Goal: Task Accomplishment & Management: Manage account settings

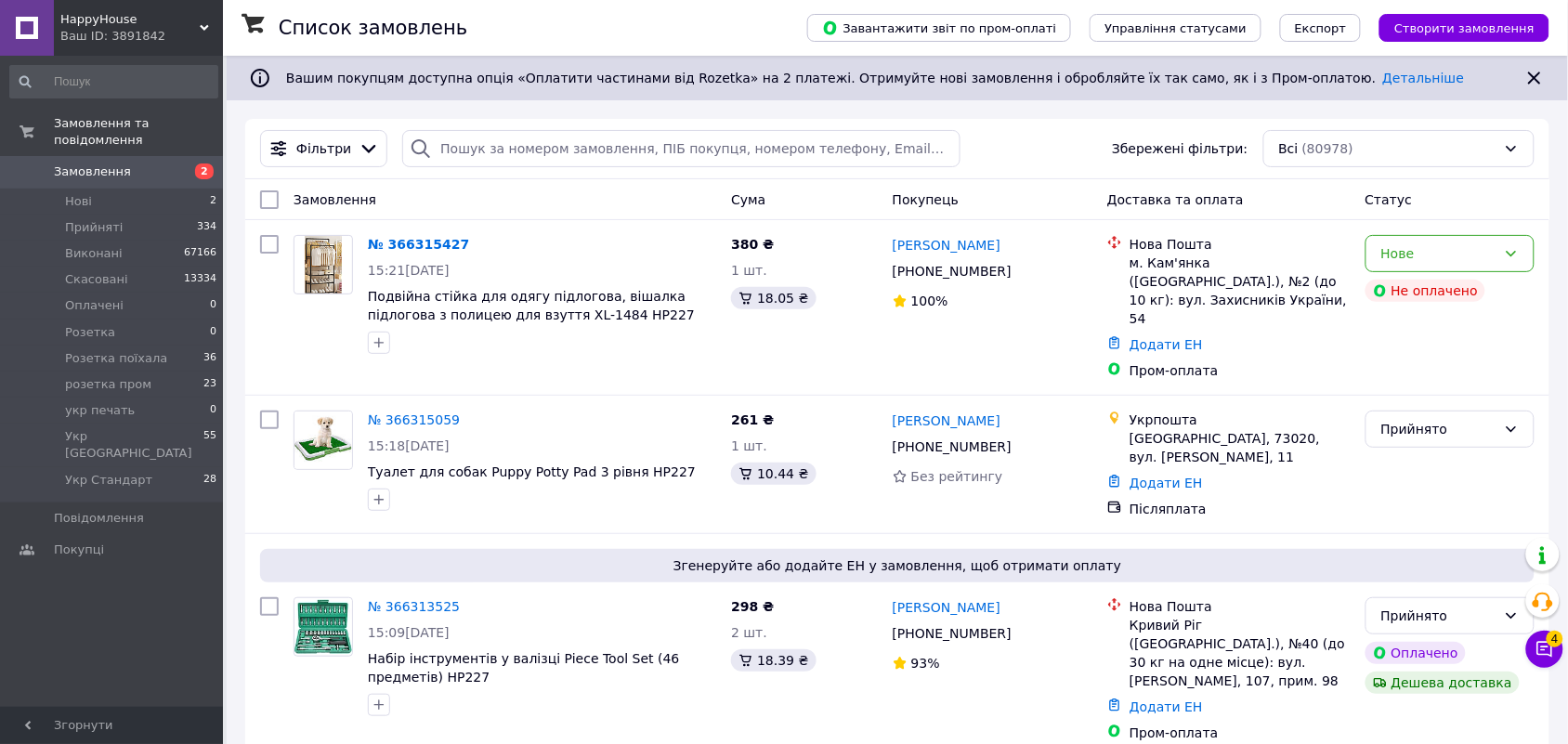
click at [196, 27] on div "Ваш ID: 3891842" at bounding box center [142, 35] width 163 height 17
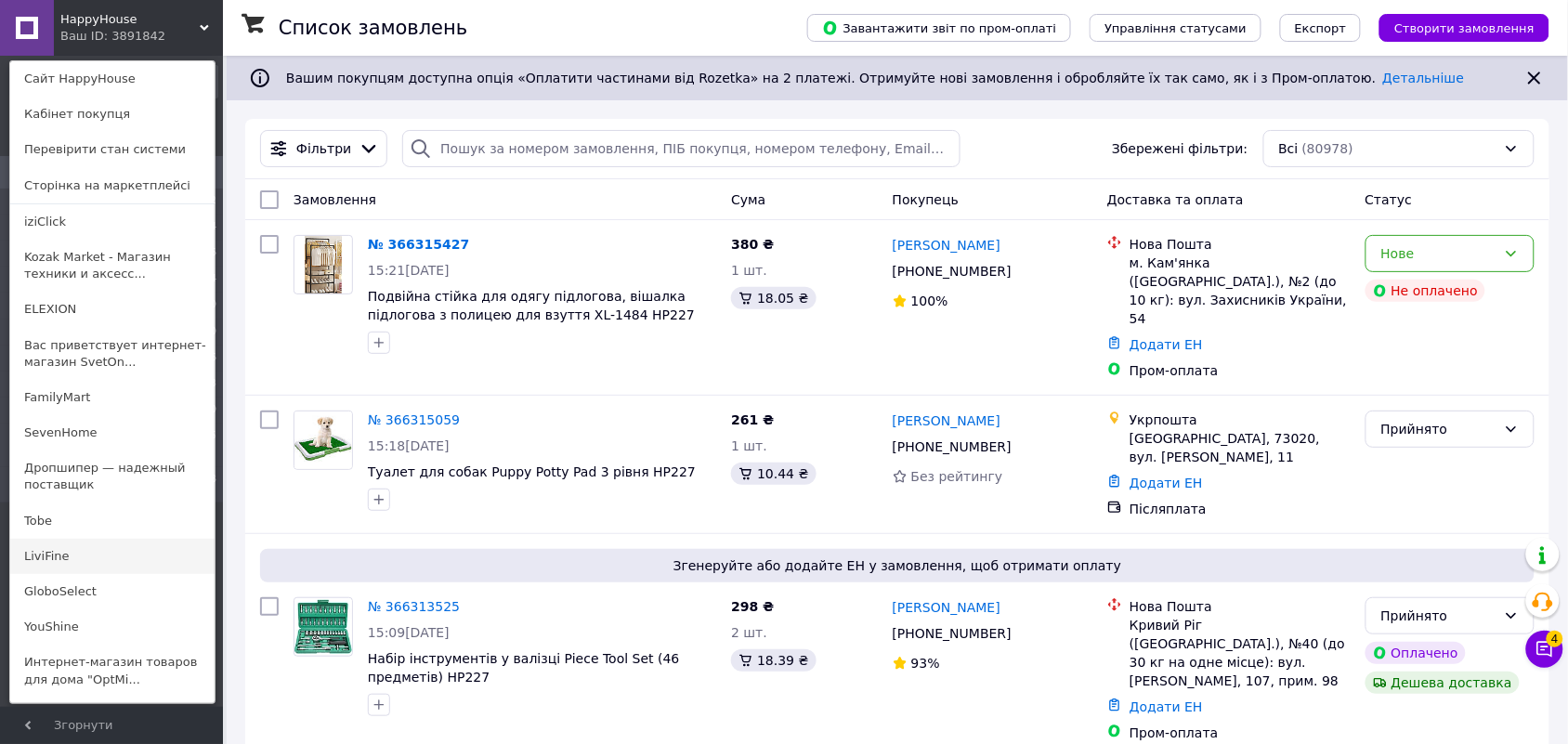
scroll to position [172, 0]
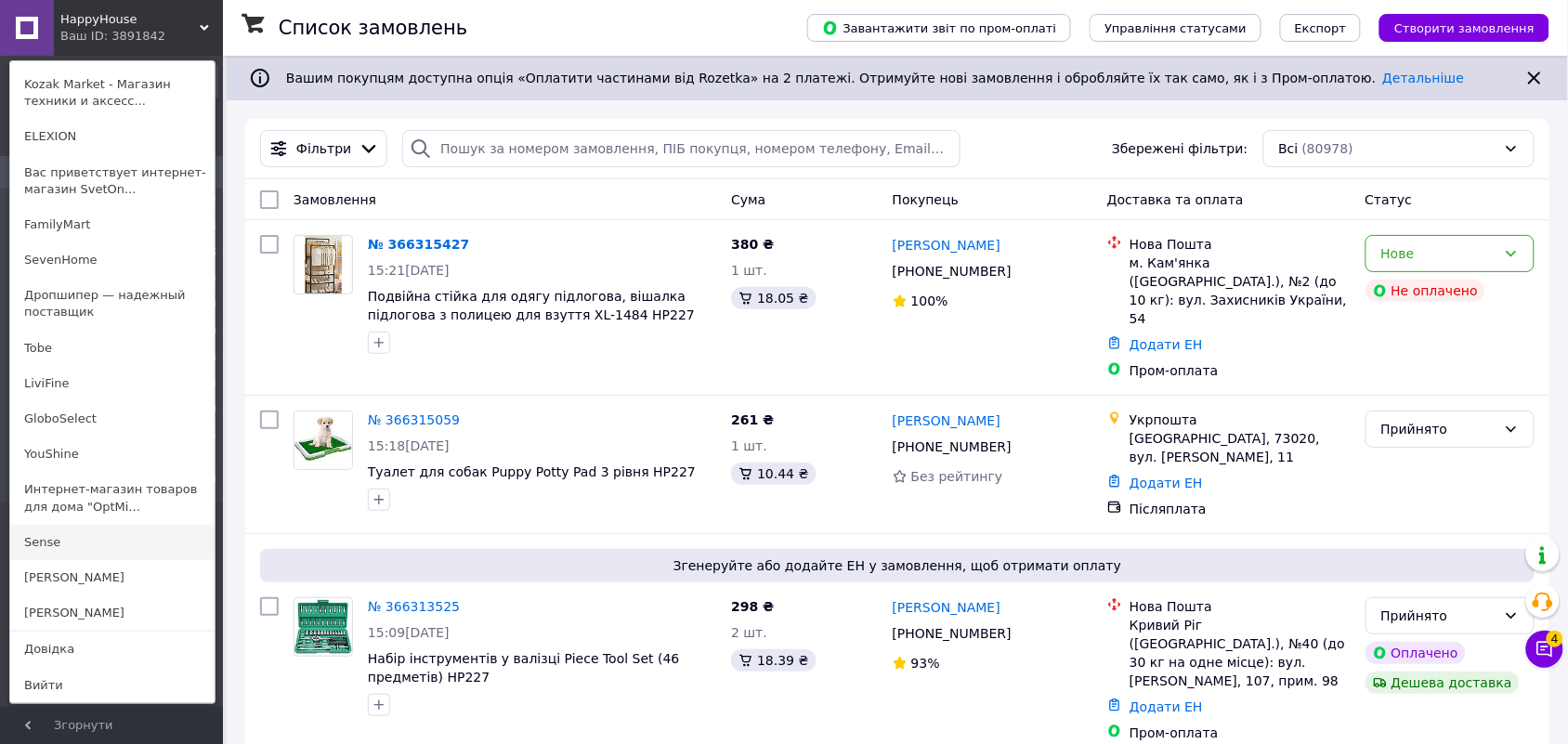
click at [72, 544] on link "Sense" at bounding box center [112, 542] width 205 height 35
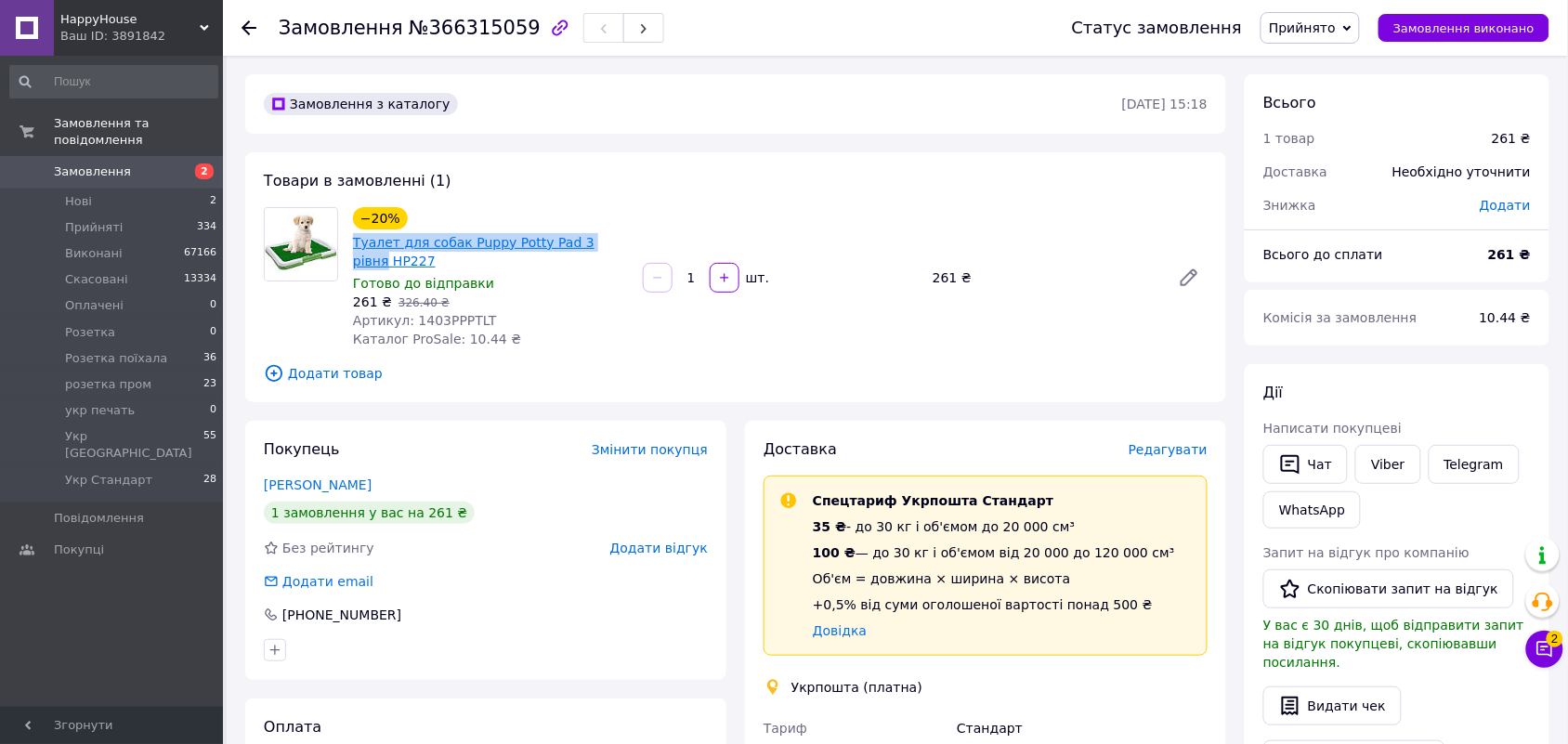
drag, startPoint x: 350, startPoint y: 242, endPoint x: 588, endPoint y: 242, distance: 238.0
click at [593, 242] on div "−20% Туалет для собак Puppy Potty Pad 3 рівня HP227 Готово до відправки 261 ₴  …" at bounding box center [491, 278] width 290 height 149
copy link "Туалет для собак Puppy Potty Pad 3 рівн"
click at [1006, 334] on div "−20% Туалет для собак Puppy Potty Pad 3 рівня HP227 Готово до відправки 261 ₴  …" at bounding box center [781, 278] width 870 height 149
drag, startPoint x: 347, startPoint y: 243, endPoint x: 599, endPoint y: 244, distance: 252.0
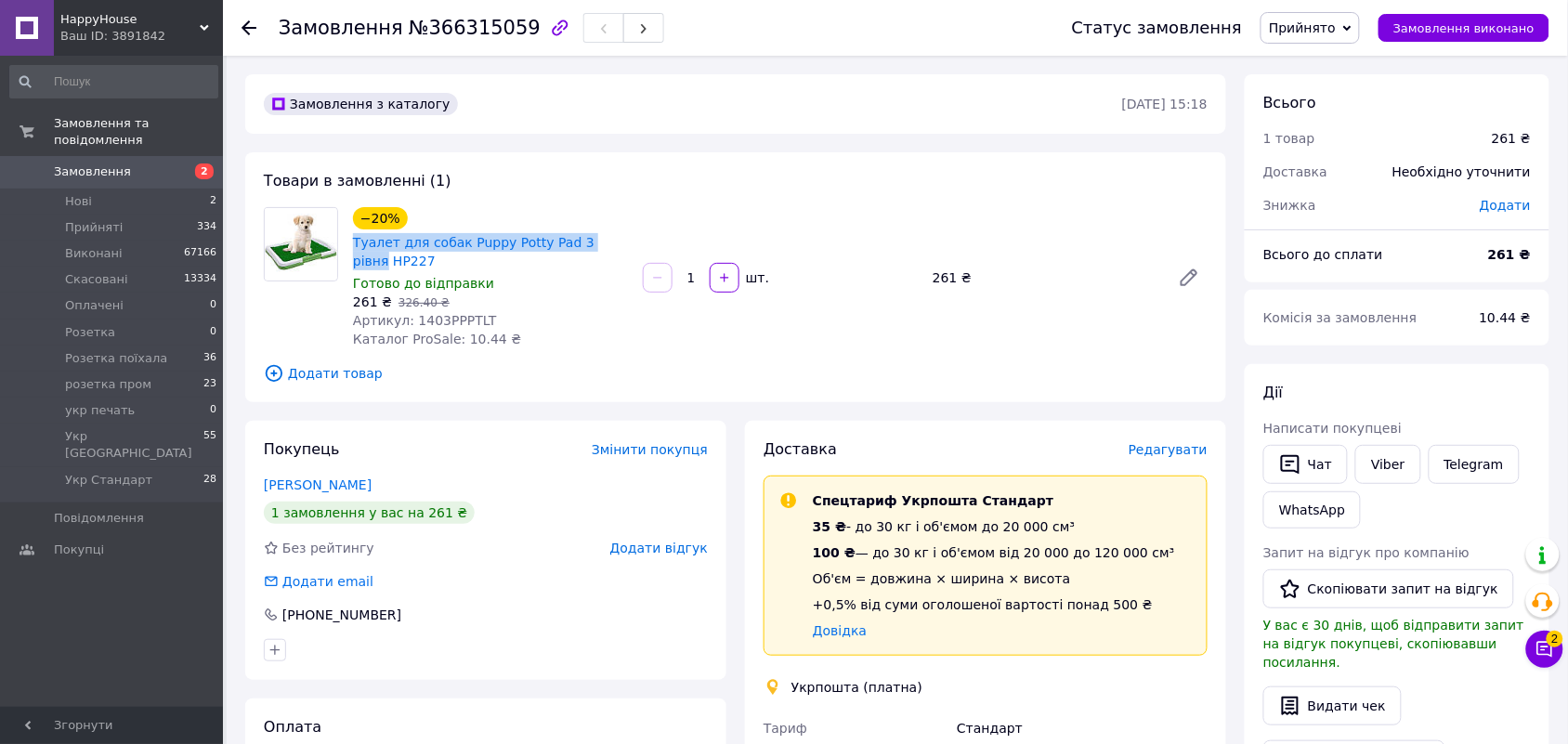
click at [599, 244] on div "−20% Туалет для собак Puppy Potty Pad 3 рівня HP227 Готово до відправки 261 ₴  …" at bounding box center [491, 278] width 290 height 149
copy link "Туалет для собак Puppy Potty Pad 3 рівня"
click at [1172, 443] on span "Редагувати" at bounding box center [1167, 448] width 79 height 15
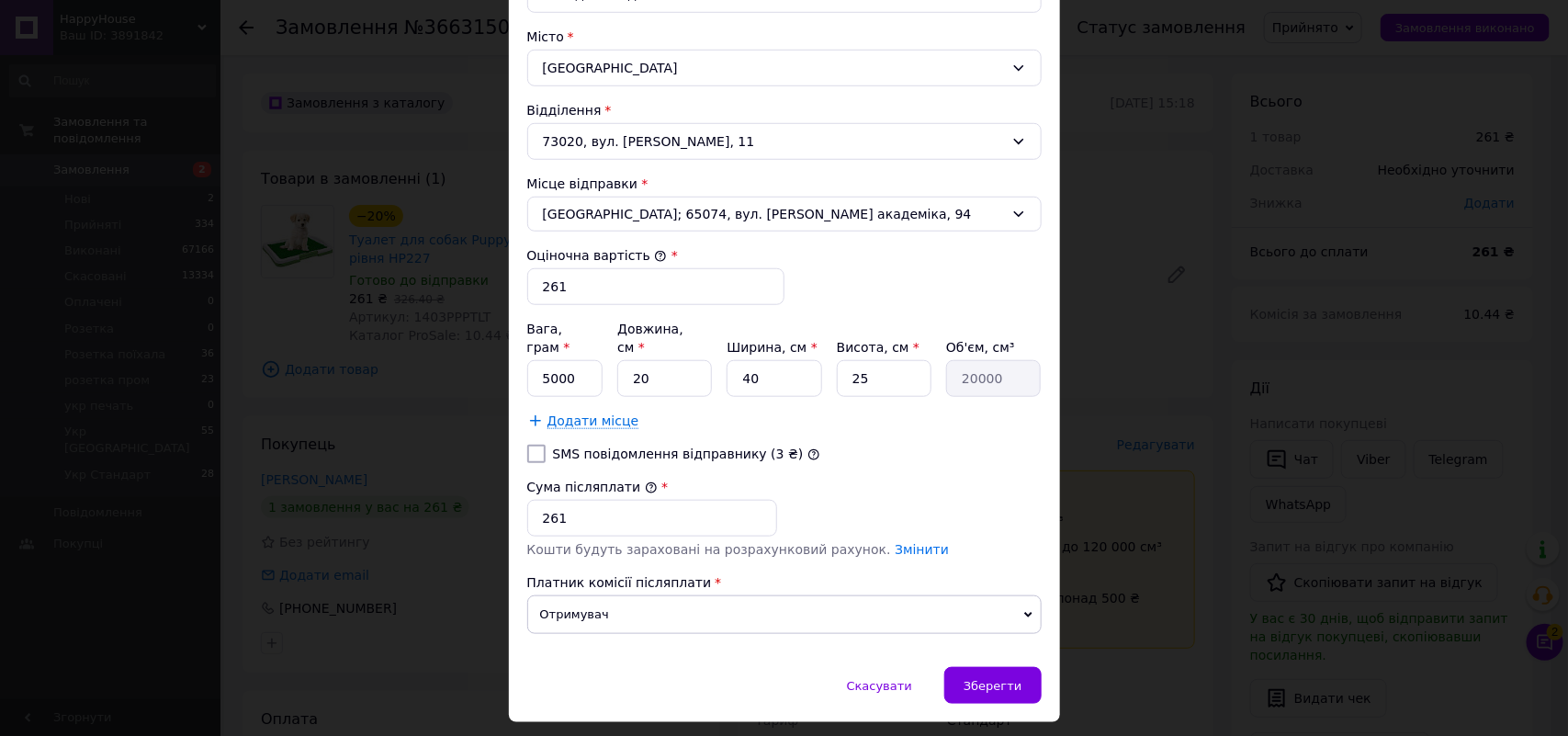
scroll to position [574, 0]
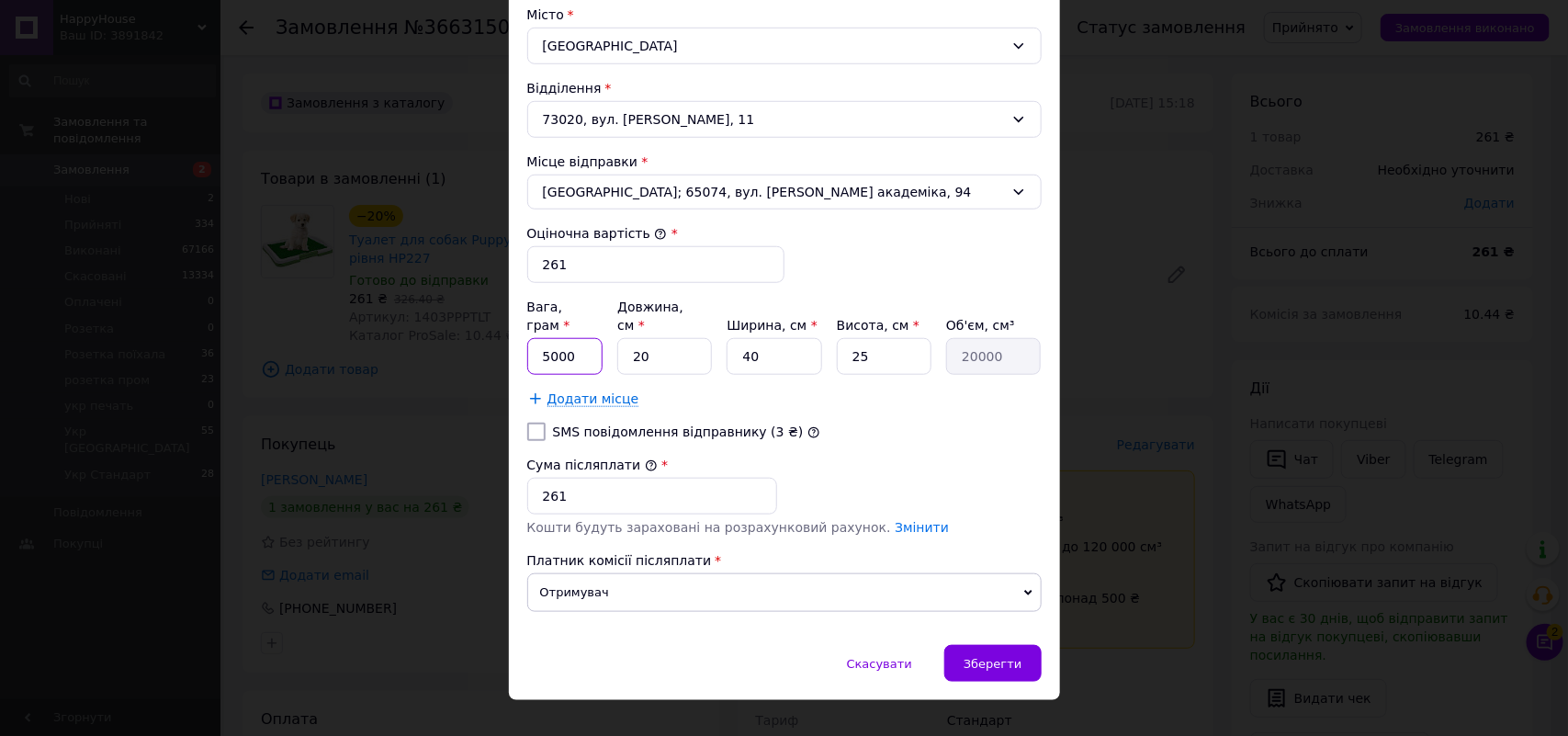
click at [544, 343] on input "5000" at bounding box center [565, 356] width 77 height 37
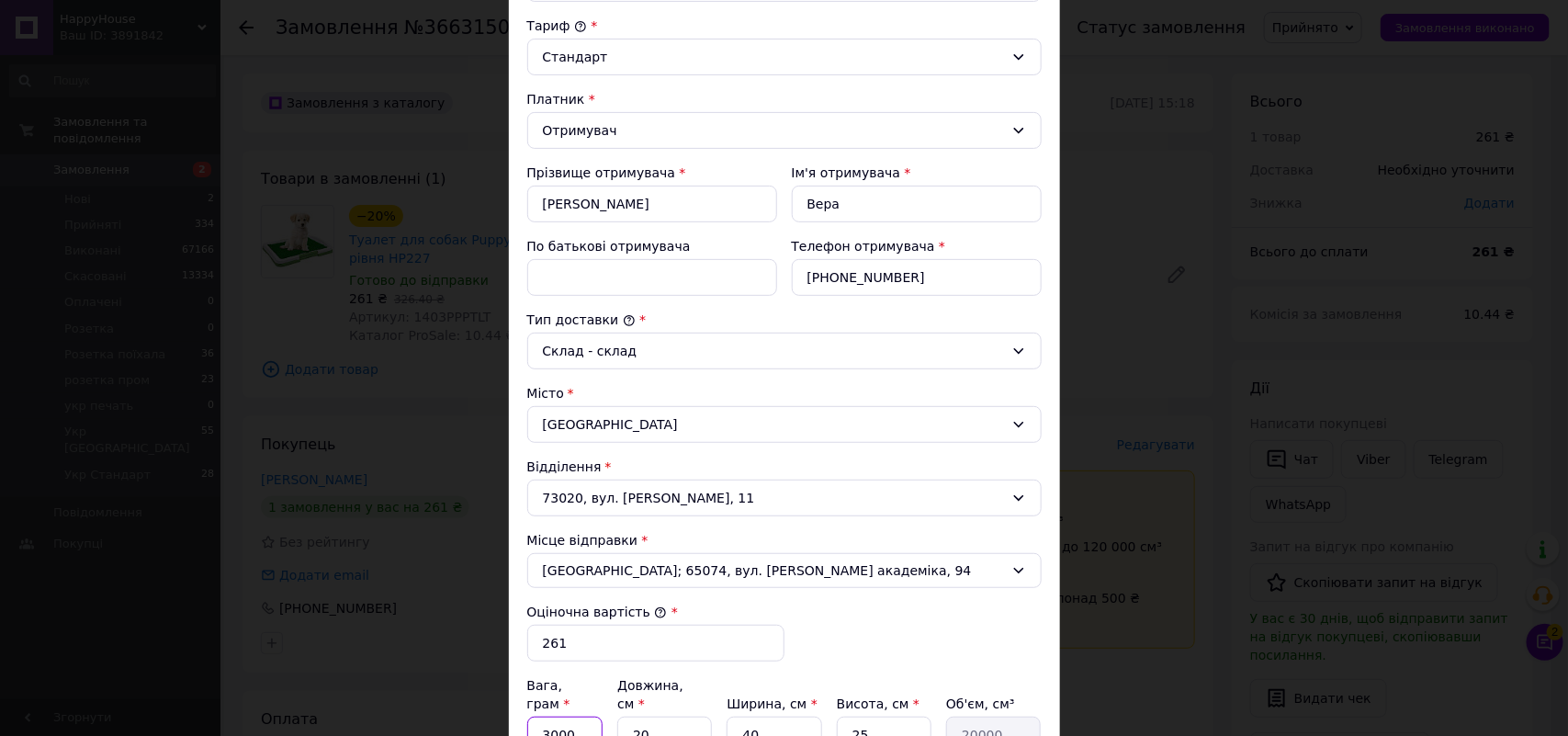
scroll to position [115, 0]
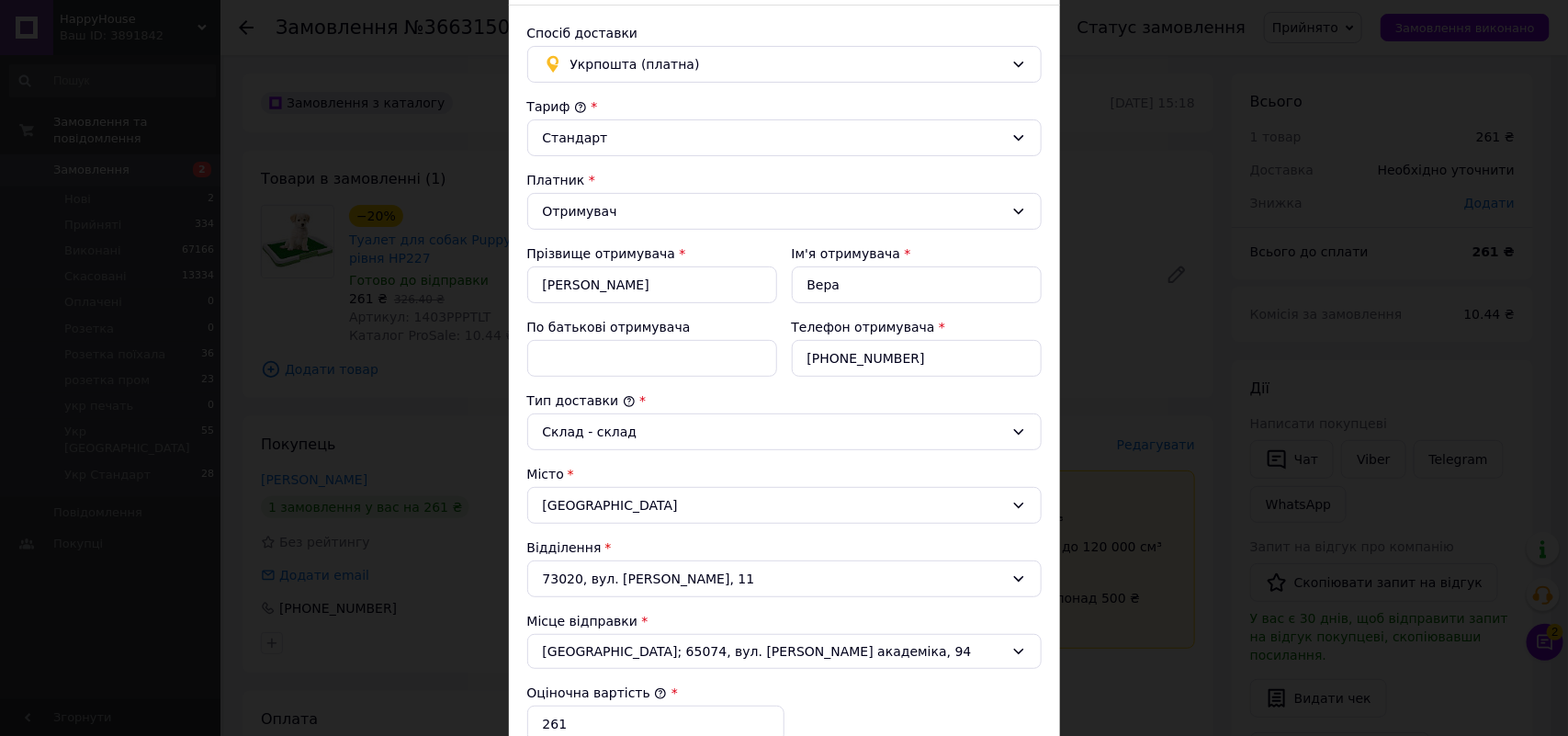
type input "3000"
click at [580, 368] on input "По батькові отримувача" at bounding box center [652, 358] width 250 height 37
paste input "Туалет для собак Puppy Potty Pad 3 рівня"
drag, startPoint x: 620, startPoint y: 360, endPoint x: 575, endPoint y: 355, distance: 45.3
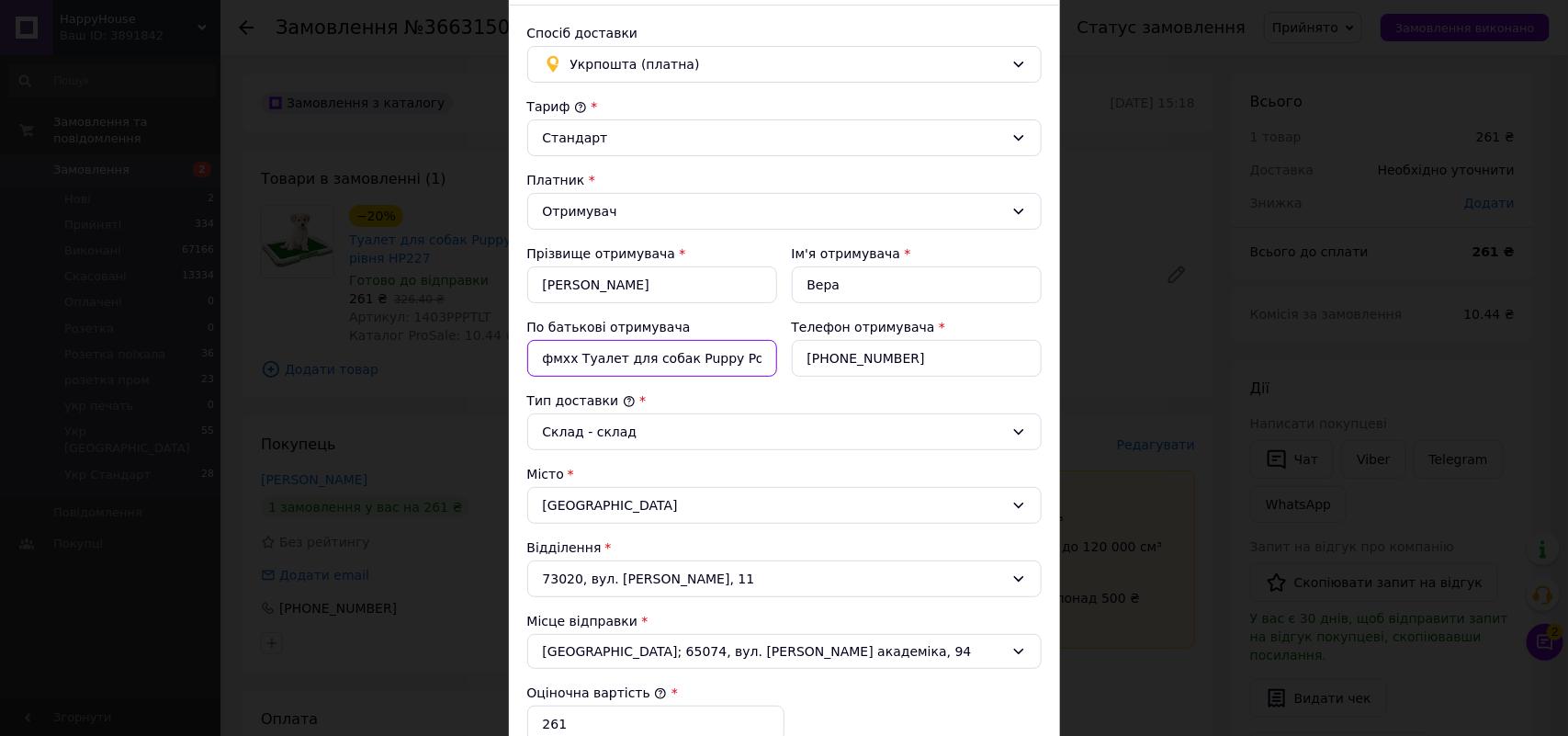
click at [575, 355] on input "фмхх Туалет для собак Puppy Potty Pad 3 рівня" at bounding box center [652, 358] width 250 height 37
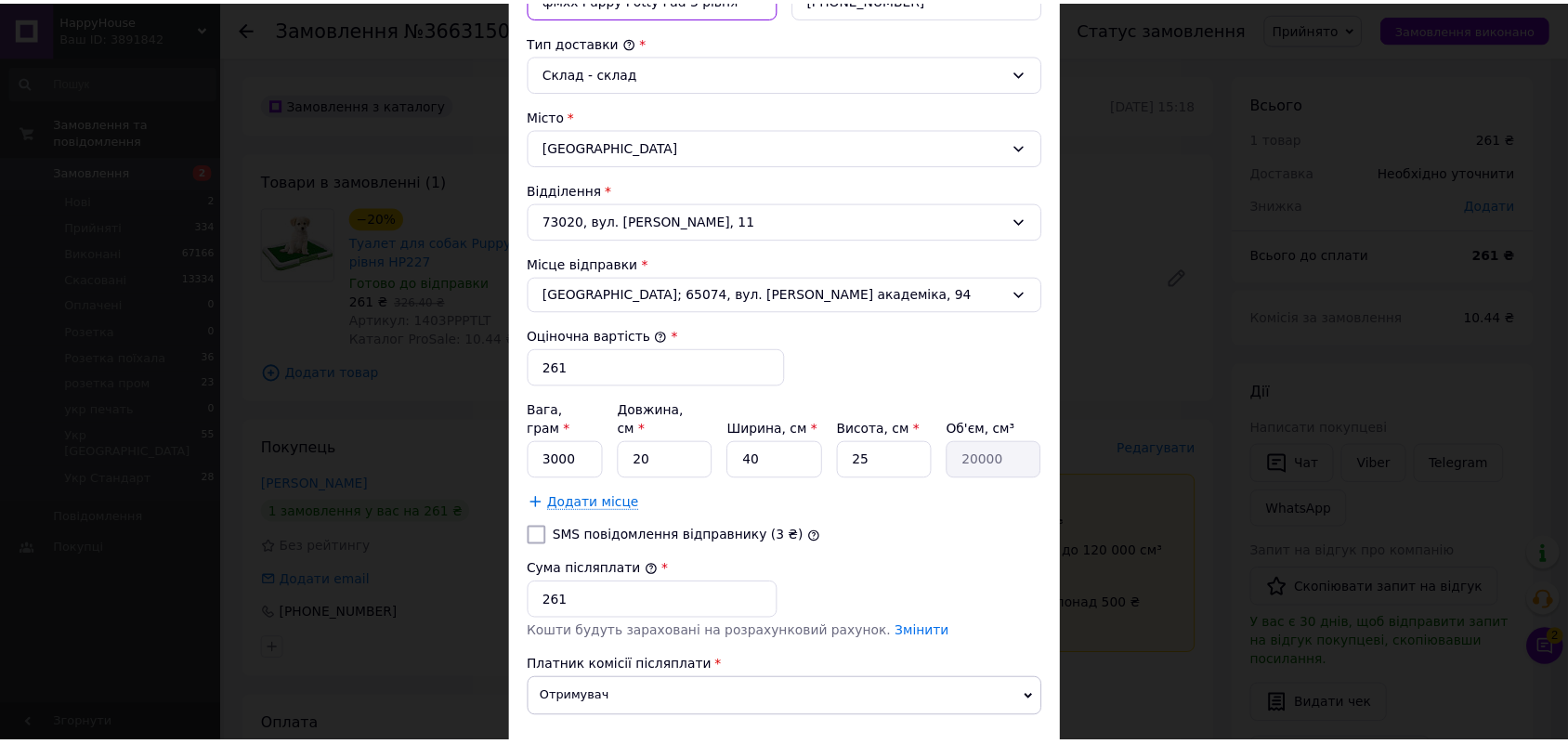
scroll to position [596, 0]
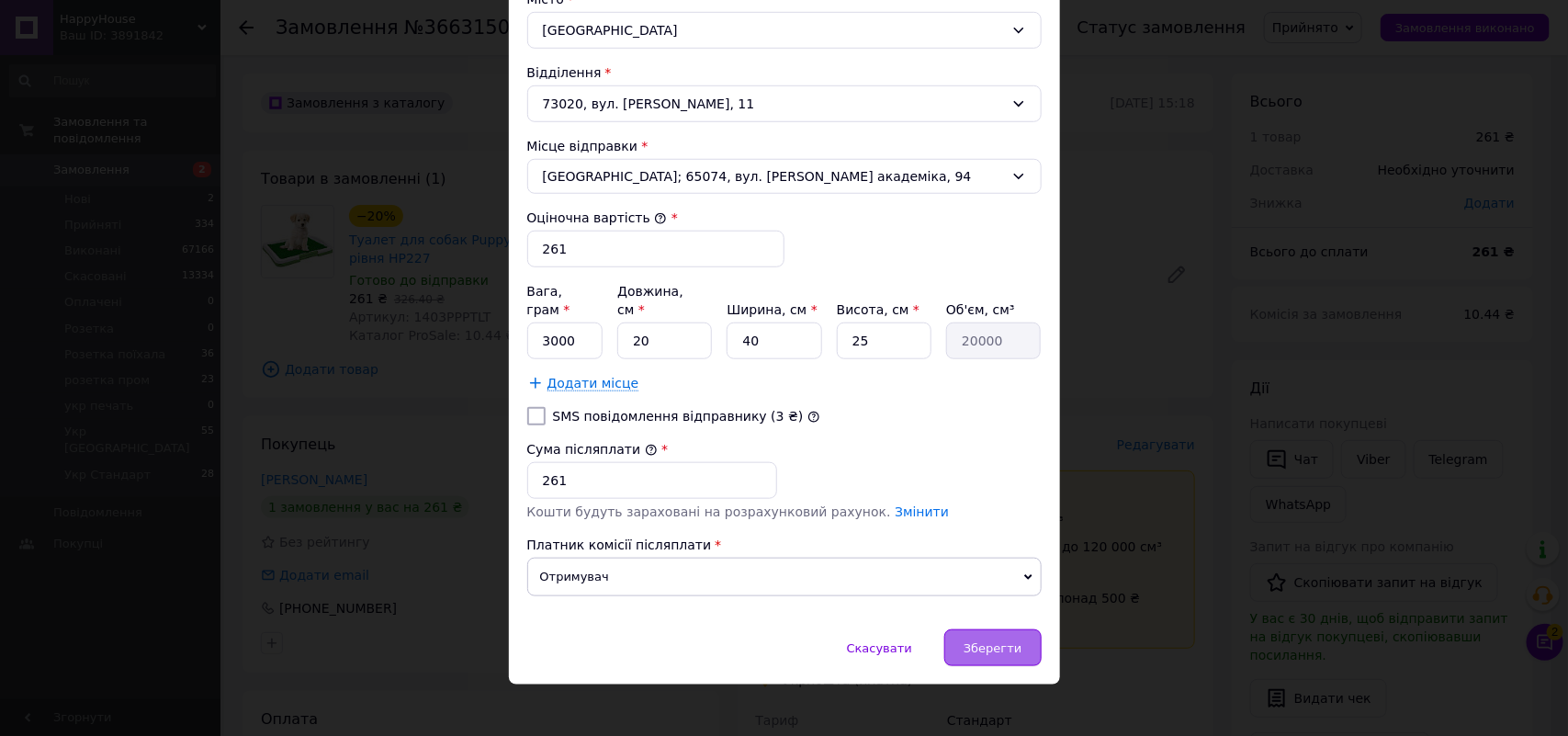
type input "фмхх Puppy Potty Pad 3 рівня"
click at [1008, 641] on span "Зберегти" at bounding box center [993, 648] width 58 height 14
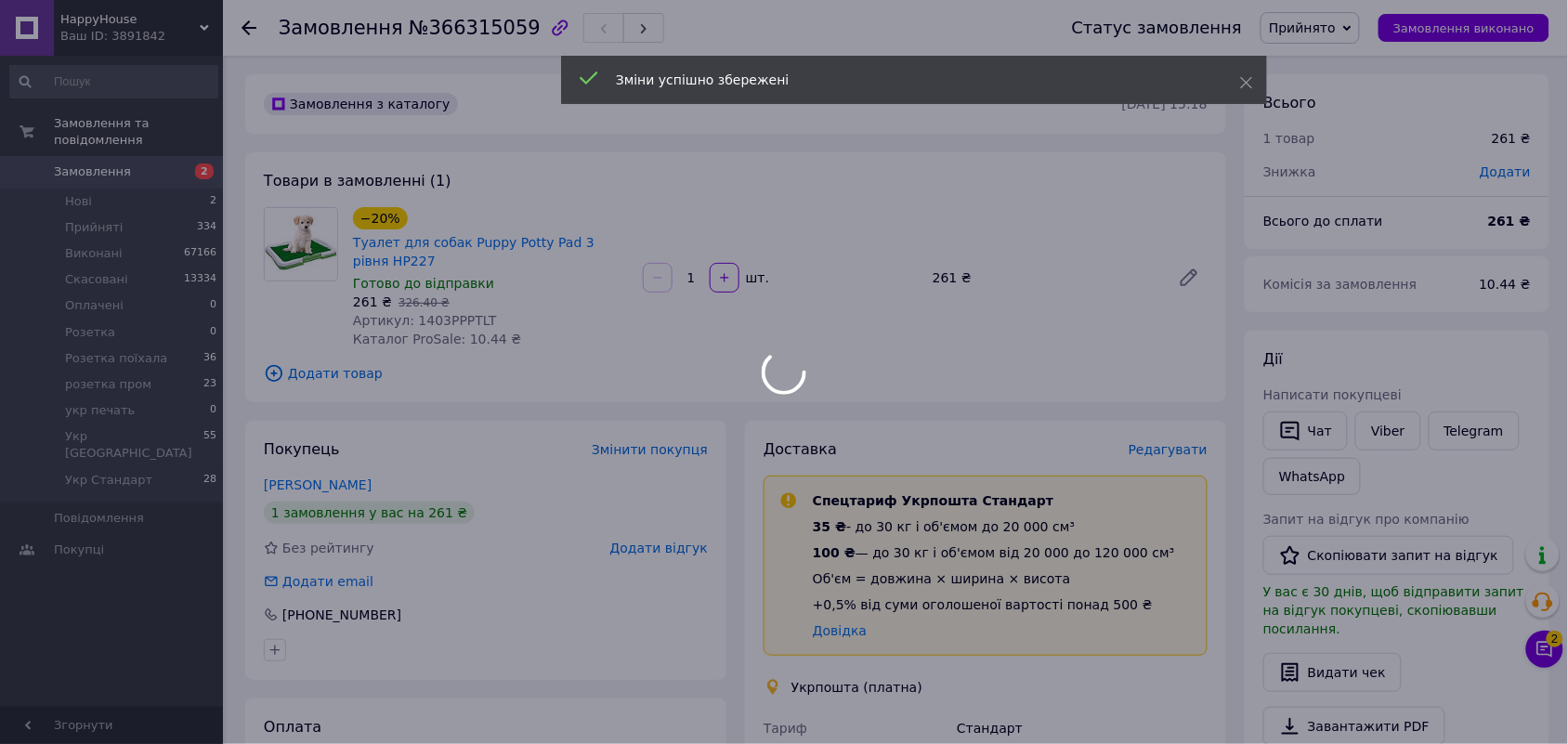
click at [1104, 352] on div "Товари в замовленні (1) −20% Туалет для собак Puppy Potty Pad 3 рівня HP227 Гот…" at bounding box center [736, 277] width 981 height 250
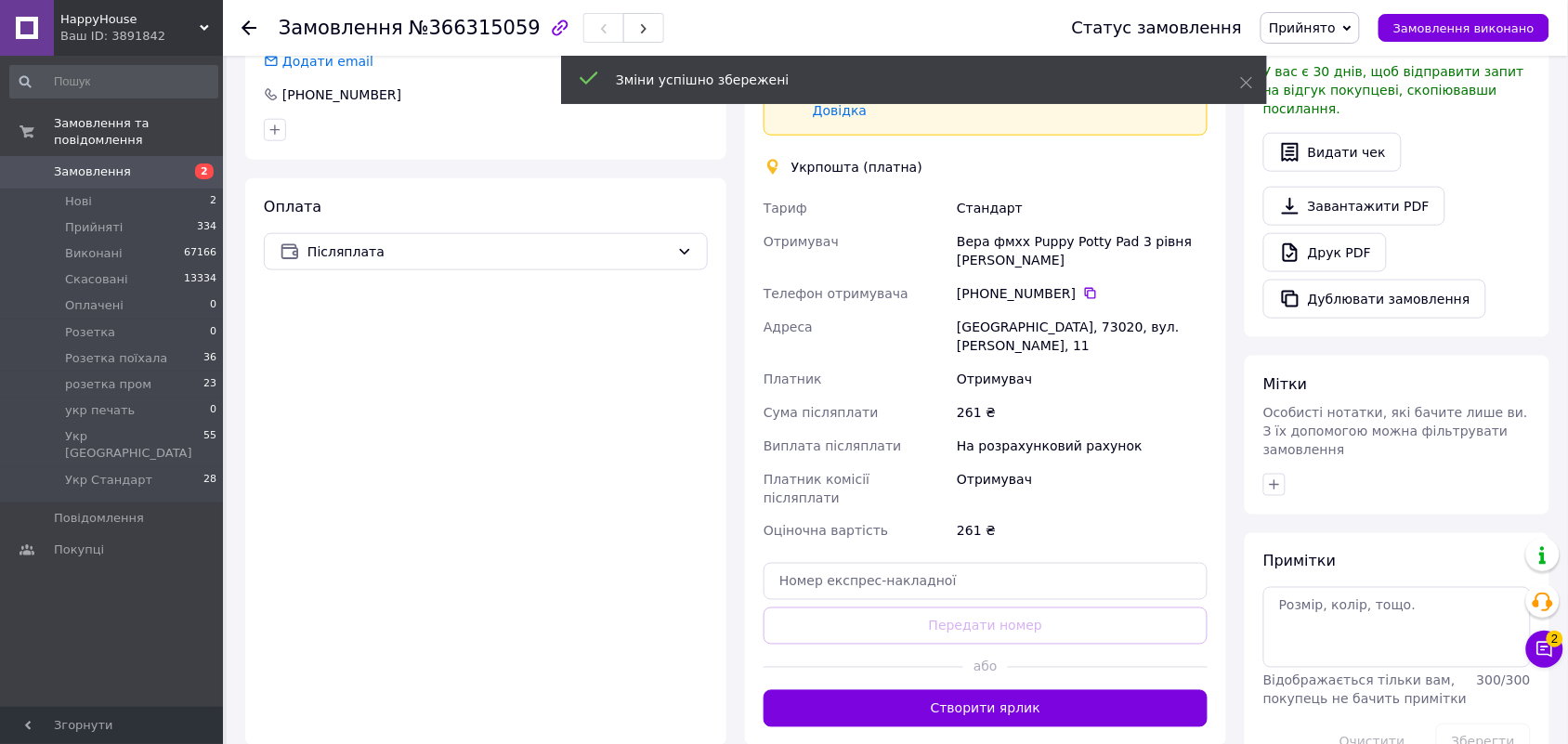
scroll to position [581, 0]
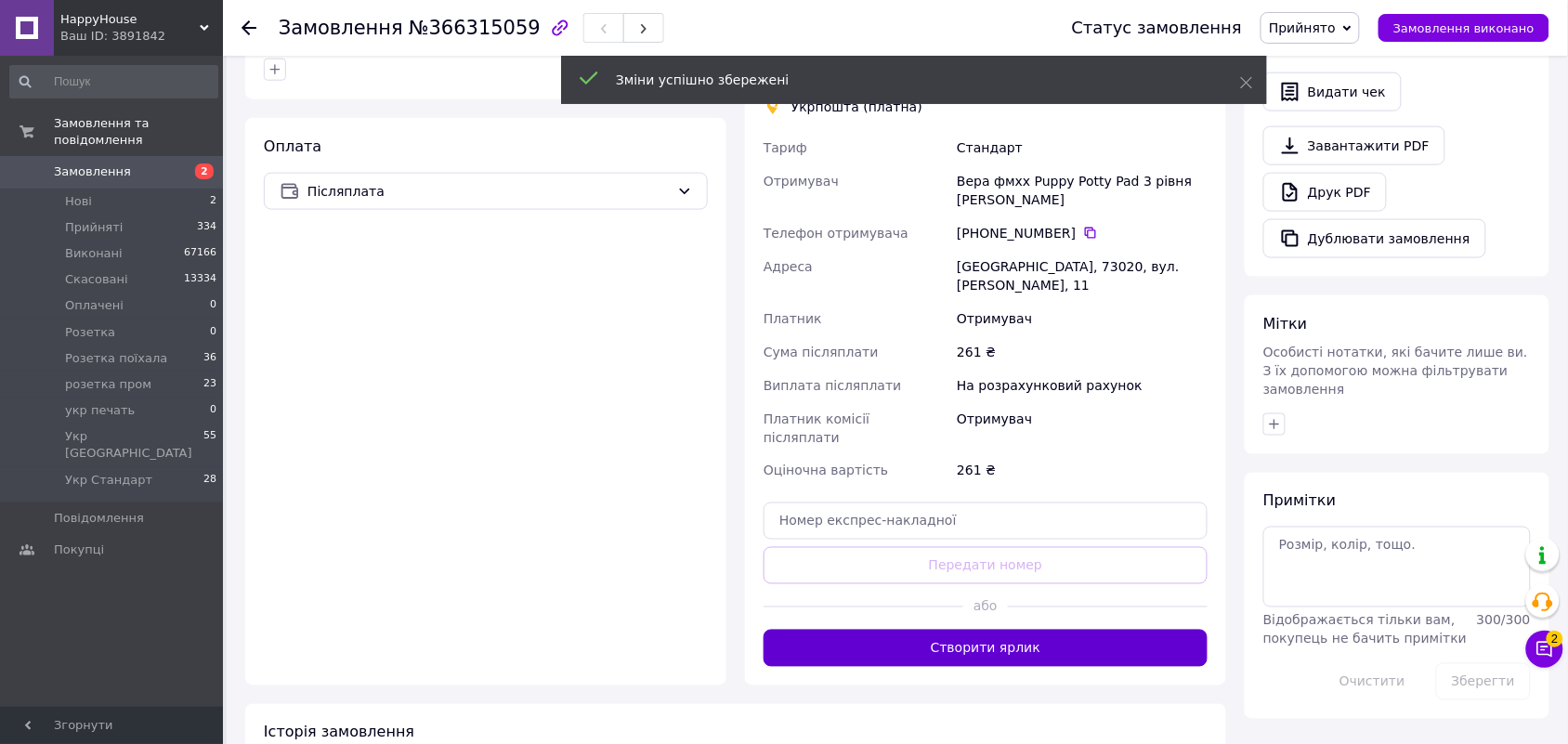
click at [1022, 629] on button "Створити ярлик" at bounding box center [985, 648] width 444 height 37
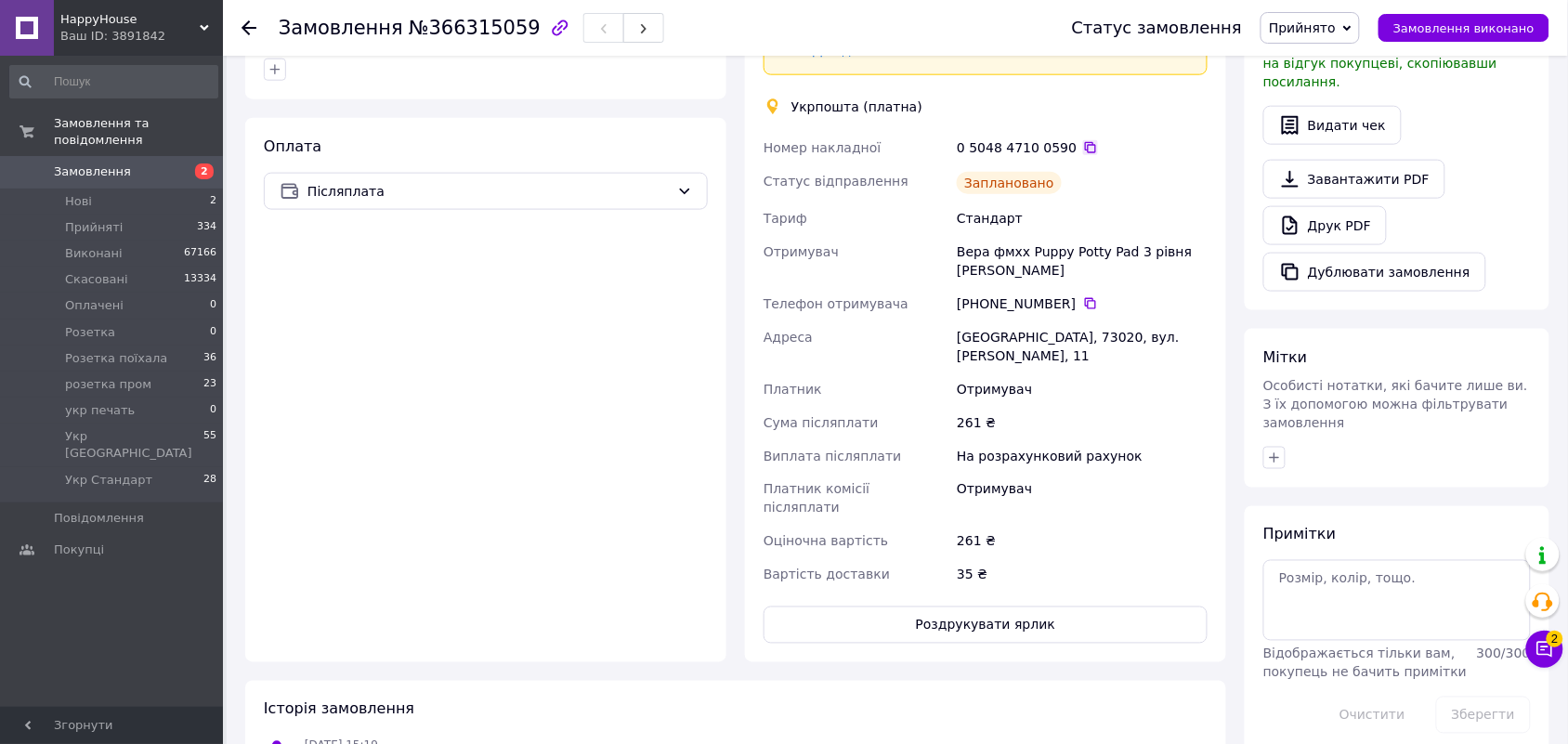
click at [1083, 150] on icon at bounding box center [1090, 147] width 15 height 15
click at [1352, 30] on icon at bounding box center [1348, 28] width 9 height 9
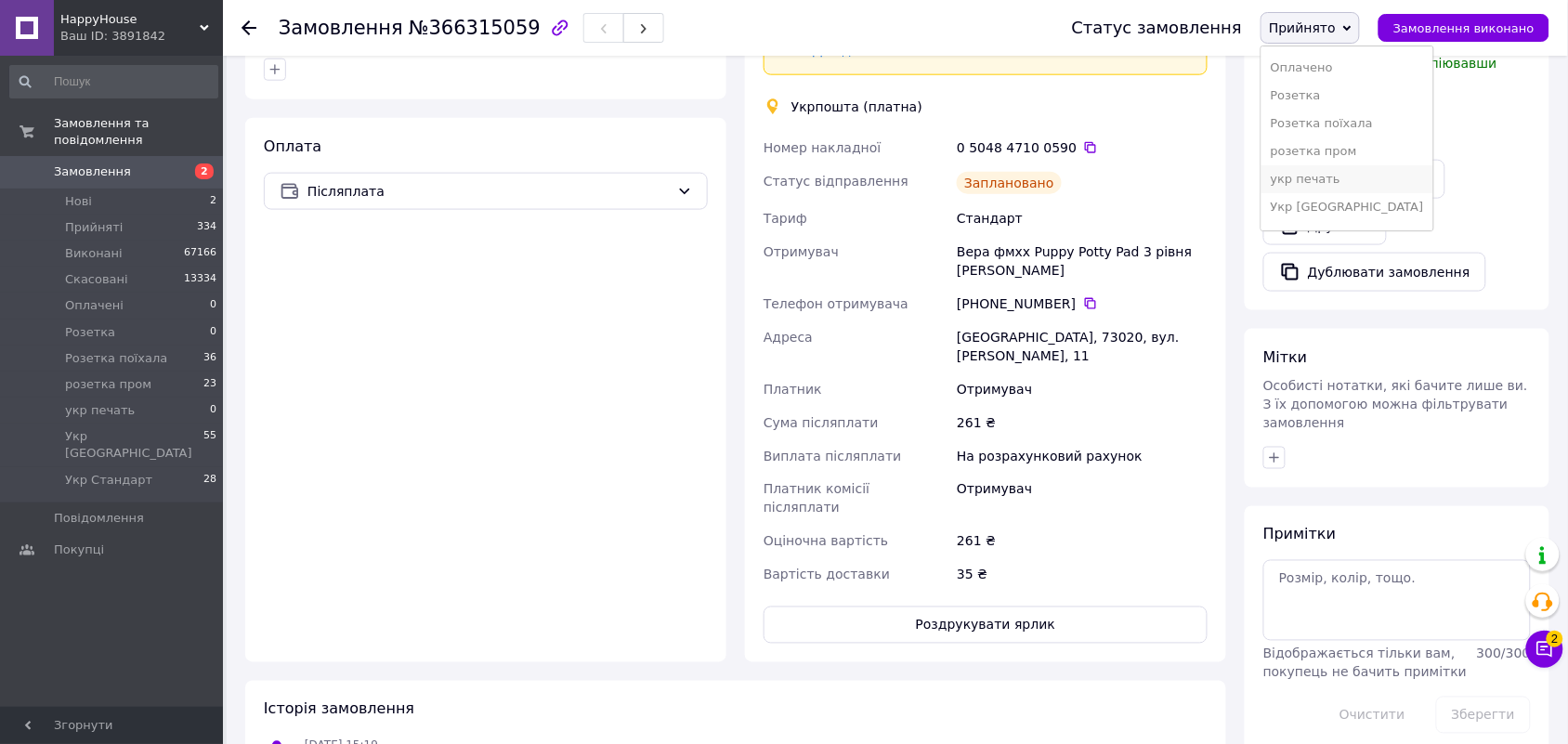
scroll to position [76, 0]
click at [1340, 210] on li "Укр Стандарт" at bounding box center [1347, 211] width 171 height 27
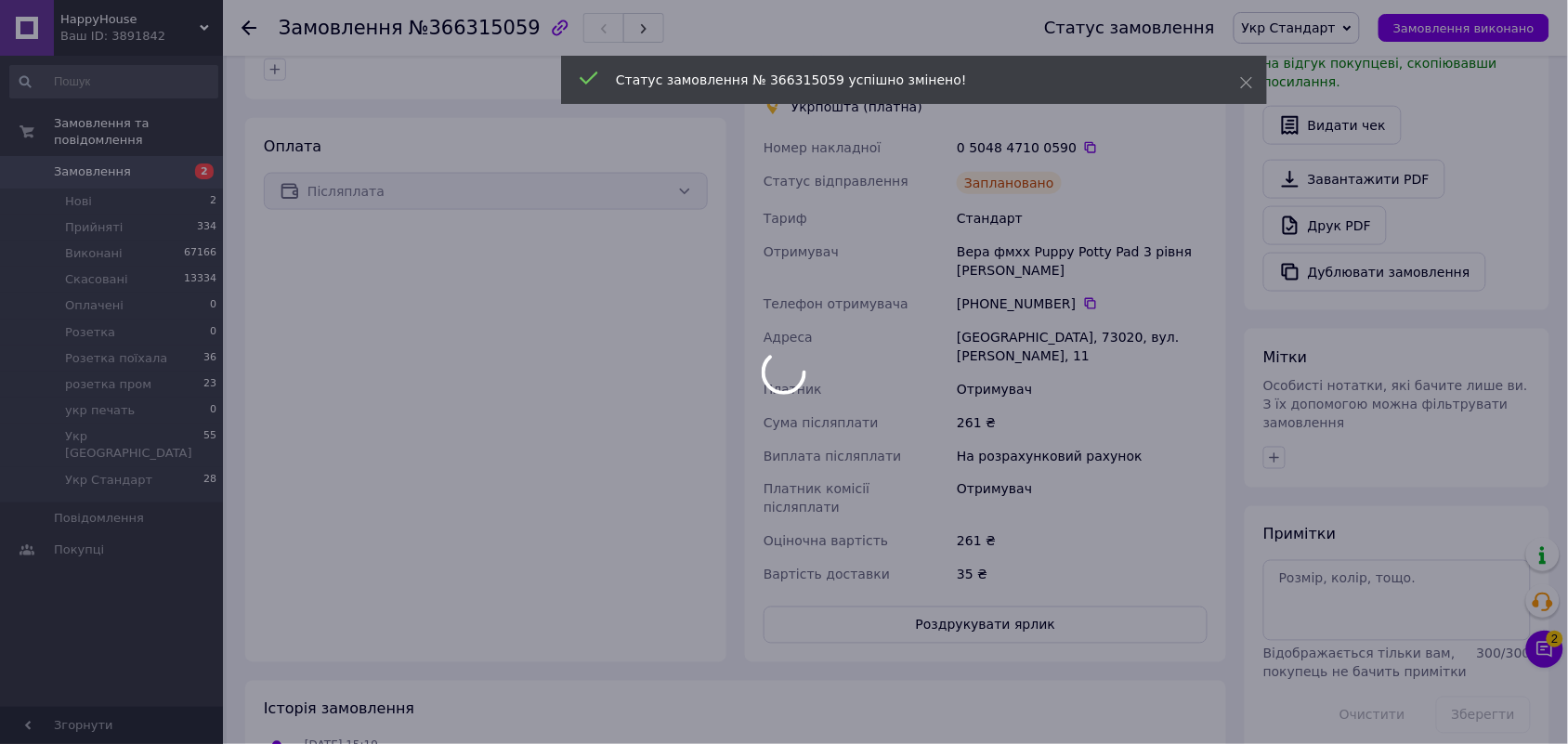
click at [1150, 176] on div at bounding box center [784, 372] width 1568 height 744
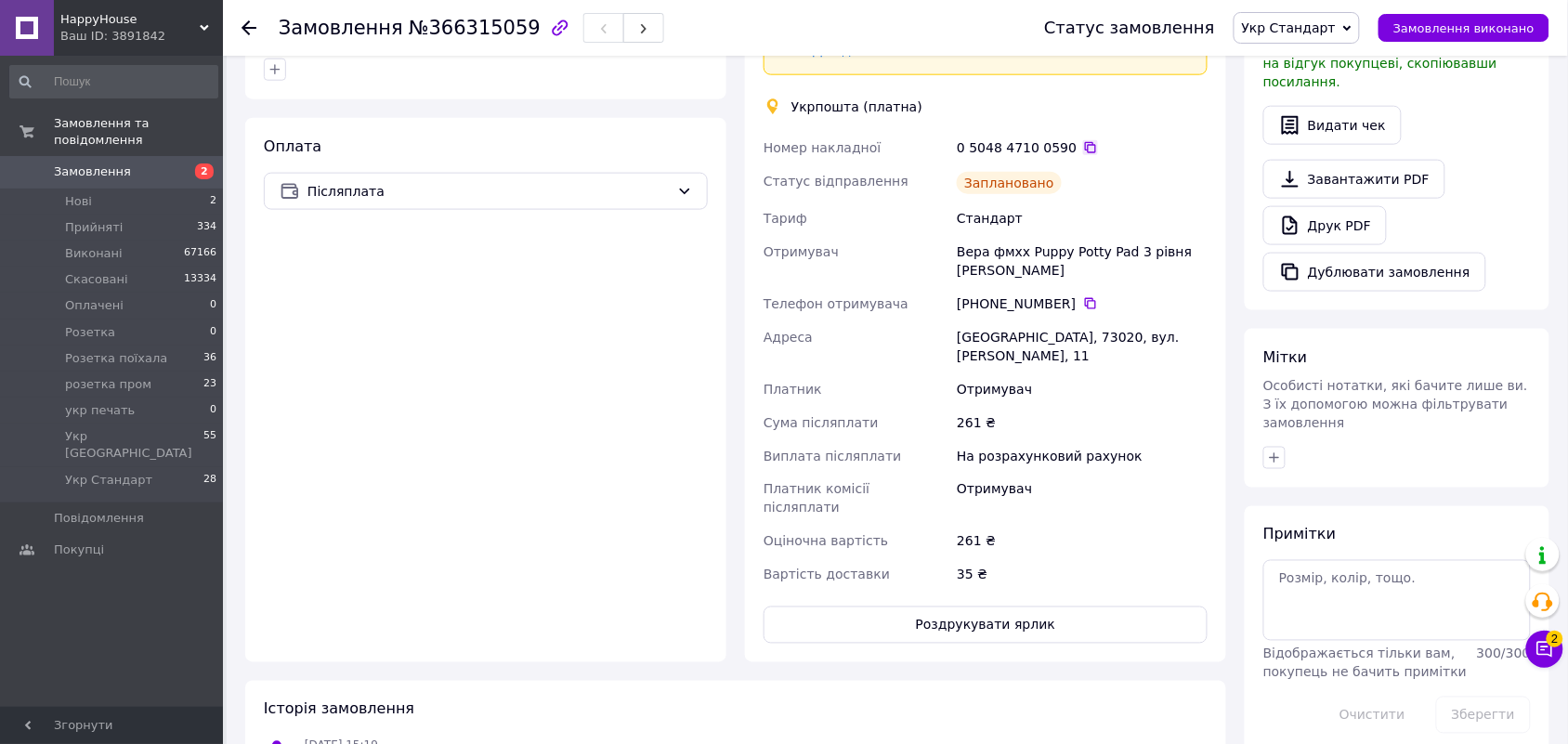
click at [1083, 147] on icon at bounding box center [1090, 147] width 15 height 15
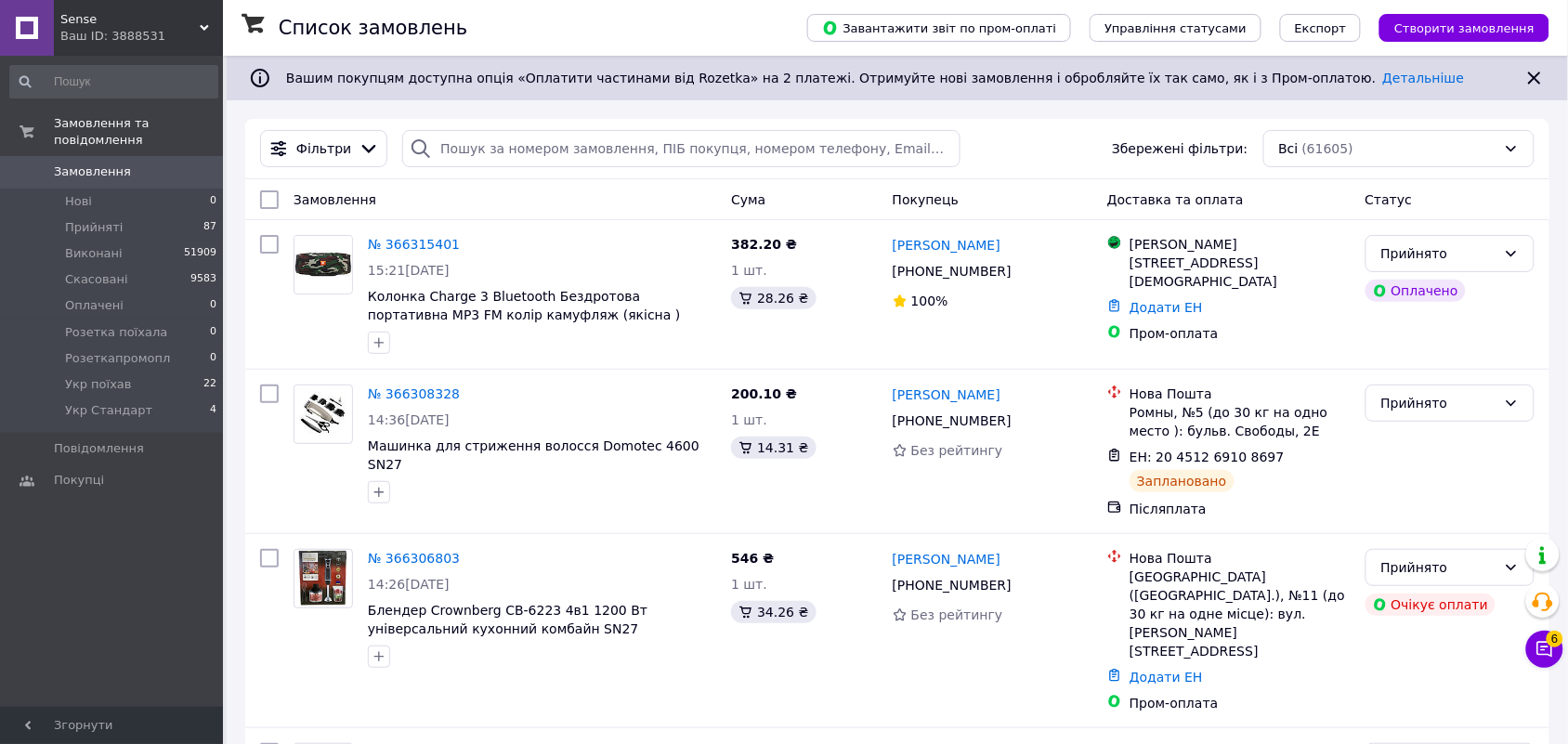
click at [190, 24] on span "Sense" at bounding box center [130, 19] width 139 height 17
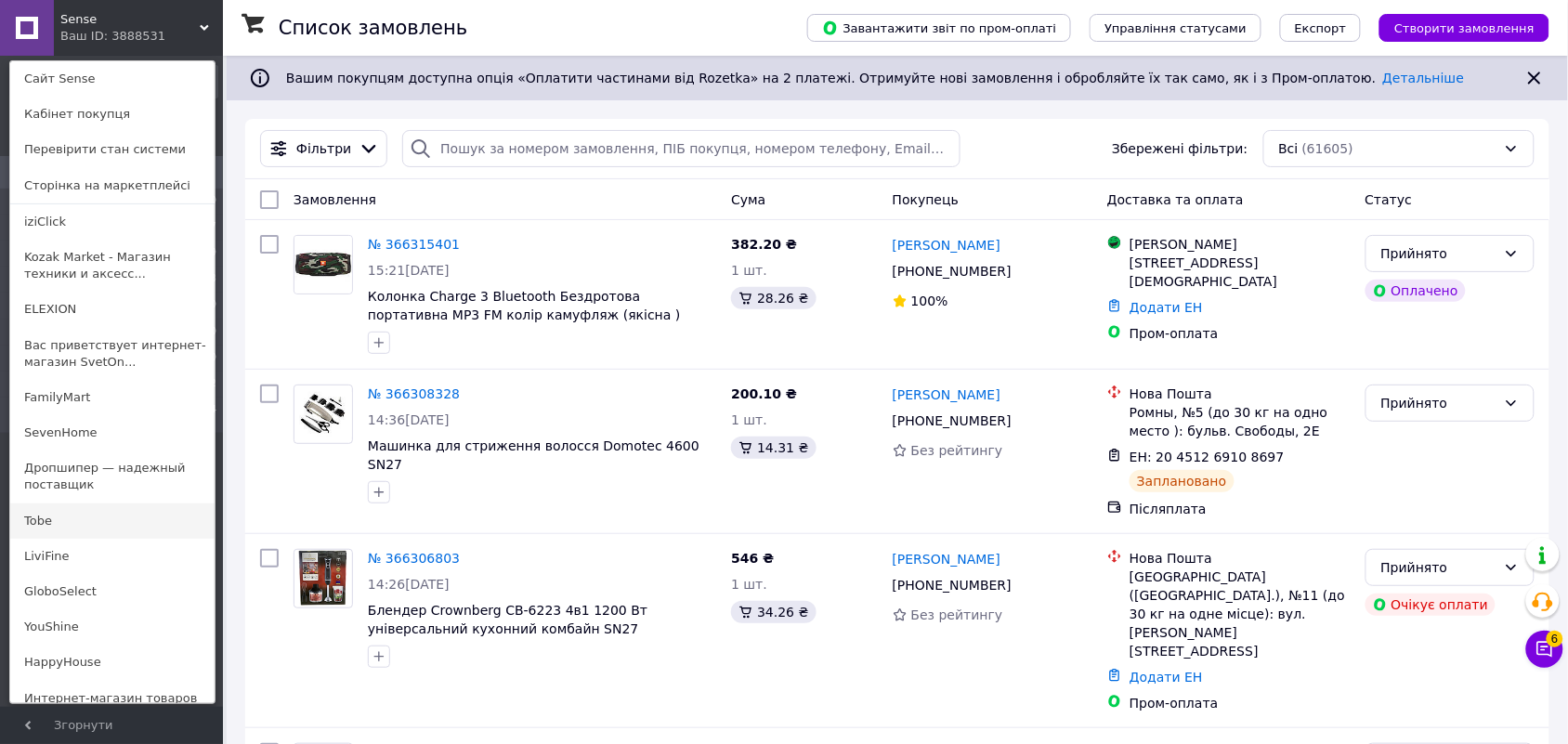
click at [76, 520] on link "Tobe" at bounding box center [112, 521] width 205 height 35
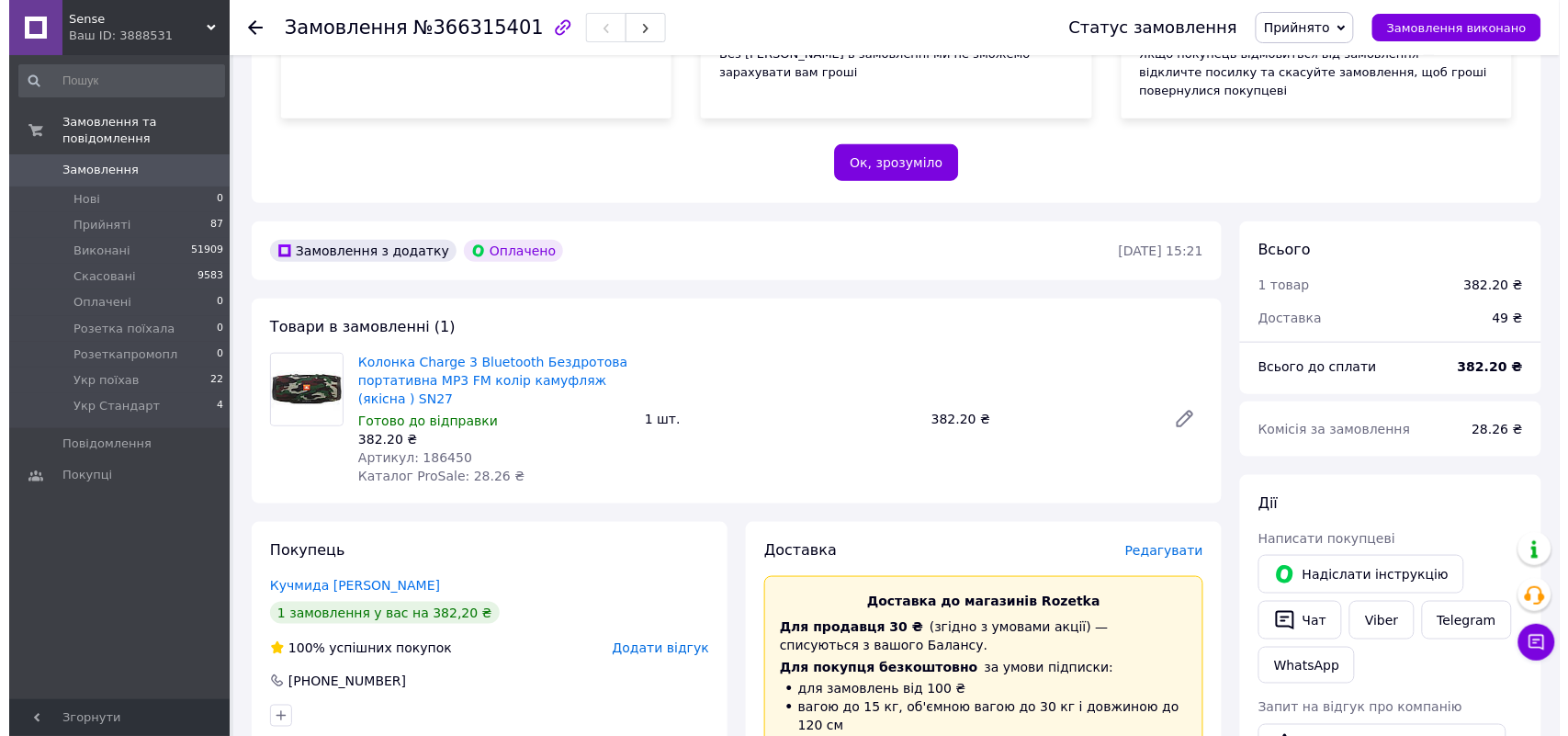
scroll to position [322, 0]
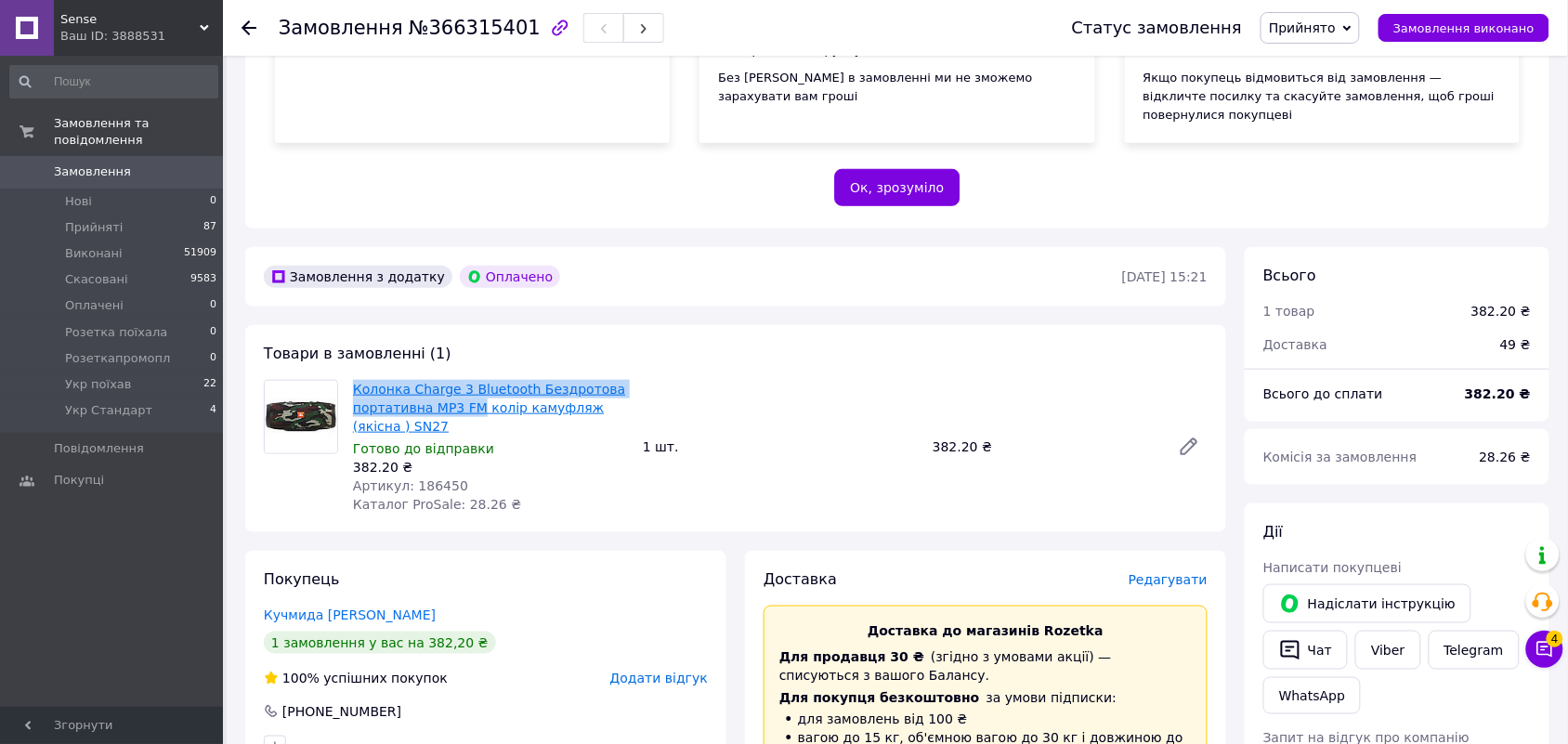
drag, startPoint x: 347, startPoint y: 365, endPoint x: 470, endPoint y: 393, distance: 126.1
click at [474, 393] on div "Колонка Charge 3 Bluetooth Бездротова портативна MP3 FM колір камуфляж (якісна …" at bounding box center [491, 446] width 290 height 141
click at [1168, 572] on span "Редагувати" at bounding box center [1167, 579] width 79 height 15
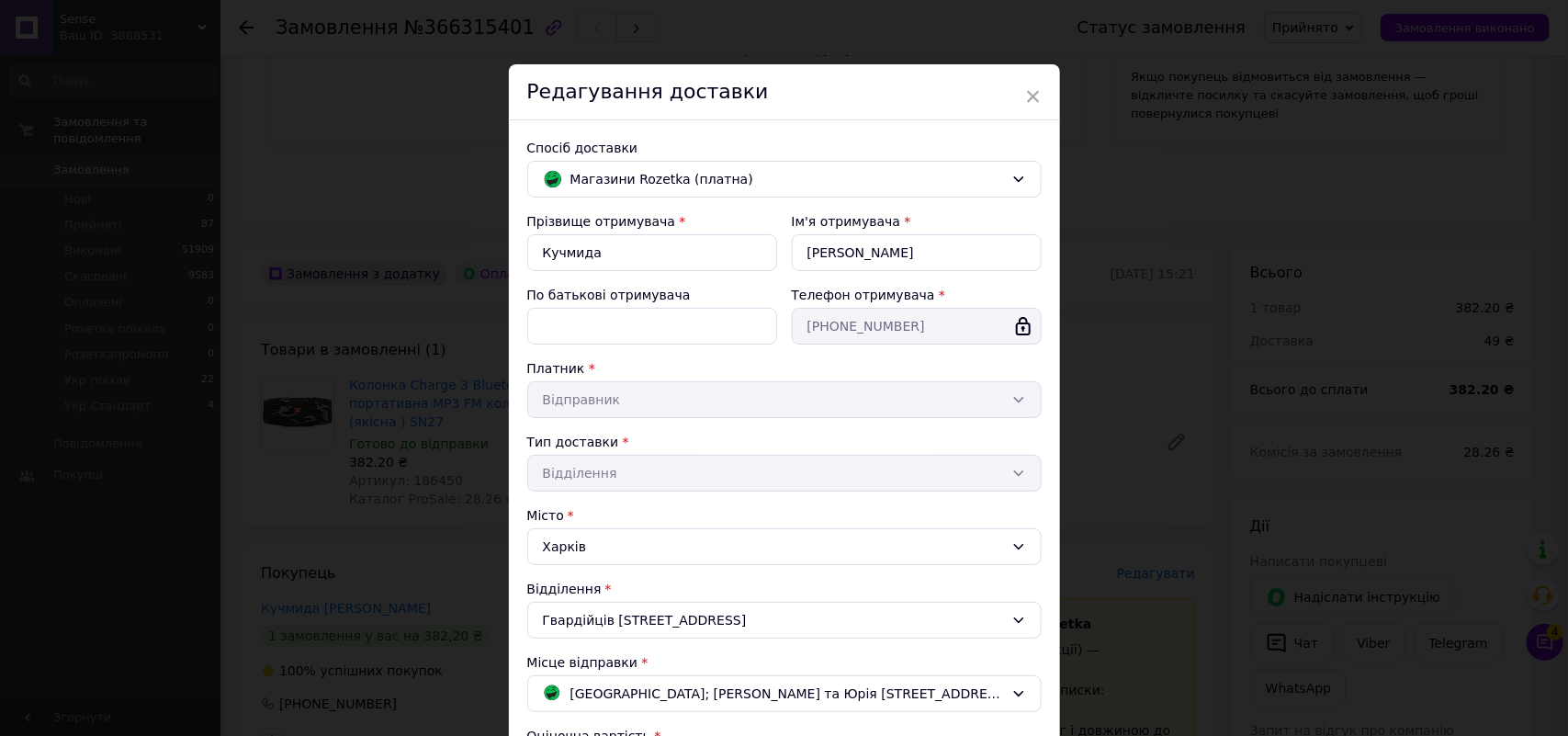
click at [883, 508] on div "Місто" at bounding box center [784, 515] width 514 height 18
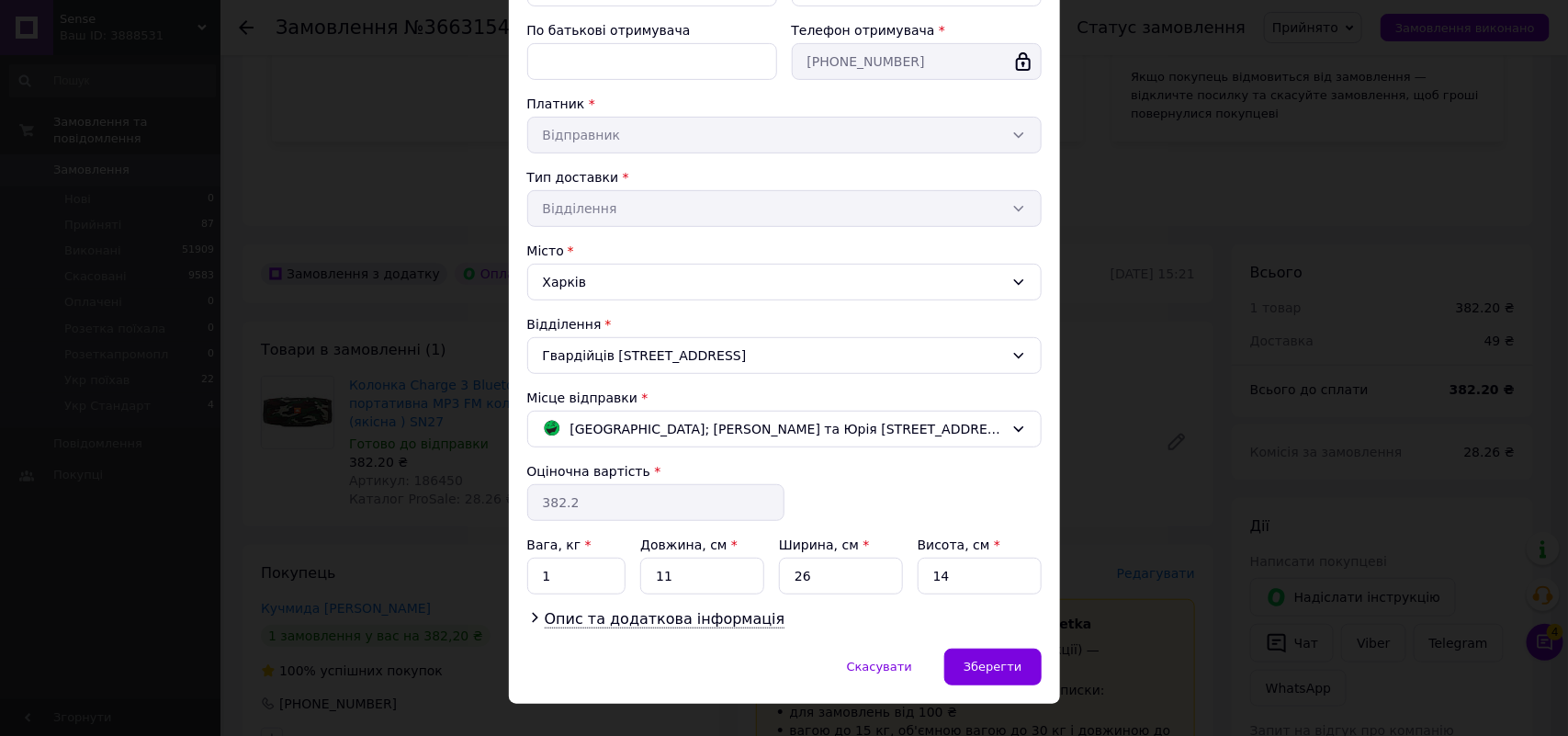
scroll to position [300, 0]
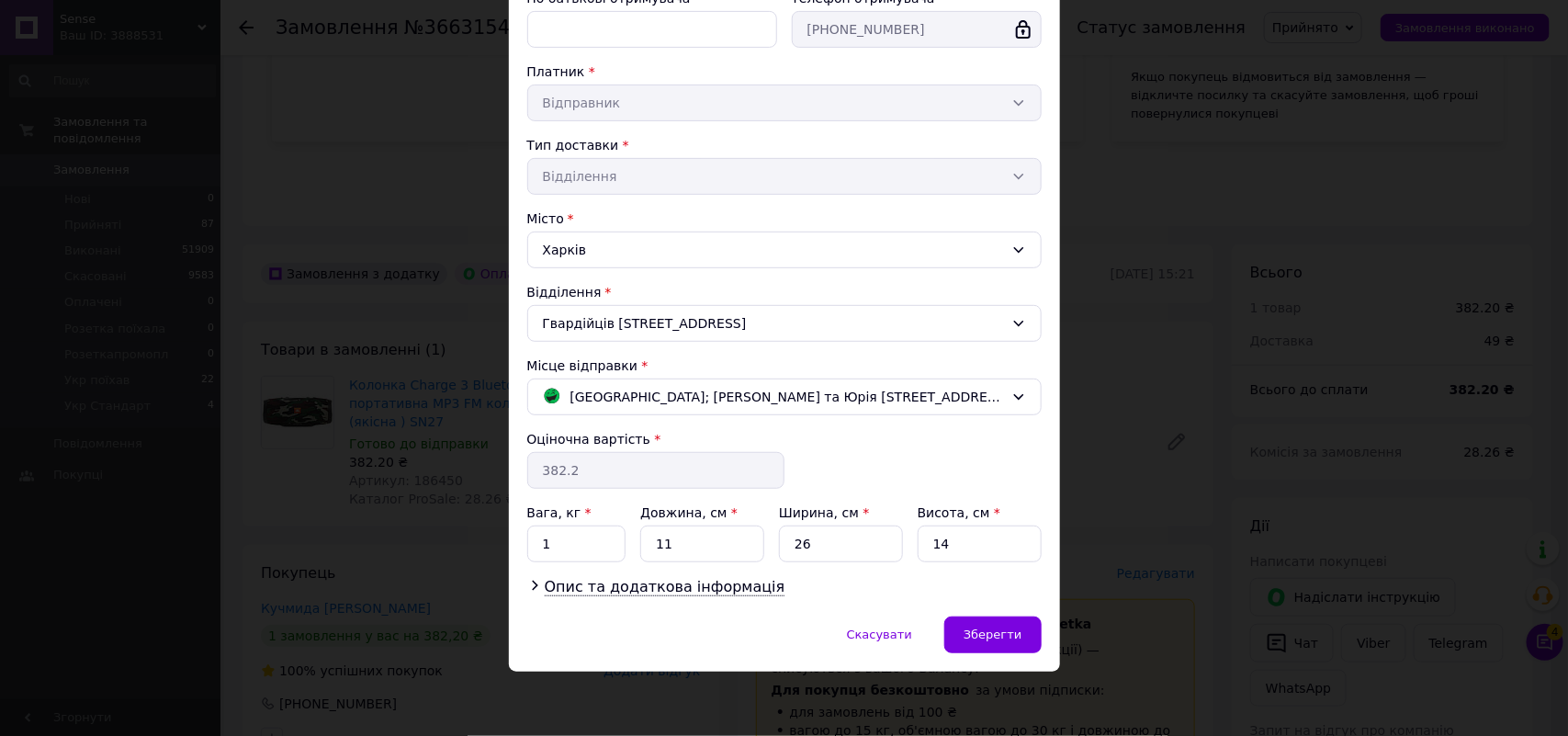
drag, startPoint x: 598, startPoint y: 584, endPoint x: 589, endPoint y: 602, distance: 20.1
click at [598, 588] on span "Опис та додаткова інформація" at bounding box center [664, 587] width 241 height 18
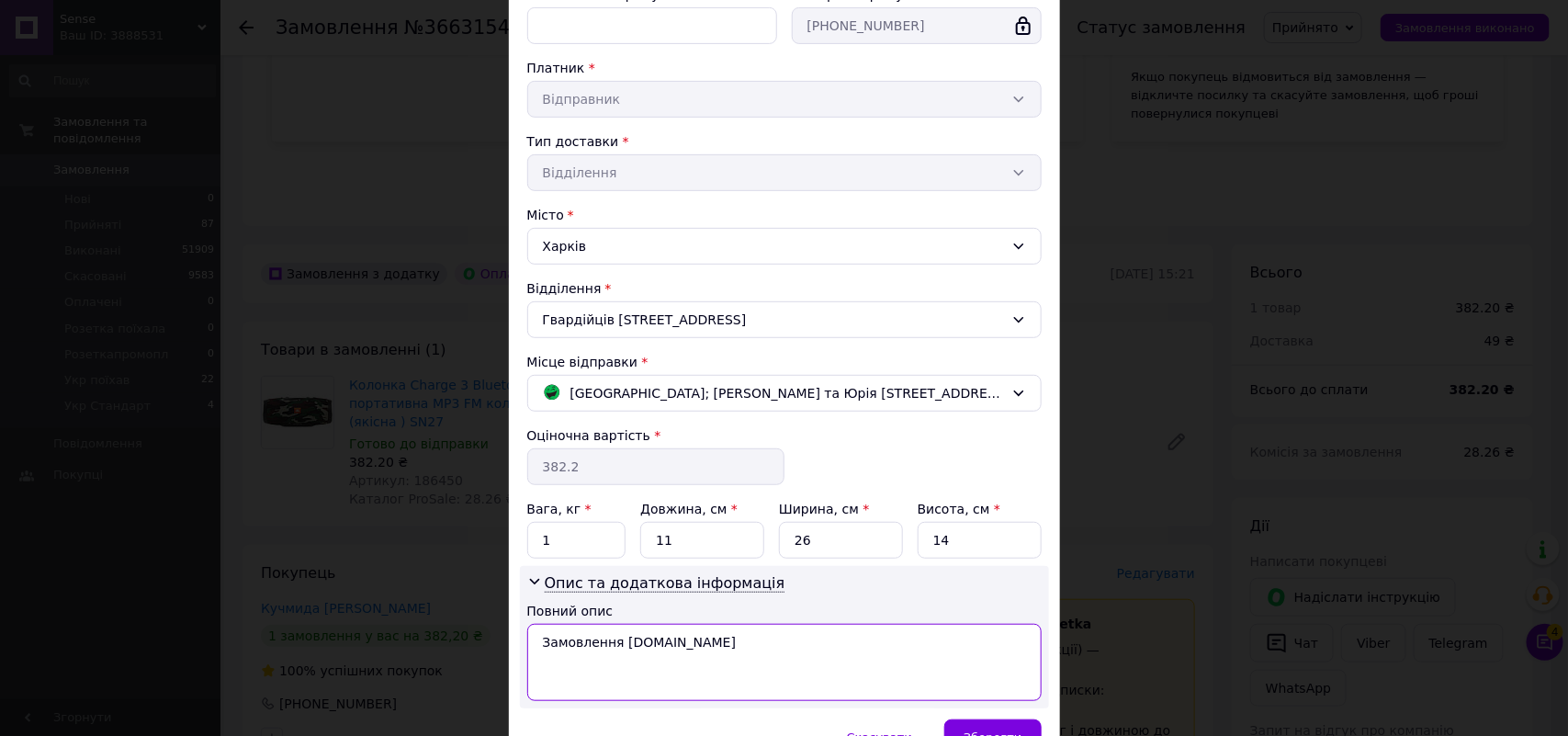
drag, startPoint x: 745, startPoint y: 650, endPoint x: 536, endPoint y: 645, distance: 209.1
click at [536, 645] on textarea "Замовлення Prom.ua" at bounding box center [784, 662] width 514 height 77
paste textarea "Колонка Charge 3 Bluetooth Бездротова пор"
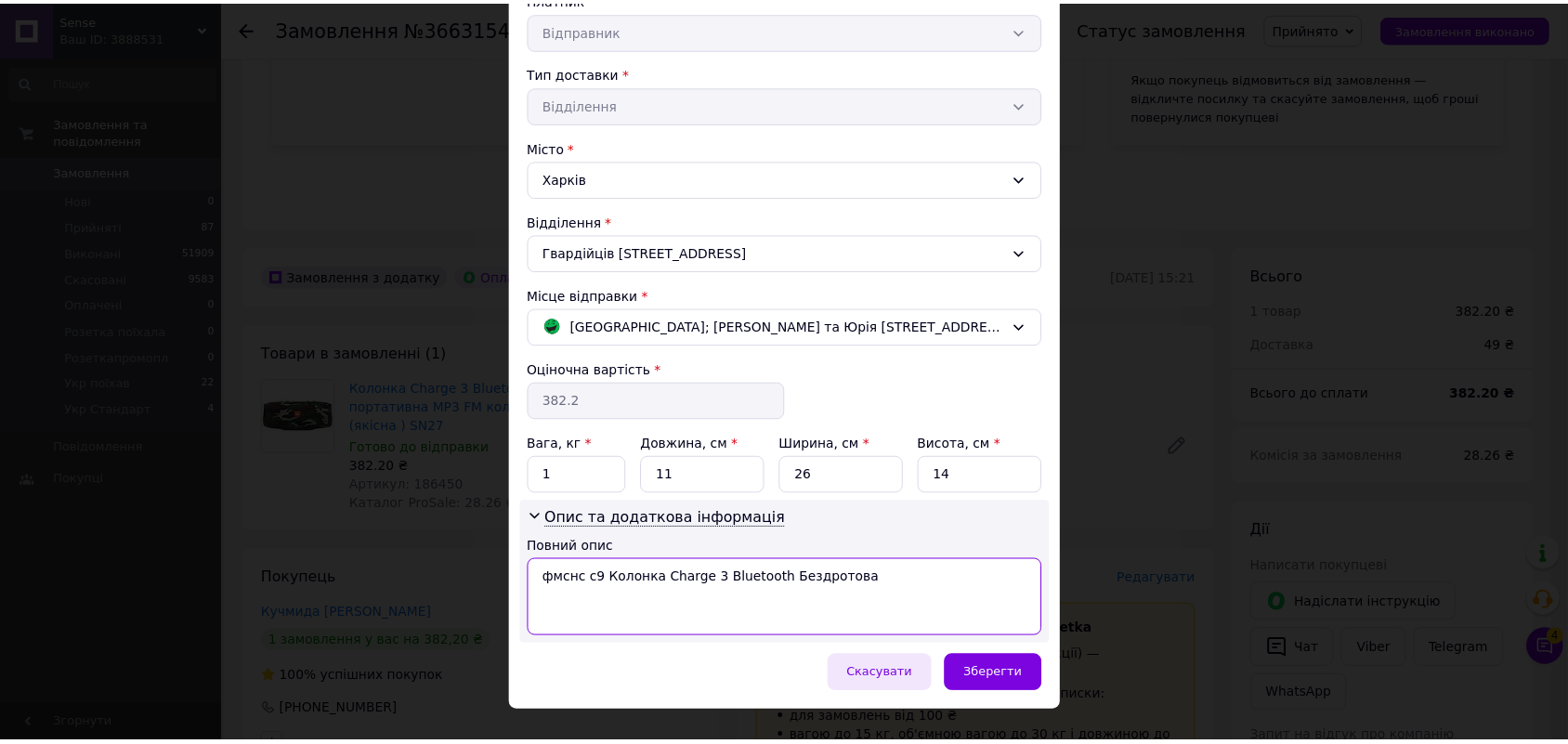
scroll to position [413, 0]
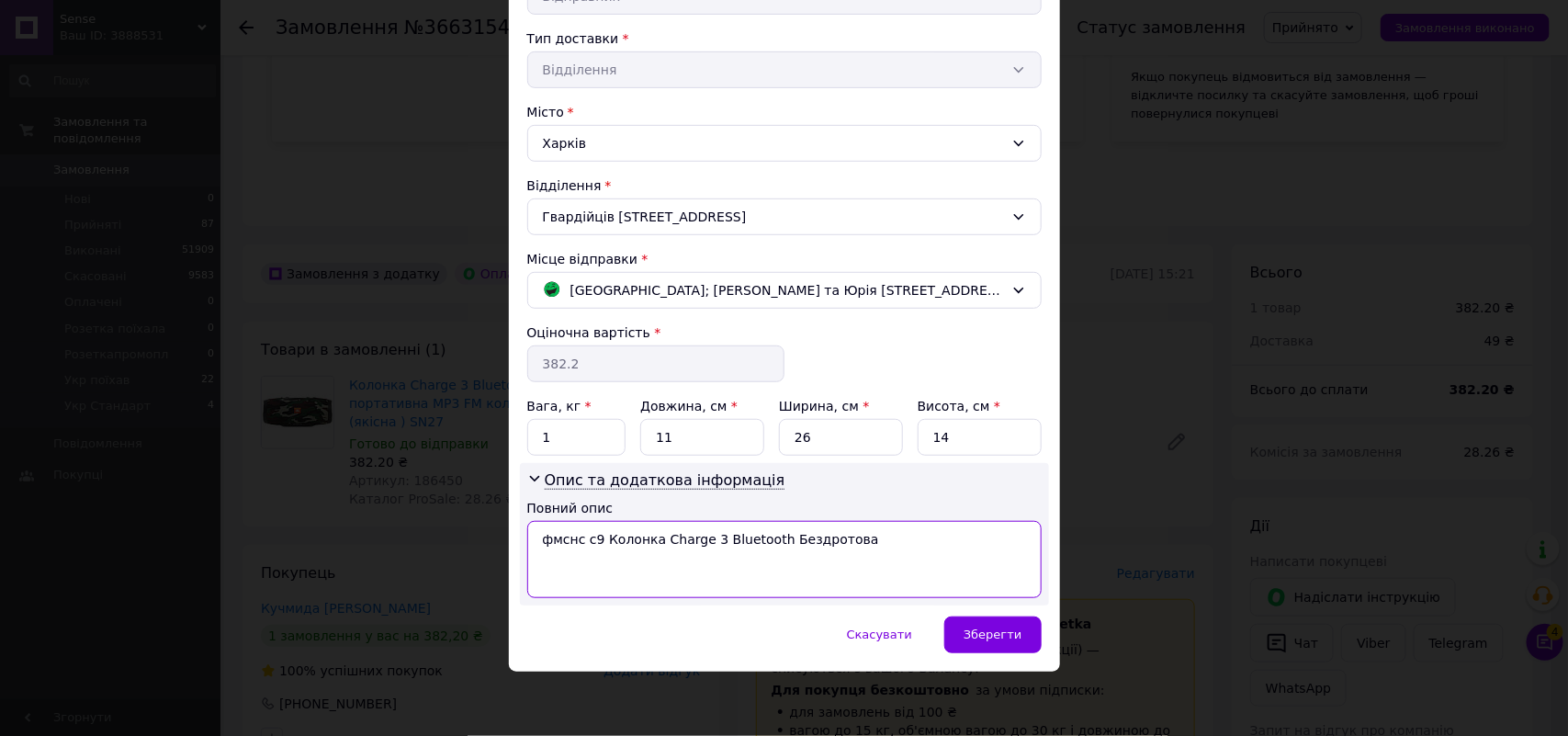
type textarea "фмснс с9 Колонка Charge 3 Bluetooth Бездротова"
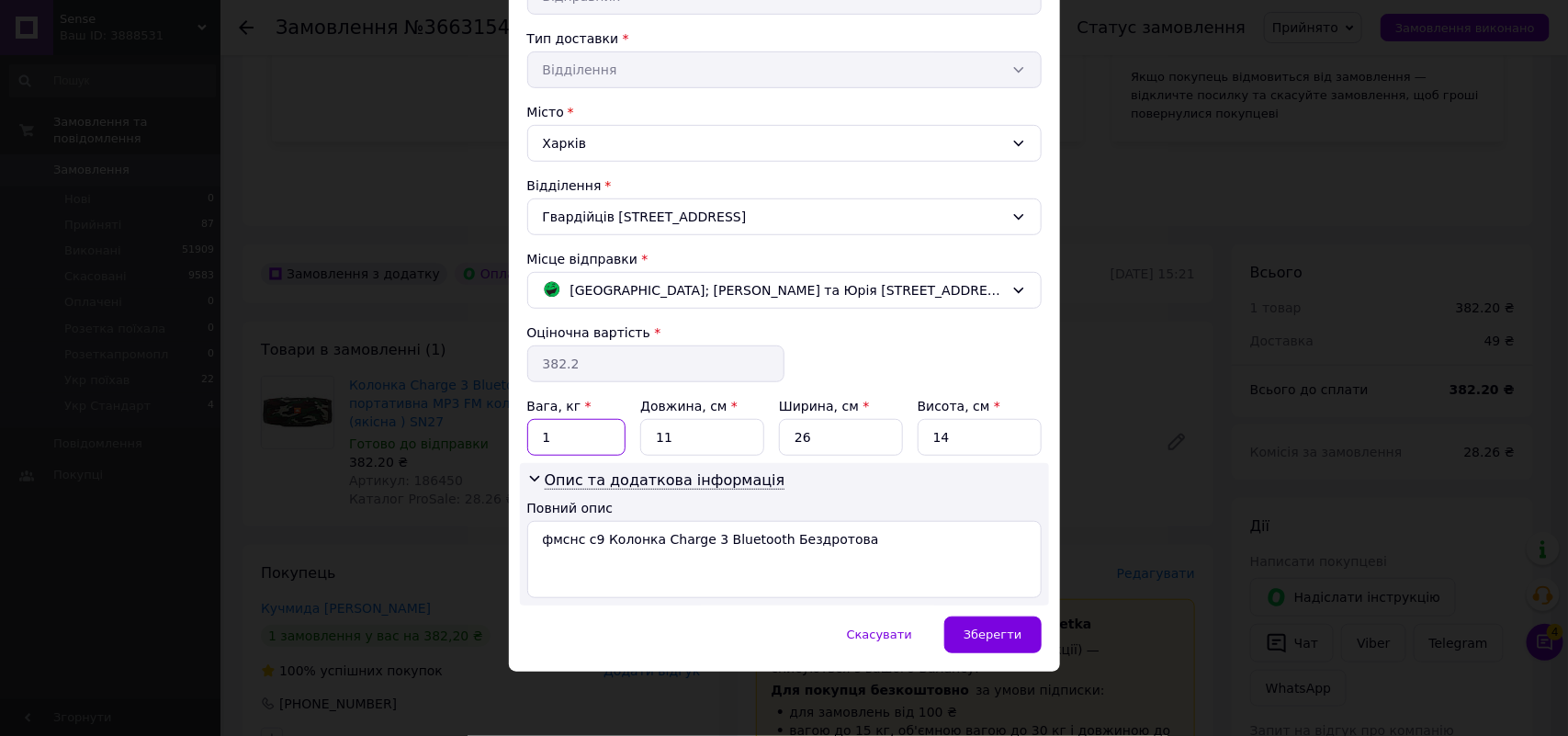
click at [565, 442] on input "1" at bounding box center [576, 438] width 99 height 37
type input "2"
drag, startPoint x: 1006, startPoint y: 634, endPoint x: 995, endPoint y: 626, distance: 13.6
click at [1006, 633] on span "Зберегти" at bounding box center [993, 634] width 58 height 14
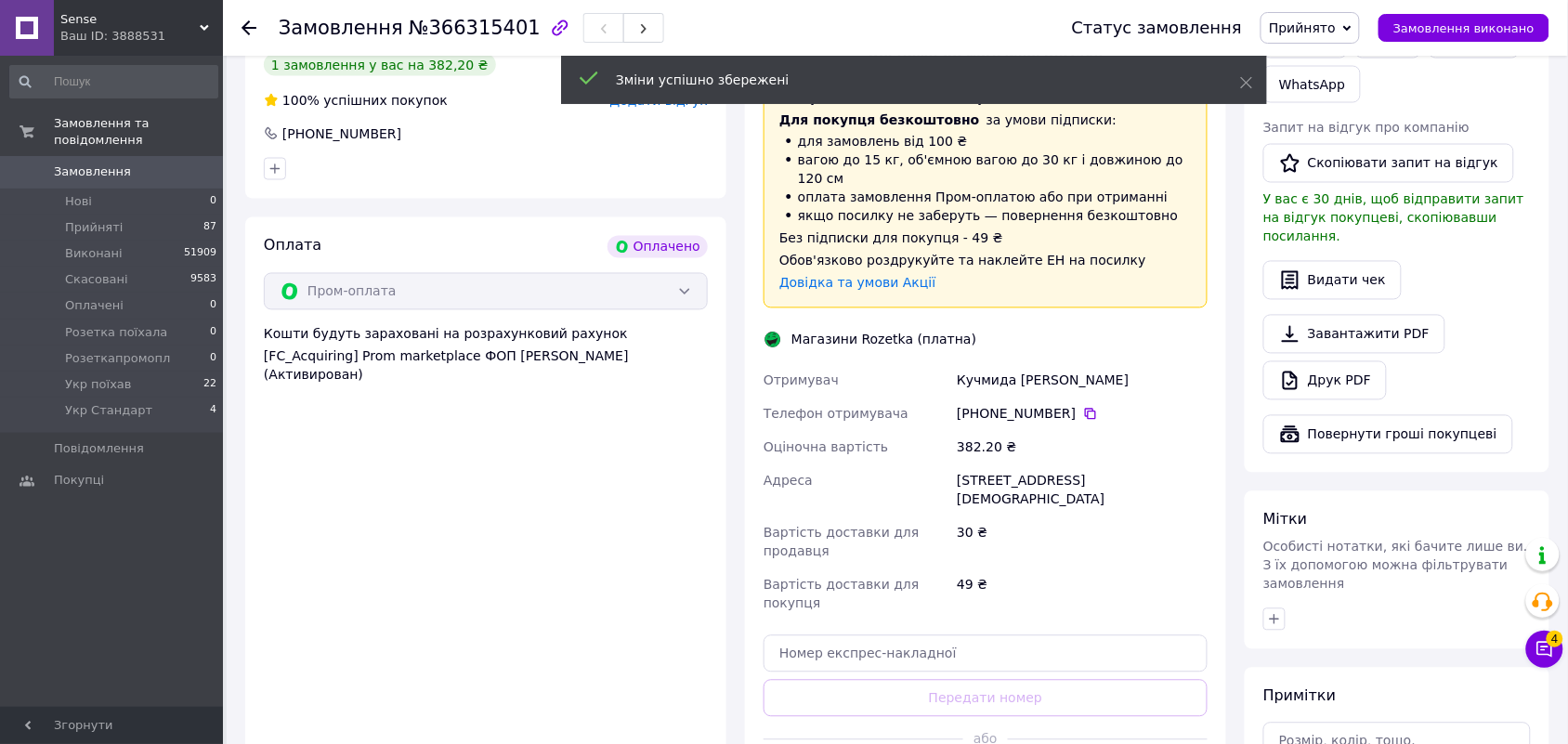
scroll to position [906, 0]
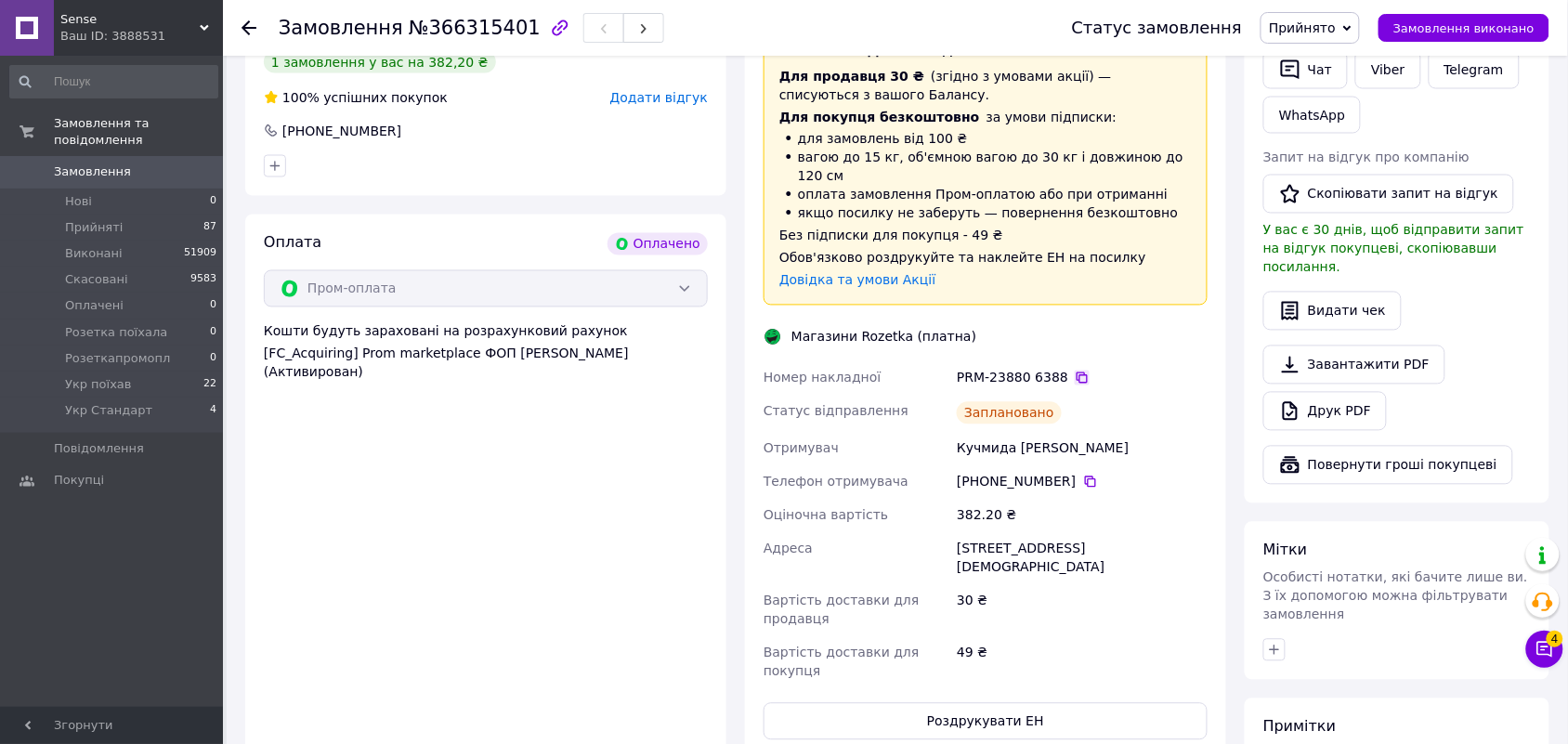
click at [1074, 370] on icon at bounding box center [1081, 377] width 15 height 15
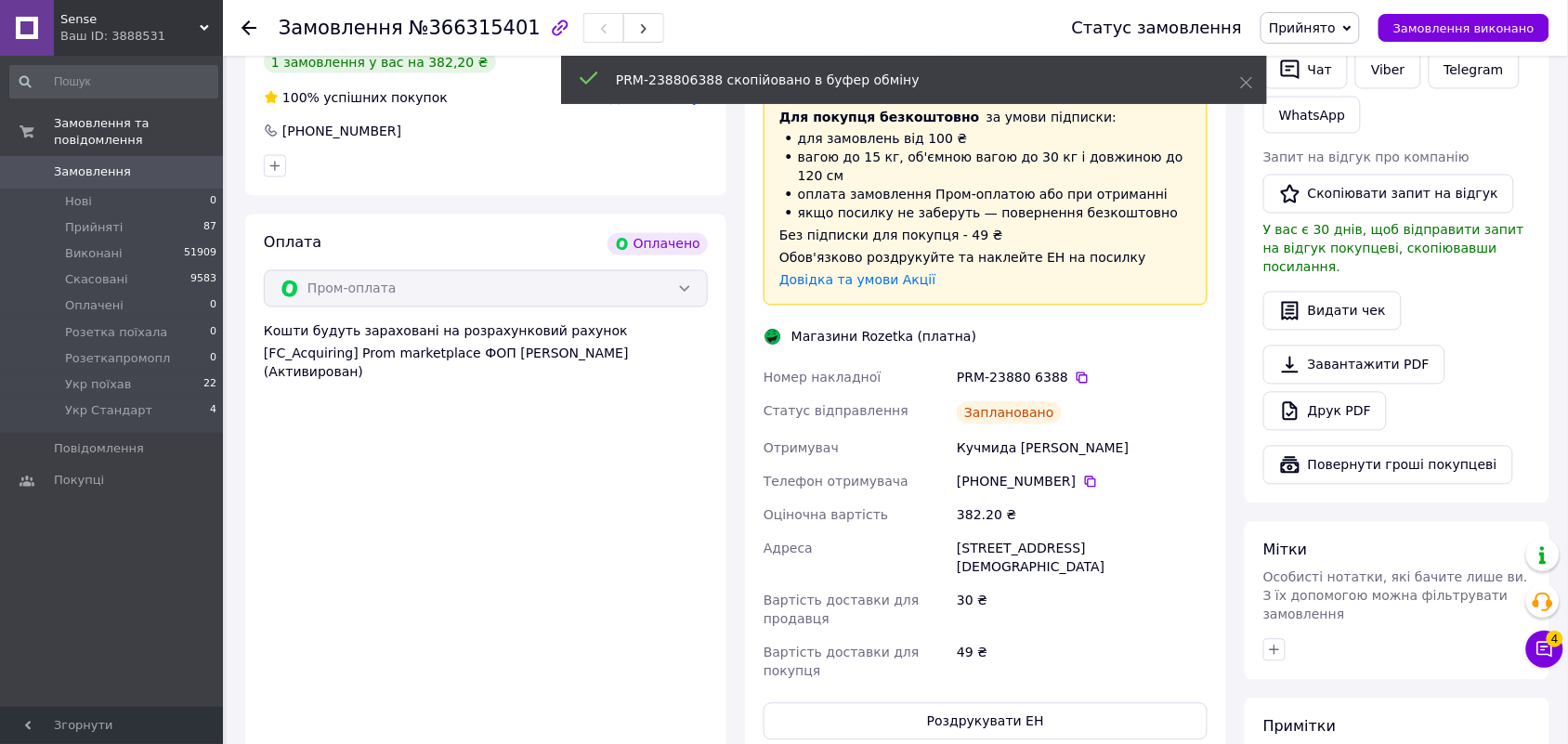
click at [1336, 22] on span "Прийнято" at bounding box center [1303, 27] width 67 height 15
click at [1366, 174] on li "Розеткапромопл" at bounding box center [1323, 176] width 123 height 27
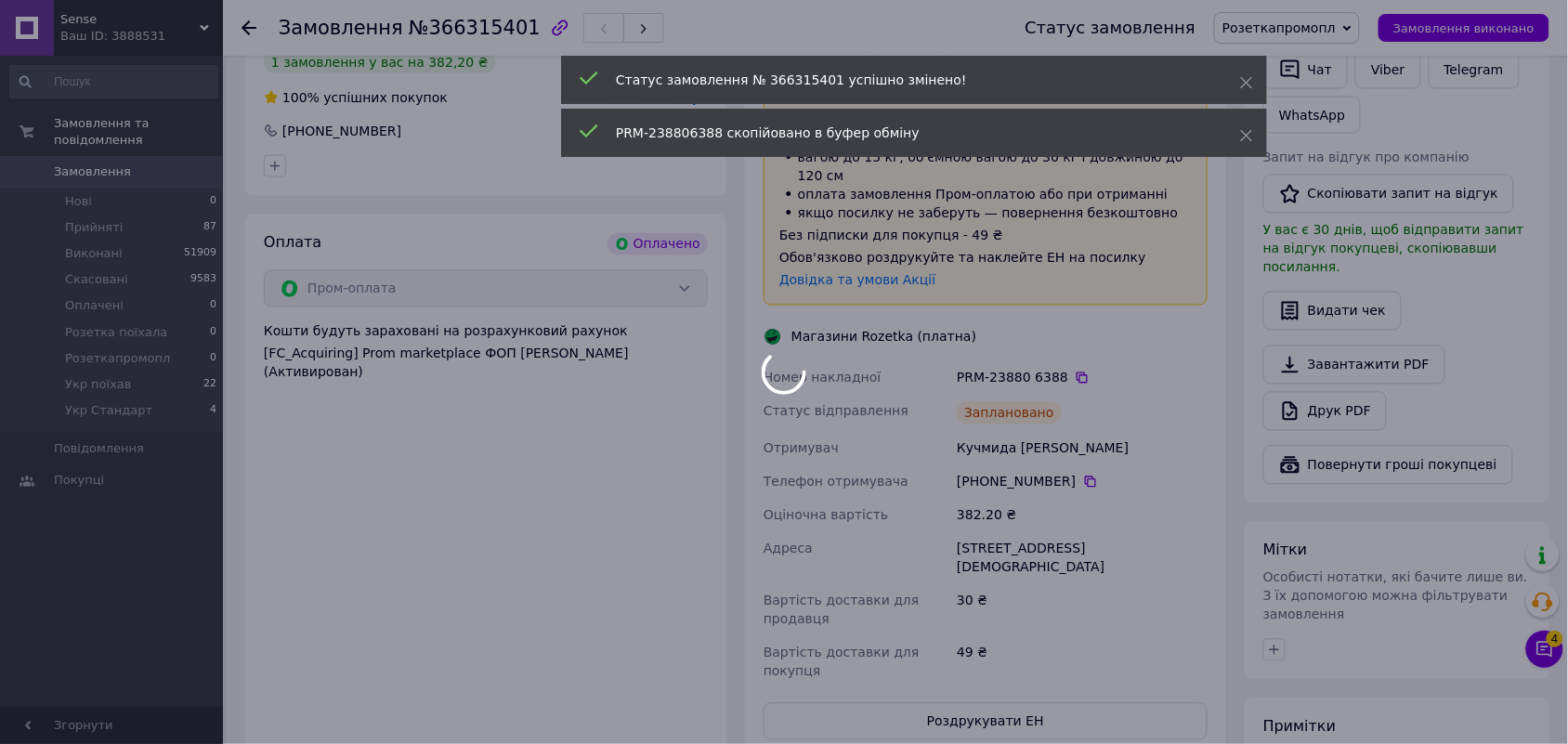
click at [1094, 337] on div at bounding box center [784, 372] width 1568 height 744
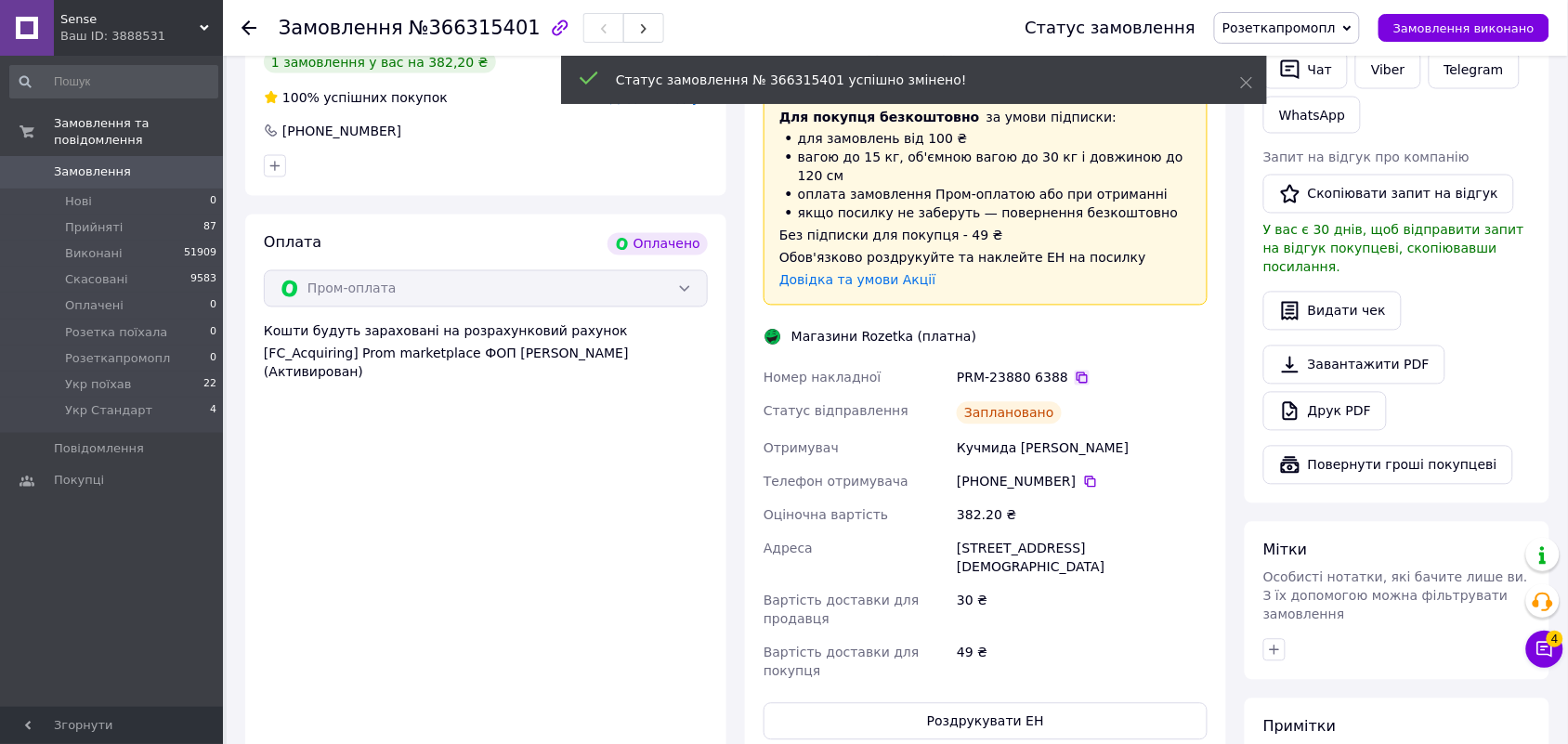
click at [1074, 370] on icon at bounding box center [1081, 377] width 15 height 15
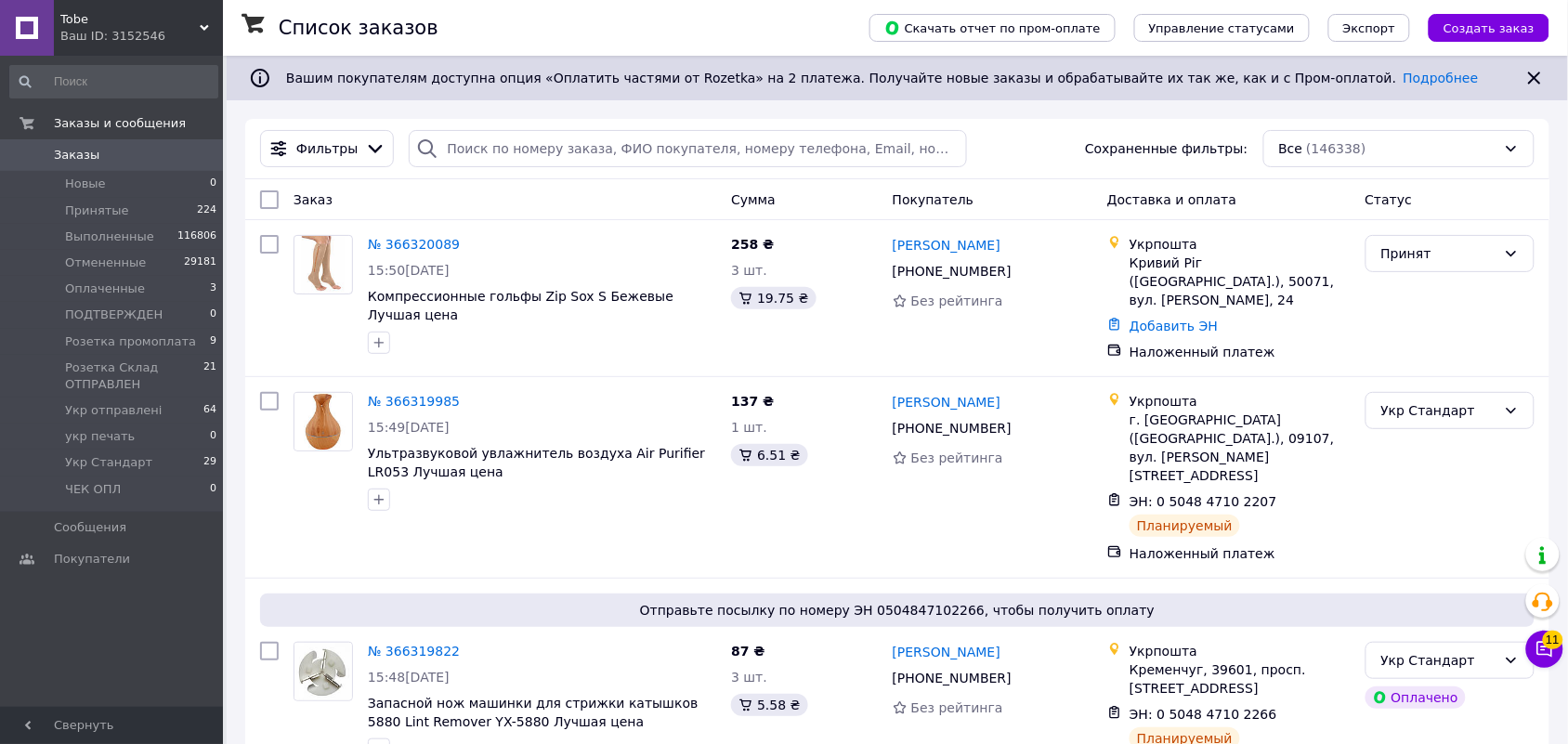
click at [200, 28] on icon at bounding box center [204, 27] width 9 height 9
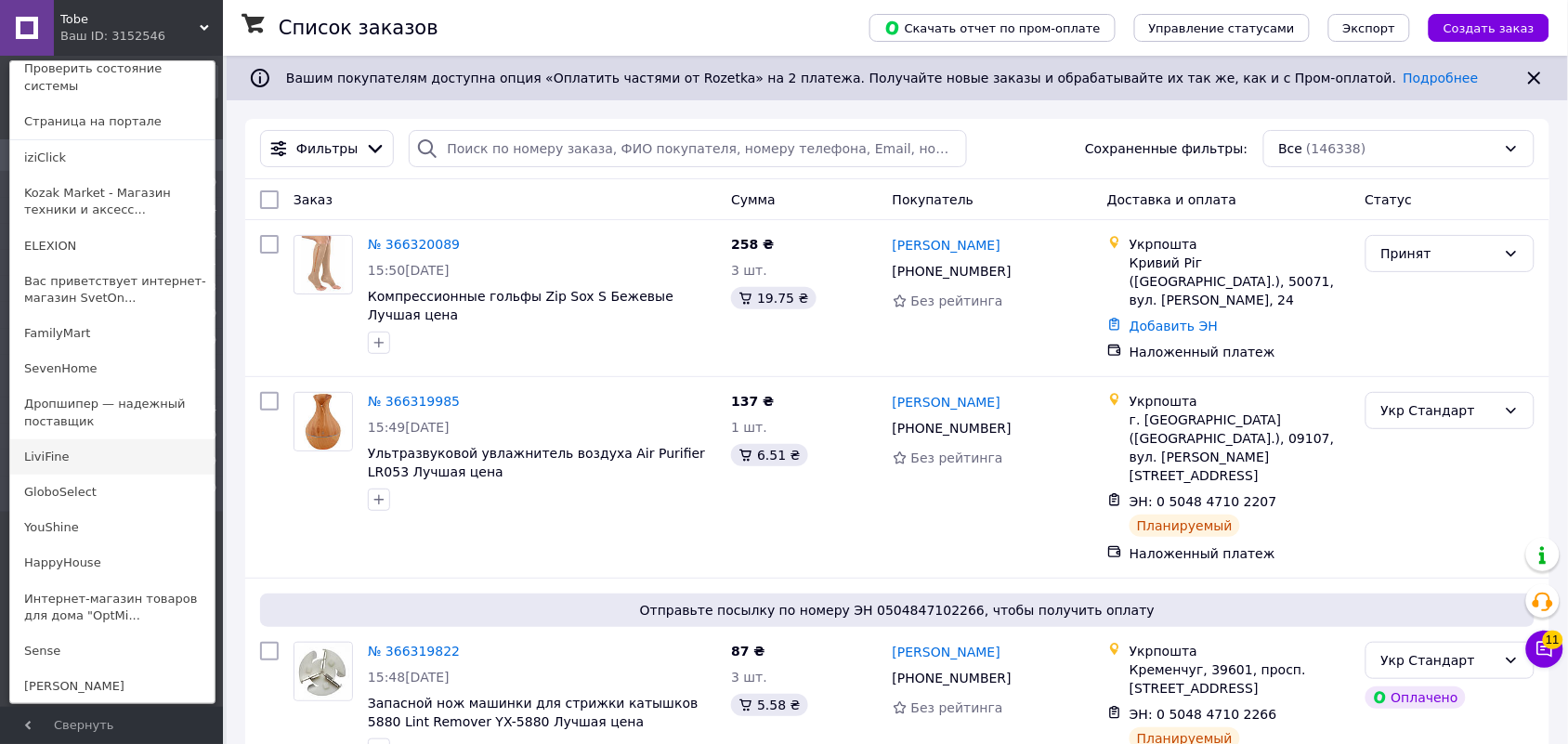
scroll to position [172, 0]
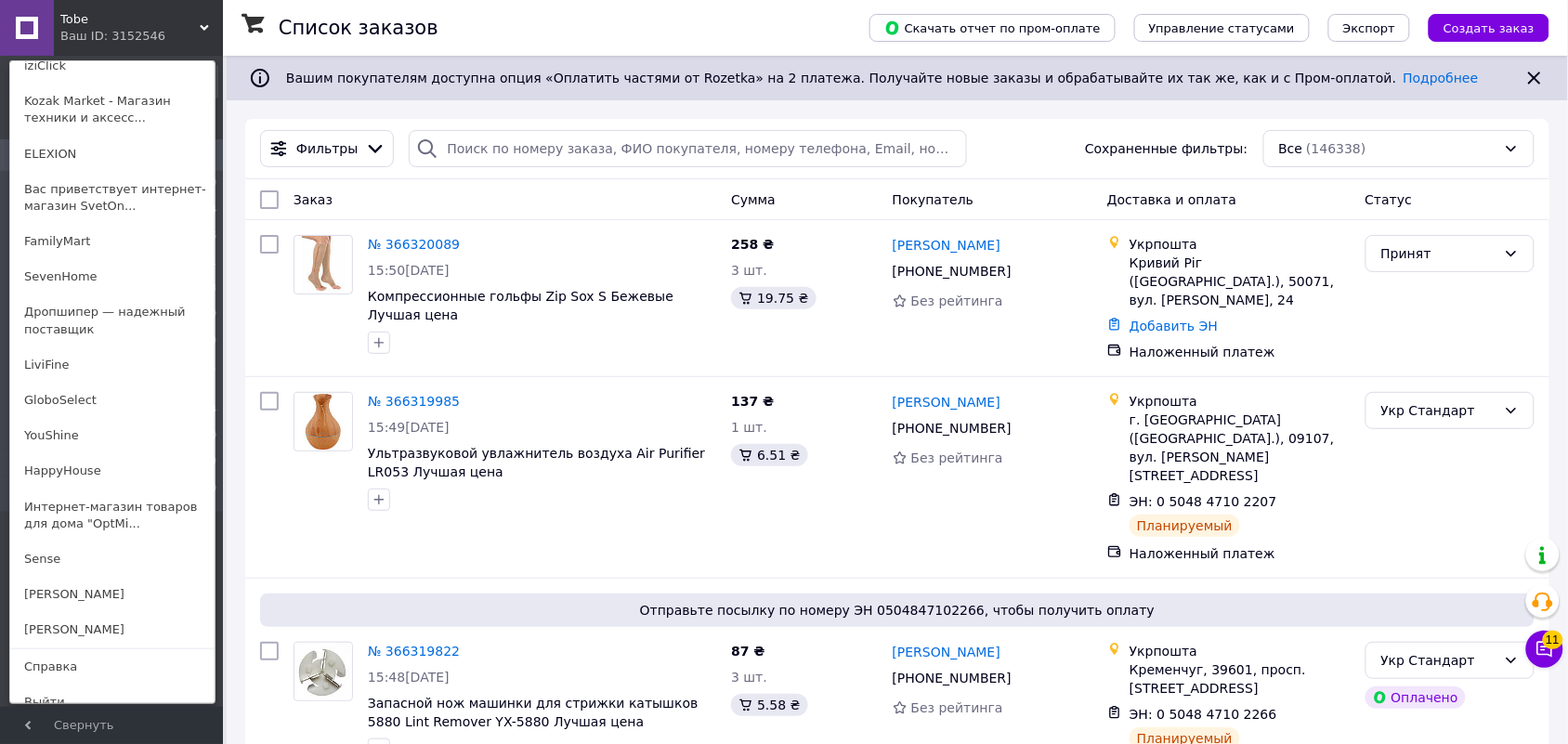
drag, startPoint x: 79, startPoint y: 539, endPoint x: 155, endPoint y: 333, distance: 219.6
click at [77, 541] on link "Sense" at bounding box center [112, 559] width 205 height 35
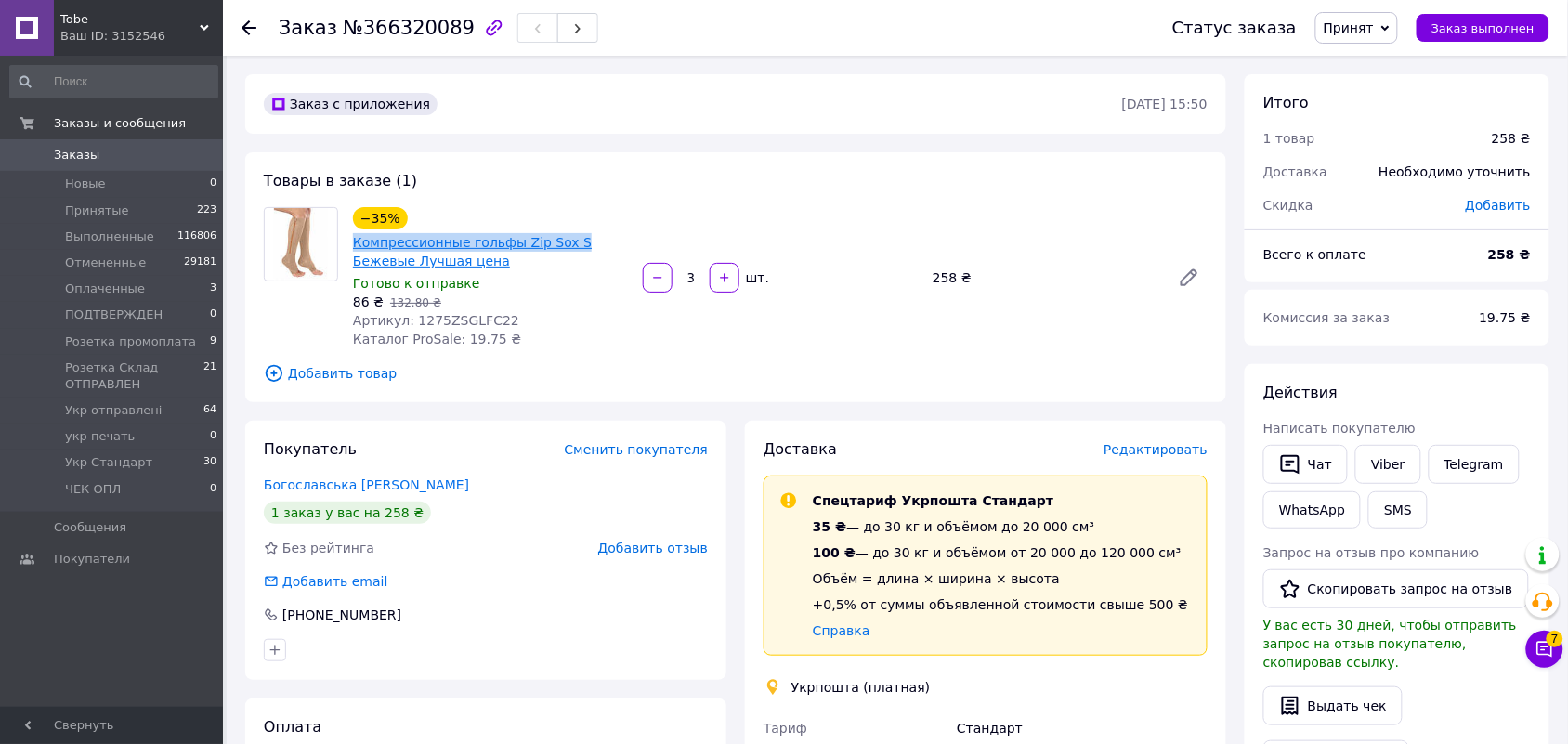
drag, startPoint x: 346, startPoint y: 244, endPoint x: 559, endPoint y: 244, distance: 213.0
click at [559, 244] on div "−35% Компрессионные гольфы Zip Sox S Бежевые Лучшая цена Готово к отправке 86 ₴…" at bounding box center [491, 278] width 290 height 149
copy link "Компрессионные гольфы Zip Sox S"
click at [1177, 452] on span "Редактировать" at bounding box center [1156, 448] width 104 height 15
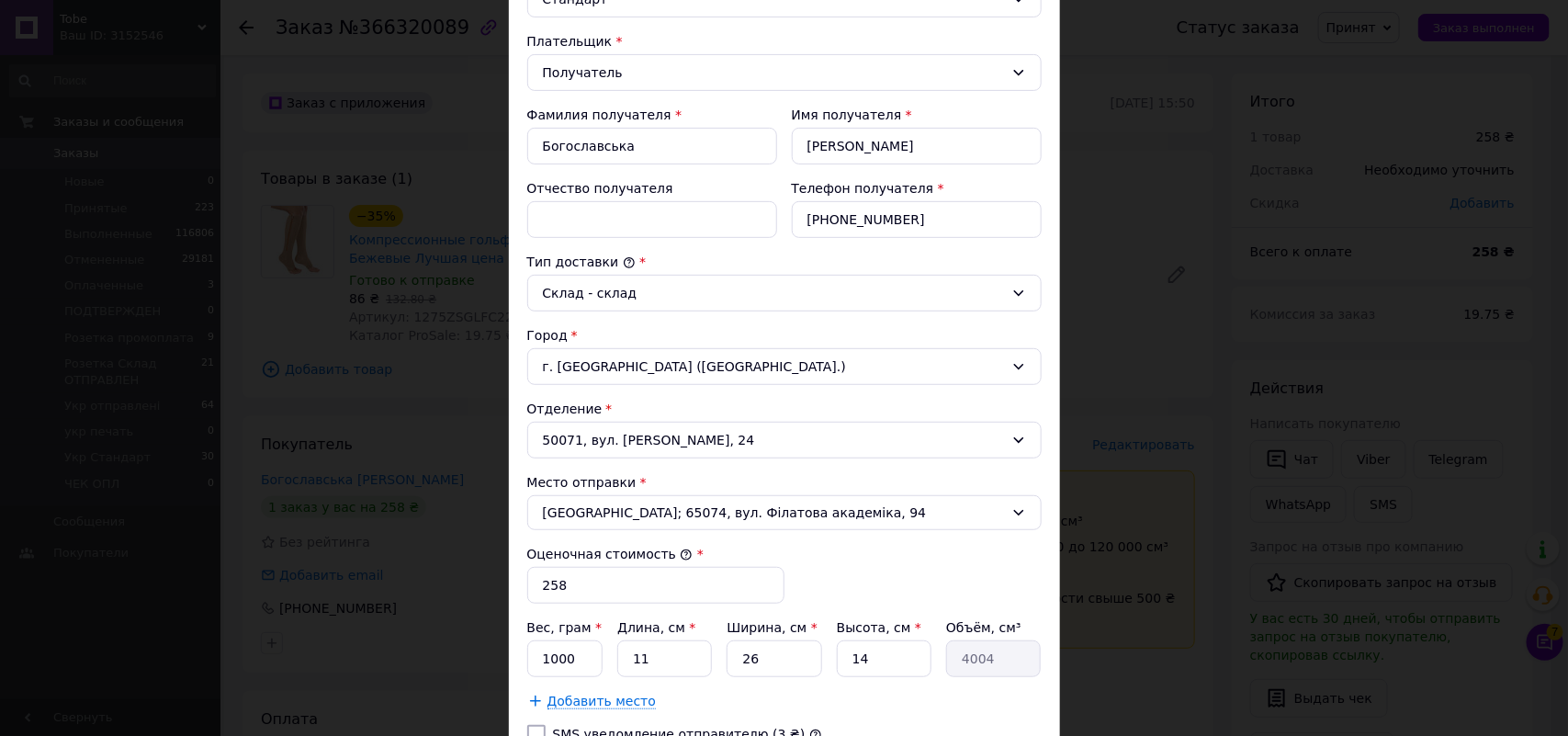
scroll to position [245, 0]
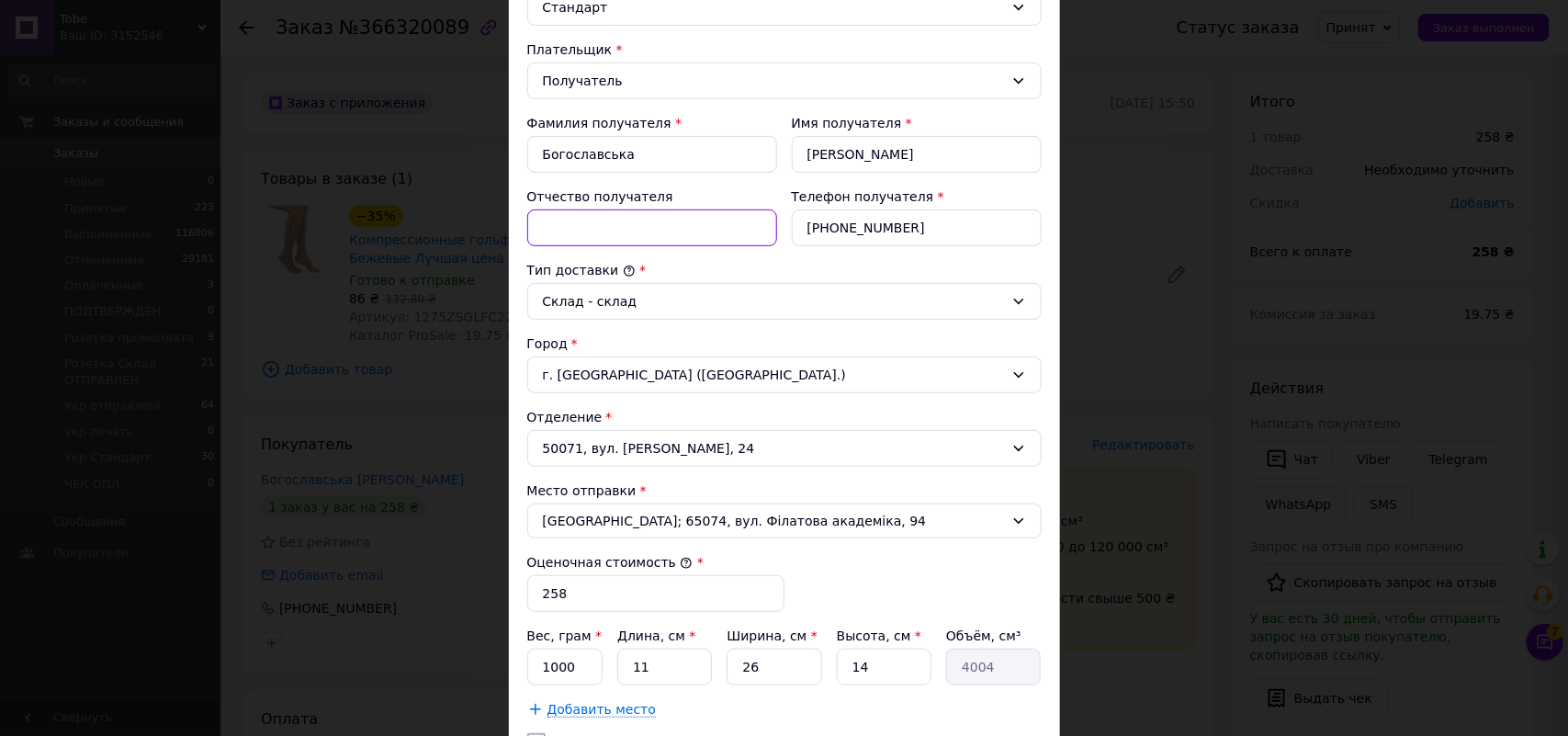
drag, startPoint x: 602, startPoint y: 239, endPoint x: 600, endPoint y: 228, distance: 11.2
click at [602, 237] on input "Отчество получателя" at bounding box center [652, 228] width 250 height 37
paste input "Компрессионные гольфы Zip Sox S"
drag, startPoint x: 655, startPoint y: 231, endPoint x: 603, endPoint y: 237, distance: 52.3
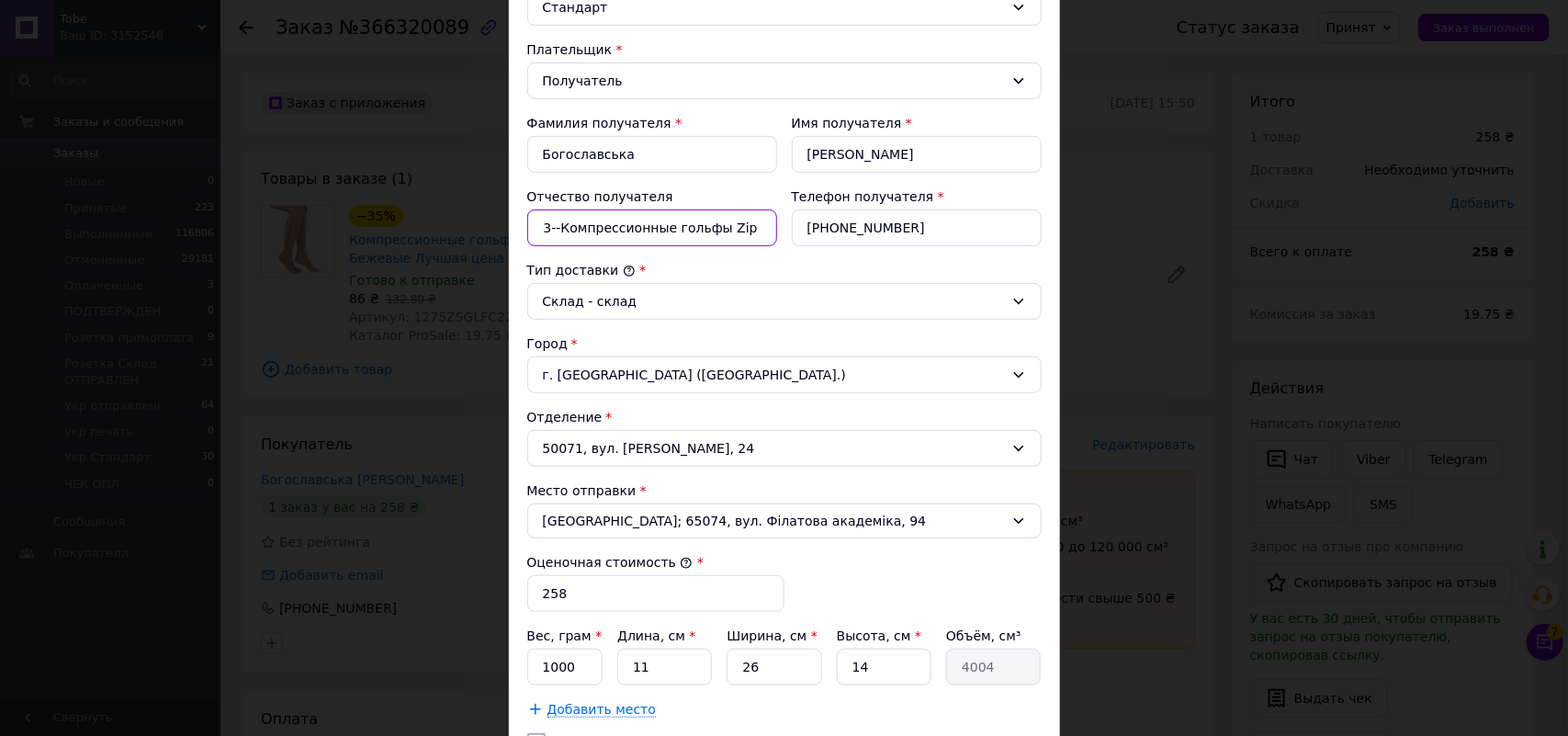
click at [603, 237] on input "фмтв--3--Компрессионные гольфы Zip Sox S" at bounding box center [652, 228] width 250 height 37
click at [752, 223] on input "фмтв--3--Компрес гольфы Zip Sox S" at bounding box center [652, 228] width 250 height 37
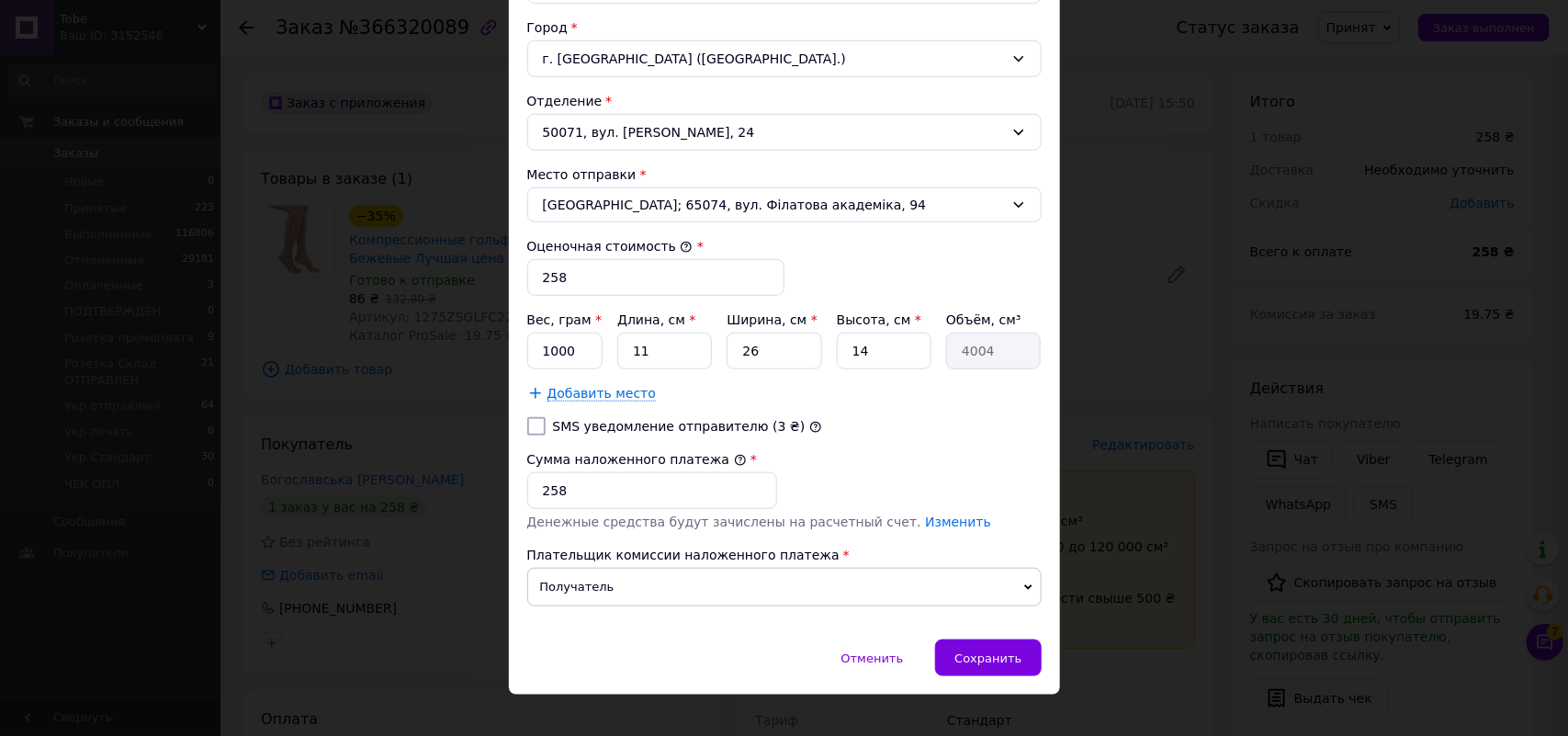
scroll to position [590, 0]
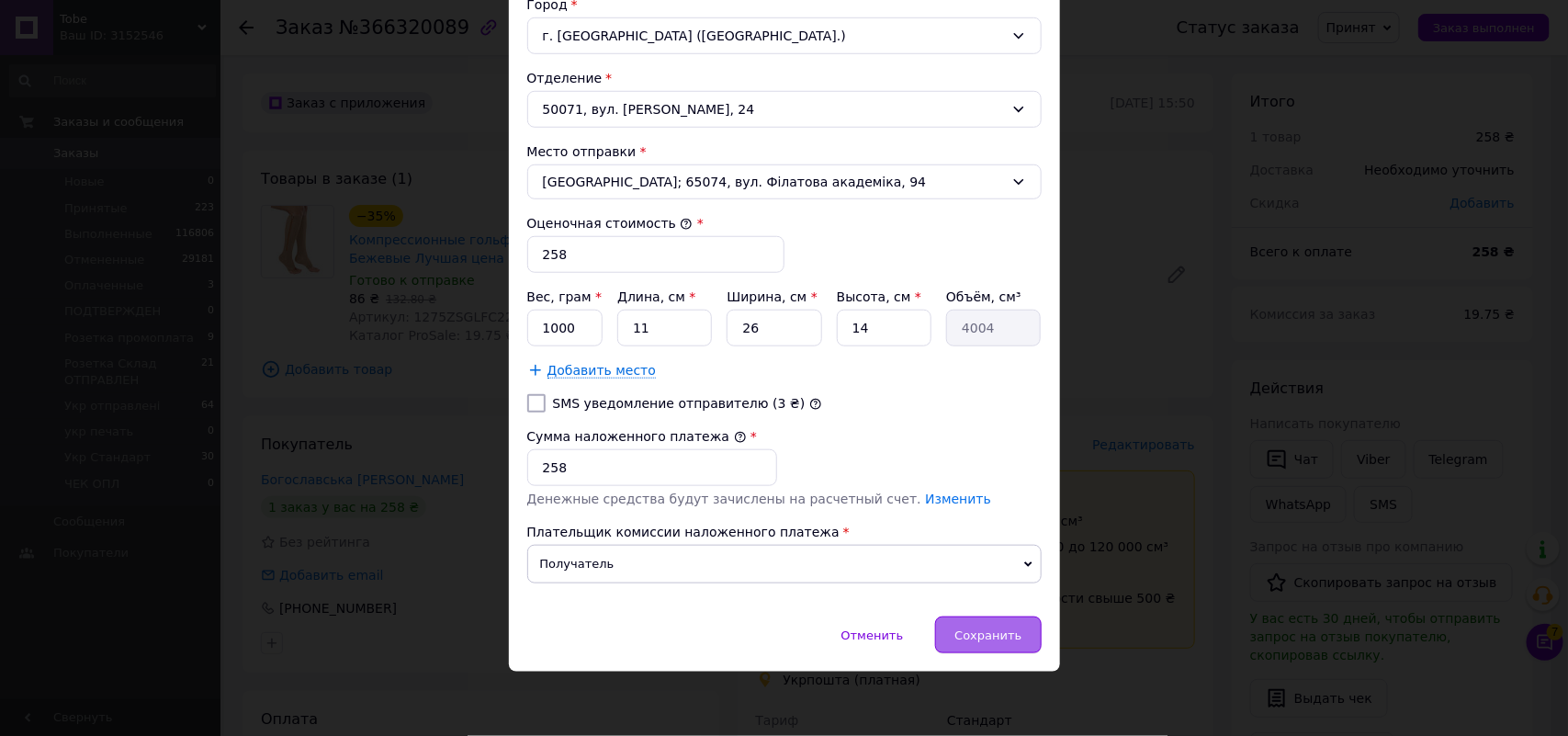
type input "фмтв--3--Компрес гольфы Zip Sox S--3--"
click at [971, 625] on div "Сохранить" at bounding box center [988, 634] width 106 height 37
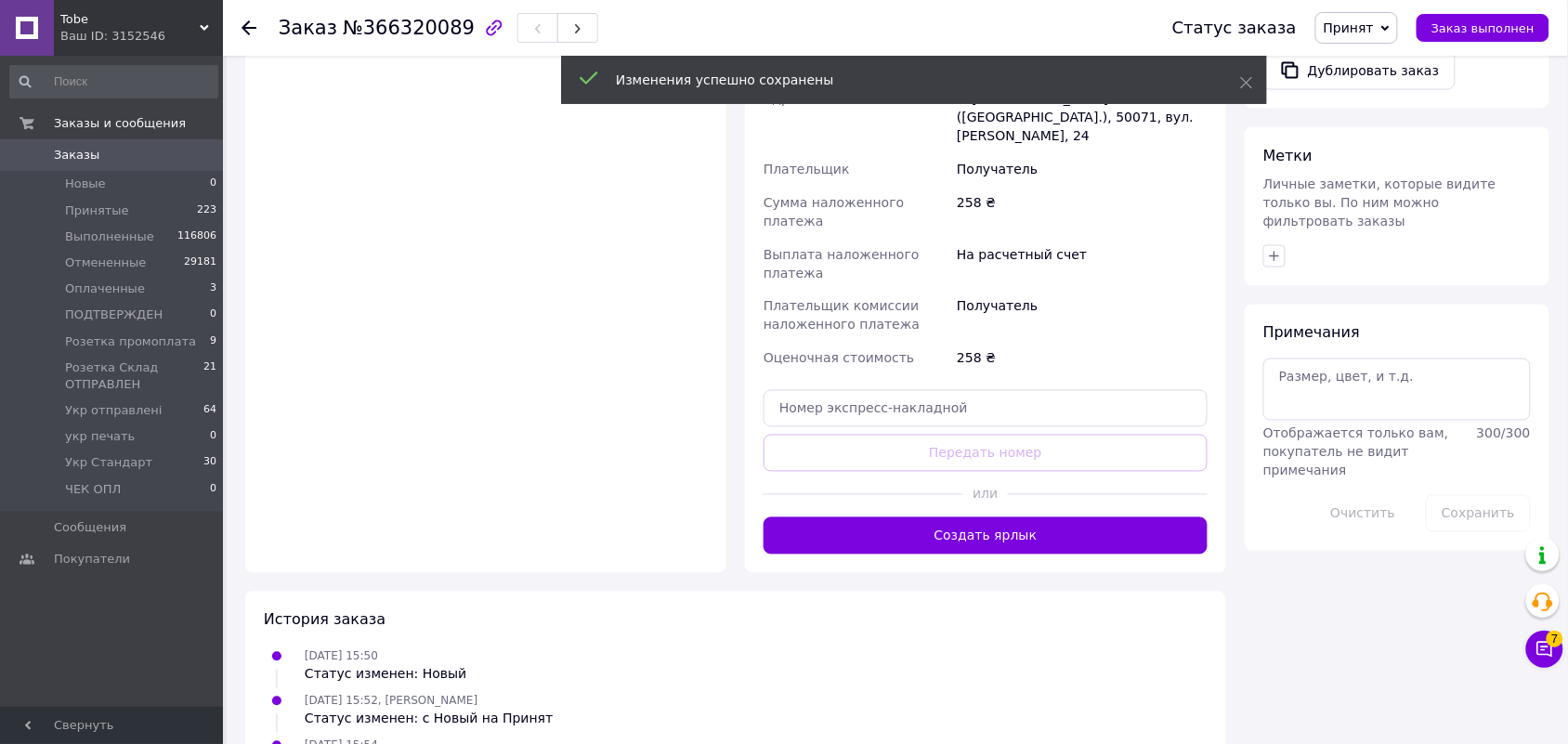
scroll to position [813, 0]
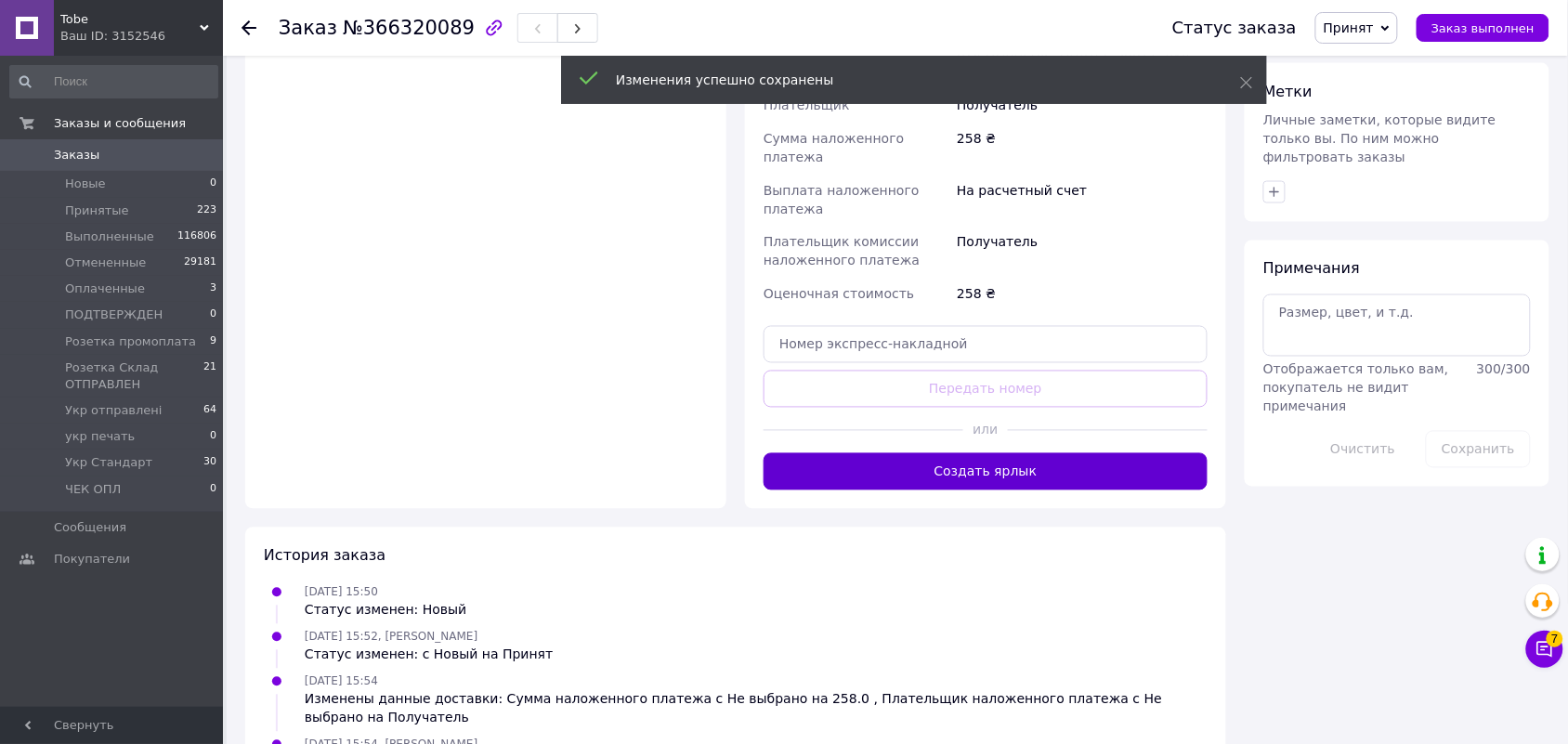
click at [1085, 453] on button "Создать ярлык" at bounding box center [985, 472] width 444 height 37
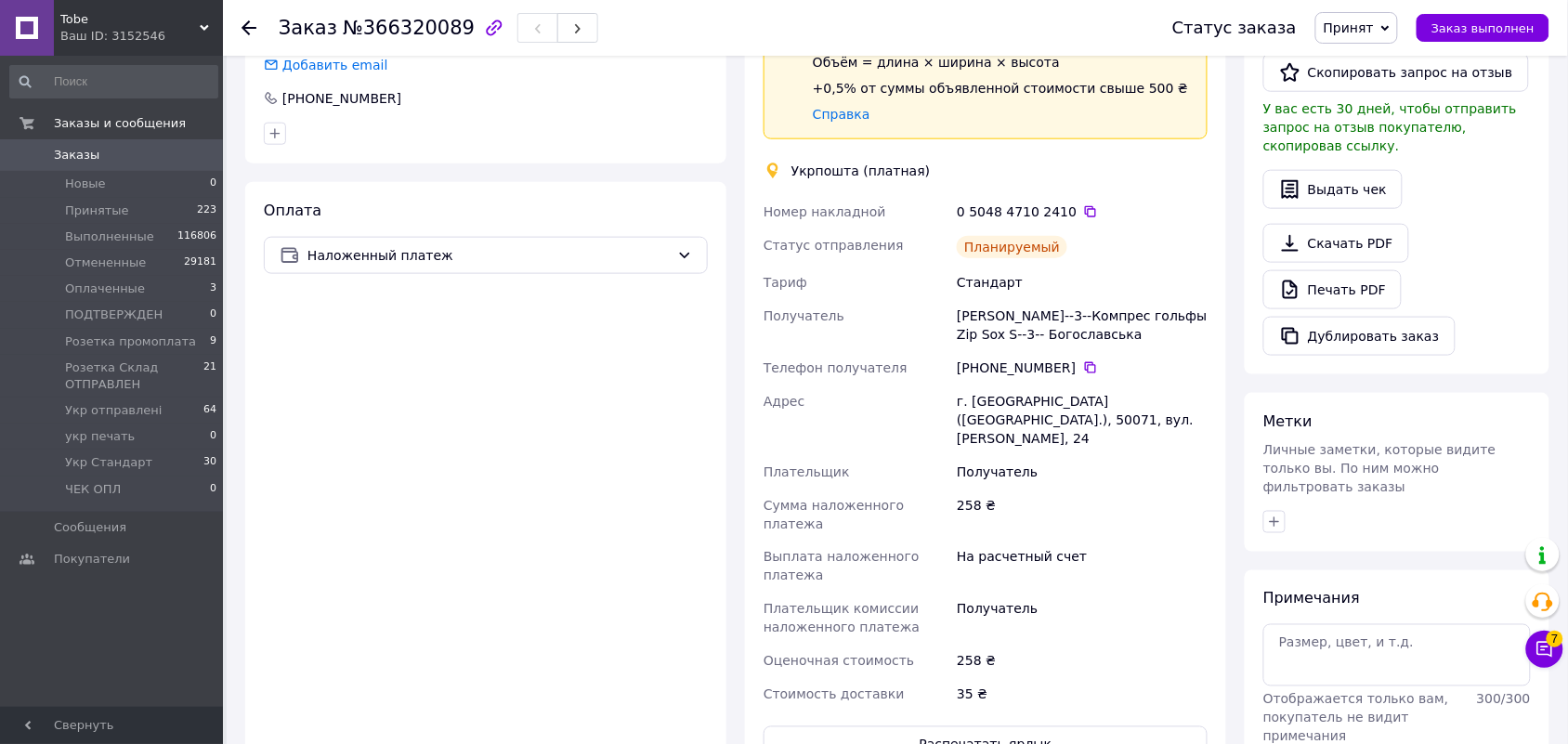
scroll to position [464, 0]
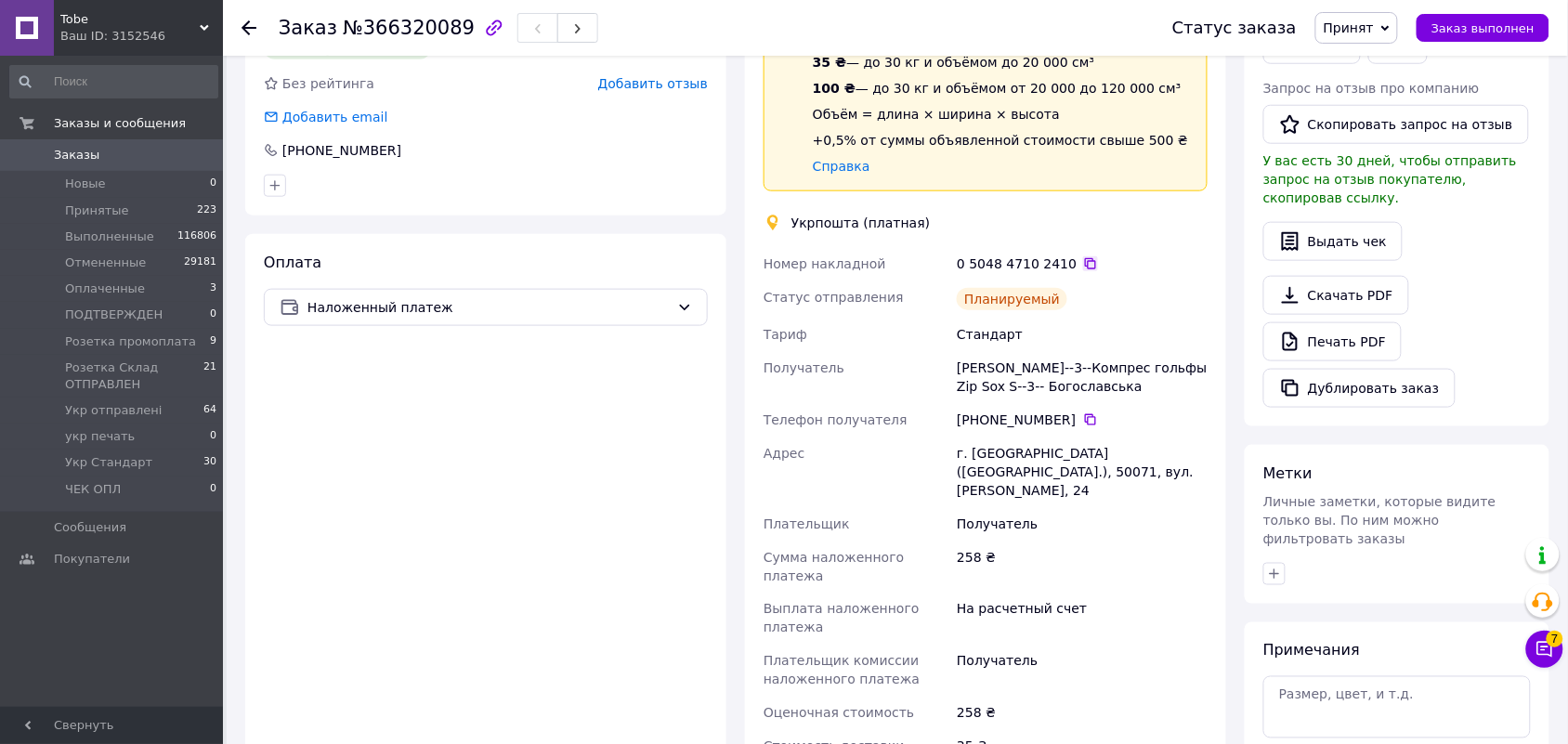
click at [1083, 256] on icon at bounding box center [1090, 263] width 15 height 15
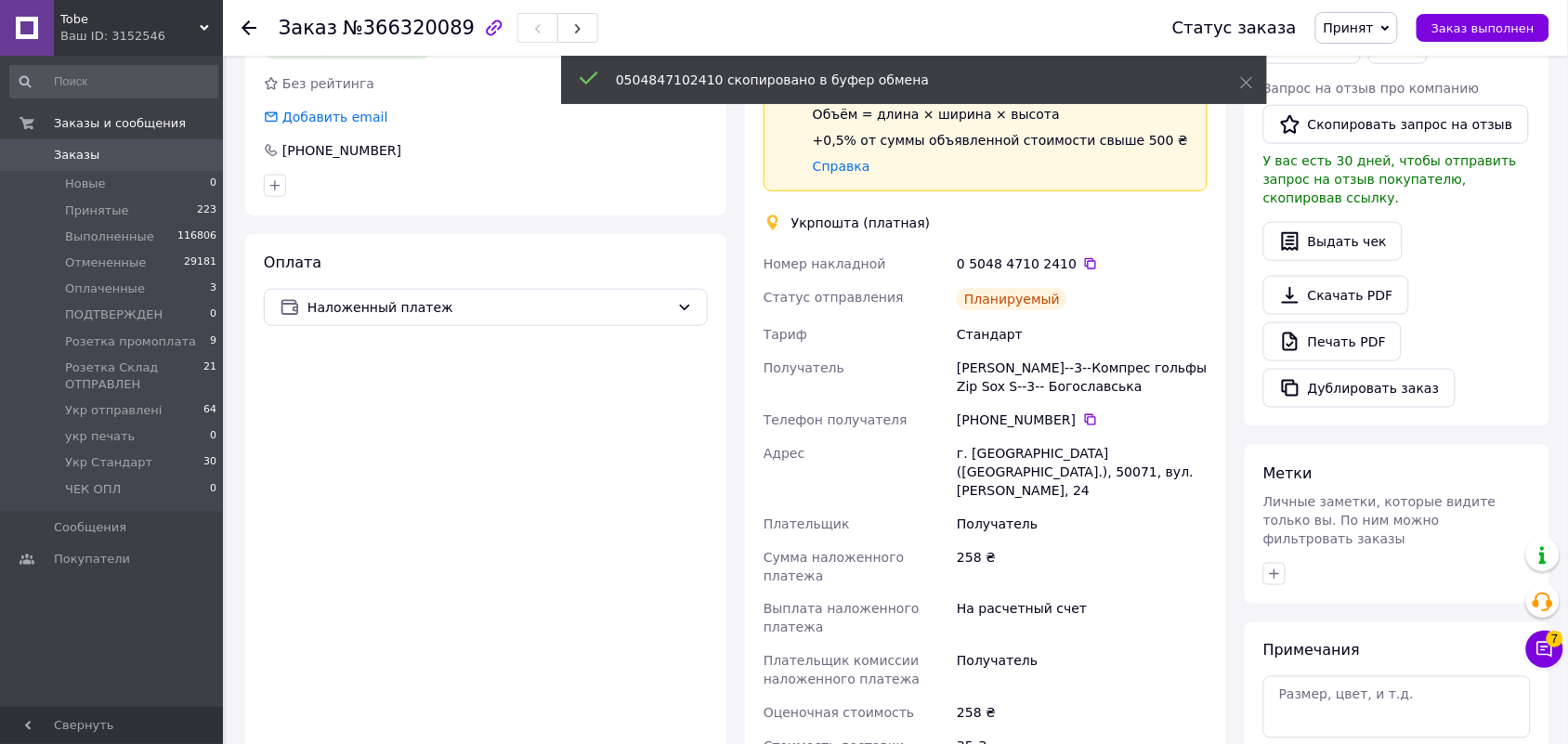
click at [1356, 28] on span "Принят" at bounding box center [1349, 27] width 50 height 15
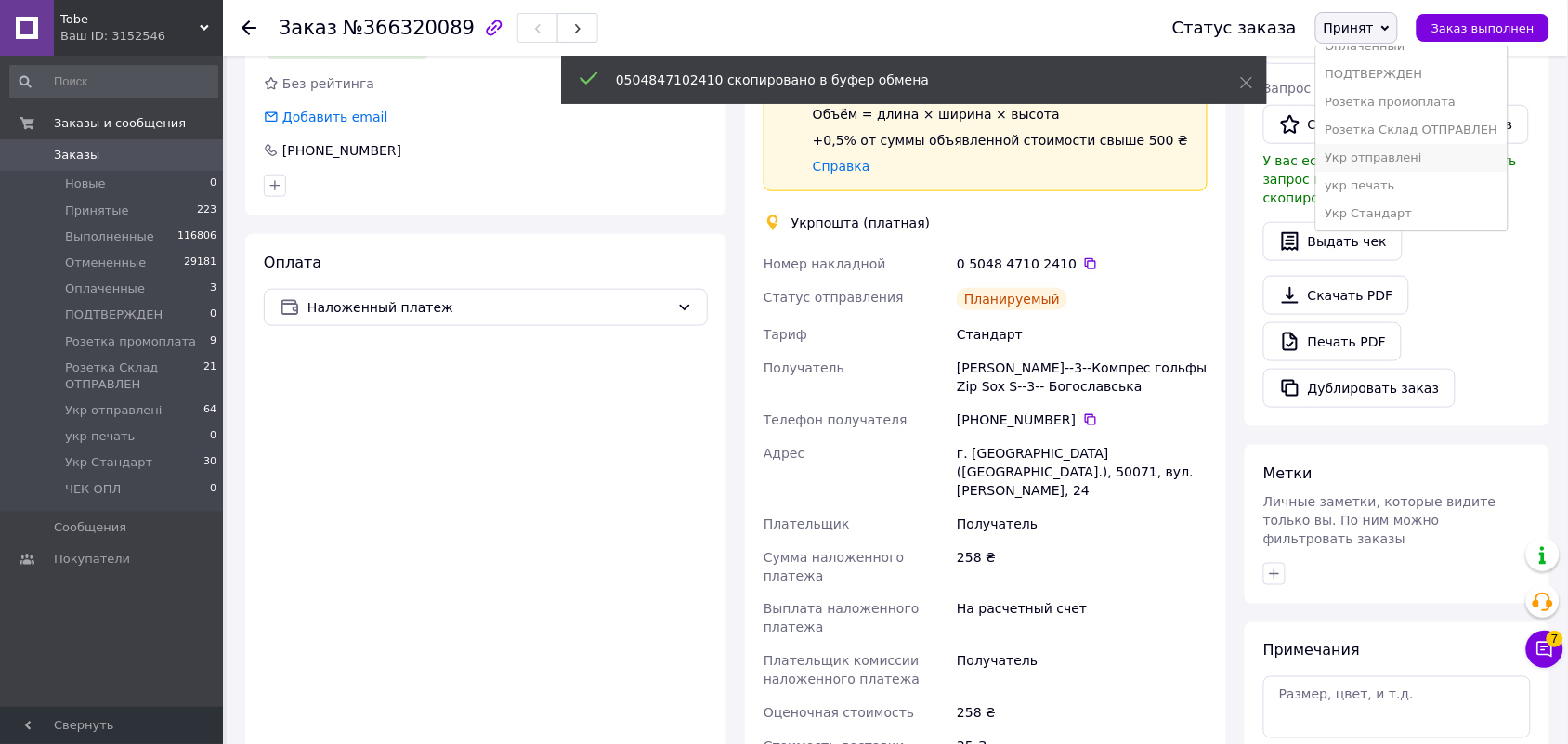
scroll to position [104, 0]
click at [1423, 181] on li "Укр Стандарт" at bounding box center [1411, 184] width 191 height 27
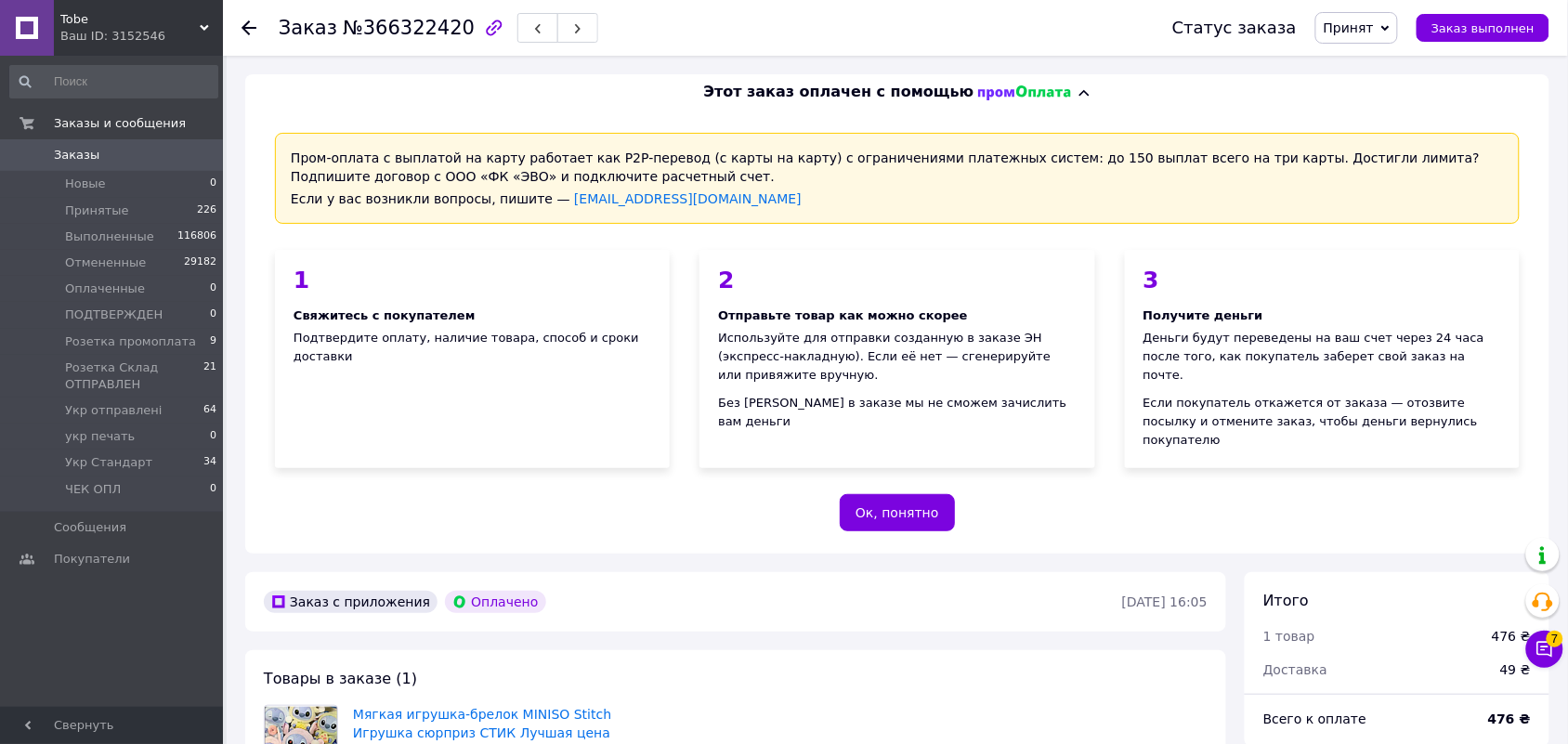
click at [1022, 476] on div "Пром-оплата с выплатой на карту работает как P2P-перевод (с карты на карту) с о…" at bounding box center [897, 332] width 1305 height 442
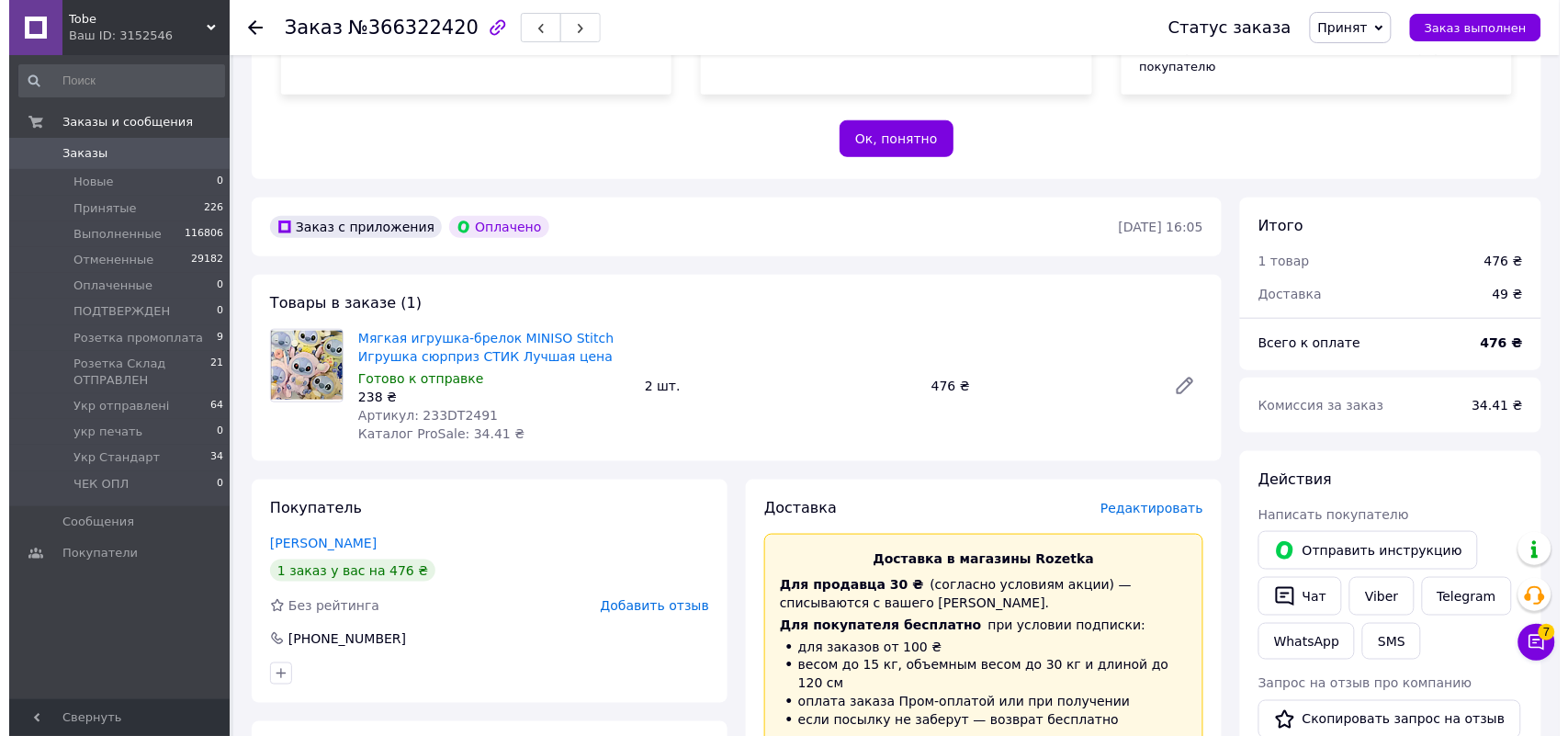
scroll to position [459, 0]
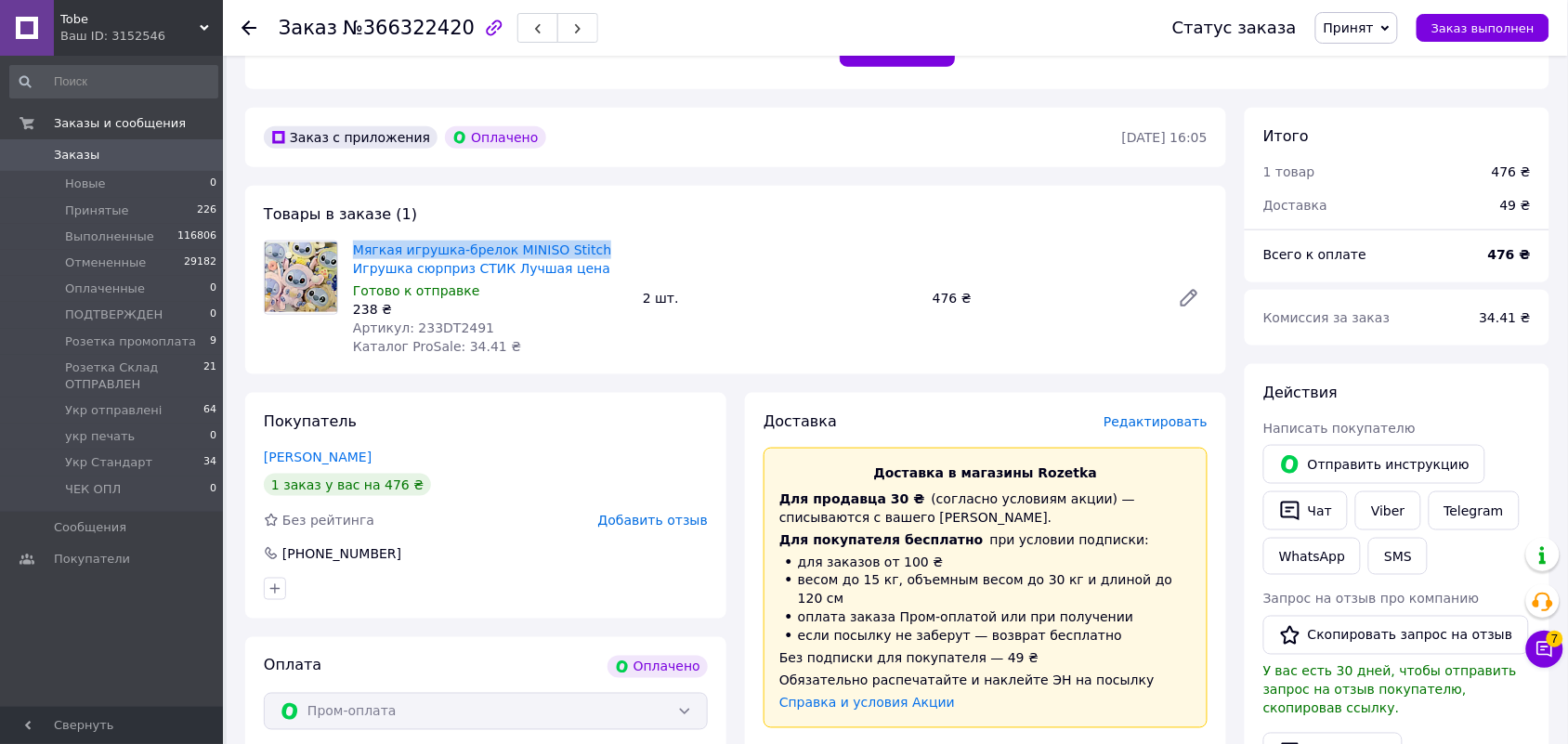
drag, startPoint x: 346, startPoint y: 210, endPoint x: 584, endPoint y: 213, distance: 238.0
click at [584, 237] on div "Мягкая игрушка-брелок MINISO Stitch Игрушка сюрприз СТИК Лучшая цена Готово к о…" at bounding box center [491, 298] width 290 height 122
copy link "Мягкая игрушка-брелок MINISO Stitch"
click at [1180, 414] on span "Редактировать" at bounding box center [1156, 421] width 104 height 15
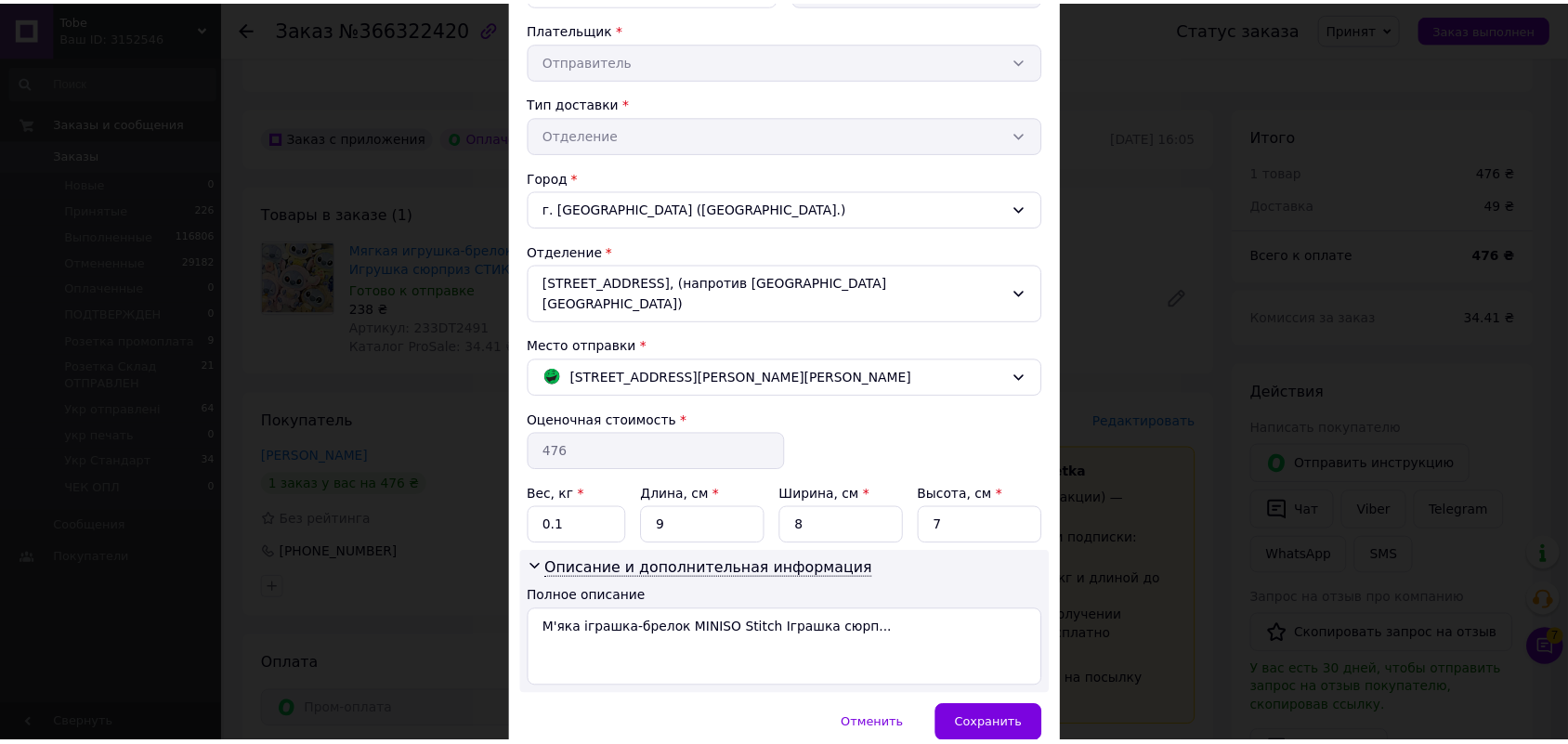
scroll to position [349, 0]
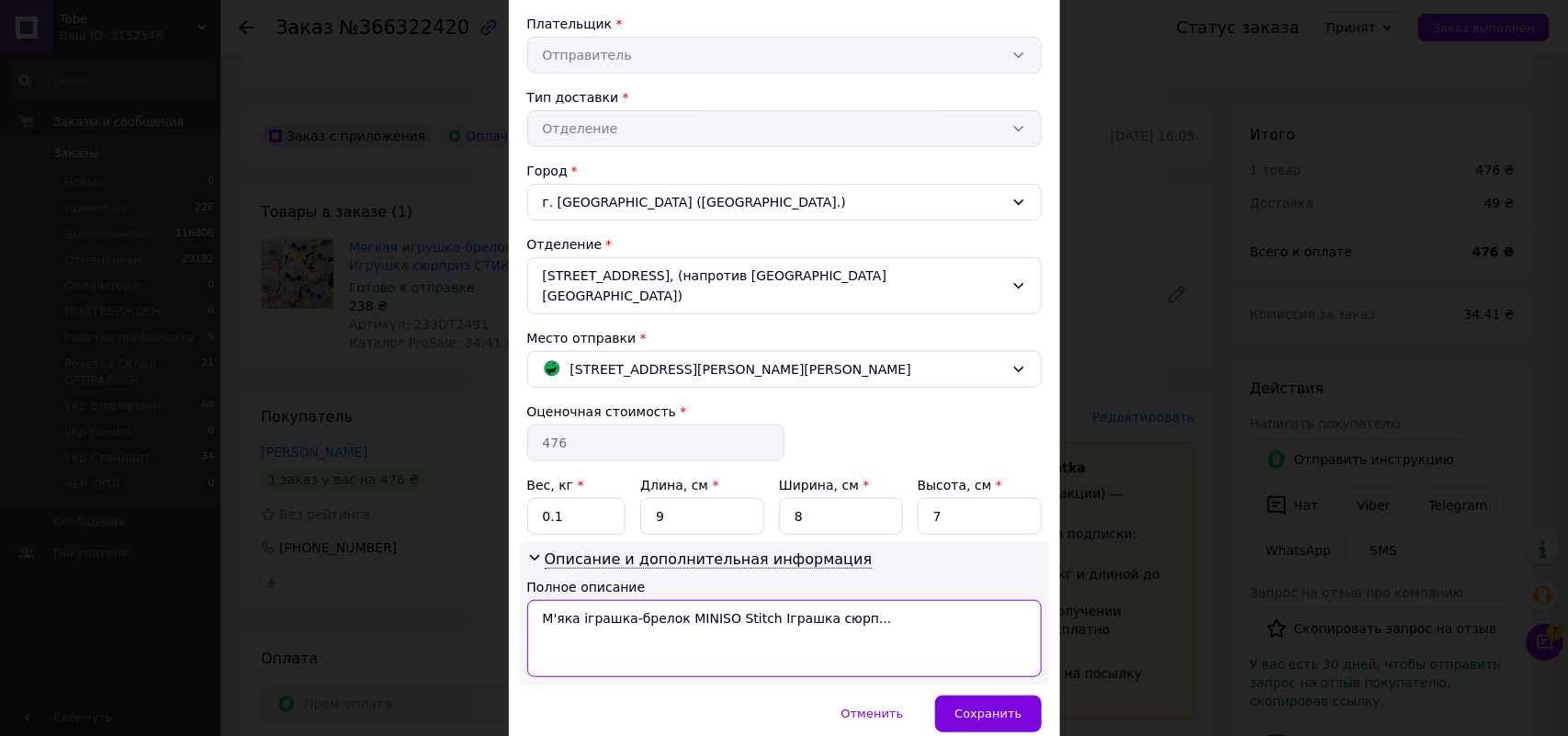
drag, startPoint x: 888, startPoint y: 606, endPoint x: 758, endPoint y: 611, distance: 130.1
click at [758, 611] on textarea "М'яка іграшка-брелок MINISO Stitch Іграшка сюрп..." at bounding box center [784, 638] width 514 height 77
click at [538, 601] on textarea "М'яка іграшка-брелок MINISO Stitch--2--" at bounding box center [784, 638] width 514 height 77
type textarea "ФМТВ--2--М'яка іграшка-брелок MINISO Stitch--2--"
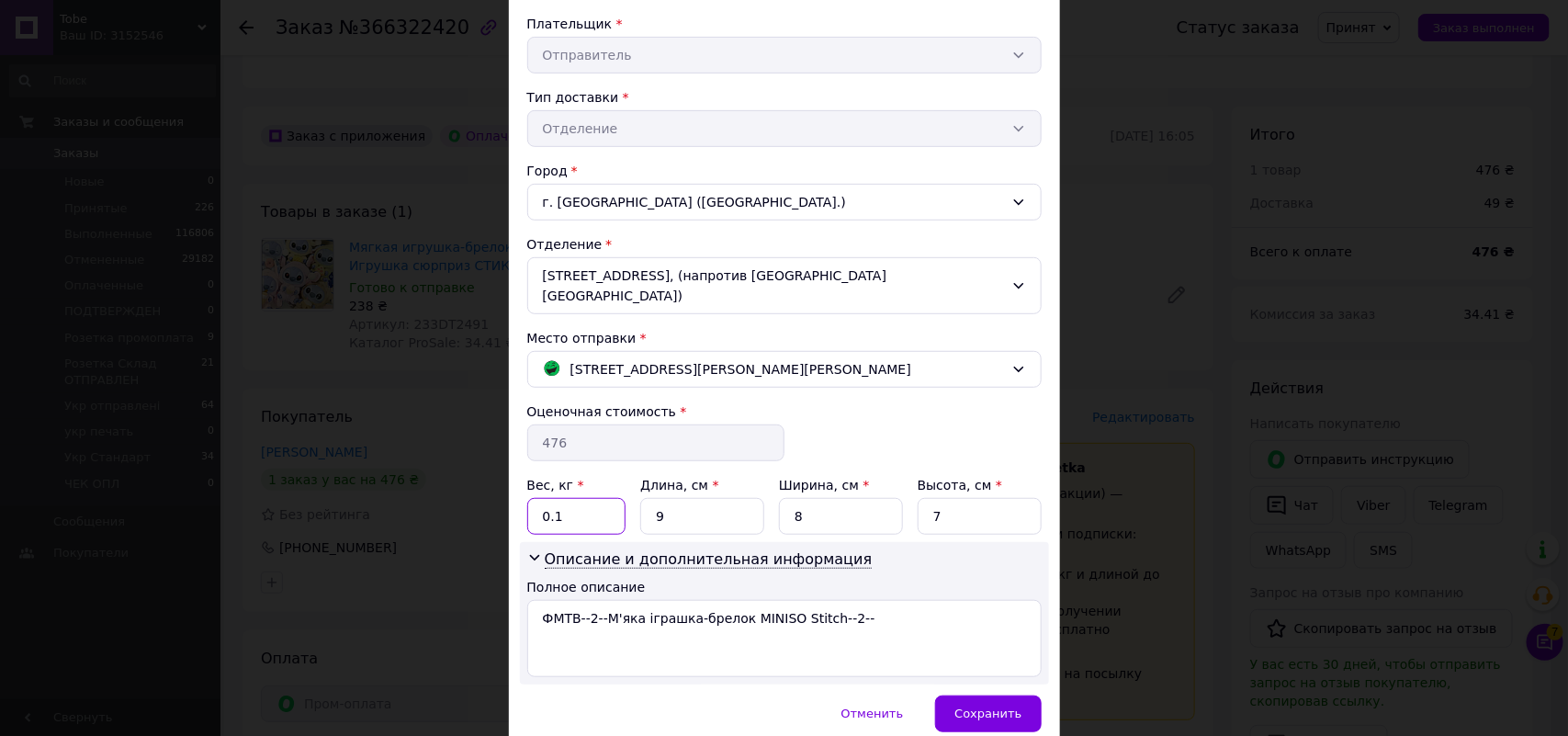
click at [528, 504] on input "0.1" at bounding box center [576, 516] width 99 height 37
type input "1"
click at [1013, 706] on span "Сохранить" at bounding box center [988, 713] width 67 height 14
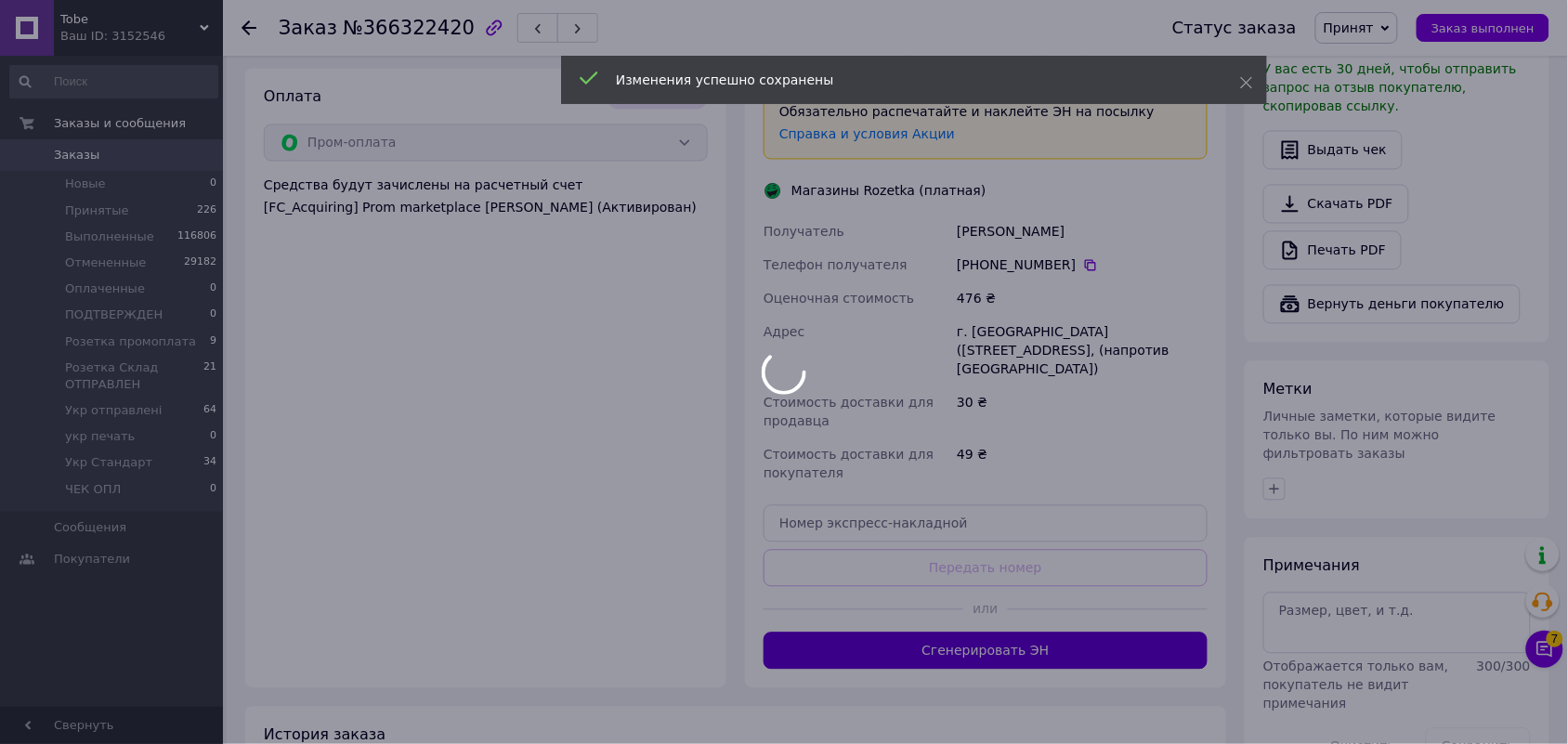
scroll to position [1045, 0]
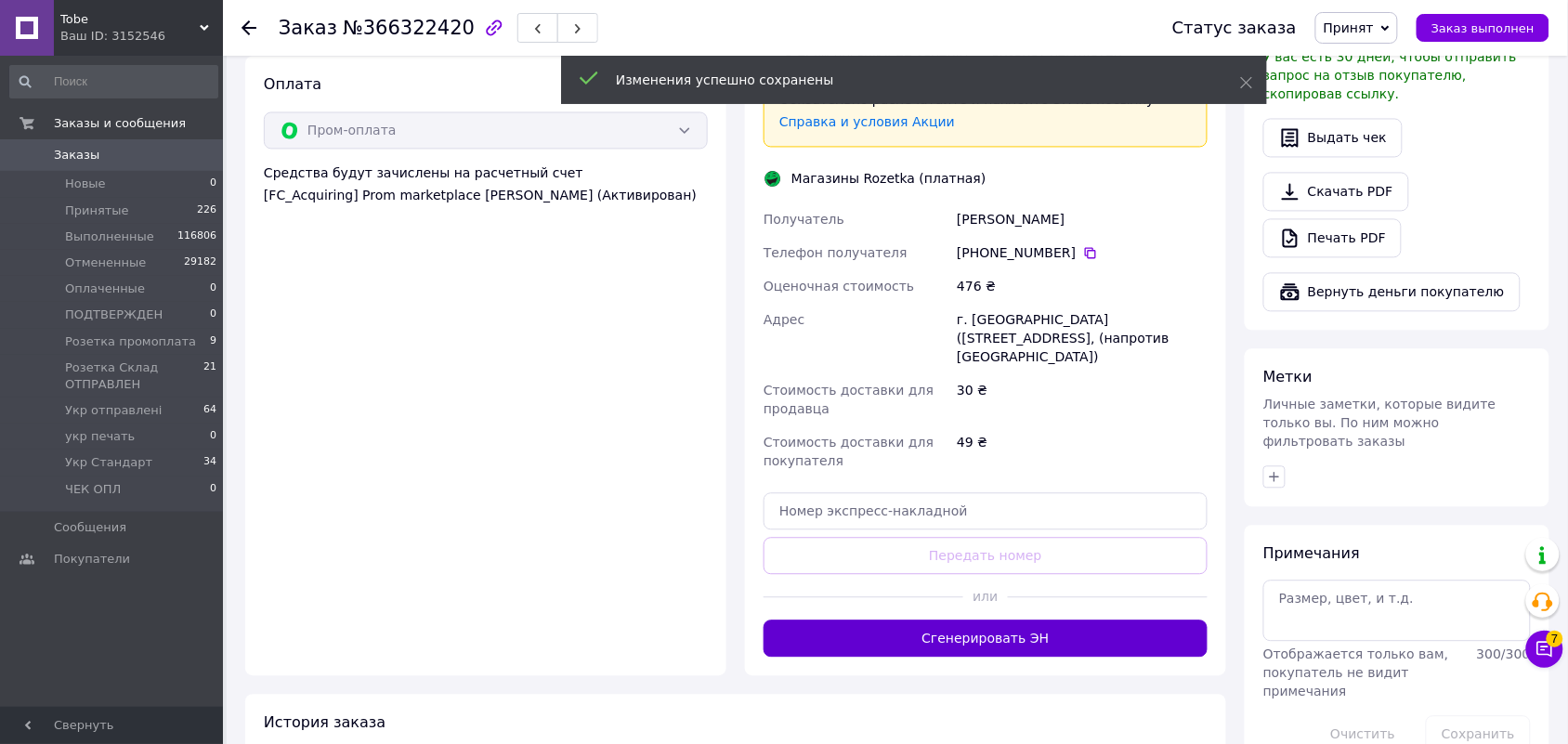
click at [1065, 621] on button "Сгенерировать ЭН" at bounding box center [985, 639] width 444 height 37
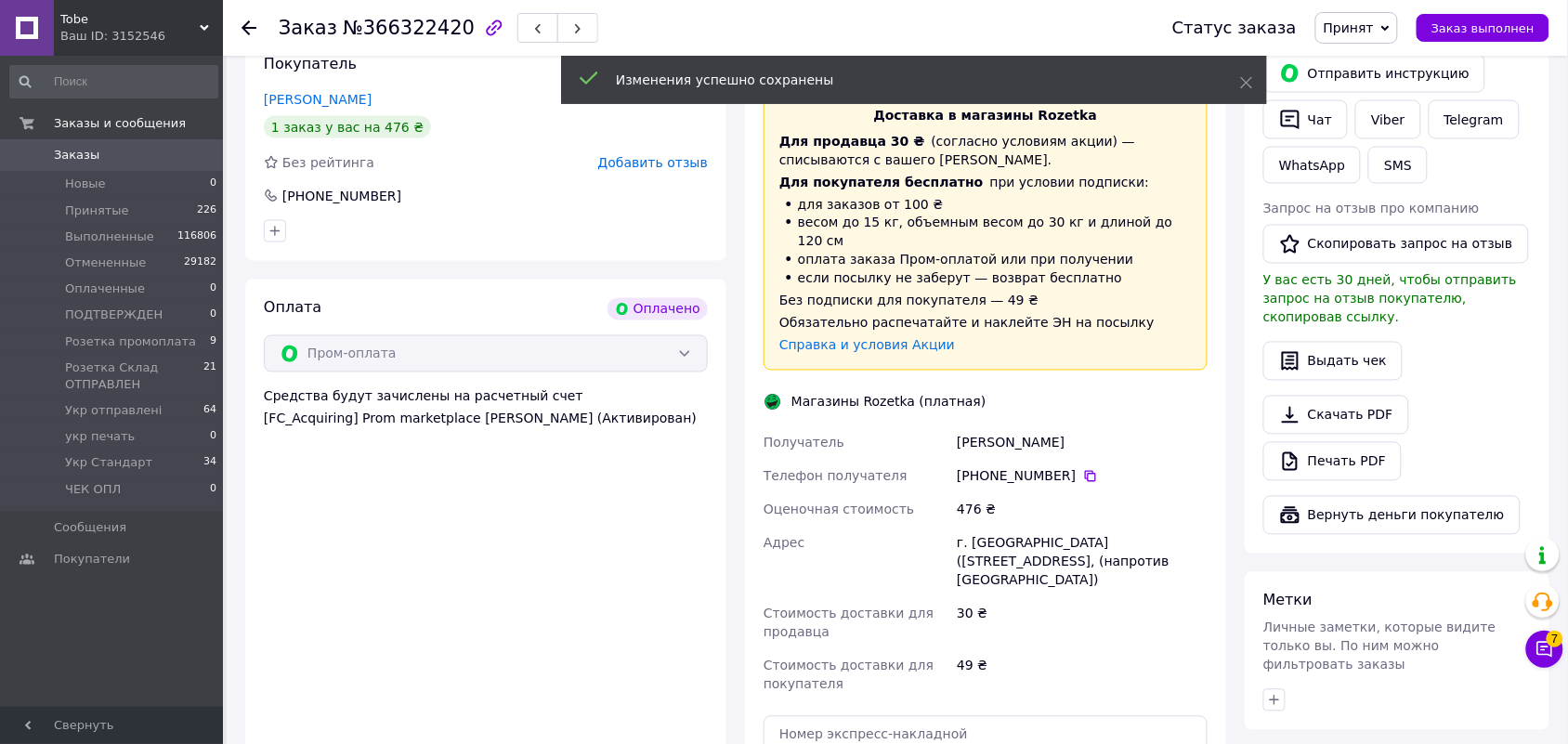
scroll to position [813, 0]
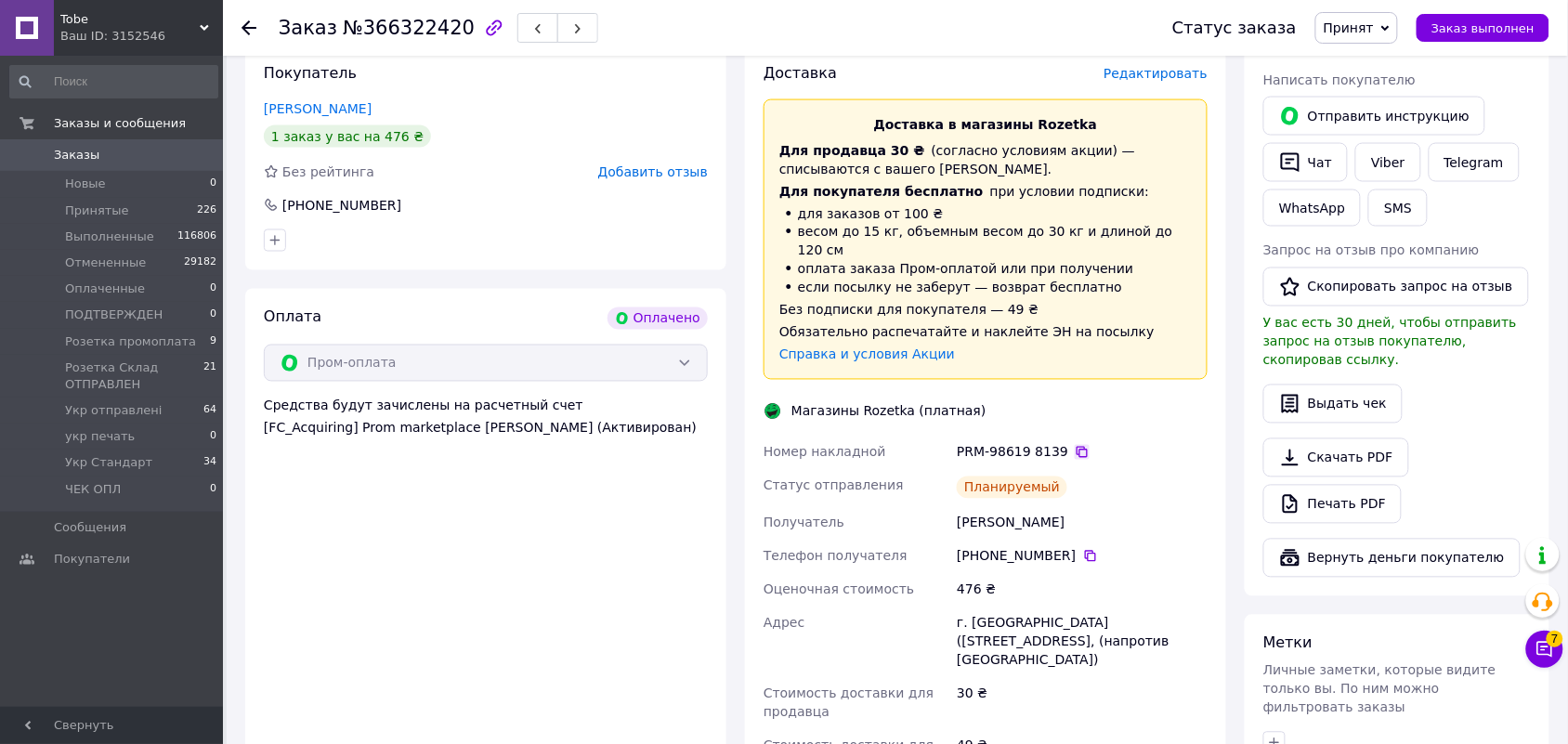
click at [1074, 444] on icon at bounding box center [1081, 451] width 15 height 15
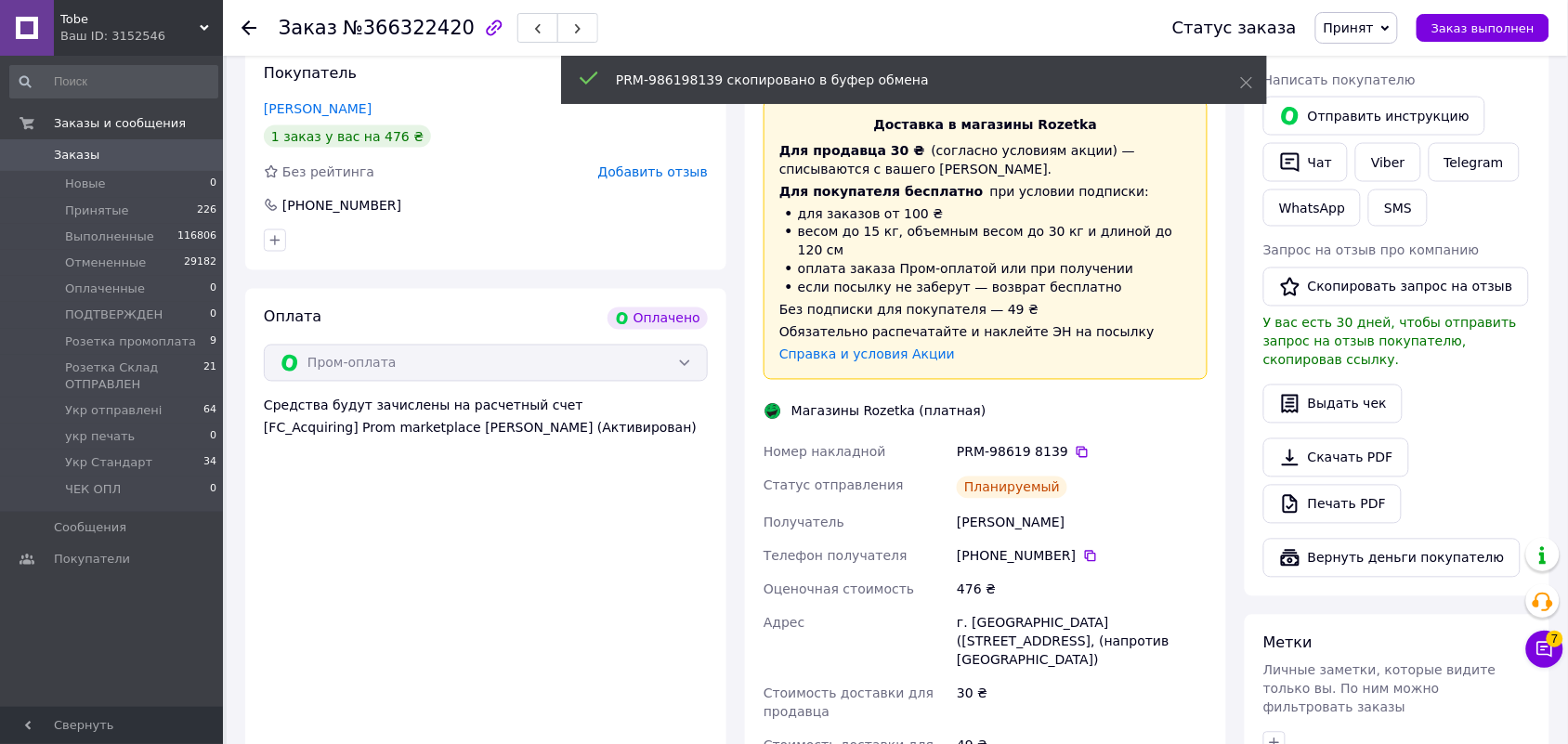
click at [1391, 20] on span "Принят" at bounding box center [1356, 27] width 82 height 31
click at [1437, 172] on li "Розетка промоплата" at bounding box center [1411, 176] width 191 height 27
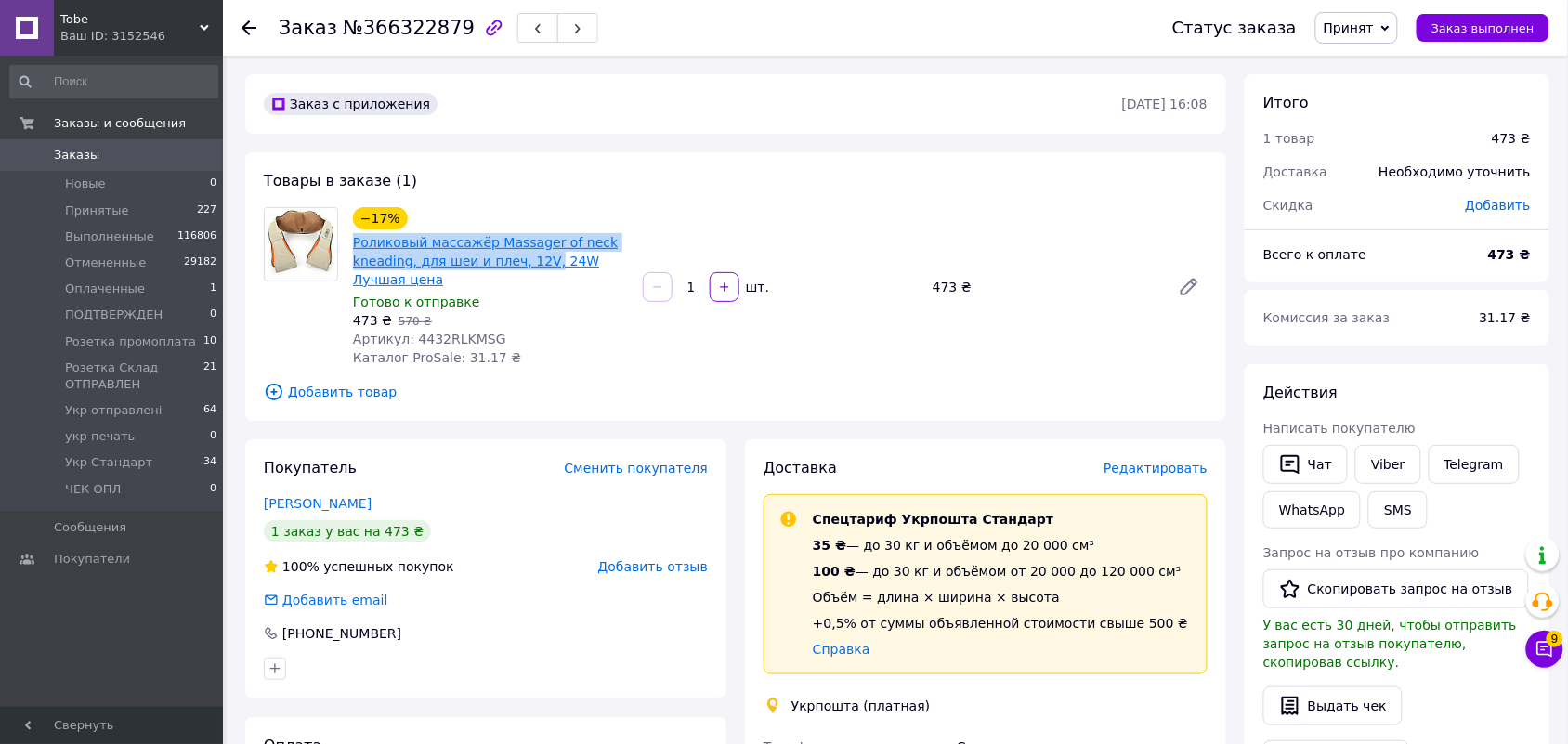
drag, startPoint x: 345, startPoint y: 237, endPoint x: 535, endPoint y: 256, distance: 190.9
click at [535, 256] on div "−17% Роликовый массажёр Massager of neck kneading, для шеи и плеч, 12V, 24W Луч…" at bounding box center [491, 287] width 290 height 167
copy link "Роликовый массажёр Massager of neck kneading, для шеи и плеч, 12V,"
click at [1160, 467] on span "Редактировать" at bounding box center [1156, 467] width 104 height 15
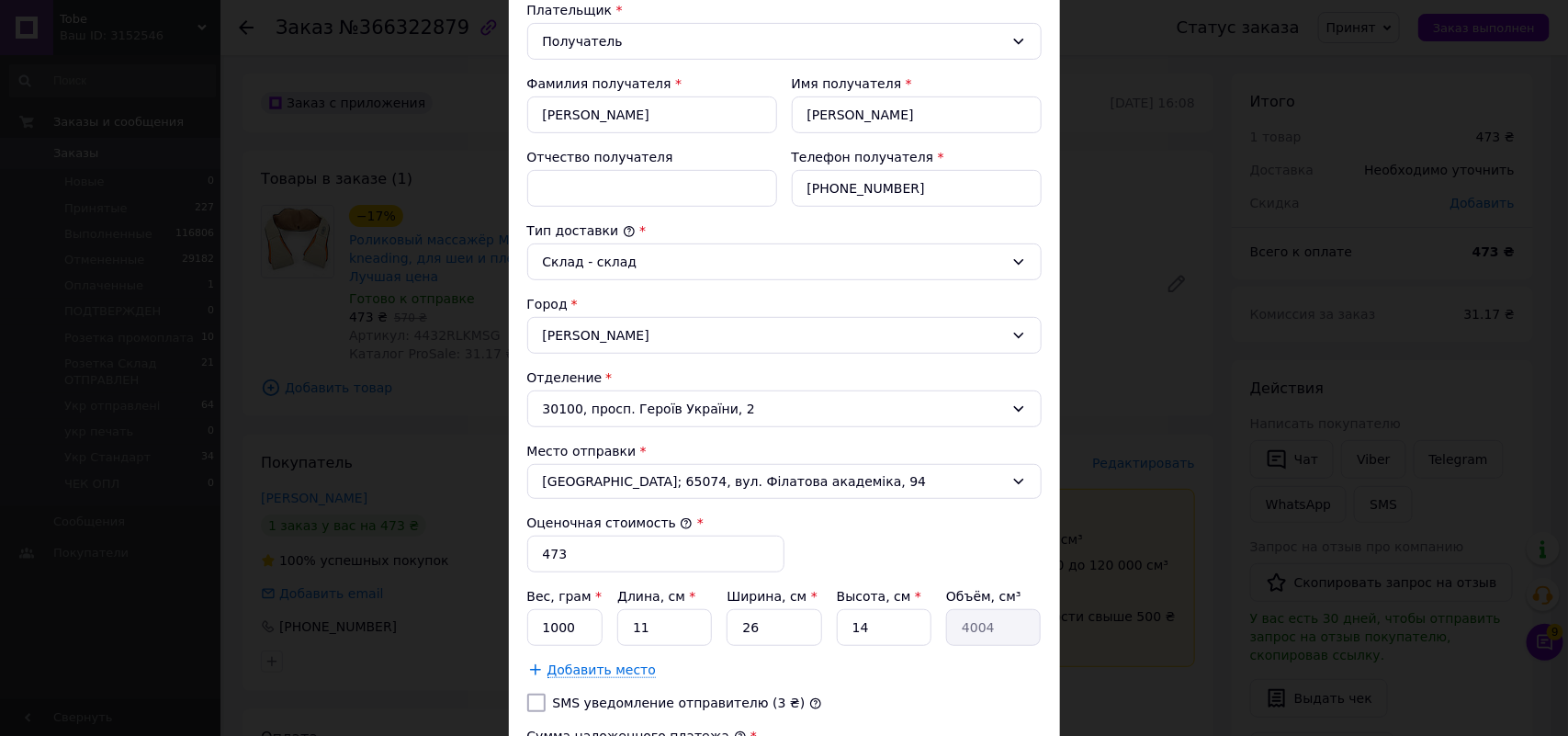
scroll to position [245, 0]
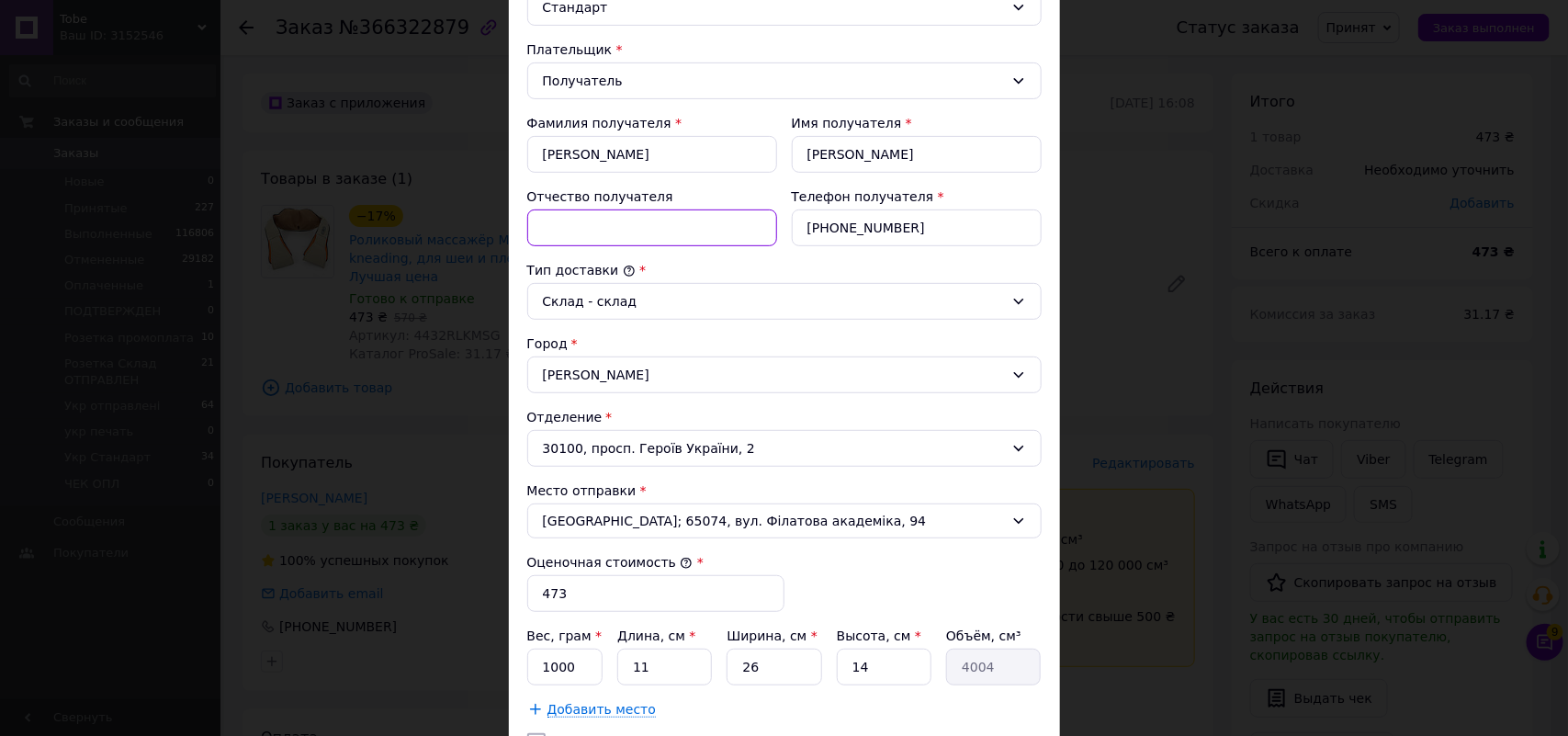
click at [600, 241] on input "Отчество получателя" at bounding box center [652, 228] width 250 height 37
paste input "Роликовый массажёр Massager of neck kneading, для шеи и плеч, 12V,"
drag, startPoint x: 736, startPoint y: 234, endPoint x: 638, endPoint y: 241, distance: 98.2
click at [638, 241] on input "ФМТВ Роликовый массажёр Massager of neck kneading, для шеи и плеч, 12V," at bounding box center [652, 228] width 250 height 37
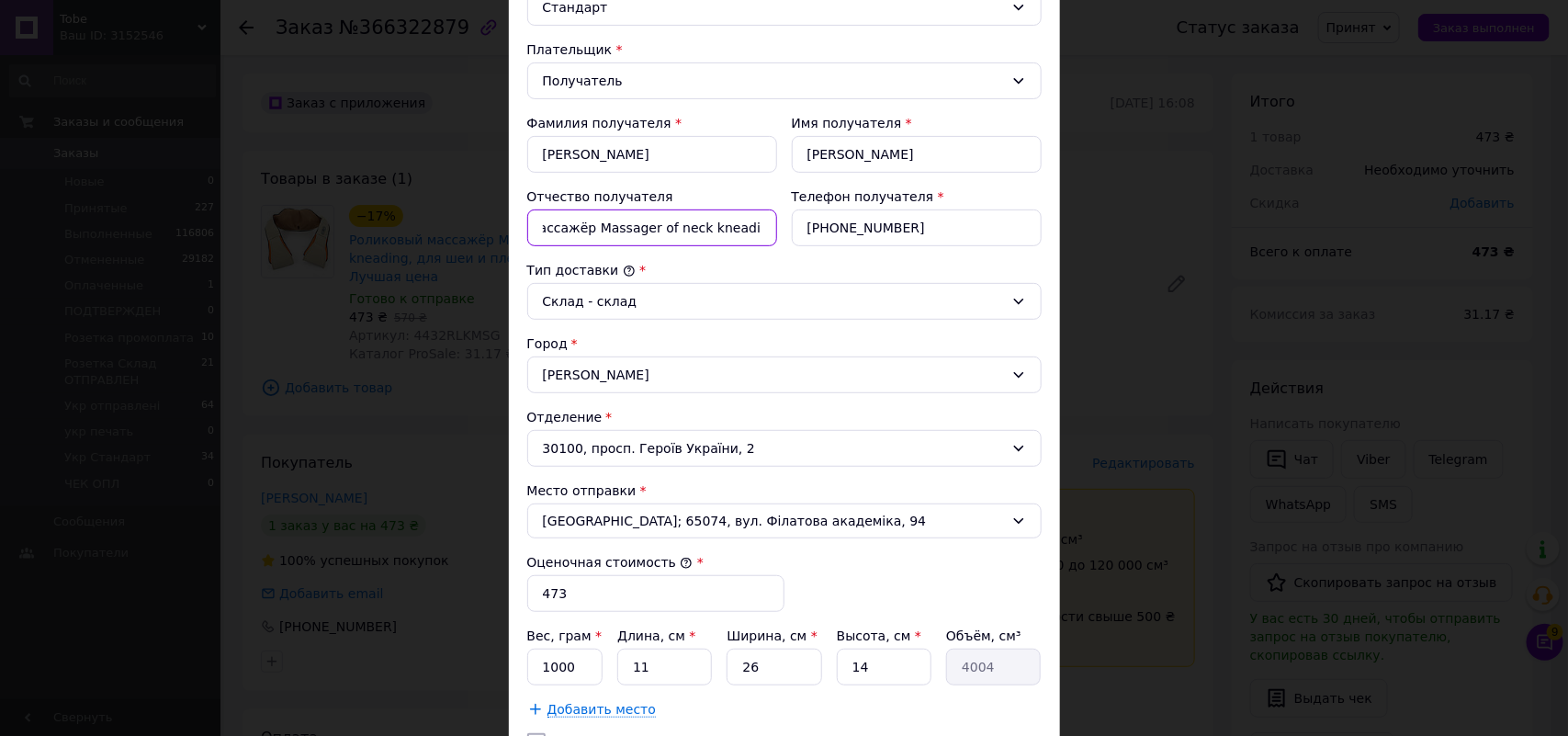
scroll to position [0, 132]
click at [574, 231] on input "ФМТВ Роликовый массажёр Massager of neck kneading12V," at bounding box center [652, 228] width 250 height 37
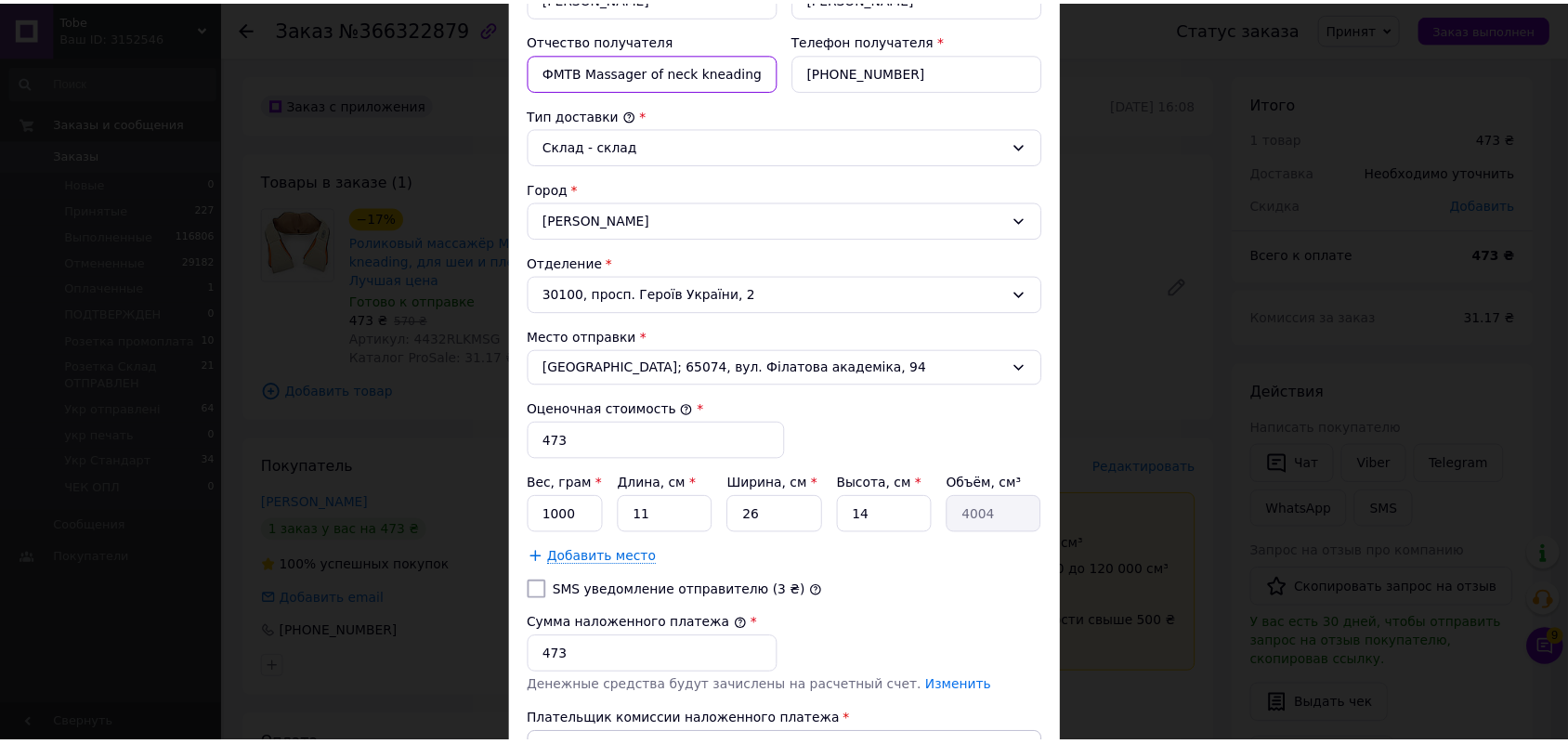
scroll to position [596, 0]
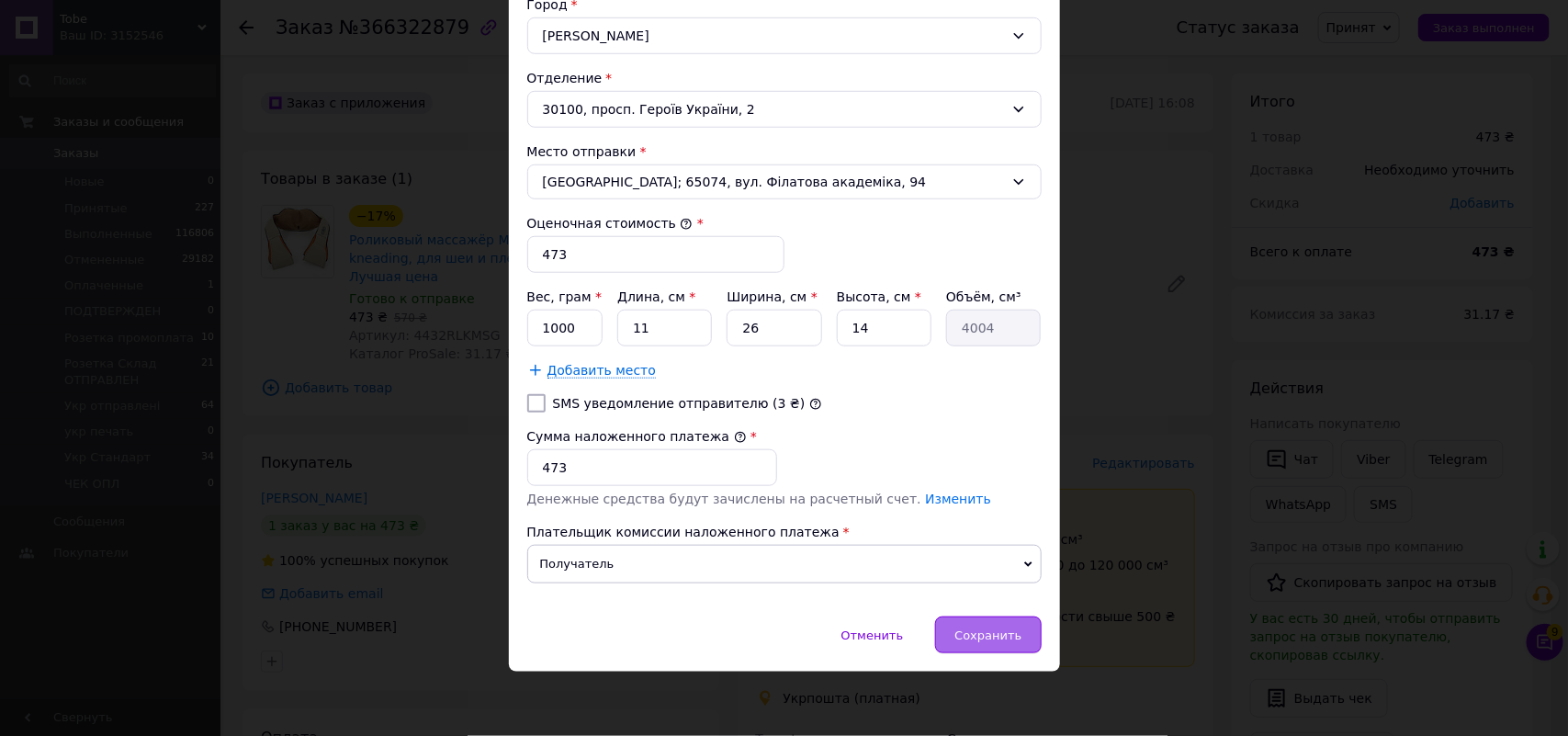
type input "ФМТВ Massager of neck kneading12V,"
click at [1008, 635] on span "Сохранить" at bounding box center [988, 635] width 67 height 14
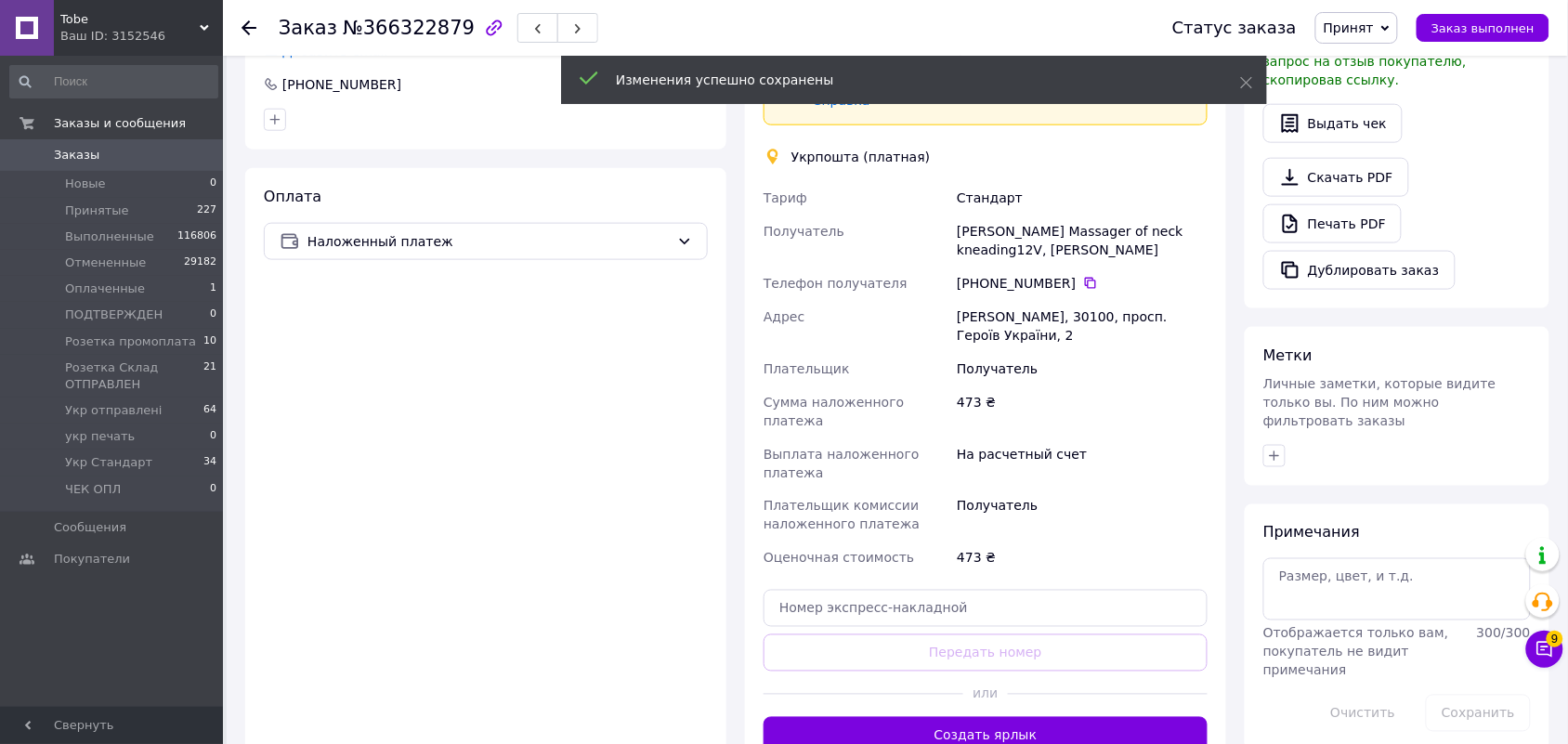
scroll to position [581, 0]
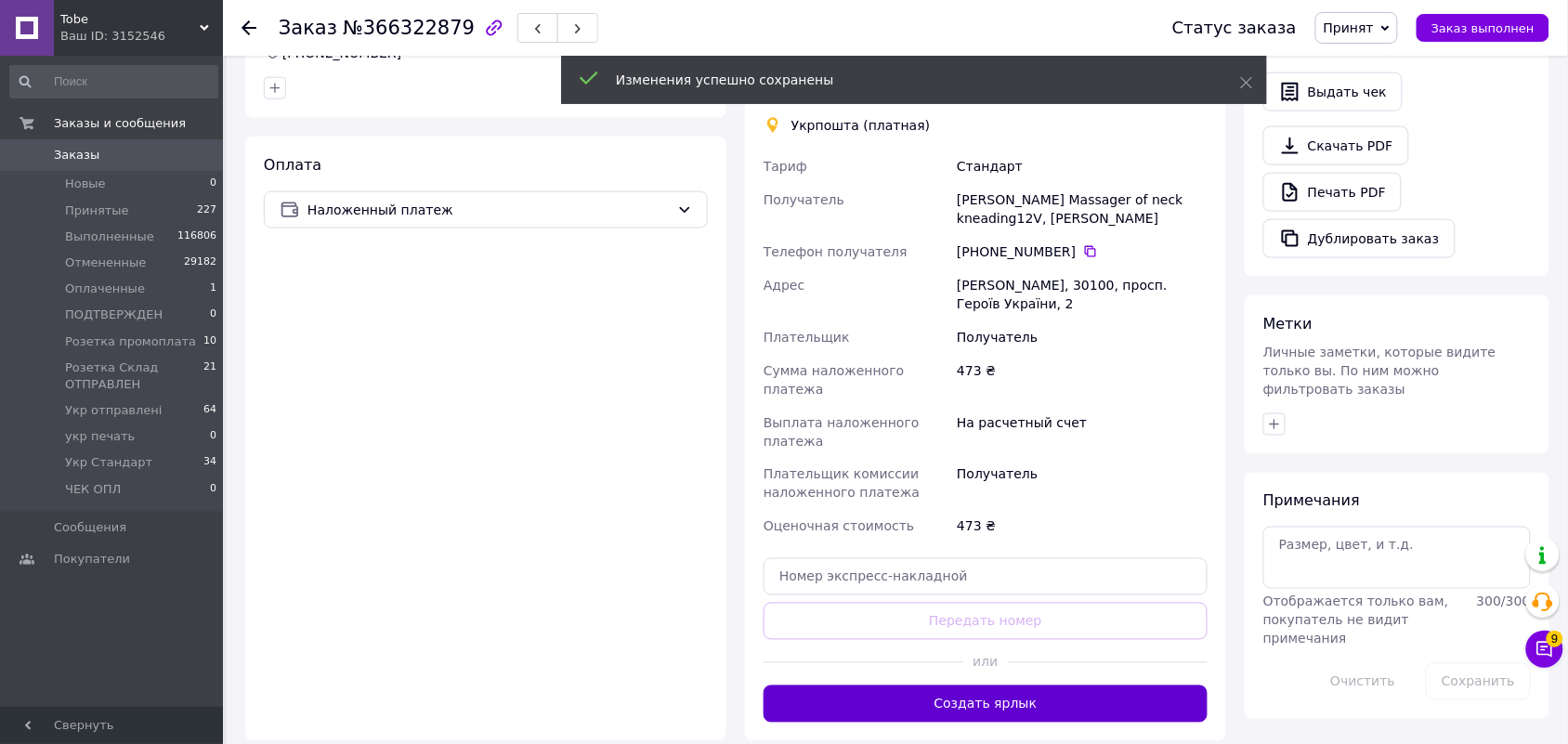
click at [1046, 685] on button "Создать ярлык" at bounding box center [985, 704] width 444 height 37
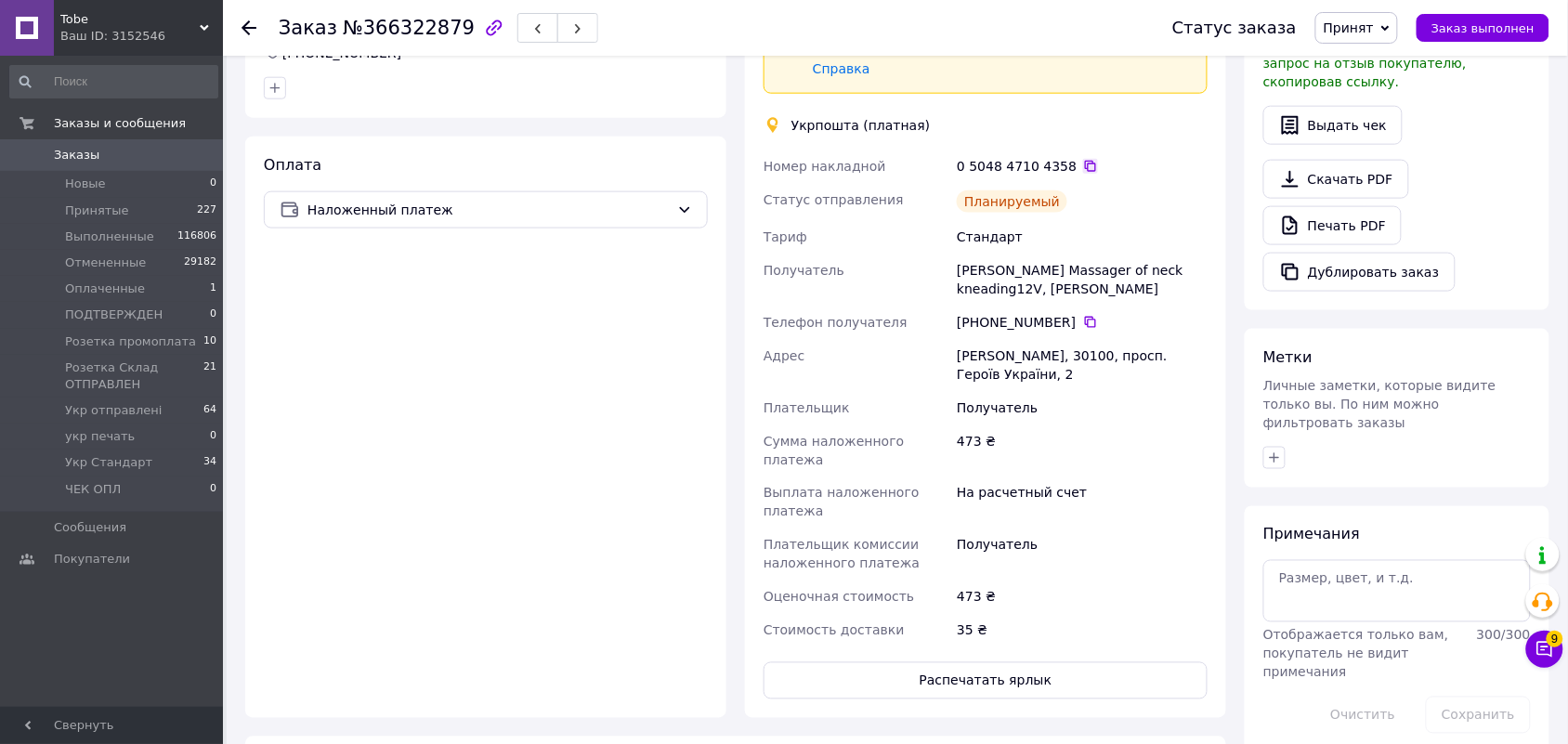
click at [1083, 163] on icon at bounding box center [1090, 165] width 15 height 15
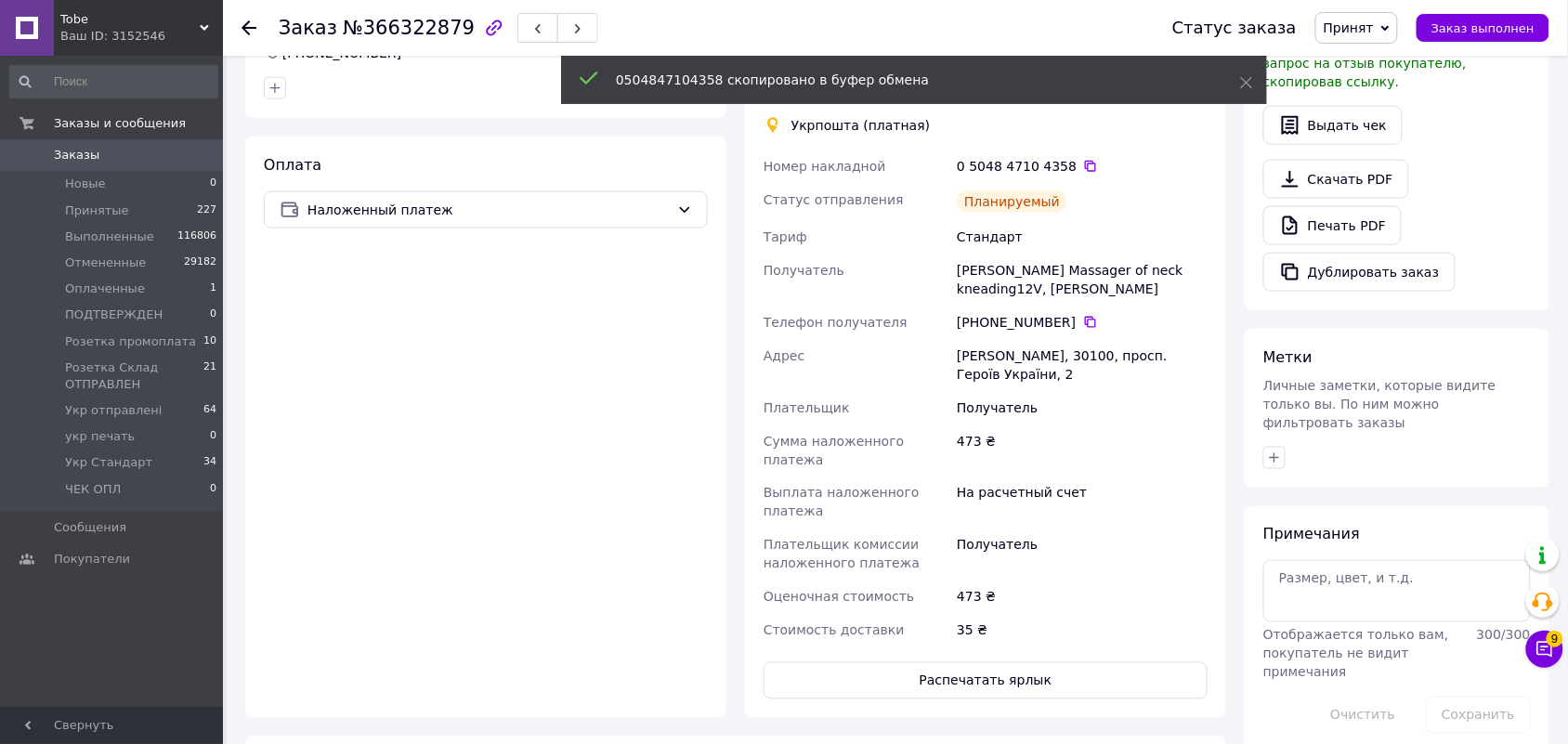
click at [1372, 27] on span "Принят" at bounding box center [1349, 27] width 50 height 15
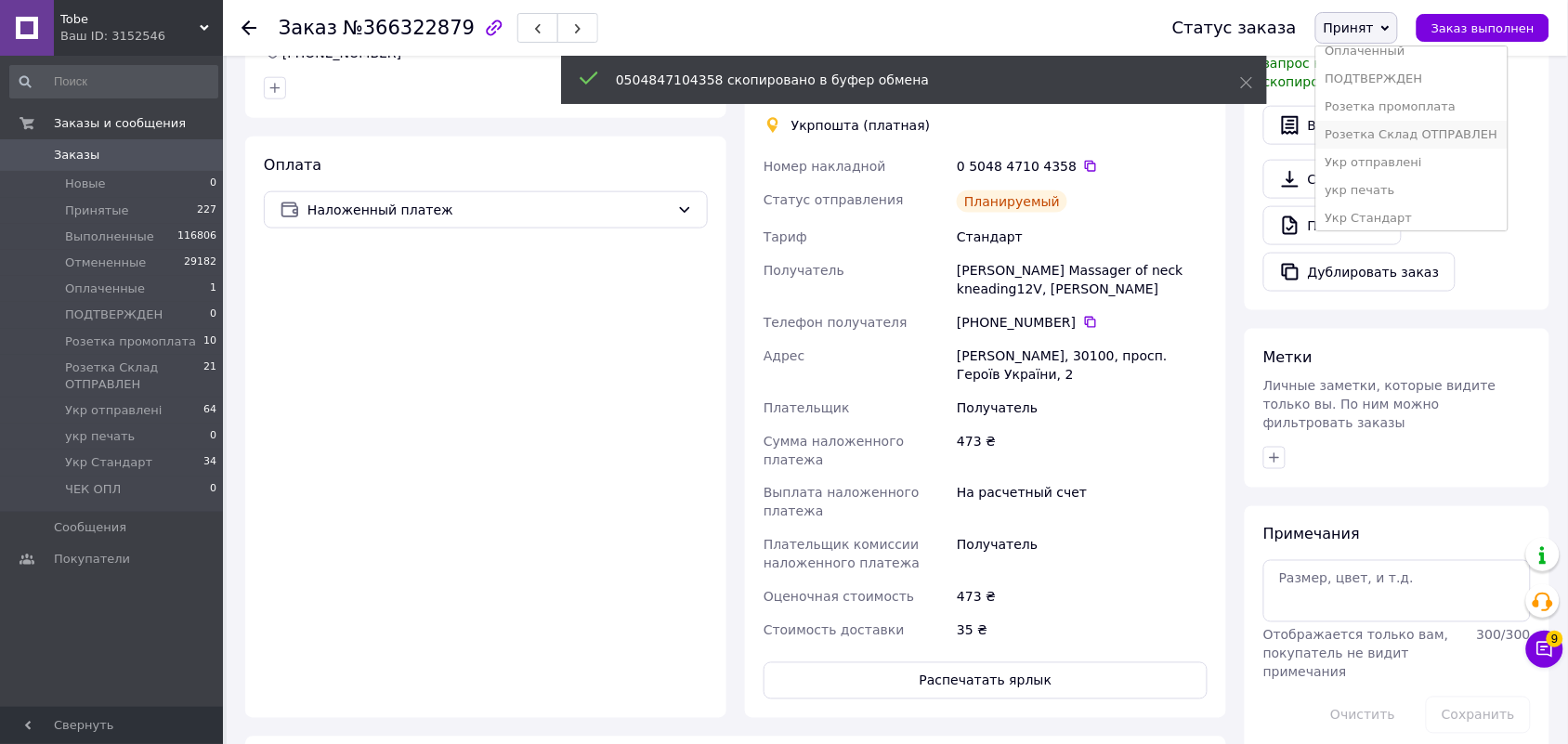
scroll to position [104, 0]
click at [1412, 182] on li "Укр Стандарт" at bounding box center [1411, 184] width 191 height 27
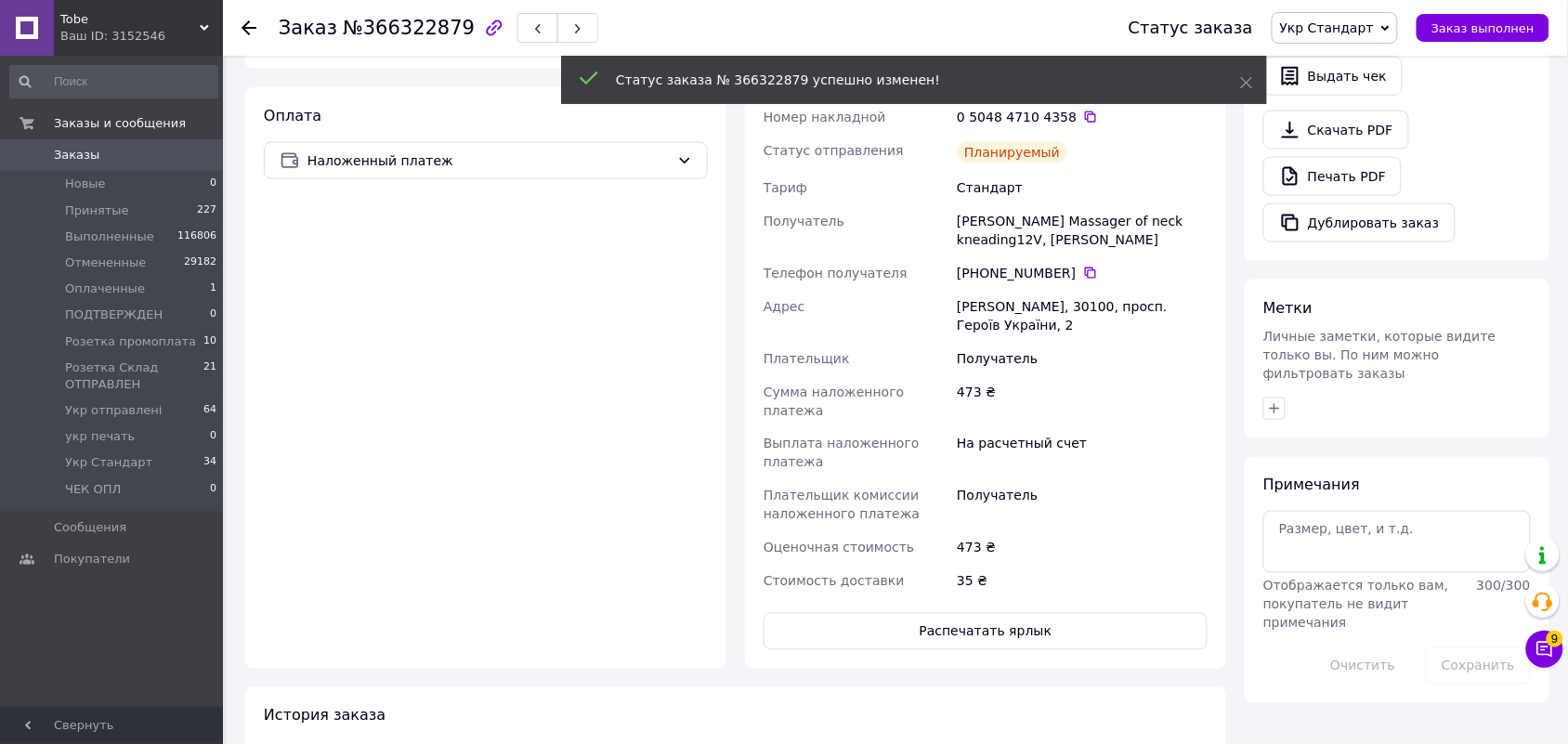
scroll to position [581, 0]
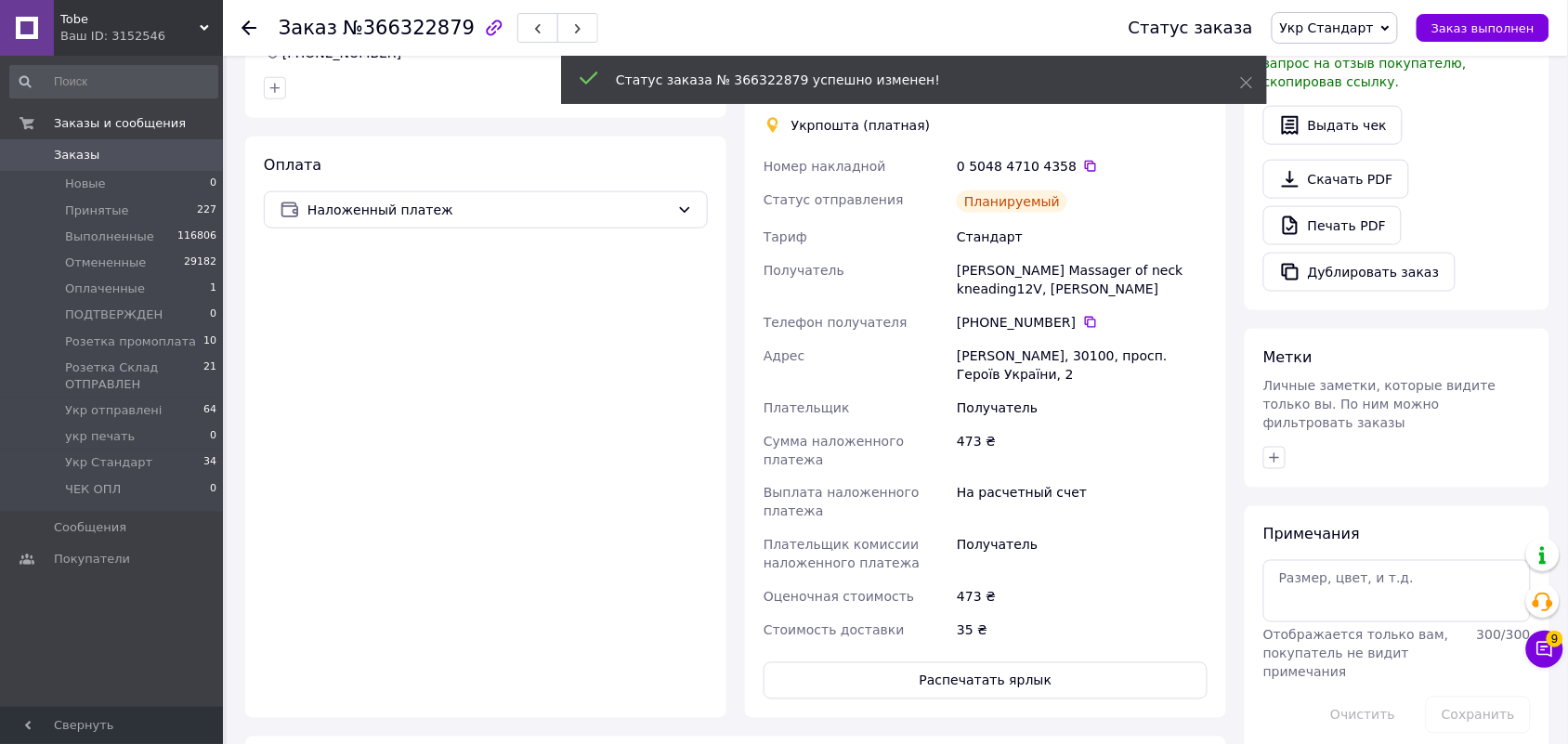
drag, startPoint x: 1075, startPoint y: 163, endPoint x: 972, endPoint y: 147, distance: 104.2
click at [1083, 161] on icon at bounding box center [1090, 165] width 15 height 15
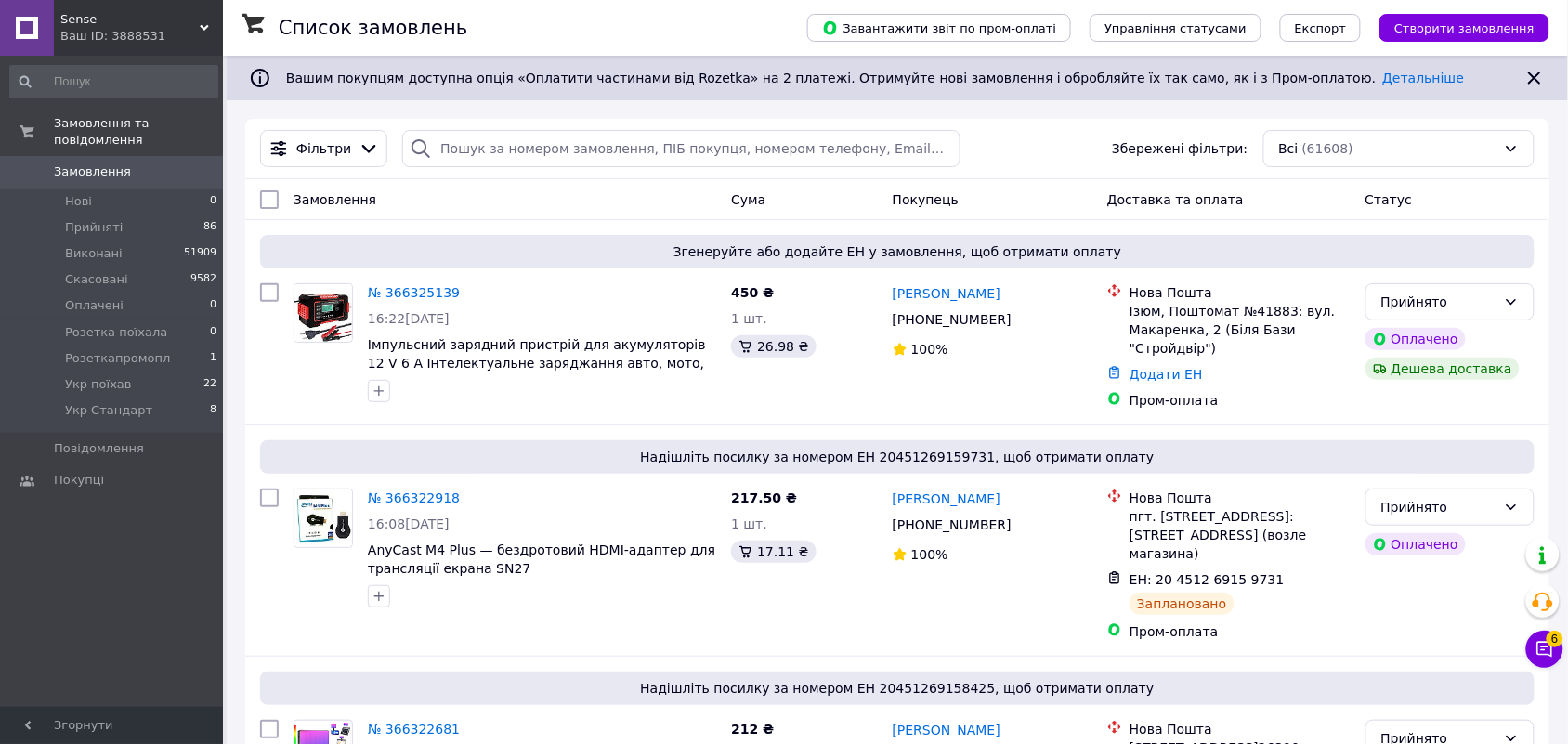
click at [196, 26] on span "Sense" at bounding box center [130, 19] width 139 height 17
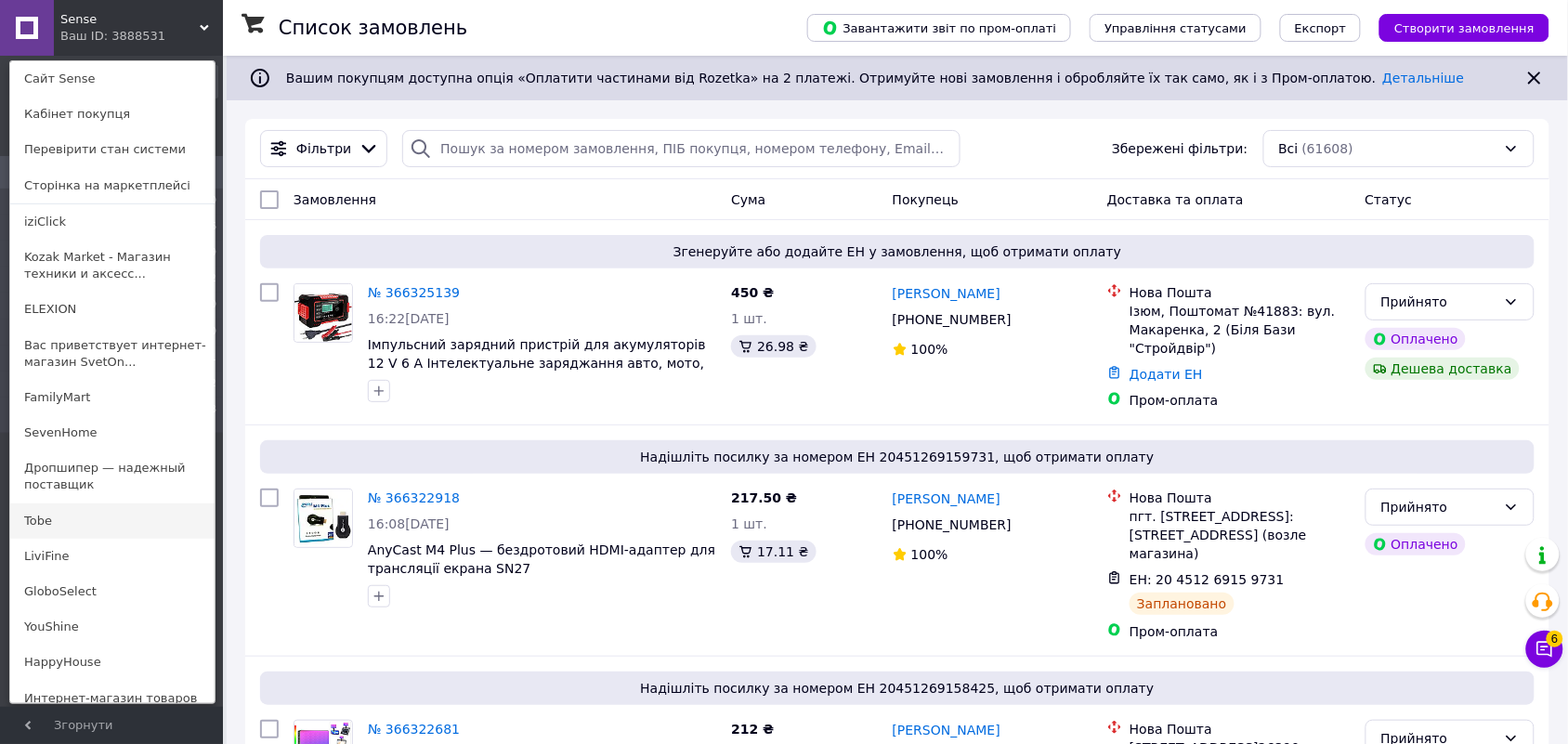
click at [66, 515] on link "Tobe" at bounding box center [112, 521] width 205 height 35
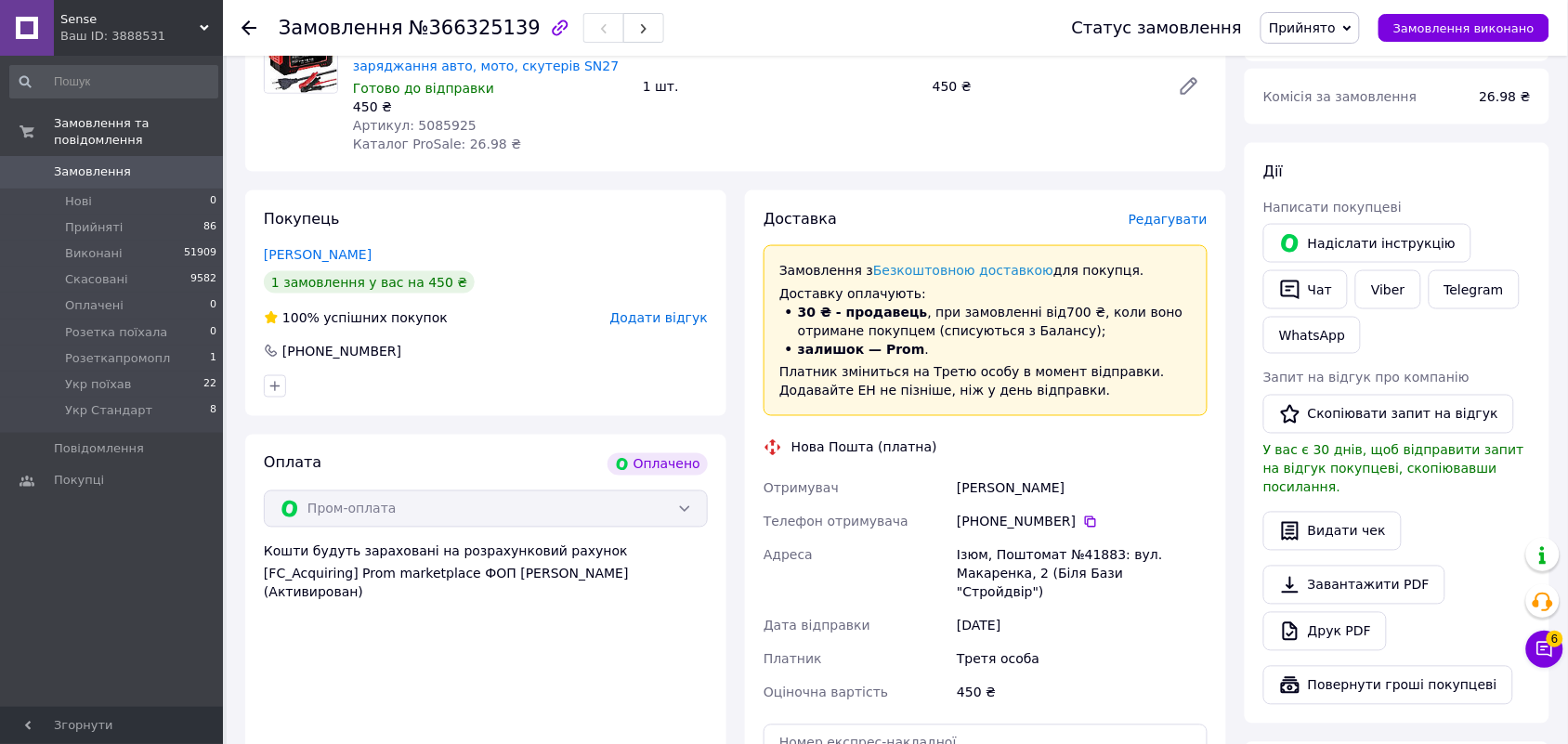
scroll to position [696, 0]
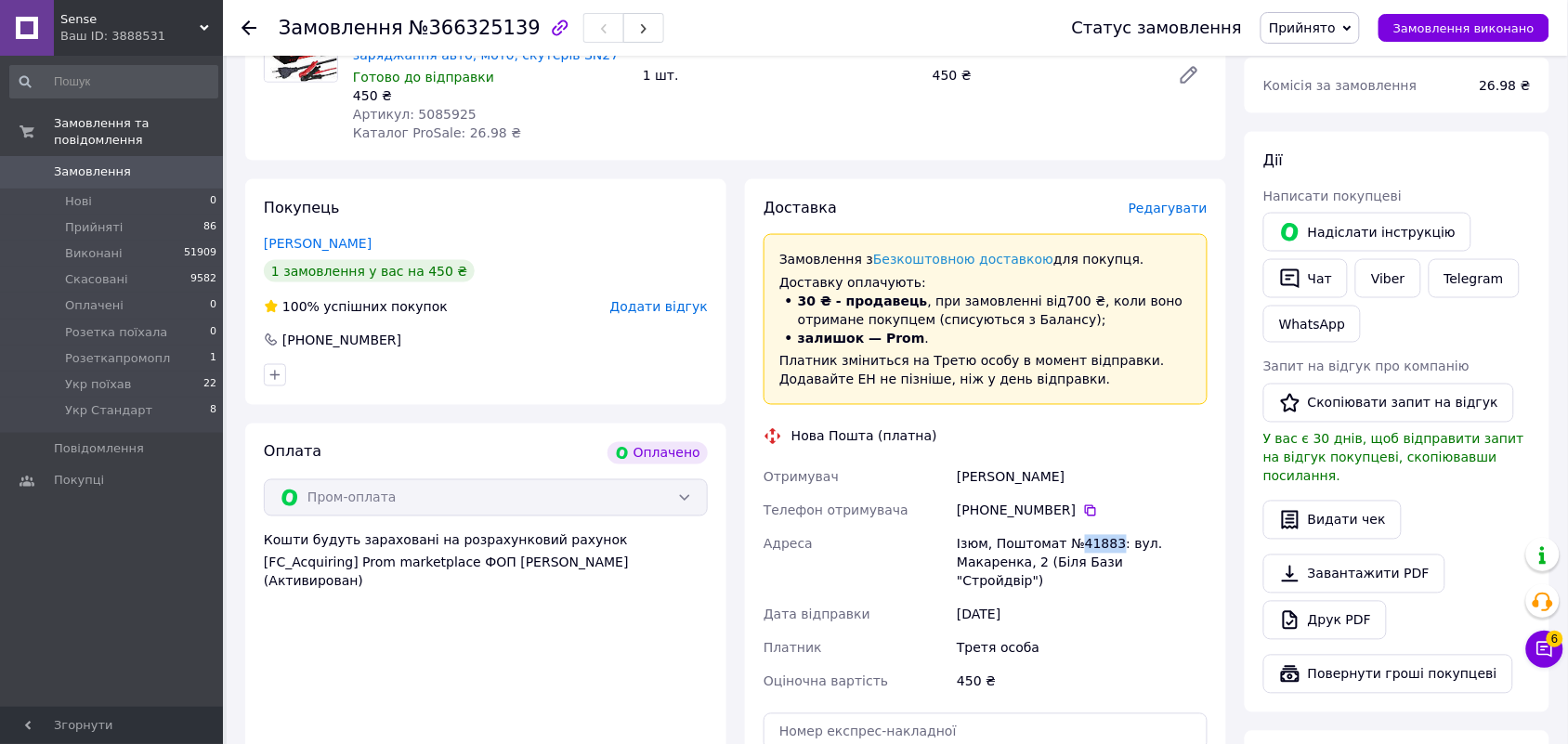
drag, startPoint x: 1106, startPoint y: 527, endPoint x: 1073, endPoint y: 526, distance: 33.0
click at [1073, 528] on div "Ізюм, Поштомат №41883: вул. Макаренка, 2 (Біля Бази "Стройдвір")" at bounding box center [1082, 563] width 259 height 70
copy div "41883"
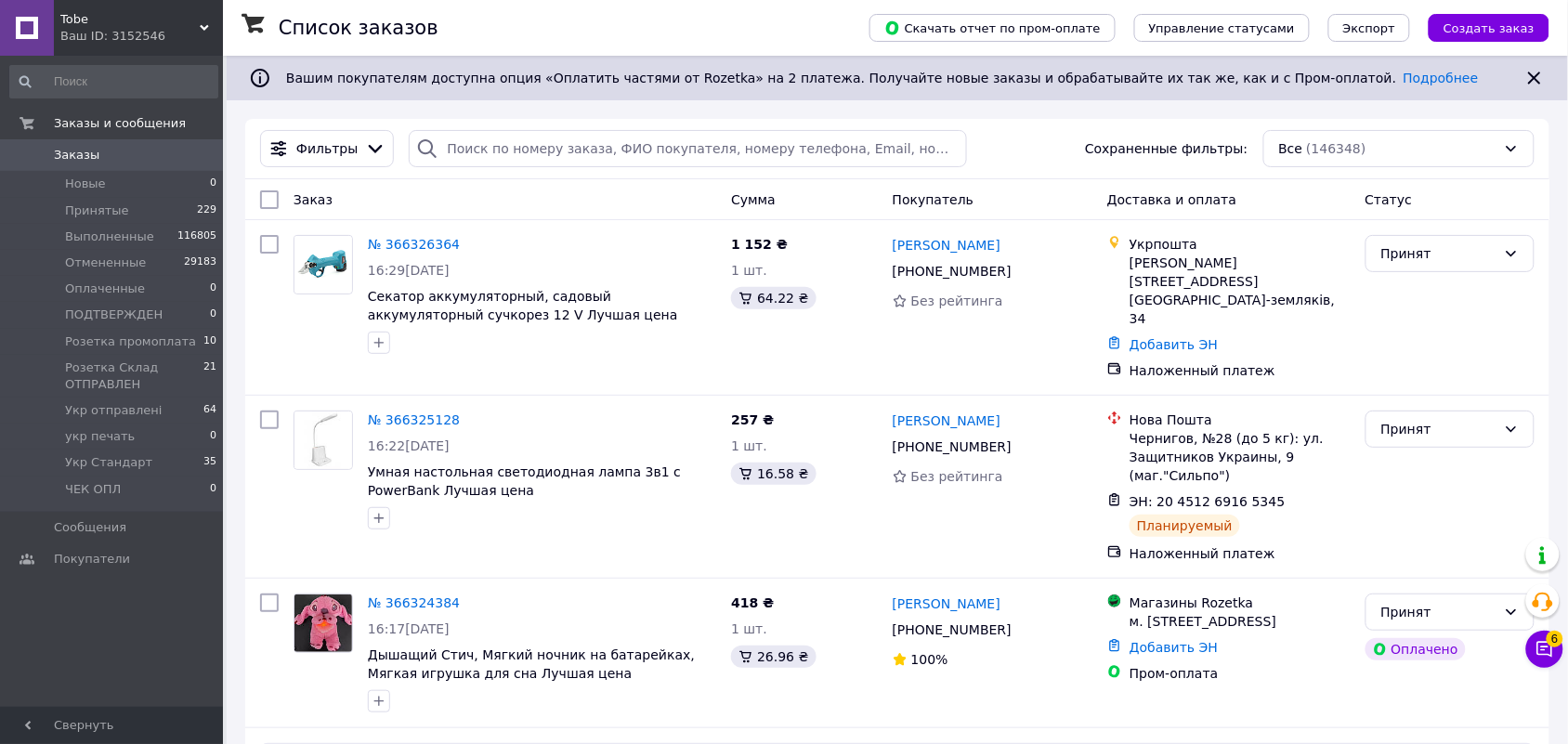
click at [207, 24] on icon at bounding box center [204, 27] width 9 height 9
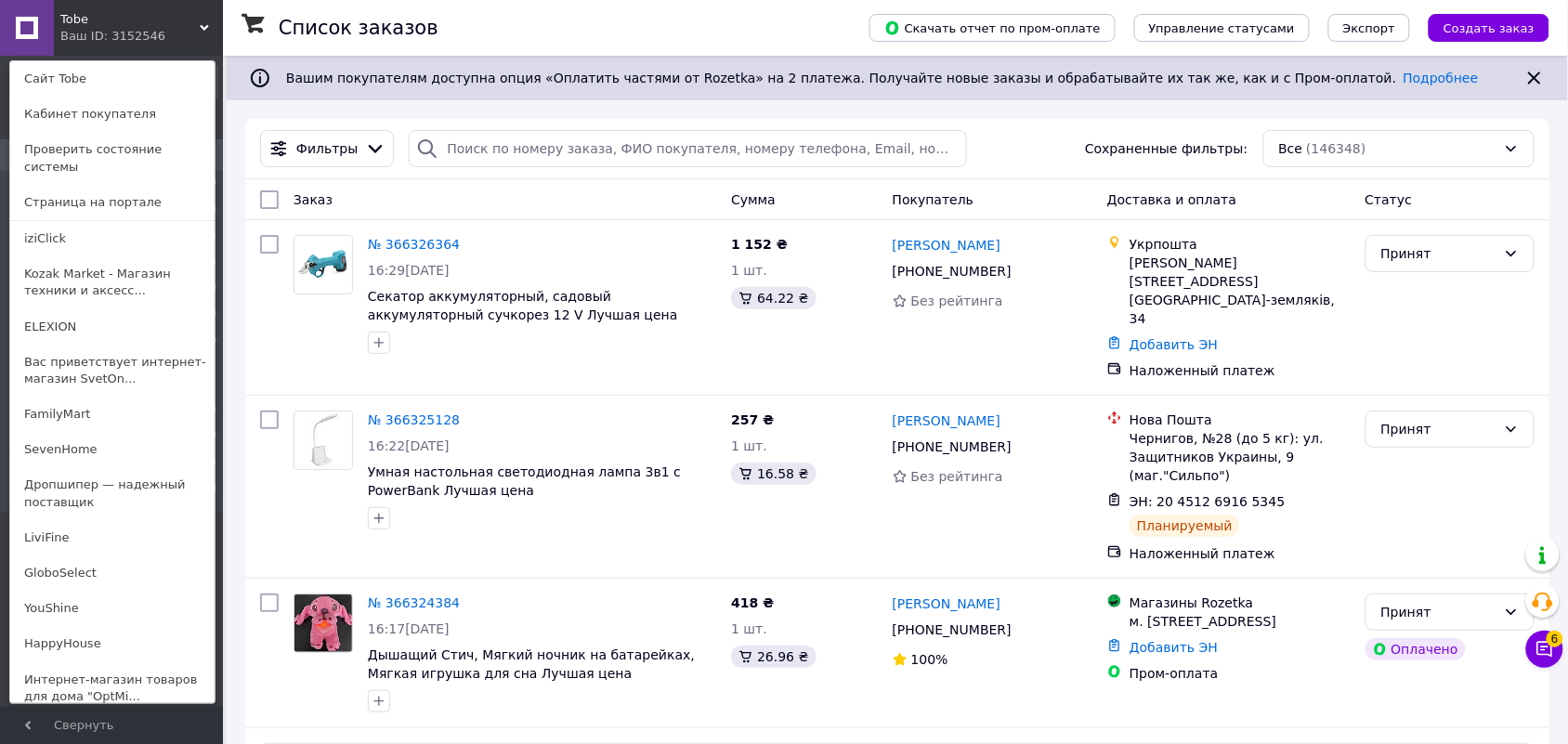
click at [81, 631] on link "HappyHouse" at bounding box center [112, 643] width 205 height 35
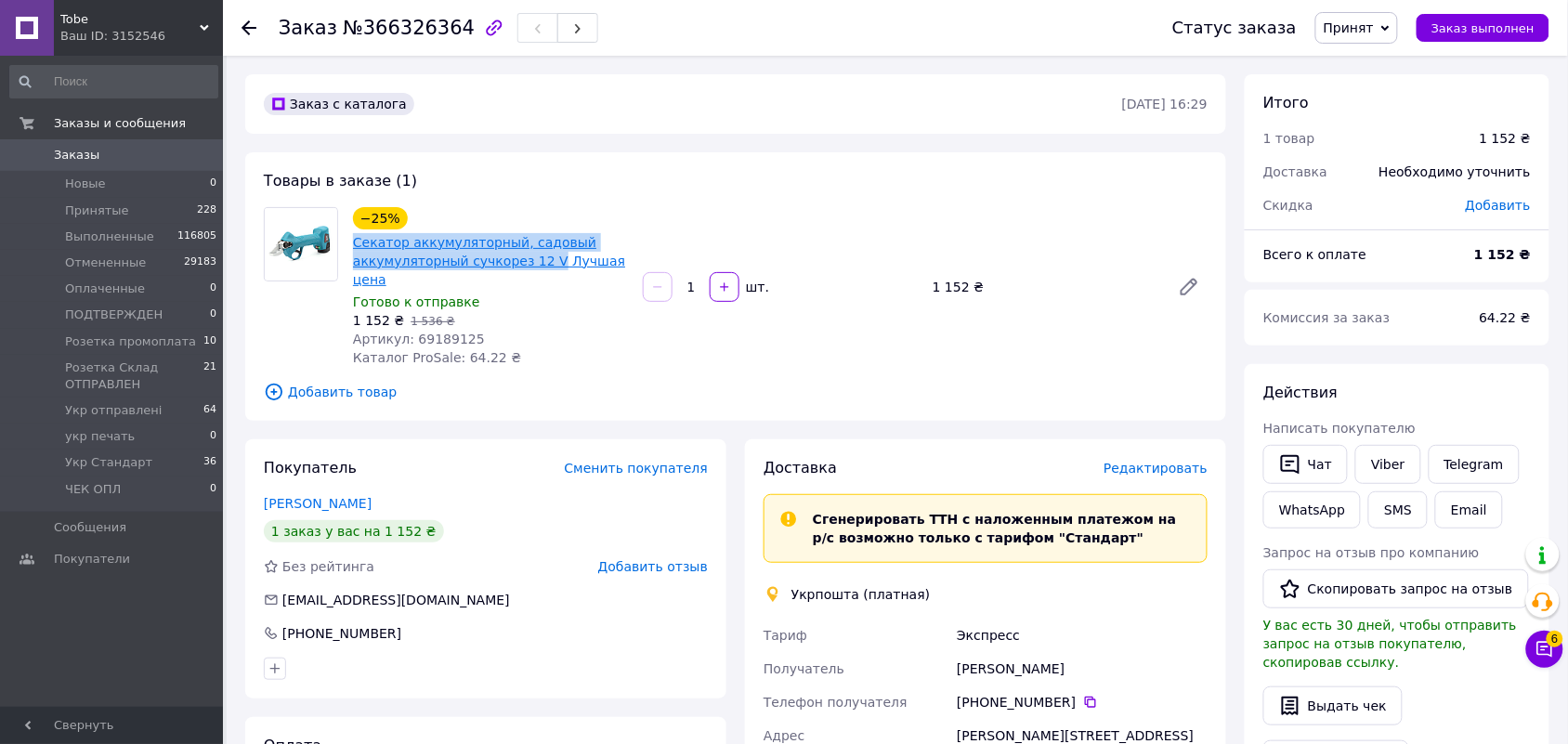
drag, startPoint x: 346, startPoint y: 238, endPoint x: 539, endPoint y: 261, distance: 194.4
click at [539, 261] on div "−25% Секатор аккумуляторный, садовый аккумуляторный сучкорез 12 V Лучшая цена Г…" at bounding box center [491, 287] width 290 height 167
copy link "Секатор аккумуляторный, садовый аккумуляторный сучкорез 12 V"
click at [1146, 460] on span "Редактировать" at bounding box center [1156, 467] width 104 height 15
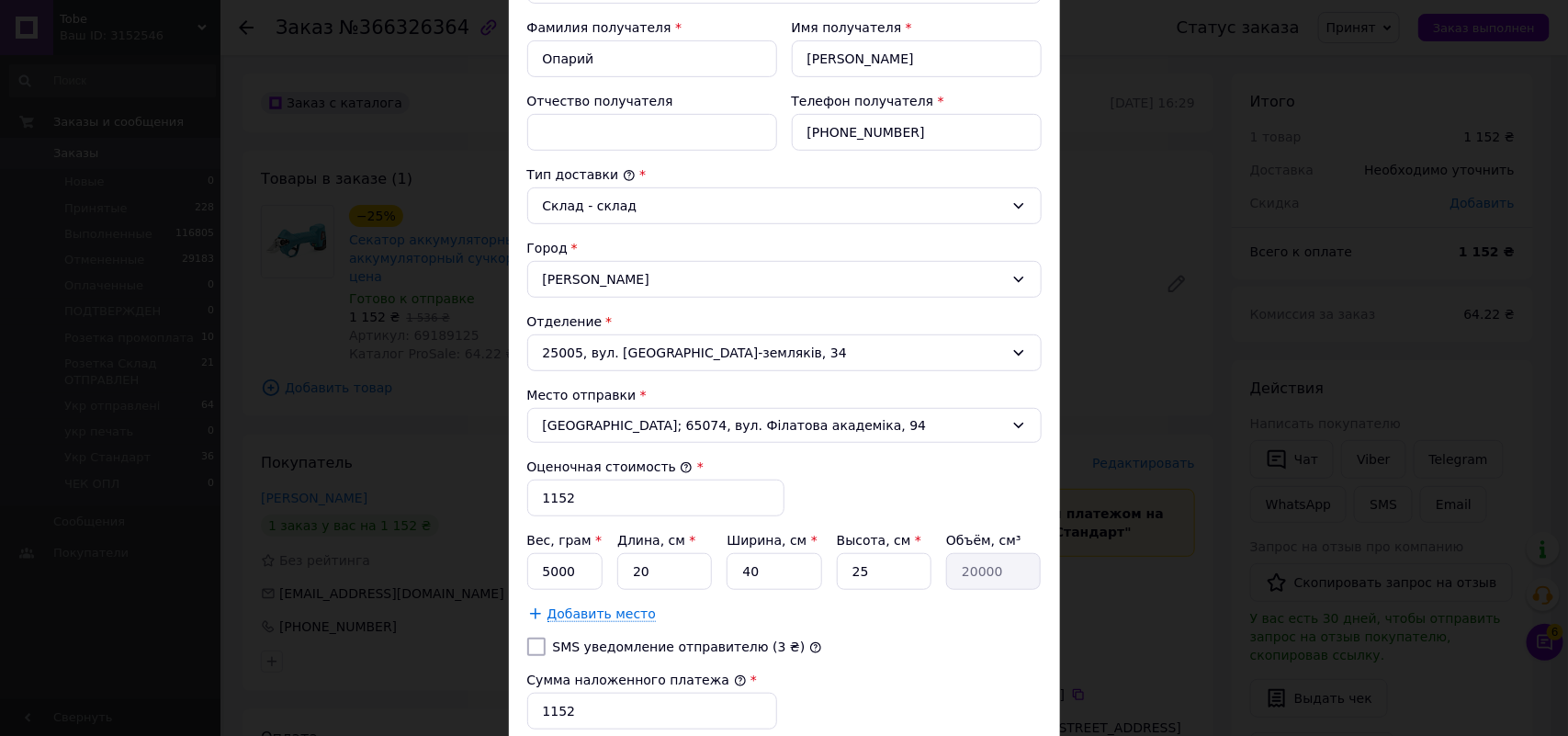
scroll to position [345, 0]
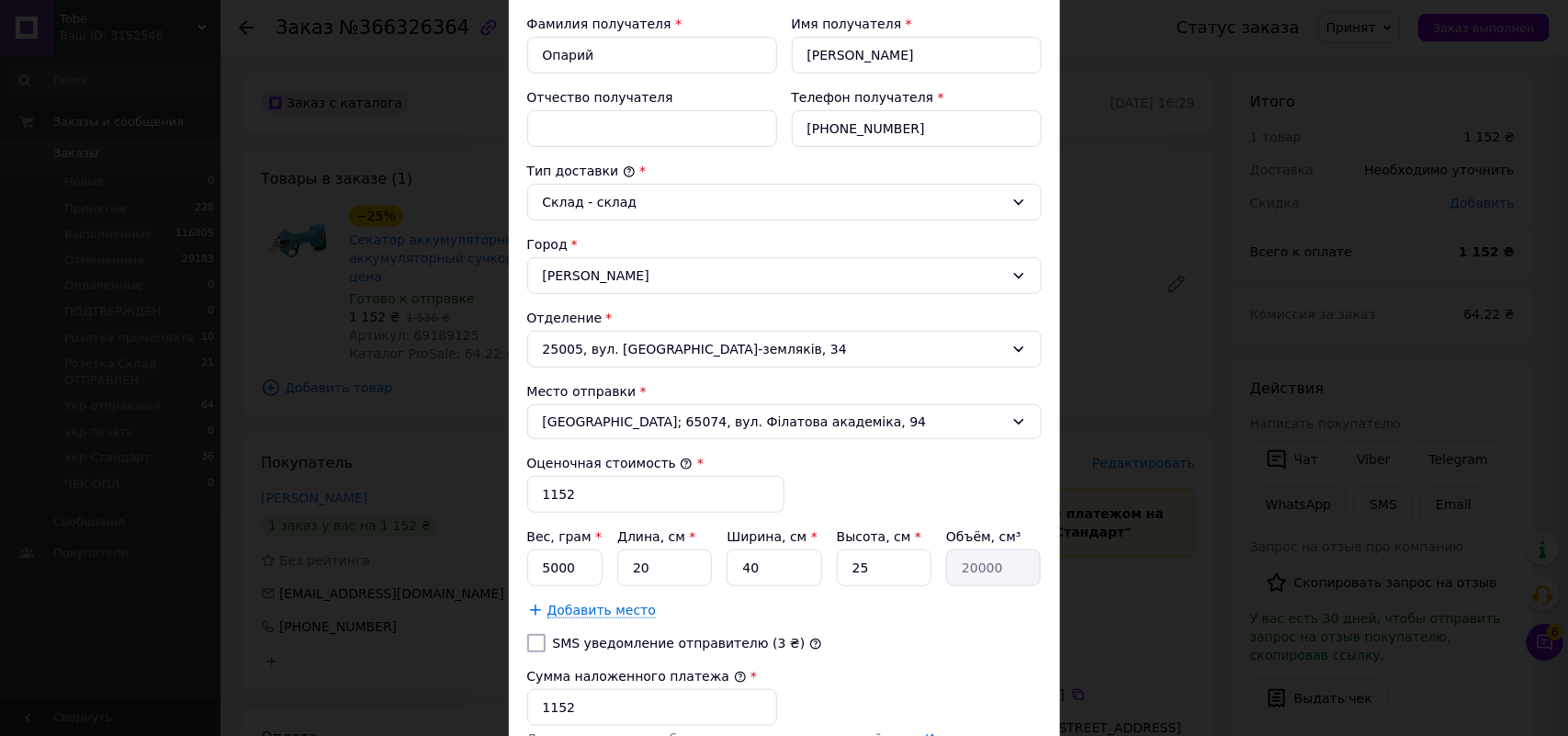
click at [1147, 405] on div "× Редактирование доставки Способ доставки Укрпошта (платная) Тариф * Экспресс П…" at bounding box center [784, 368] width 1568 height 736
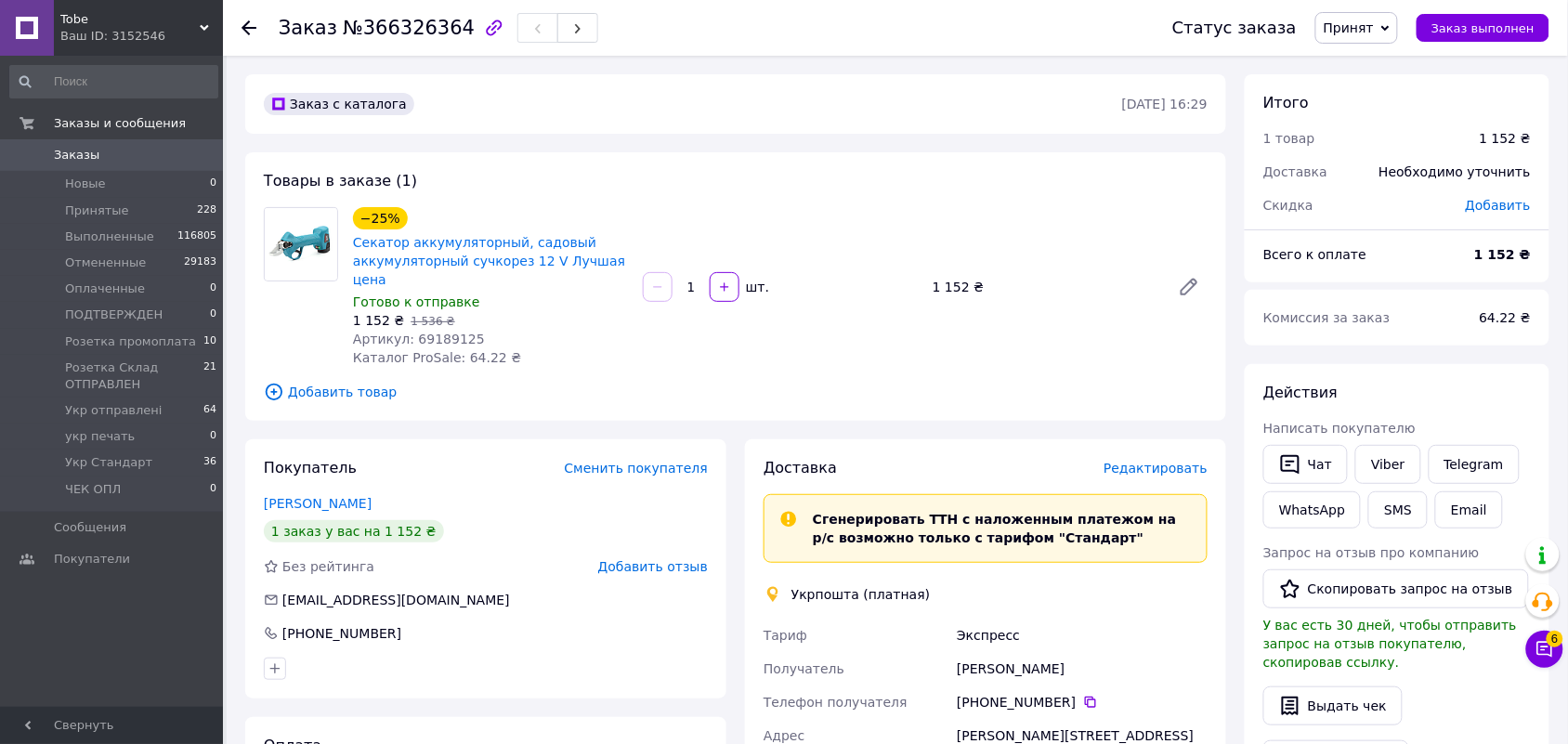
click at [1177, 460] on span "Редактировать" at bounding box center [1156, 467] width 104 height 15
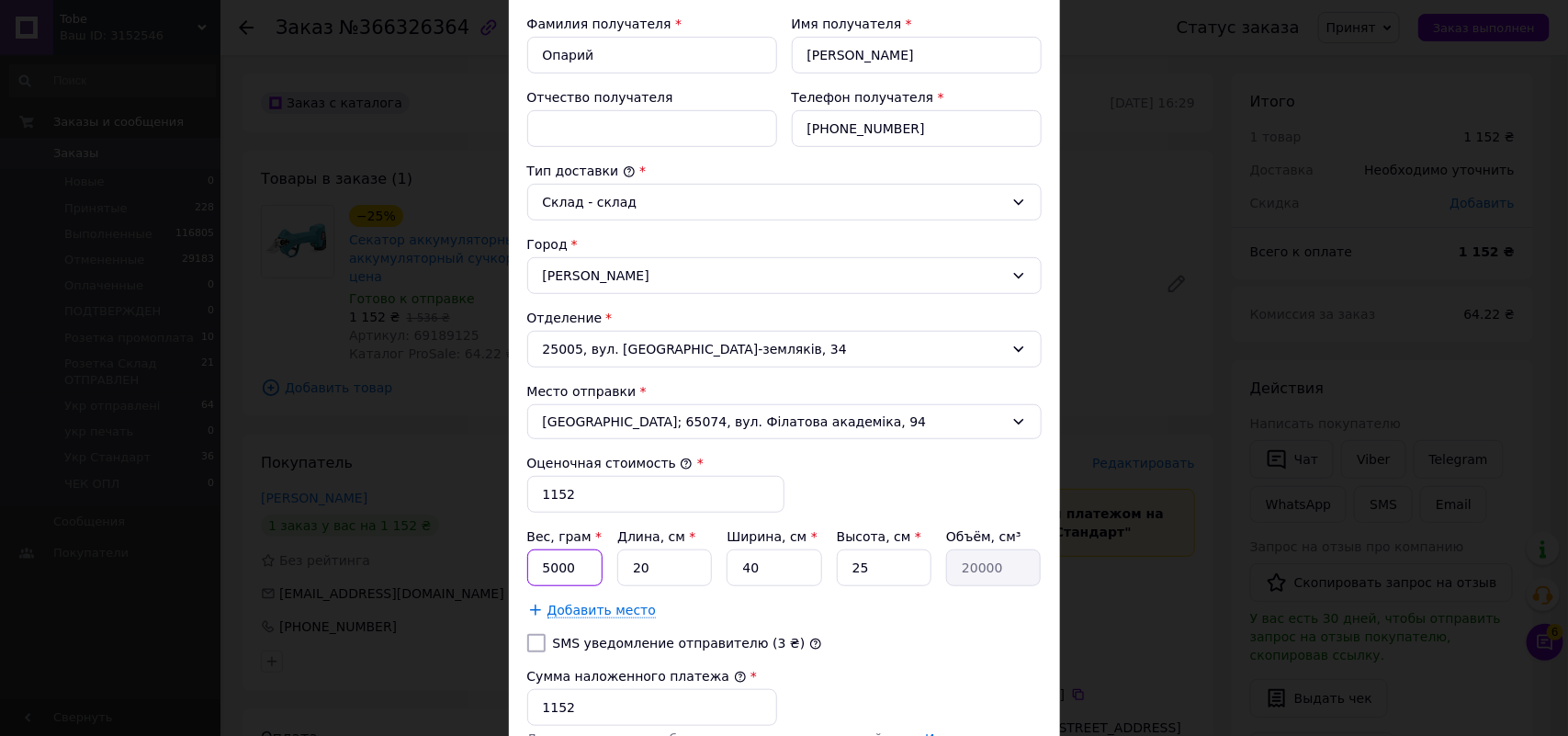
drag, startPoint x: 549, startPoint y: 574, endPoint x: 580, endPoint y: 590, distance: 34.9
click at [549, 575] on input "5000" at bounding box center [565, 567] width 77 height 37
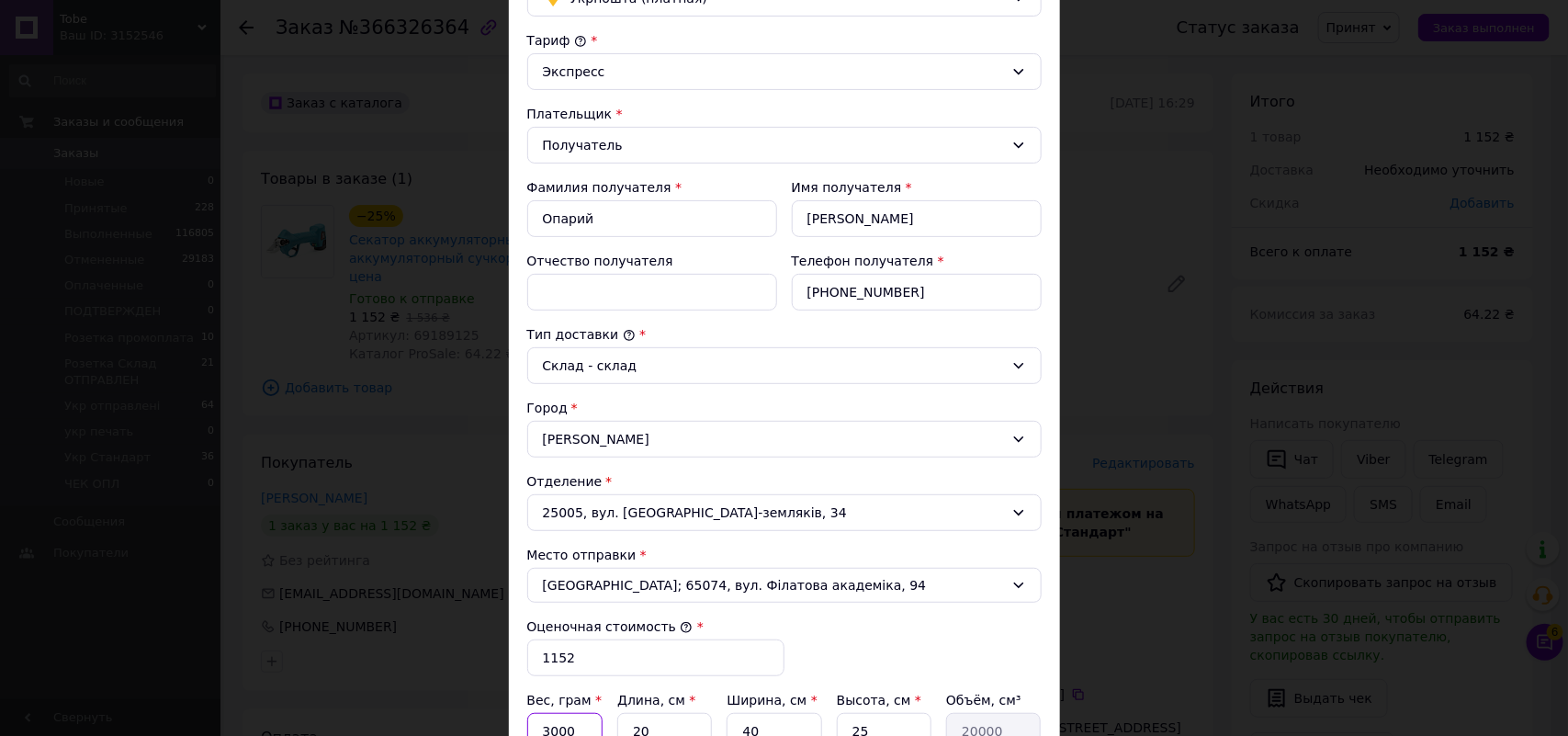
scroll to position [115, 0]
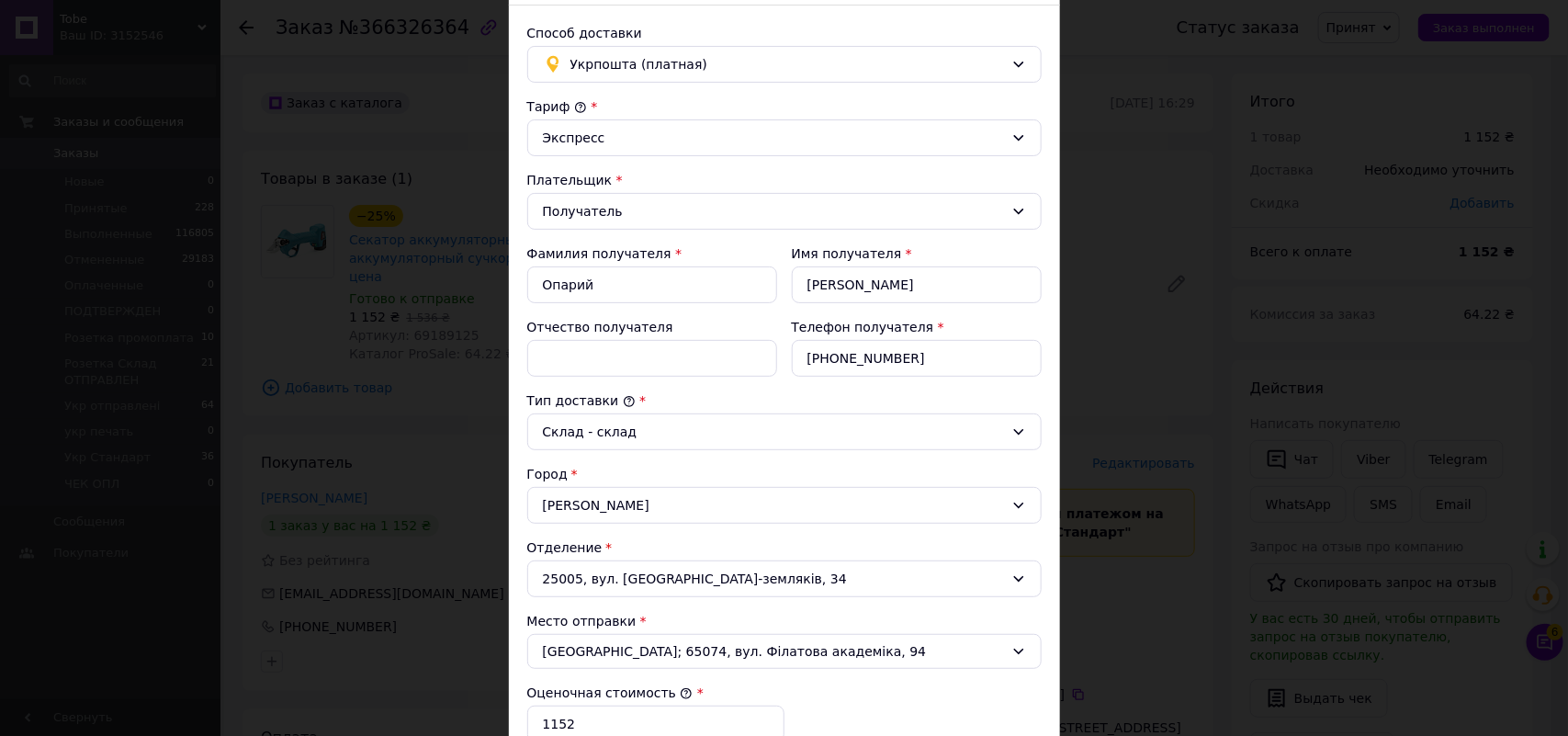
type input "3000"
click at [596, 367] on input "Отчество получателя" at bounding box center [652, 358] width 250 height 37
paste input "Секатор аккумуляторный, садовый аккумуляторный сучкорез 12 V"
drag, startPoint x: 671, startPoint y: 365, endPoint x: 609, endPoint y: 372, distance: 62.4
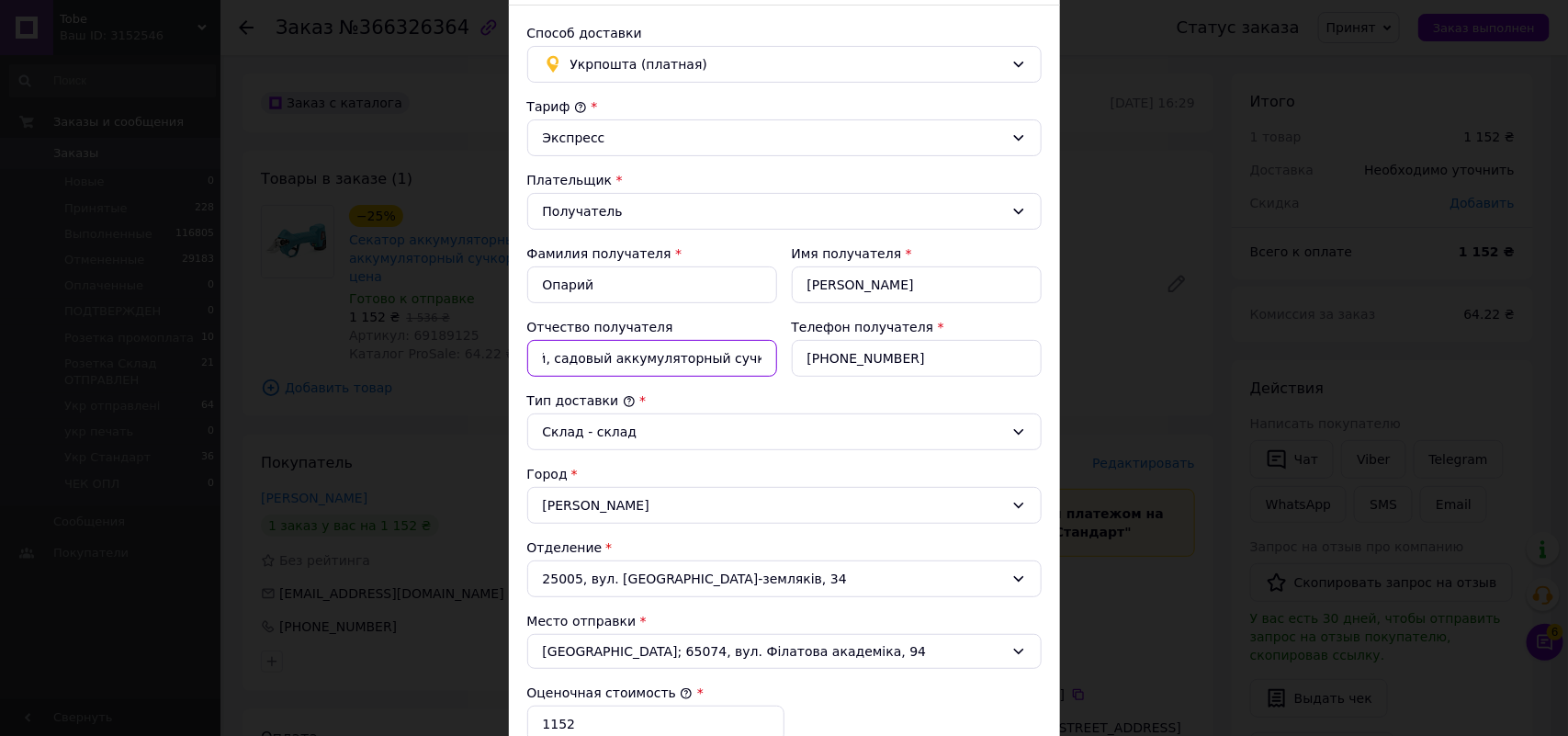
click at [609, 372] on input "ФМТВ Секатор аккумуляторный, садовый аккумуляторный сучкорез 12 V" at bounding box center [652, 358] width 250 height 37
click at [630, 365] on input "ФМТВ Секатор аккумуляторный, садовый аккум сучкорез 12 V" at bounding box center [652, 358] width 250 height 37
type input "ФМТВ Секатор аккум сучкорез 12 V"
drag, startPoint x: 762, startPoint y: 374, endPoint x: 758, endPoint y: 383, distance: 9.8
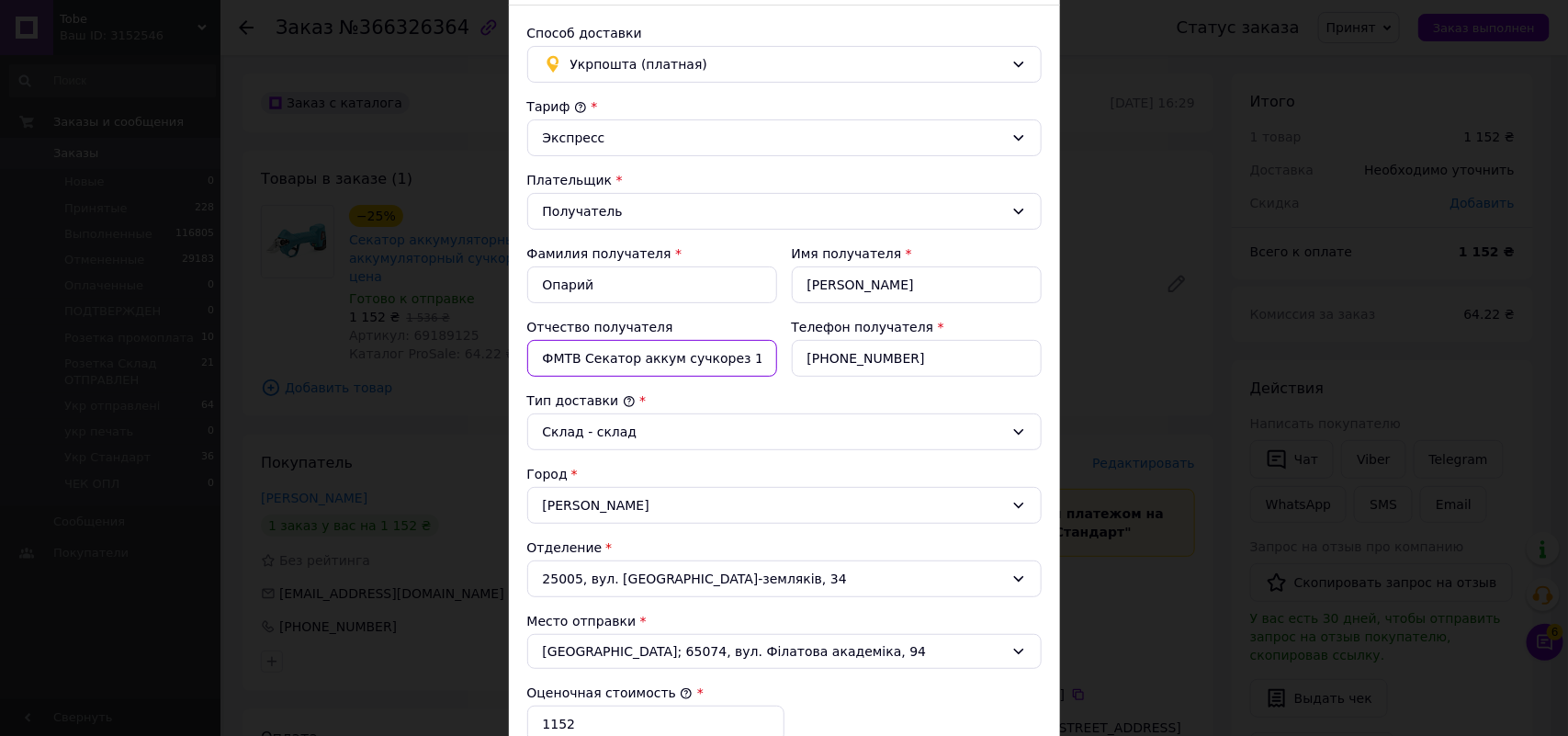
click at [762, 374] on input "ФМТВ Секатор аккум сучкорез 12 V" at bounding box center [652, 358] width 250 height 37
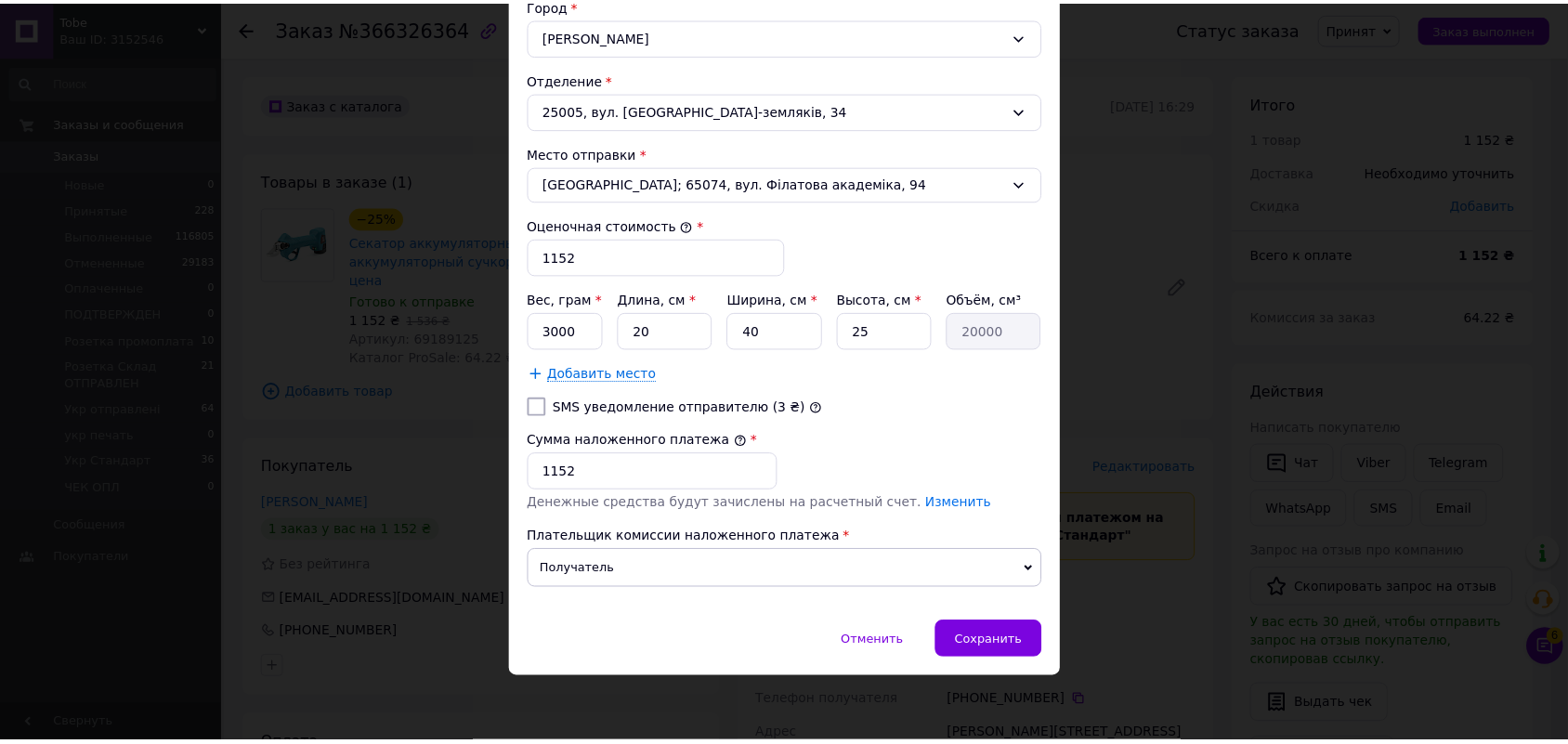
scroll to position [596, 0]
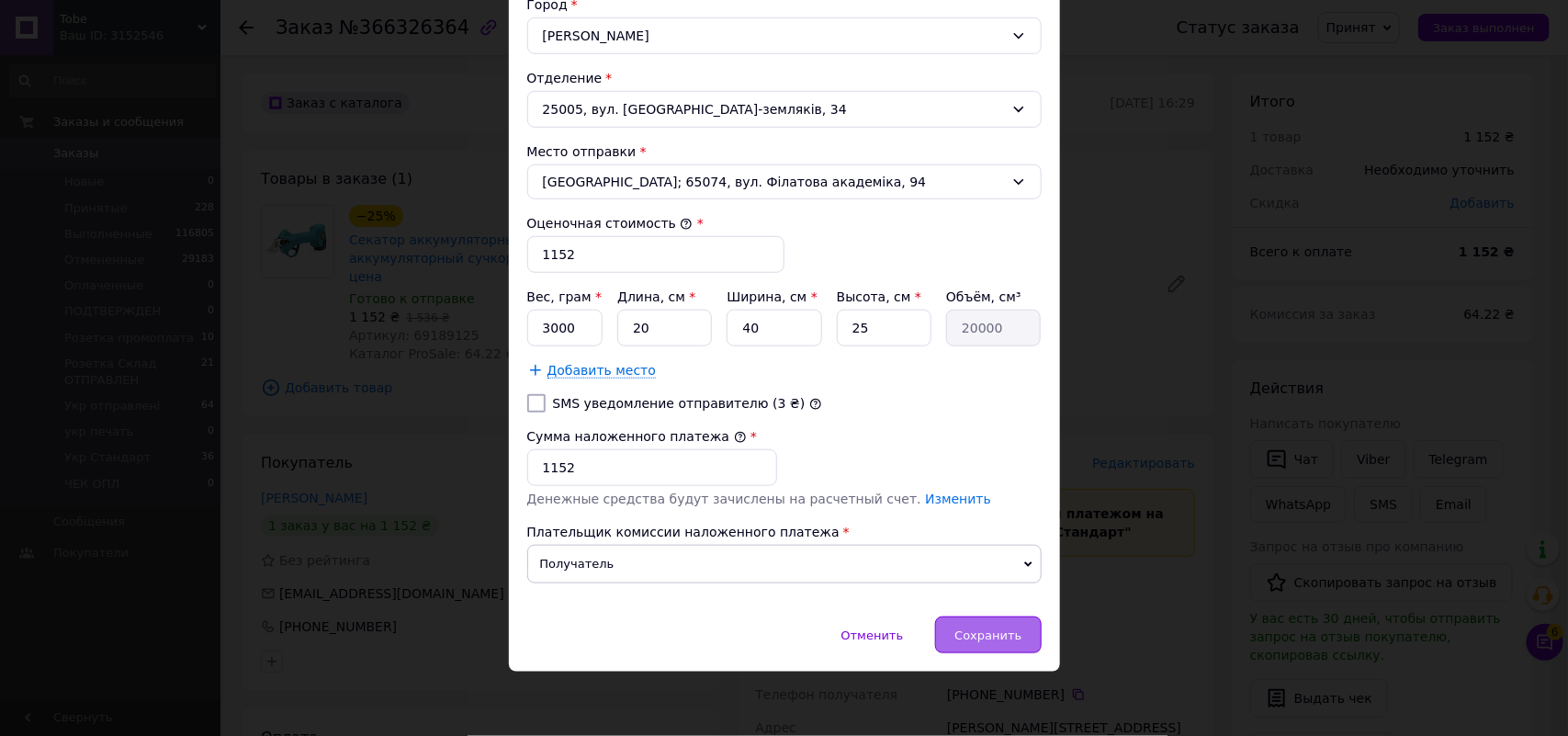
click at [984, 629] on span "Сохранить" at bounding box center [988, 635] width 67 height 14
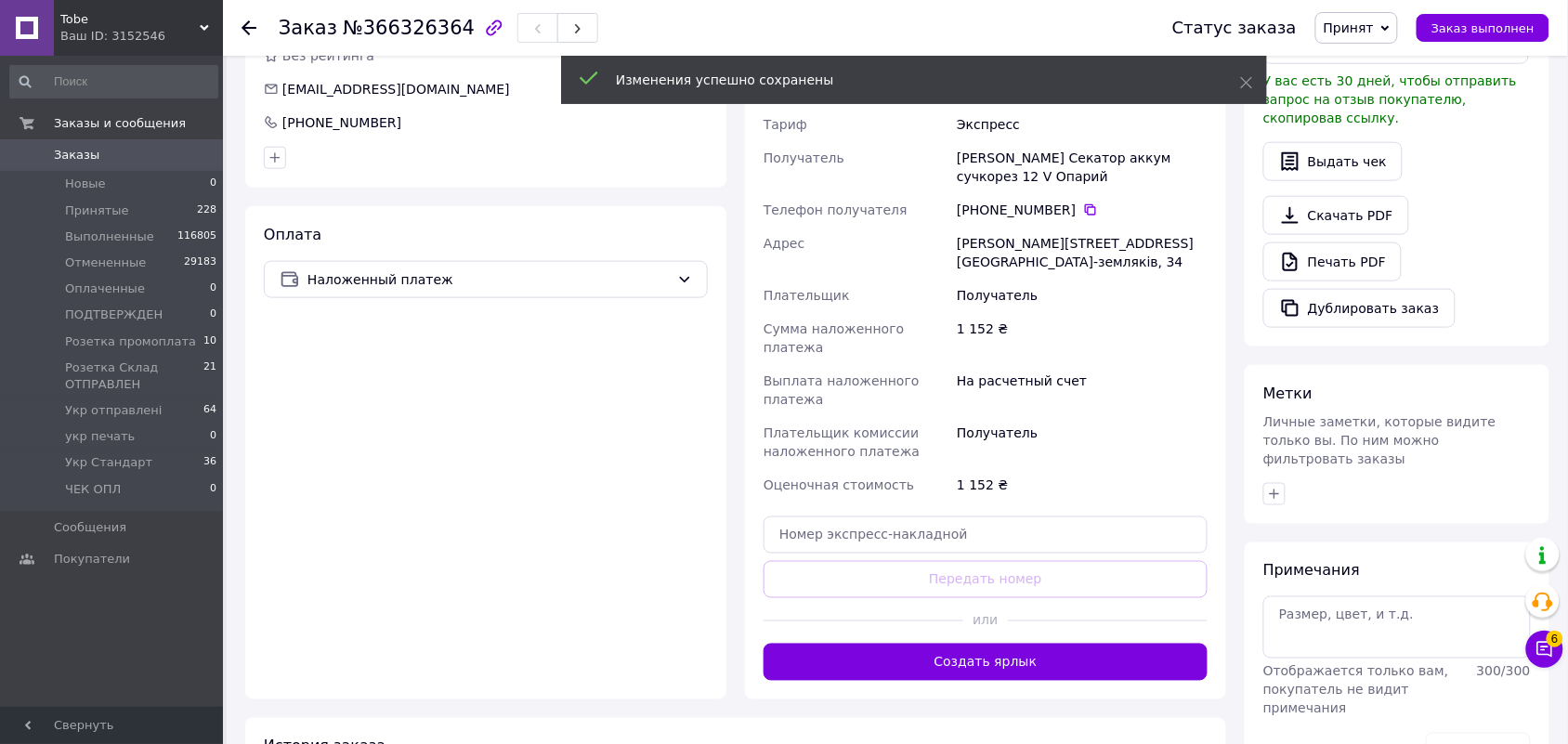
scroll to position [581, 0]
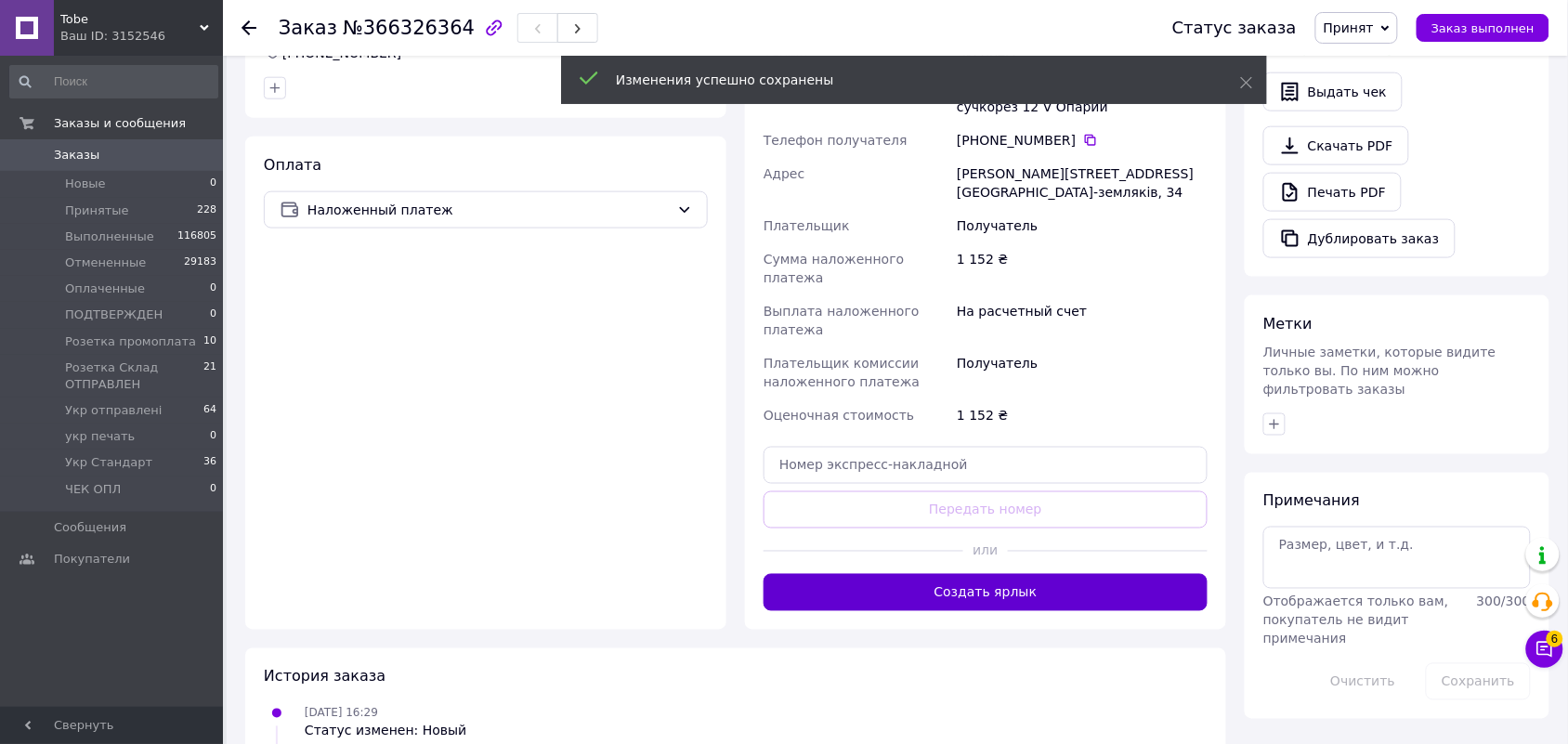
click at [1075, 574] on button "Создать ярлык" at bounding box center [985, 592] width 444 height 37
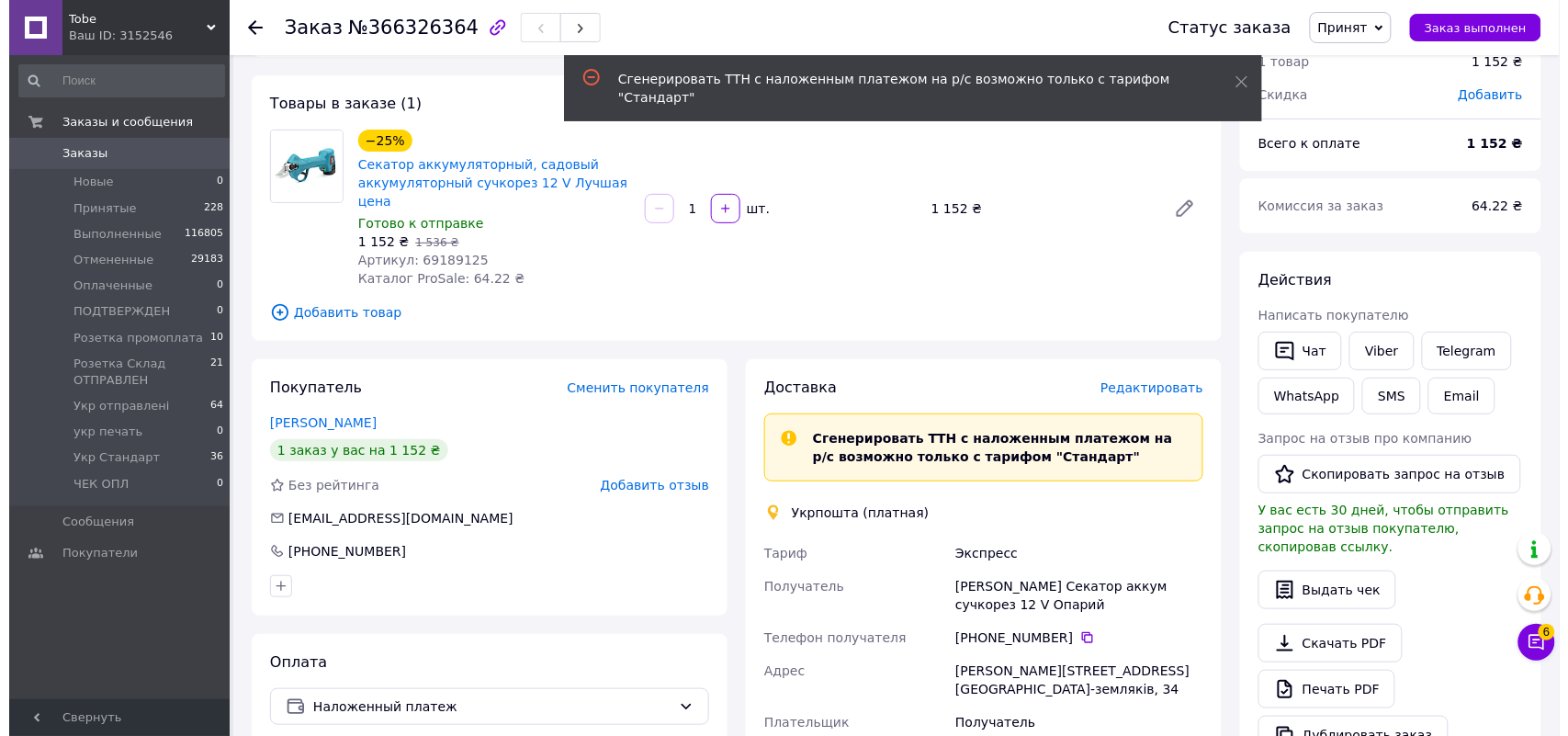
scroll to position [115, 0]
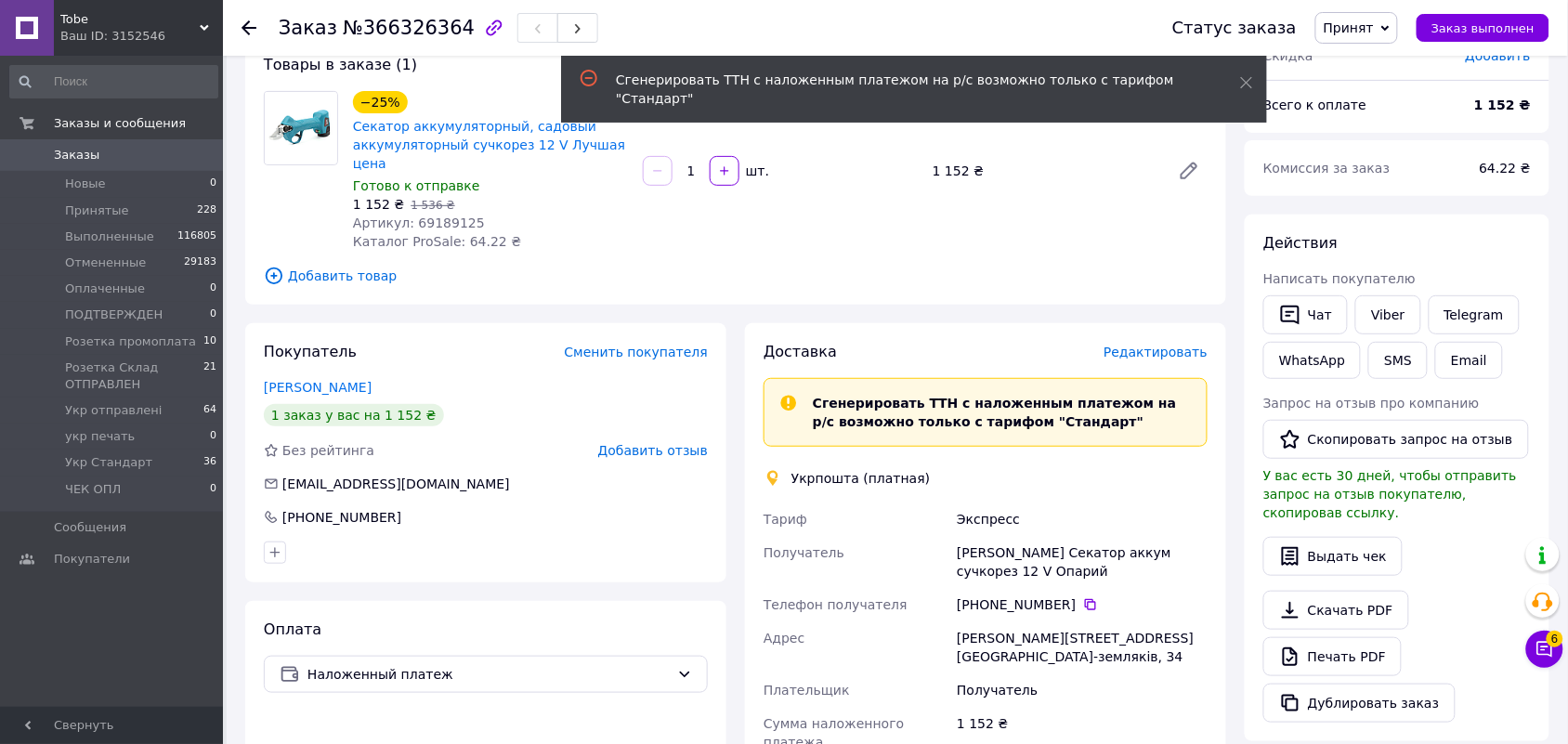
click at [1170, 345] on span "Редактировать" at bounding box center [1156, 351] width 104 height 15
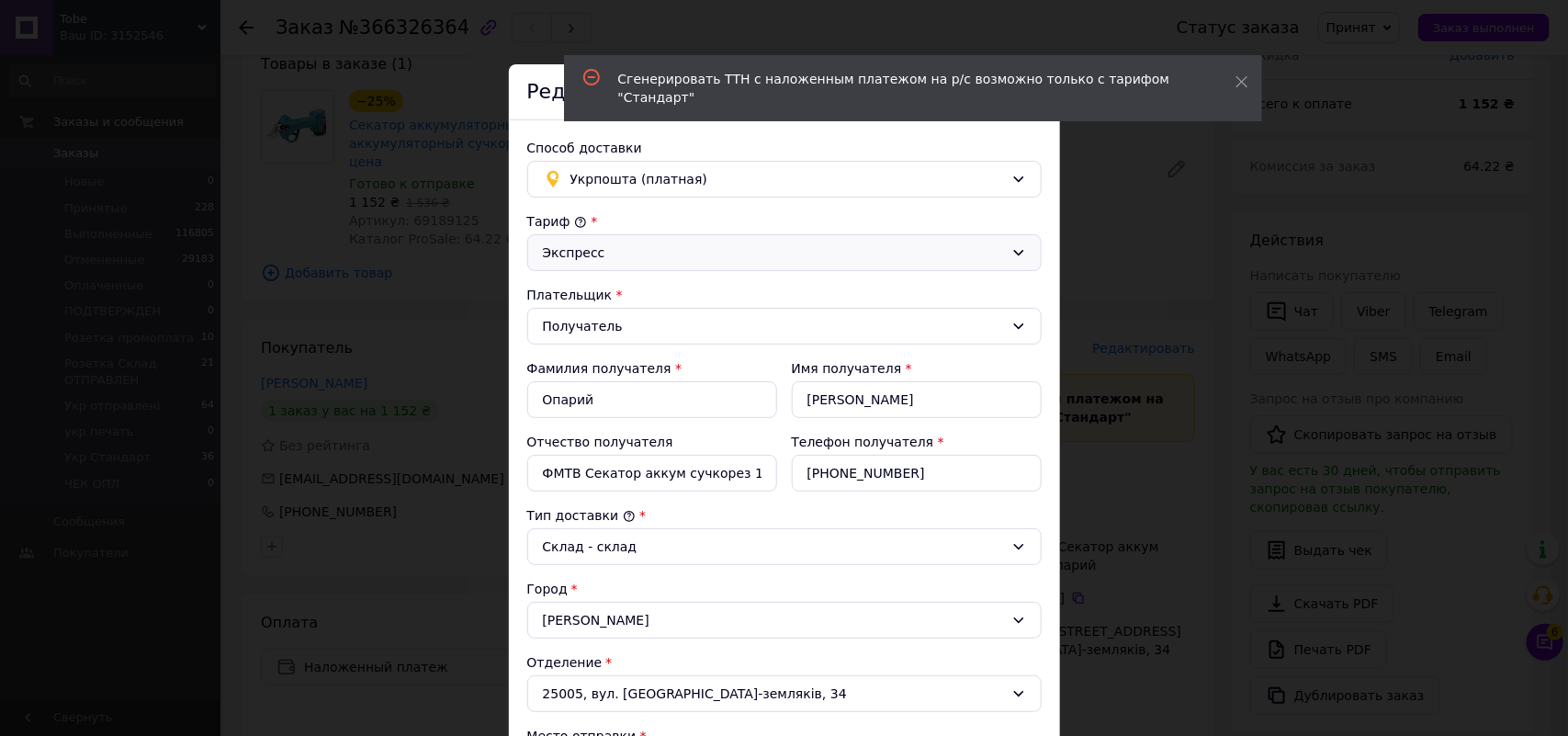
click at [1013, 251] on icon at bounding box center [1018, 253] width 10 height 6
click at [580, 298] on li "Стандарт" at bounding box center [782, 293] width 512 height 33
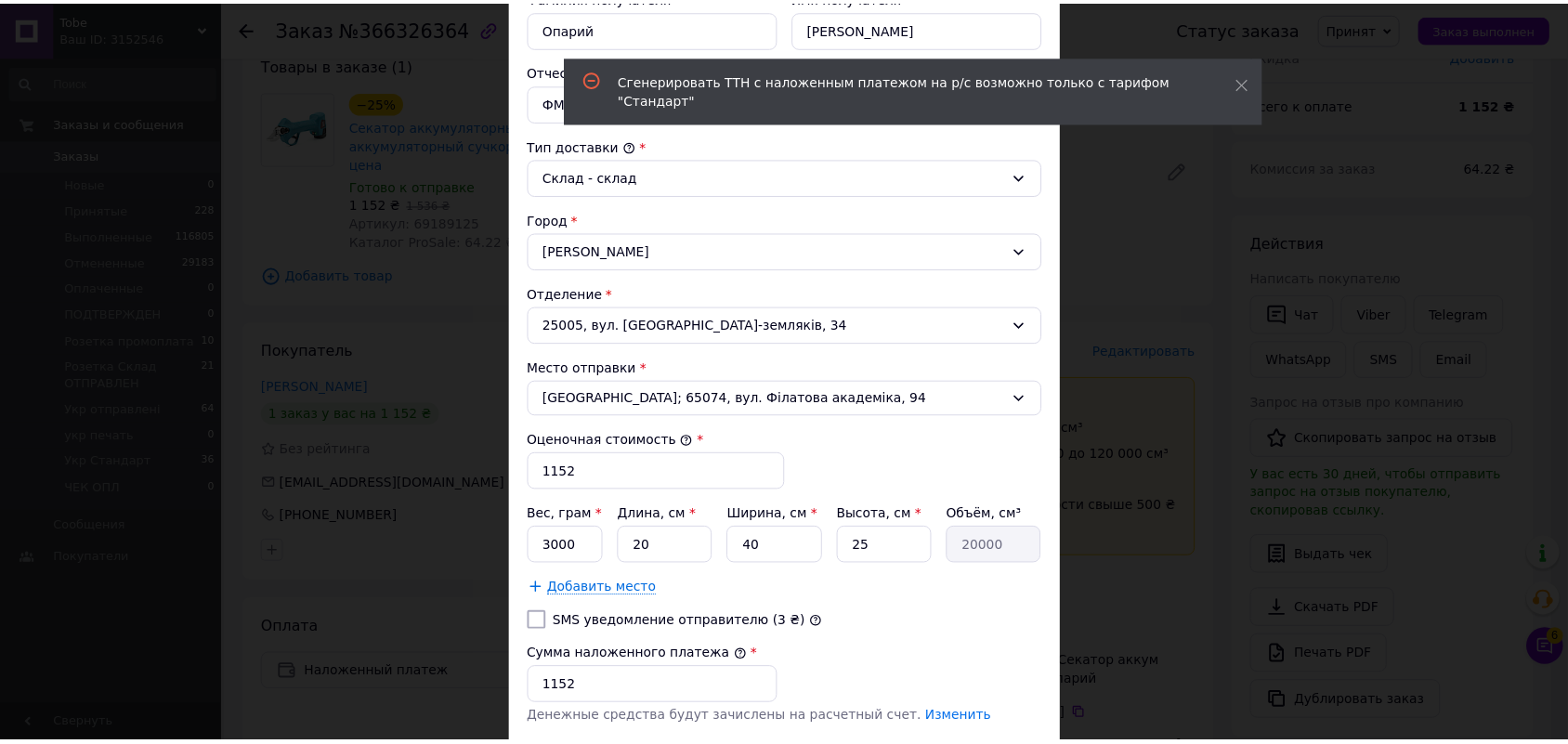
scroll to position [581, 0]
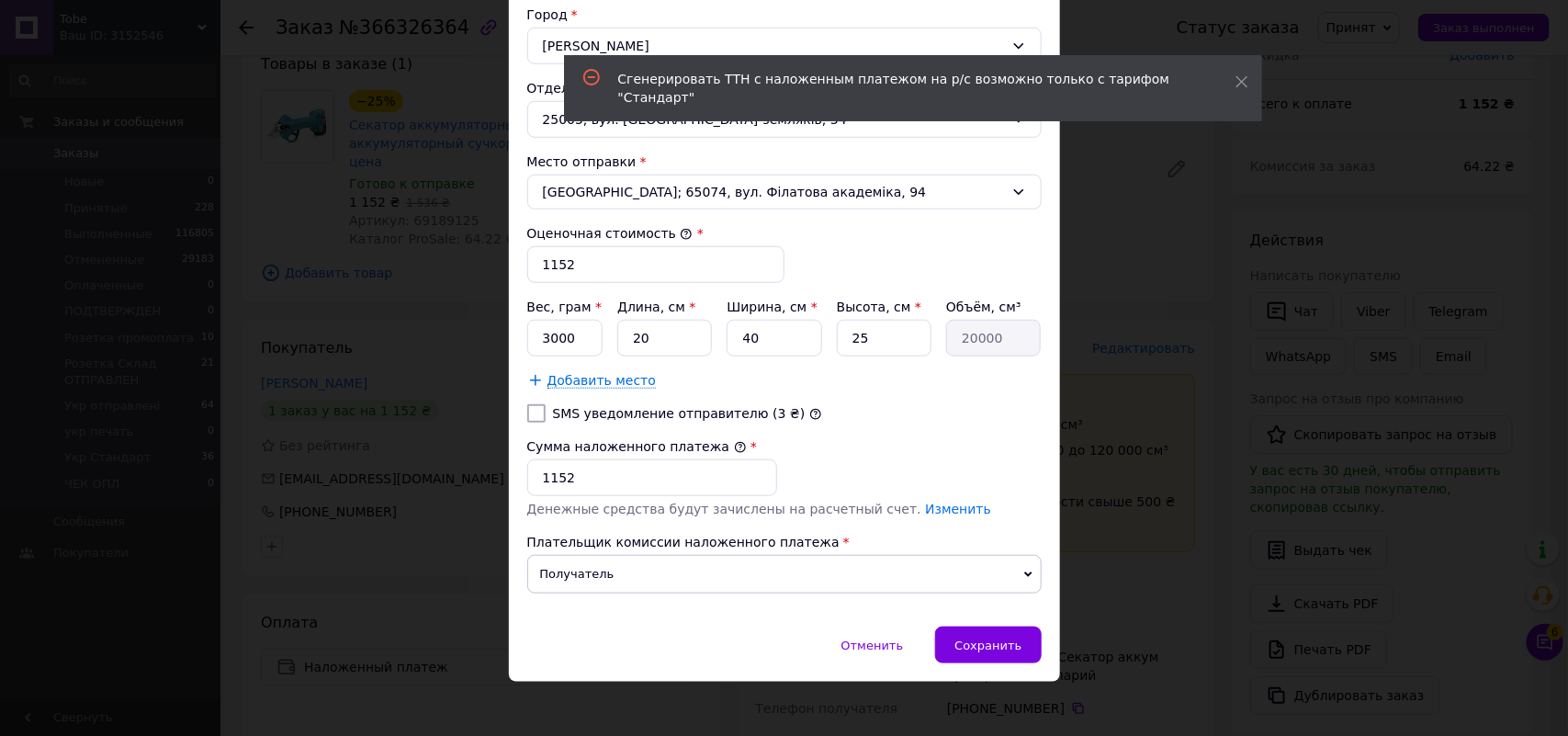
drag, startPoint x: 993, startPoint y: 652, endPoint x: 1034, endPoint y: 609, distance: 59.4
click at [993, 651] on span "Сохранить" at bounding box center [988, 645] width 67 height 14
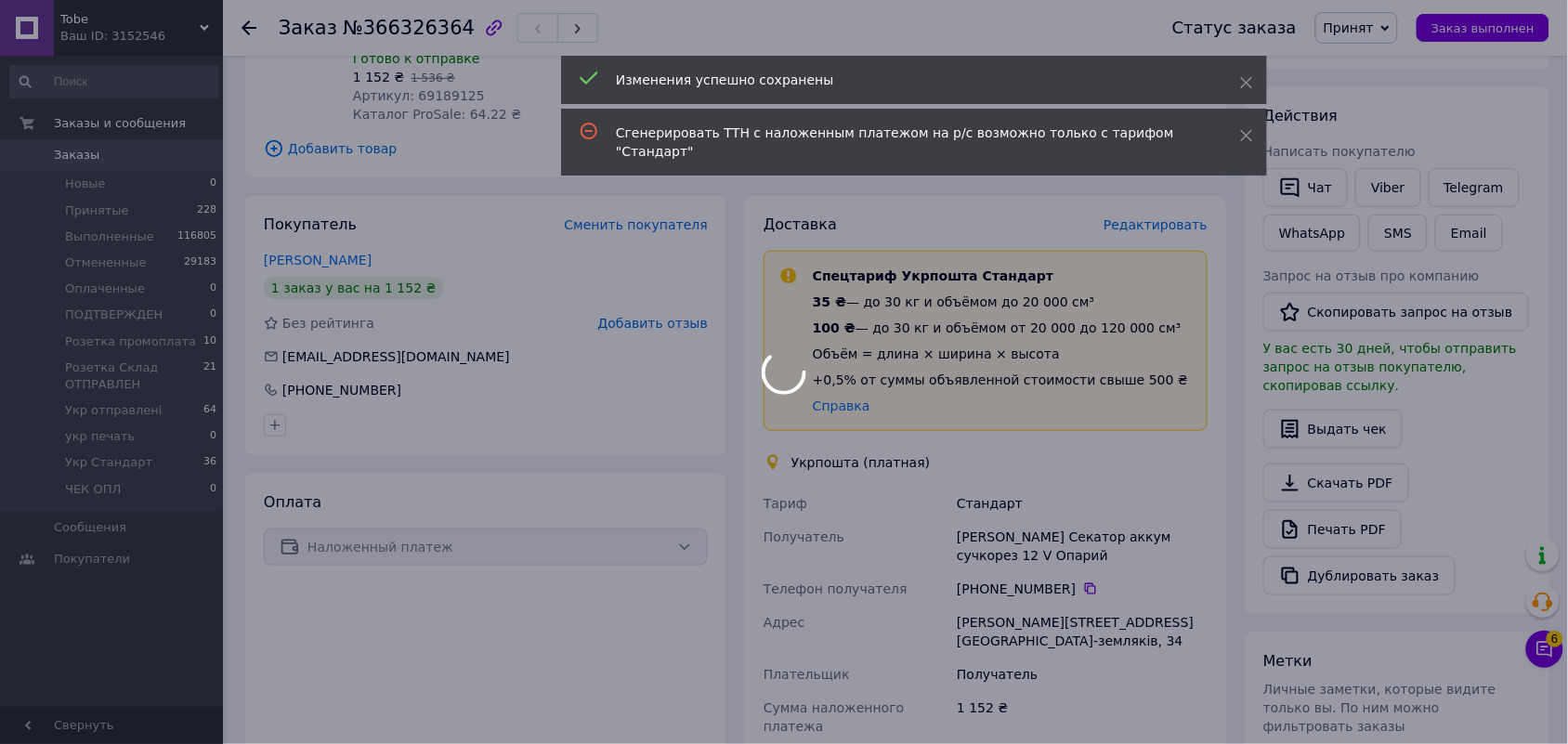
scroll to position [813, 0]
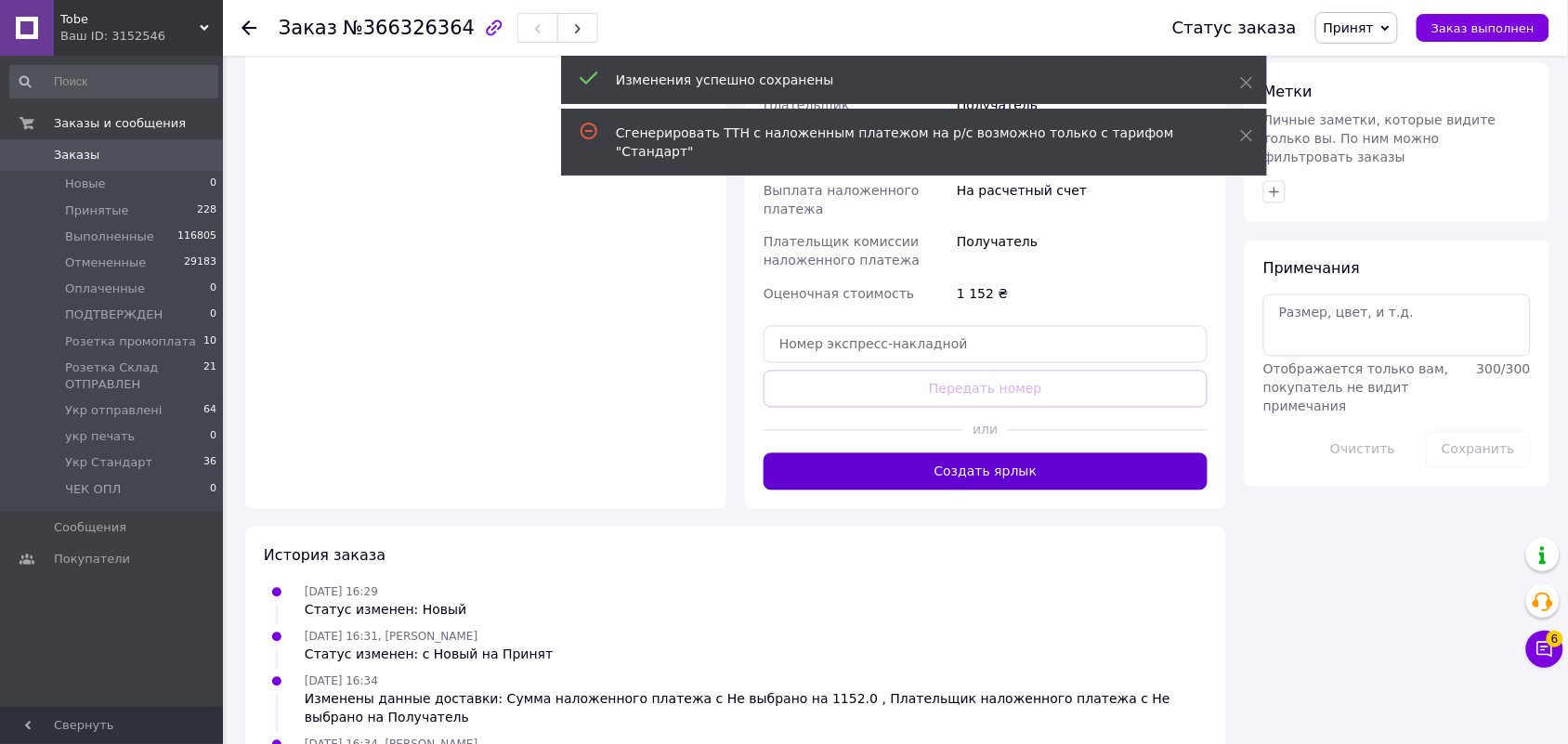
click at [1056, 453] on button "Создать ярлык" at bounding box center [985, 472] width 444 height 37
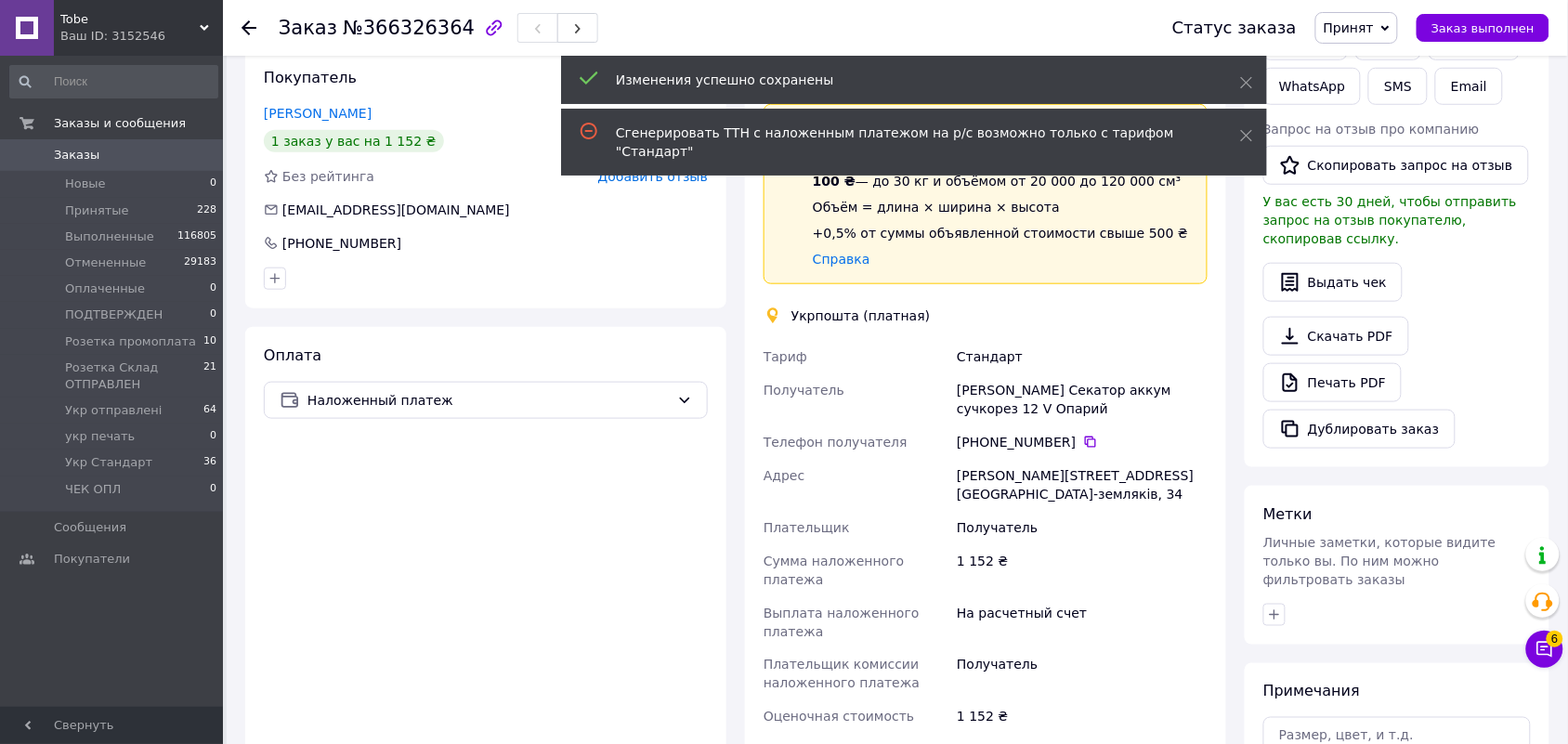
scroll to position [349, 0]
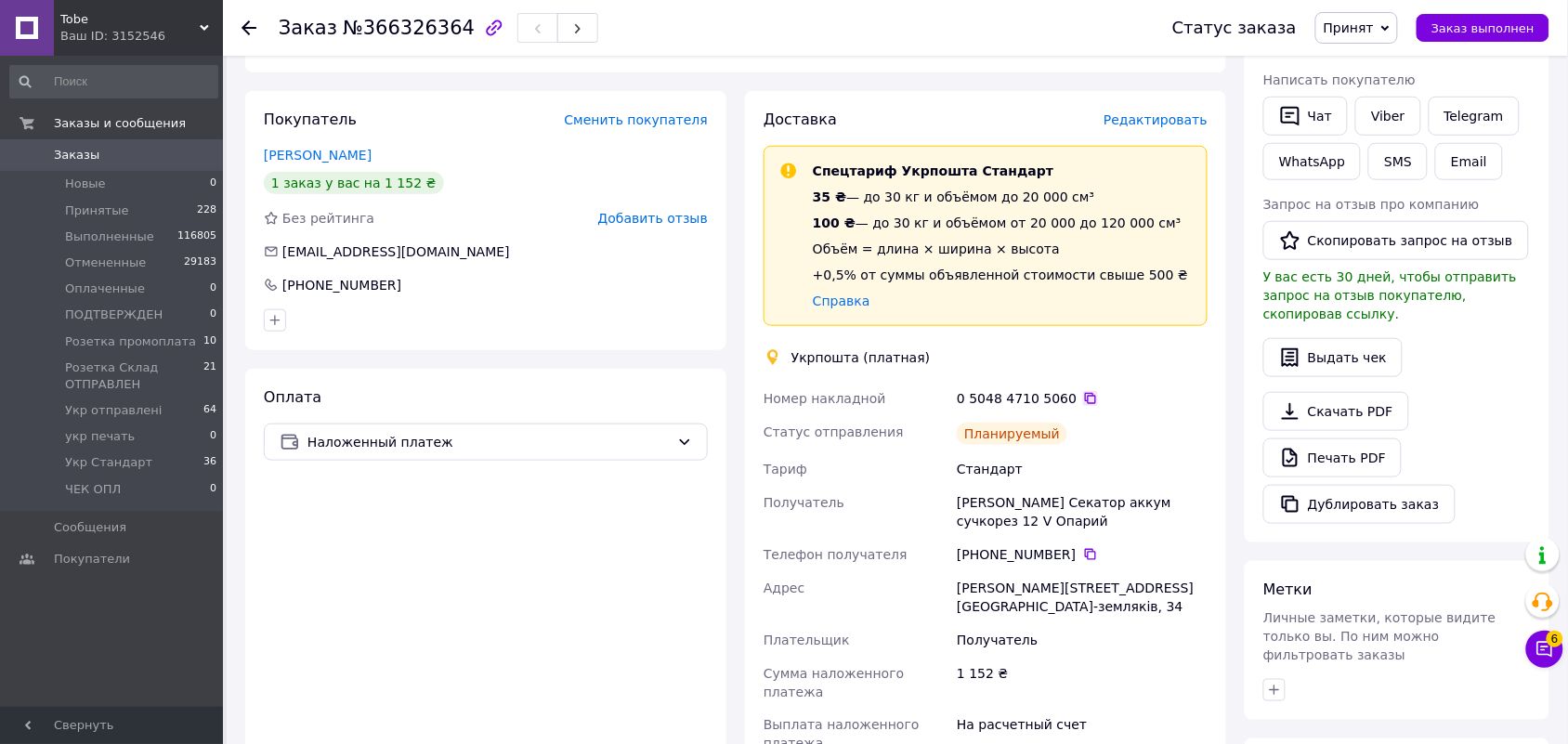
click at [1085, 393] on icon at bounding box center [1090, 397] width 11 height 11
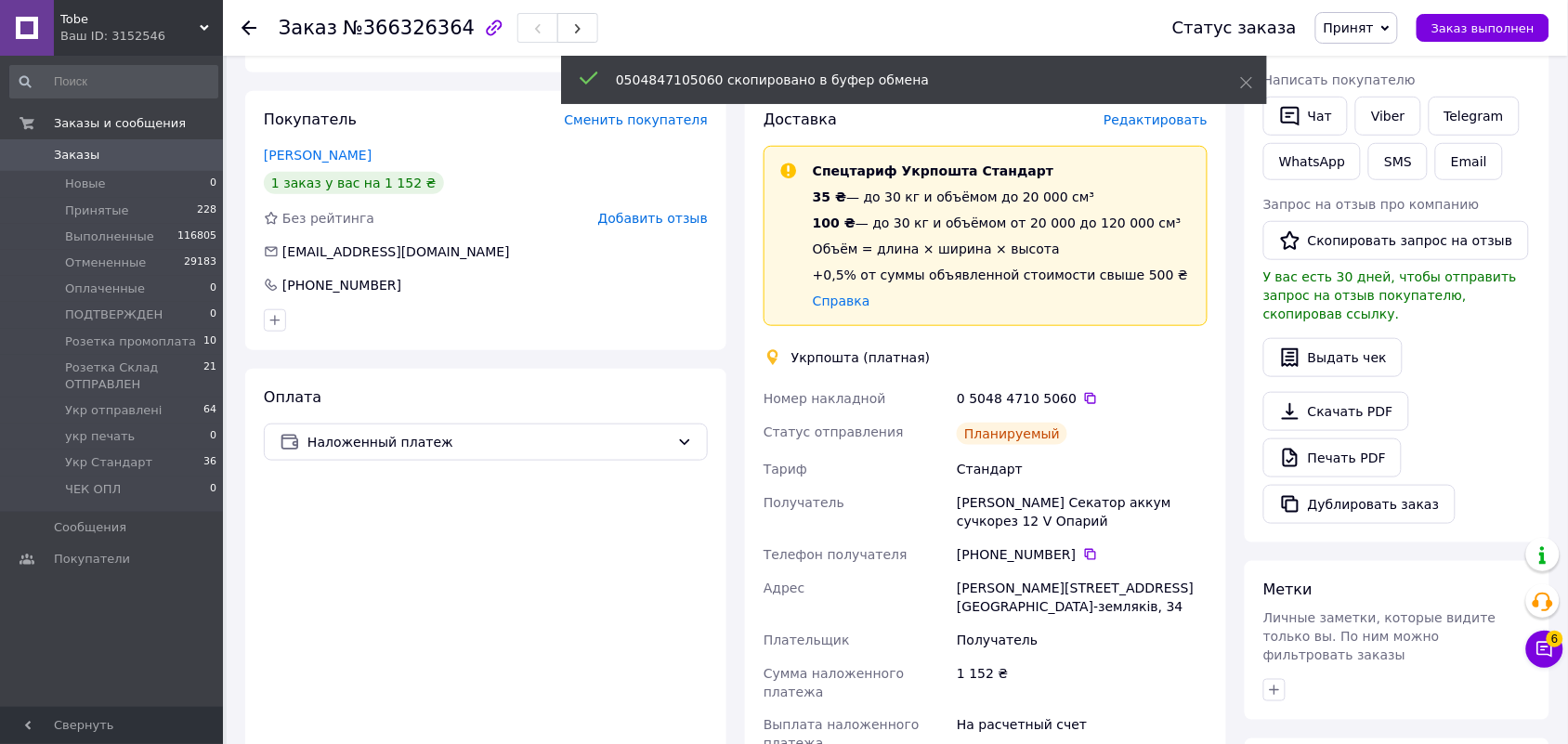
click at [1374, 24] on span "Принят" at bounding box center [1349, 27] width 50 height 15
click at [1401, 182] on li "Укр Стандарт" at bounding box center [1411, 184] width 191 height 27
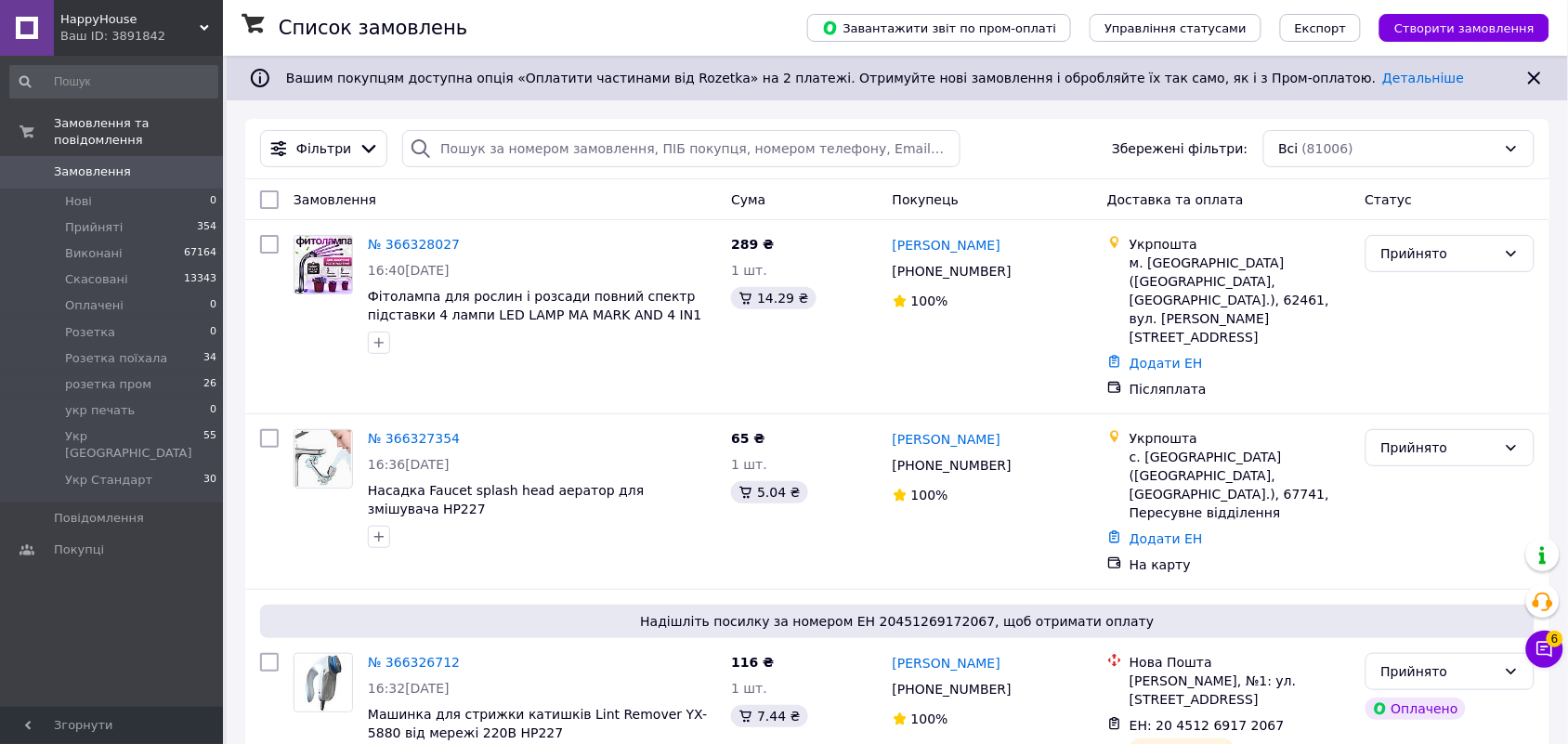
click at [203, 21] on div "HappyHouse Ваш ID: 3891842" at bounding box center [138, 27] width 169 height 56
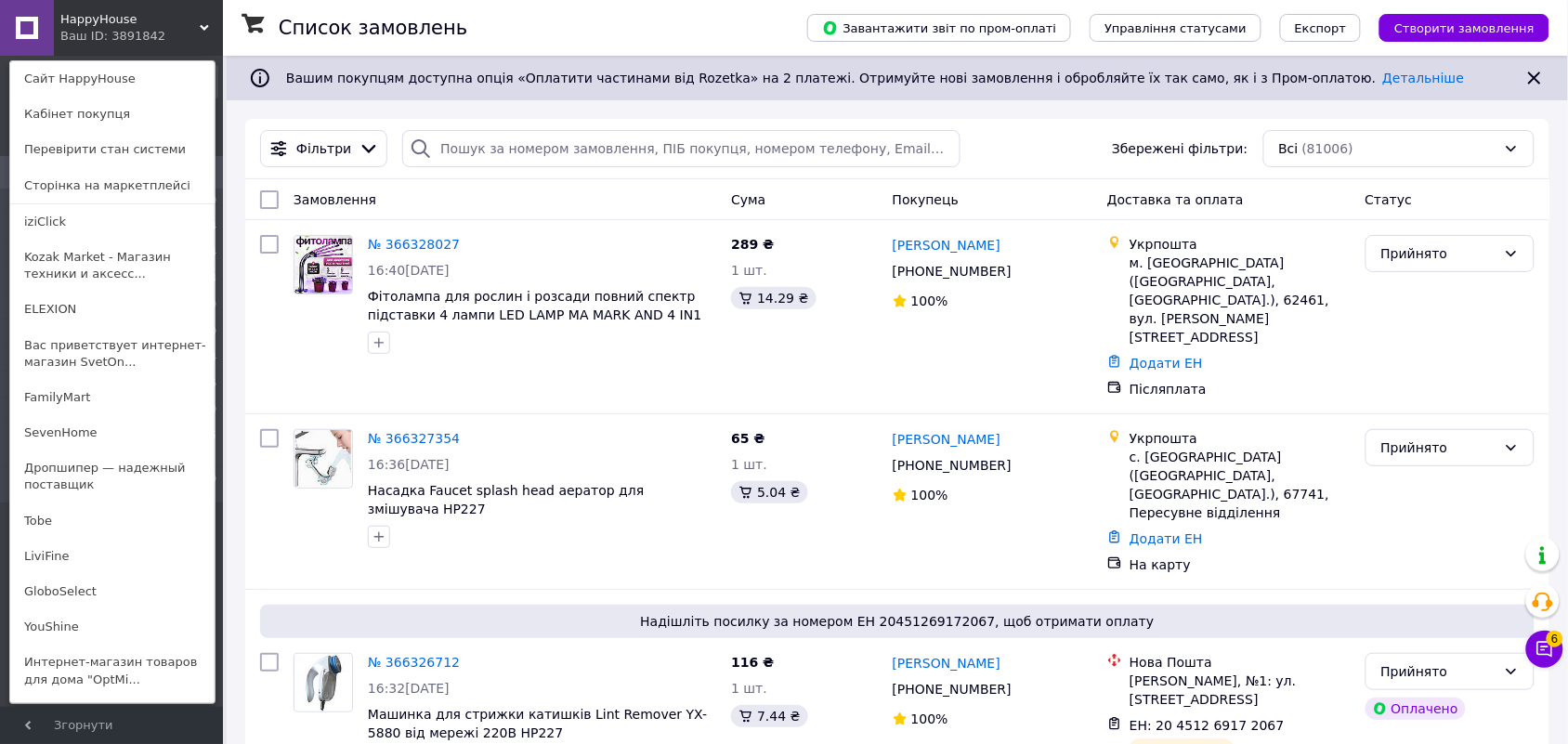
click at [63, 517] on link "Tobe" at bounding box center [112, 521] width 205 height 35
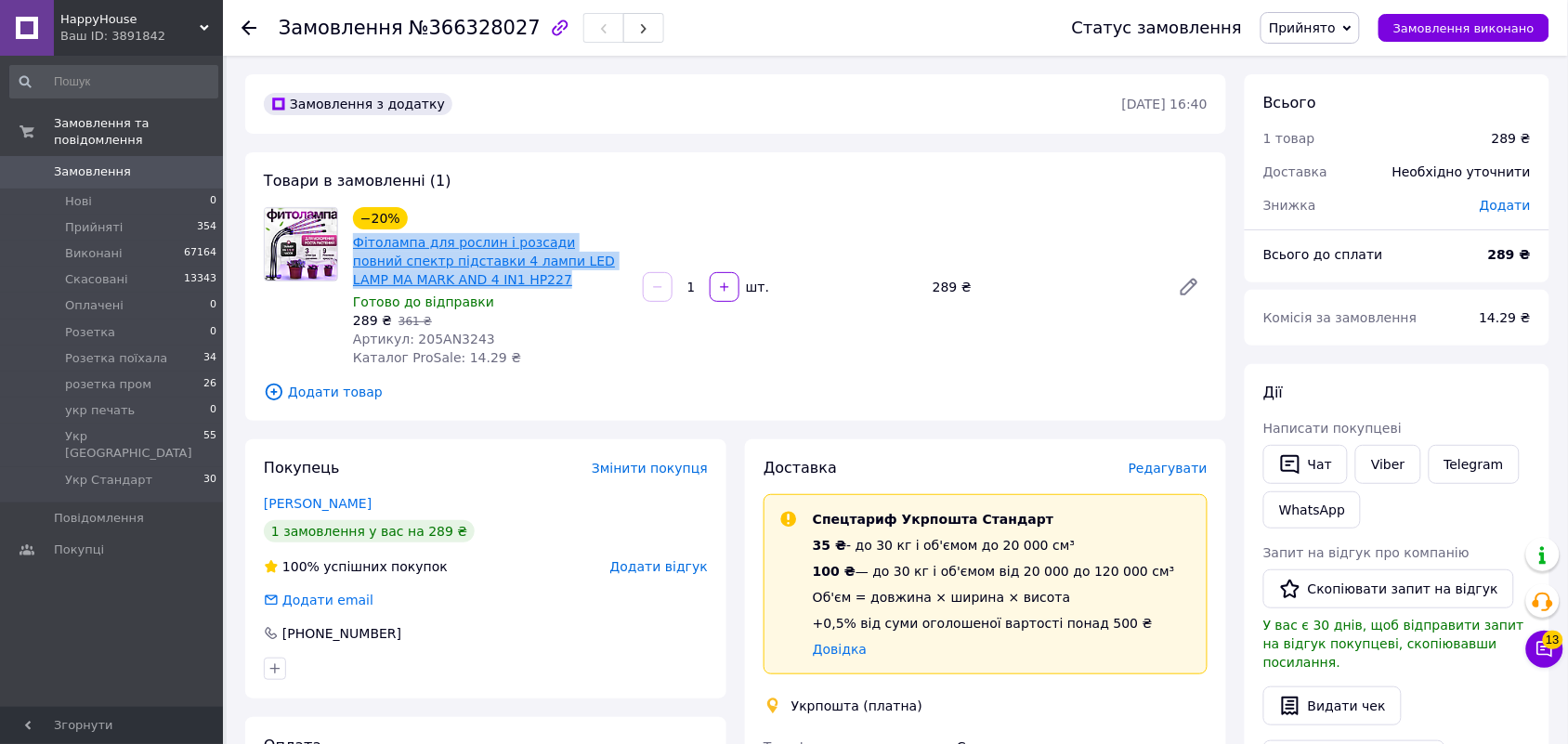
drag, startPoint x: 511, startPoint y: 276, endPoint x: 352, endPoint y: 247, distance: 161.6
click at [353, 247] on span "Фітолампа для рослин і розсади повний спектр підставки 4 лампи LED LAMP MA MARK…" at bounding box center [490, 260] width 275 height 56
copy link "Фітолампа для рослин і розсади повний спектр підставки 4 лампи LED LAMP MA MARK…"
click at [1176, 475] on span "Редагувати" at bounding box center [1167, 467] width 79 height 15
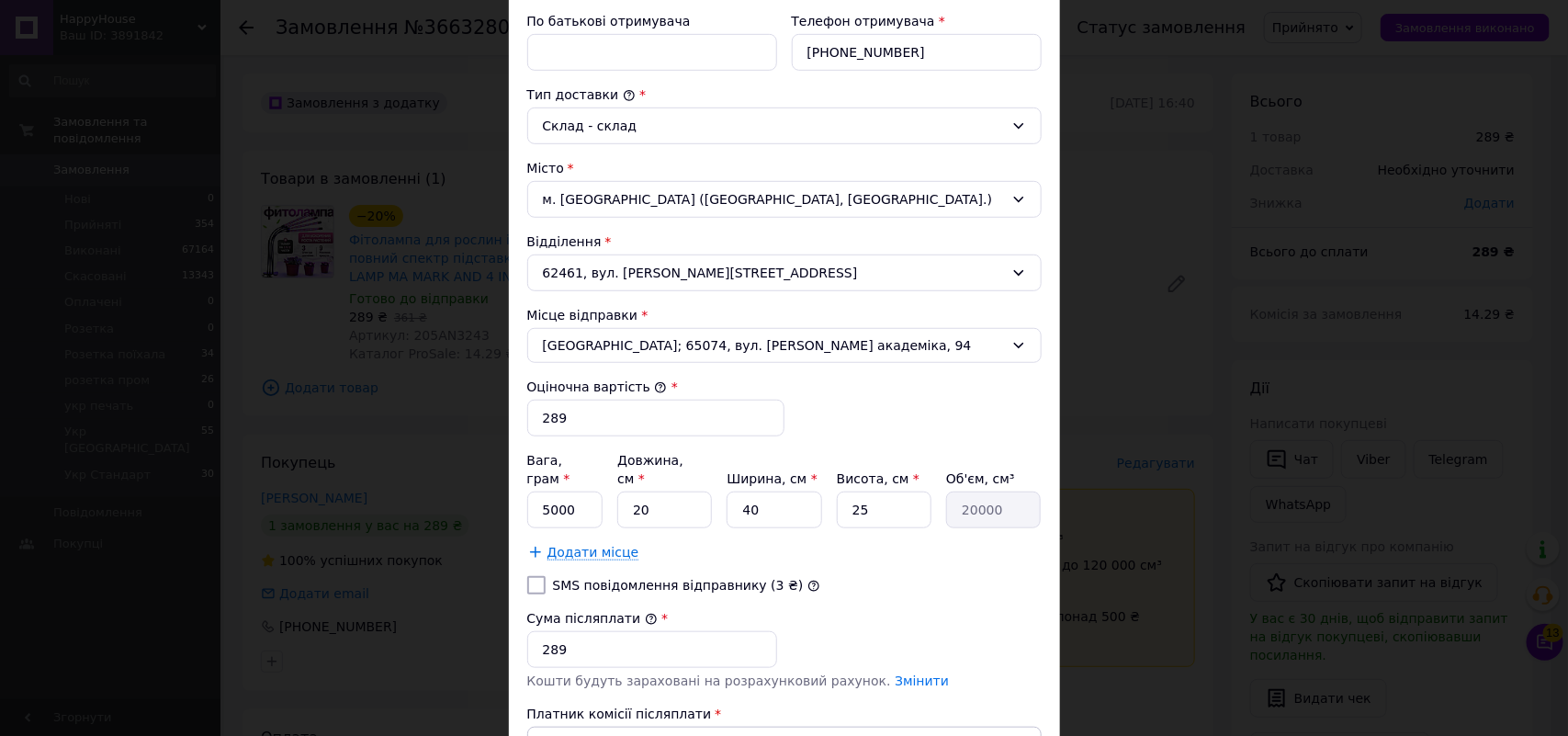
scroll to position [574, 0]
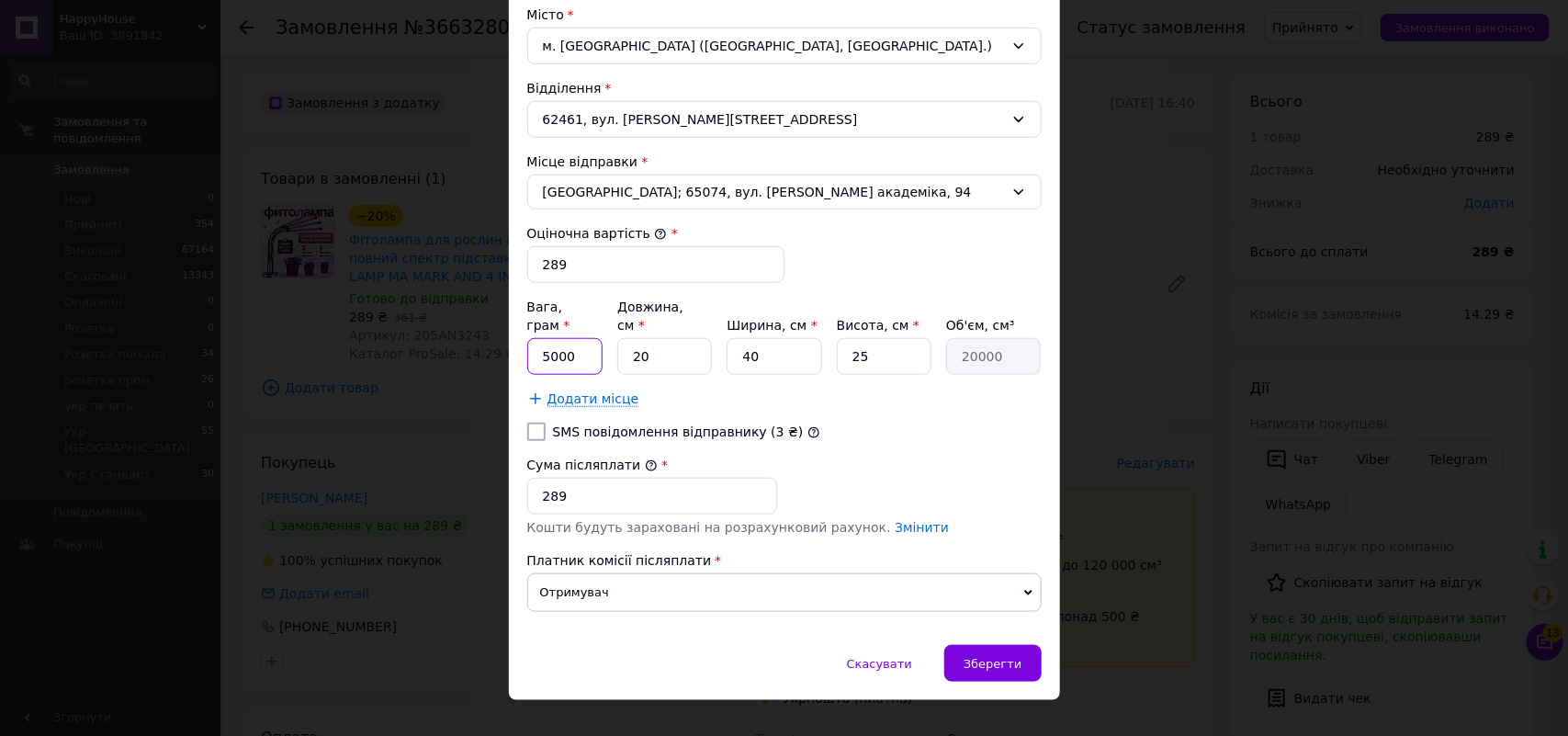
click at [538, 338] on input "5000" at bounding box center [565, 356] width 77 height 37
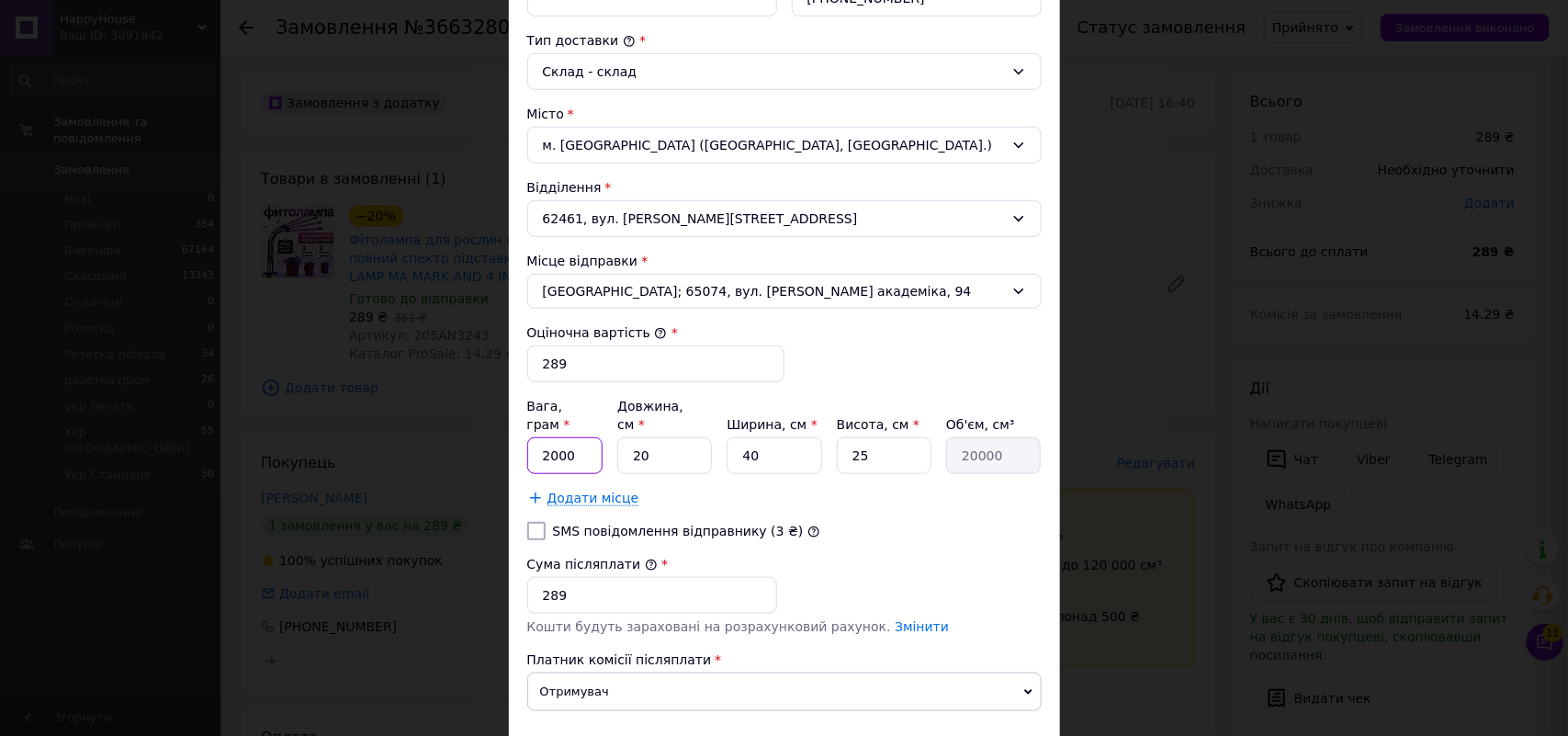
scroll to position [131, 0]
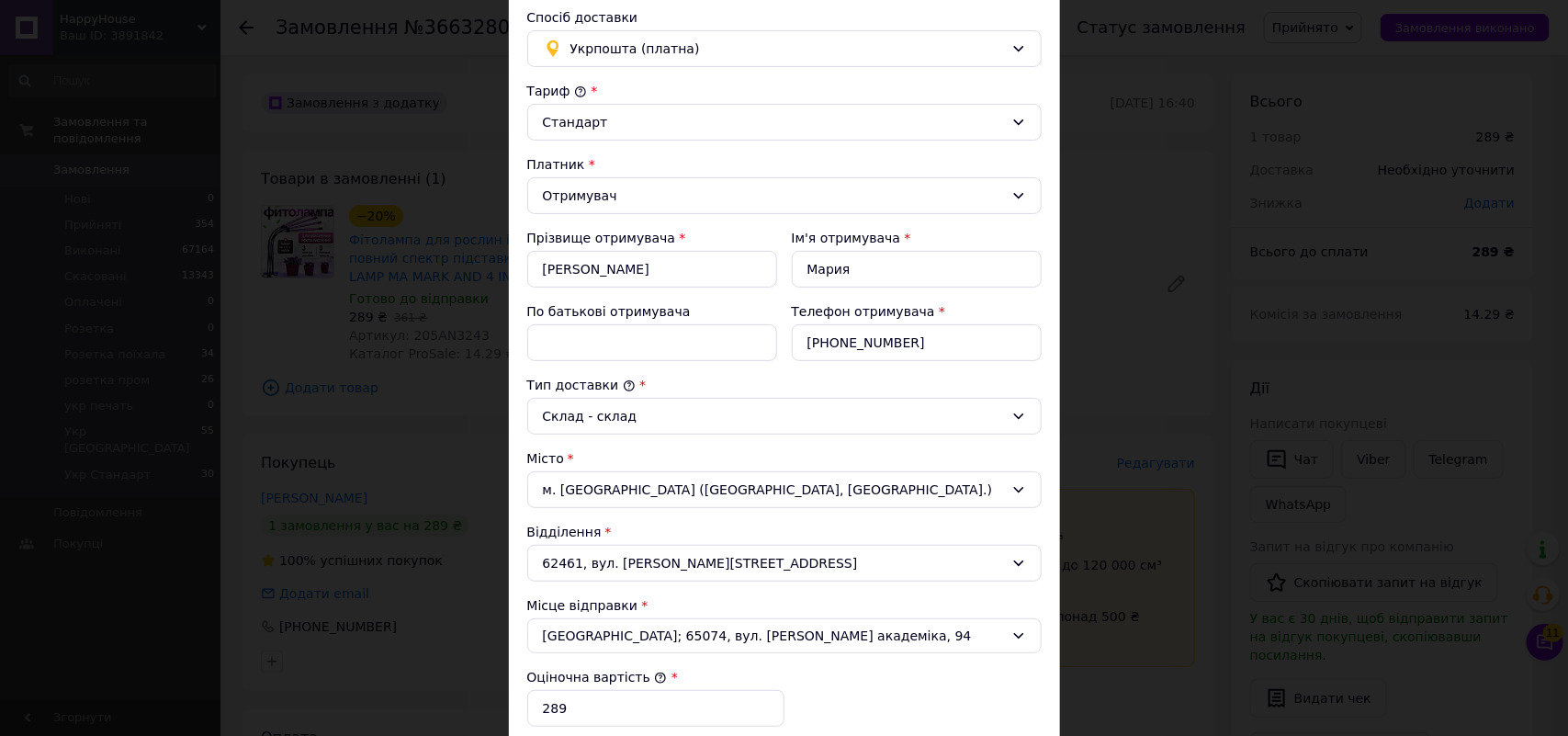
type input "2000"
click at [572, 338] on input "По батькові отримувача" at bounding box center [652, 343] width 250 height 37
paste input "Фітолампа для рослин і розсади повний спектр підставки 4 лампи LED LAMP MA MARK…"
drag, startPoint x: 561, startPoint y: 333, endPoint x: 700, endPoint y: 342, distance: 139.3
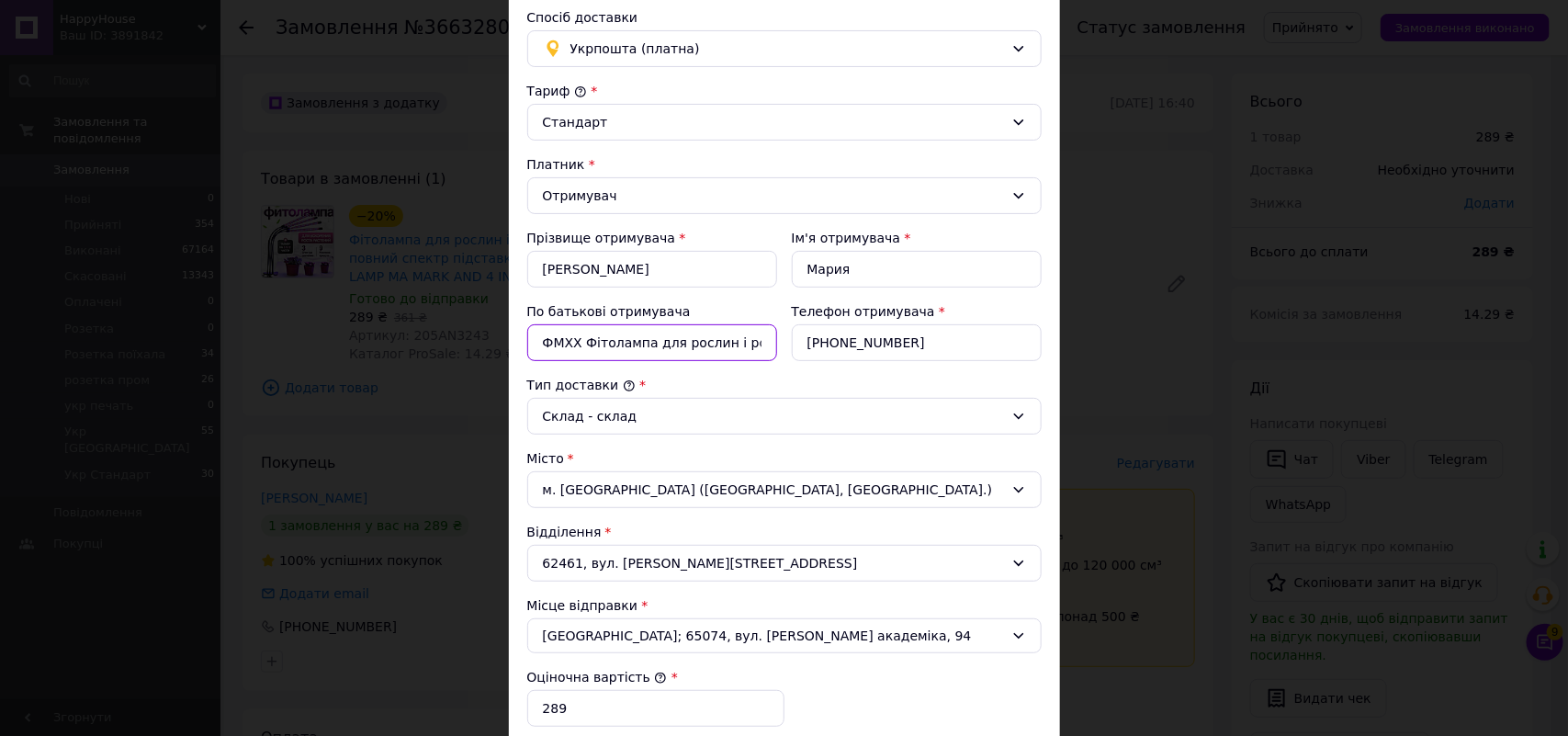
click at [713, 341] on input "ФМХХ Фітолампа для рослин і розсади повний спектр підставки 4 лампи LED LAMP MA…" at bounding box center [652, 343] width 250 height 37
drag, startPoint x: 731, startPoint y: 349, endPoint x: 584, endPoint y: 349, distance: 147.0
click at [584, 351] on input "ФМХХ Фітолампа для рослин і розсади повний спектр підставки 4 лампи LED LAMP MA…" at bounding box center [652, 343] width 250 height 37
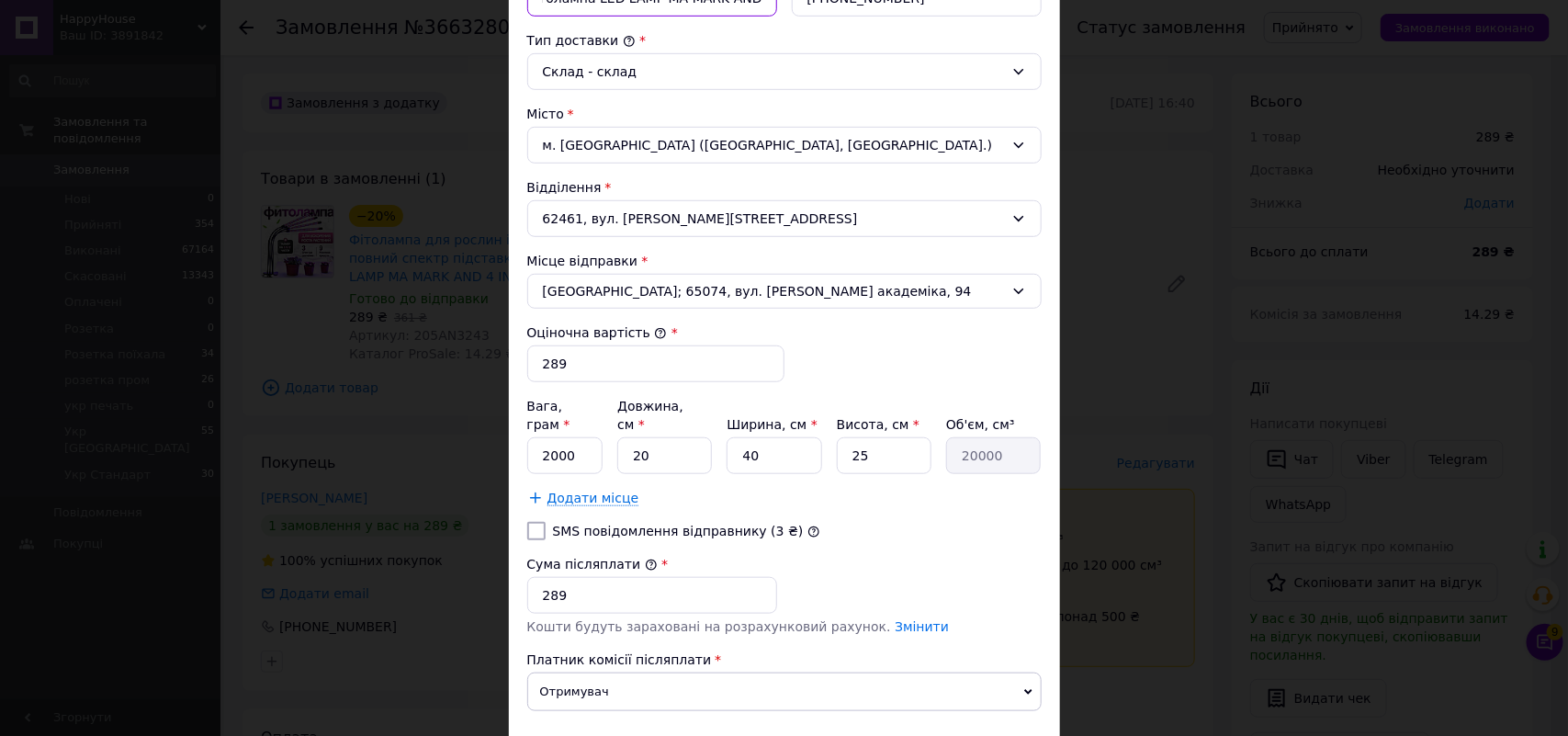
scroll to position [590, 0]
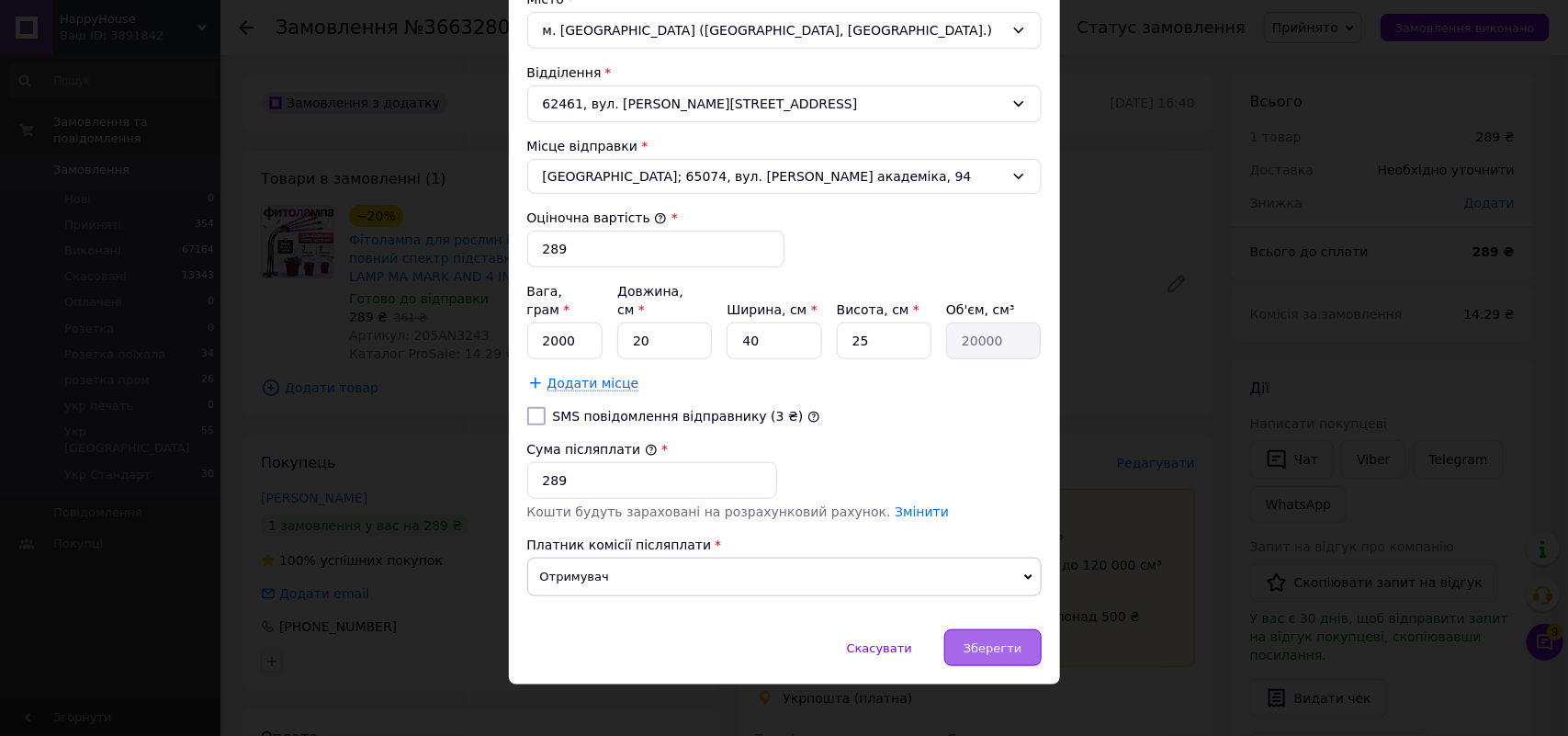
type input "ФМХХ Фітолампа LED LAMP MA MARK AND 4 IN1 HP227"
click at [976, 641] on span "Зберегти" at bounding box center [993, 648] width 58 height 14
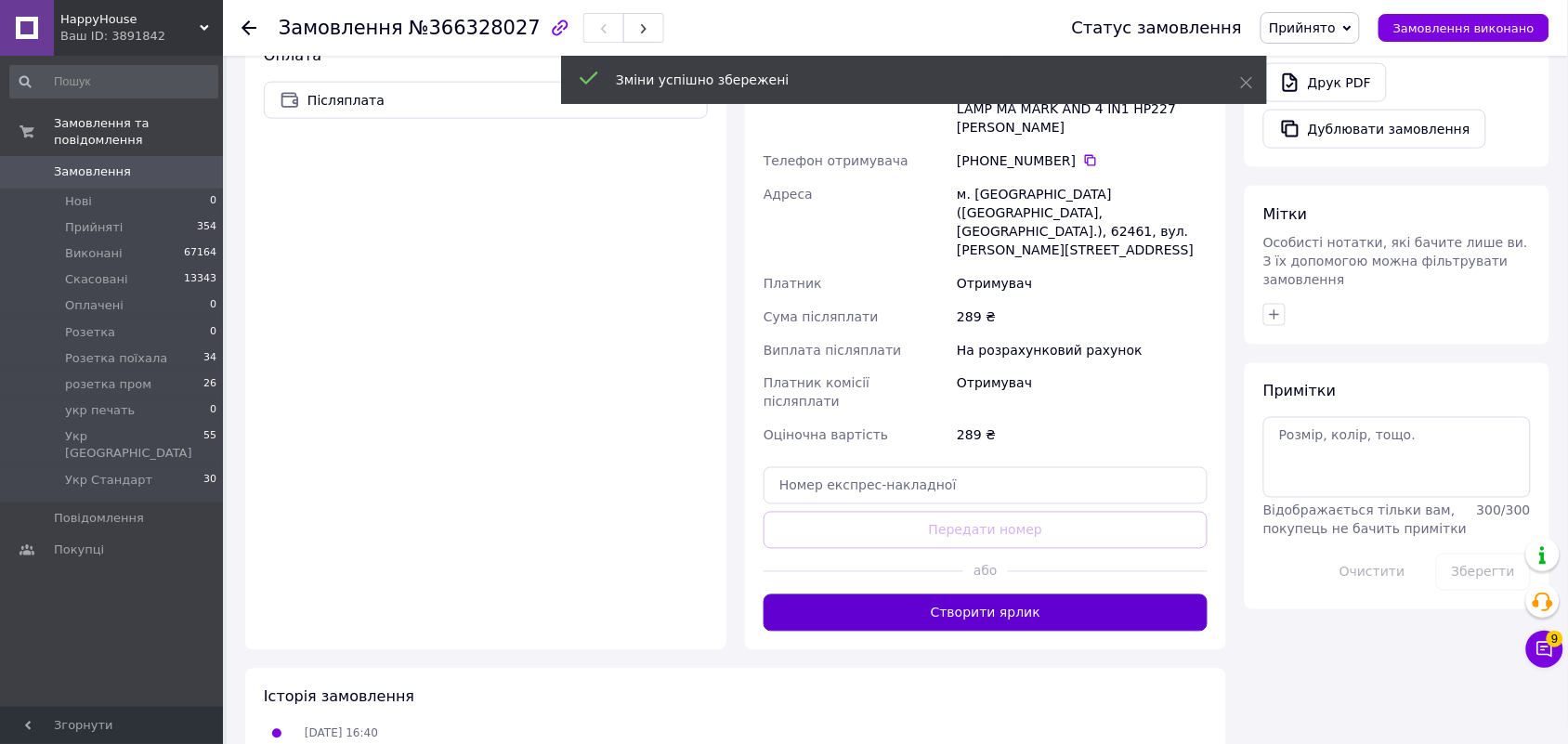
scroll to position [696, 0]
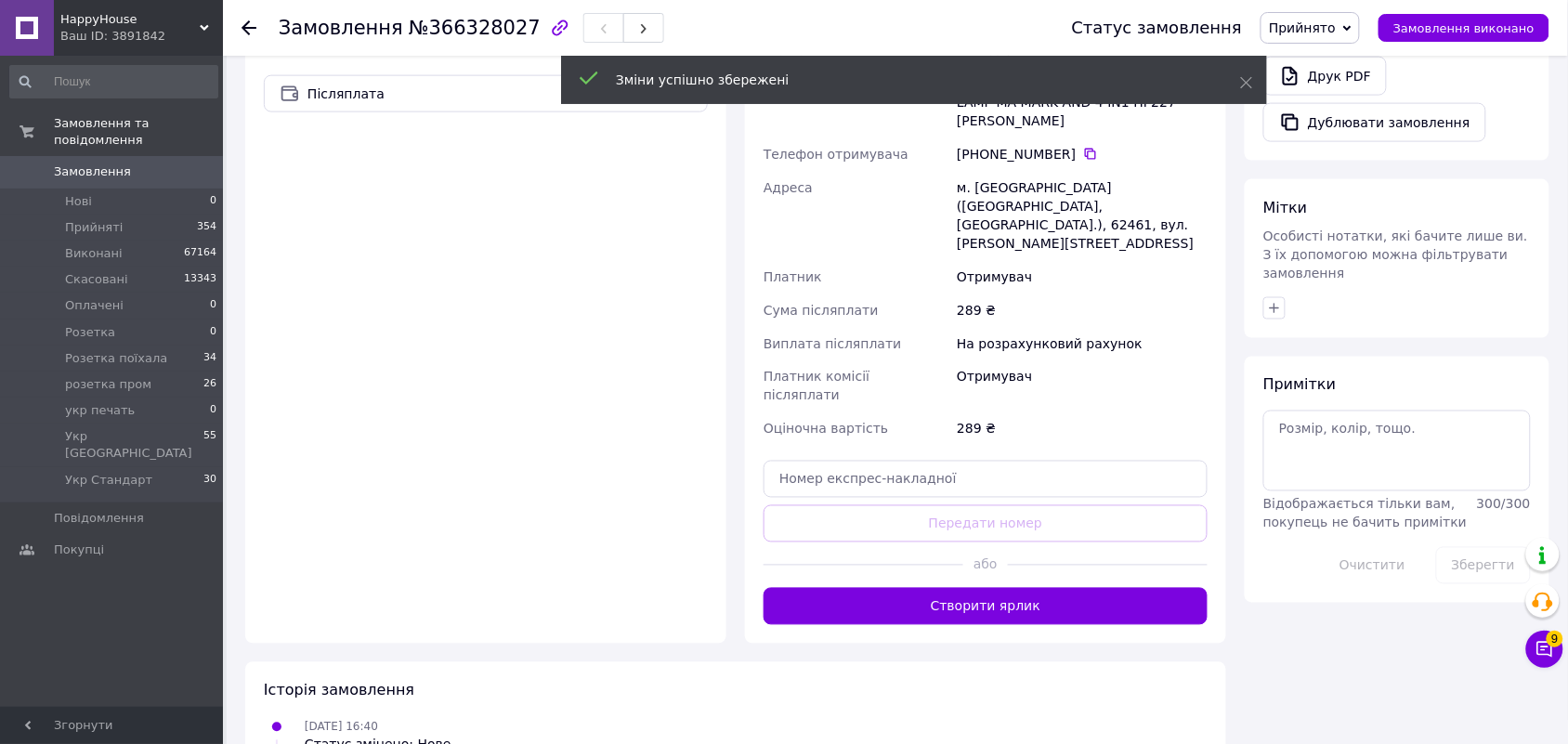
drag, startPoint x: 1059, startPoint y: 531, endPoint x: 1048, endPoint y: 523, distance: 13.6
click at [1057, 587] on button "Створити ярлик" at bounding box center [985, 606] width 444 height 37
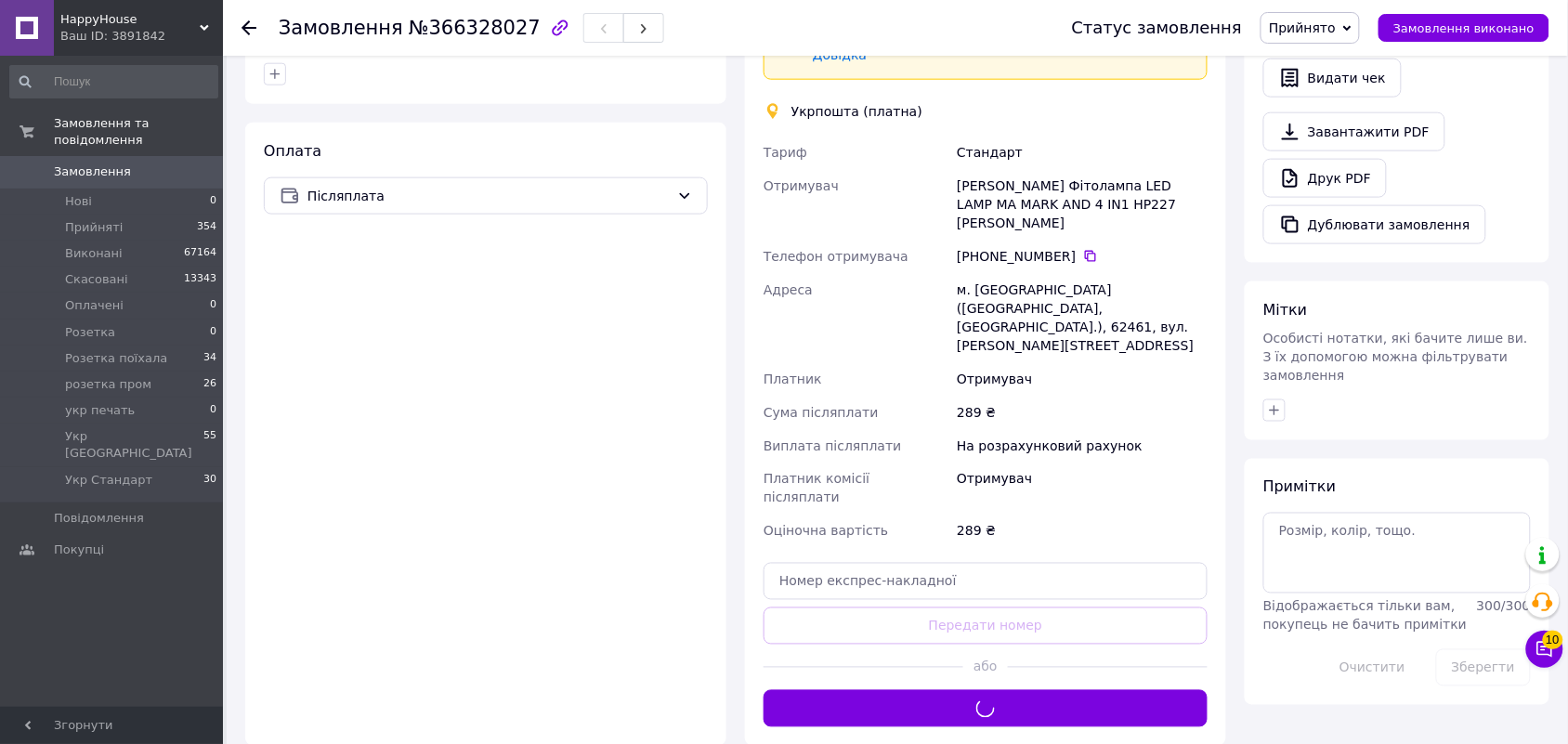
scroll to position [493, 0]
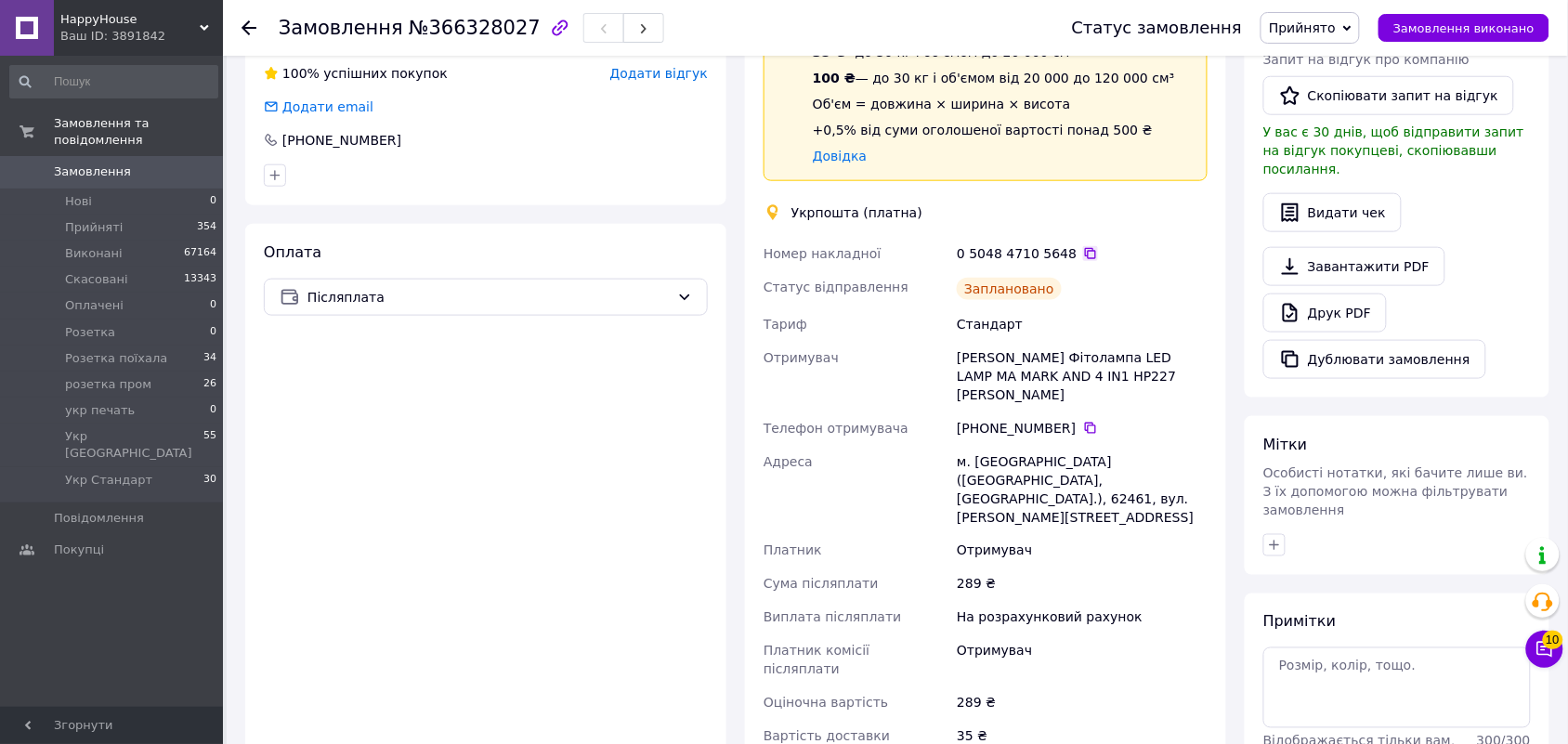
click at [1083, 252] on icon at bounding box center [1090, 253] width 15 height 15
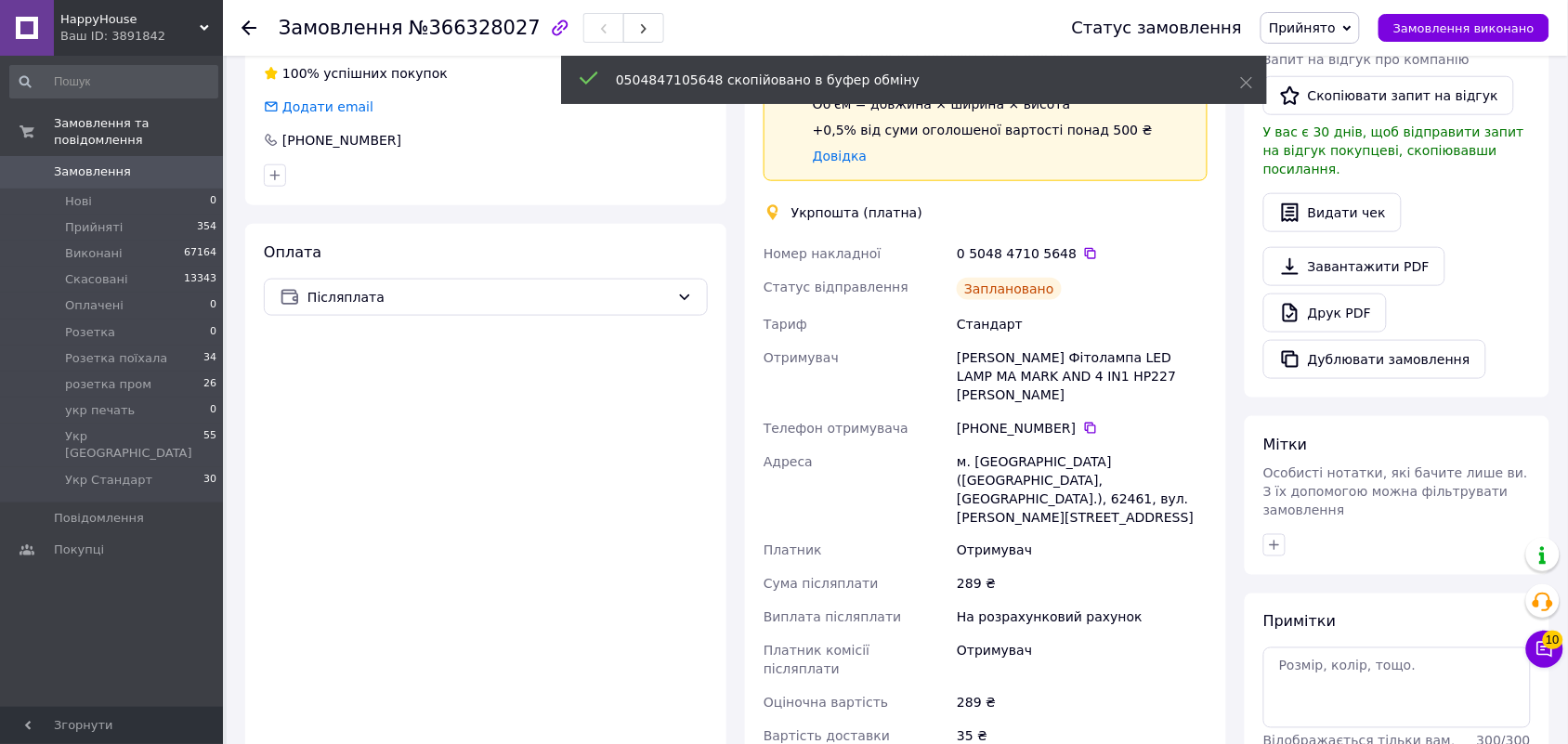
click at [1334, 24] on span "Прийнято" at bounding box center [1303, 27] width 67 height 15
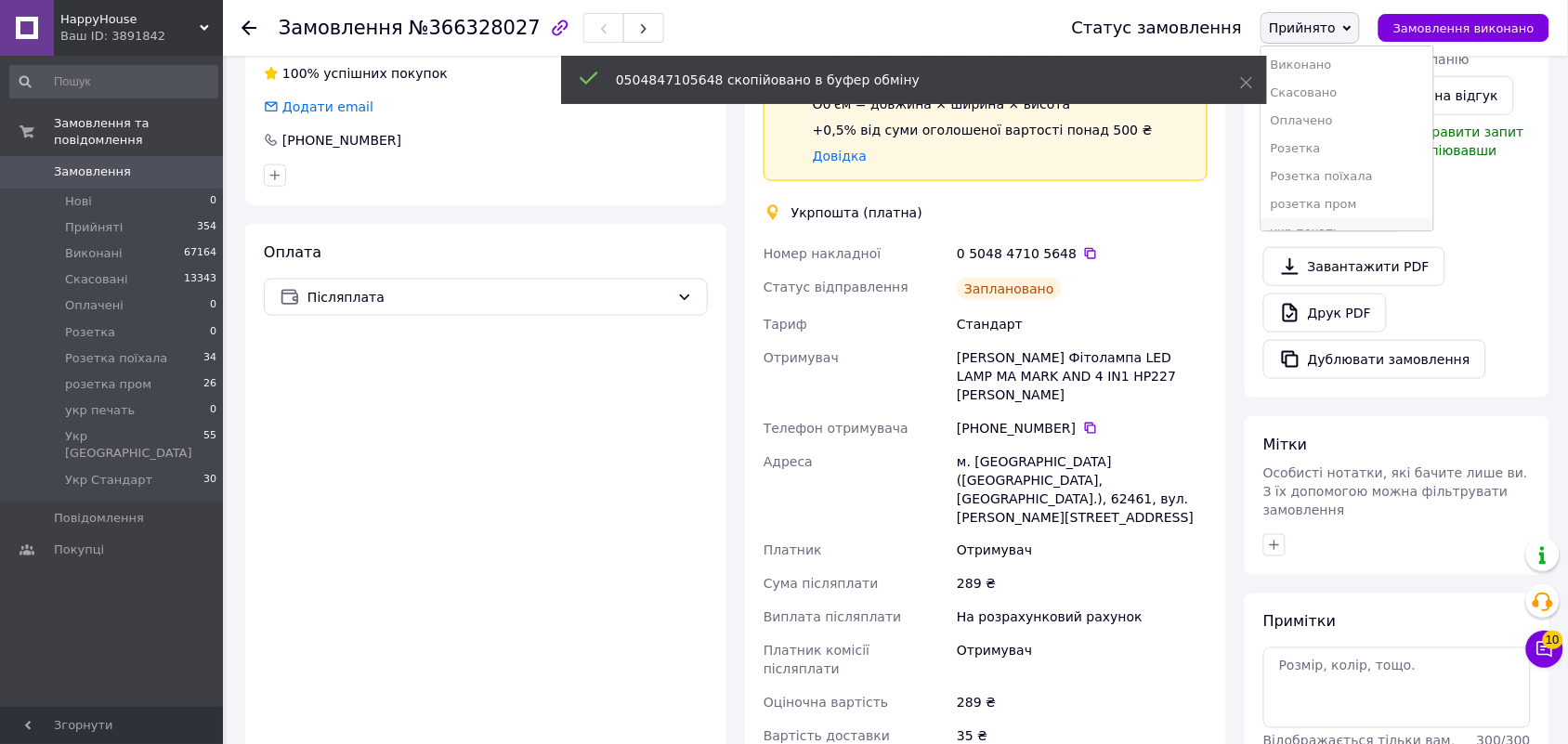
scroll to position [76, 0]
click at [1343, 210] on li "Укр Стандарт" at bounding box center [1347, 211] width 171 height 27
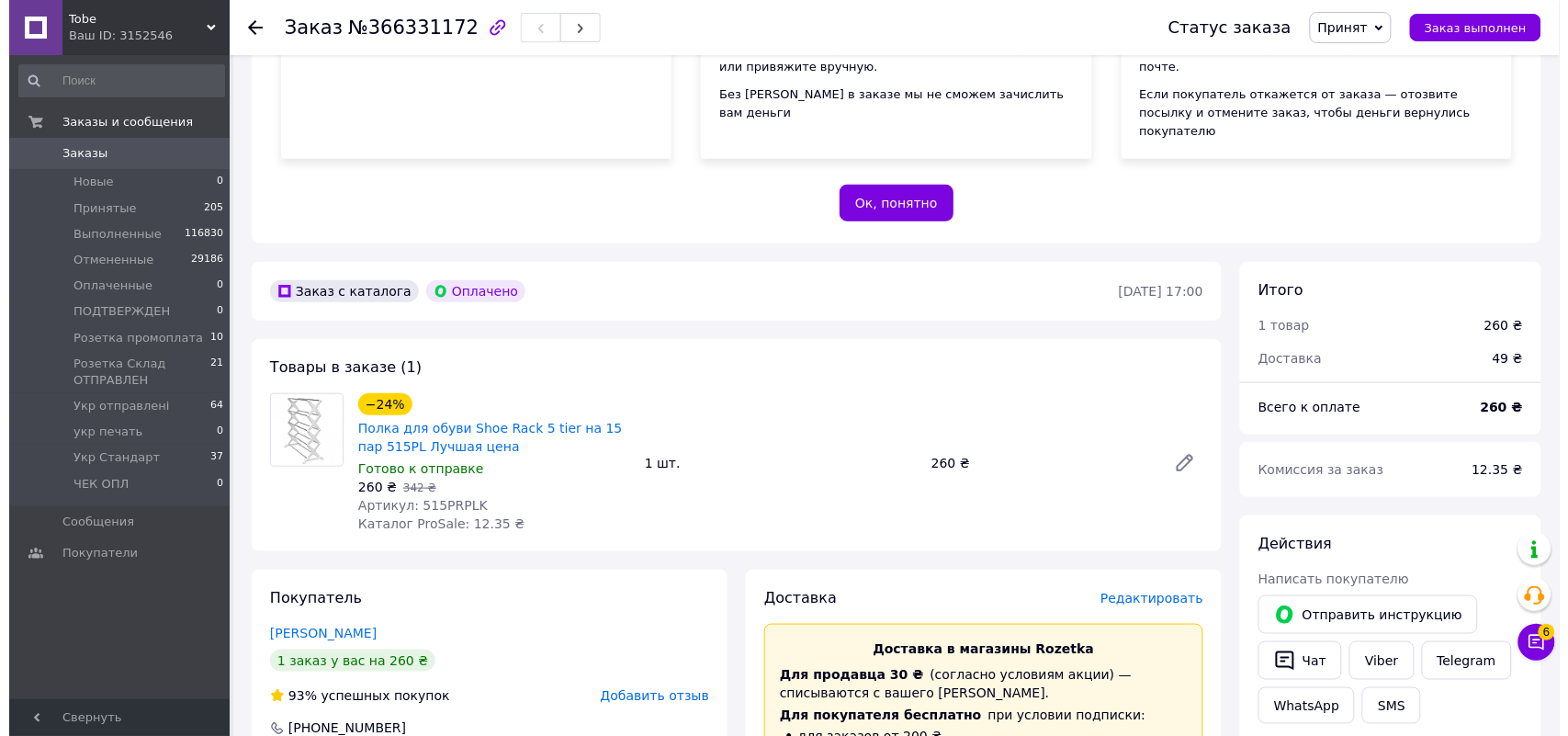
scroll to position [459, 0]
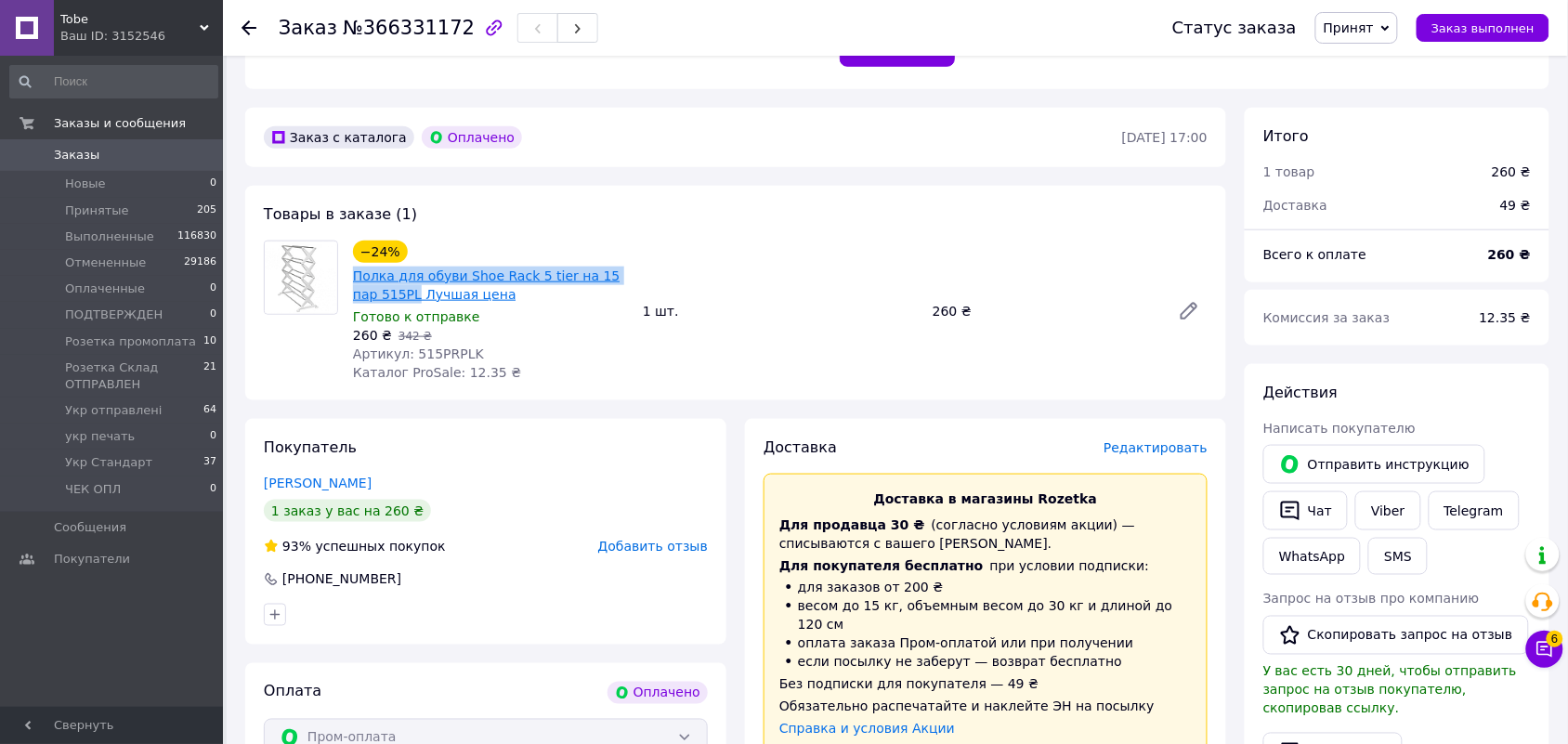
drag, startPoint x: 347, startPoint y: 237, endPoint x: 388, endPoint y: 256, distance: 45.2
click at [388, 256] on div "−24% Полка для обуви Shoe Rack 5 tier на 15 пар 515PL Лучшая цена Готово к отпр…" at bounding box center [491, 311] width 290 height 149
copy link "Полка для обуви Shoe Rack 5 tier на 15 пар 515PL"
click at [1182, 441] on span "Редактировать" at bounding box center [1156, 447] width 104 height 15
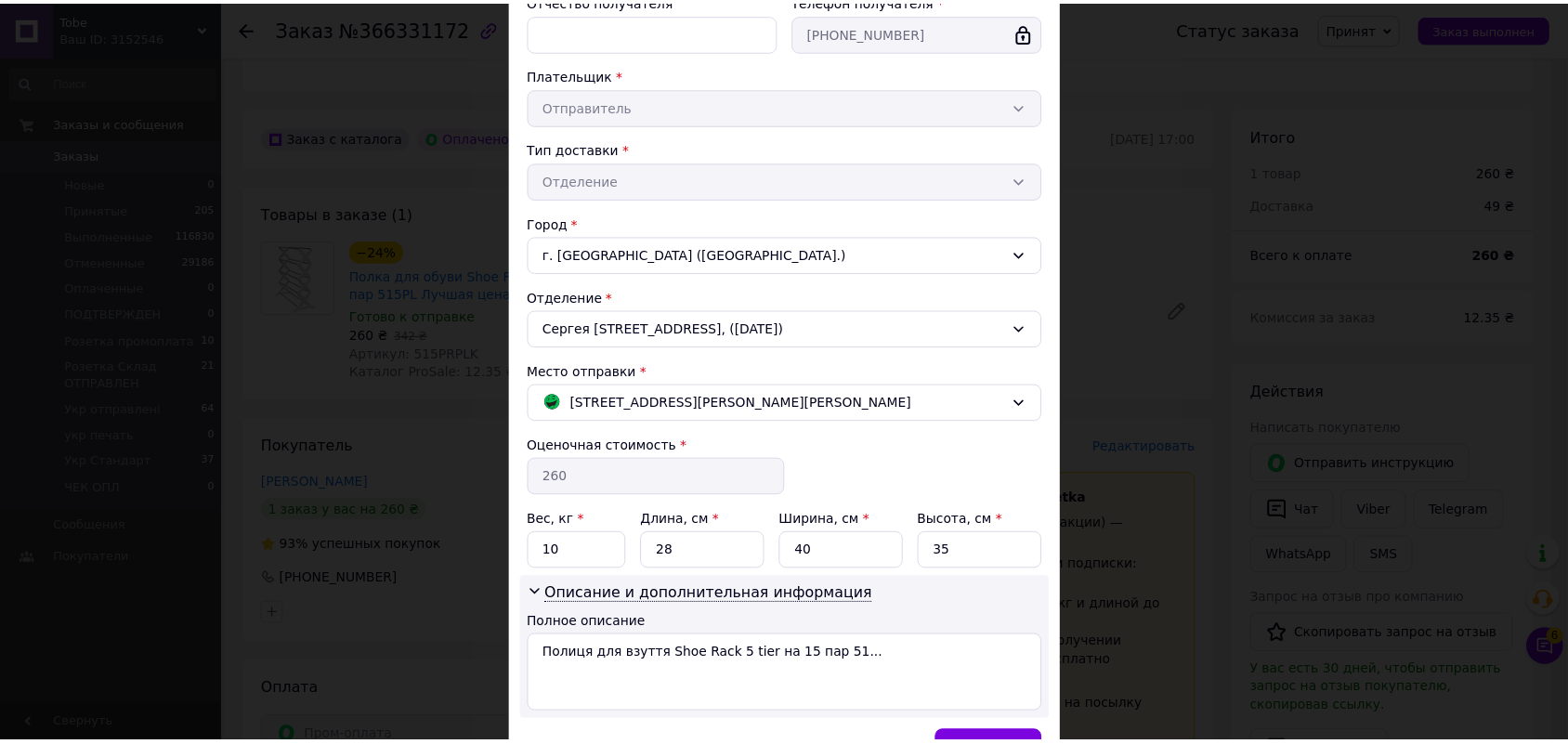
scroll to position [413, 0]
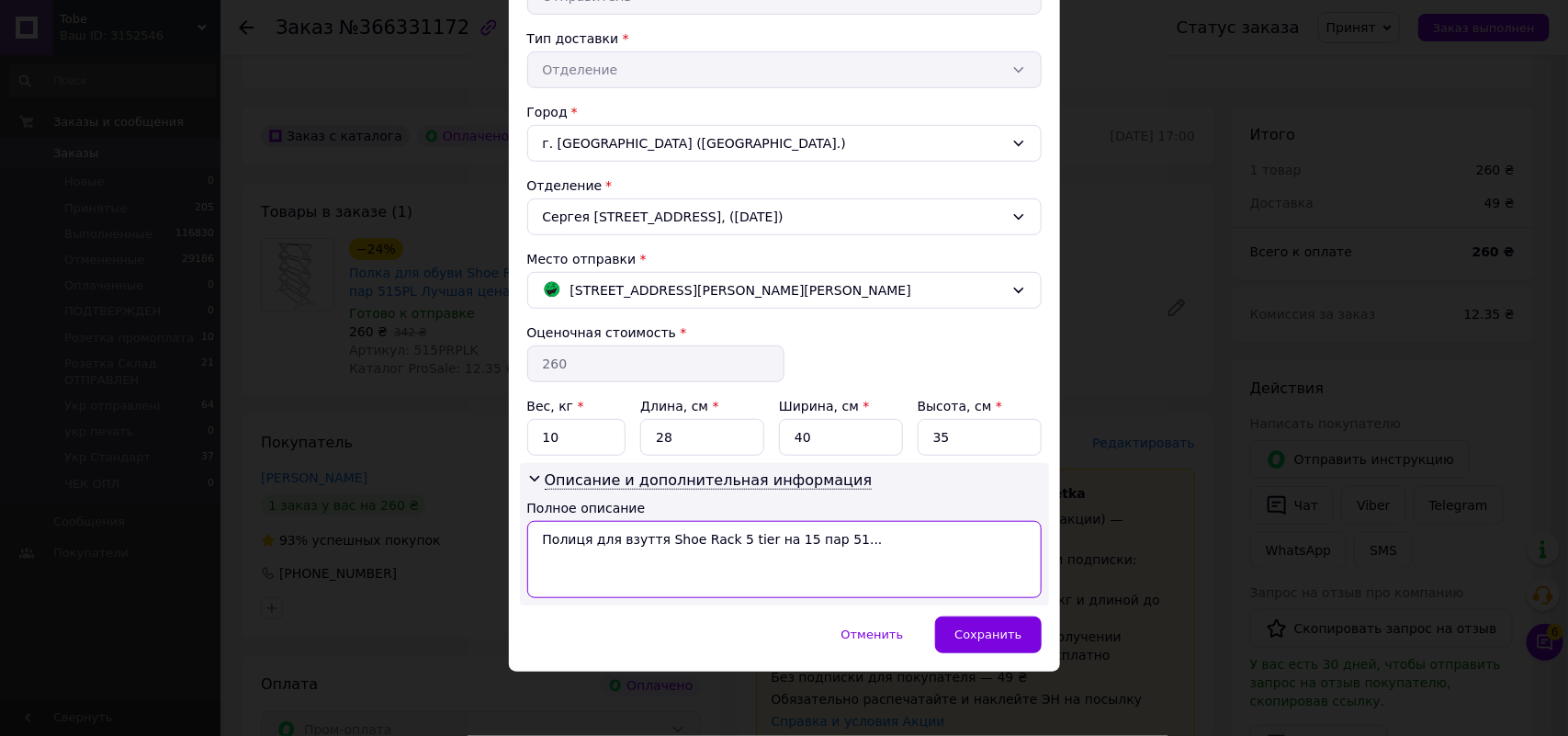
click at [846, 544] on textarea "Полиця для взуття Shoe Rack 5 tier на 15 пар 51..." at bounding box center [784, 560] width 514 height 77
click at [604, 543] on textarea "Полиця для взуття Shoe Rack 5 tier на 15 пар 51" at bounding box center [784, 560] width 514 height 77
click at [533, 538] on textarea "Полиця взуття Shoe Rack 5 tier на 15 пар 51" at bounding box center [784, 560] width 514 height 77
type textarea "фмтв Полиця взуття Shoe Rack 5 tier на 15 пар 51"
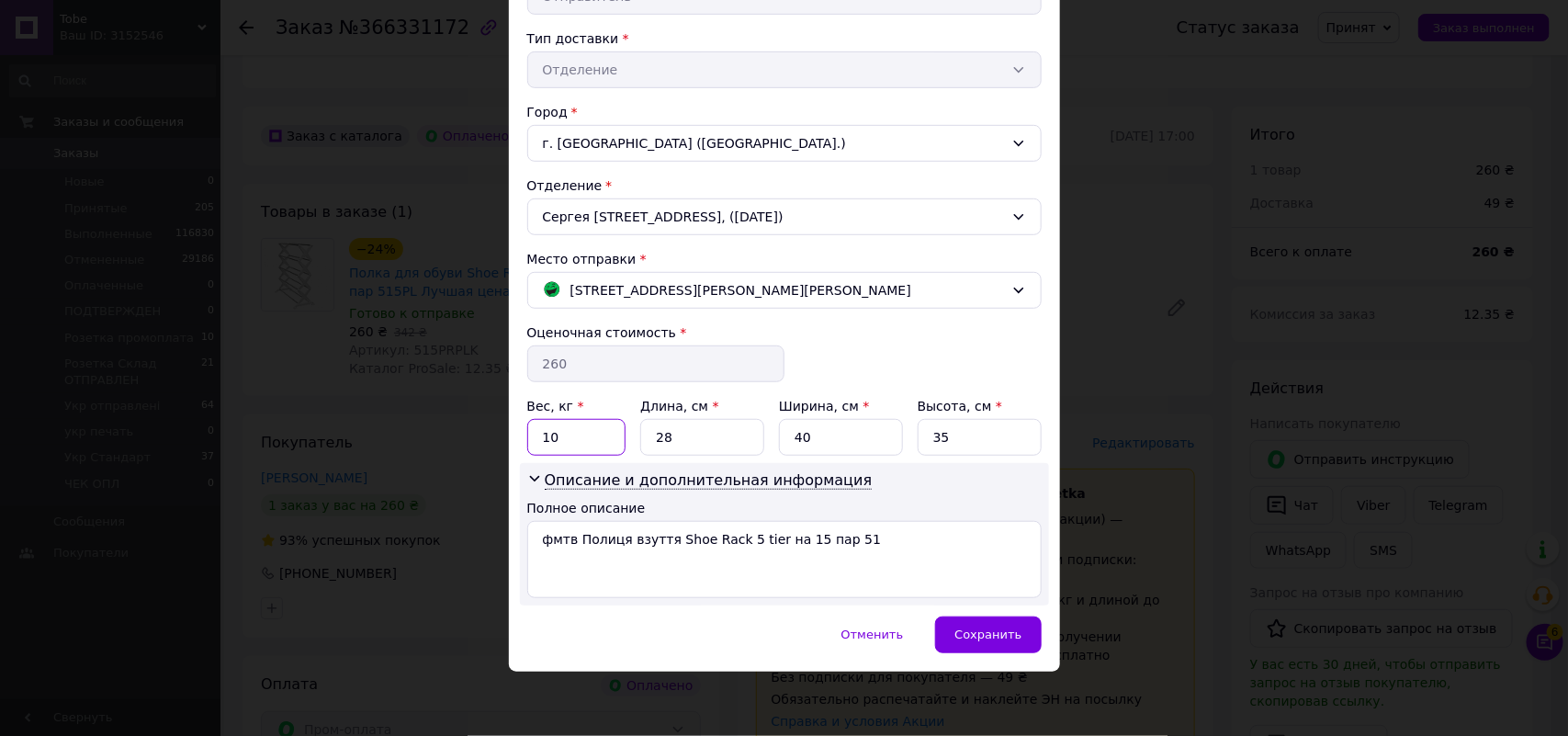
drag, startPoint x: 570, startPoint y: 441, endPoint x: 517, endPoint y: 437, distance: 53.2
click at [517, 437] on div "Способ доставки Магазины Rozetka (платная) Фамилия получателя * [PERSON_NAME] И…" at bounding box center [784, 167] width 551 height 900
type input "5"
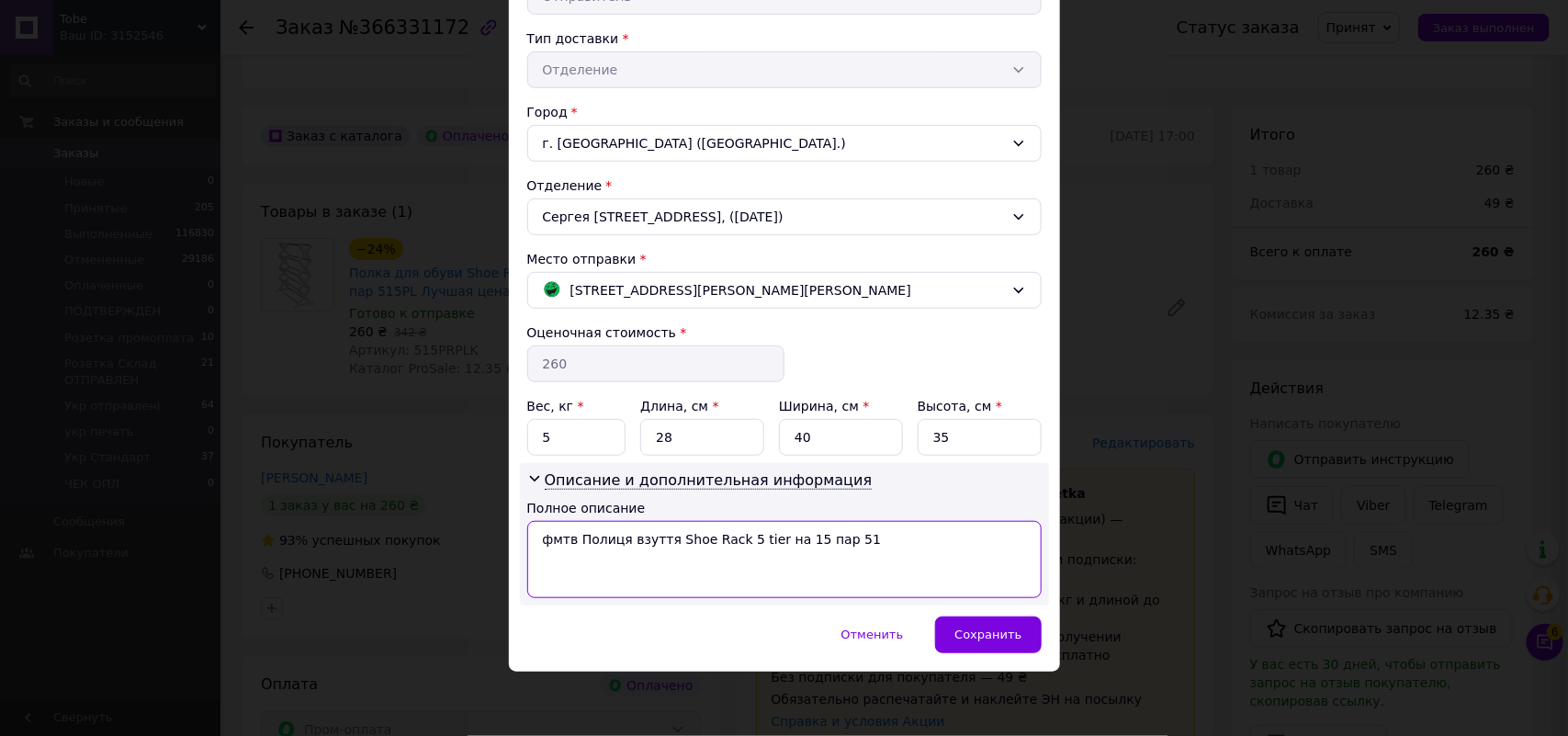
click at [822, 572] on textarea "фмтв Полиця взуття Shoe Rack 5 tier на 15 пар 51" at bounding box center [784, 560] width 514 height 77
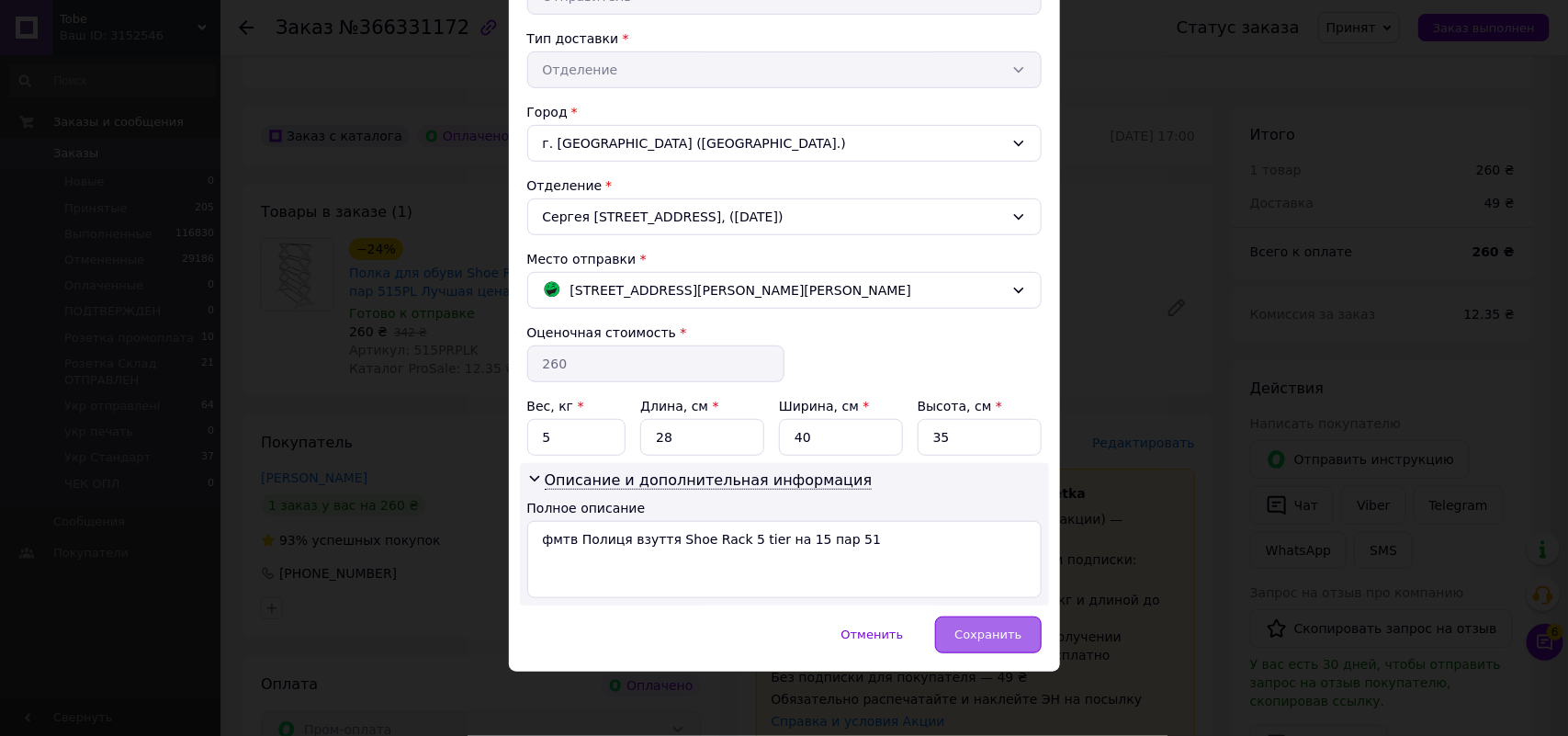
click at [993, 640] on span "Сохранить" at bounding box center [988, 634] width 67 height 14
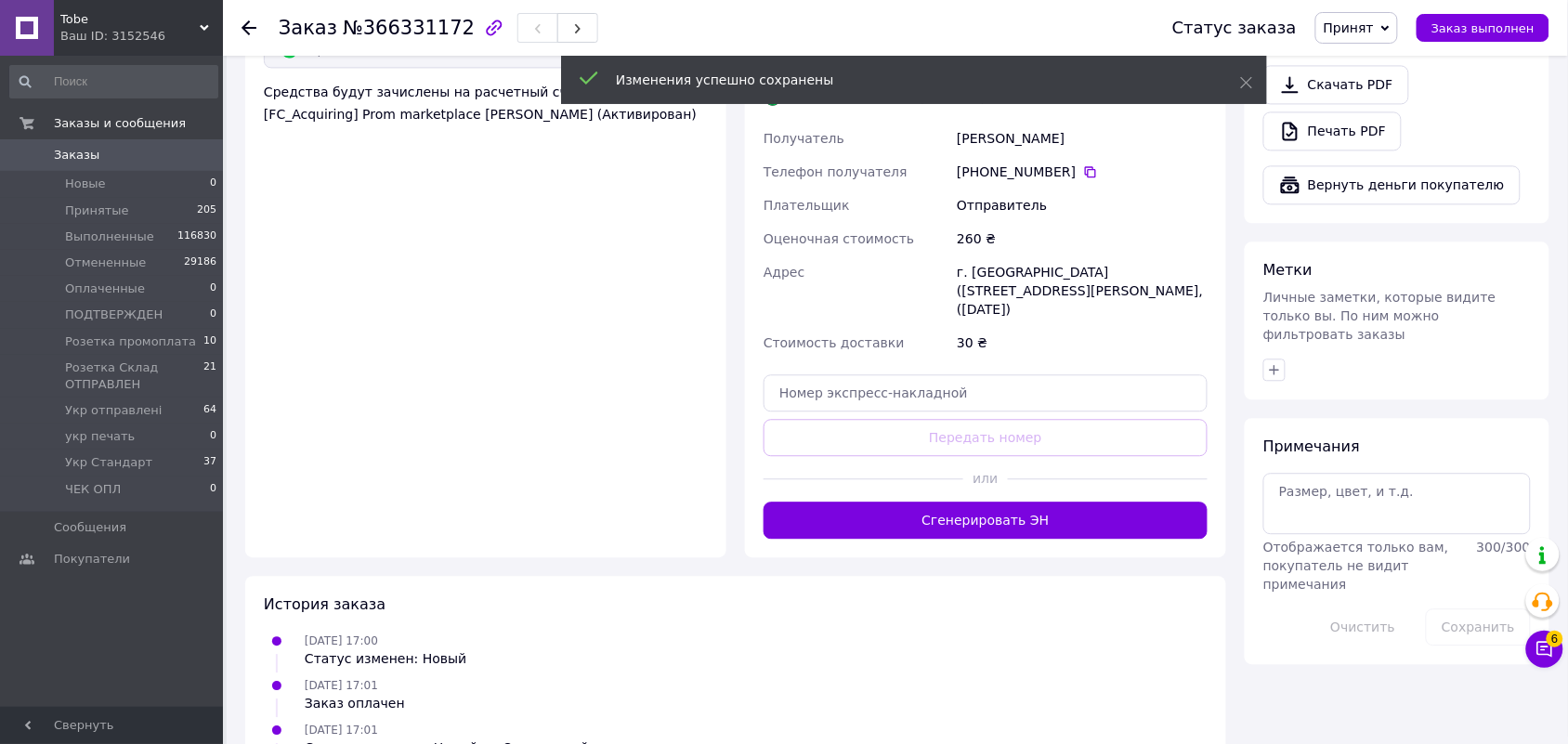
scroll to position [1161, 0]
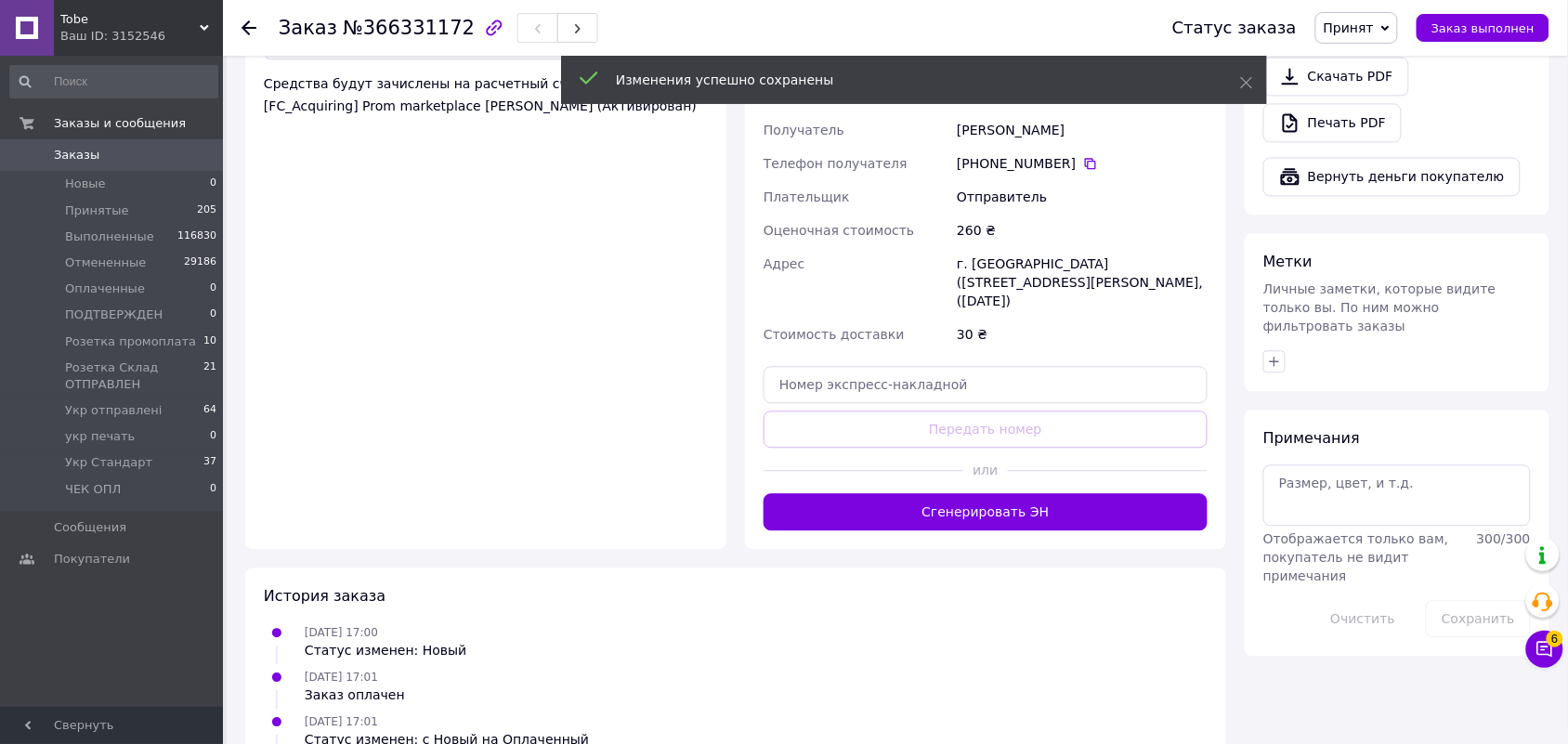
drag, startPoint x: 1018, startPoint y: 457, endPoint x: 1009, endPoint y: 481, distance: 25.6
click at [1019, 493] on button "Сгенерировать ЭН" at bounding box center [985, 512] width 444 height 37
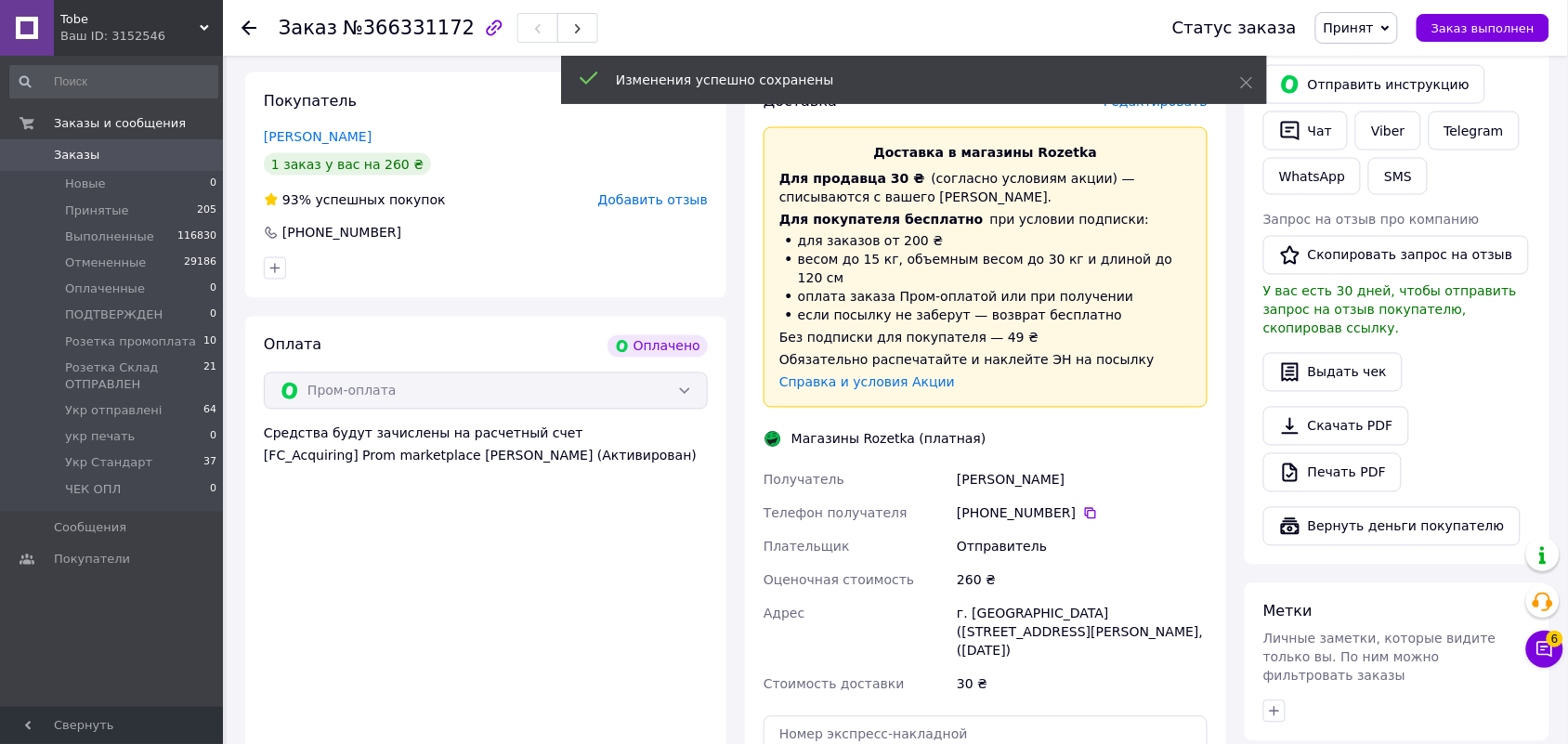
scroll to position [696, 0]
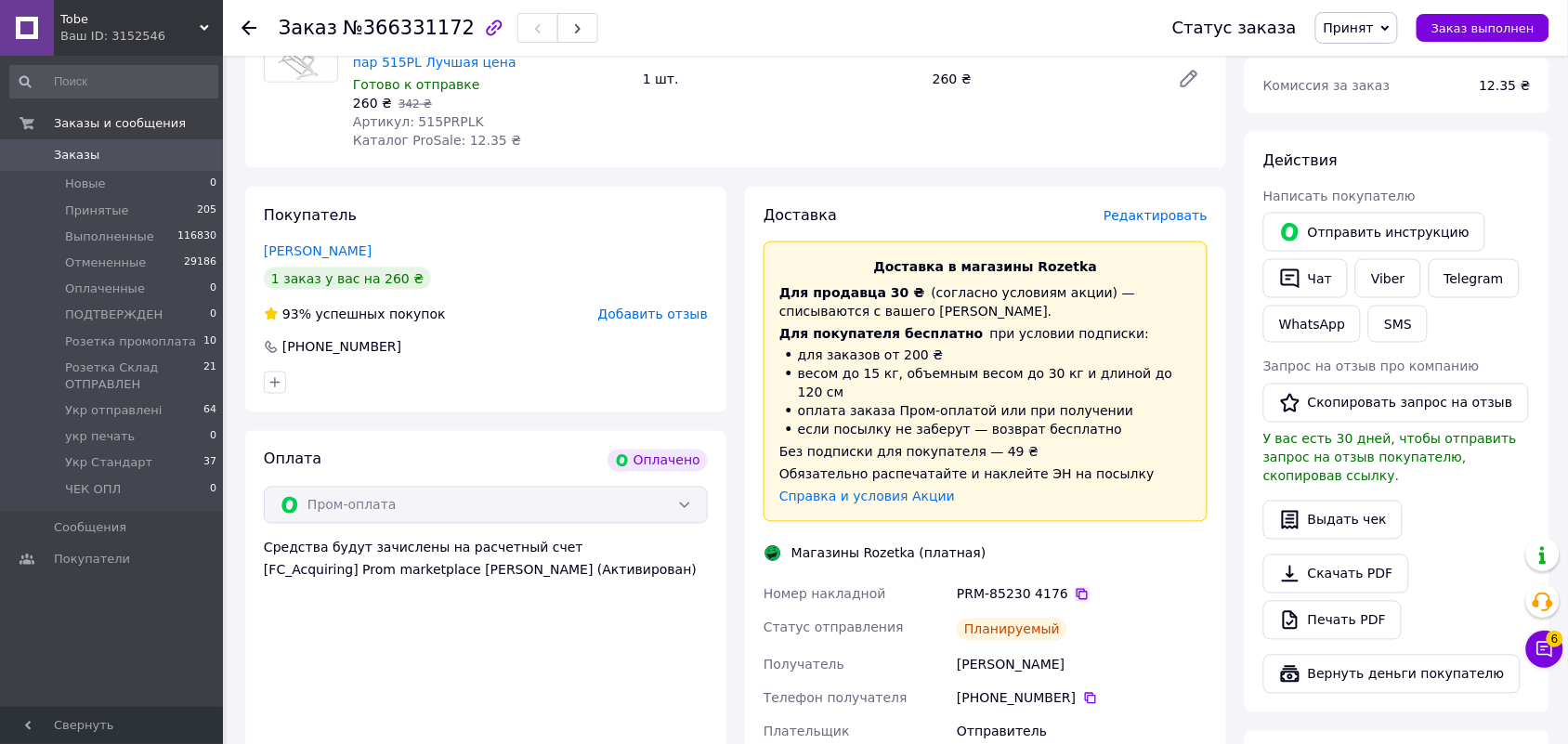
click at [1076, 588] on icon at bounding box center [1081, 593] width 11 height 11
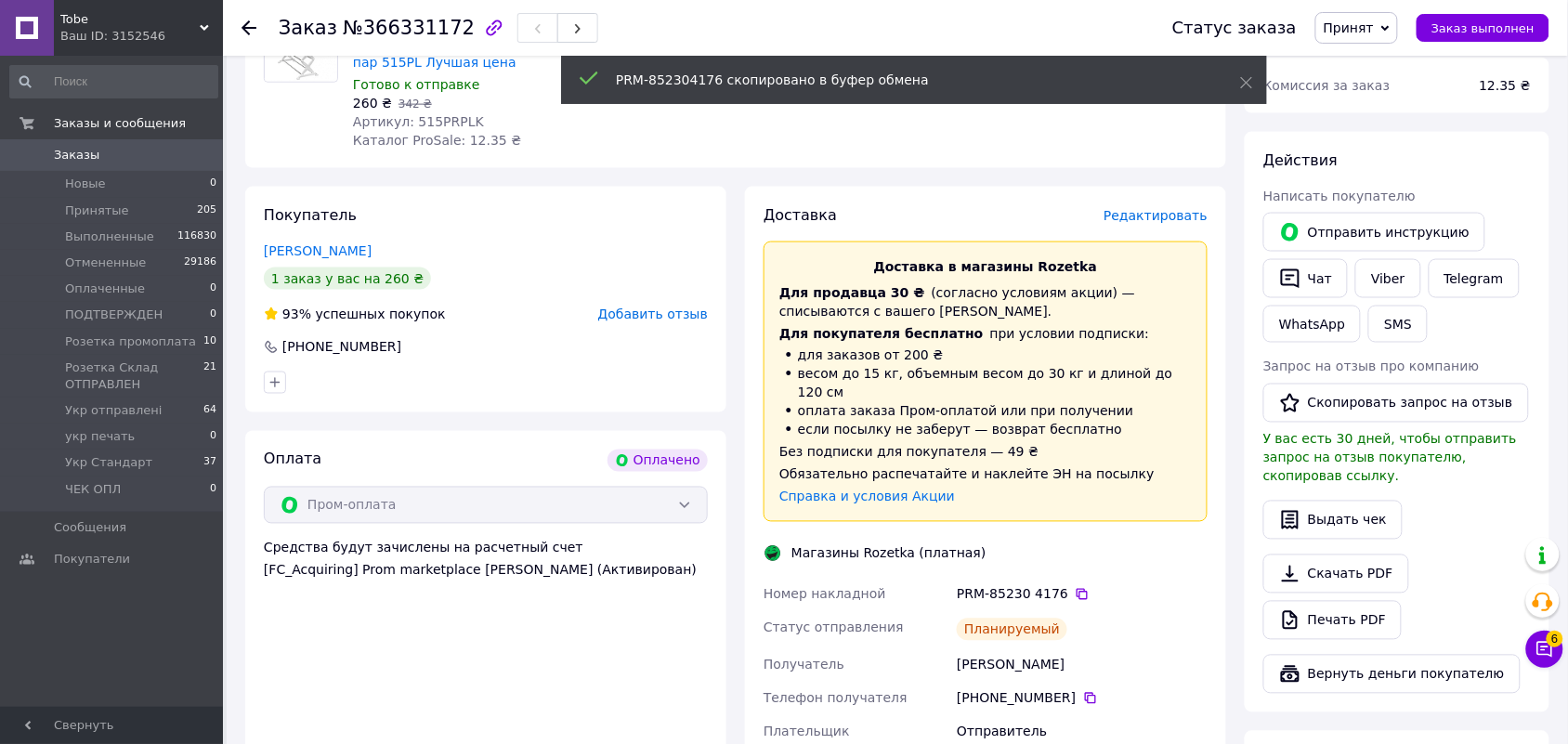
click at [1362, 25] on span "Принят" at bounding box center [1349, 27] width 50 height 15
click at [1417, 183] on li "Розетка промоплата" at bounding box center [1411, 176] width 191 height 27
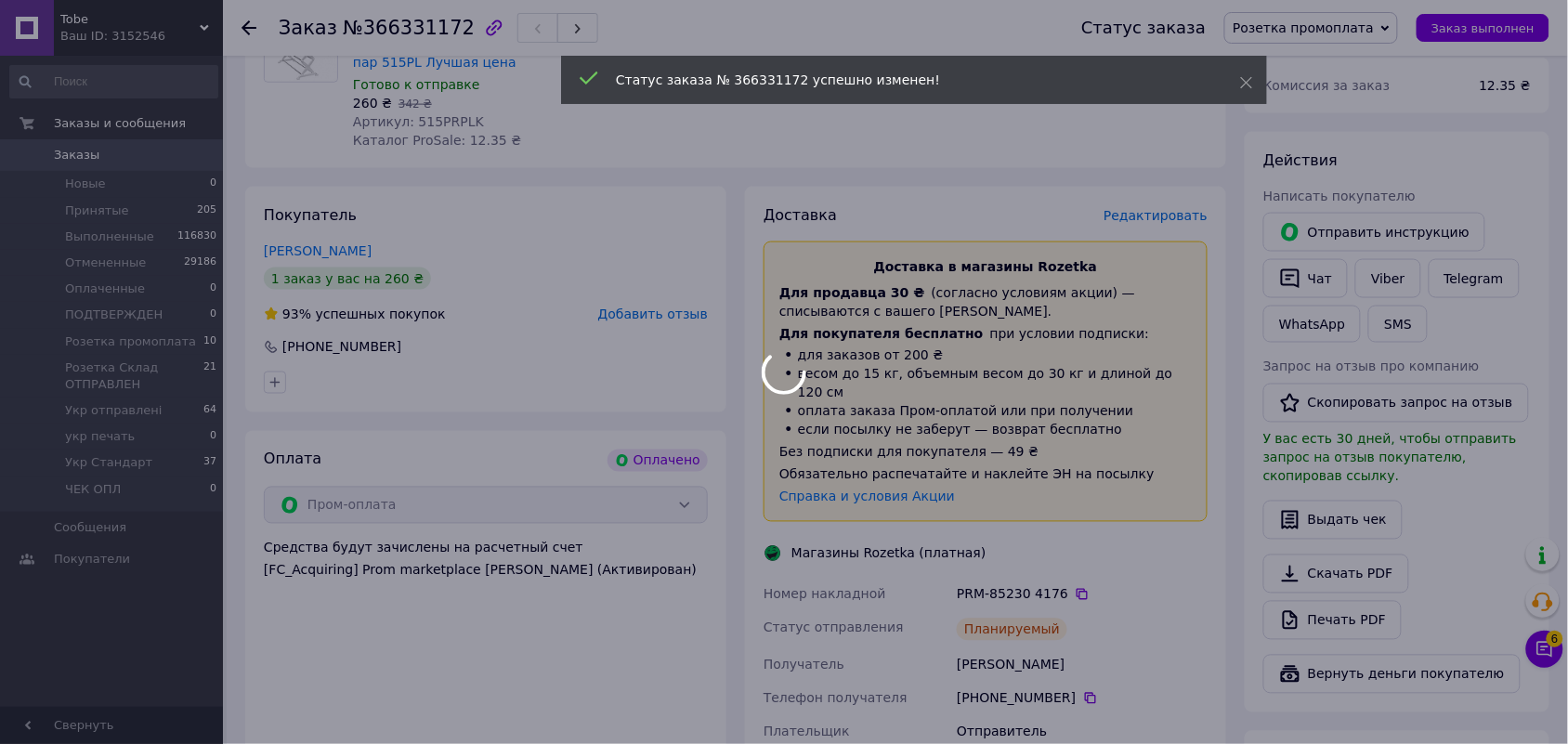
drag, startPoint x: 1194, startPoint y: 530, endPoint x: 1150, endPoint y: 536, distance: 44.4
click at [1194, 531] on div at bounding box center [784, 372] width 1568 height 744
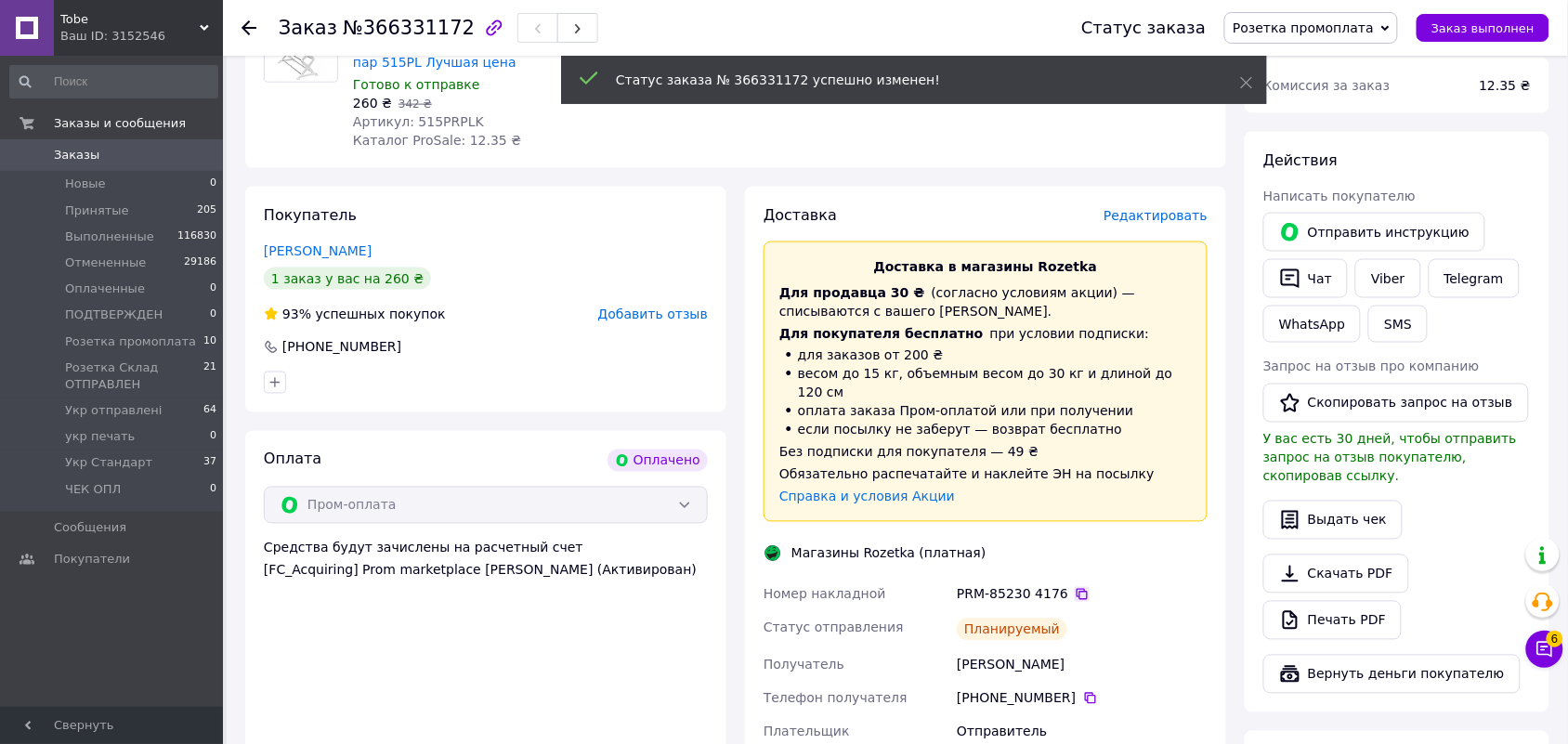
click at [1074, 586] on icon at bounding box center [1081, 593] width 15 height 15
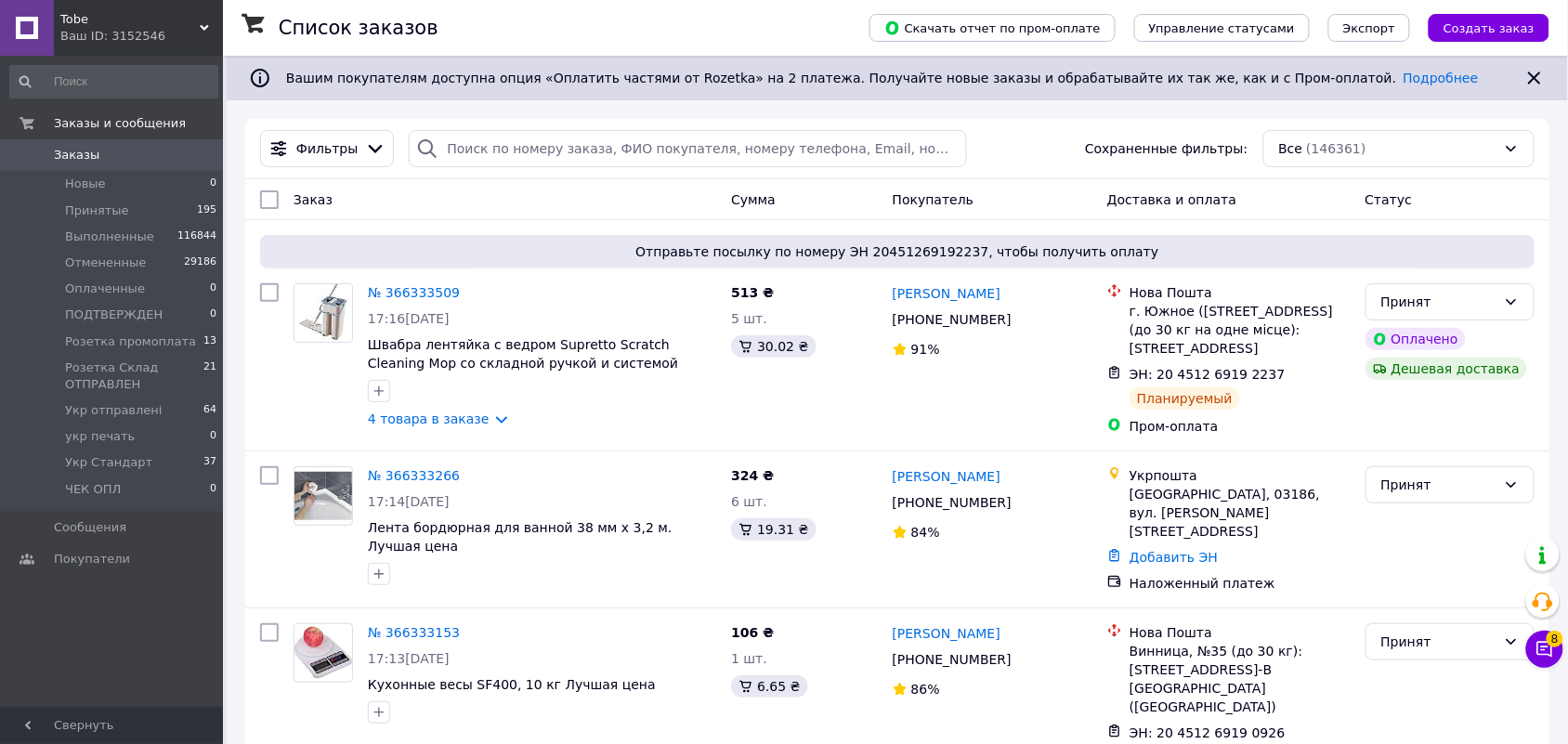
click at [209, 32] on div "Ваш ID: 3152546" at bounding box center [142, 35] width 163 height 17
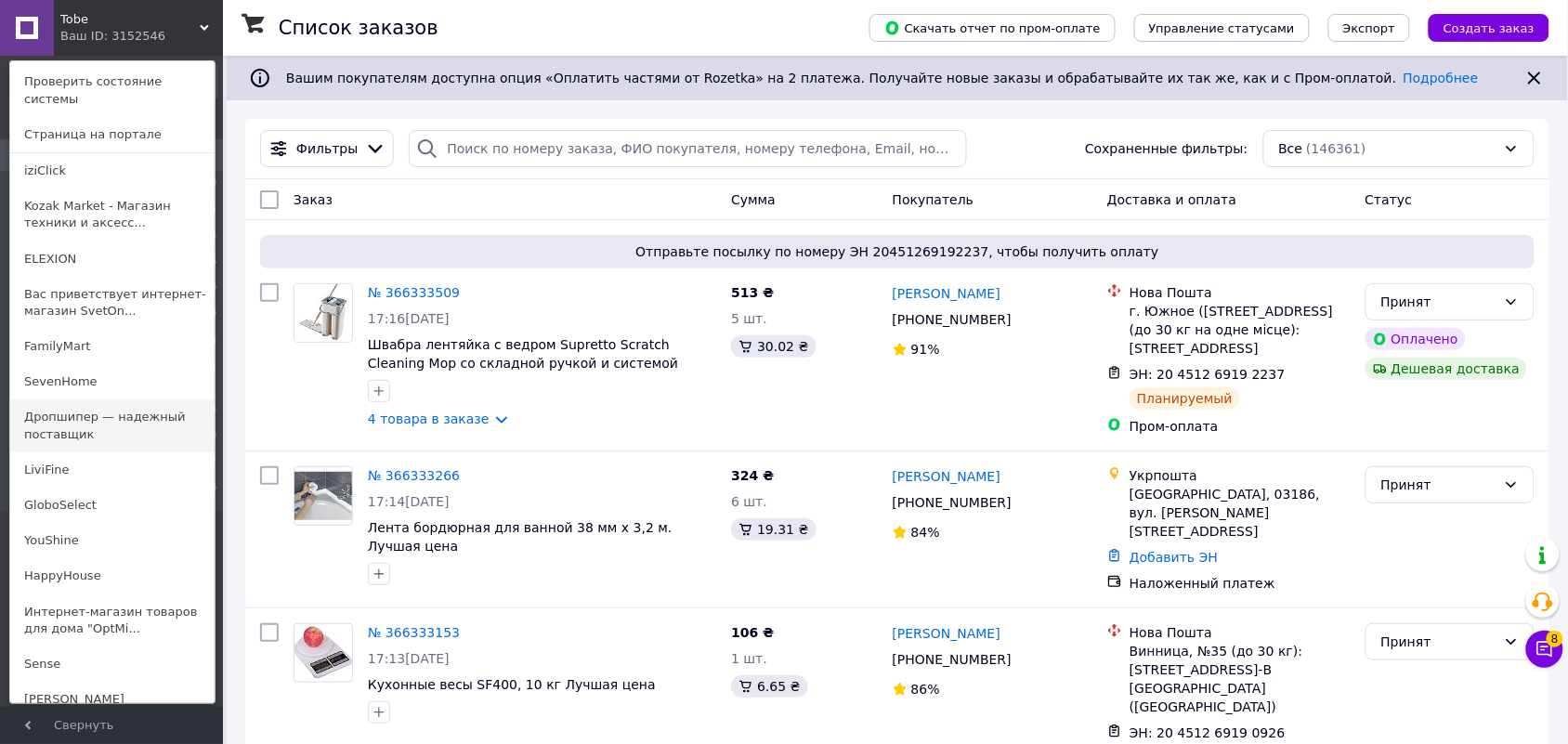
scroll to position [172, 0]
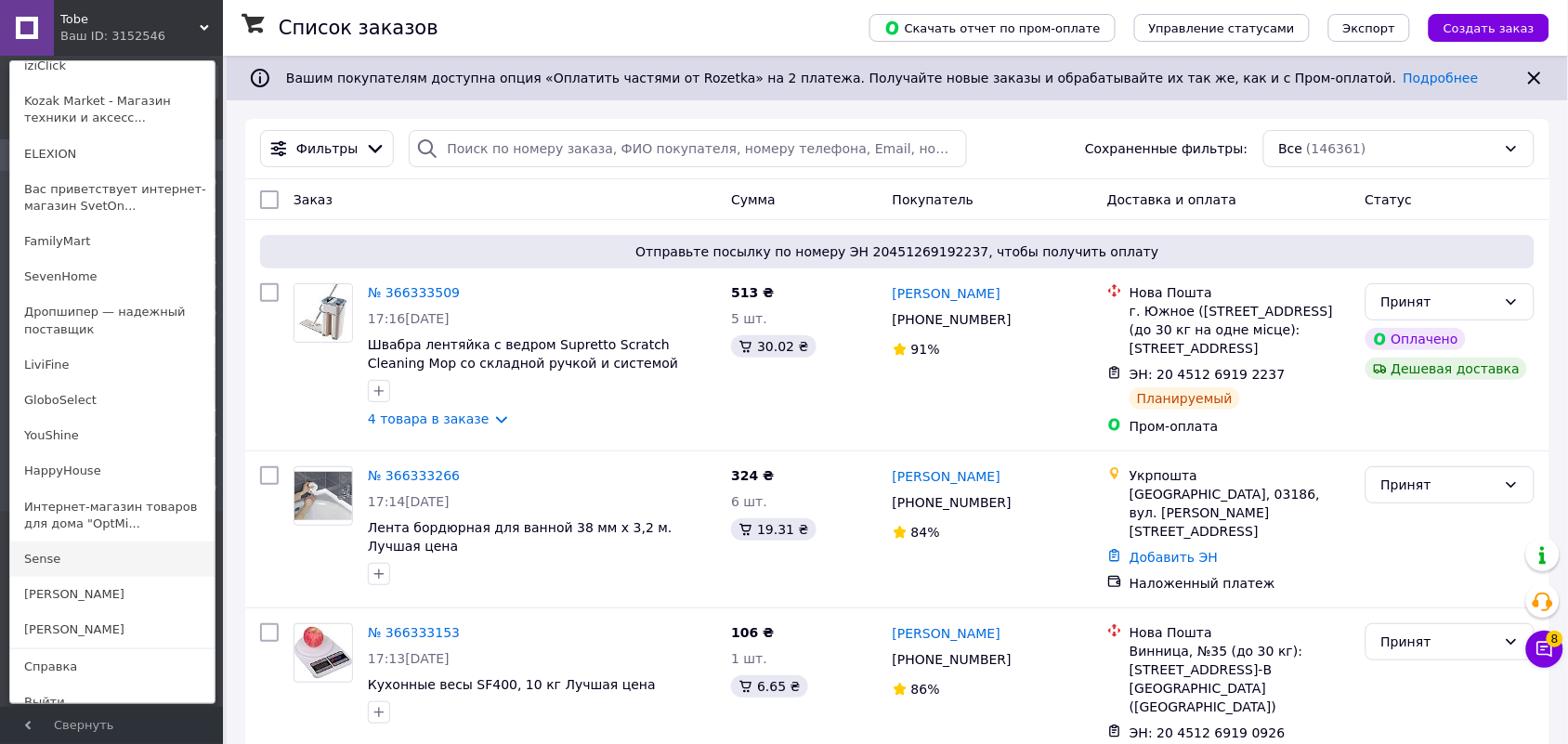
click at [94, 541] on link "Sense" at bounding box center [112, 559] width 205 height 35
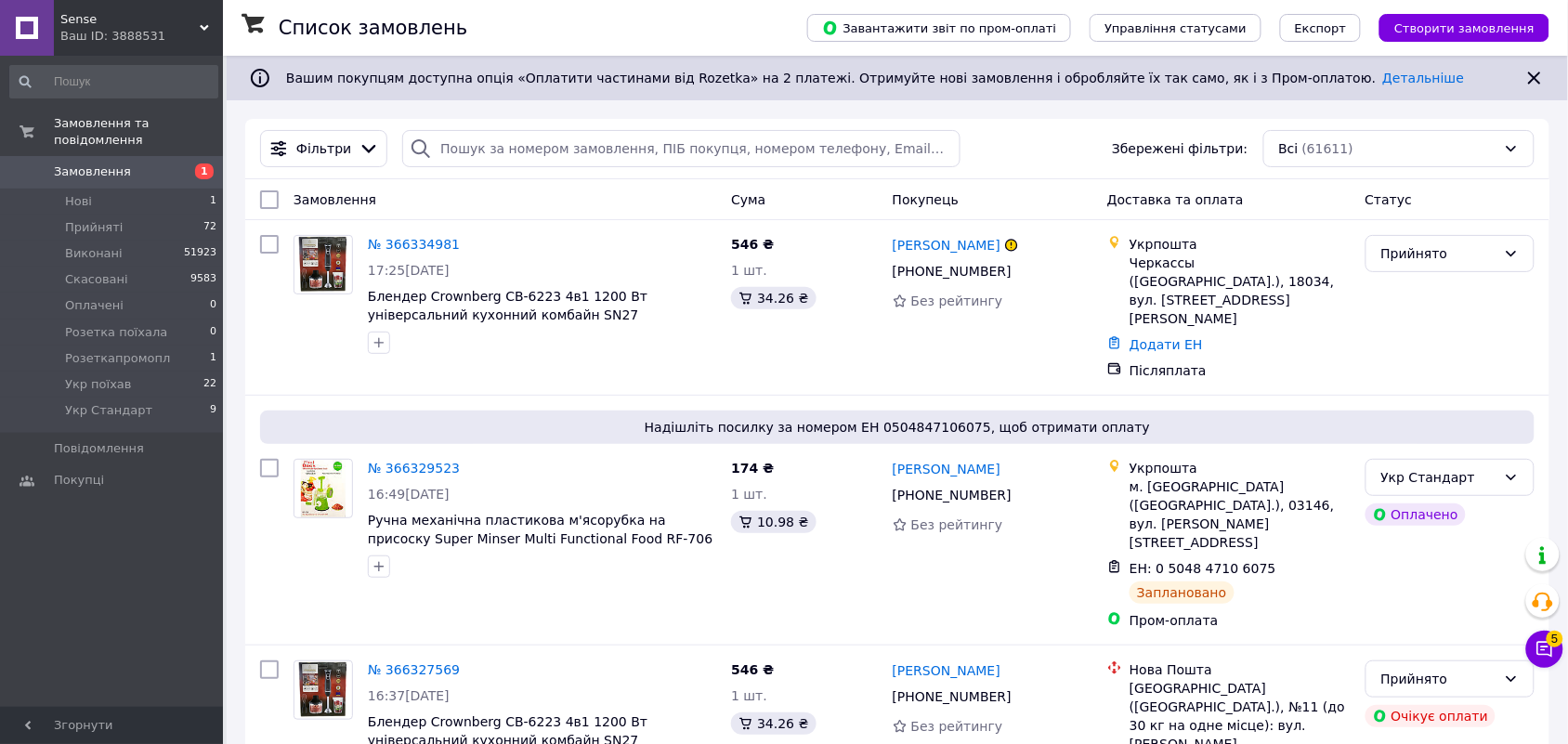
click at [189, 17] on span "Sense" at bounding box center [130, 19] width 139 height 17
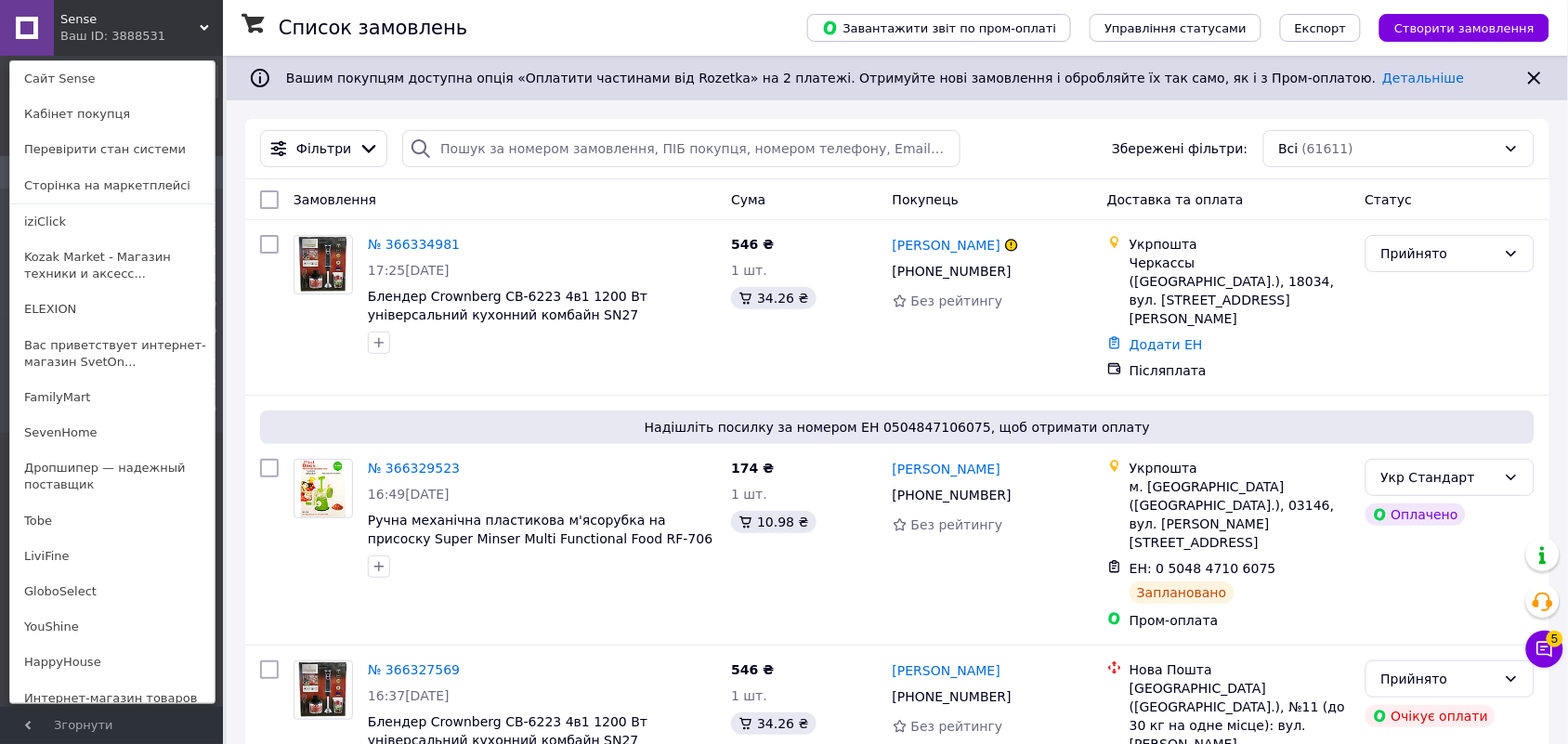
click at [77, 659] on link "HappyHouse" at bounding box center [112, 662] width 205 height 35
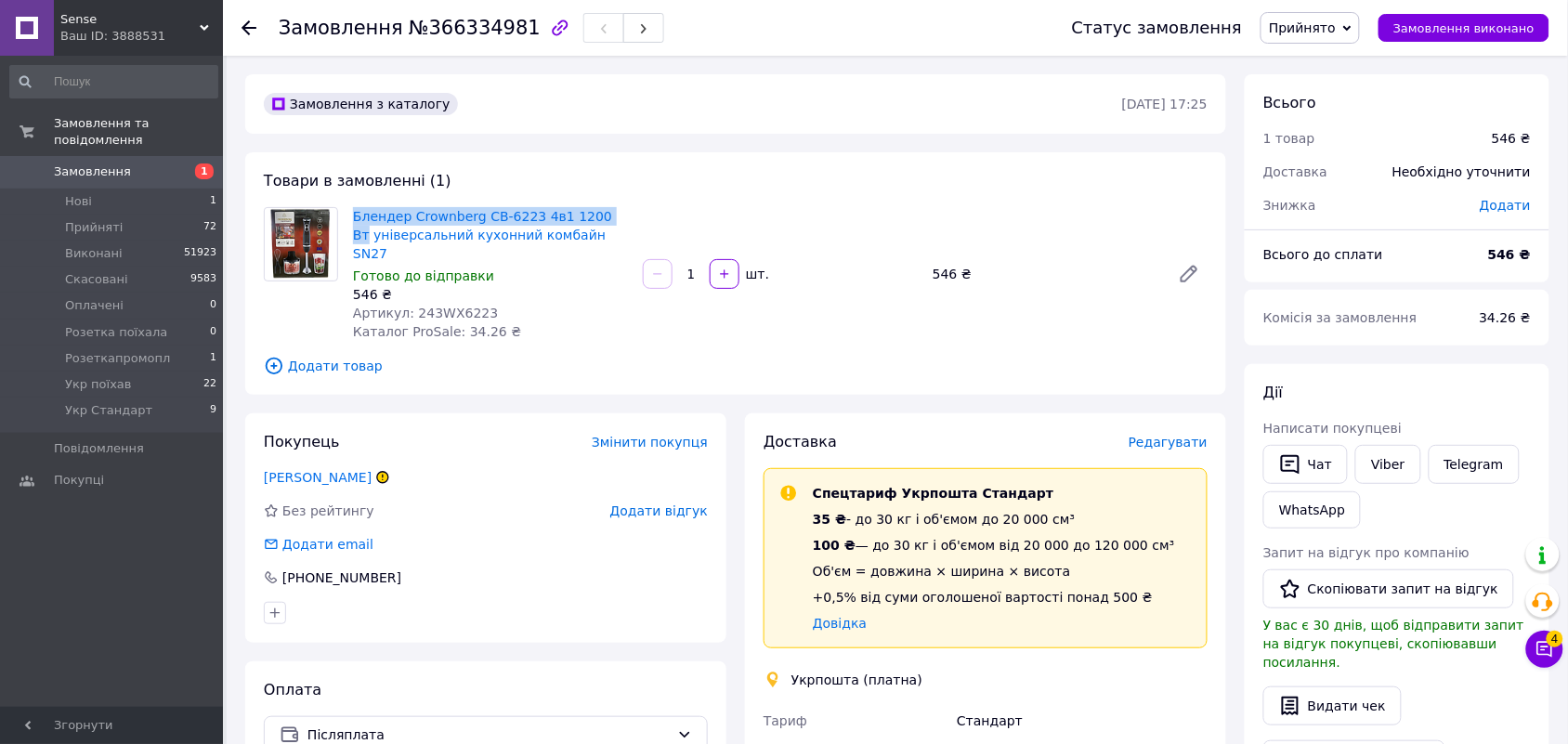
drag, startPoint x: 347, startPoint y: 213, endPoint x: 608, endPoint y: 216, distance: 261.0
click at [608, 216] on div "Блендер Crownberg СВ-6223 4в1 1200 Вт універсальний кухонний комбайн SN27 Готов…" at bounding box center [491, 274] width 290 height 141
copy link "Блендер Crownberg СВ-6223 4в1 1200 Вт"
click at [1160, 435] on span "Редагувати" at bounding box center [1167, 442] width 79 height 15
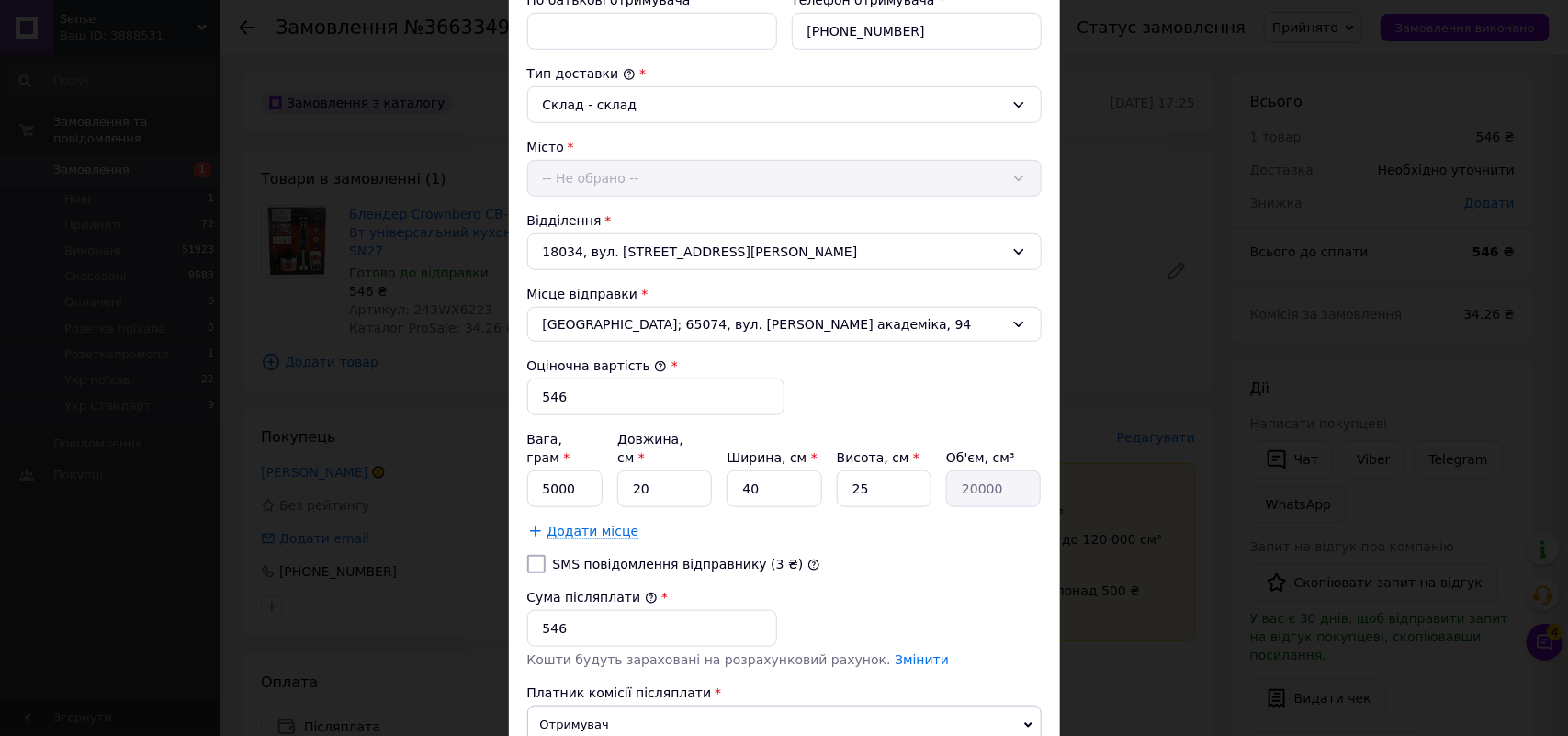
scroll to position [459, 0]
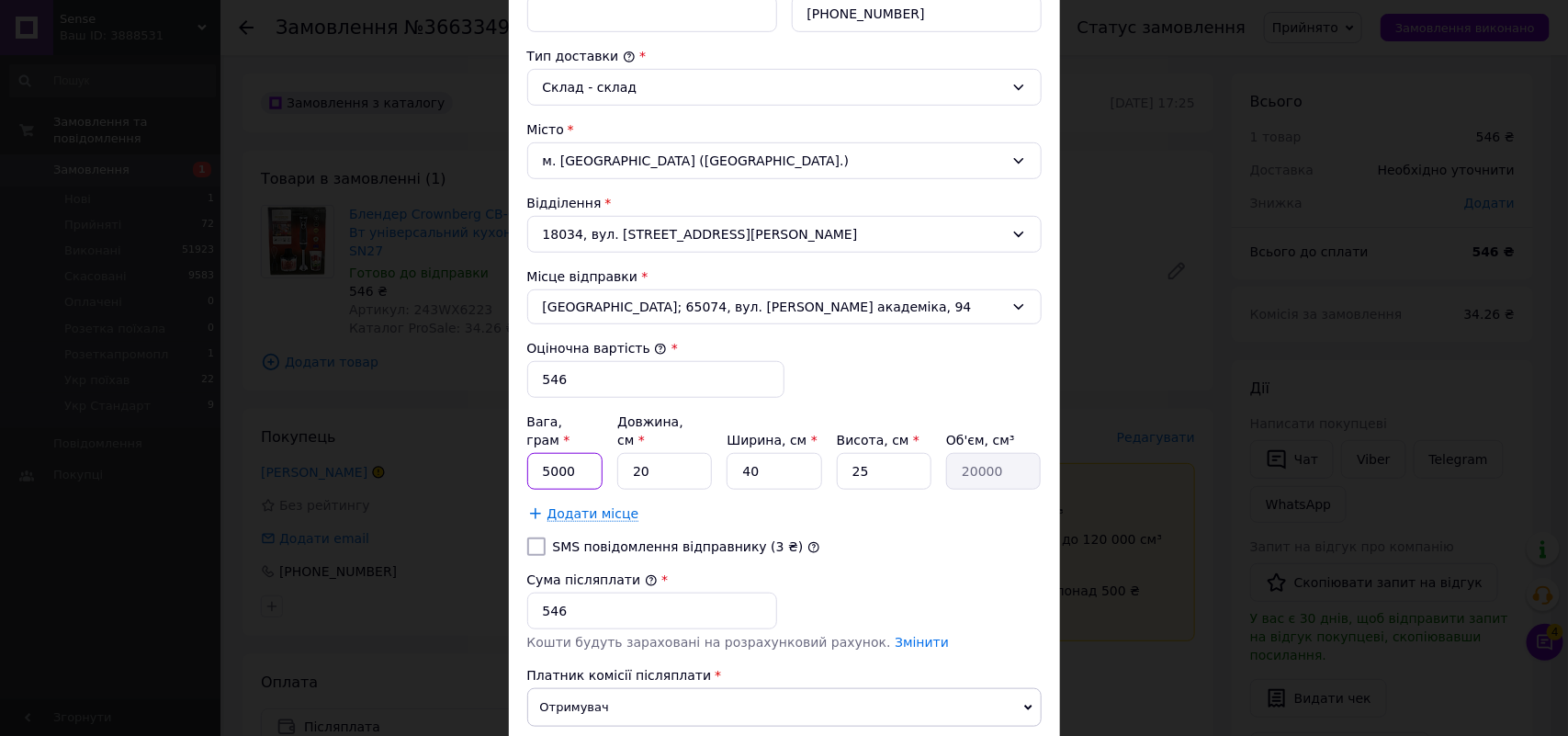
click at [546, 465] on input "5000" at bounding box center [565, 472] width 77 height 37
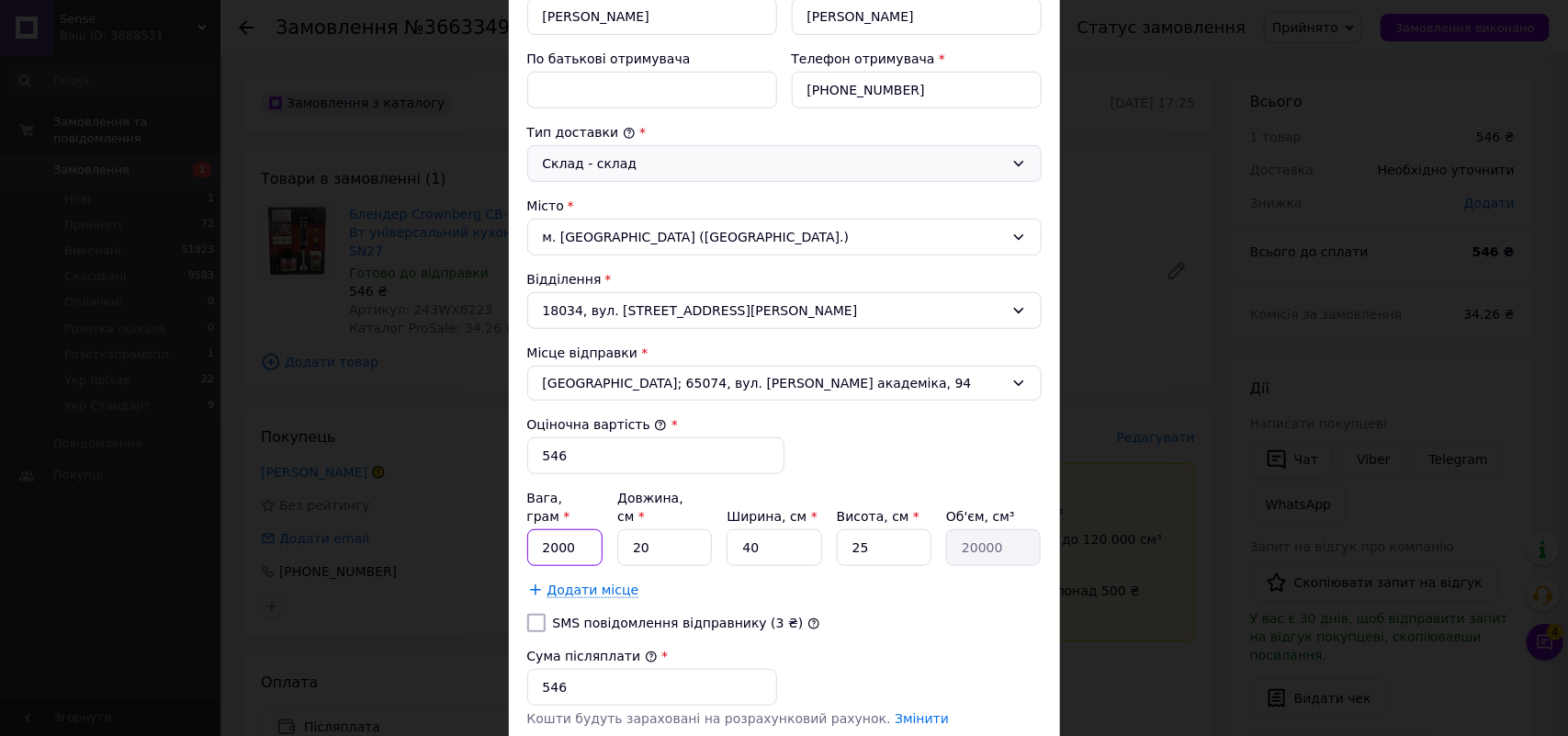
scroll to position [360, 0]
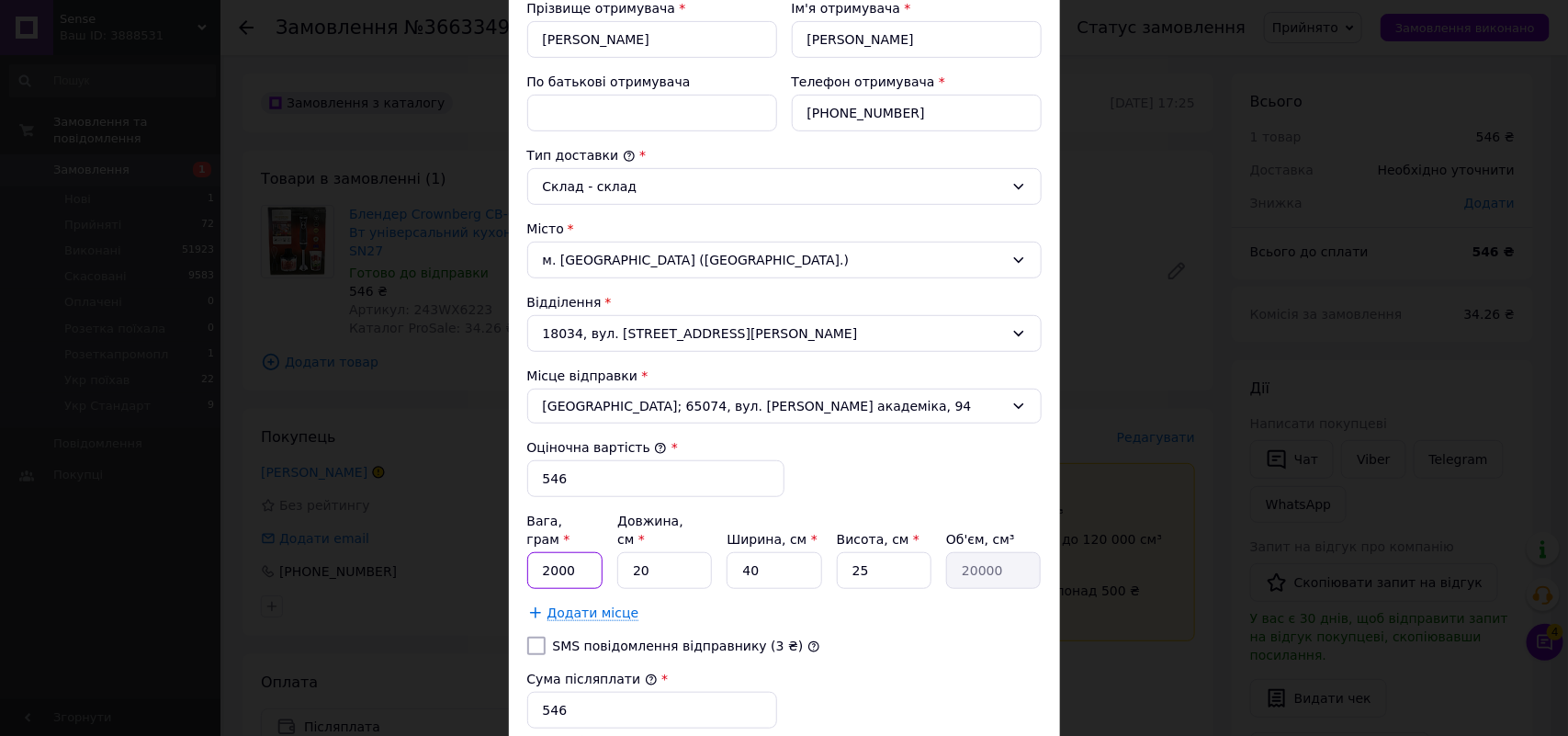
type input "2000"
click at [577, 111] on input "По батькові отримувача" at bounding box center [652, 113] width 250 height 37
paste input "Блендер Crownberg СВ-6223 4в1 1200 Вт"
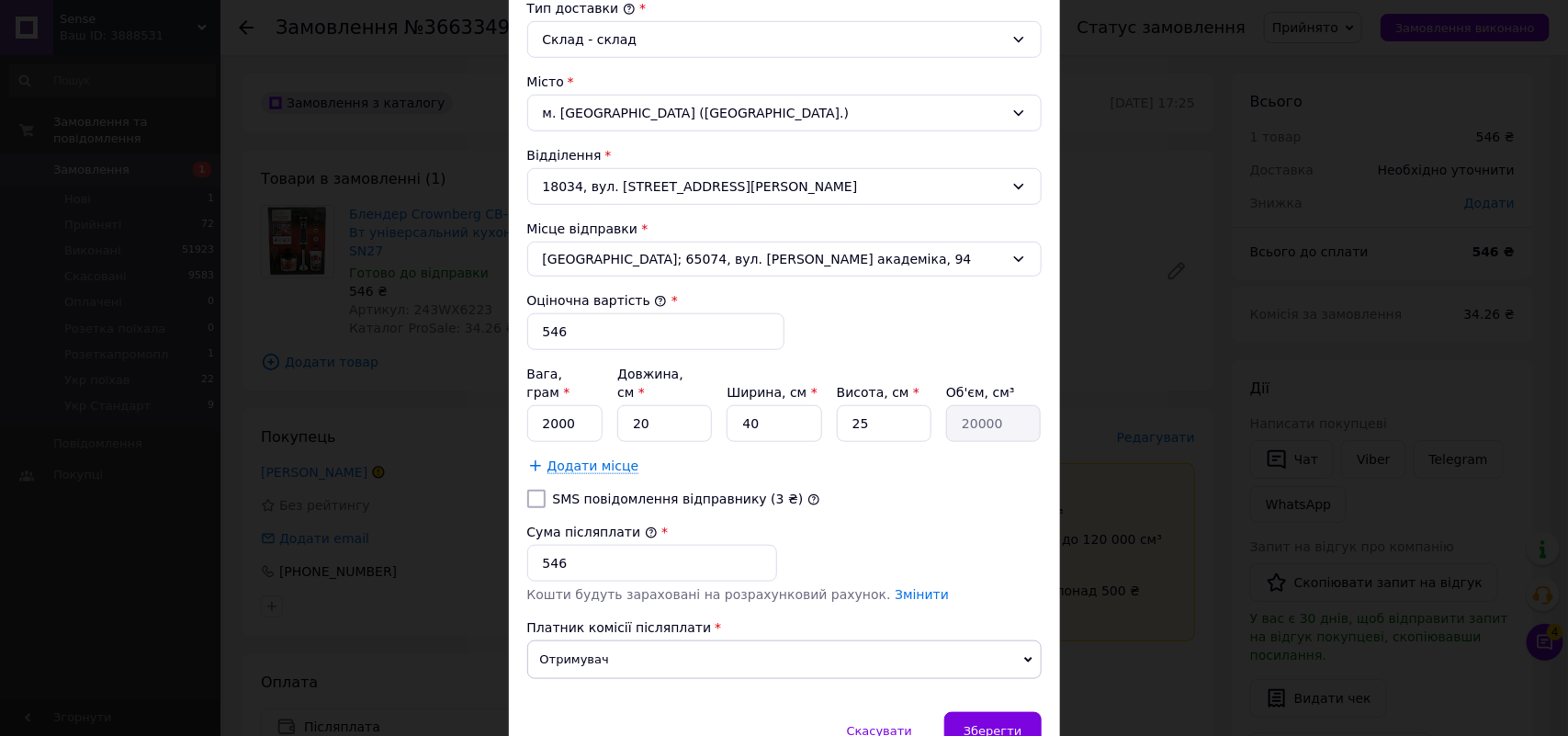
scroll to position [590, 0]
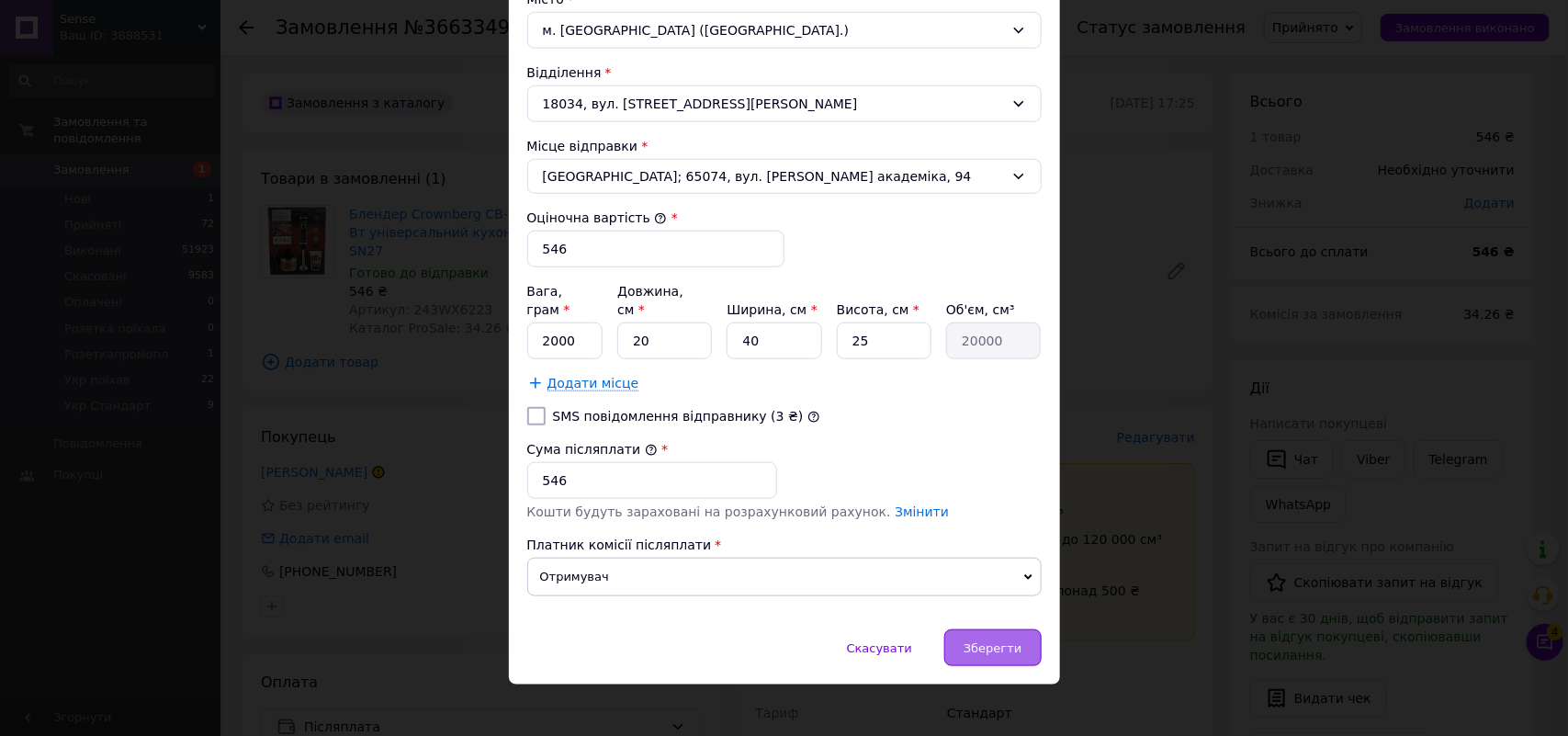
type input "фмснс Блендер Crownberg СВ-6223 4в1 1200 Вт"
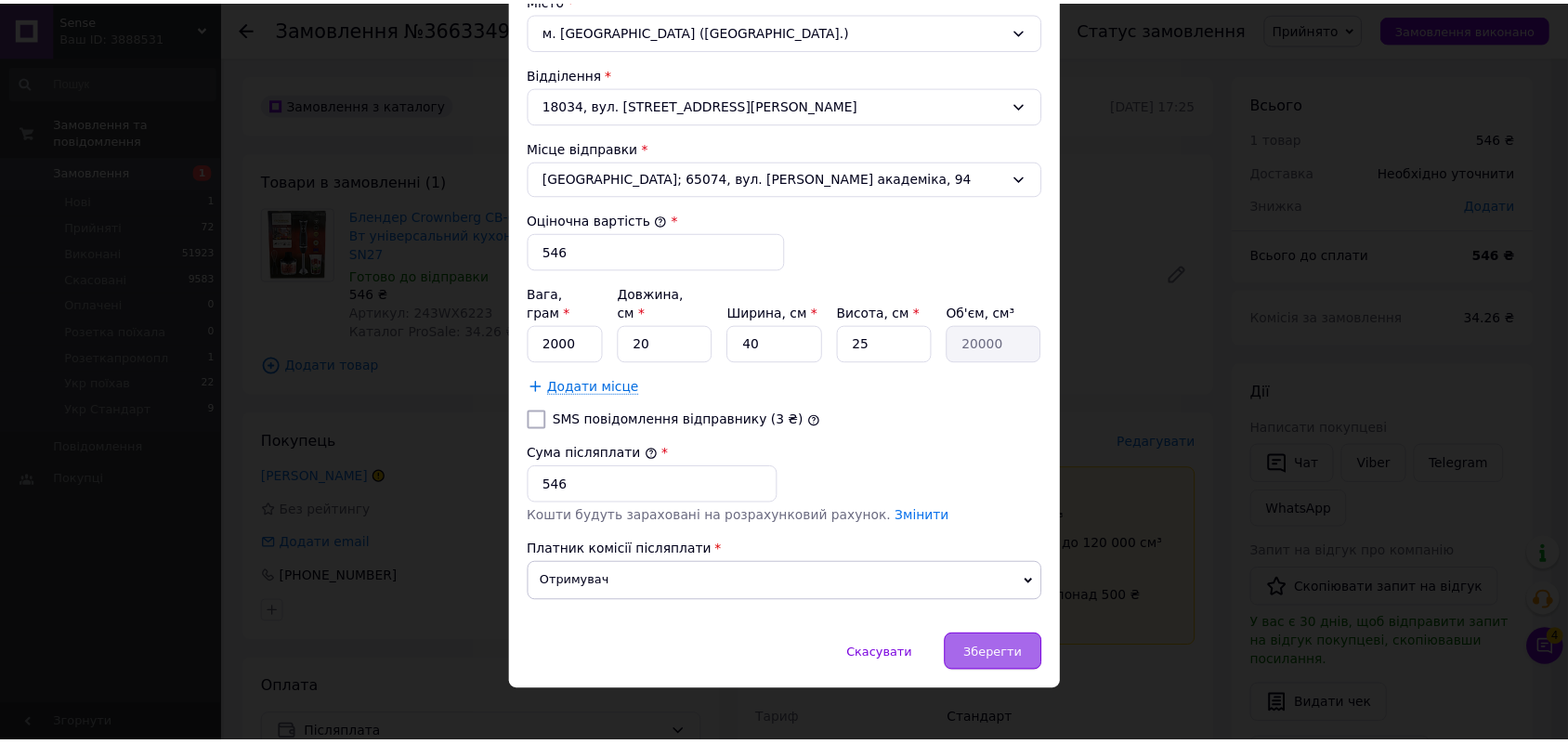
scroll to position [0, 0]
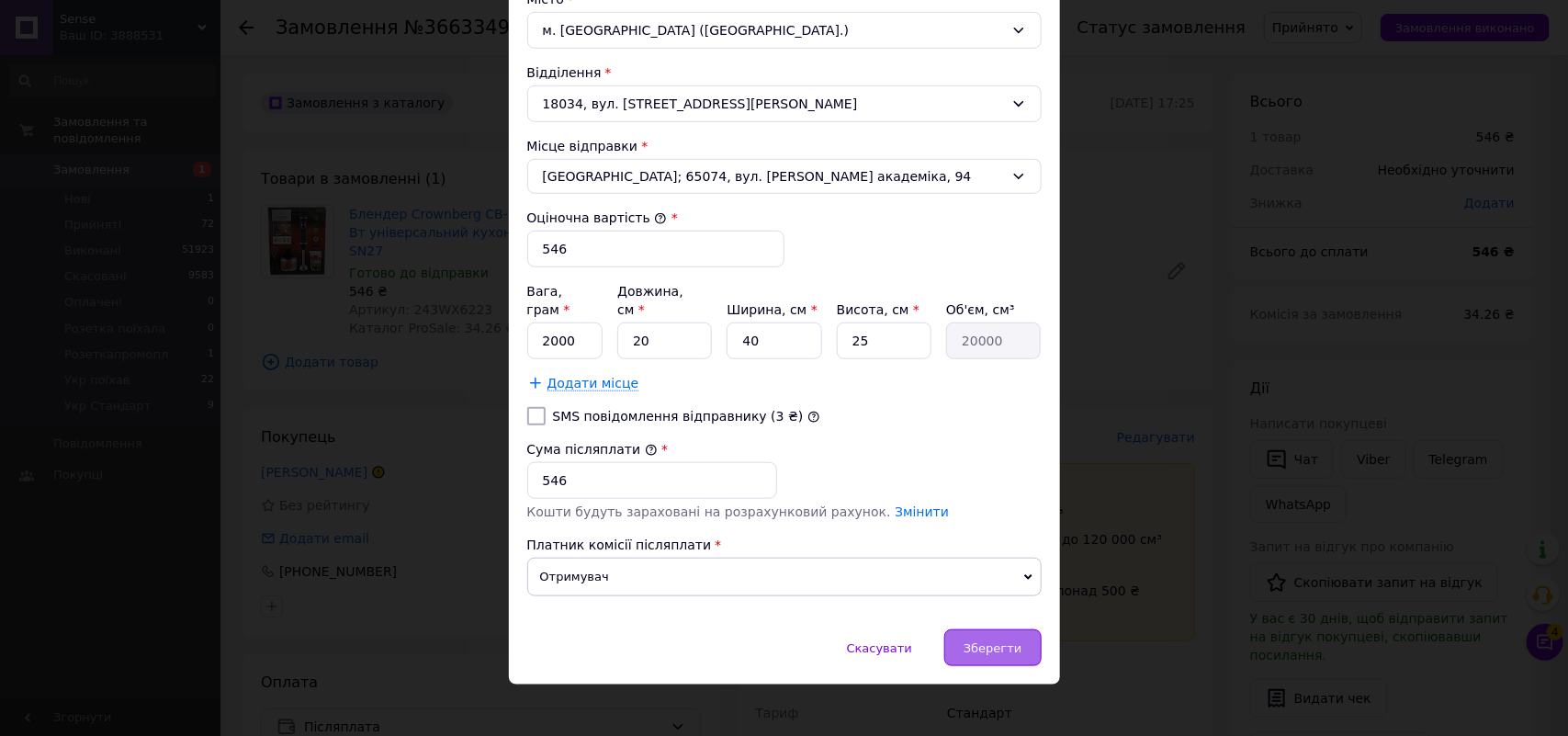
click at [974, 641] on span "Зберегти" at bounding box center [993, 648] width 58 height 14
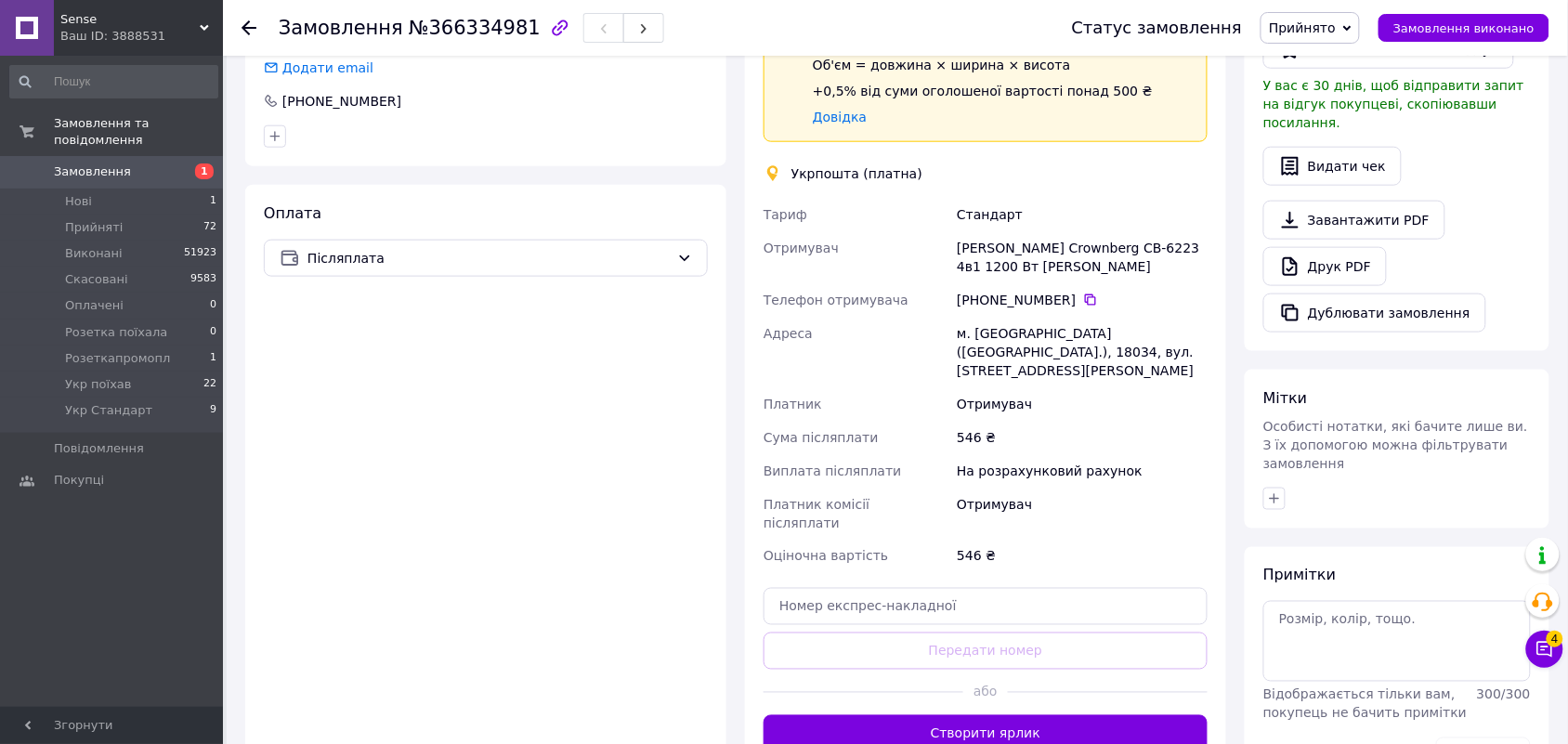
scroll to position [696, 0]
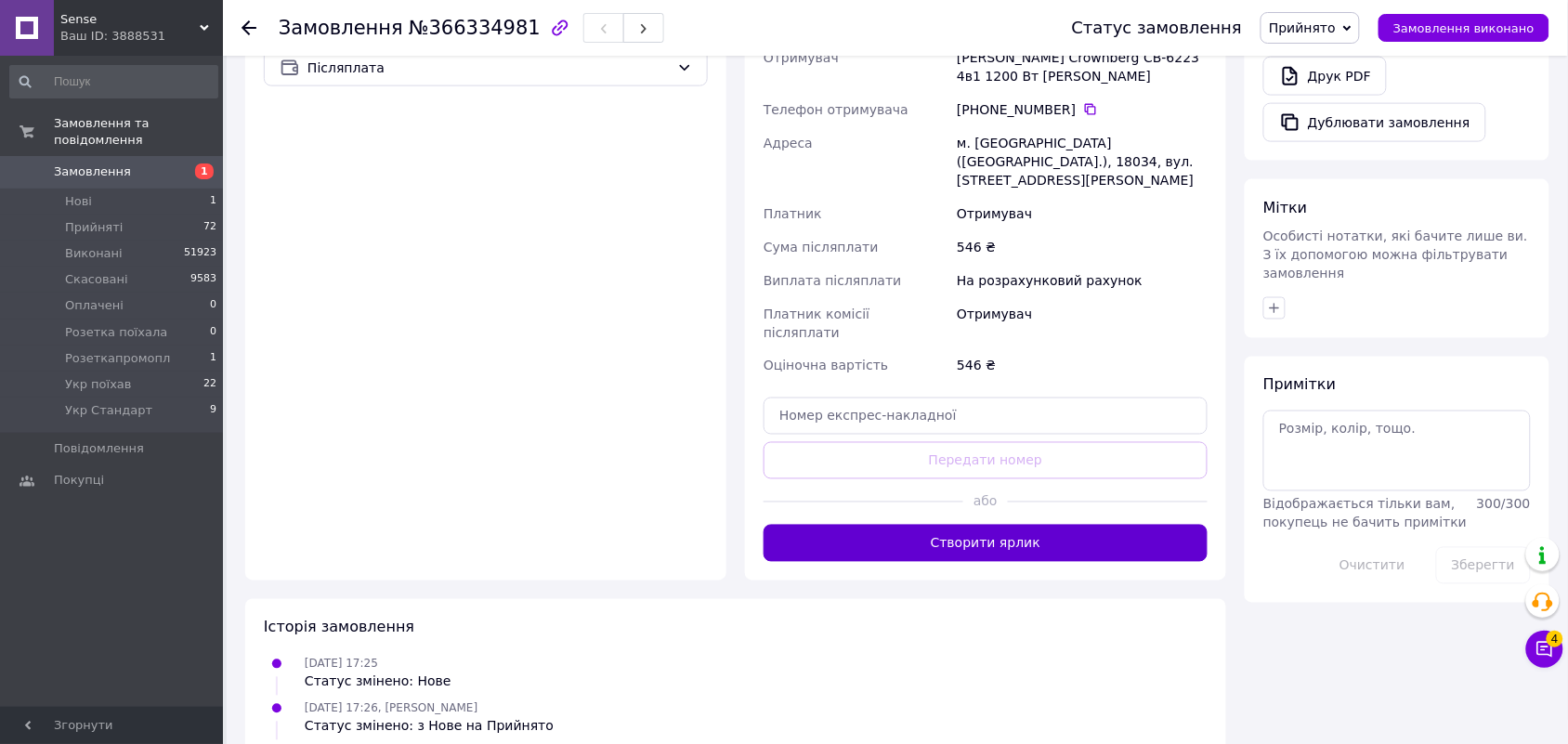
click at [1001, 525] on button "Створити ярлик" at bounding box center [985, 543] width 444 height 37
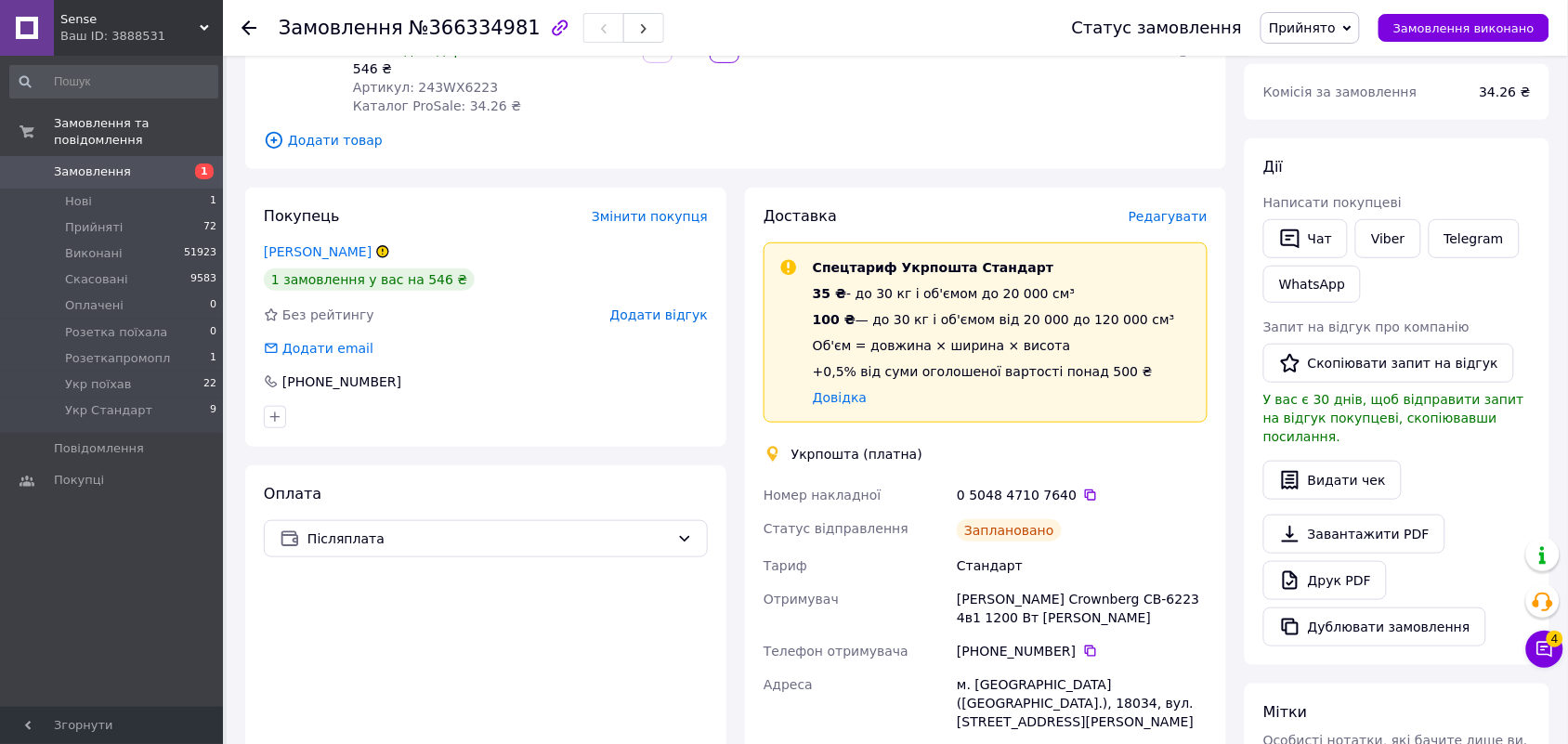
scroll to position [116, 0]
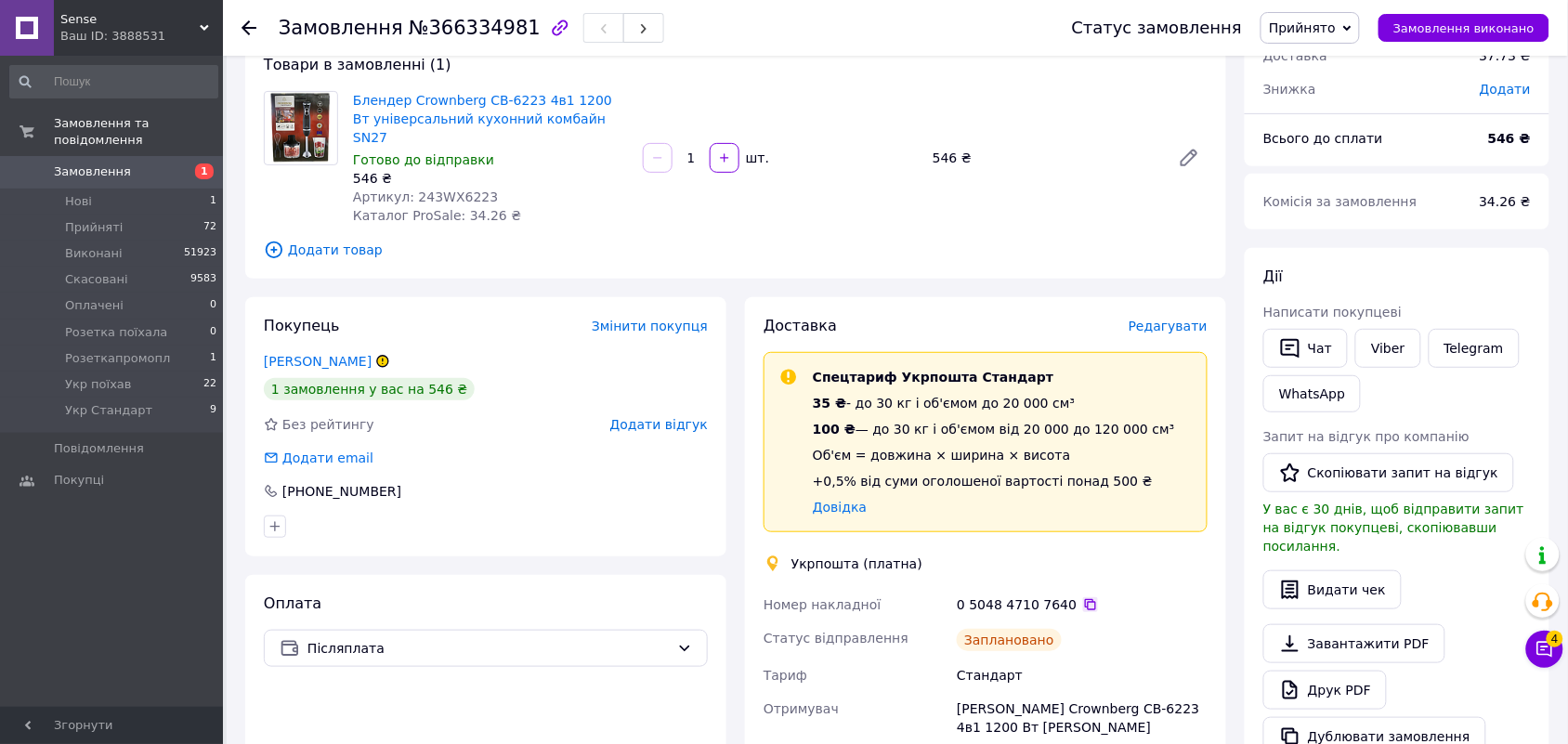
click at [1083, 597] on icon at bounding box center [1090, 604] width 15 height 15
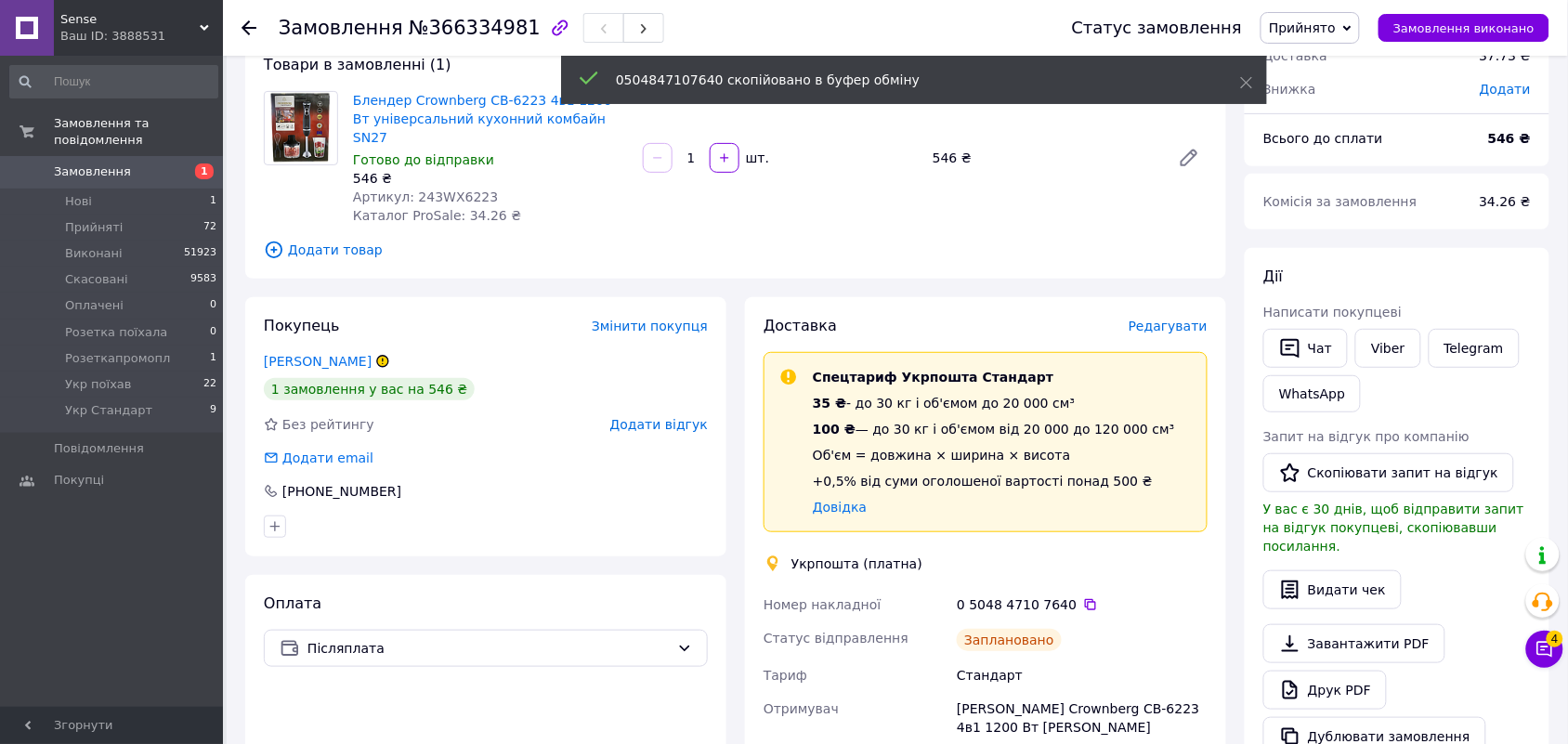
click at [1329, 23] on span "Прийнято" at bounding box center [1303, 27] width 67 height 15
click at [1345, 216] on li "Укр Стандарт" at bounding box center [1323, 211] width 123 height 27
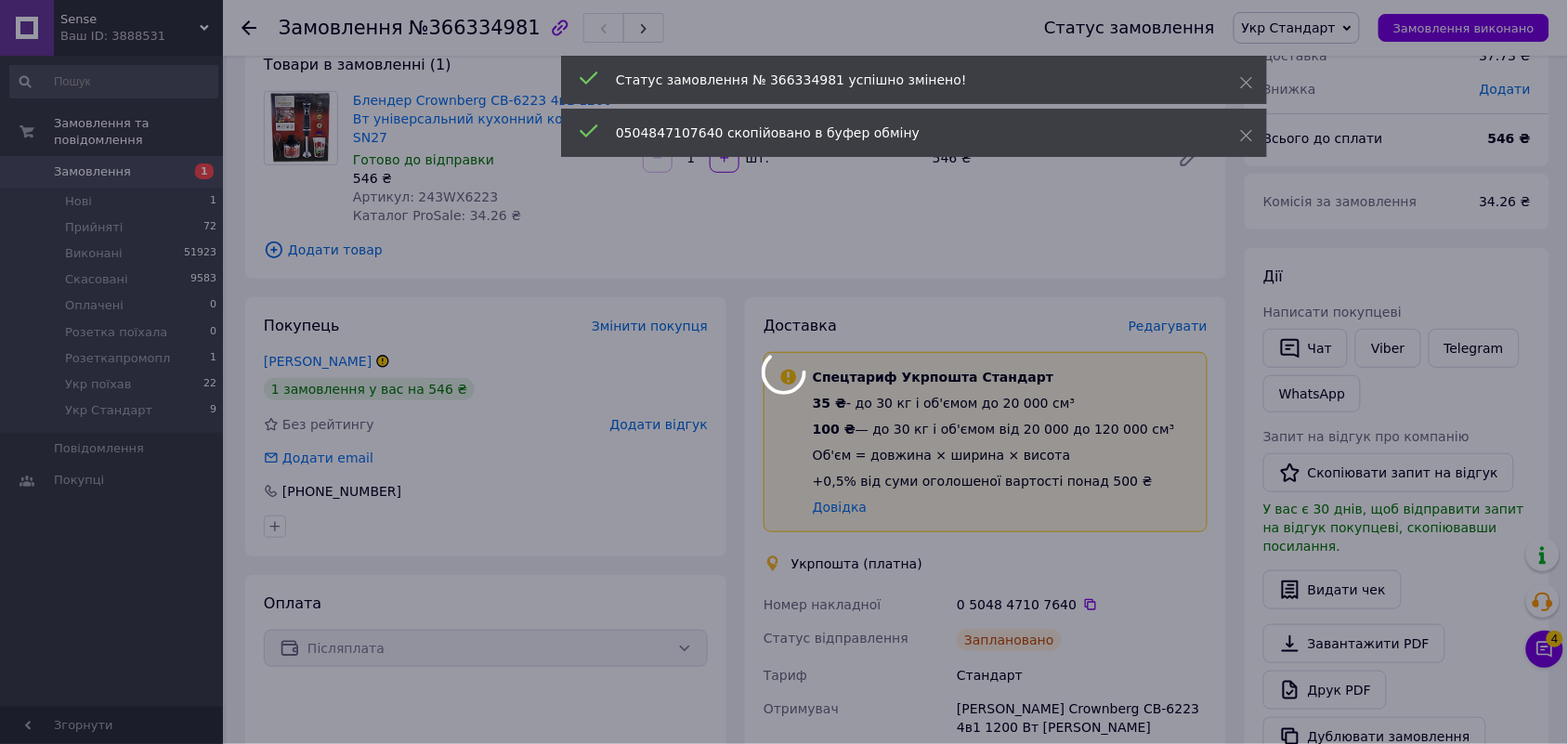
click at [1138, 586] on div at bounding box center [784, 372] width 1568 height 744
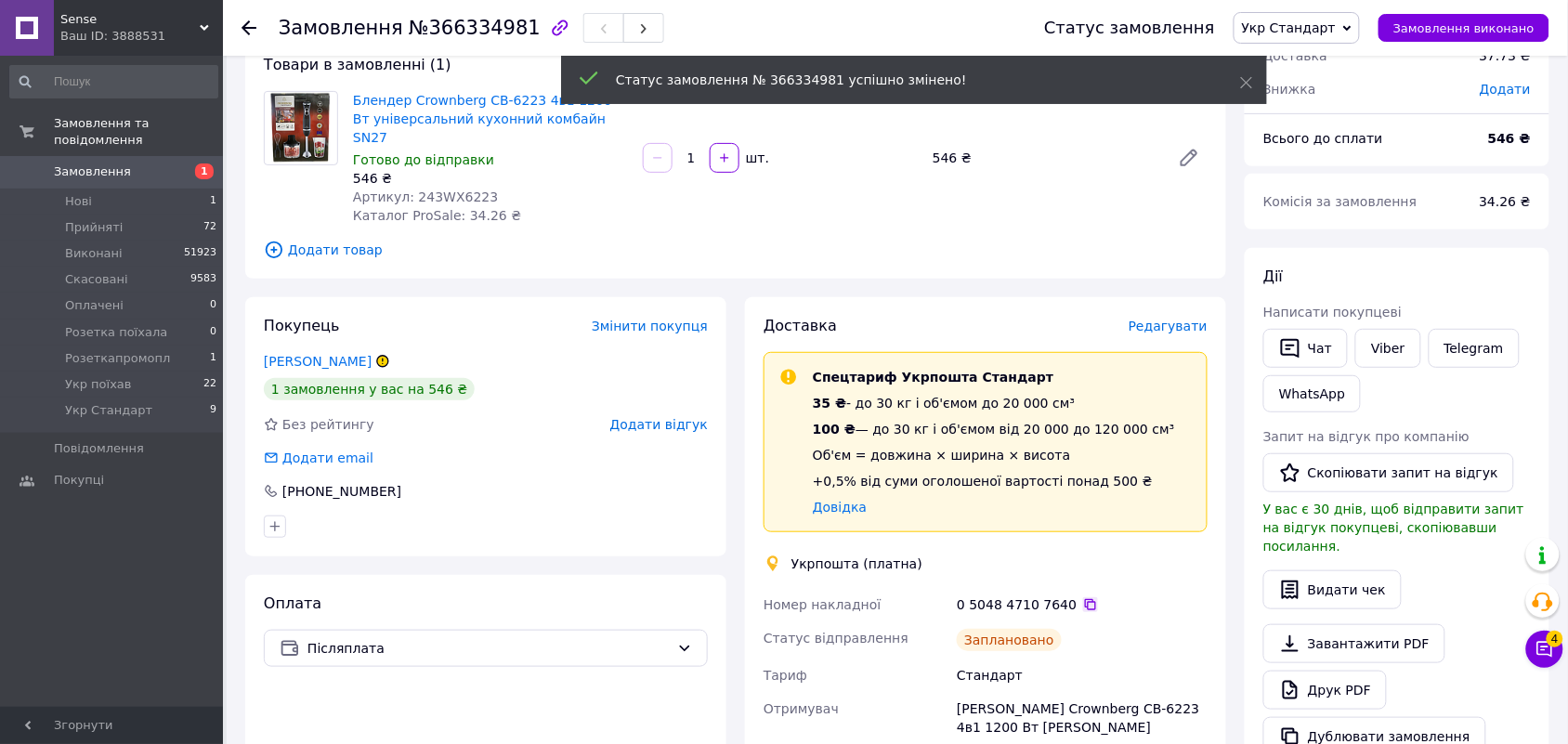
click at [1083, 597] on icon at bounding box center [1090, 604] width 15 height 15
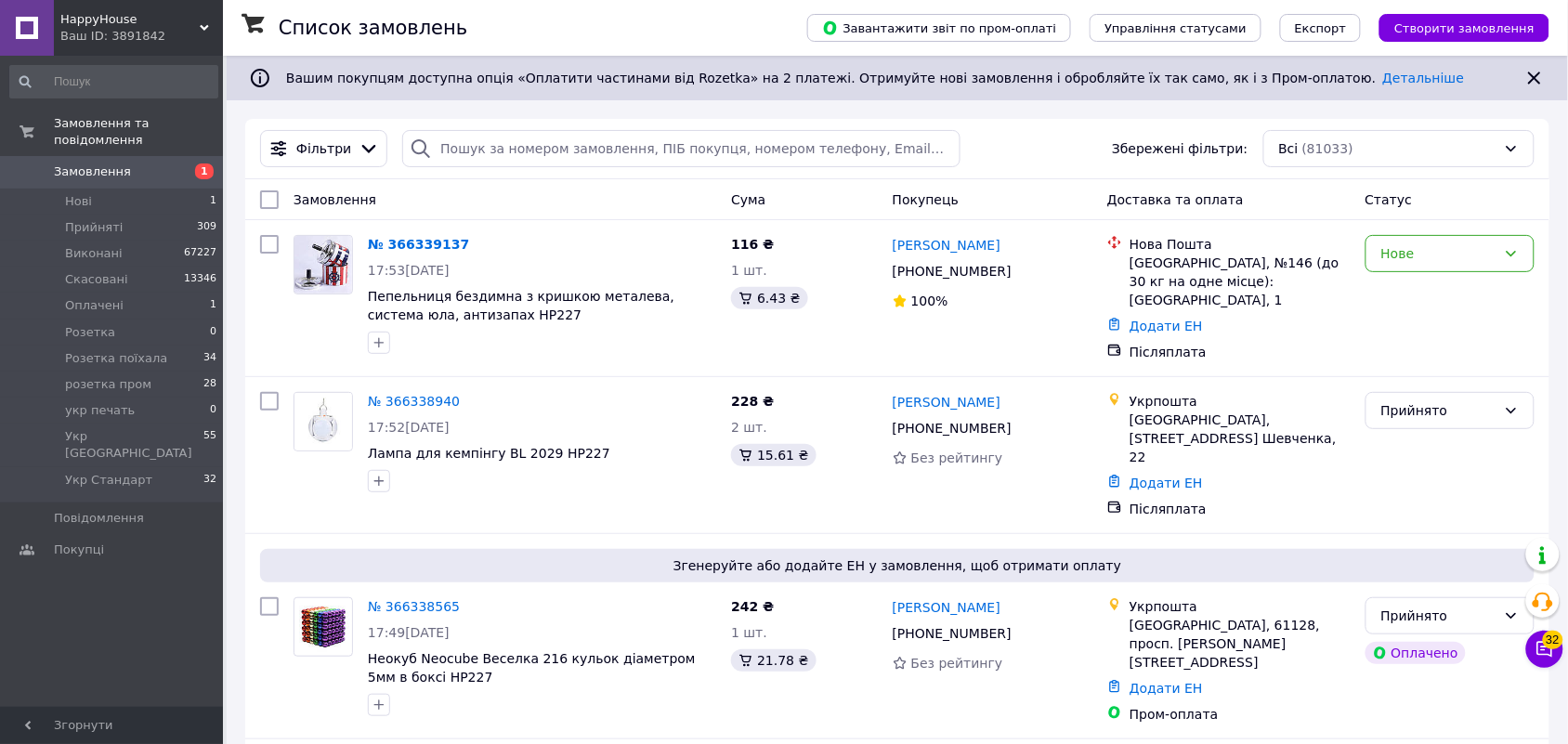
click at [201, 25] on use at bounding box center [204, 28] width 9 height 6
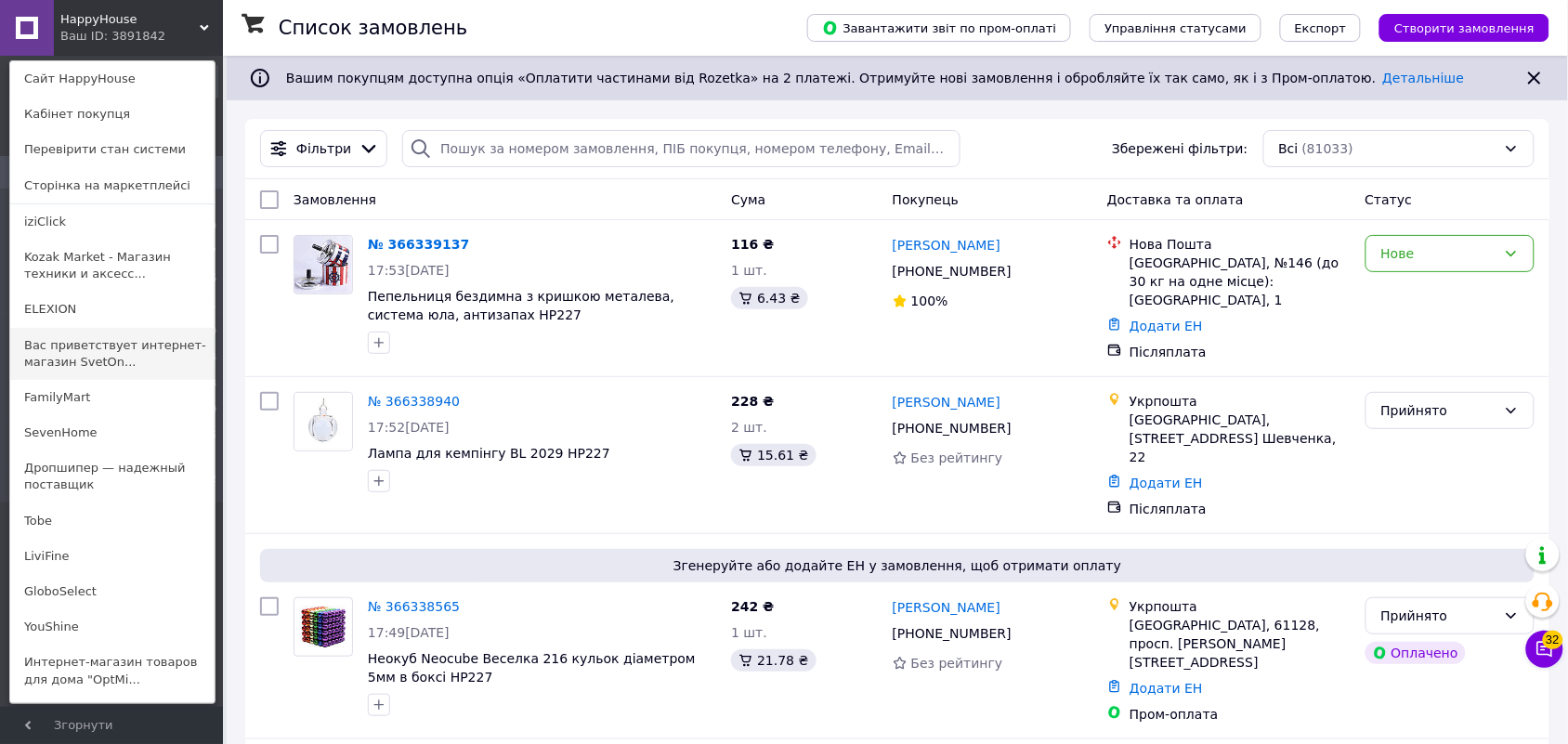
click at [123, 350] on link "Вас приветствует интернет-магазин SvetOn..." at bounding box center [112, 353] width 205 height 52
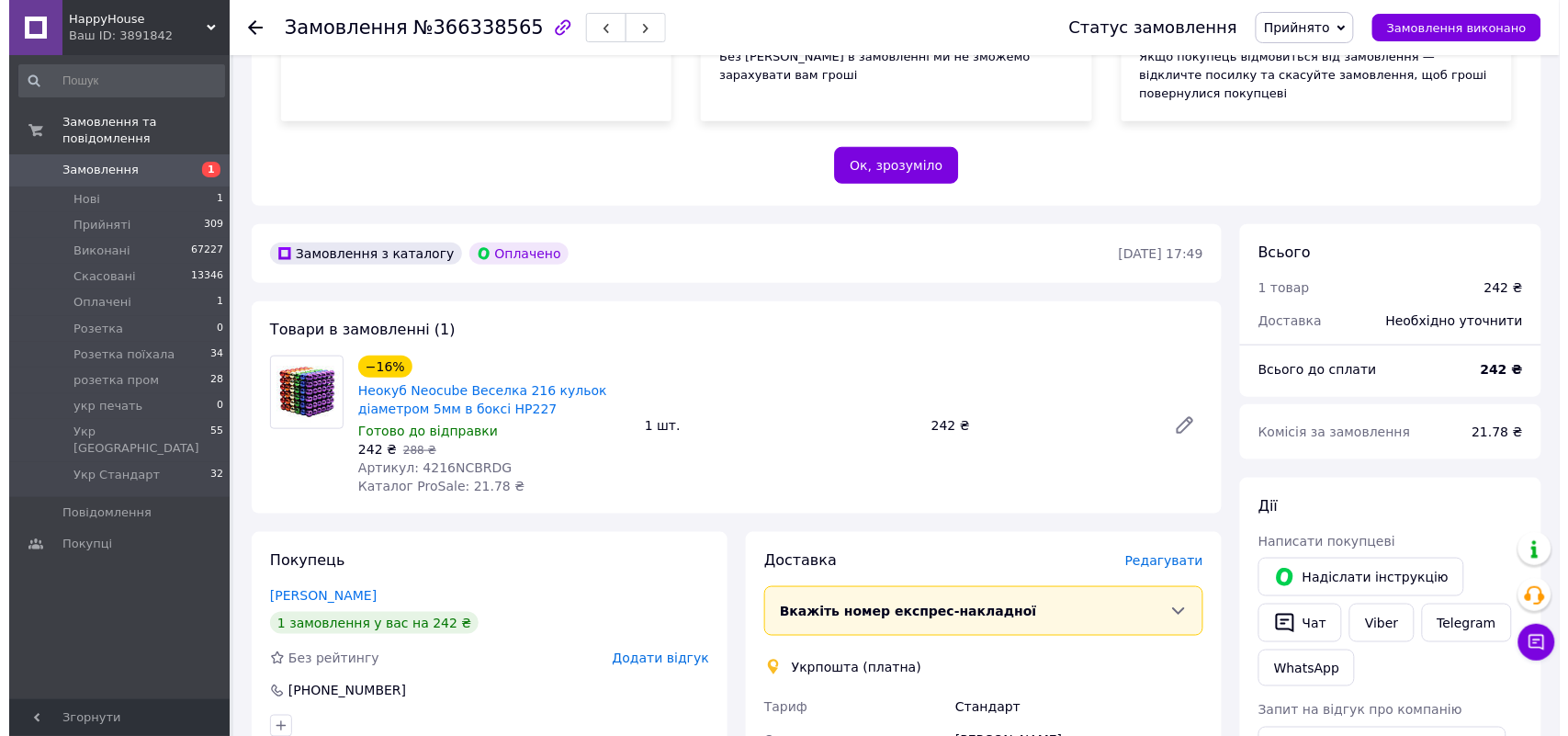
scroll to position [345, 0]
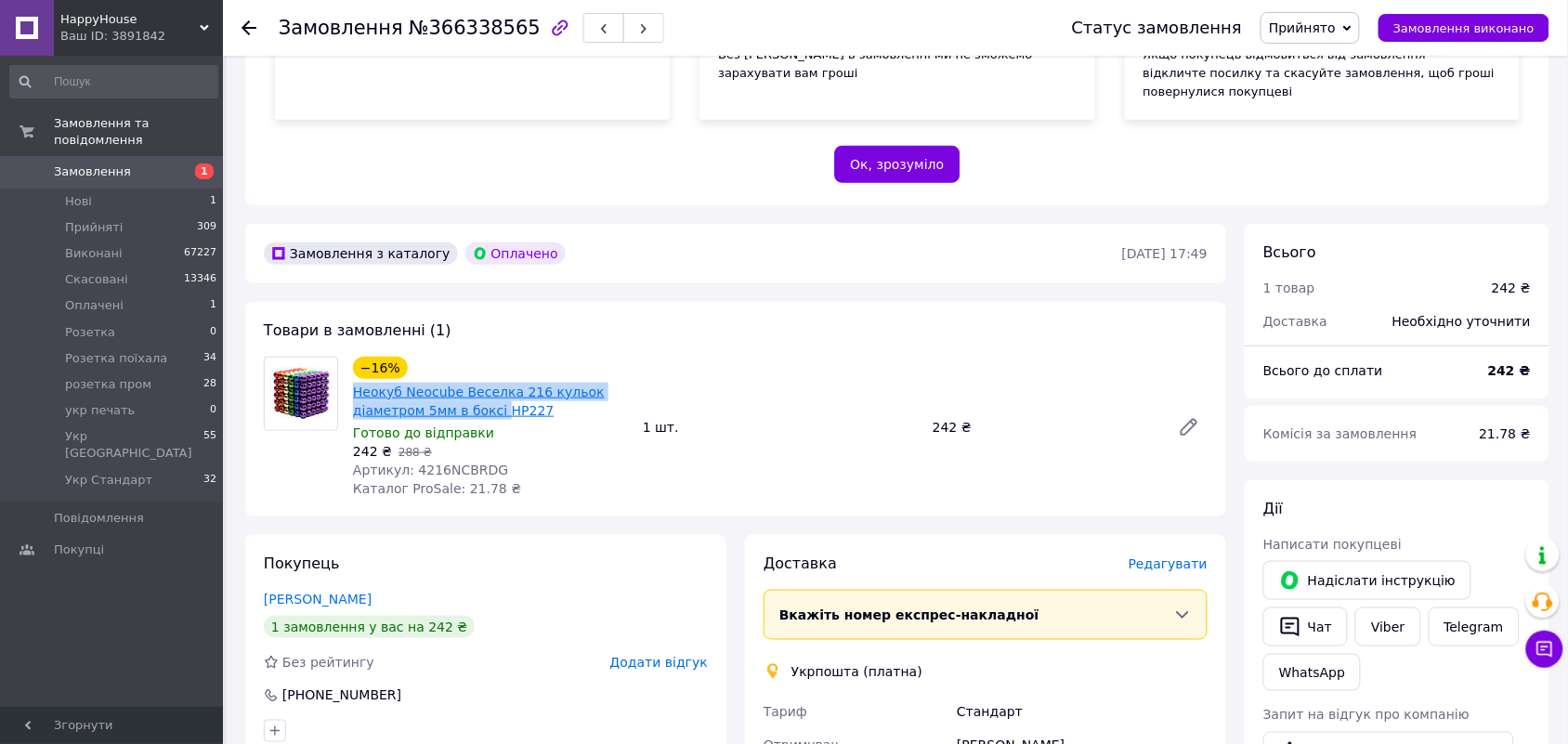
drag, startPoint x: 349, startPoint y: 373, endPoint x: 493, endPoint y: 387, distance: 144.7
click at [493, 387] on div "−16% Неокуб Neocube Веселка 216 кульок діаметром 5мм в боксі HP227 Готово до ві…" at bounding box center [491, 427] width 290 height 149
copy link "Неокуб Neocube Веселка 216 кульок діаметром 5мм в боксі"
click at [1165, 556] on span "Редагувати" at bounding box center [1167, 563] width 79 height 15
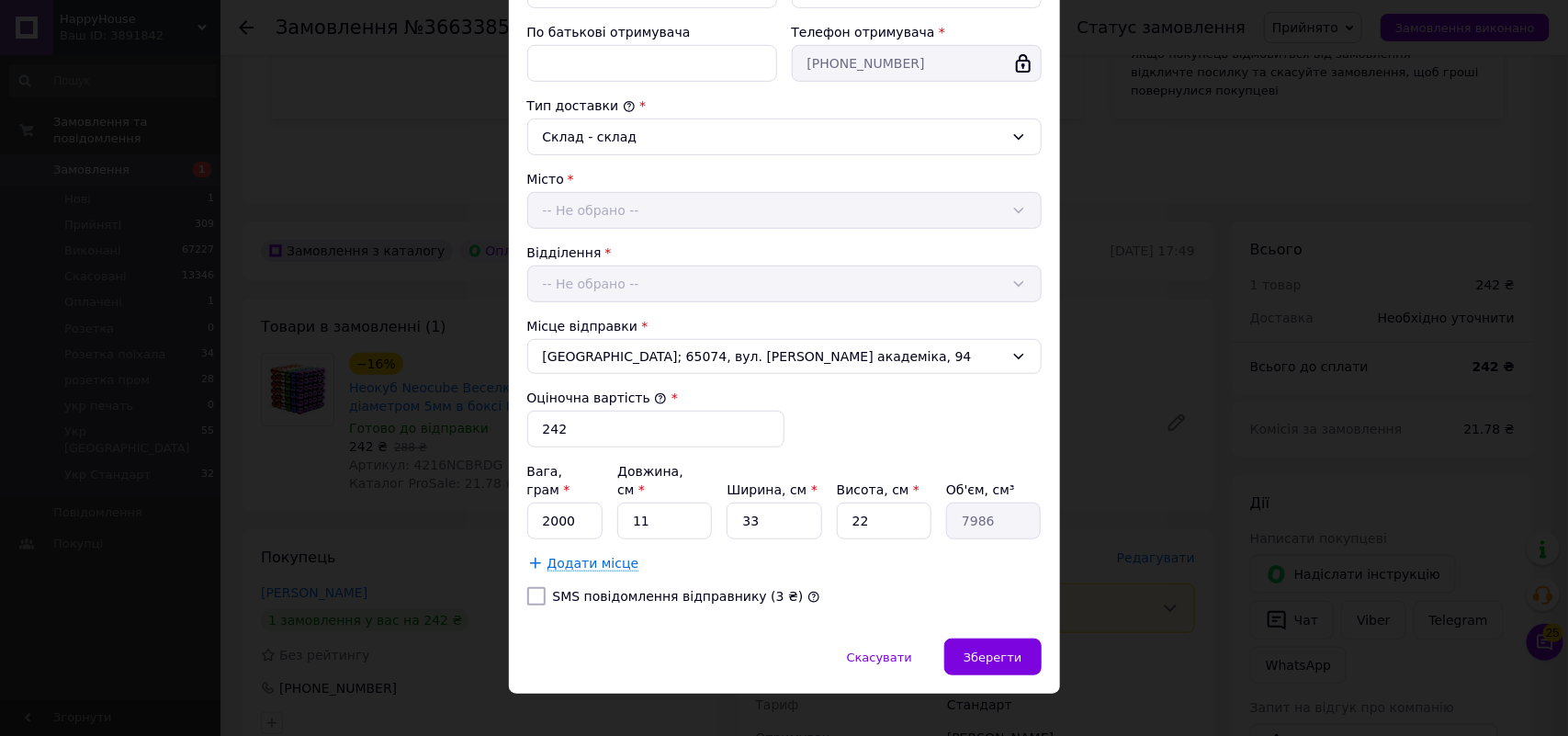
scroll to position [418, 0]
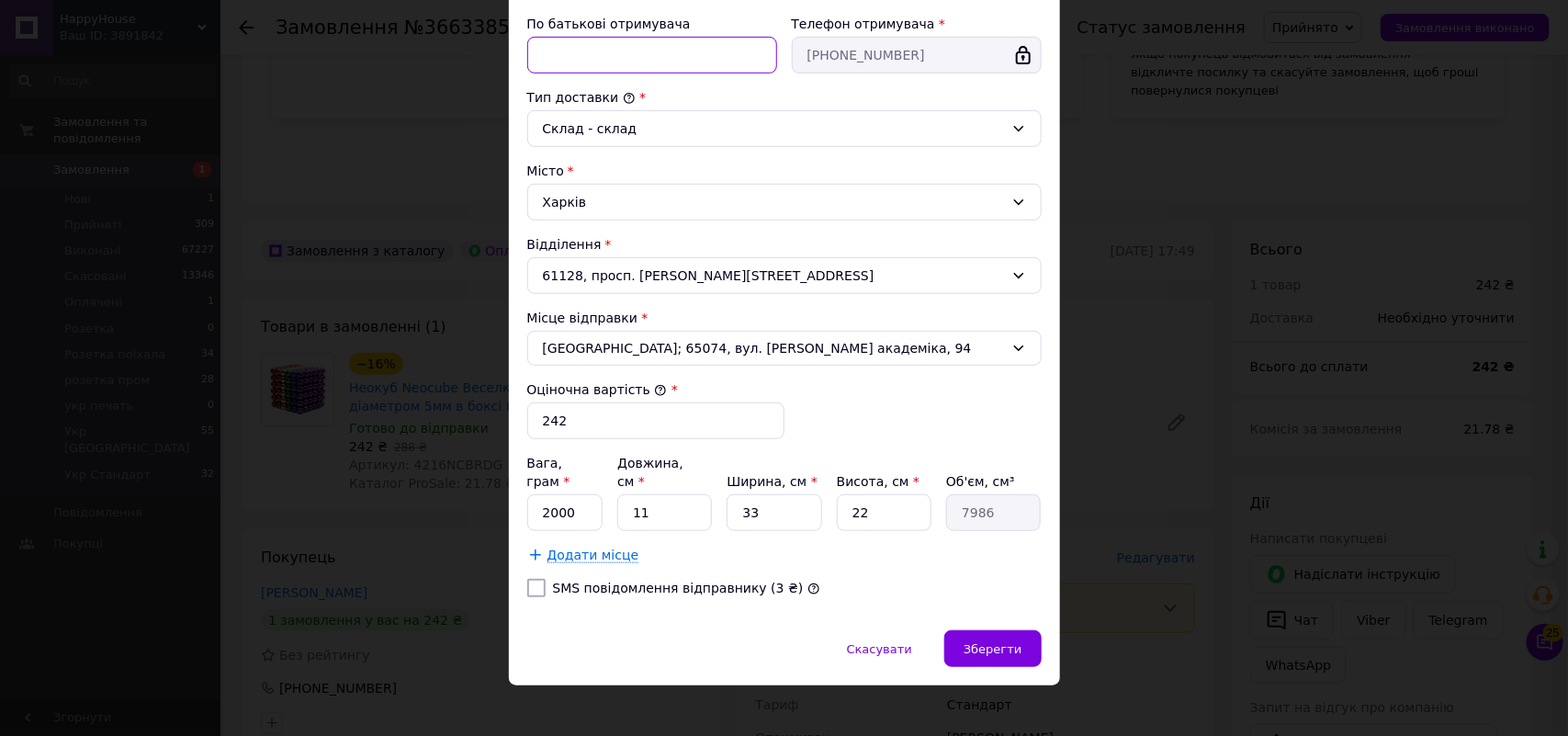
click at [581, 56] on input "По батькові отримувача" at bounding box center [652, 55] width 250 height 37
paste input "Неокуб Neocube Веселка 216 кульок діаметром 5мм в боксі"
drag, startPoint x: 683, startPoint y: 53, endPoint x: 620, endPoint y: 62, distance: 63.6
click at [620, 62] on input "фмхх Неокуб Neocube Веселка 216 кульок діаметром 5мм в боксі" at bounding box center [652, 55] width 250 height 37
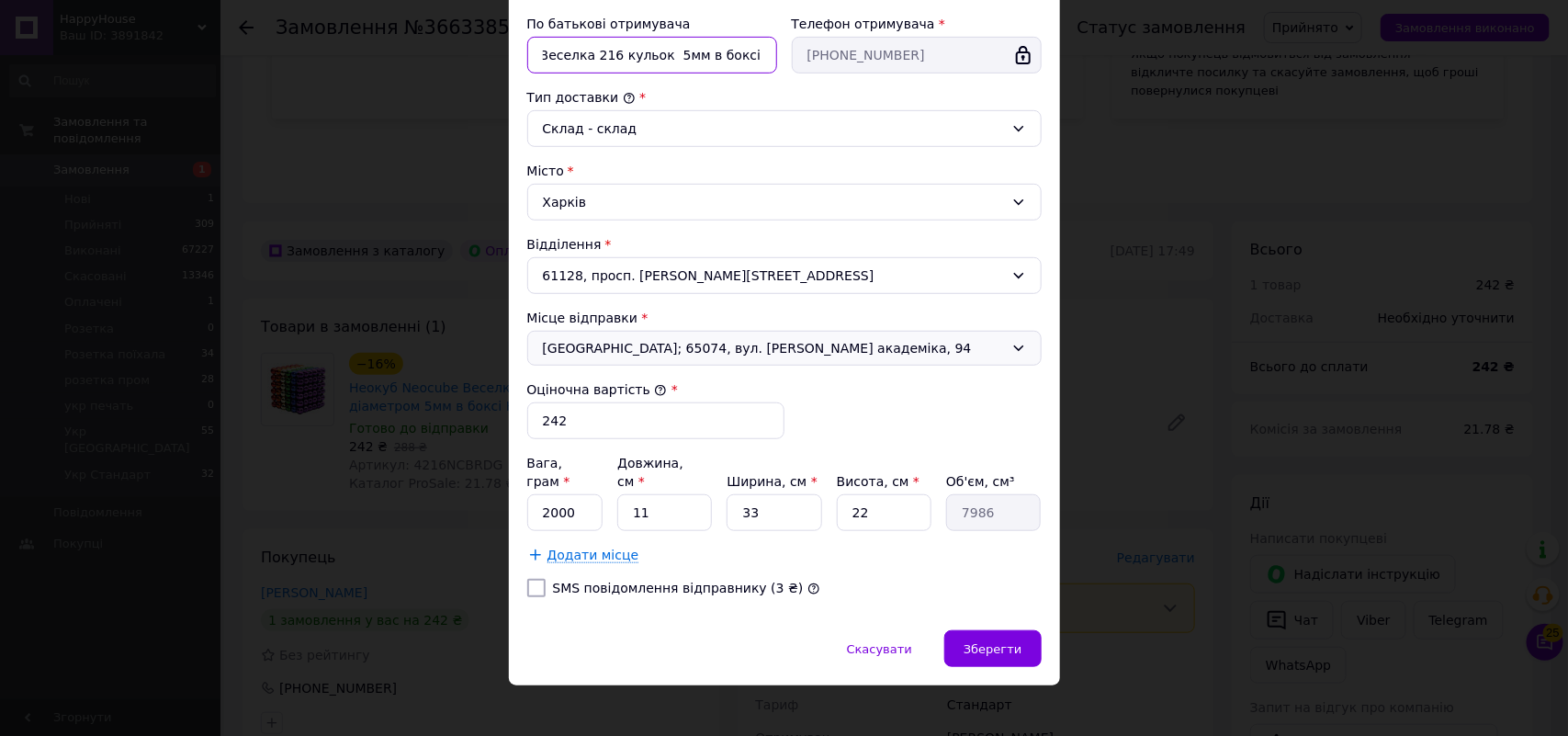
scroll to position [0, 111]
type input "фмхх Неокуб Neocube Веселка 216 кульок 5мм в боксі"
click at [978, 642] on span "Зберегти" at bounding box center [993, 649] width 58 height 14
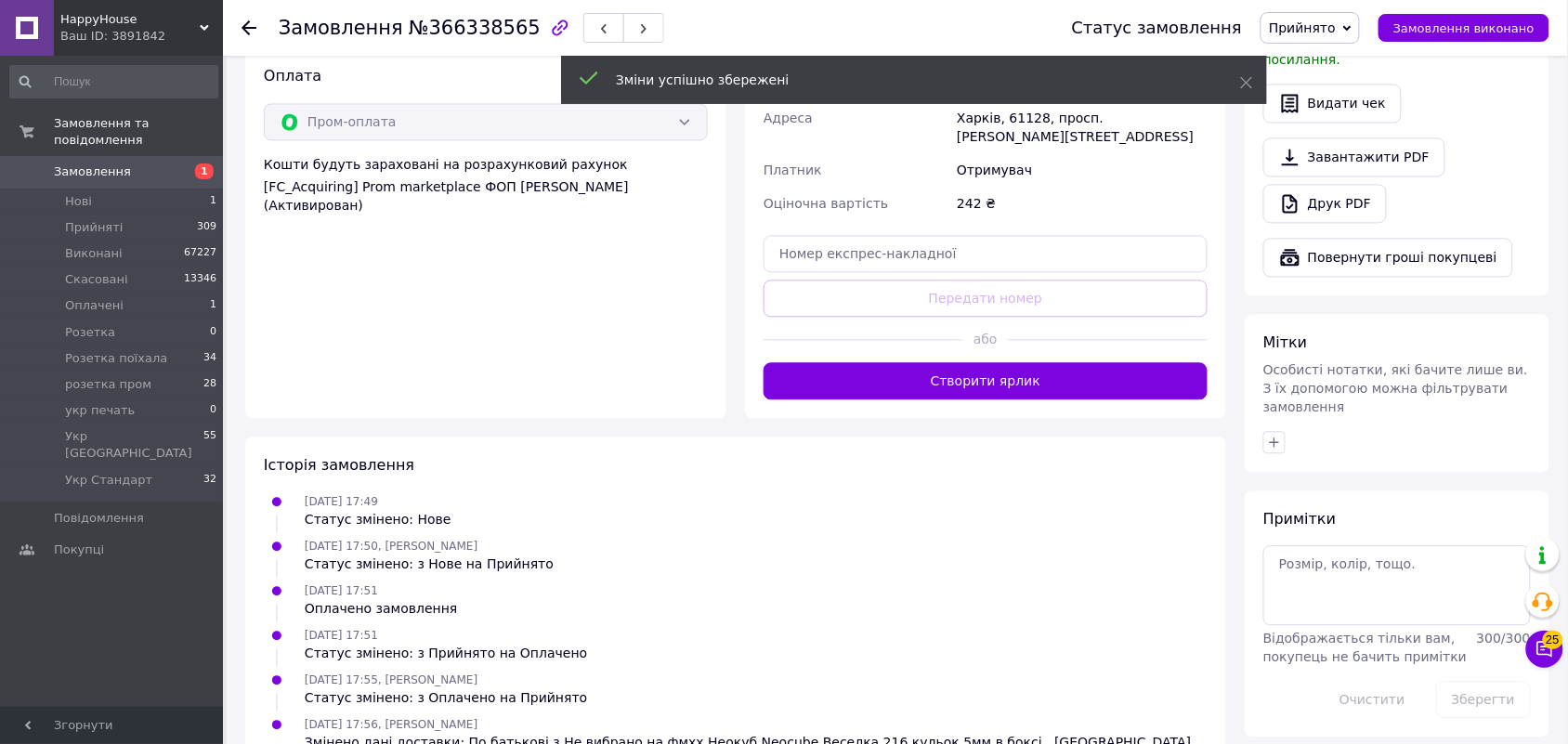
scroll to position [1107, 0]
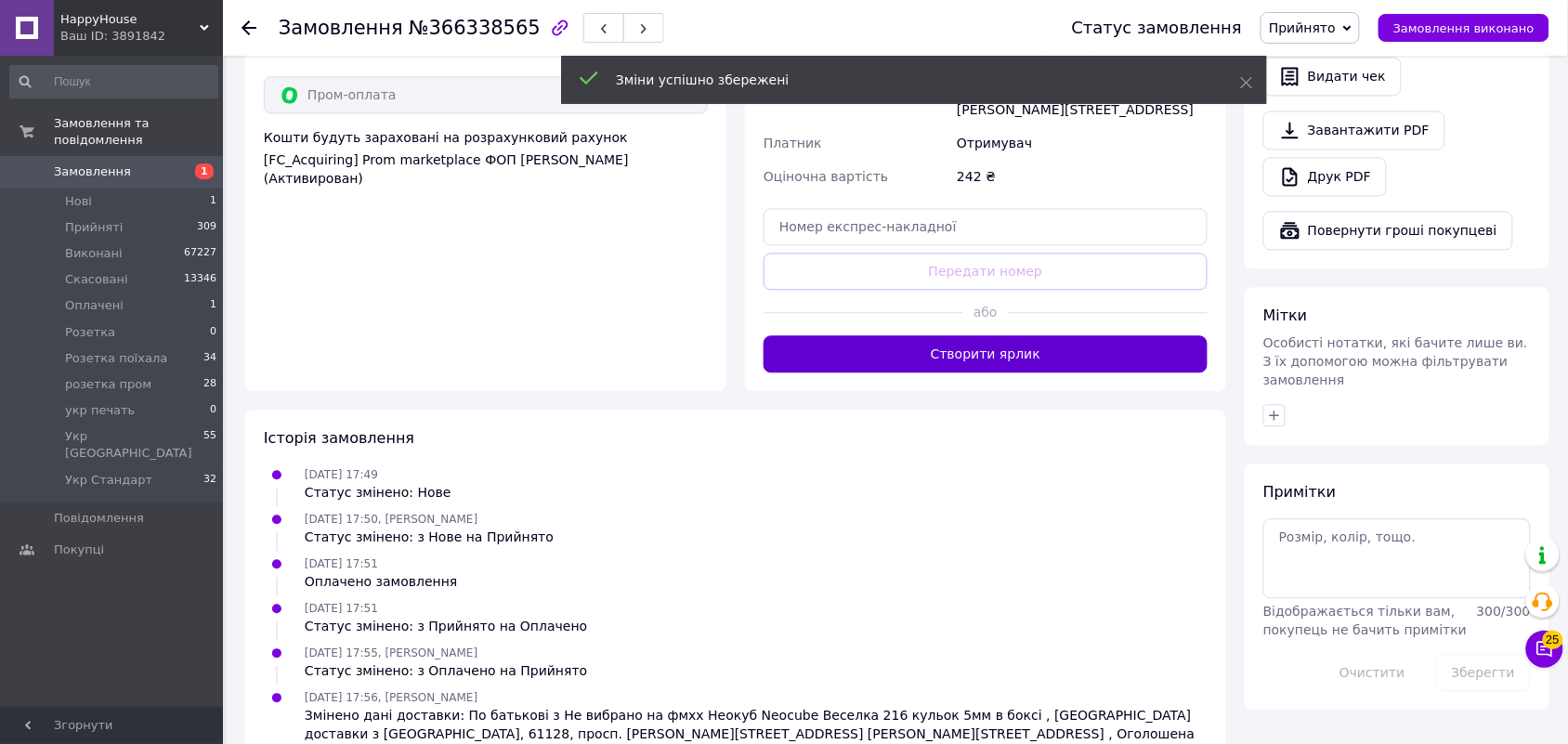
click at [1106, 335] on button "Створити ярлик" at bounding box center [985, 353] width 444 height 37
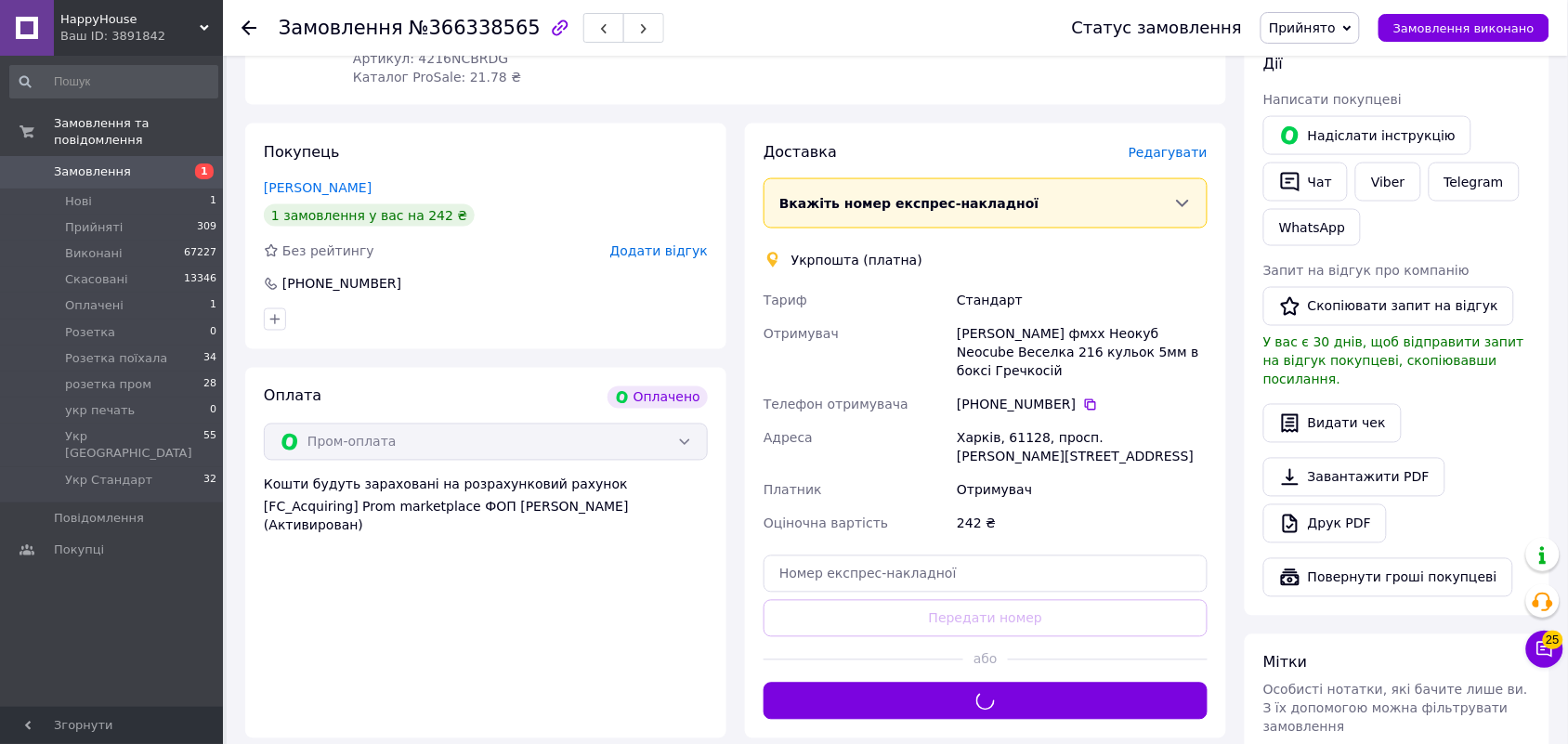
scroll to position [759, 0]
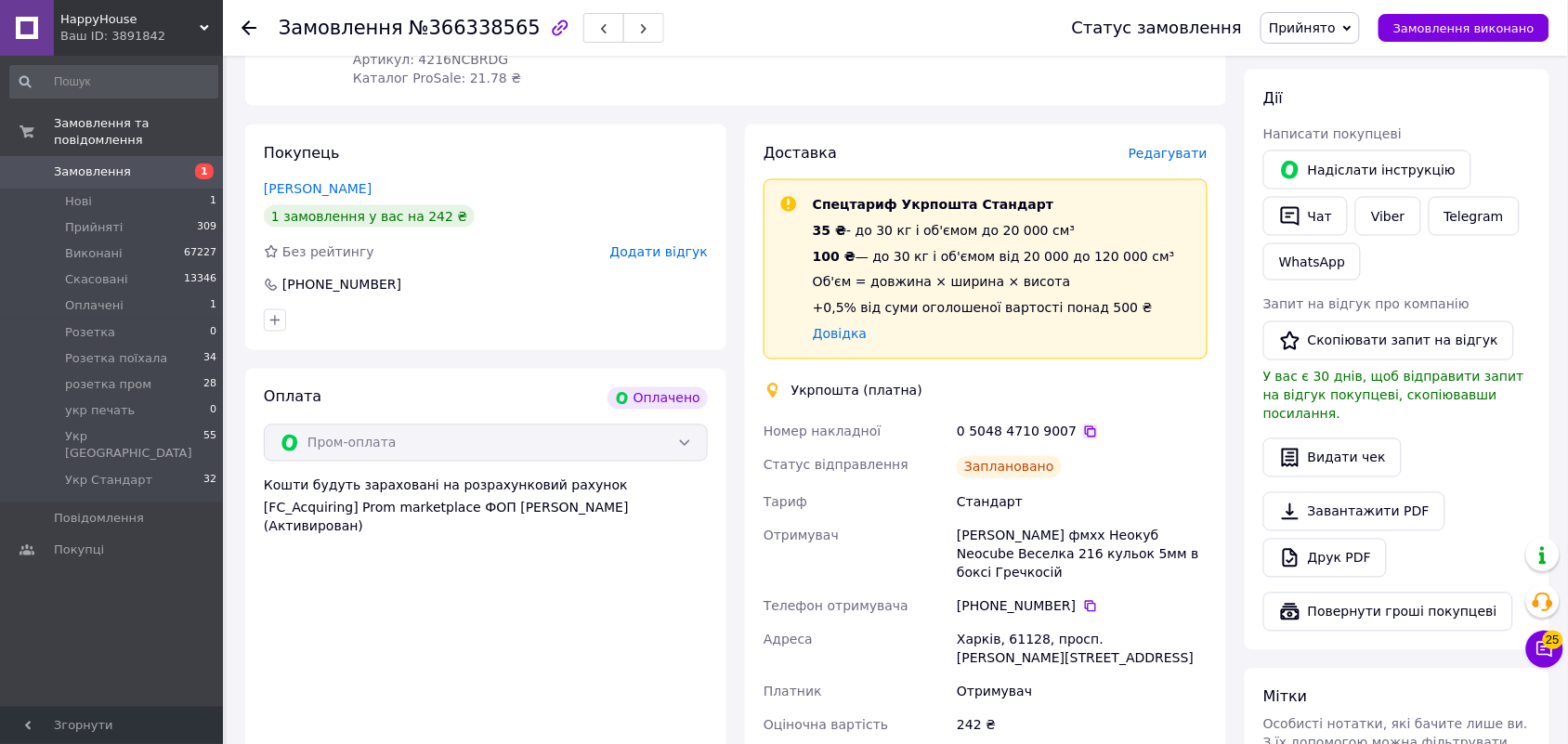
click at [1085, 426] on icon at bounding box center [1090, 431] width 11 height 11
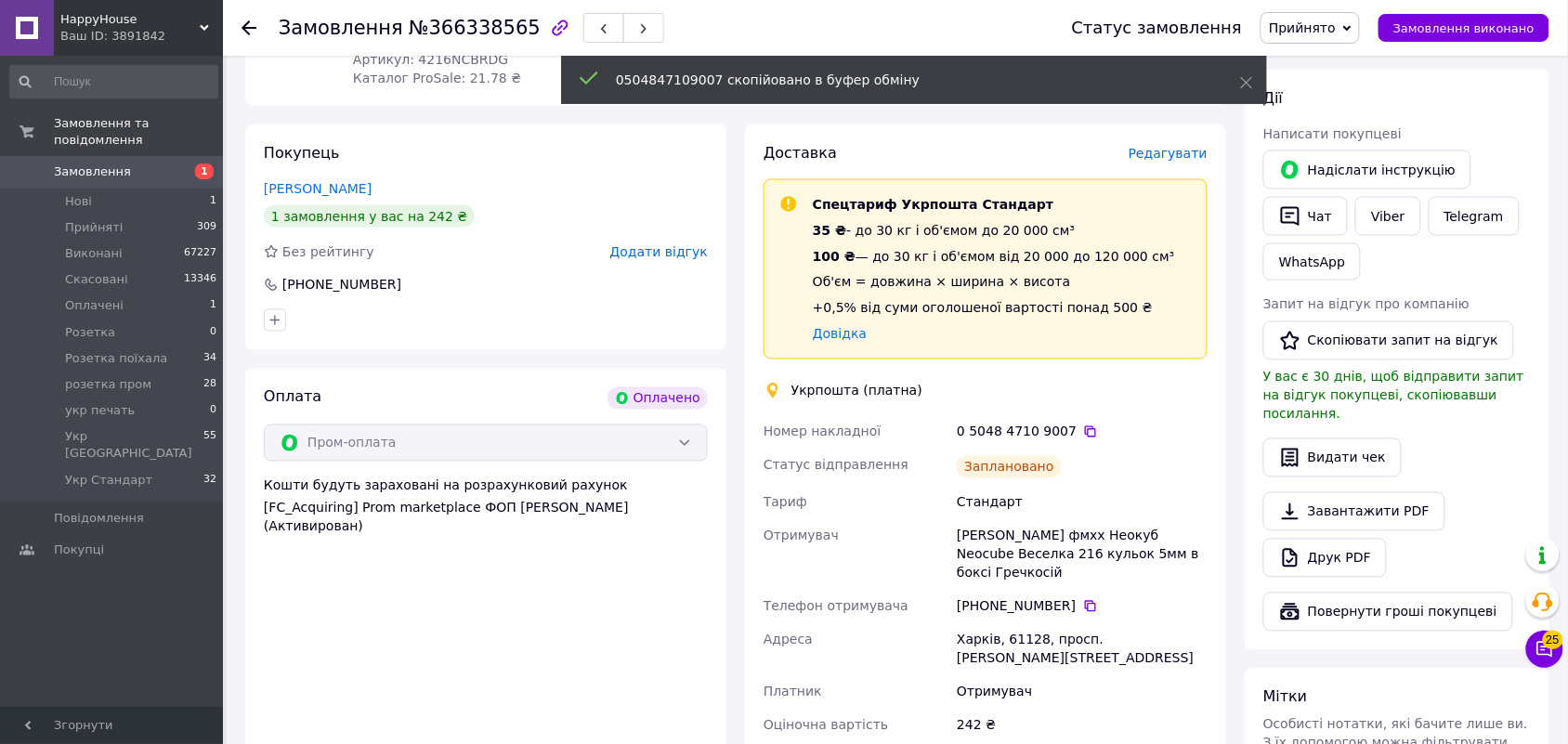
click at [1344, 37] on span "Прийнято" at bounding box center [1309, 27] width 99 height 31
click at [1339, 211] on li "Укр Стандарт" at bounding box center [1347, 211] width 171 height 27
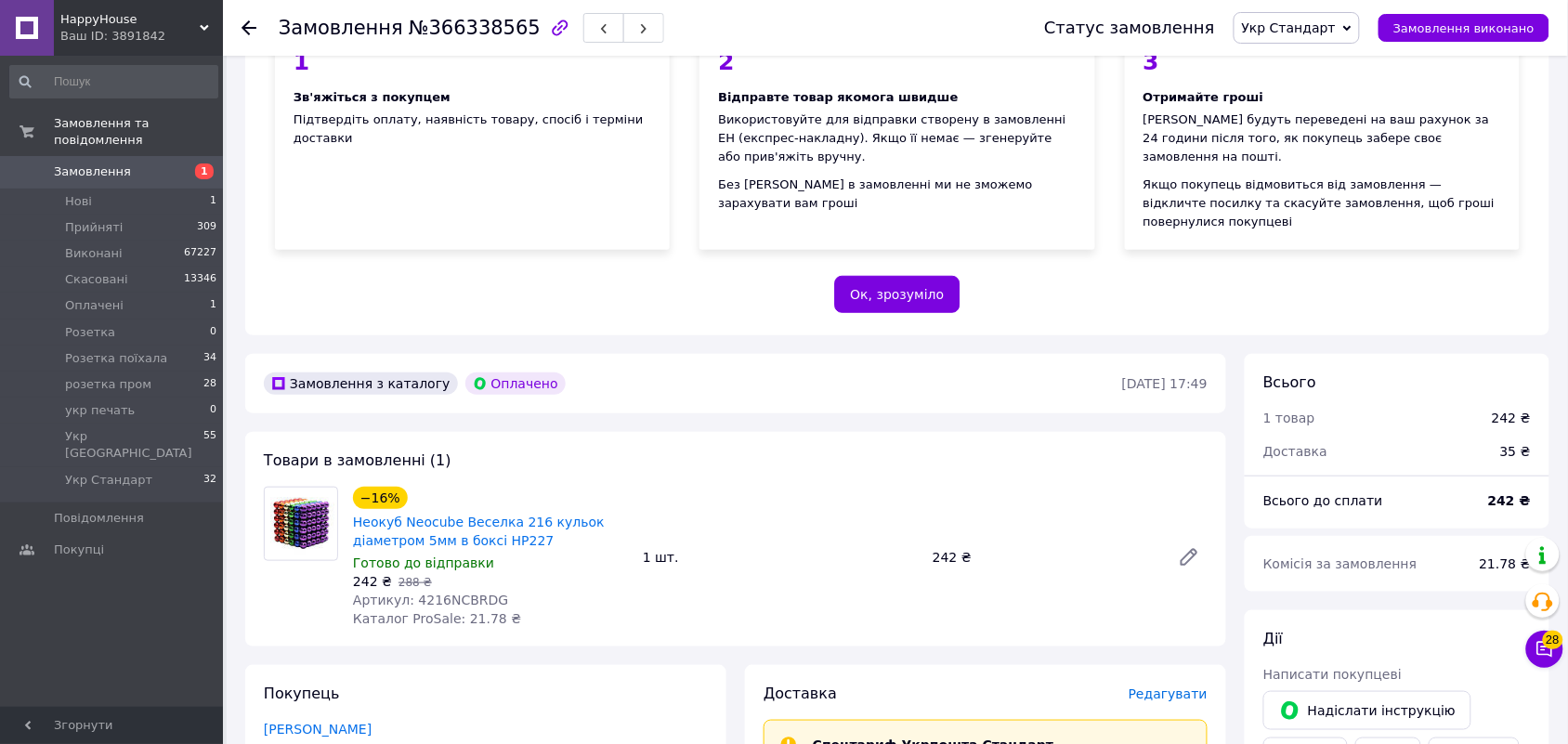
scroll to position [178, 0]
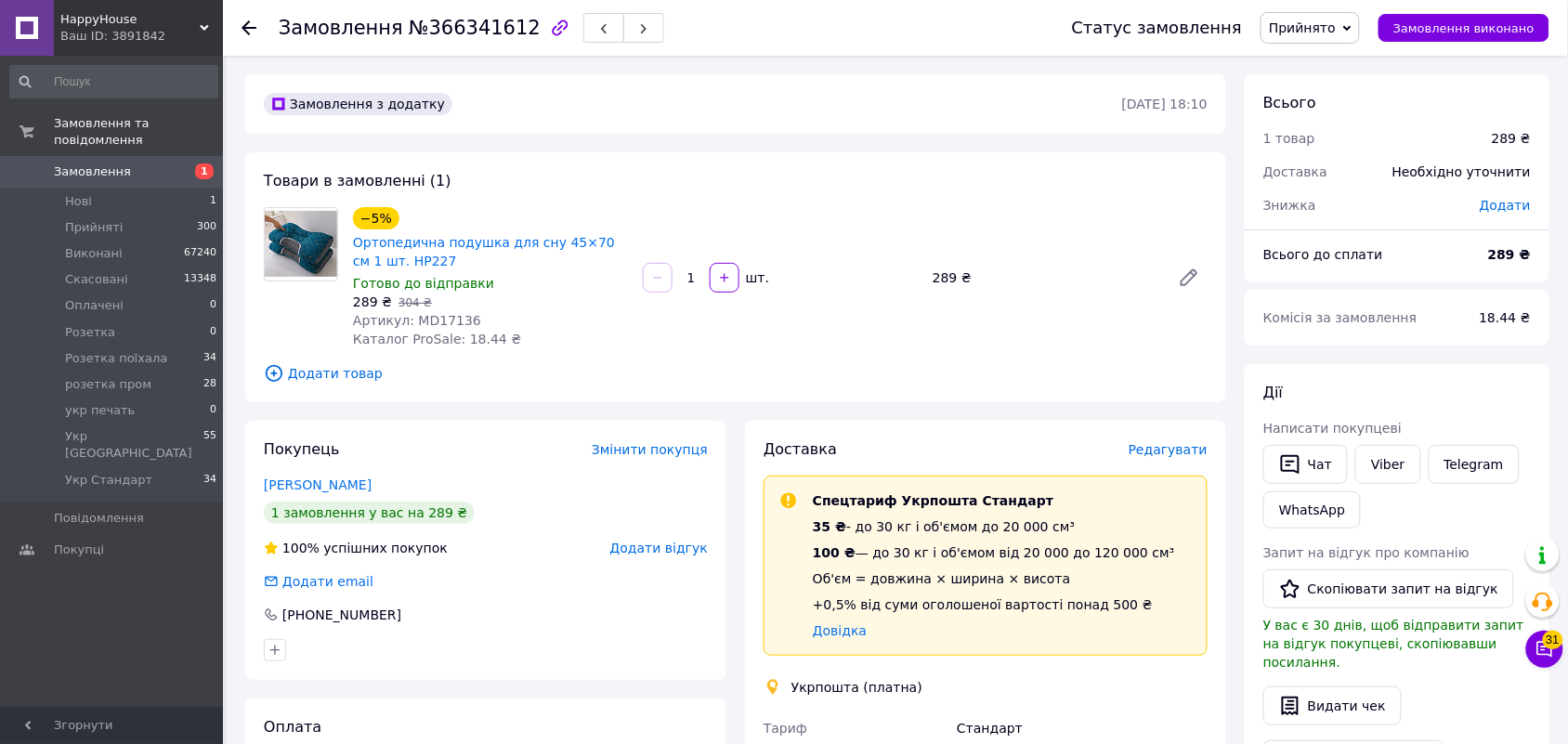
drag, startPoint x: 832, startPoint y: 388, endPoint x: 681, endPoint y: 359, distance: 153.8
click at [832, 387] on div "Товари в замовленні (1) −5% Ортопедична подушка для сну 45×70 см 1 шт. HP227 Го…" at bounding box center [736, 277] width 981 height 250
drag, startPoint x: 424, startPoint y: 262, endPoint x: 353, endPoint y: 247, distance: 72.6
click at [353, 247] on span "Ортопедична подушка для сну 45×70 см 1 шт. HP227" at bounding box center [490, 252] width 275 height 37
copy link "Ортопедична подушка для сну 45×70 см 1 шт. HP227"
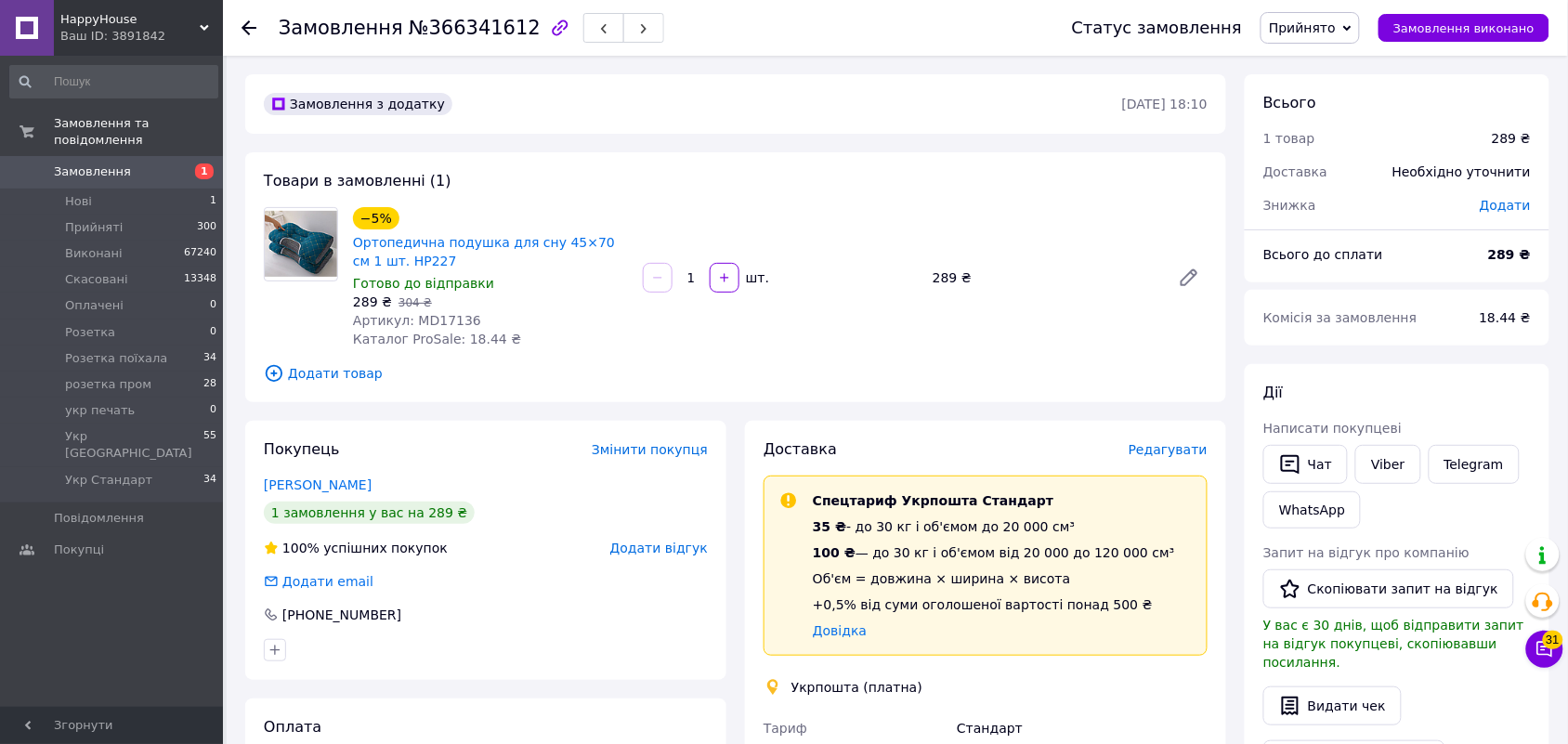
click at [1163, 450] on span "Редагувати" at bounding box center [1167, 448] width 79 height 15
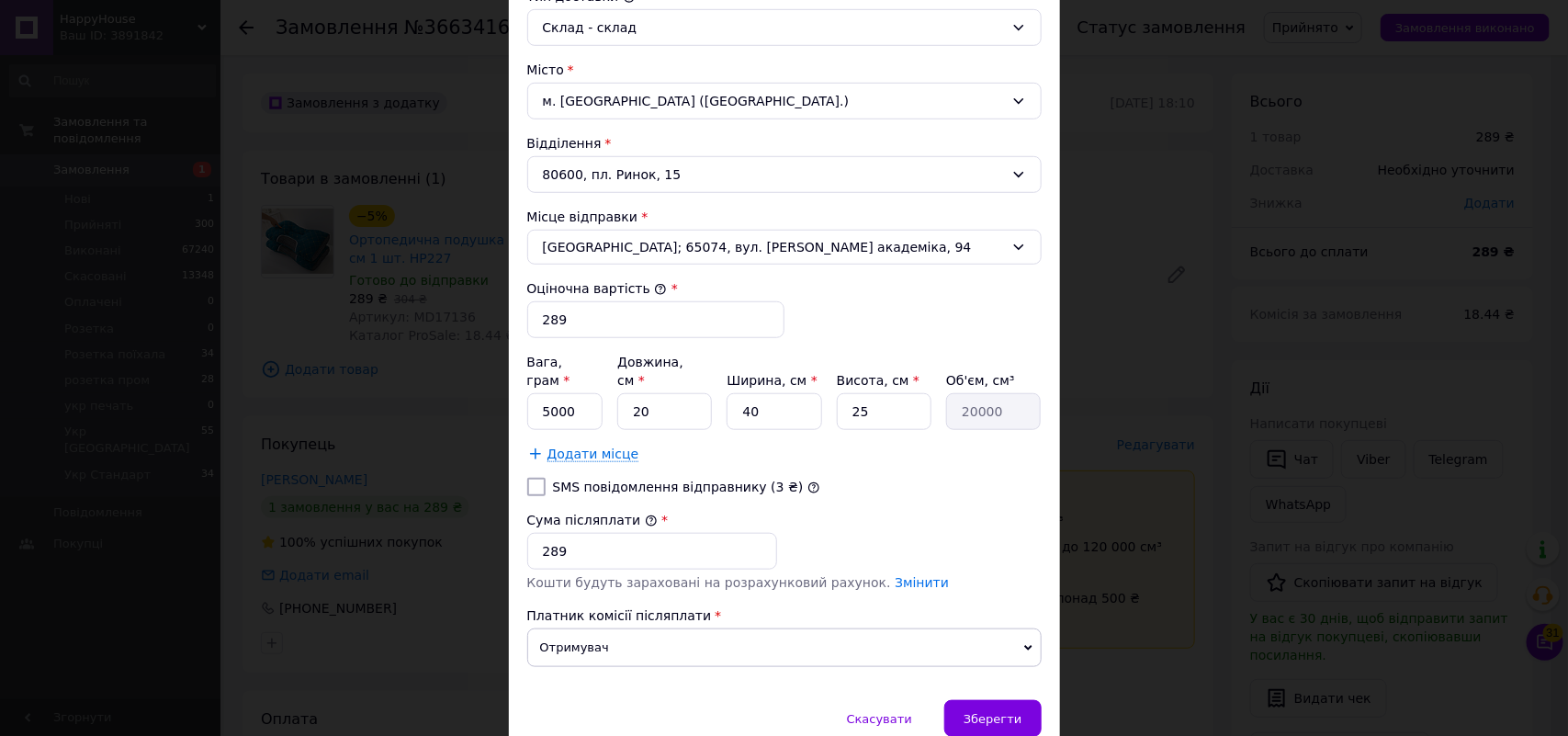
scroll to position [574, 0]
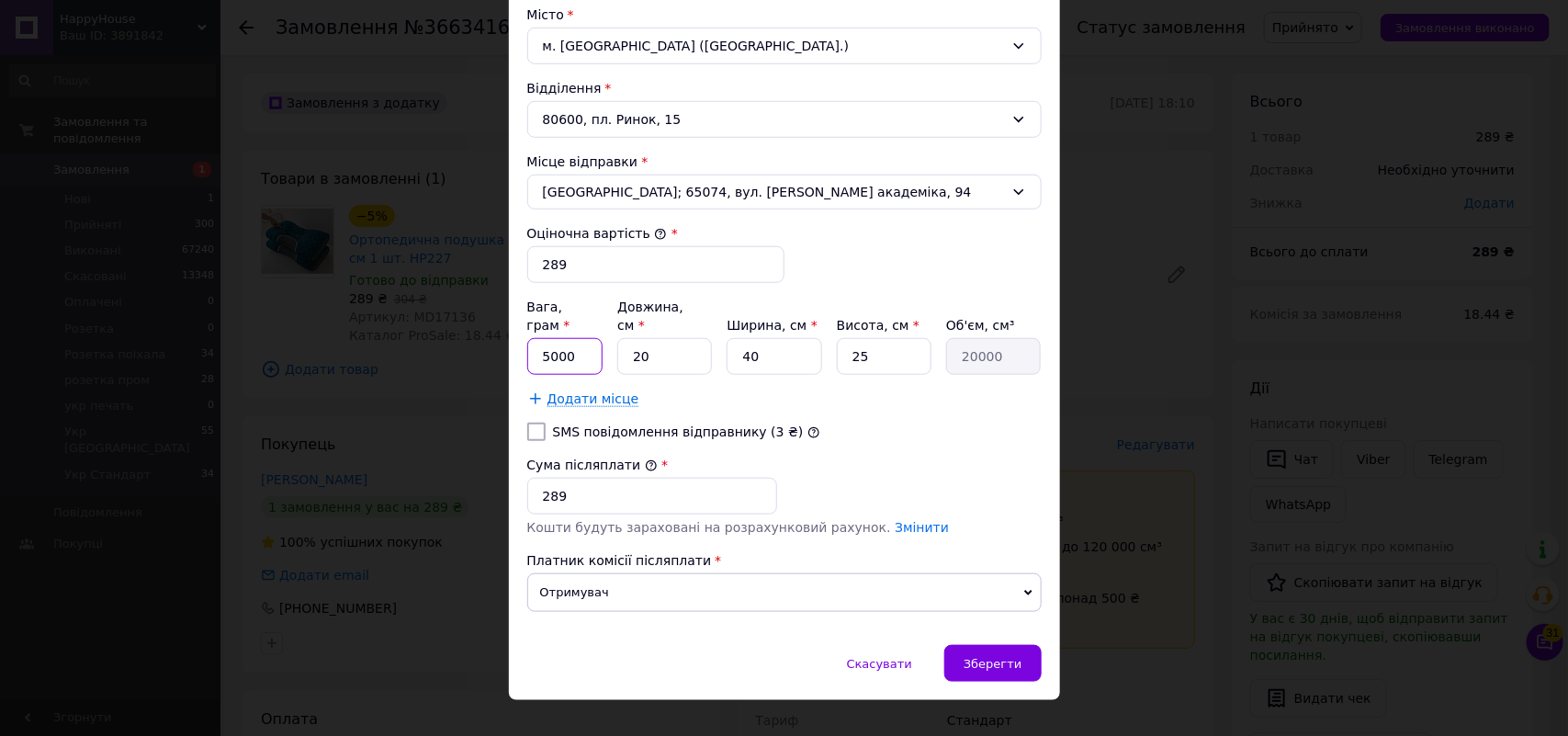
click at [556, 338] on input "5000" at bounding box center [565, 356] width 77 height 37
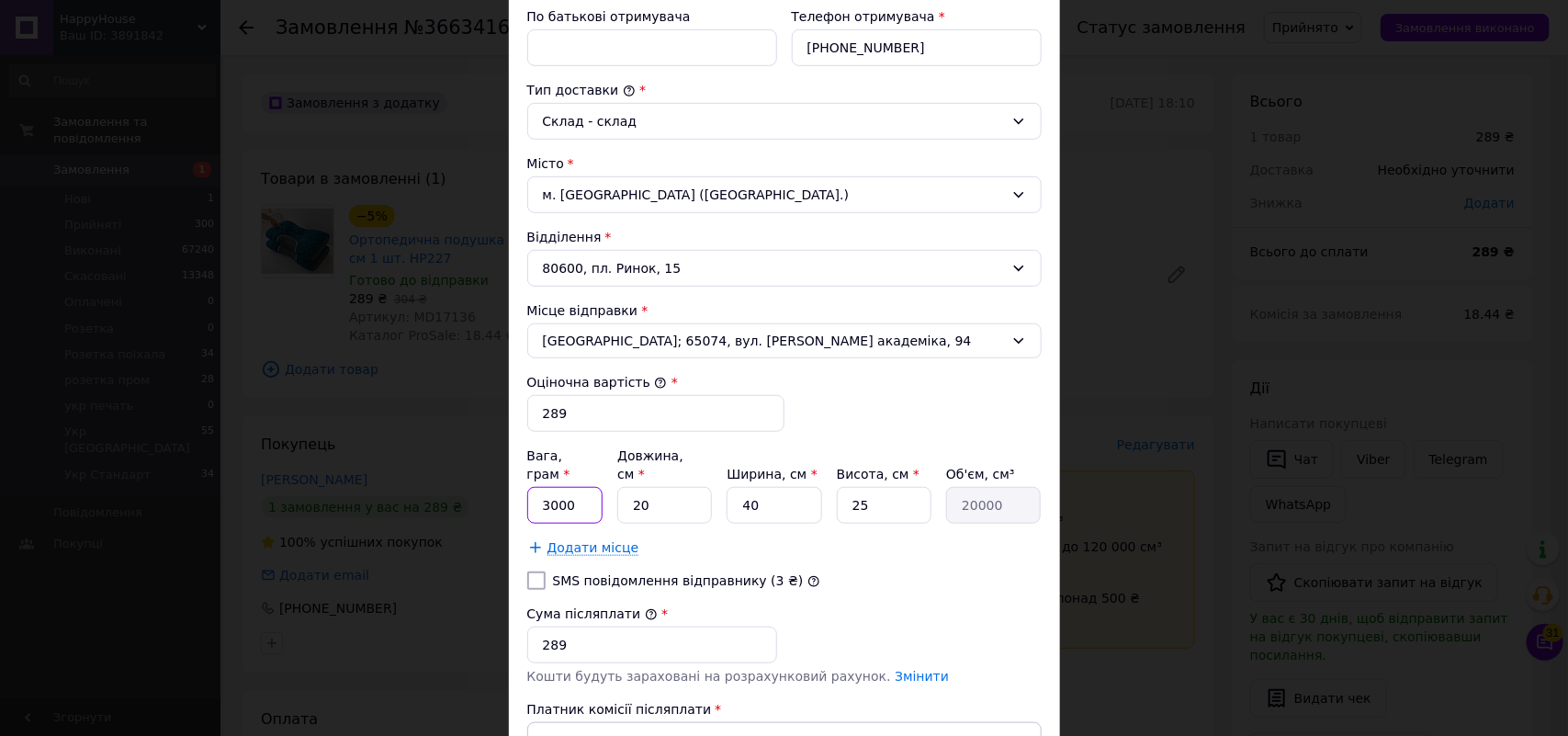
scroll to position [345, 0]
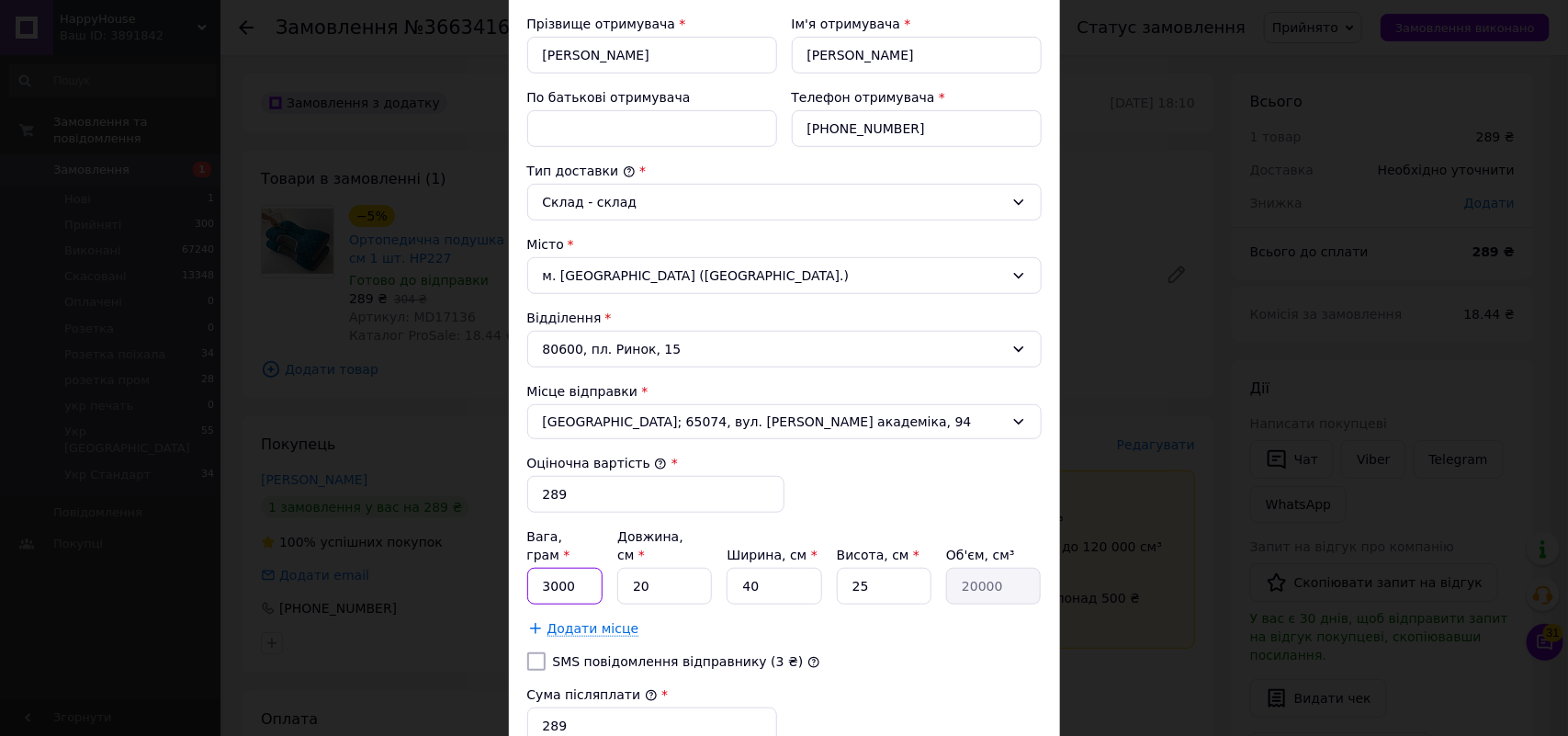
type input "3000"
click at [586, 138] on input "По батькові отримувача" at bounding box center [652, 129] width 250 height 37
paste input "Ортопедична подушка для сну 45×70 см 1 шт. HP227"
click at [671, 131] on input "фмхх Ортопедична подушка для сну 45×70 см 1 шт" at bounding box center [652, 129] width 250 height 37
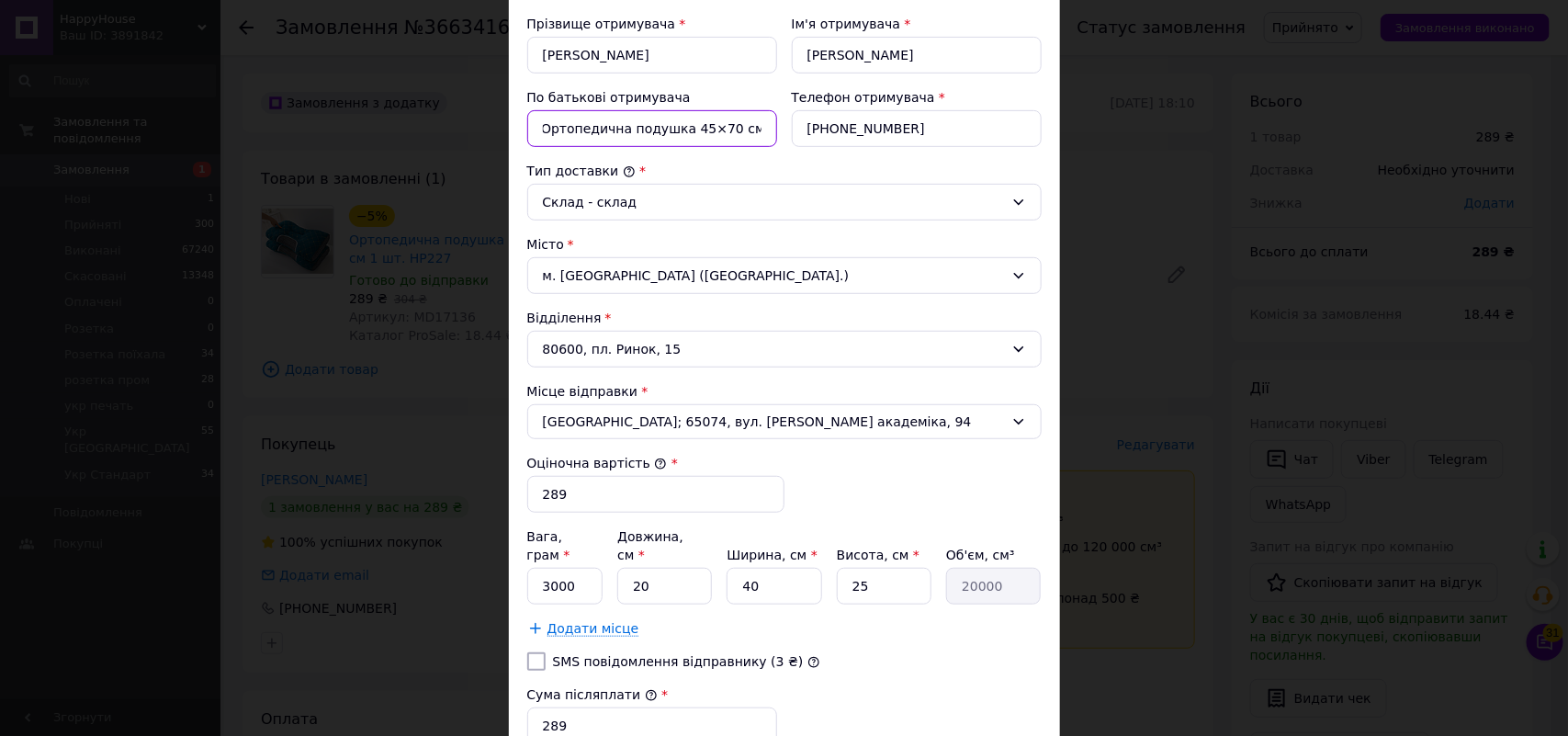
scroll to position [0, 38]
drag, startPoint x: 614, startPoint y: 134, endPoint x: 585, endPoint y: 156, distance: 36.4
click at [574, 136] on input "фмхх Ортопедична подушка 45×70 см 1 шт" at bounding box center [652, 129] width 250 height 37
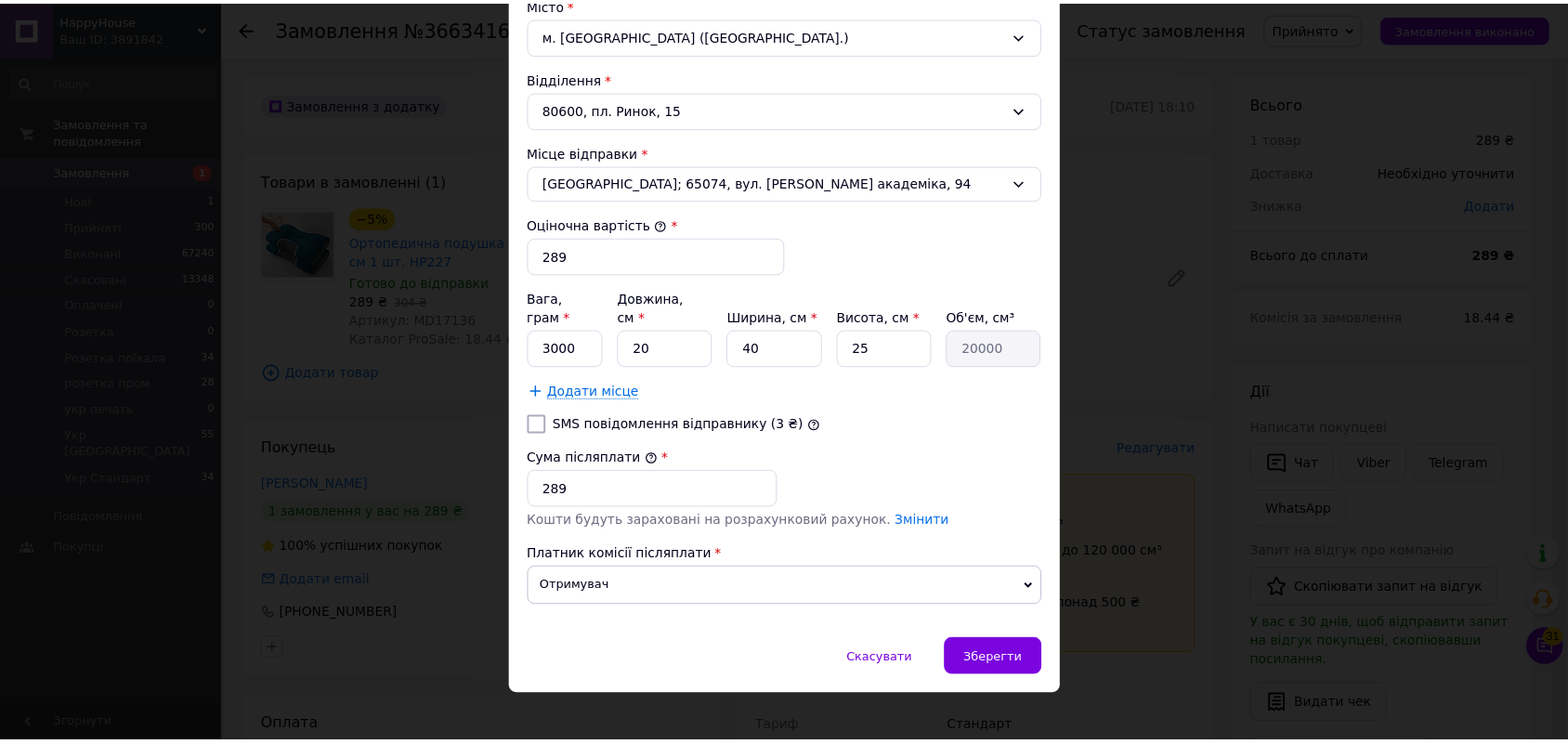
scroll to position [596, 0]
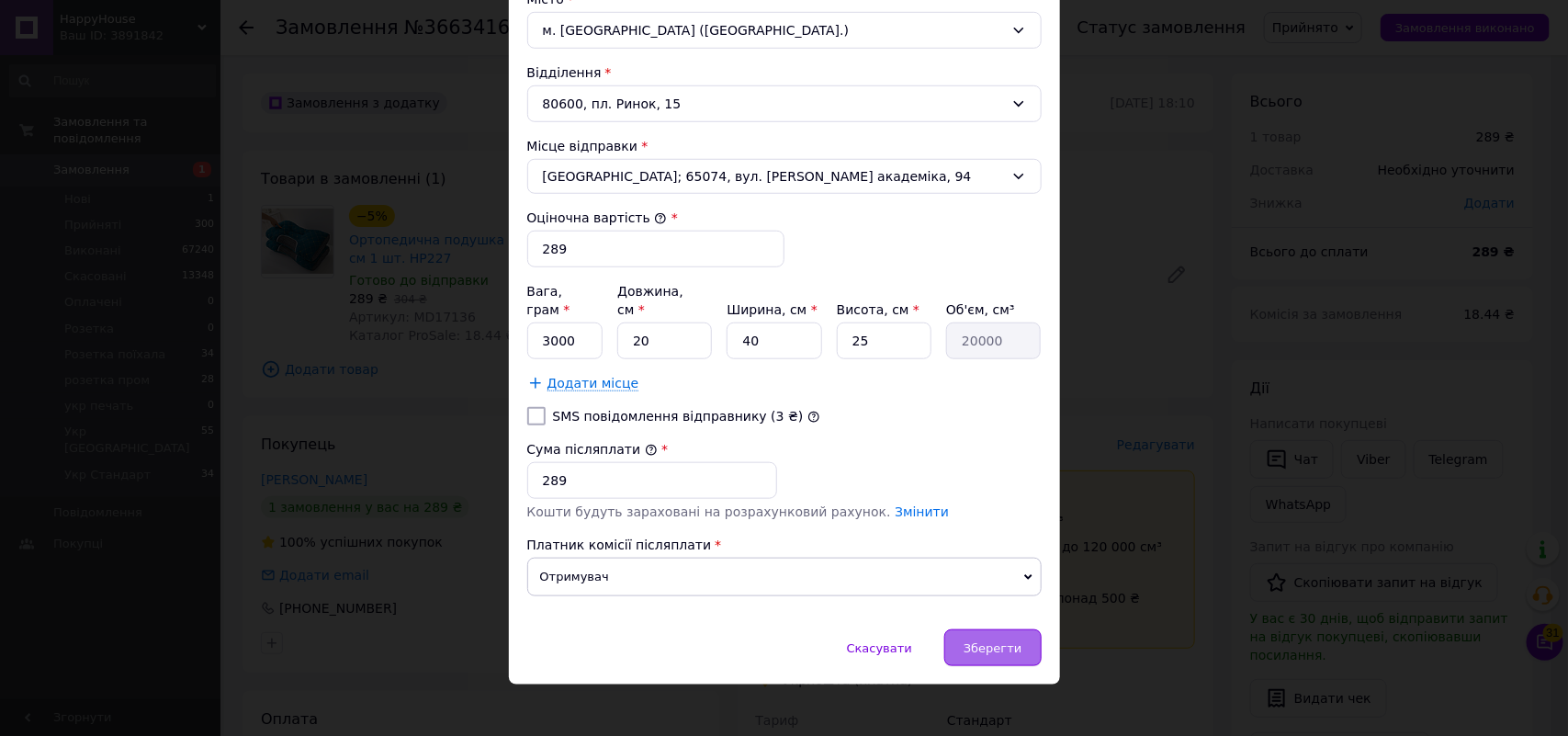
type input "фмхх Ортоп подушка 45×70 см 1 шт"
click at [1002, 641] on span "Зберегти" at bounding box center [993, 648] width 58 height 14
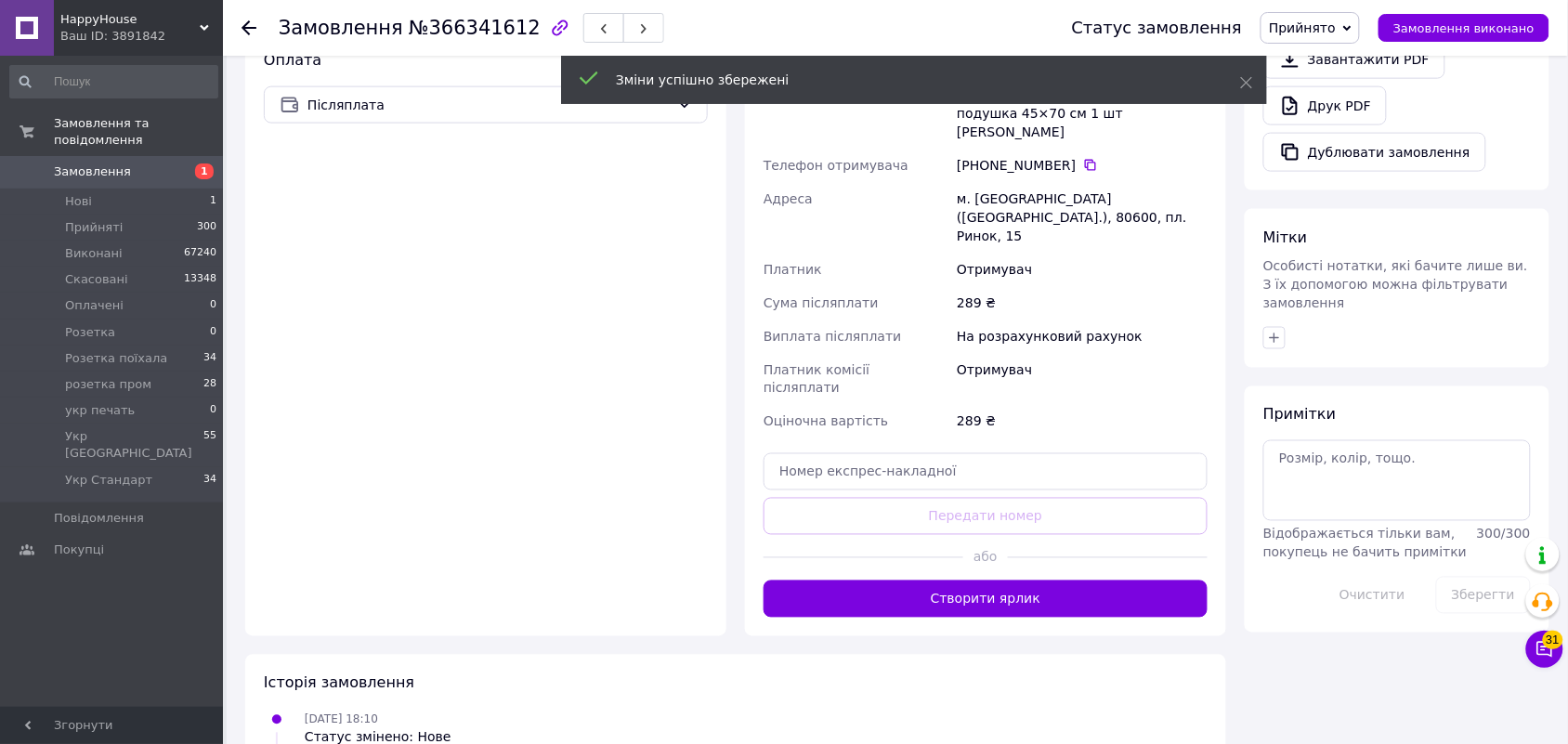
scroll to position [696, 0]
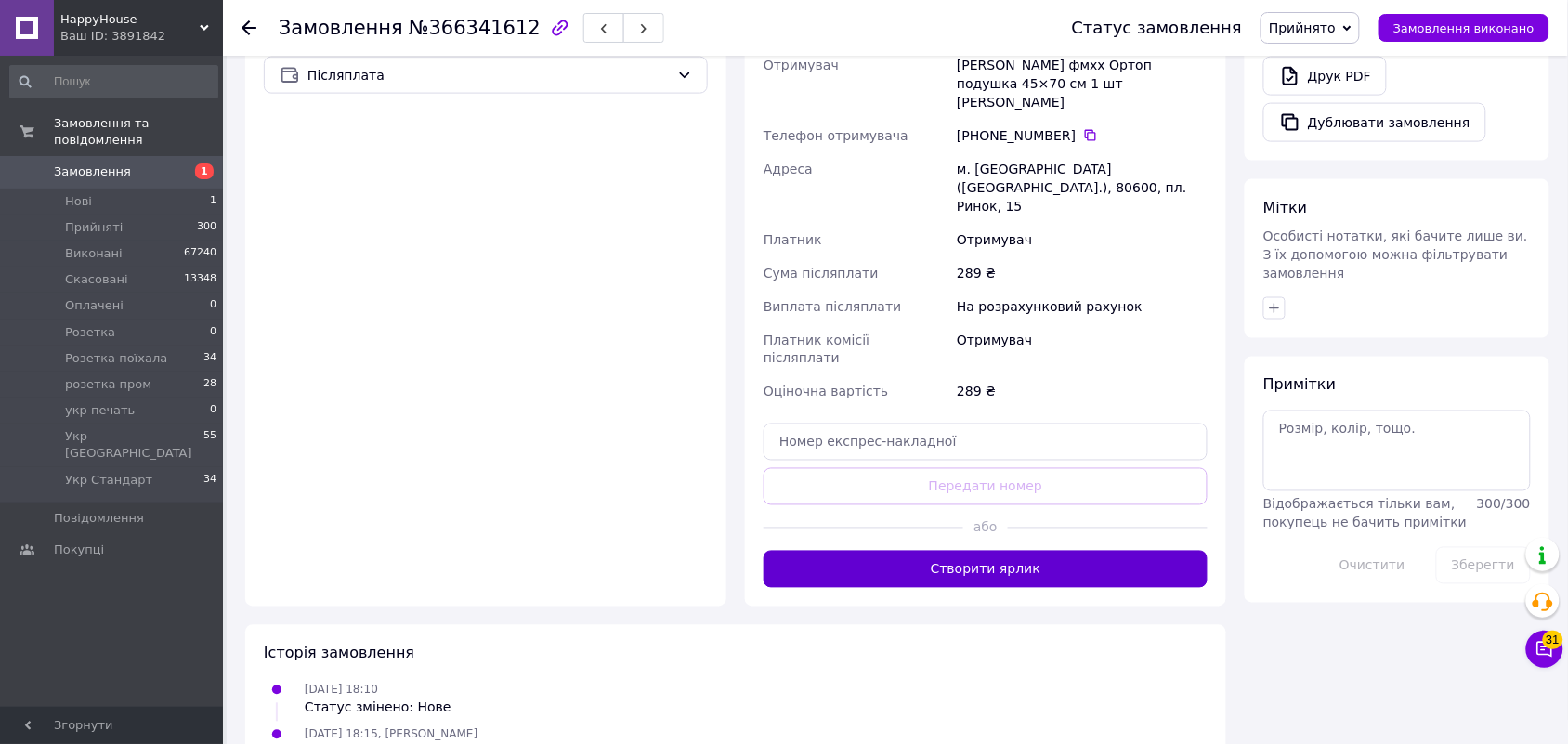
click at [1083, 550] on button "Створити ярлик" at bounding box center [985, 569] width 444 height 37
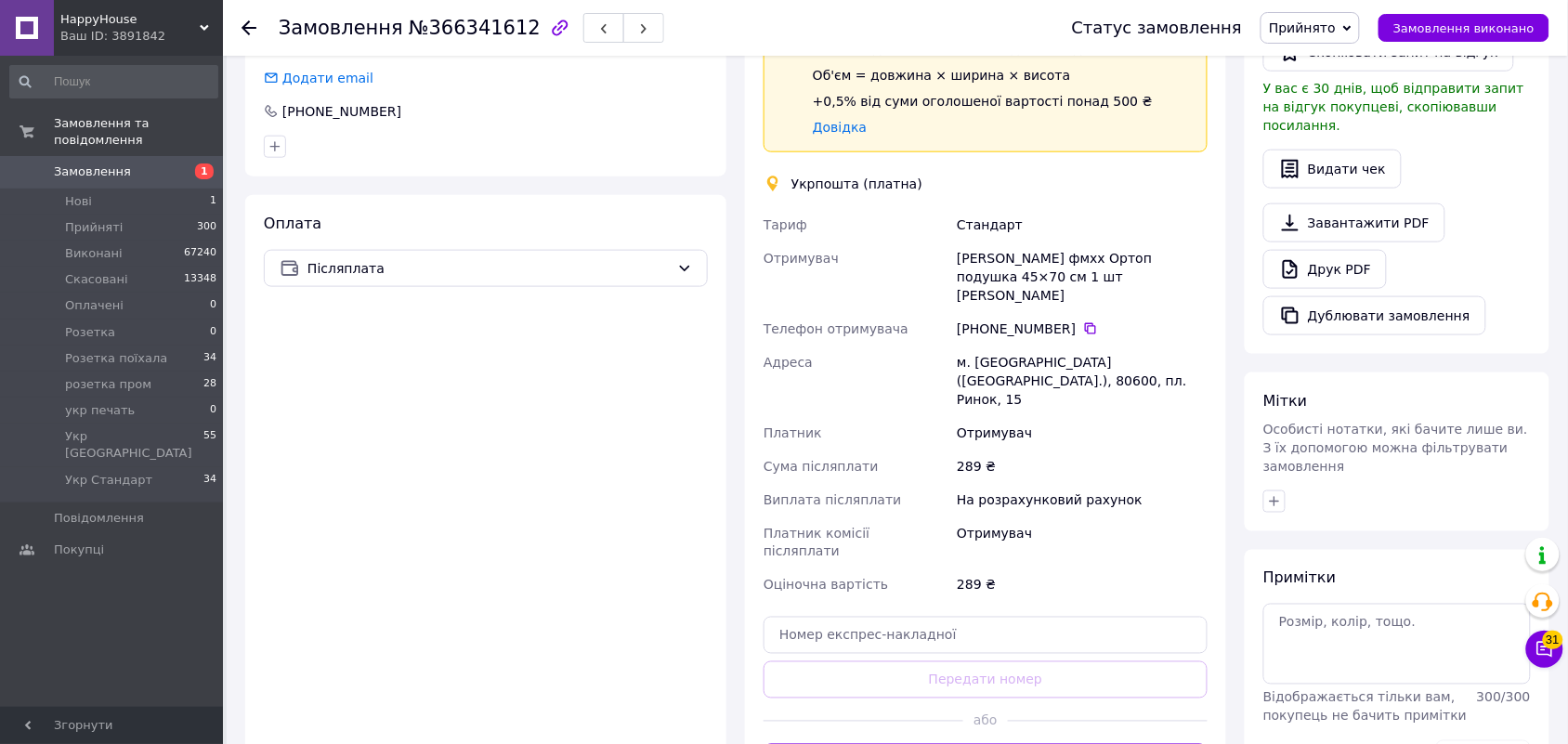
scroll to position [464, 0]
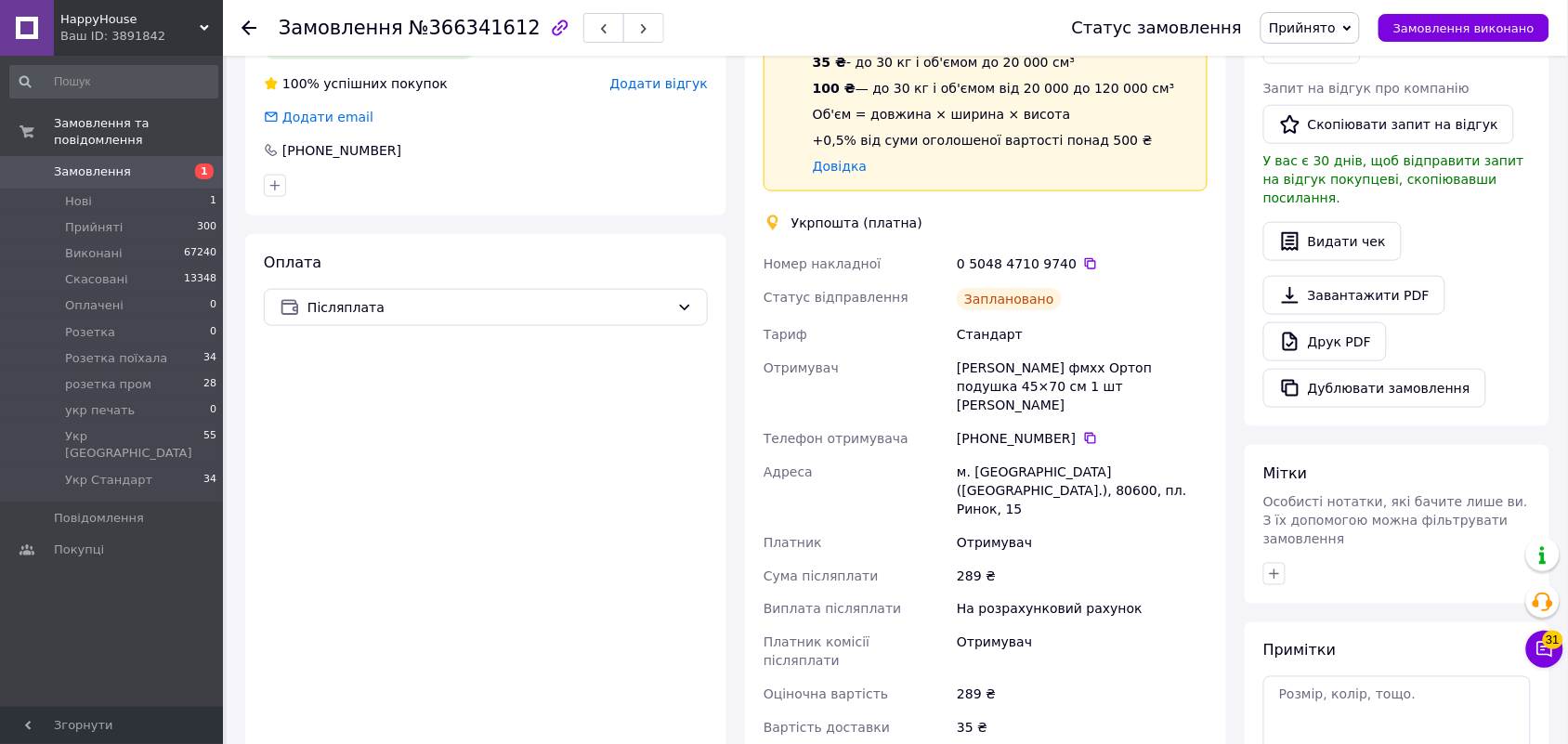
drag, startPoint x: 1073, startPoint y: 261, endPoint x: 1200, endPoint y: 190, distance: 145.5
click at [1083, 261] on icon at bounding box center [1090, 263] width 15 height 15
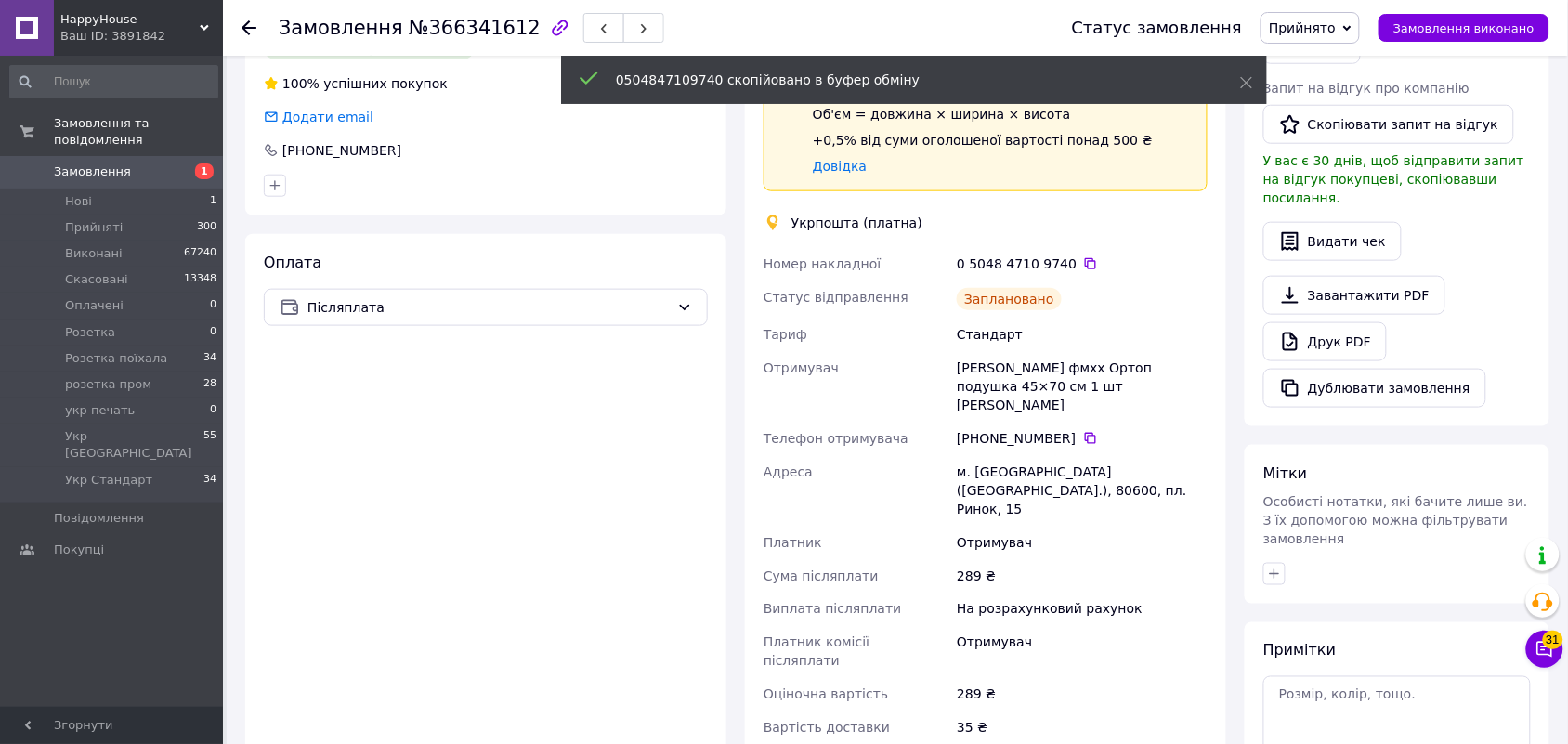
click at [1336, 28] on span "Прийнято" at bounding box center [1303, 27] width 67 height 15
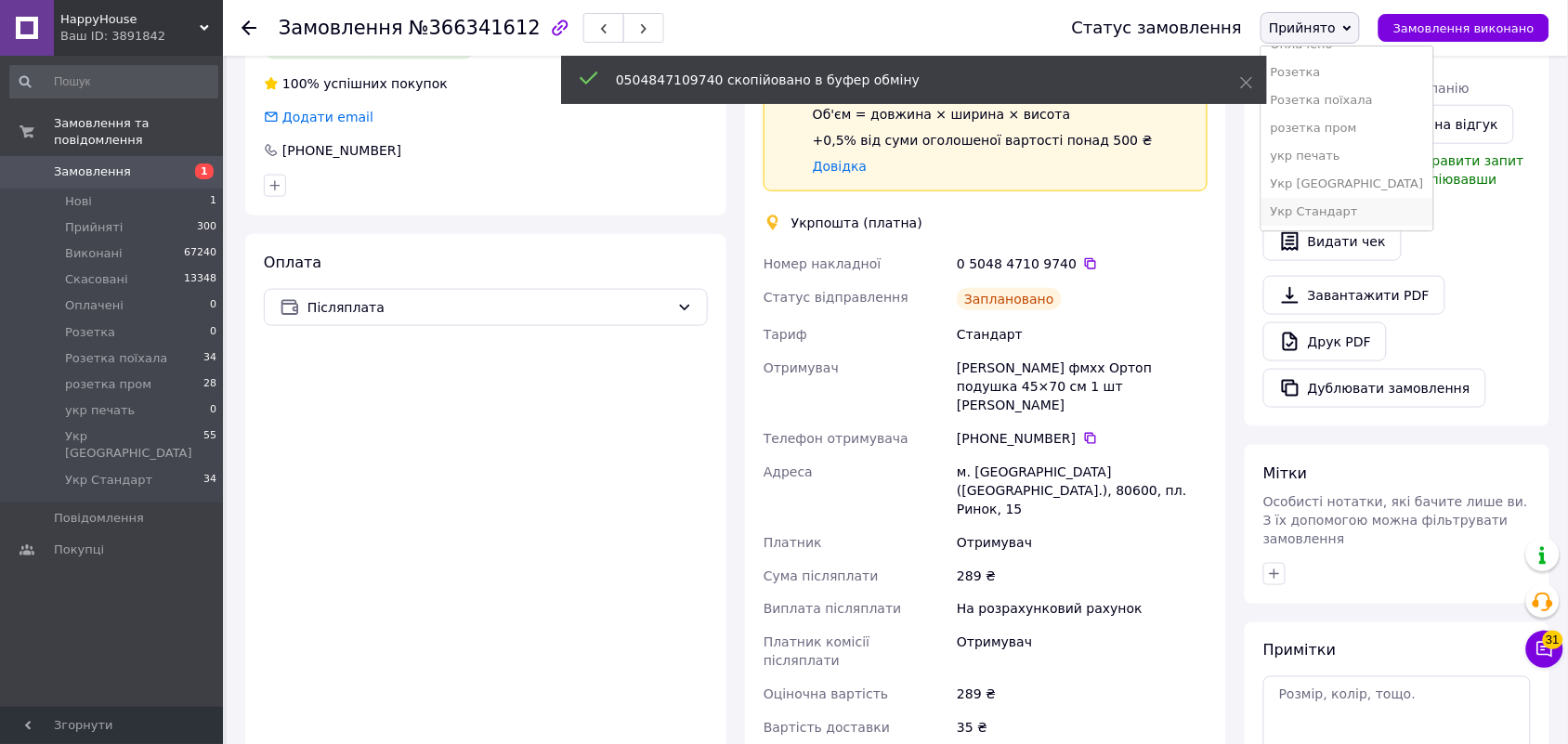
click at [1352, 209] on li "Укр Стандарт" at bounding box center [1347, 211] width 171 height 27
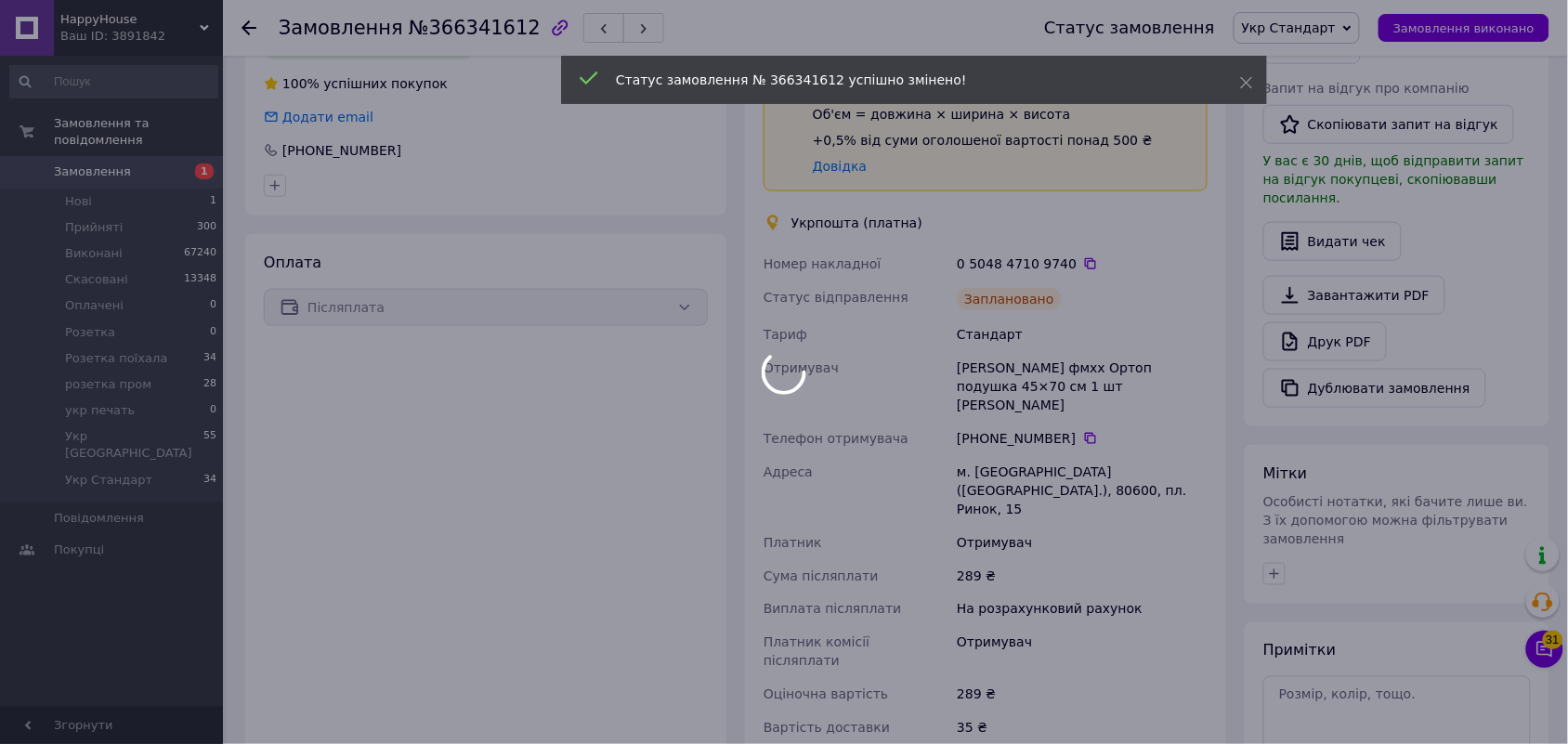
click at [1166, 247] on div at bounding box center [784, 372] width 1568 height 744
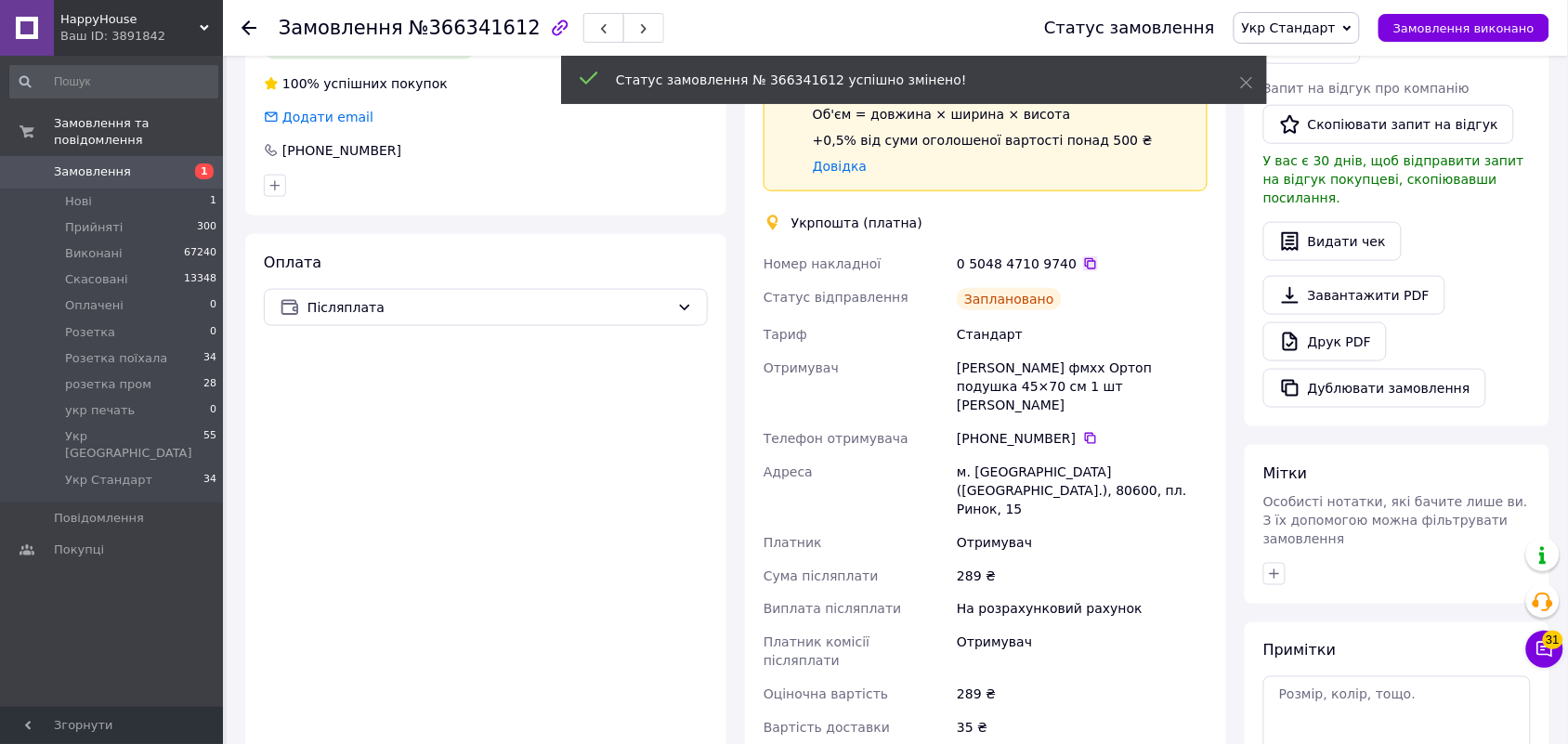
click at [1085, 262] on icon at bounding box center [1090, 263] width 11 height 11
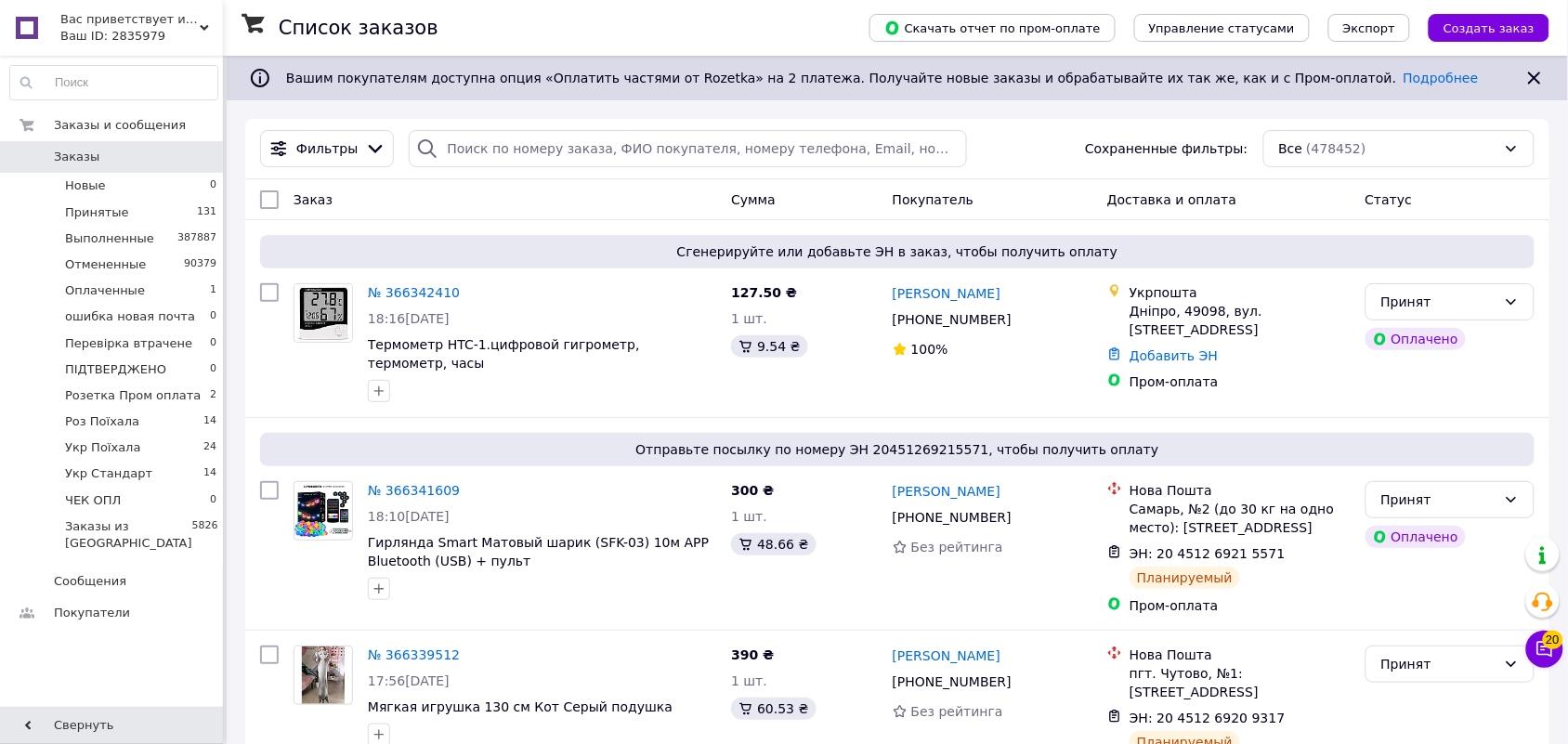
click at [205, 29] on use at bounding box center [204, 28] width 9 height 6
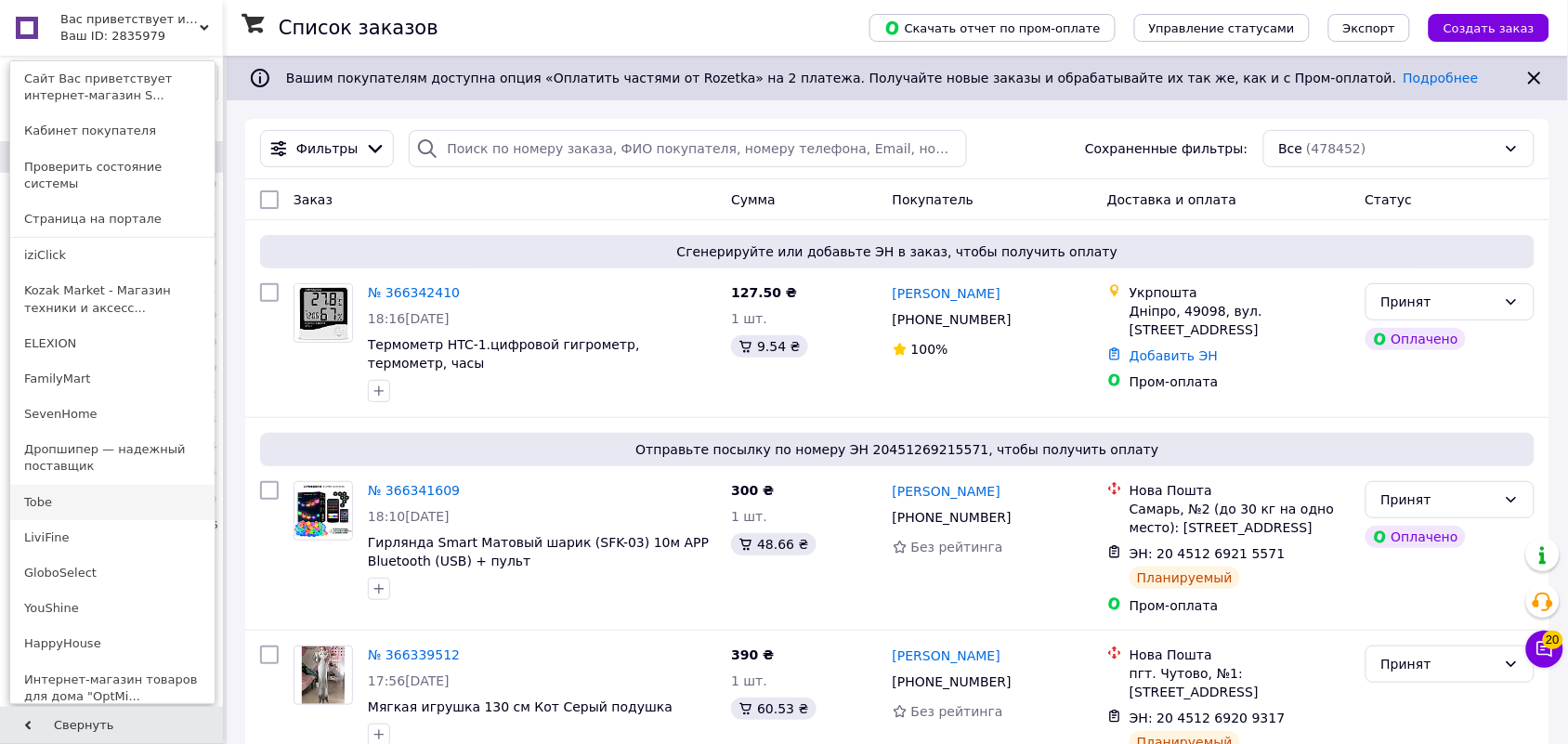
click at [71, 485] on link "Tobe" at bounding box center [112, 502] width 205 height 35
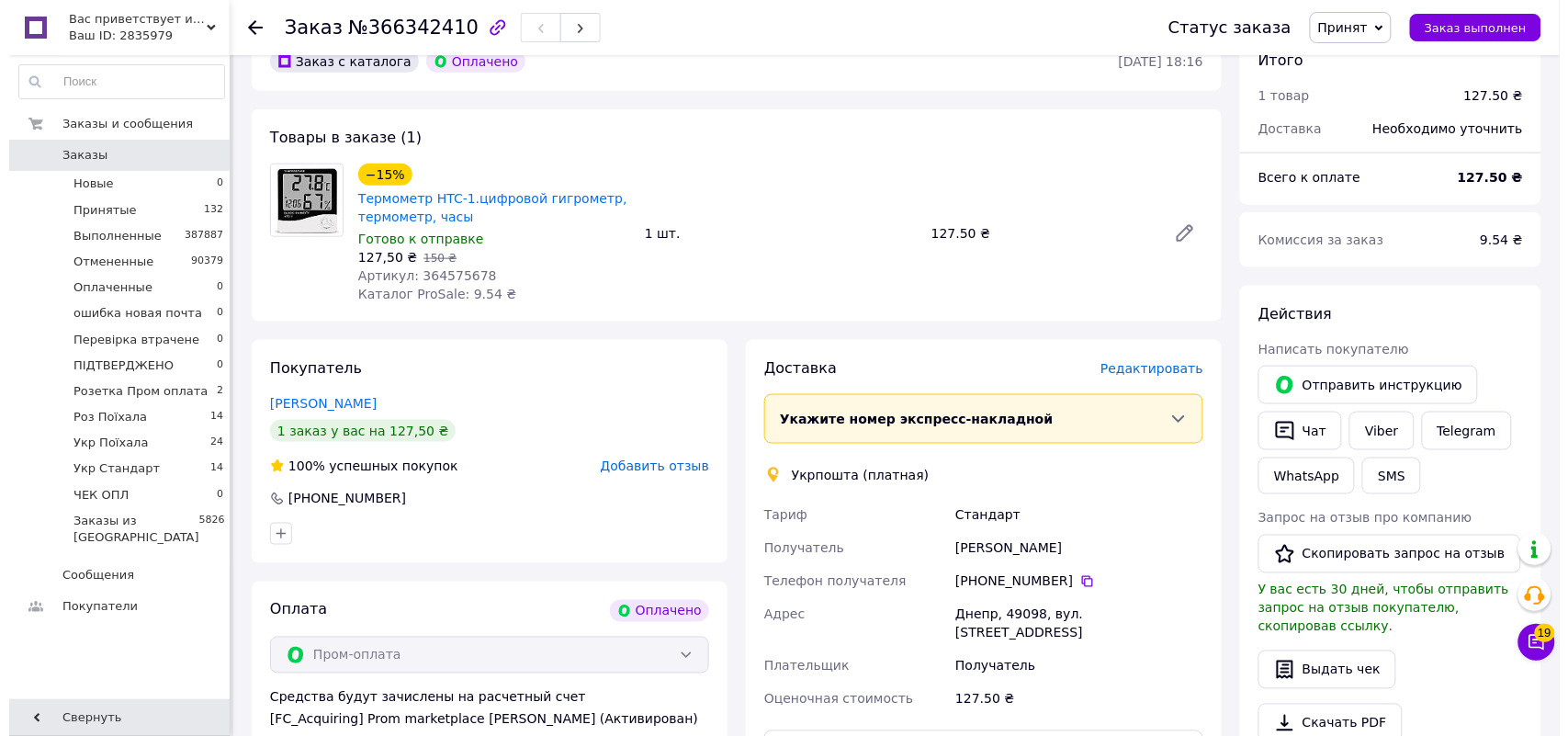
scroll to position [574, 0]
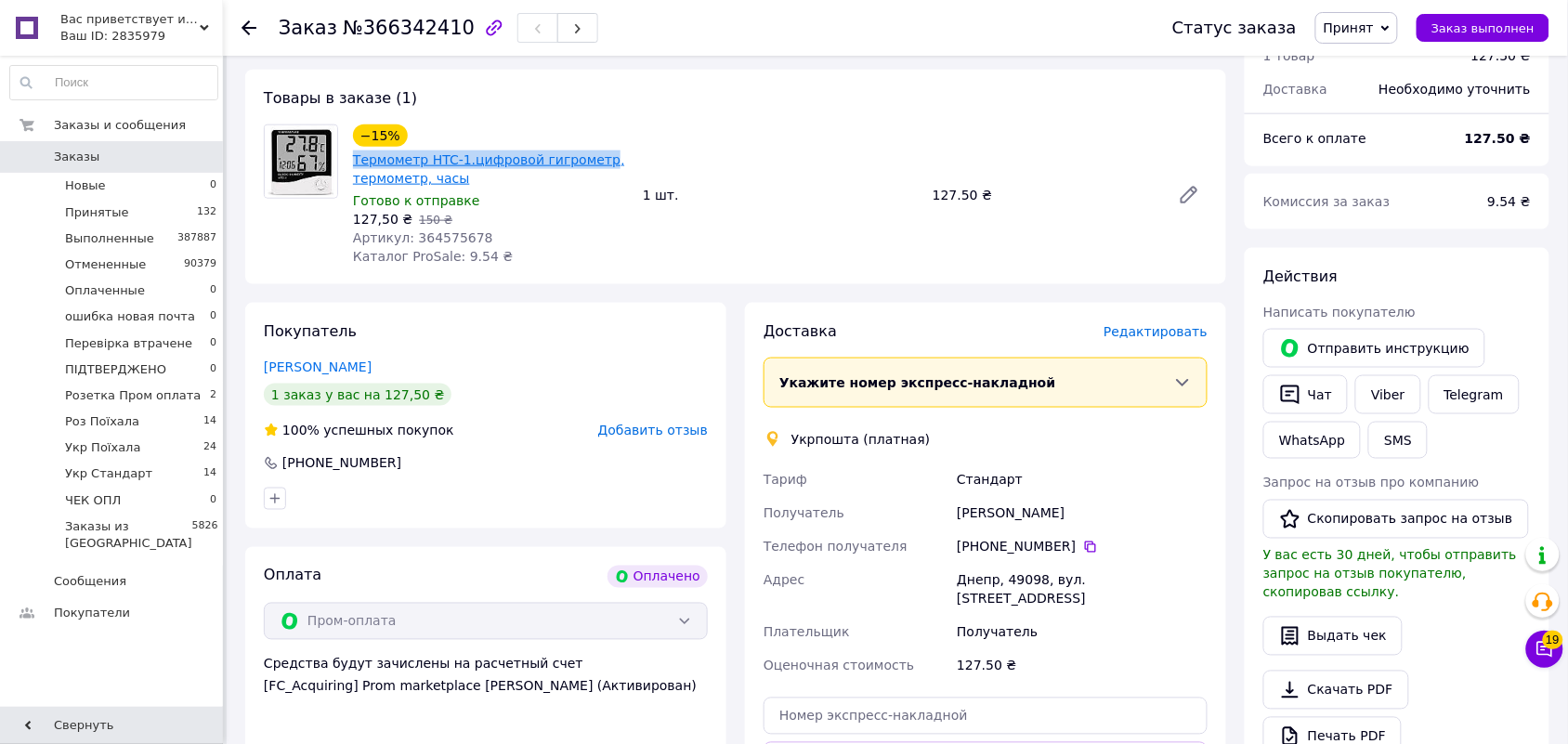
drag, startPoint x: 345, startPoint y: 122, endPoint x: 591, endPoint y: 123, distance: 246.0
click at [590, 126] on div "−15% Термометр HTC-1.цифровой гигрометр, термометр, часы Готово к отправке 127,…" at bounding box center [491, 195] width 290 height 149
copy link "Термометр HTC-1.цифровой гигрометр"
click at [1155, 324] on span "Редактировать" at bounding box center [1156, 331] width 104 height 15
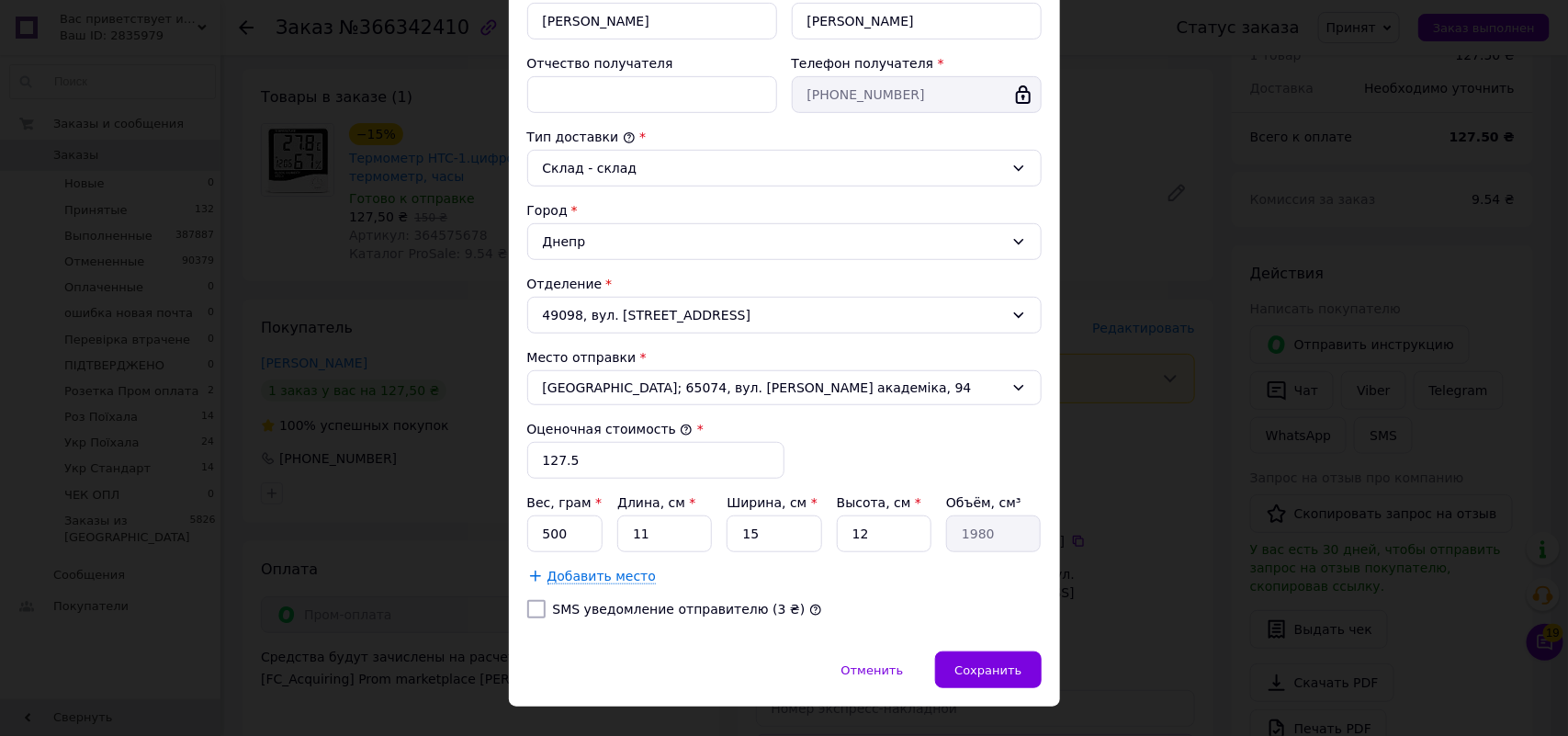
scroll to position [418, 0]
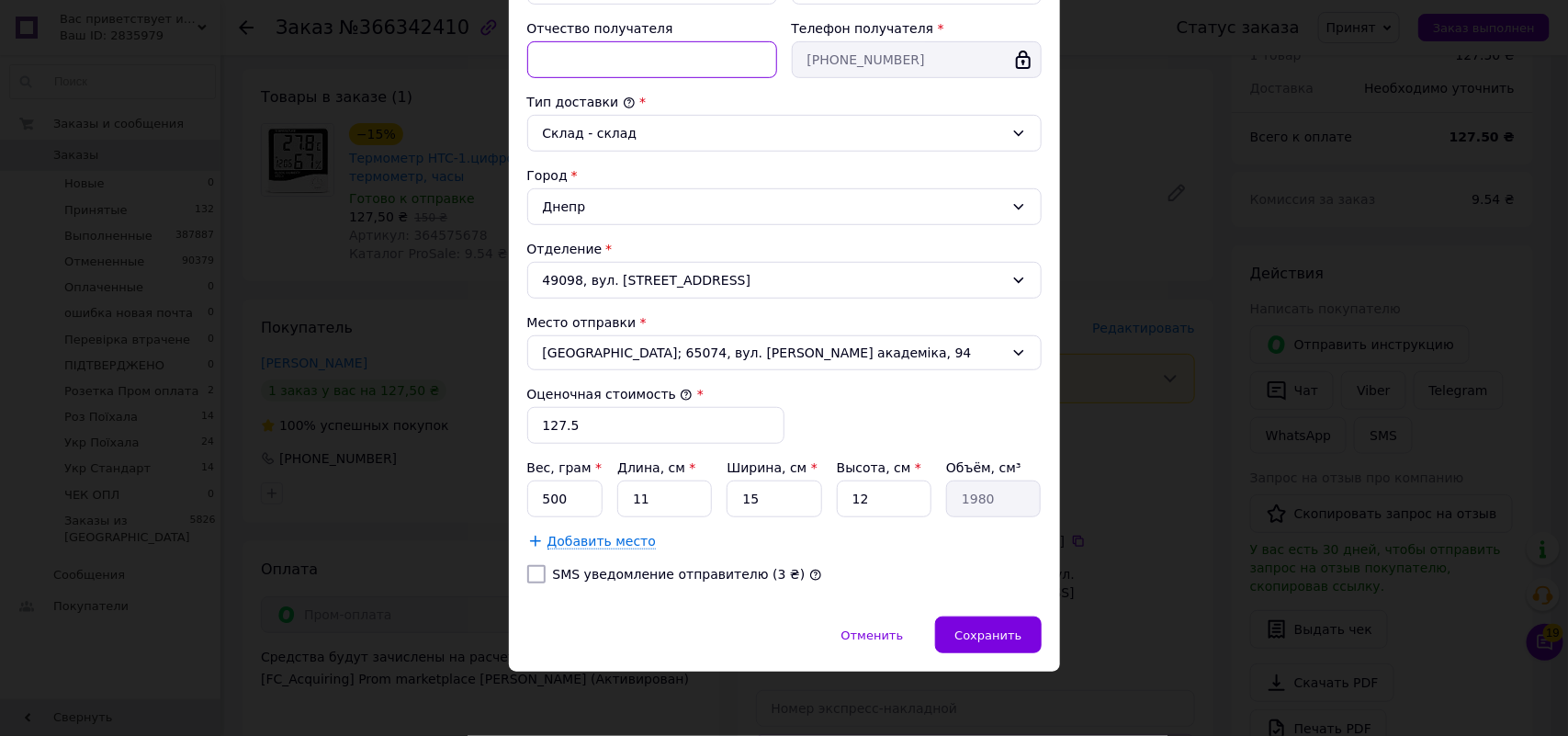
click at [625, 60] on input "Отчество получателя" at bounding box center [652, 60] width 250 height 37
paste input "Термометр HTC-1.цифровой гигрометр"
type input "фмсв Термометр HTC-1.цифровой гигрометр"
click at [994, 631] on span "Сохранить" at bounding box center [988, 635] width 67 height 14
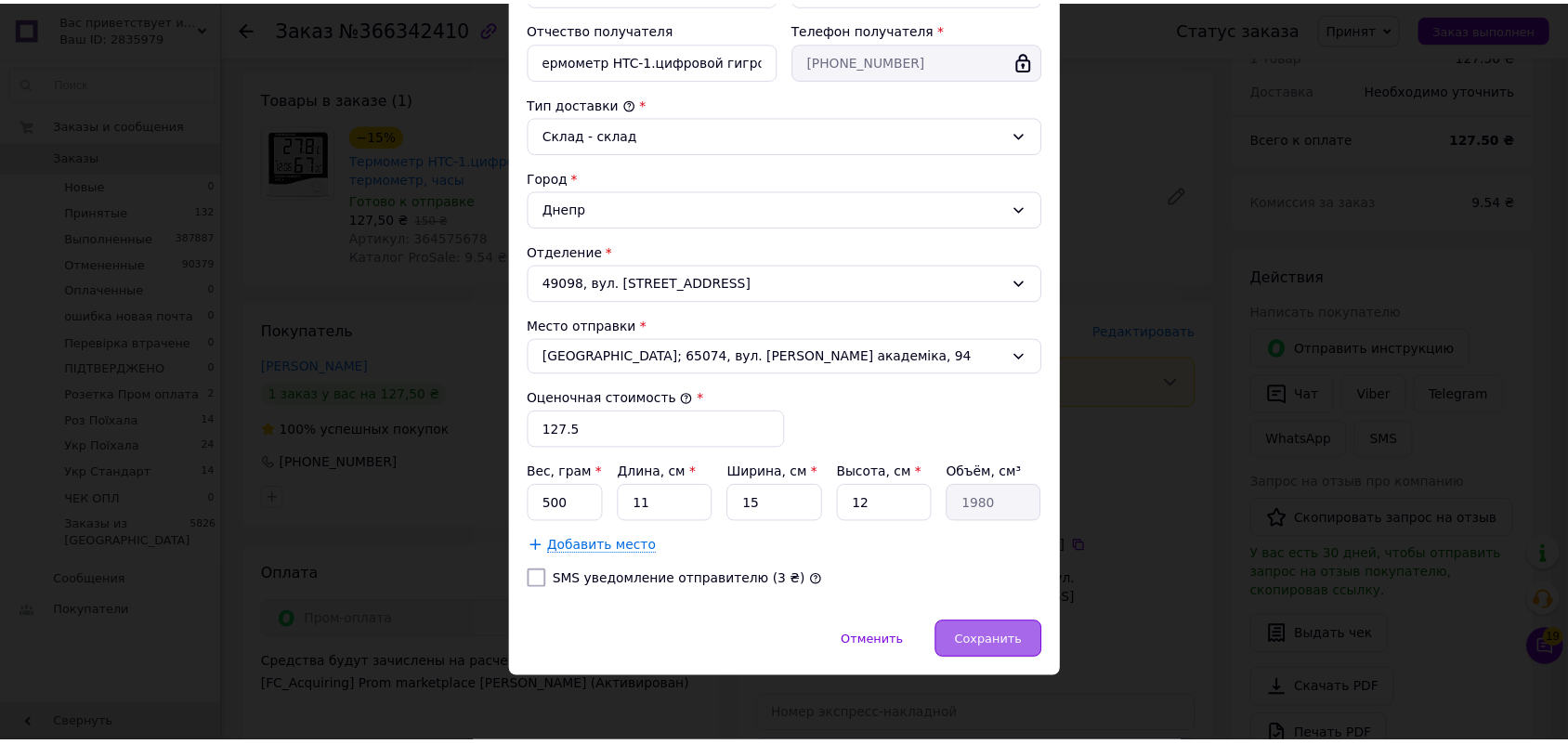
scroll to position [0, 0]
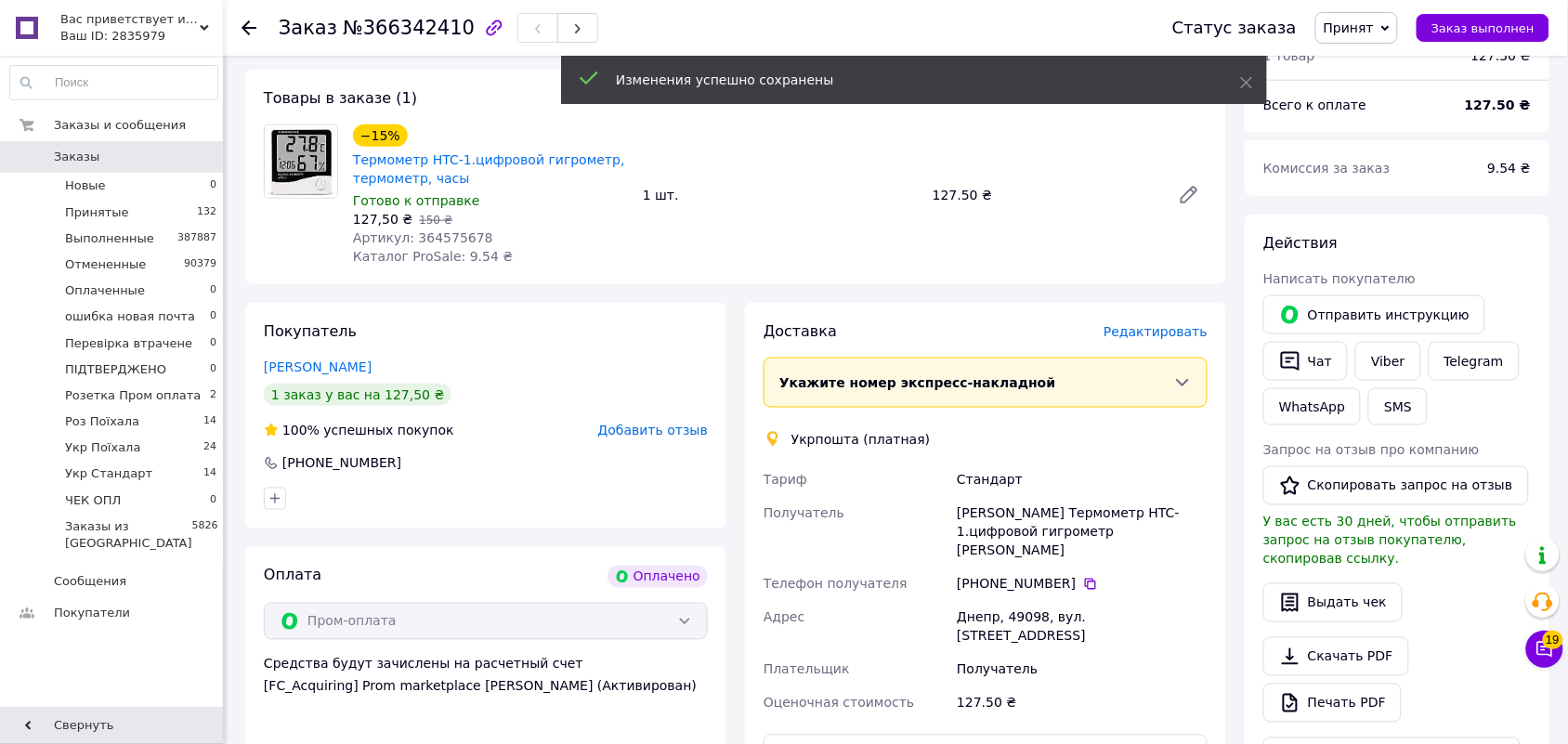
click at [1101, 223] on div "−15% Термометр HTC-1.цифровой гигрометр, термометр, часы Готово к отправке 127,…" at bounding box center [781, 195] width 870 height 149
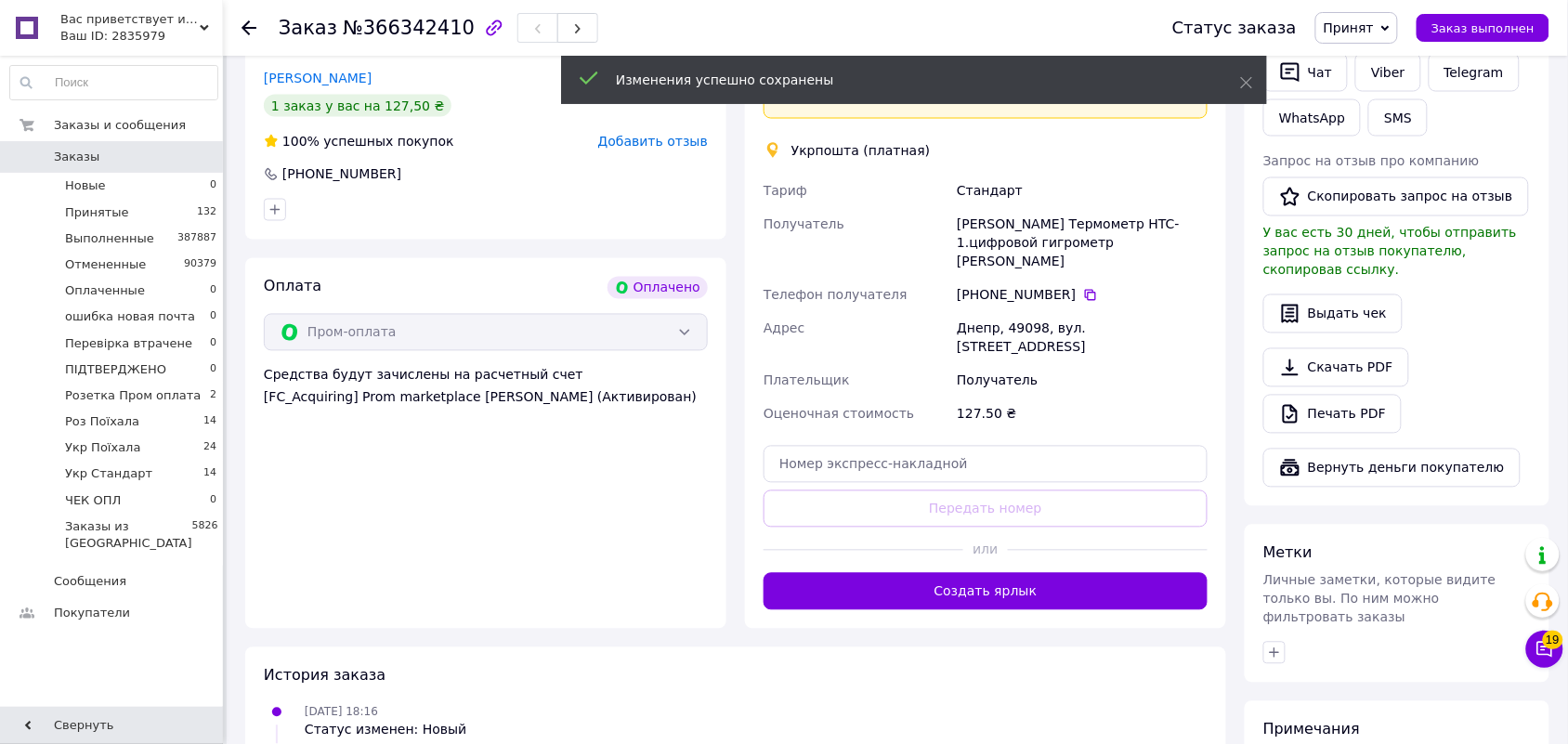
scroll to position [1045, 0]
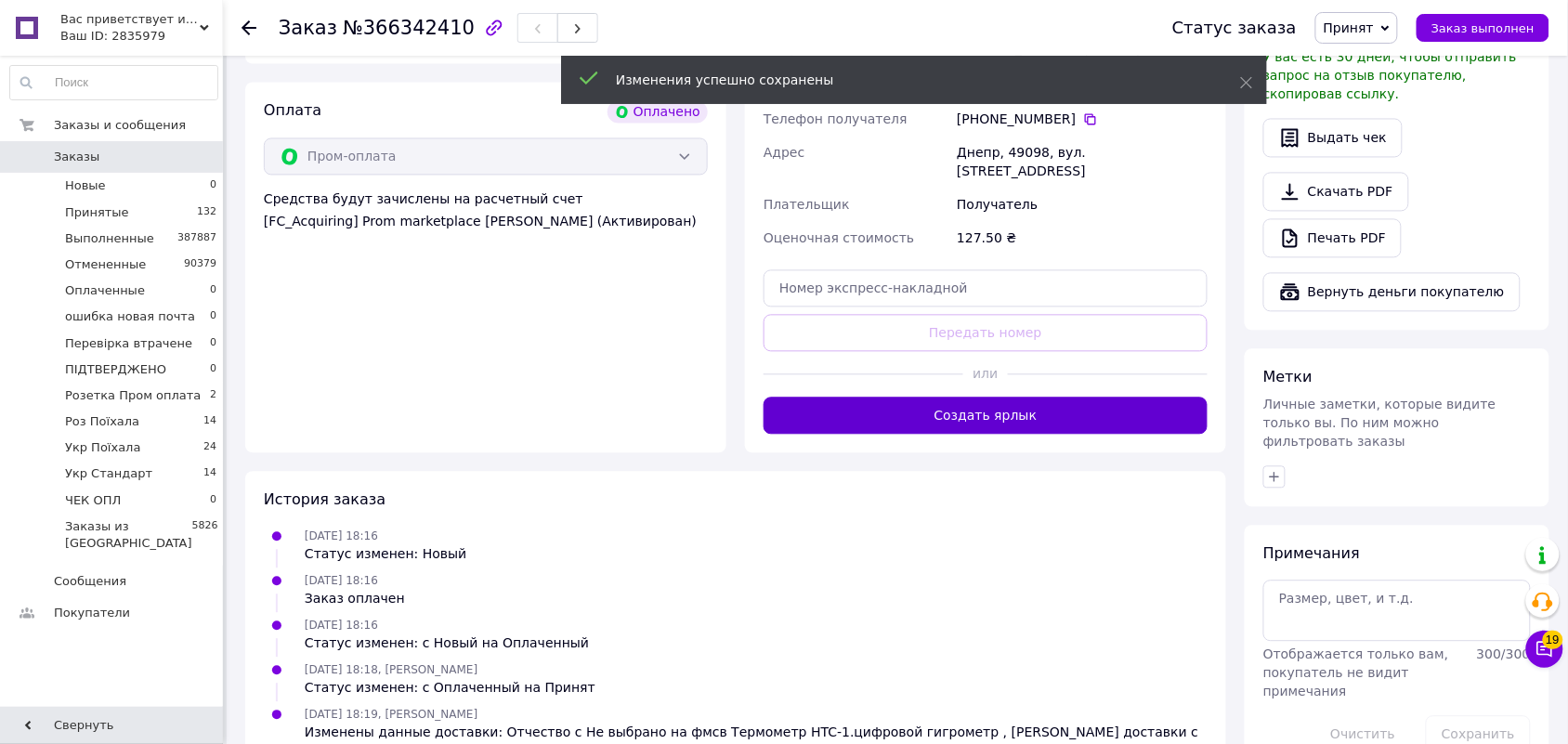
click at [1133, 397] on button "Создать ярлык" at bounding box center [985, 416] width 444 height 37
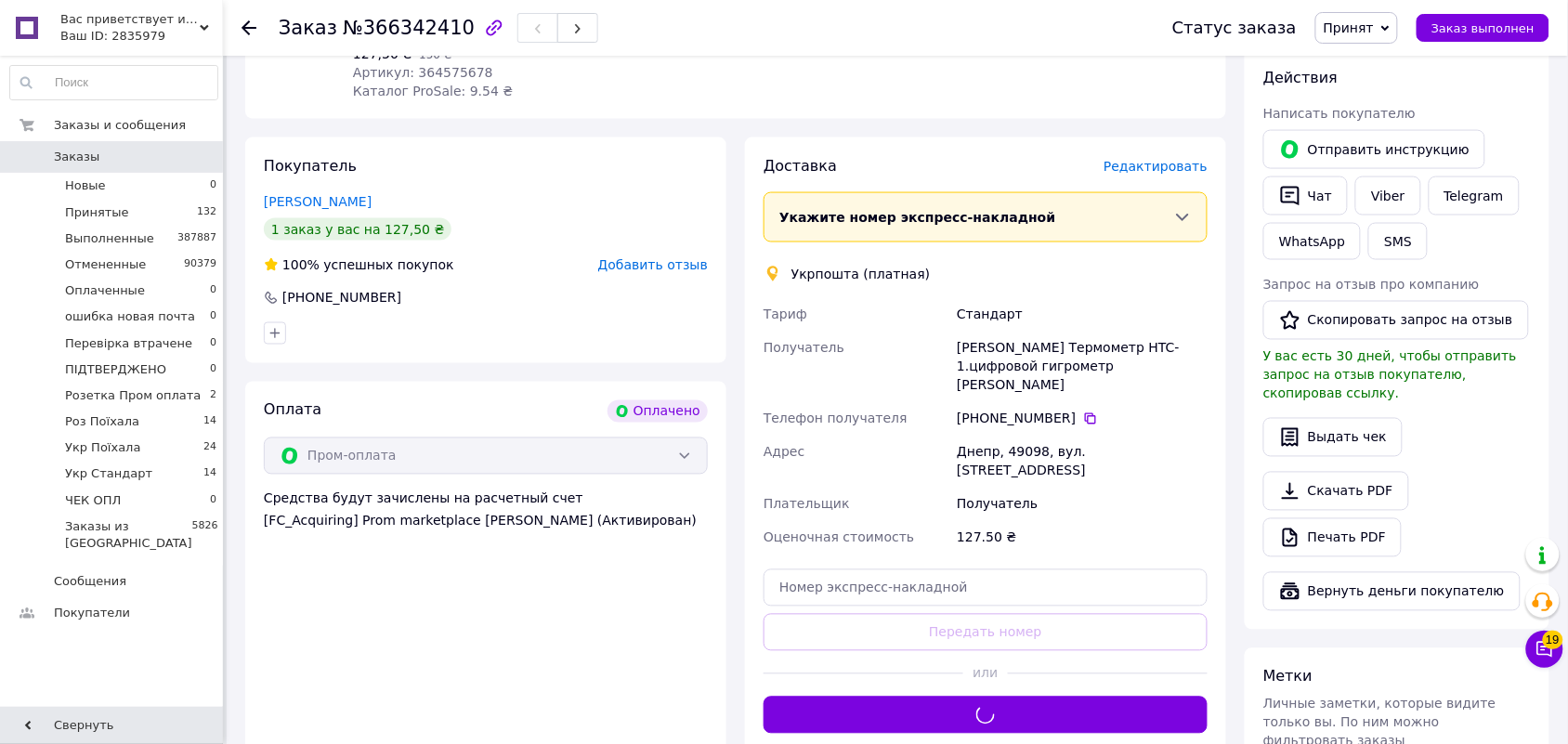
scroll to position [696, 0]
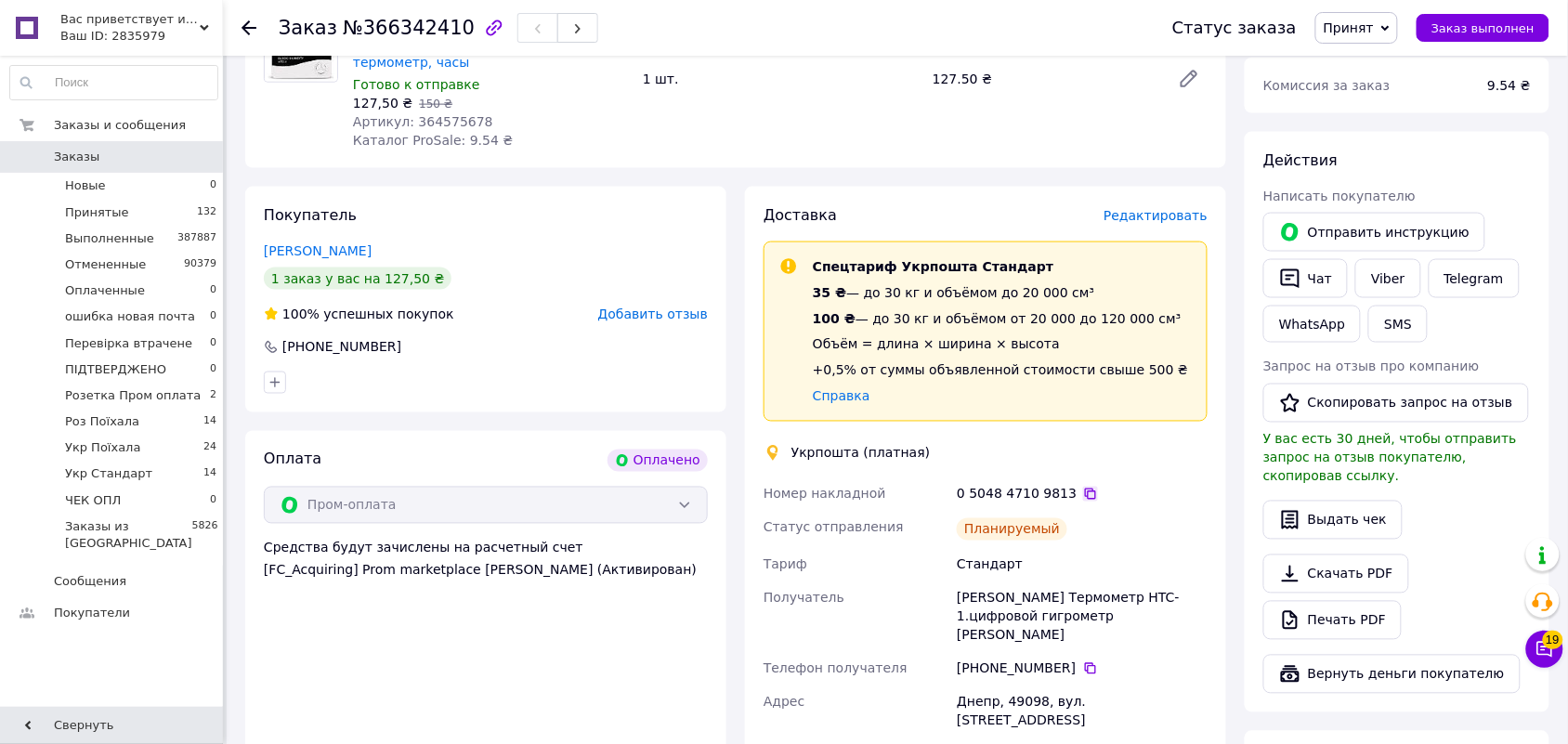
click at [1085, 488] on icon at bounding box center [1090, 493] width 11 height 11
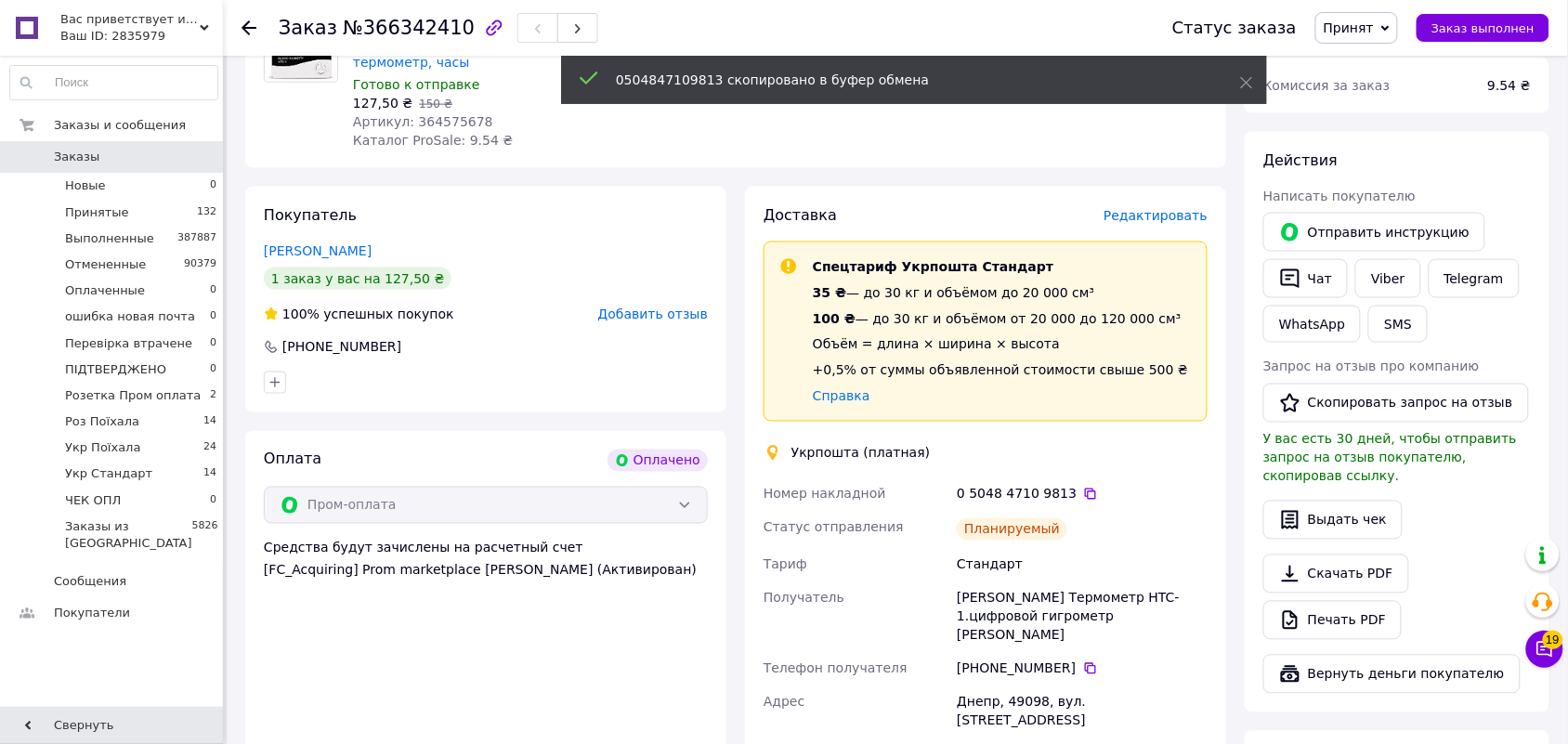
click at [1373, 24] on span "Принят" at bounding box center [1349, 27] width 50 height 15
click at [1402, 182] on li "Укр Стандарт" at bounding box center [1393, 184] width 154 height 27
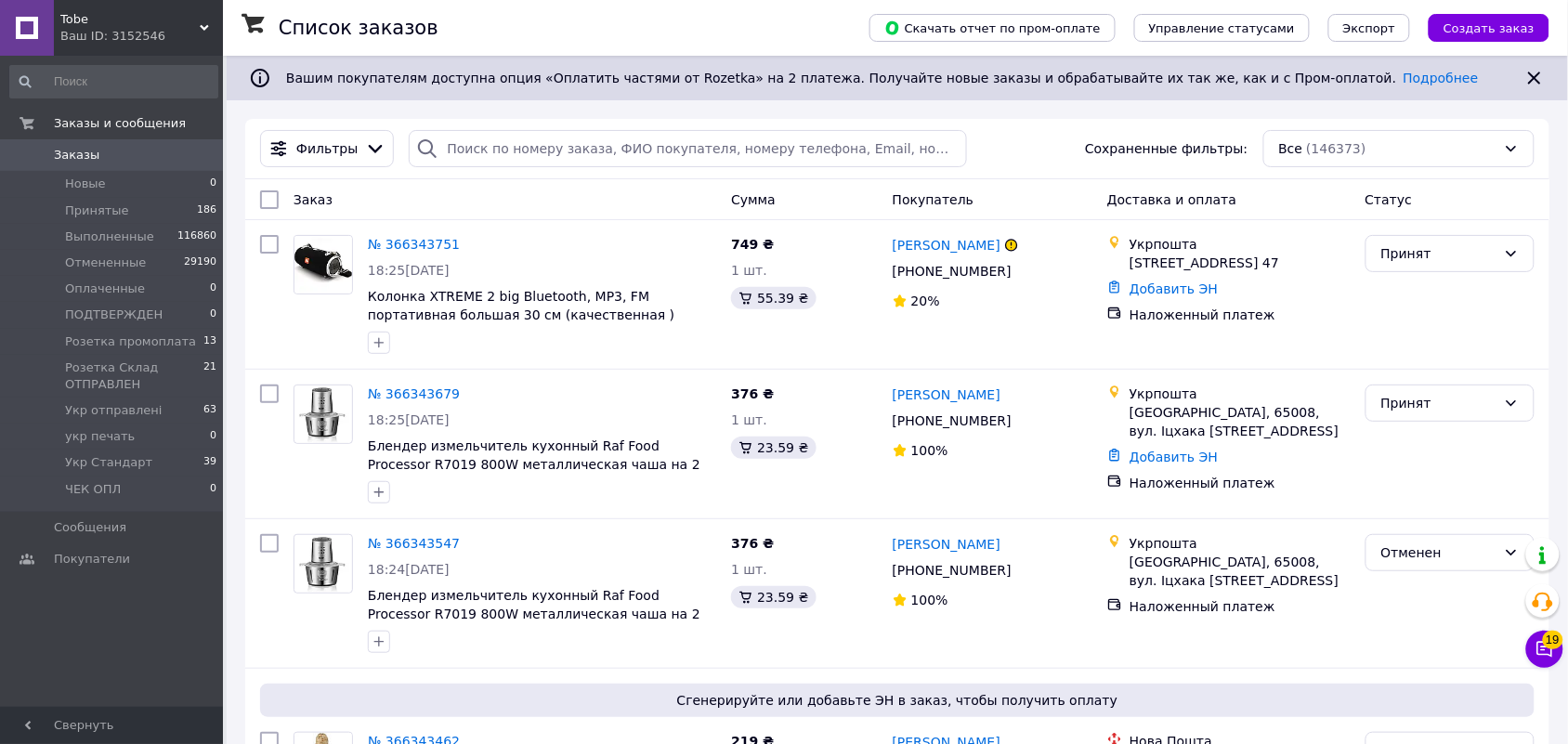
click at [197, 15] on span "Tobe" at bounding box center [130, 19] width 139 height 17
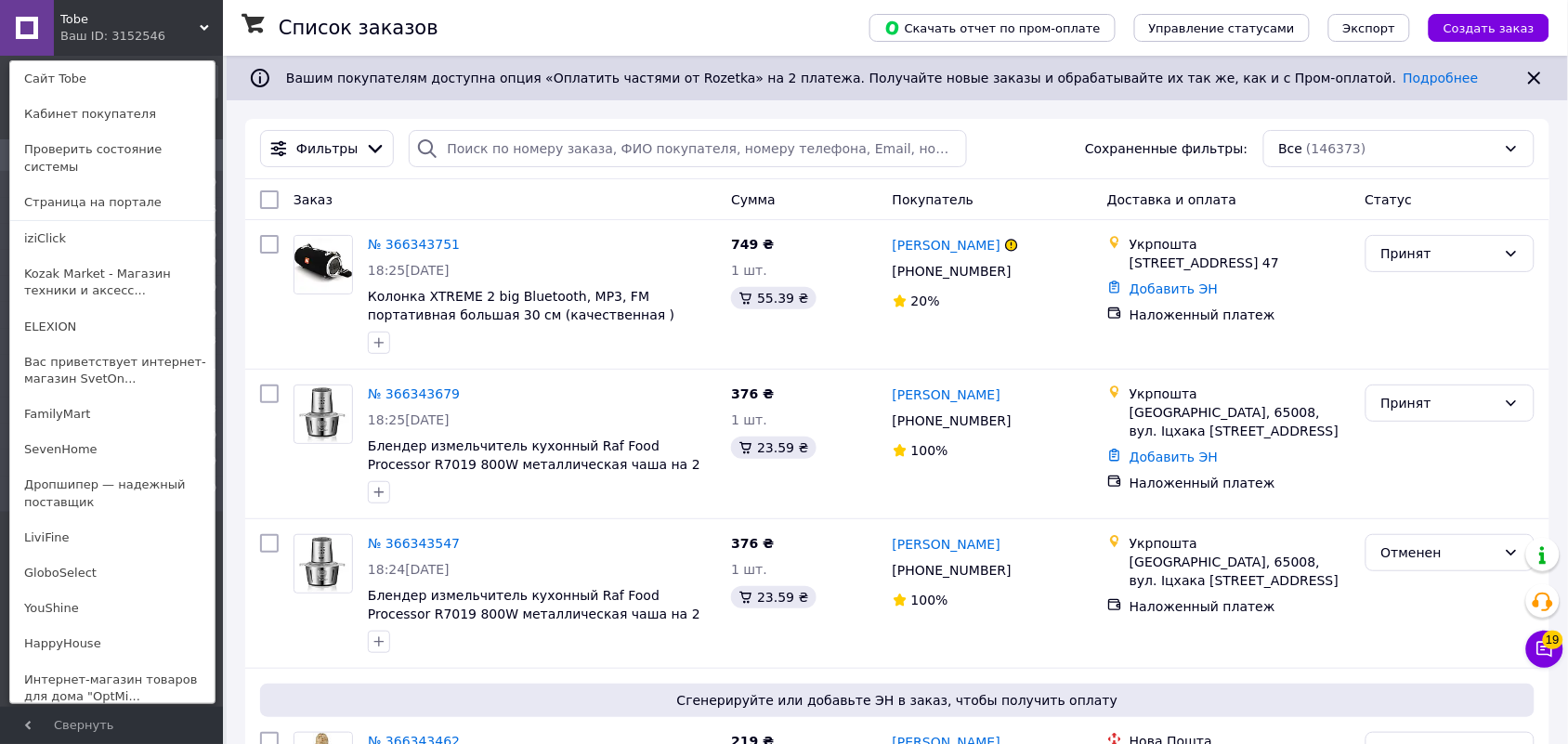
click at [80, 632] on link "HappyHouse" at bounding box center [112, 643] width 205 height 35
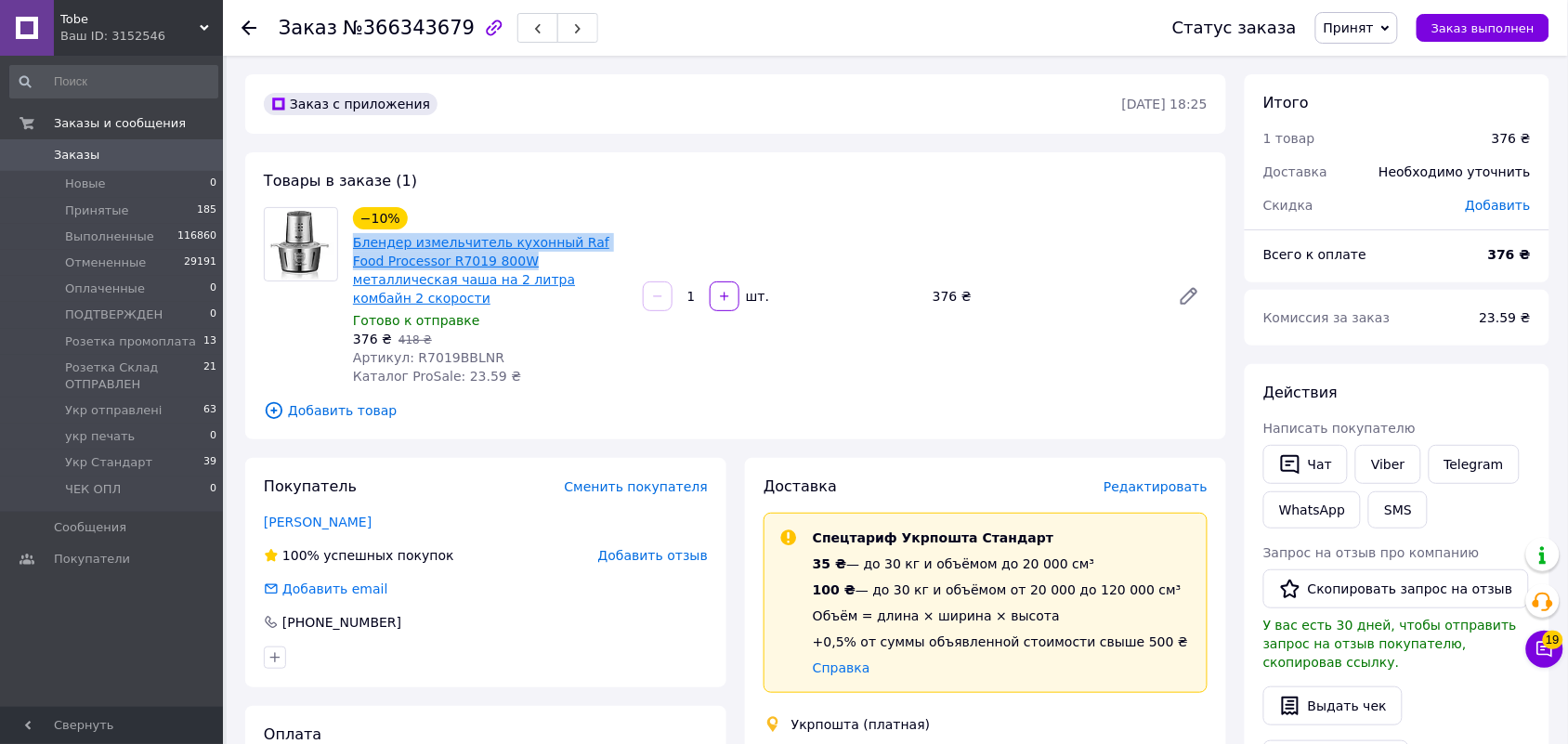
drag, startPoint x: 349, startPoint y: 242, endPoint x: 480, endPoint y: 256, distance: 131.7
click at [480, 256] on div "−10% Блендер измельчитель кухонный Raf Food Processor R7019 800W металлическая …" at bounding box center [491, 297] width 290 height 186
copy link "Блендер измельчитель кухонный Raf Food Processor R7019 800W"
click at [1147, 479] on span "Редактировать" at bounding box center [1156, 486] width 104 height 15
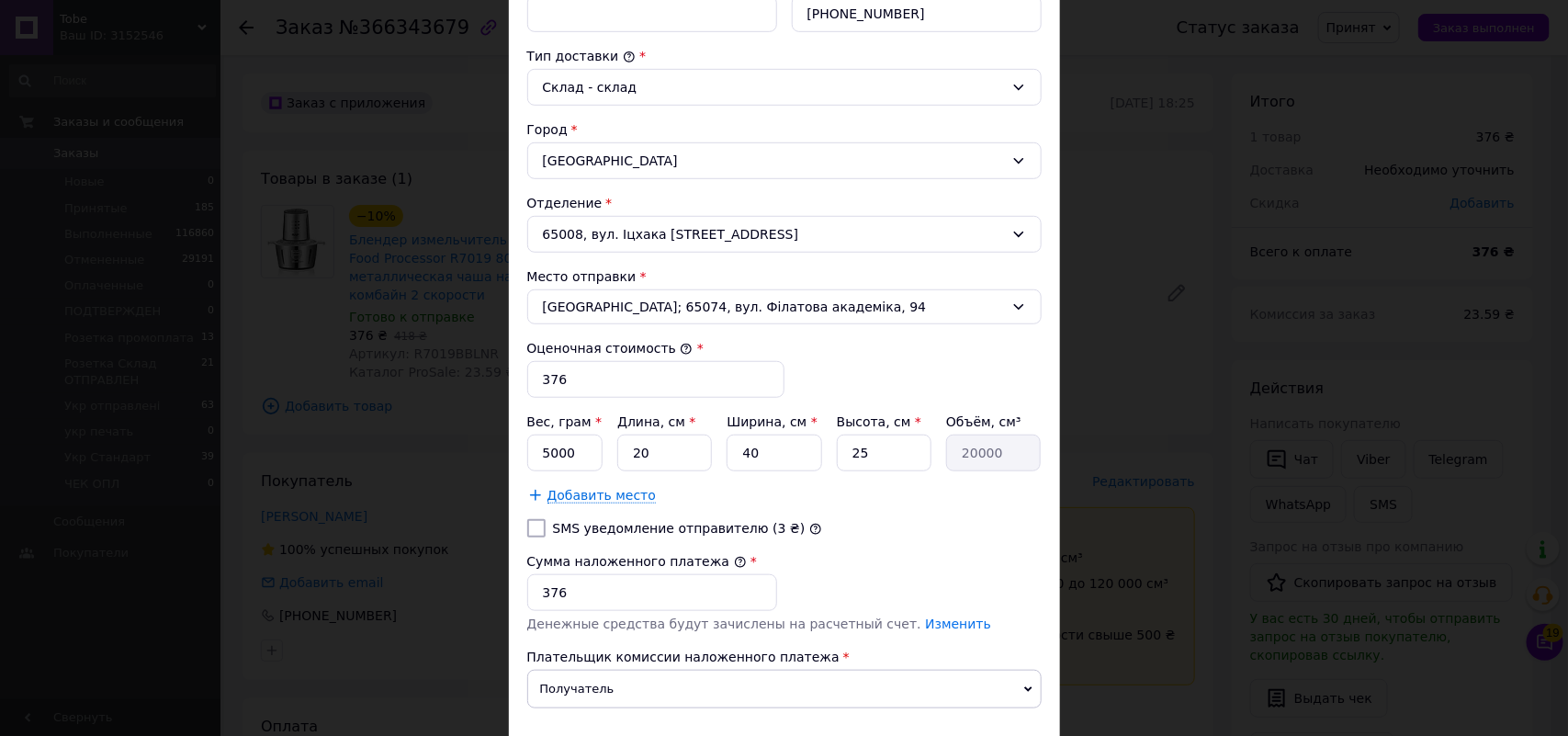
scroll to position [574, 0]
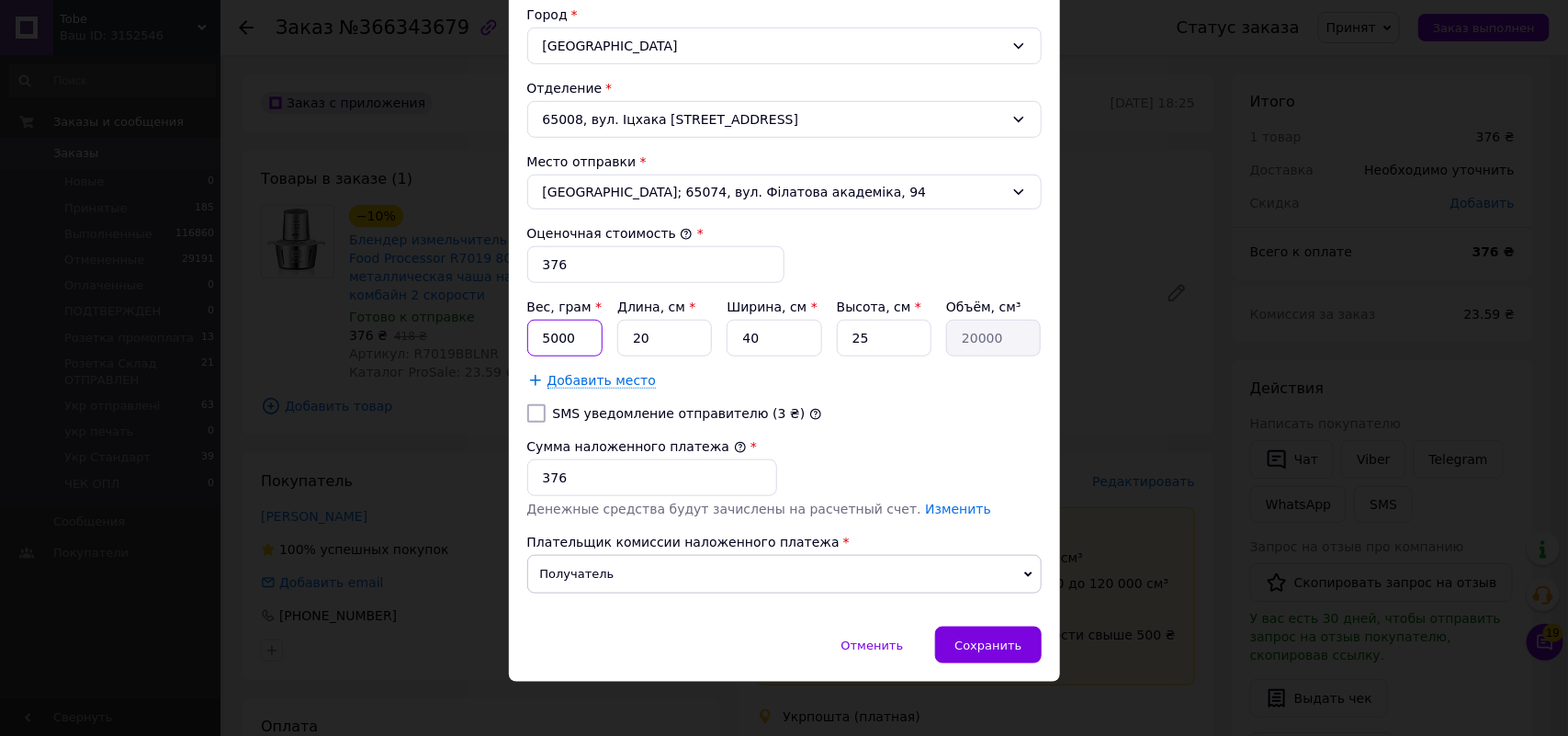
click at [548, 340] on input "5000" at bounding box center [565, 338] width 77 height 37
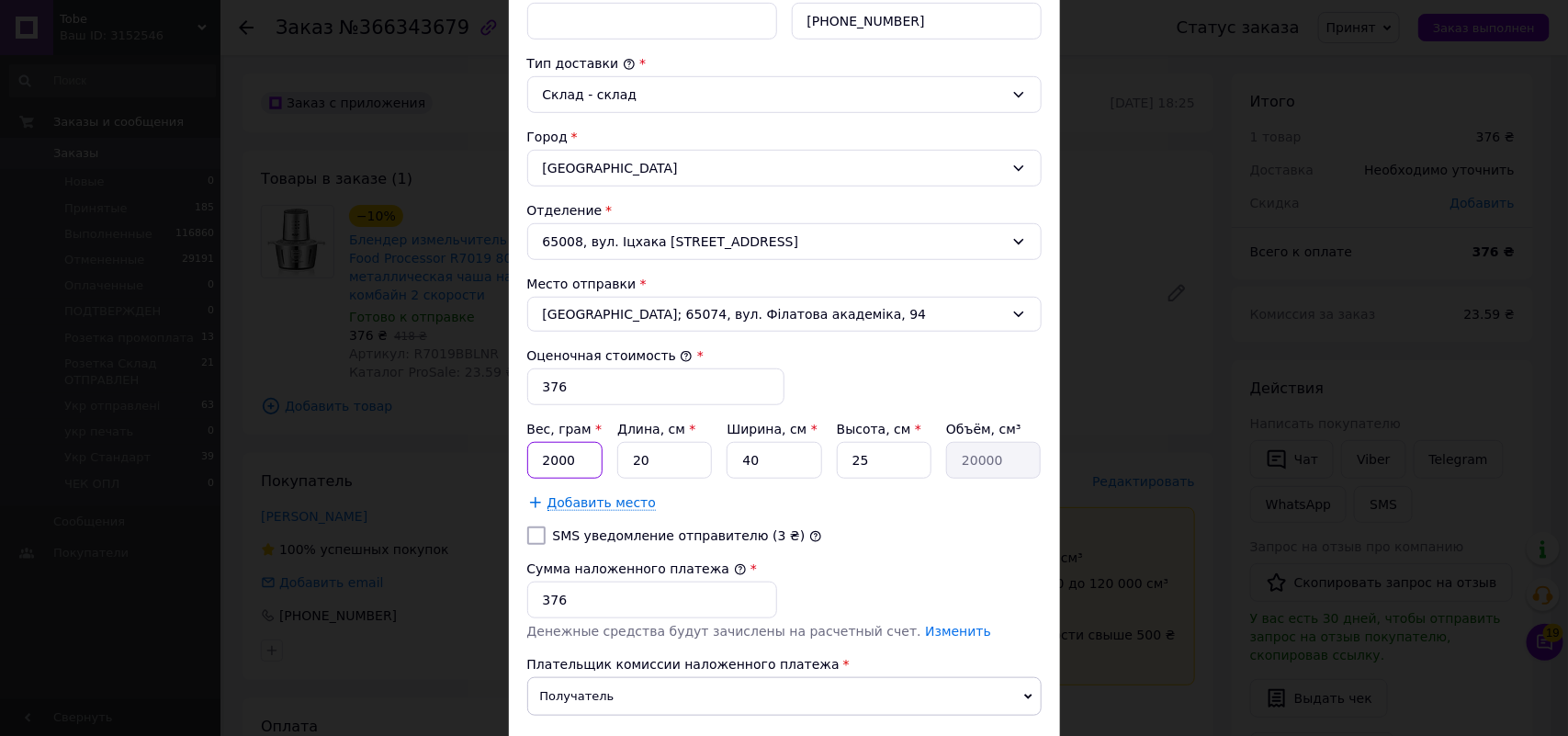
scroll to position [345, 0]
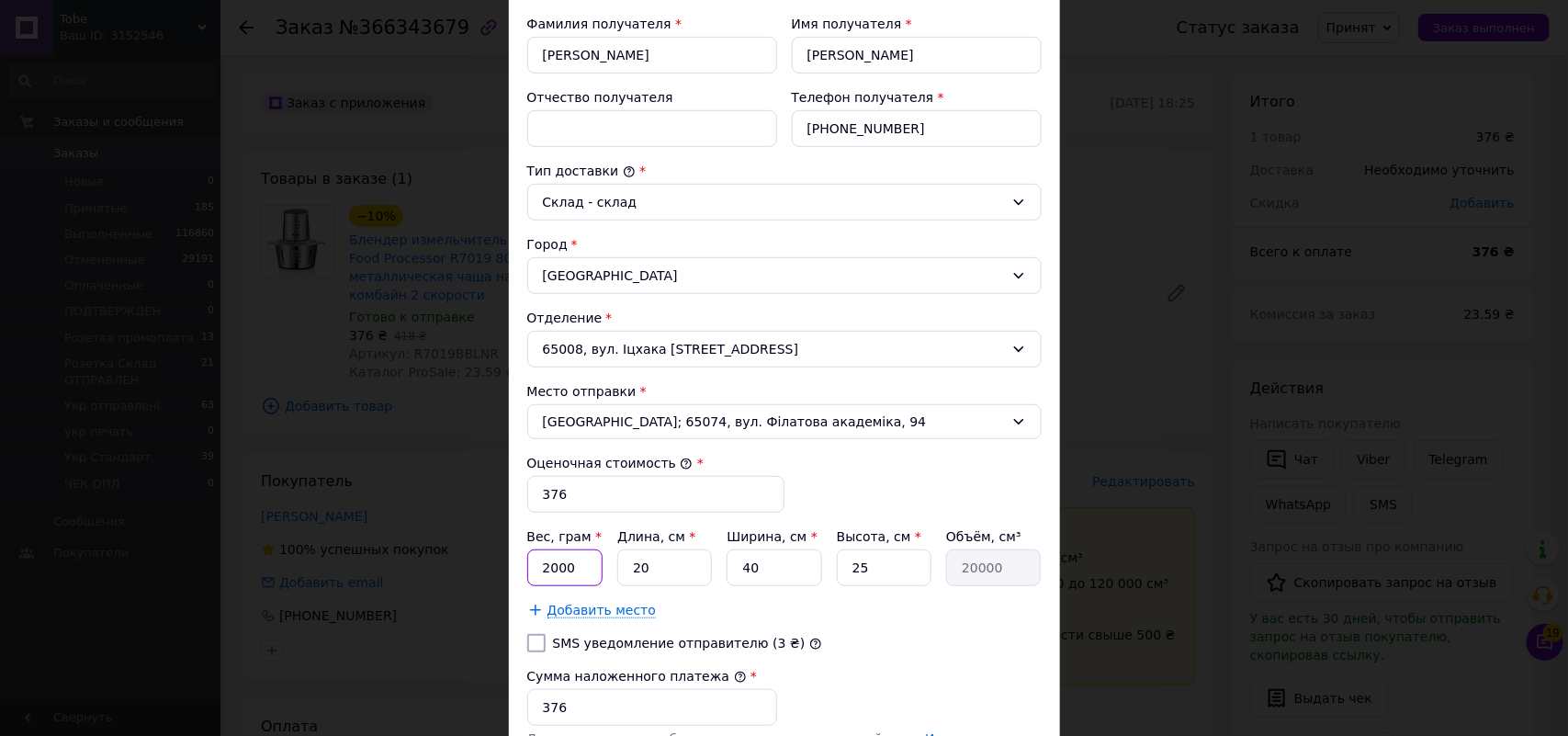
type input "2000"
click at [586, 127] on input "Отчество получателя" at bounding box center [652, 129] width 250 height 37
paste input "Блендер измельчитель кухонный Raf Food Processor R7019 800W"
drag, startPoint x: 570, startPoint y: 130, endPoint x: 627, endPoint y: 126, distance: 57.1
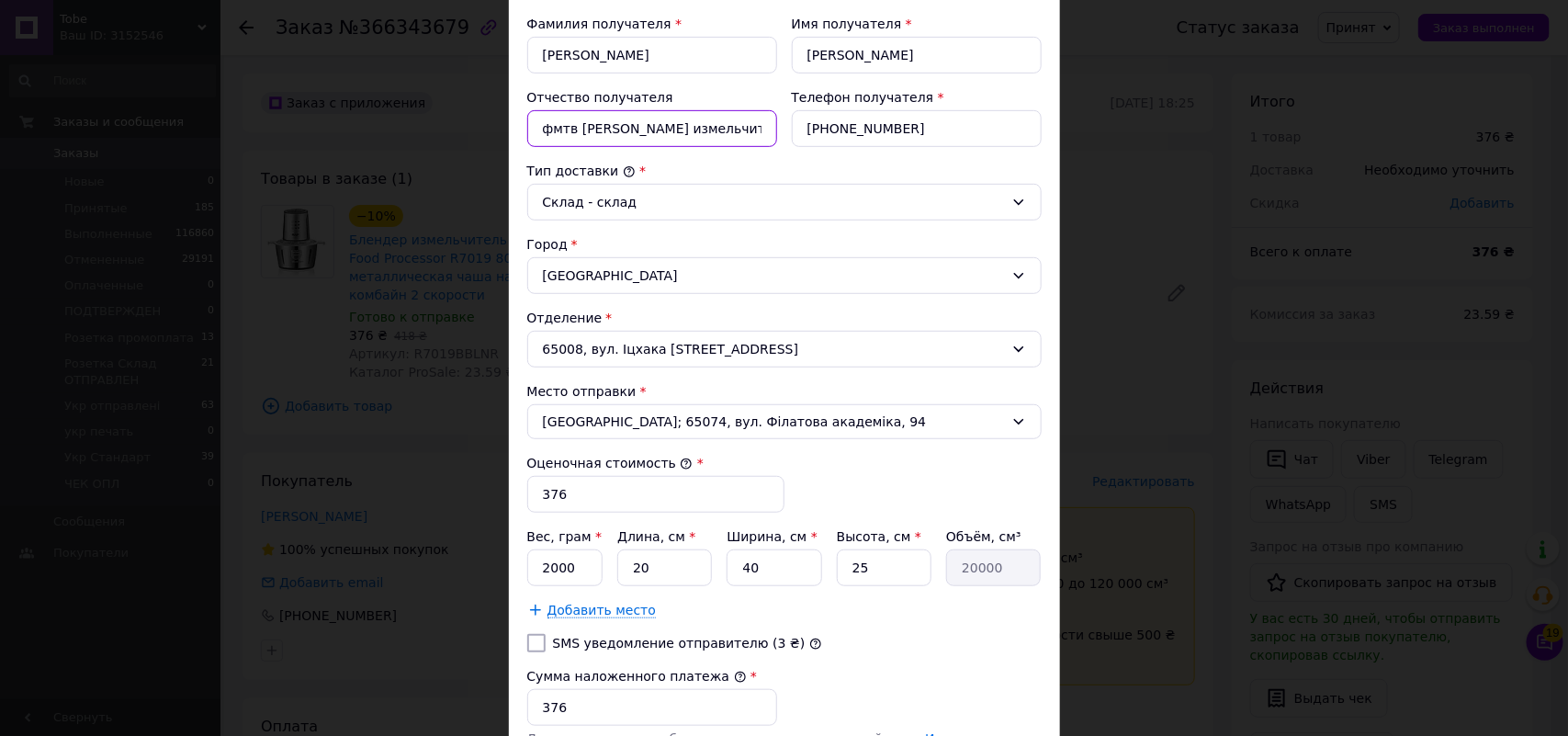
click at [627, 126] on input "фмтв Блендер измельчитель кухонный Raf Food Processor R7019 800W" at bounding box center [652, 129] width 250 height 37
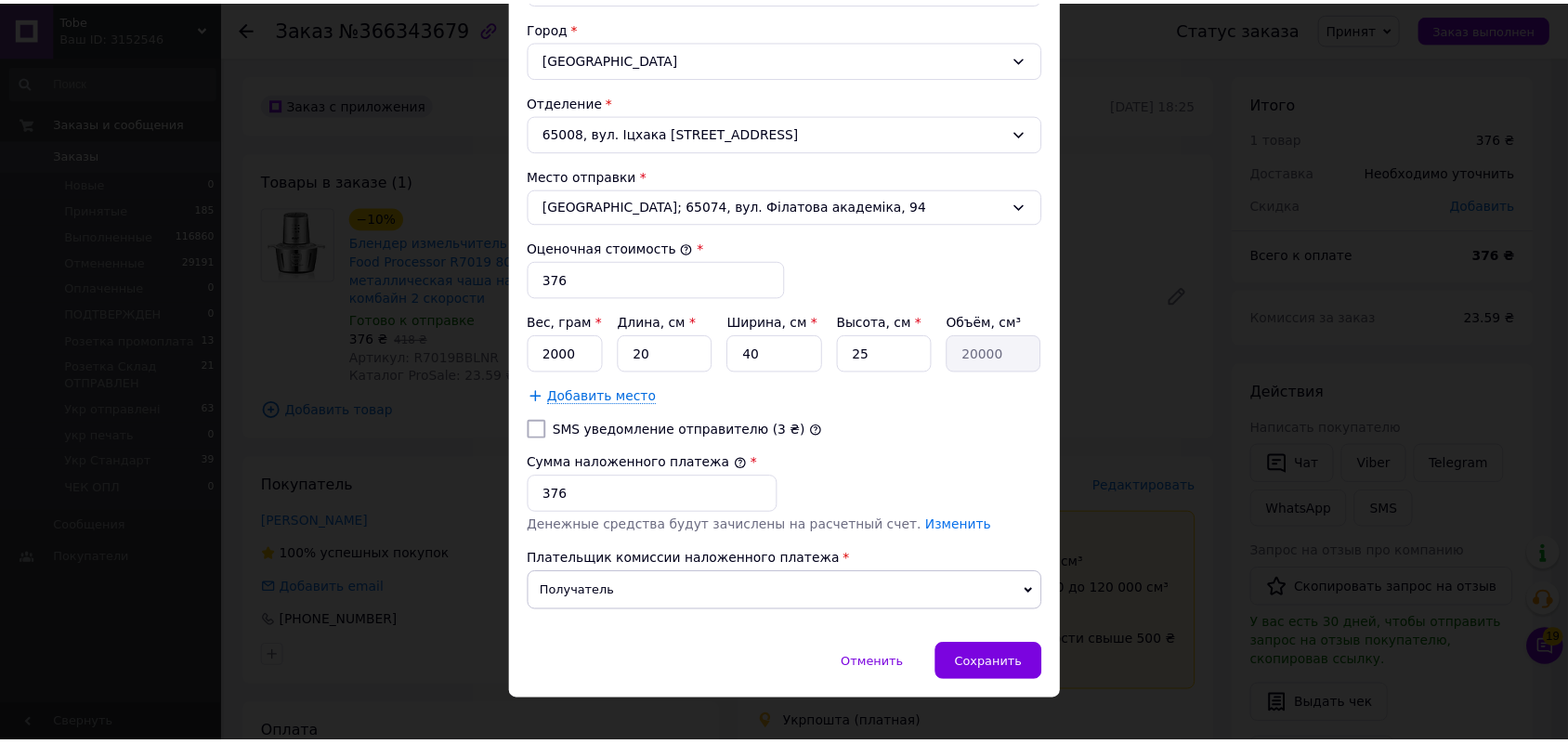
scroll to position [596, 0]
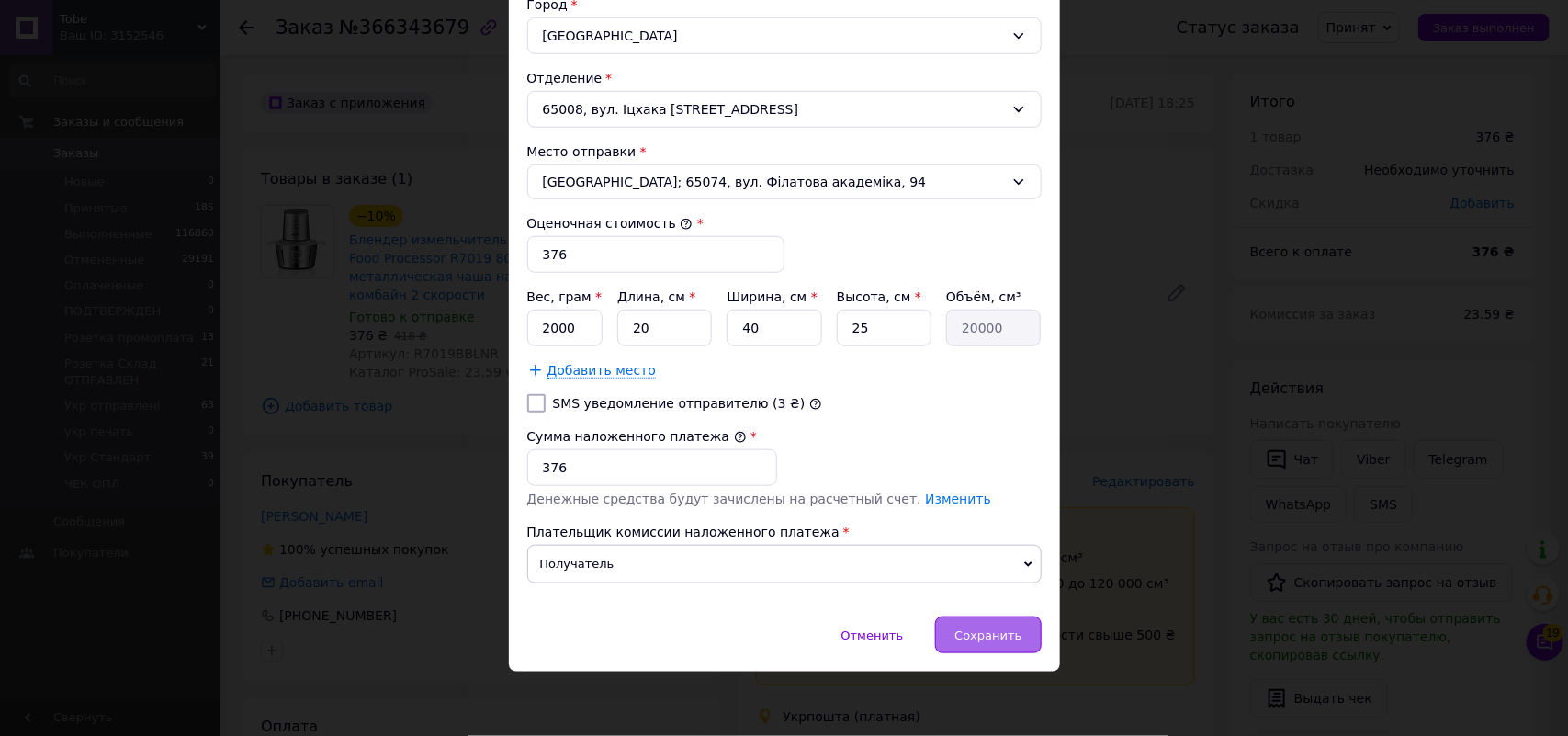
type input "фмтв Блендер Raf Food Processor R7019 800W"
click at [979, 630] on span "Сохранить" at bounding box center [988, 635] width 67 height 14
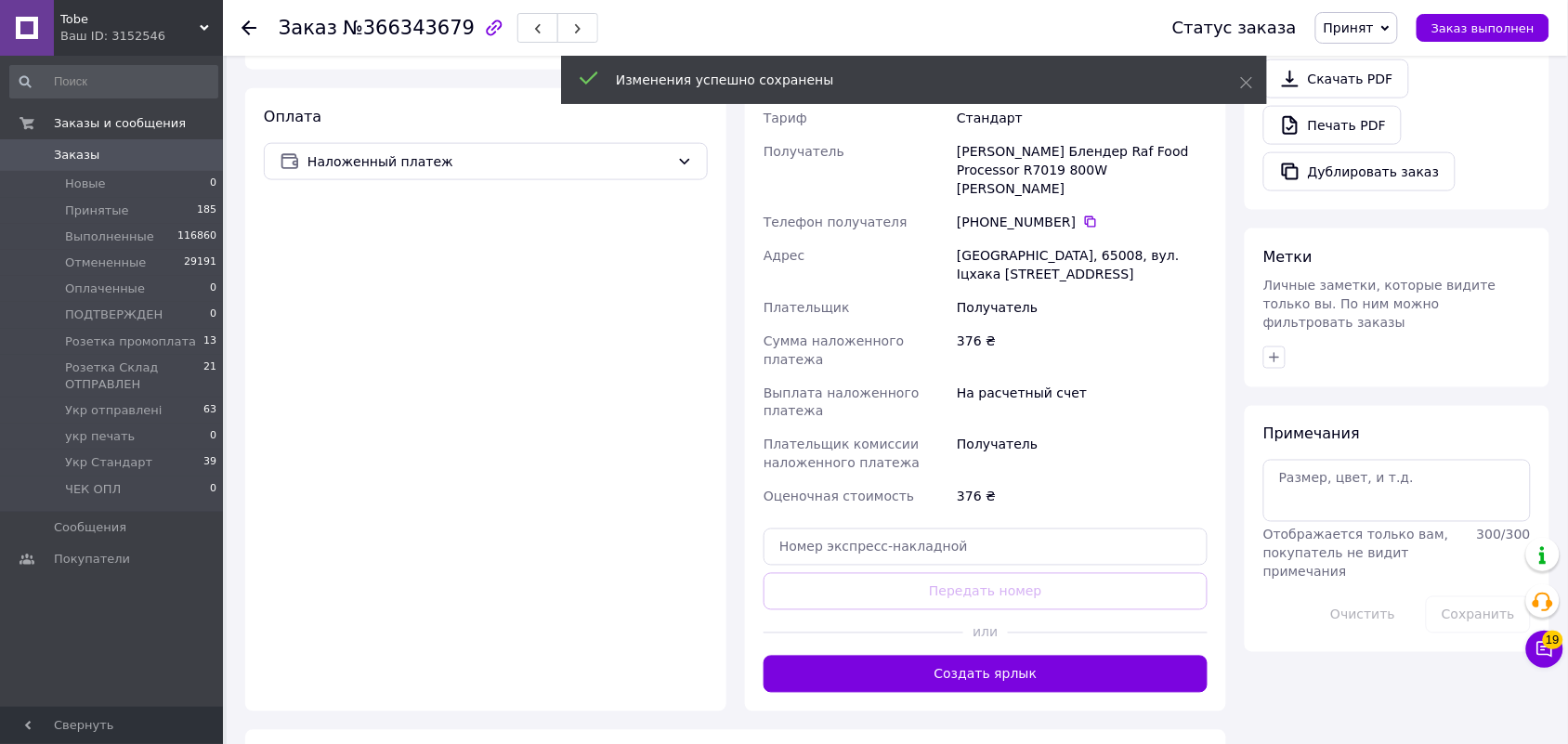
scroll to position [696, 0]
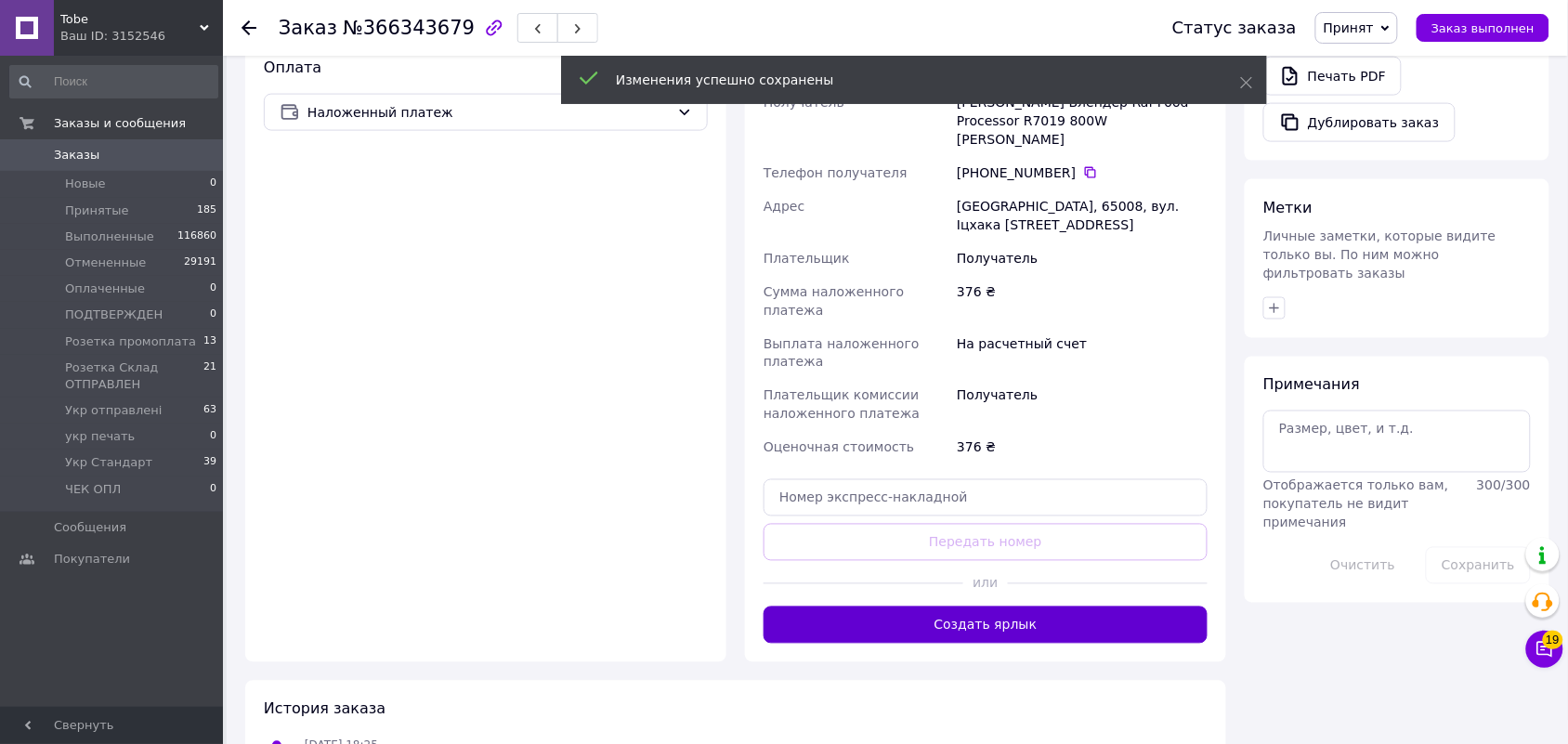
click at [1067, 606] on button "Создать ярлык" at bounding box center [985, 625] width 444 height 37
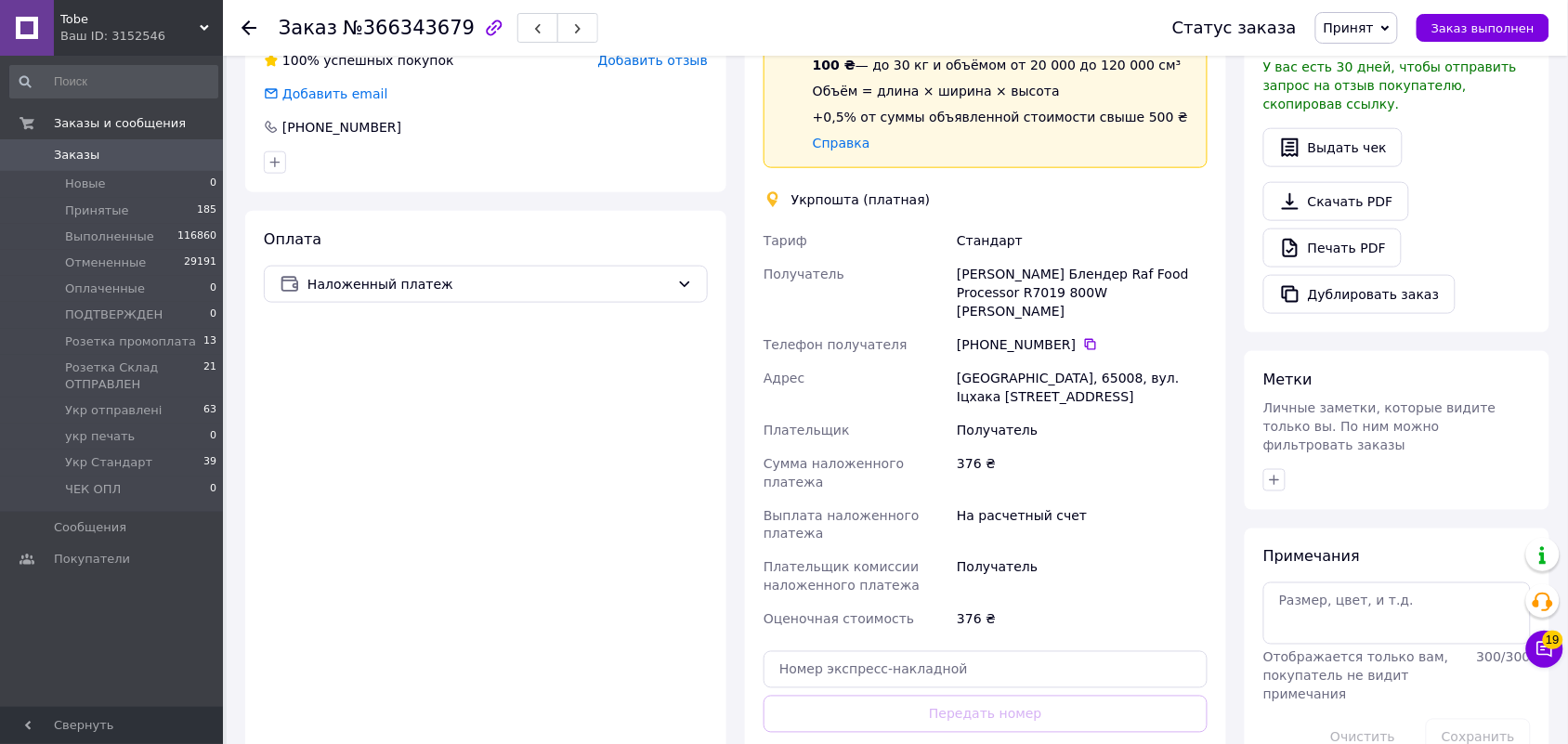
scroll to position [464, 0]
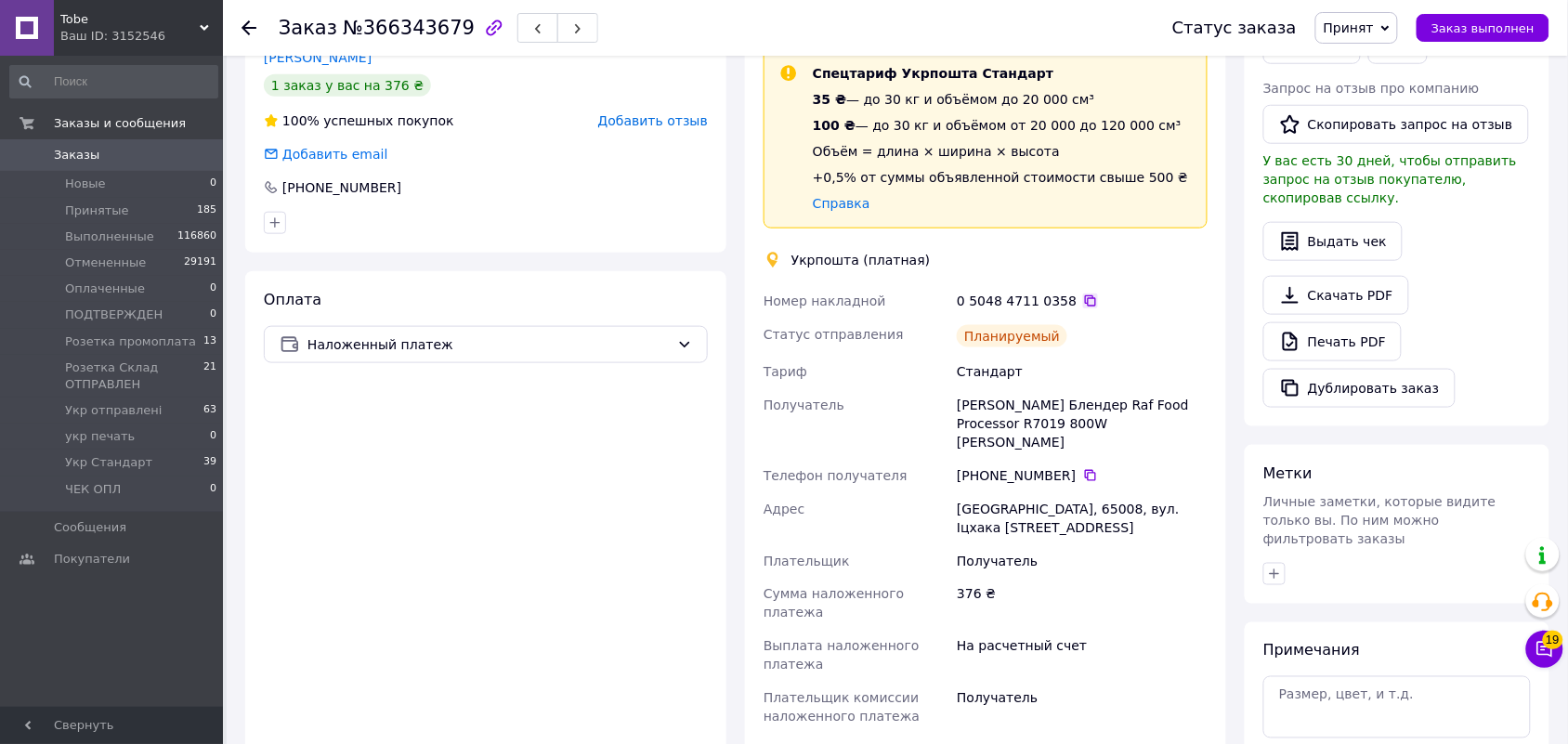
click at [1083, 294] on icon at bounding box center [1090, 301] width 15 height 15
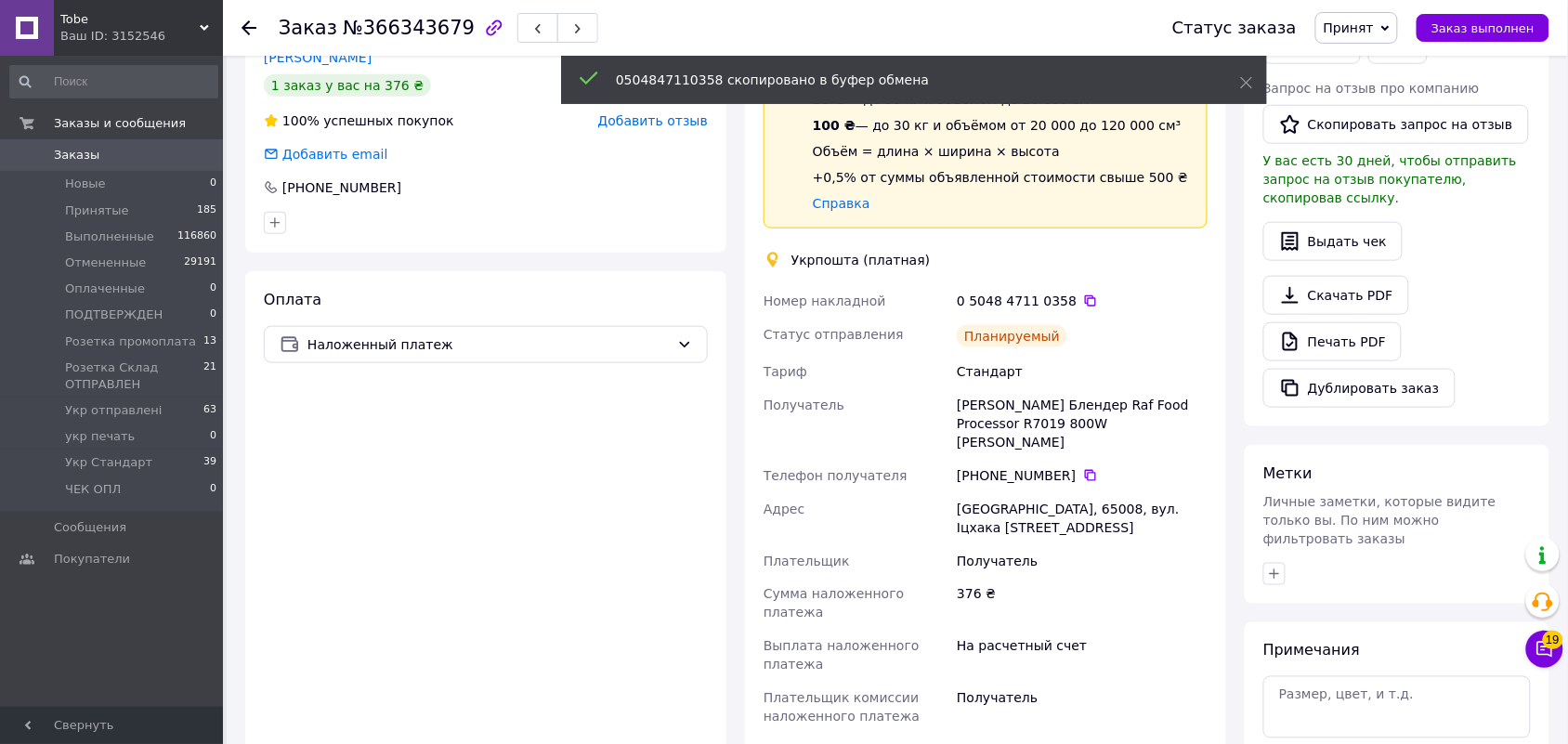
click at [1390, 26] on span "Принят" at bounding box center [1356, 27] width 82 height 31
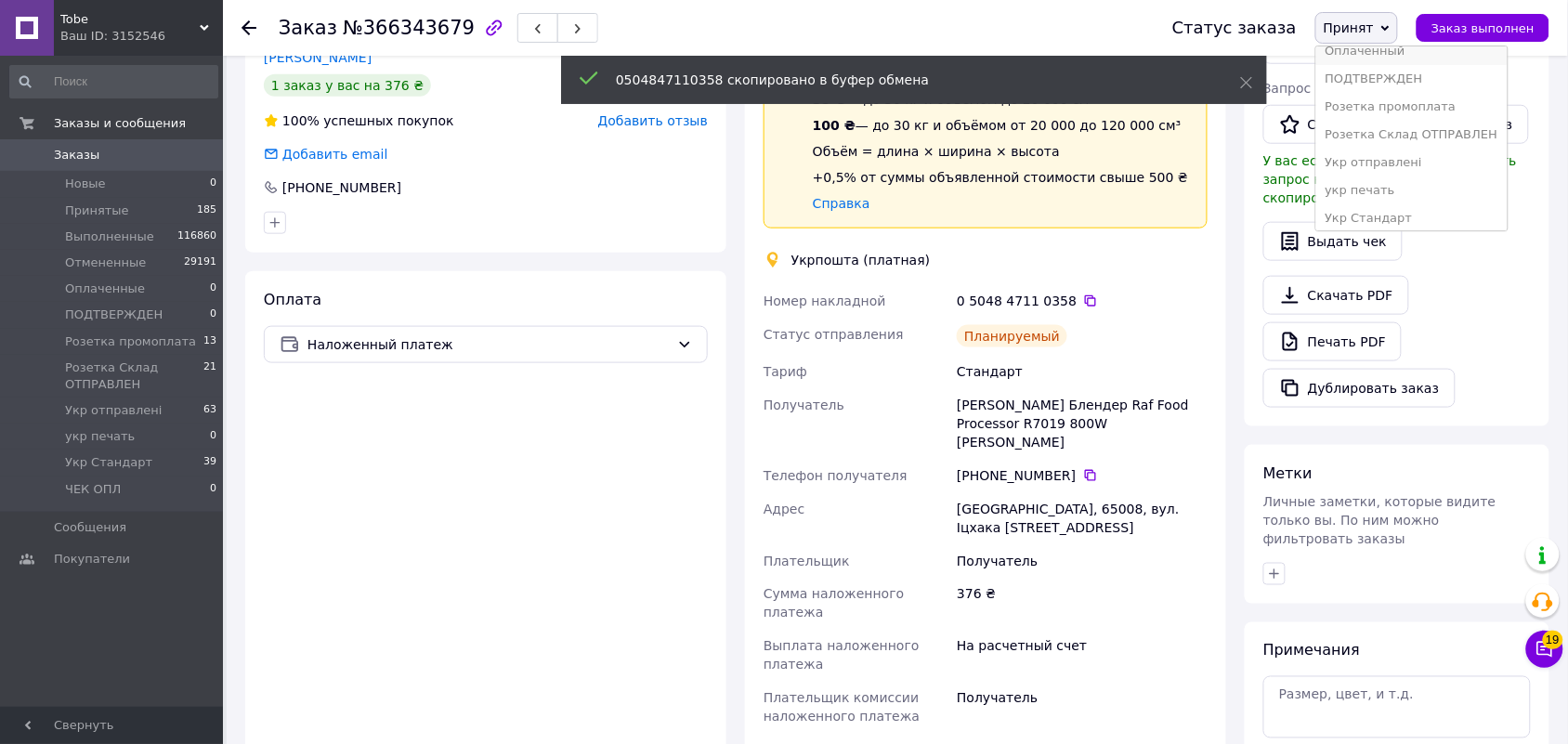
scroll to position [104, 0]
click at [1416, 181] on li "Укр Стандарт" at bounding box center [1411, 184] width 191 height 27
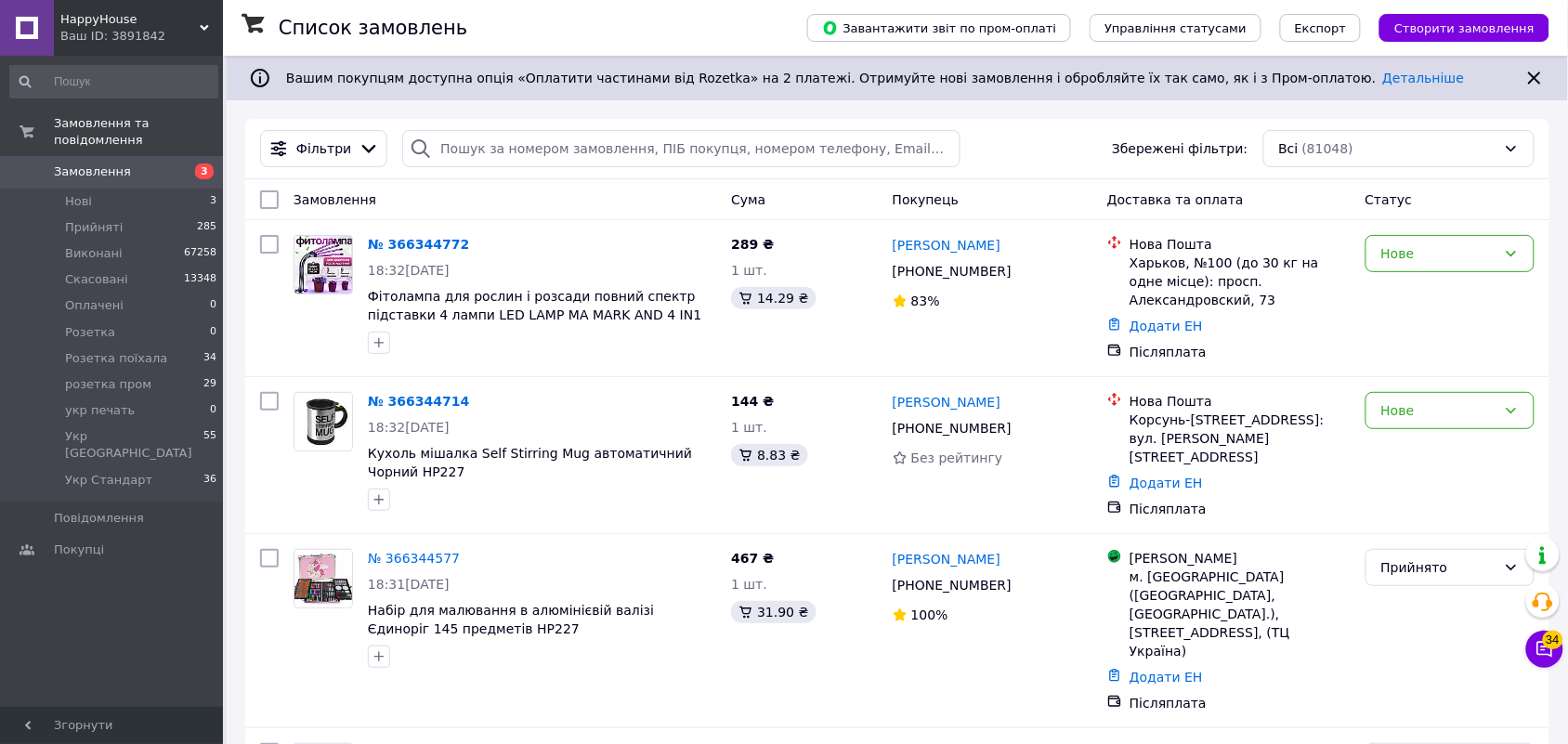
click at [203, 25] on icon at bounding box center [204, 27] width 9 height 9
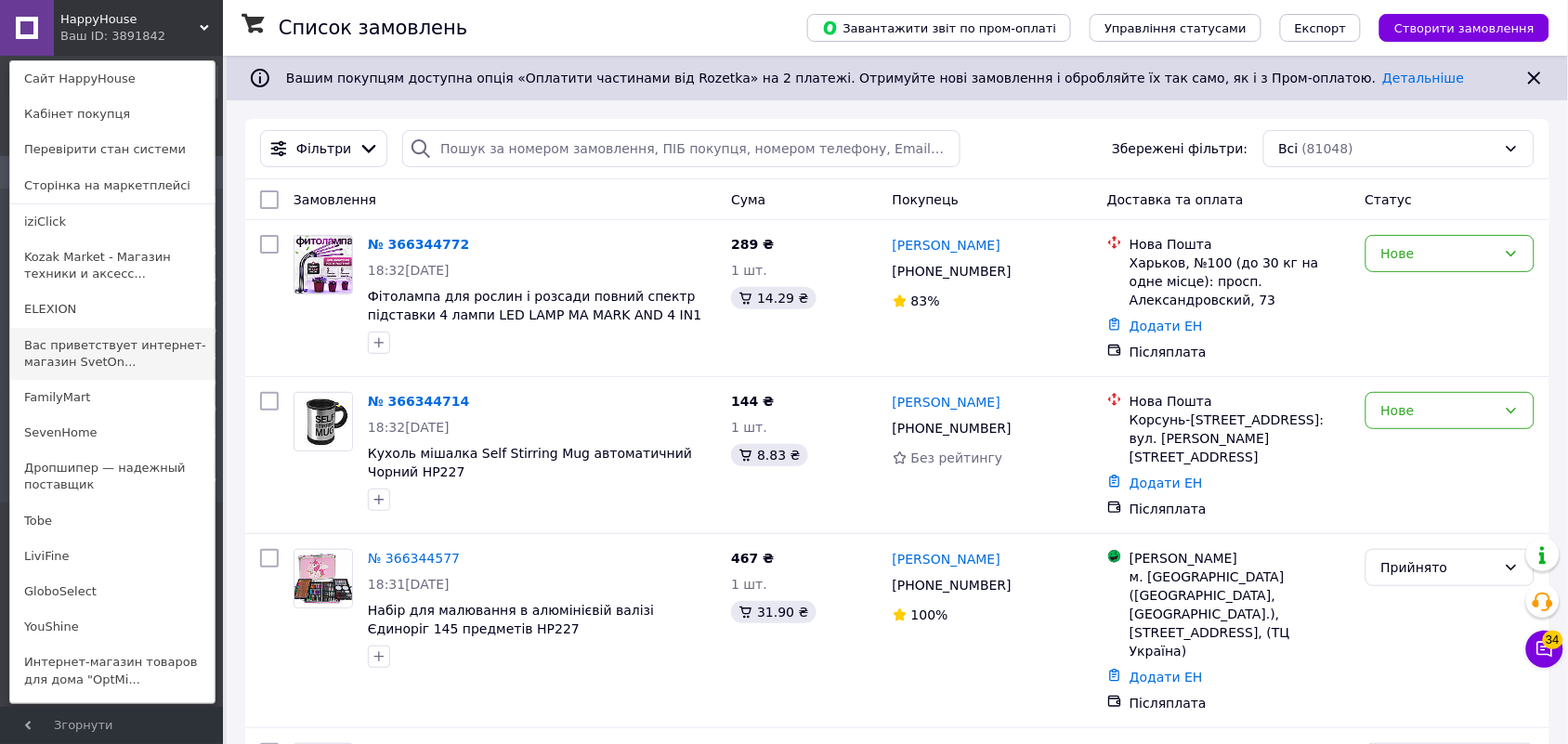
click at [107, 357] on link "Вас приветствует интернет-магазин SvetOn..." at bounding box center [112, 353] width 205 height 52
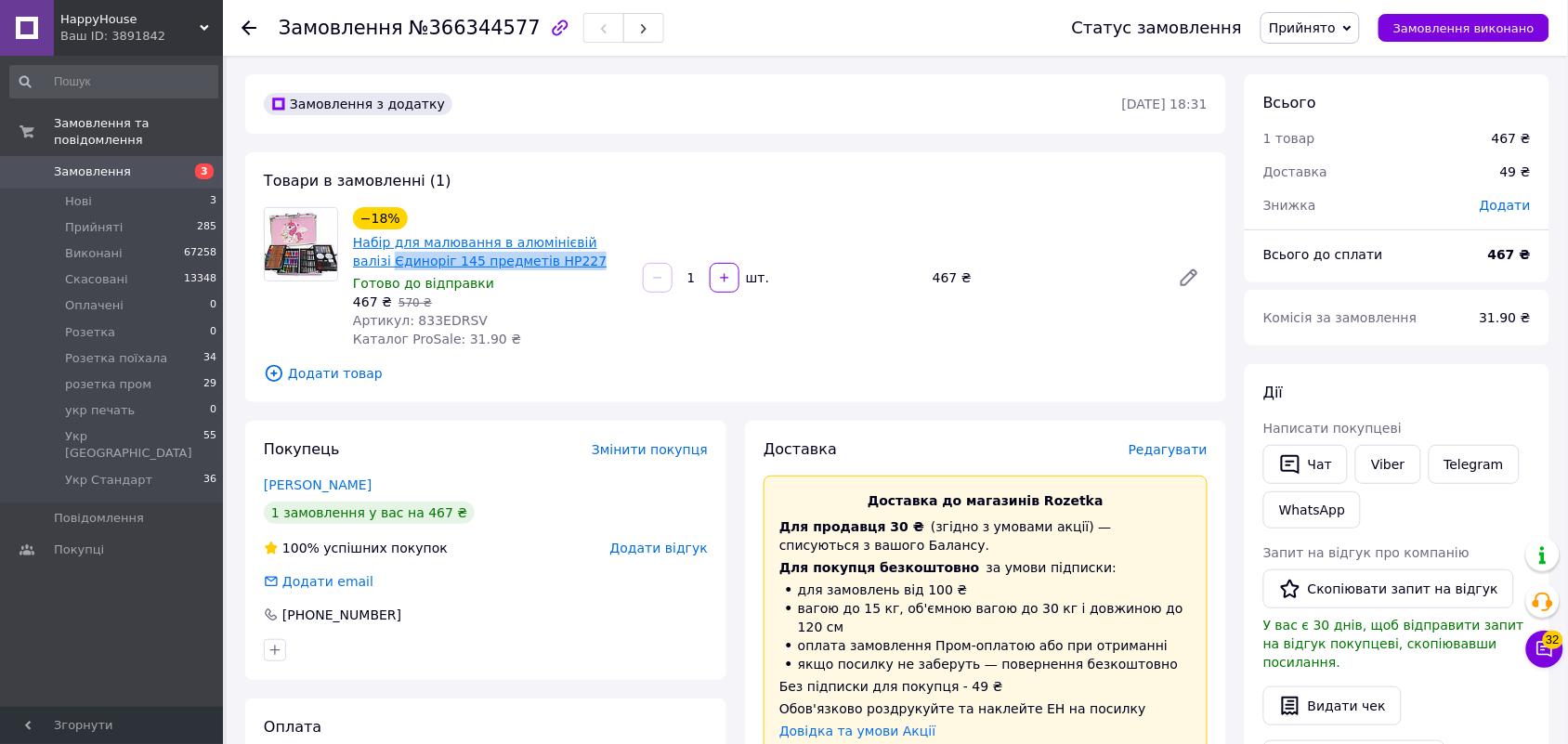
drag, startPoint x: 546, startPoint y: 262, endPoint x: 352, endPoint y: 260, distance: 194.0
click at [353, 260] on span "Набір для малювання в алюмінієвій валізі Єдиноріг 145 предметів HP227" at bounding box center [490, 252] width 275 height 37
copy link "Єдиноріг 145 предметів HP227"
click at [1176, 446] on span "Редагувати" at bounding box center [1167, 448] width 79 height 15
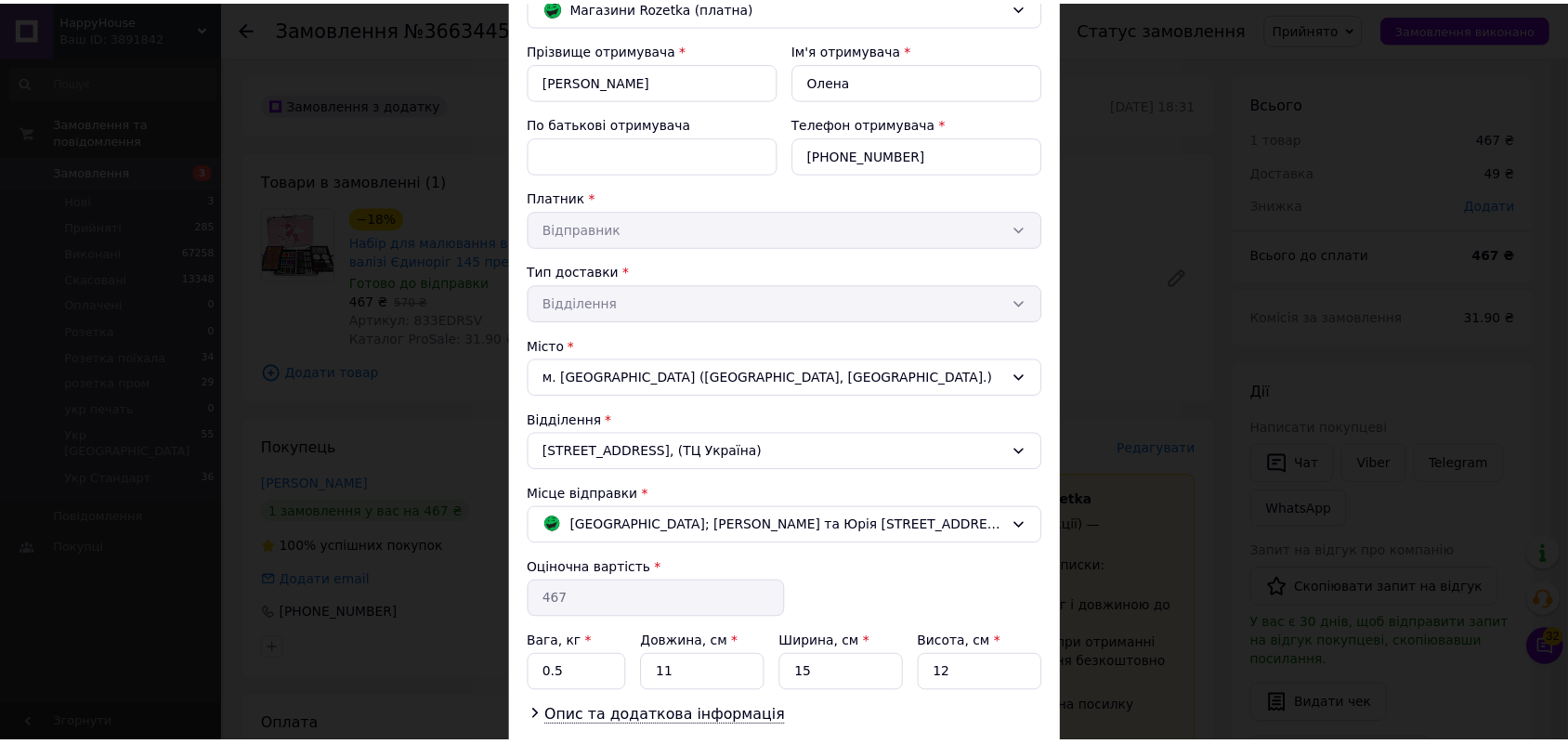
scroll to position [303, 0]
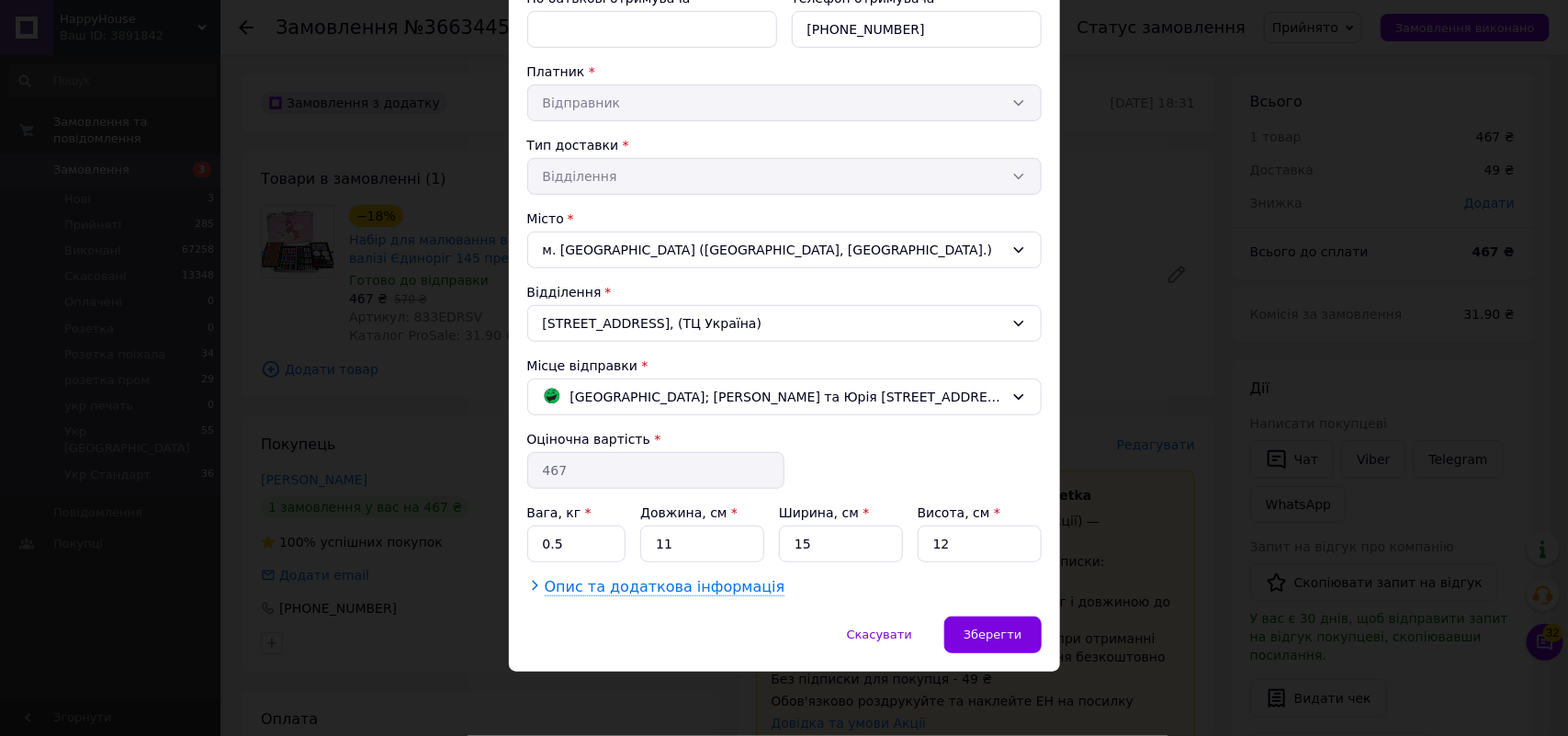
click at [628, 591] on span "Опис та додаткова інформація" at bounding box center [664, 587] width 241 height 18
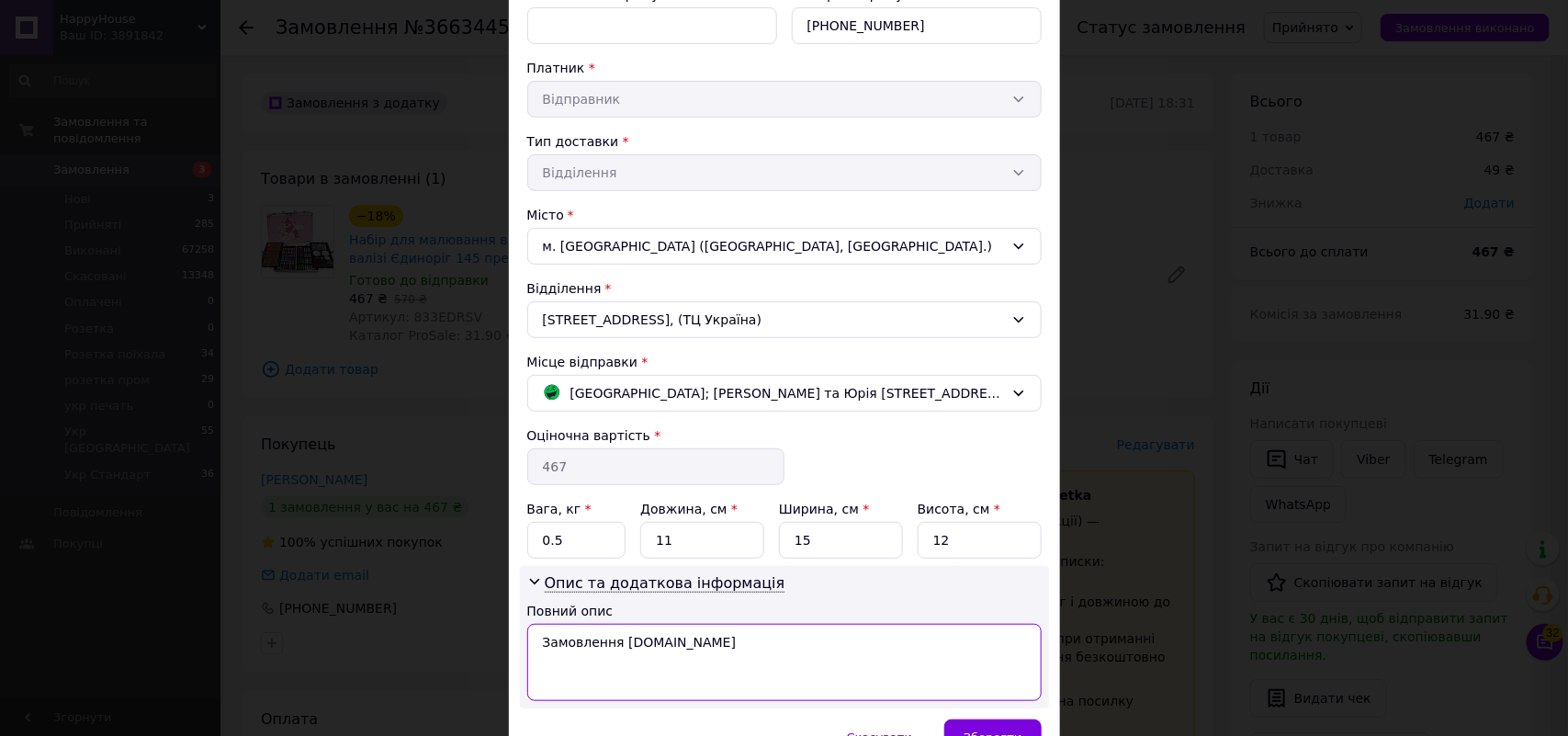
drag, startPoint x: 632, startPoint y: 659, endPoint x: 515, endPoint y: 655, distance: 117.1
click at [515, 655] on div "Спосіб доставки [PERSON_NAME] (платна) Прізвище отримувача * [PERSON_NAME] Ім'я…" at bounding box center [784, 269] width 551 height 900
paste textarea "Єдиноріг 145 предметів HP227"
type textarea "фмхх Єдиноріг 145 предметів"
drag, startPoint x: 571, startPoint y: 544, endPoint x: 526, endPoint y: 546, distance: 45.0
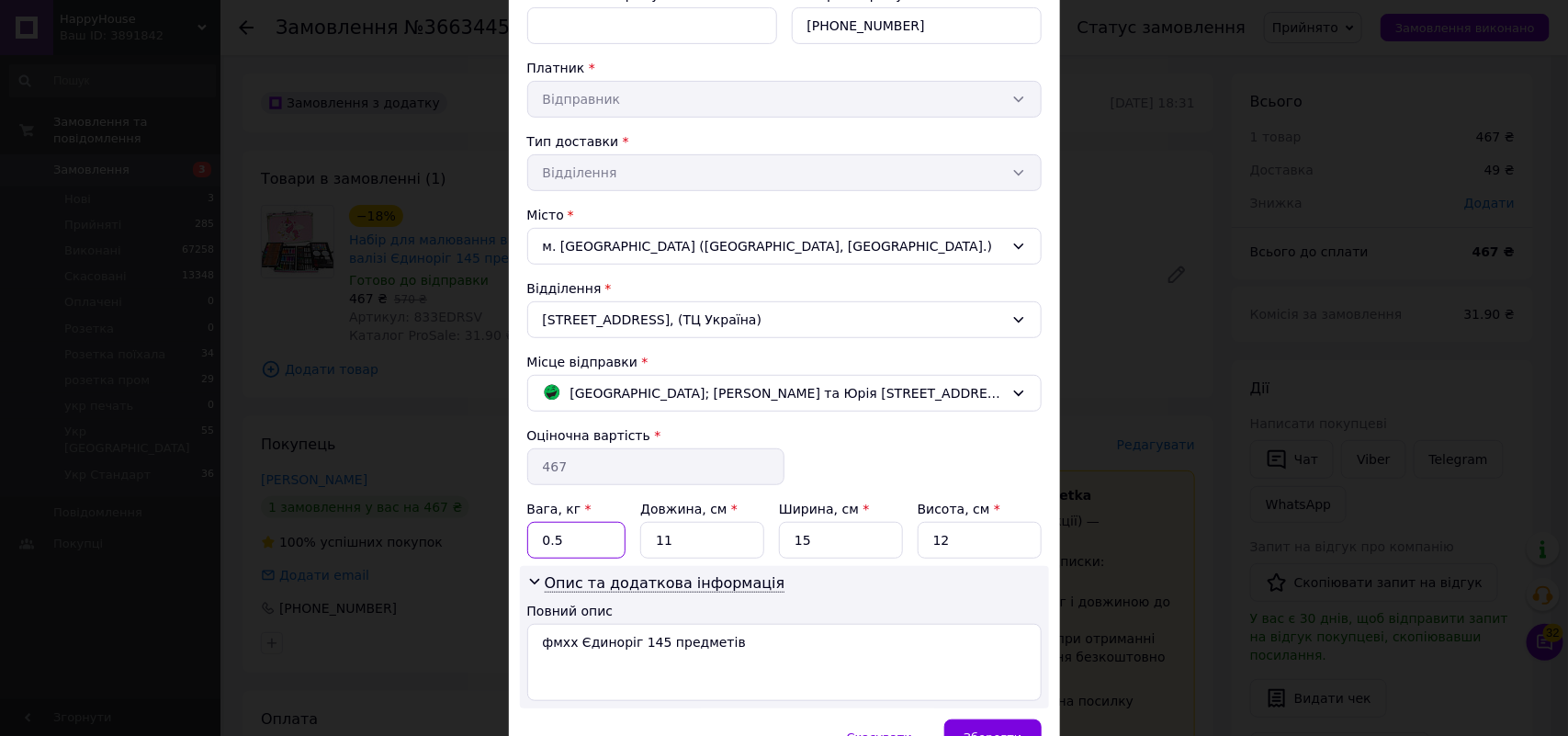
click at [527, 546] on input "0.5" at bounding box center [576, 540] width 99 height 37
type input "2"
click at [1003, 725] on div "Зберегти" at bounding box center [993, 738] width 97 height 37
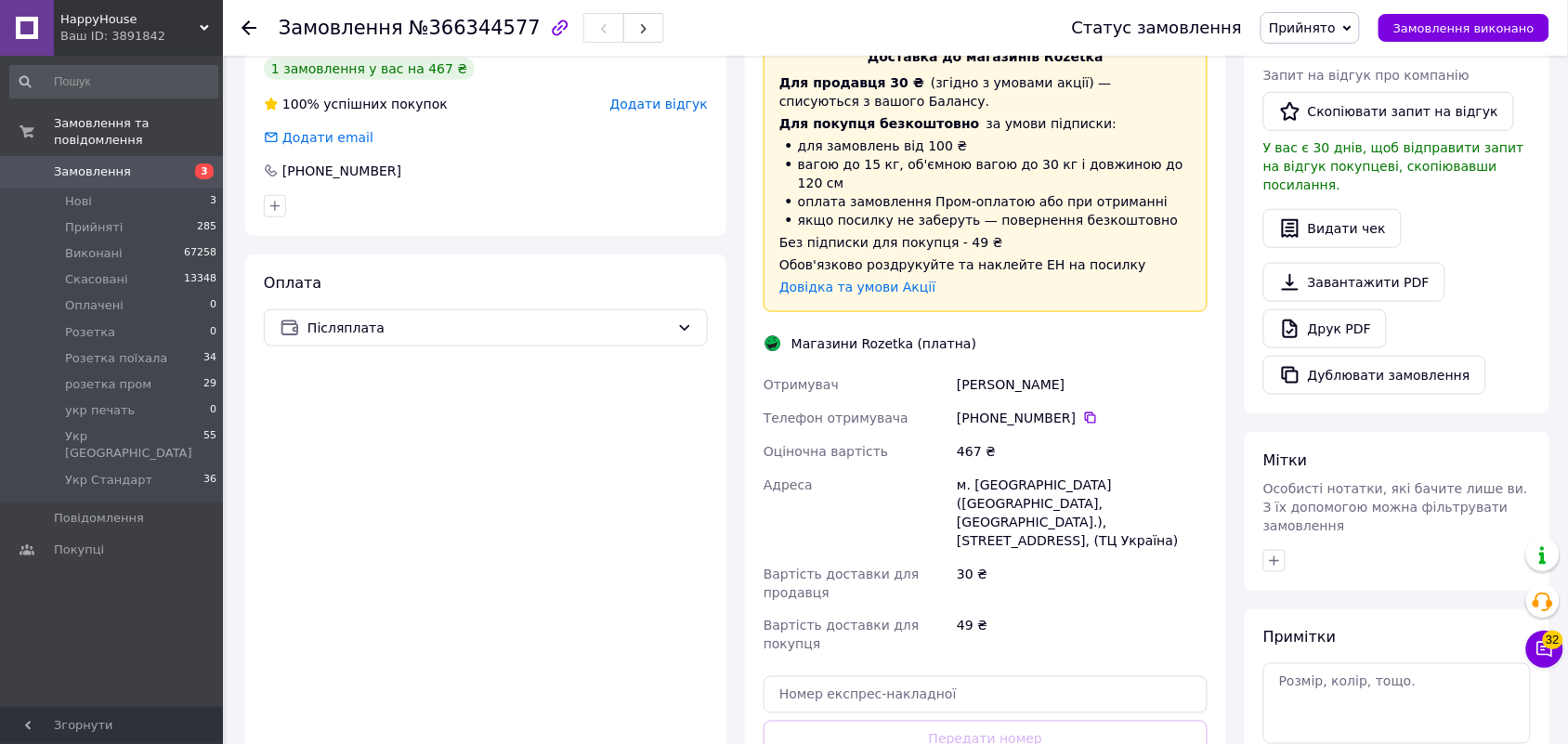
scroll to position [696, 0]
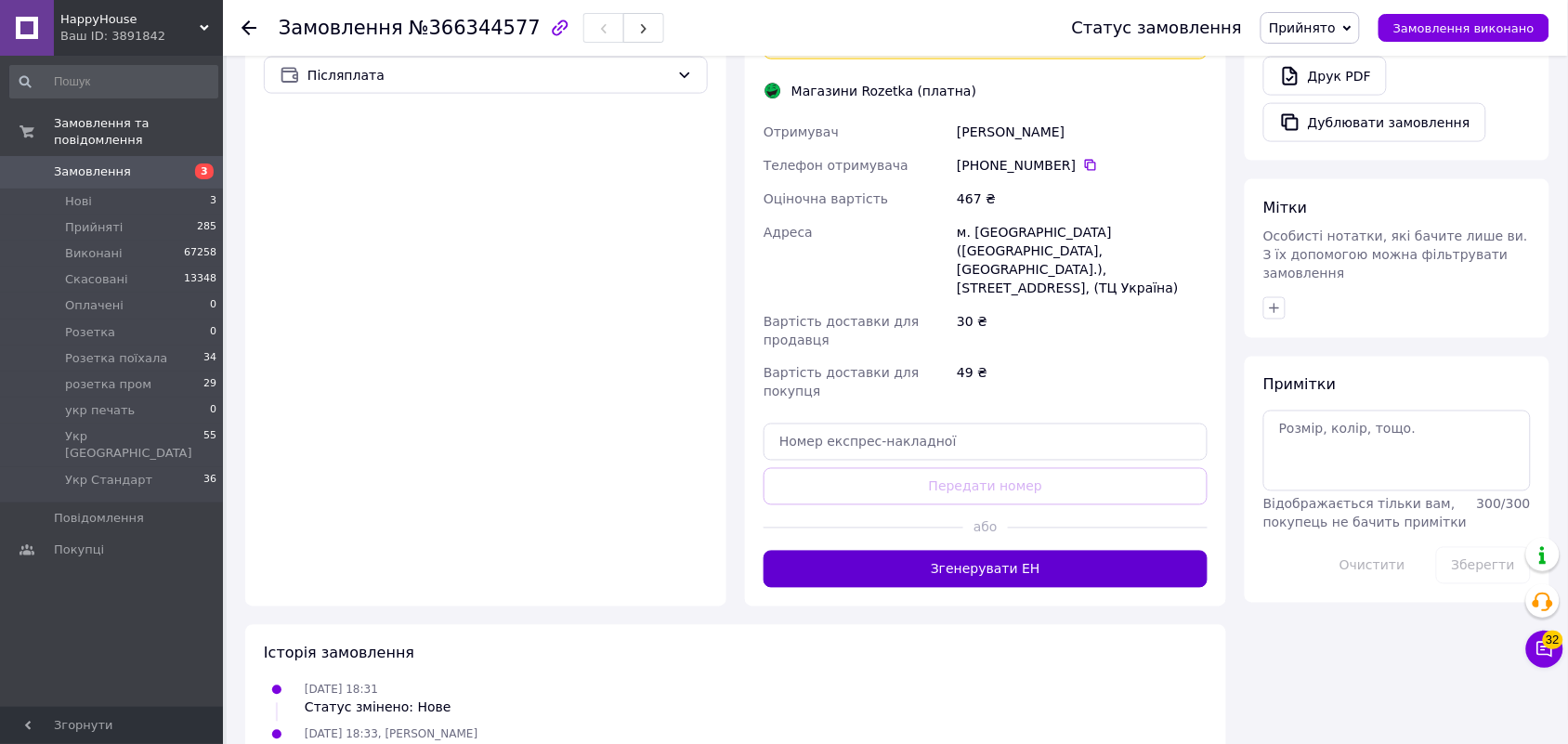
click at [1107, 550] on button "Згенерувати ЕН" at bounding box center [985, 569] width 444 height 37
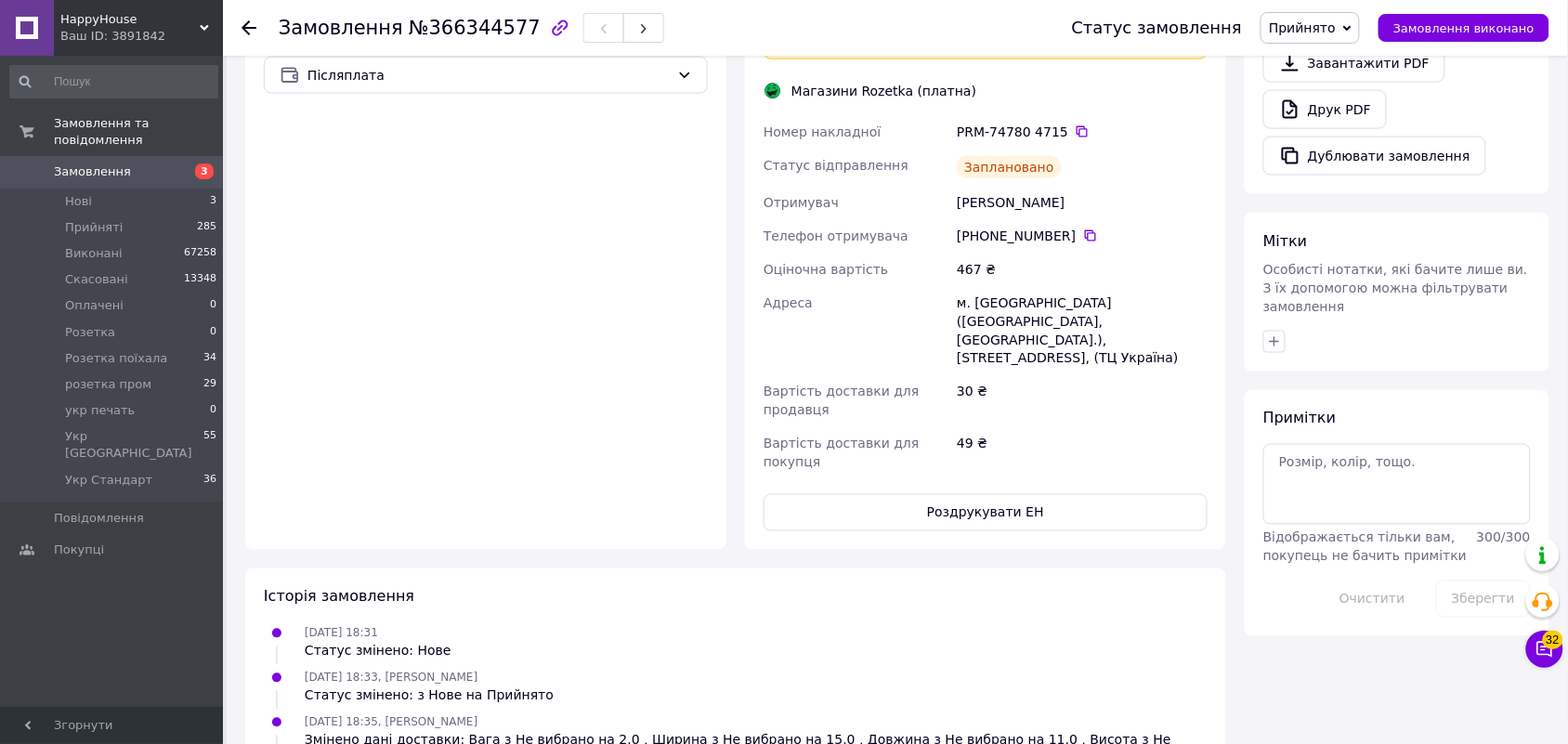
scroll to position [581, 0]
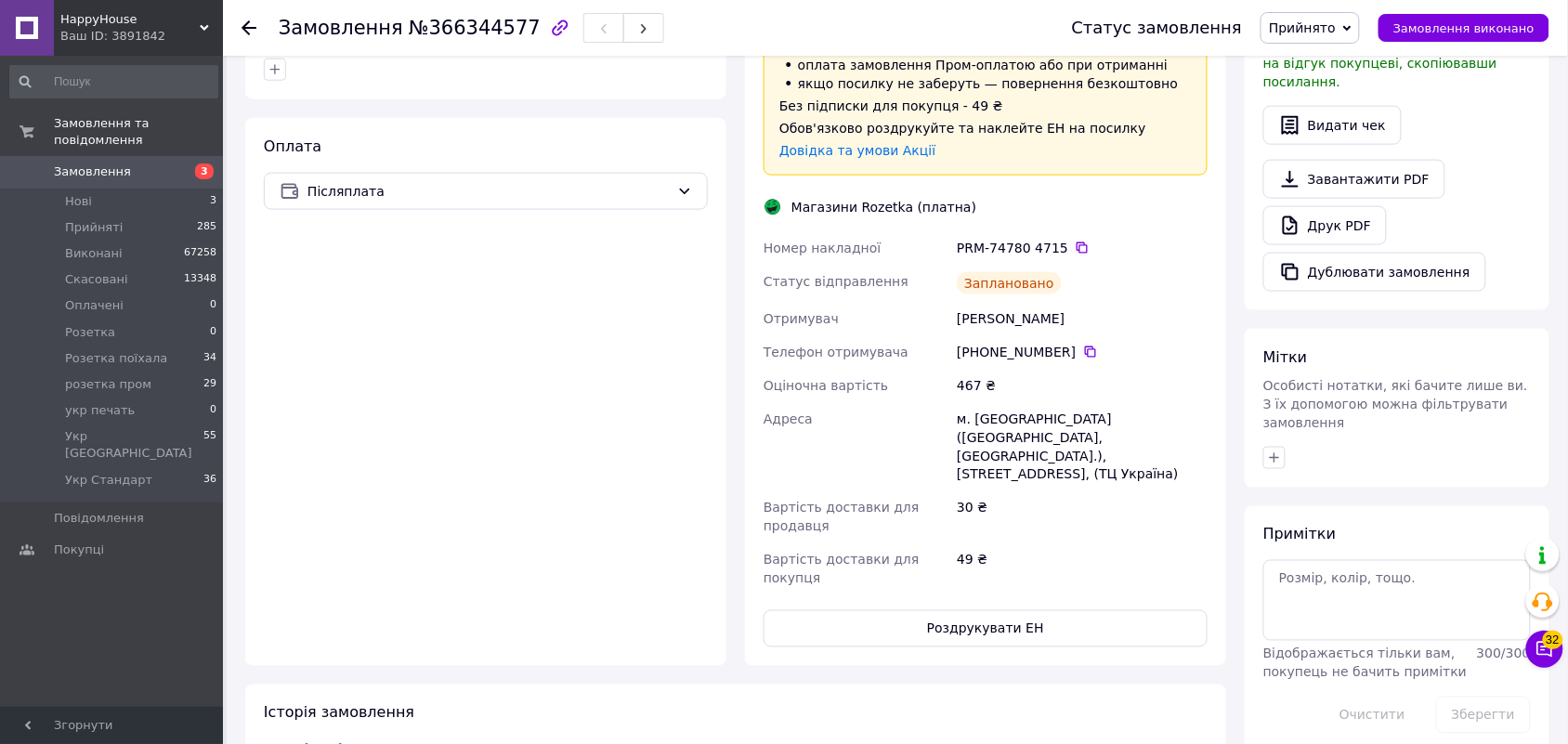
drag, startPoint x: 1069, startPoint y: 228, endPoint x: 1255, endPoint y: 96, distance: 228.1
click at [1074, 241] on icon at bounding box center [1081, 248] width 15 height 15
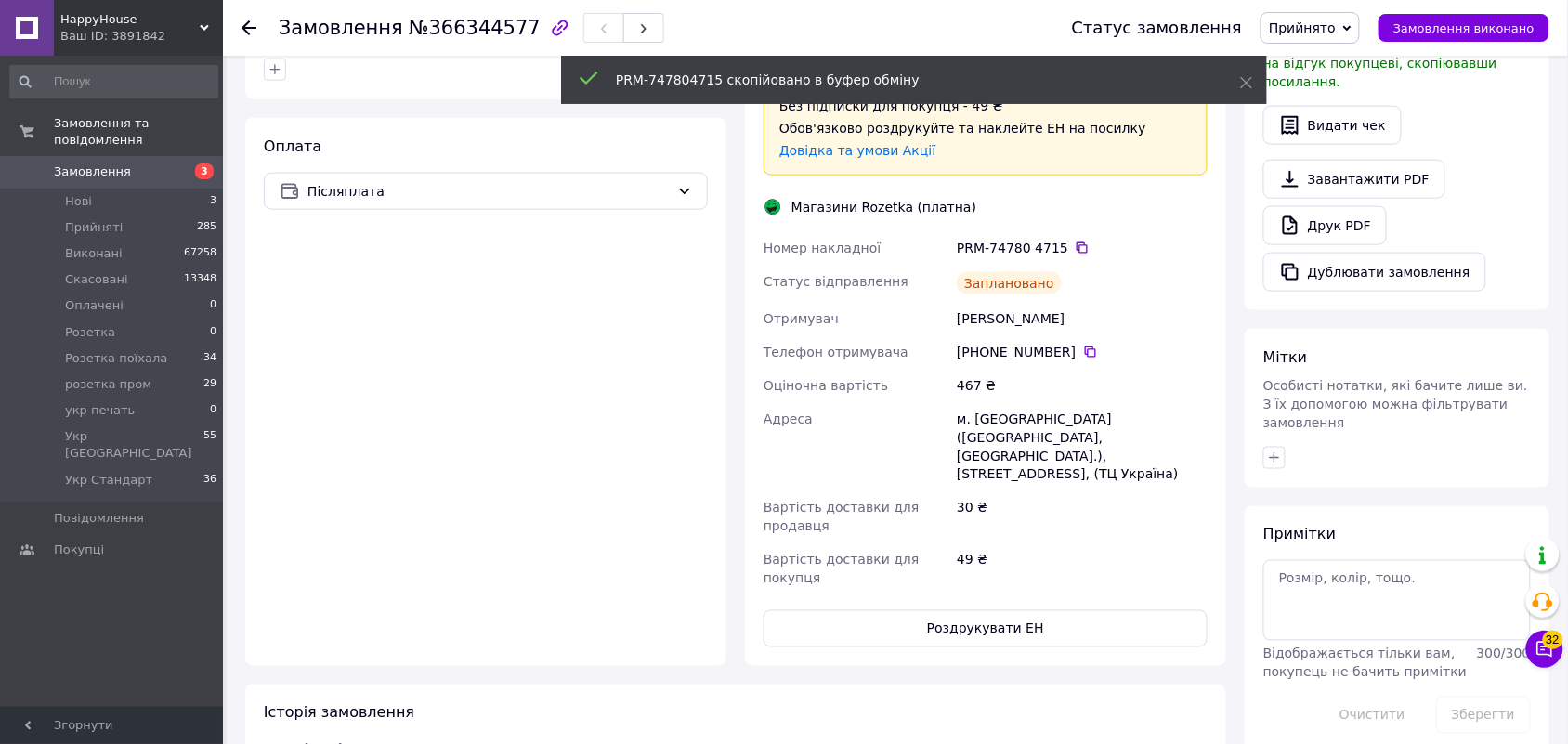
click at [1336, 21] on span "Прийнято" at bounding box center [1303, 27] width 67 height 15
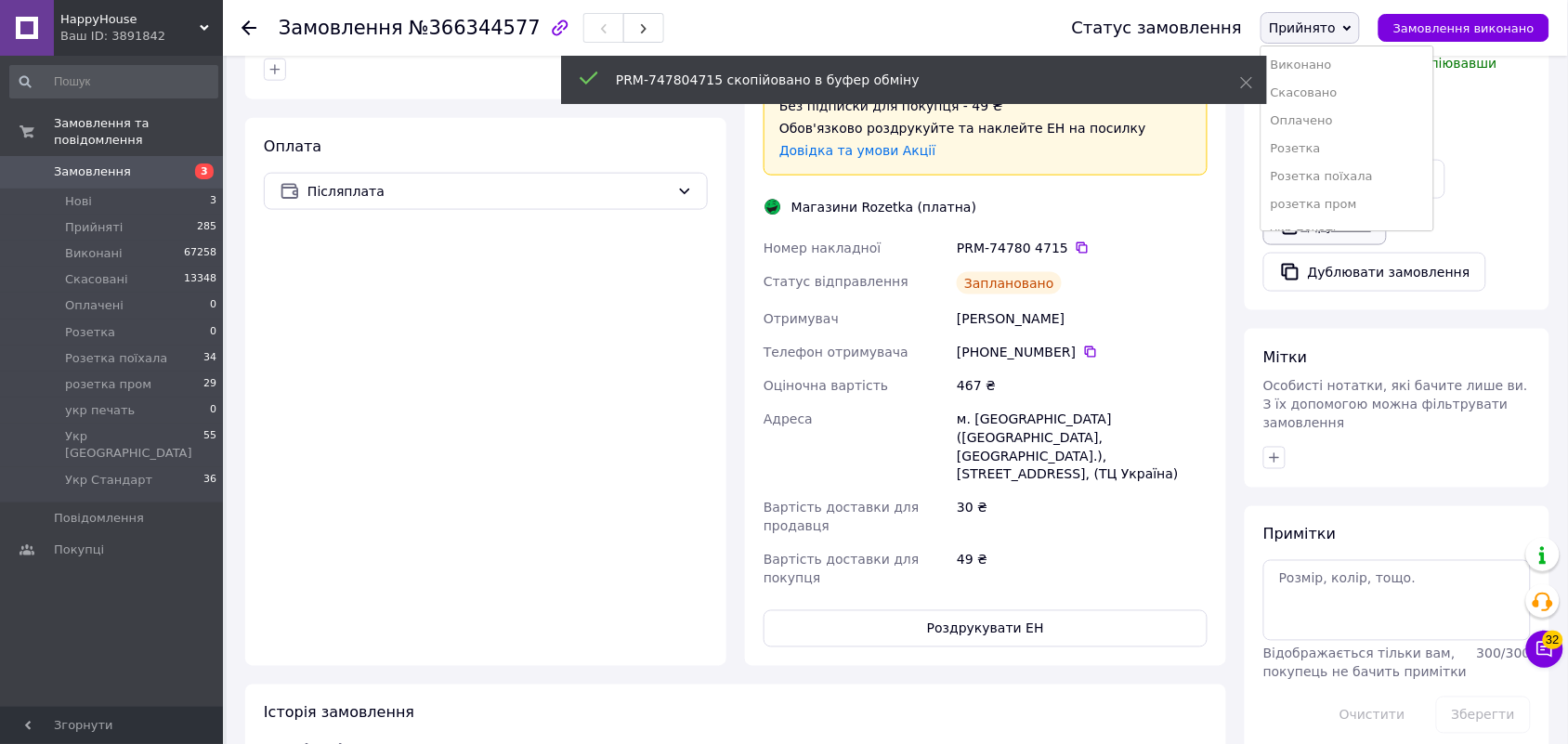
click at [1352, 209] on li "розетка пром" at bounding box center [1347, 204] width 171 height 27
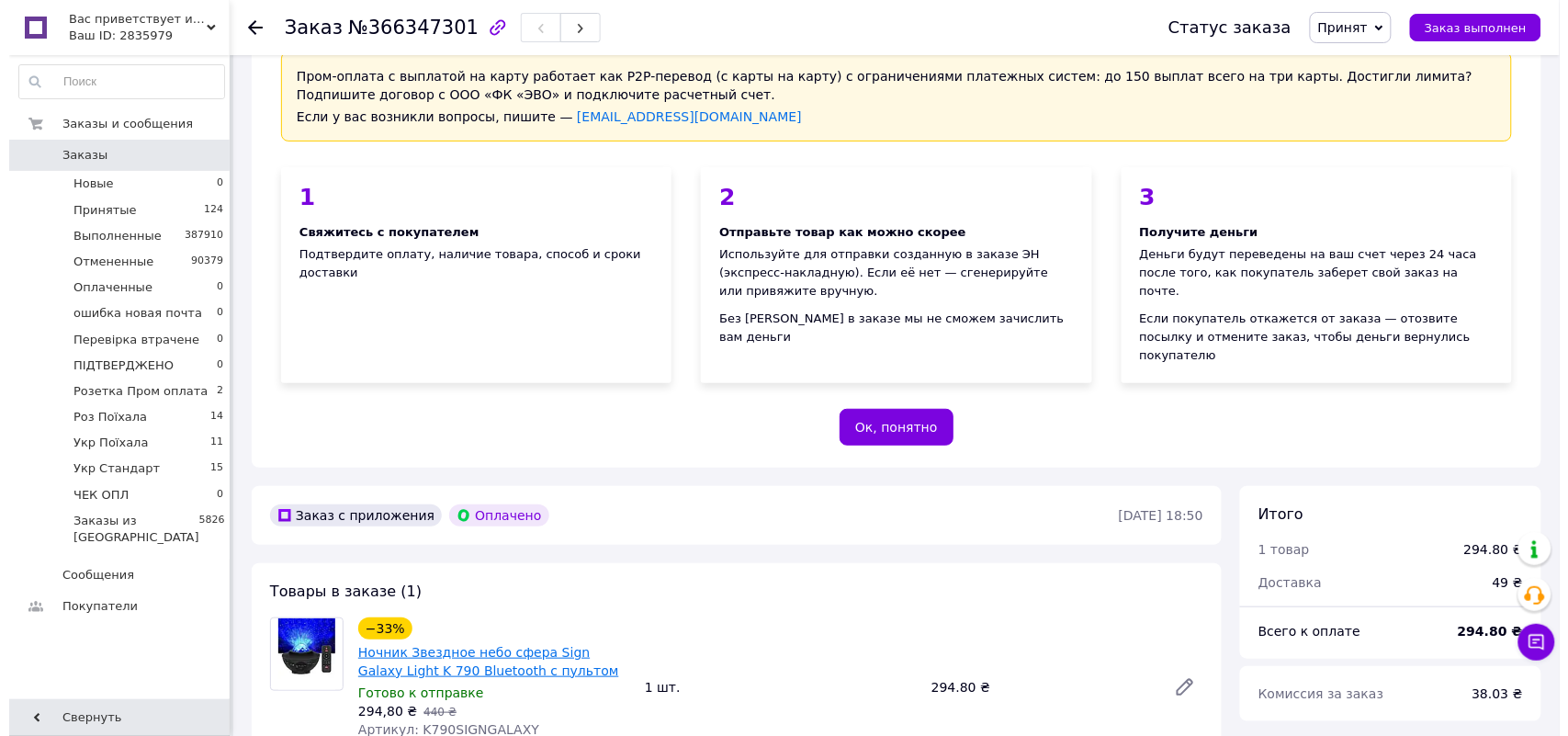
scroll to position [345, 0]
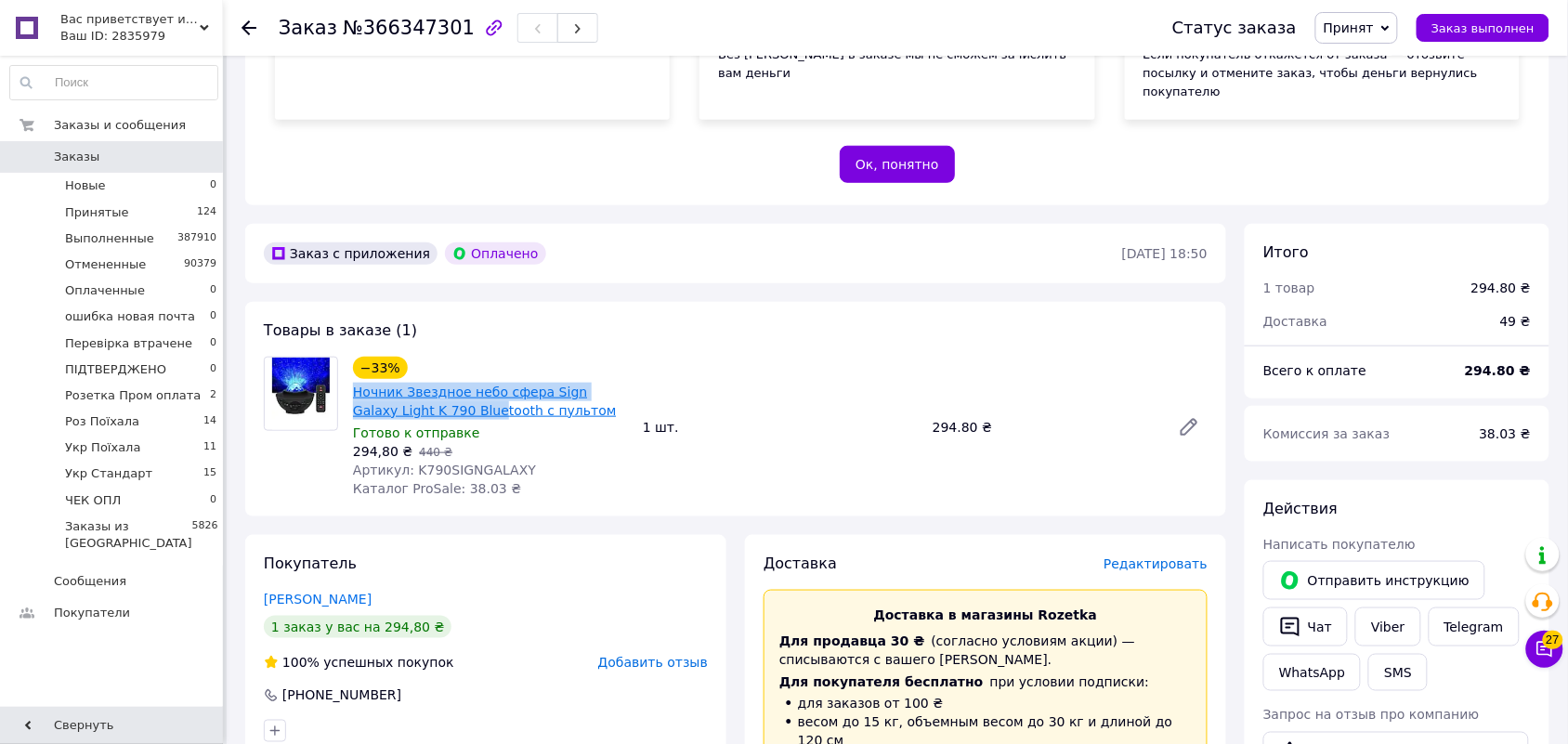
drag, startPoint x: 349, startPoint y: 351, endPoint x: 443, endPoint y: 381, distance: 98.7
click at [443, 381] on div "−33% Ночник Звездное небо сфера Sign Galaxy Light K 790 Bluetooth c пультом Гот…" at bounding box center [491, 427] width 290 height 149
click at [1148, 556] on span "Редактировать" at bounding box center [1156, 563] width 104 height 15
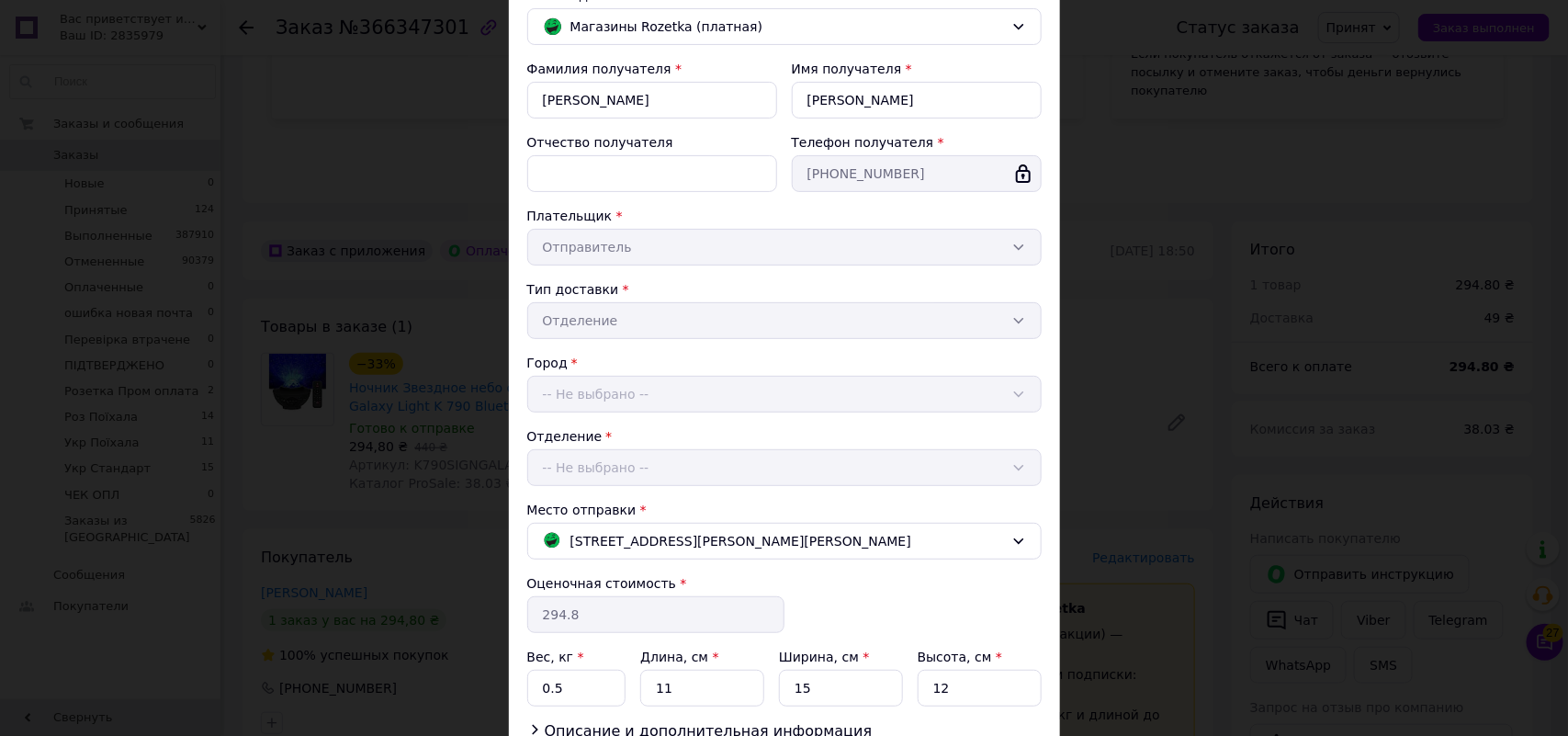
scroll to position [300, 0]
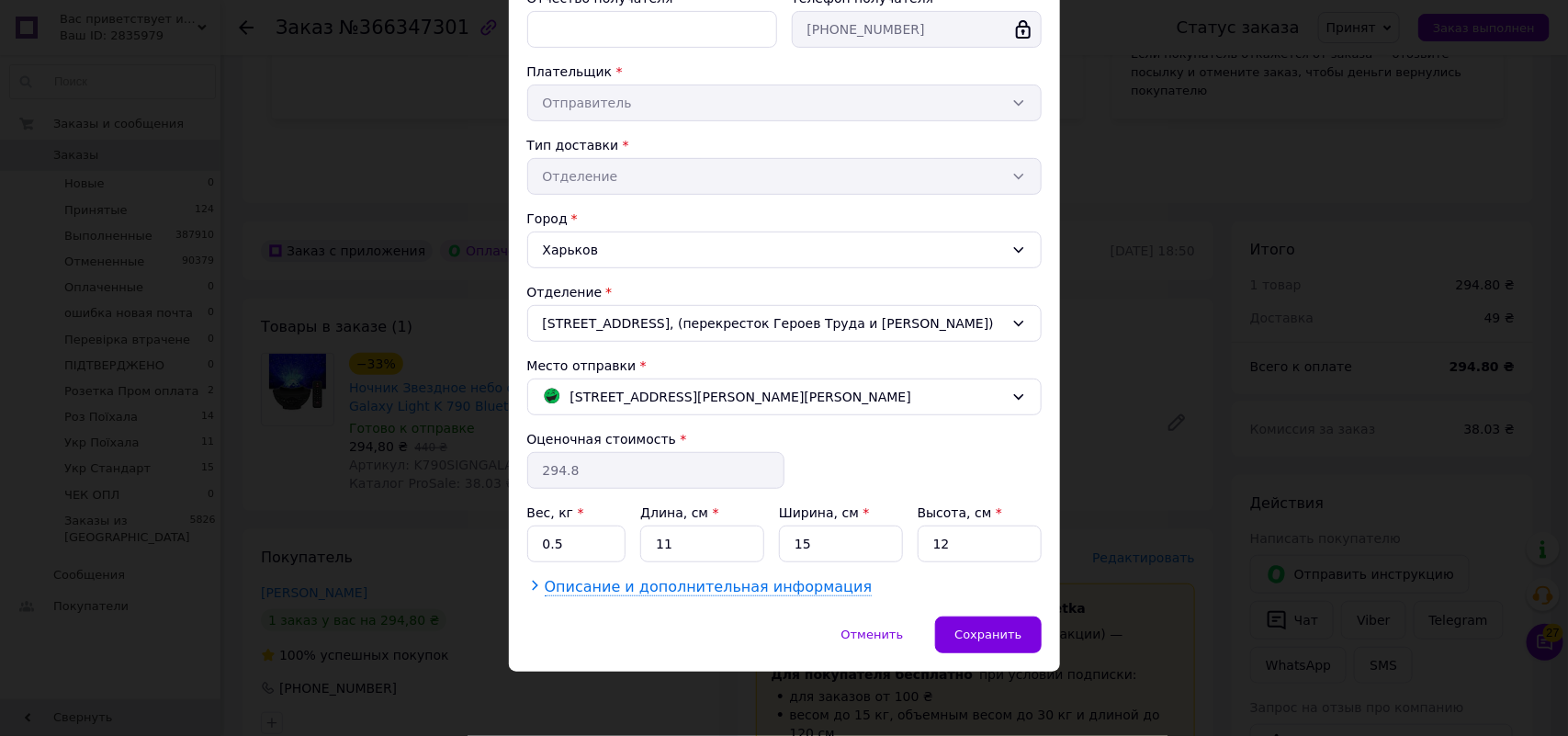
click at [621, 597] on span "Описание и дополнительная информация" at bounding box center [708, 587] width 328 height 18
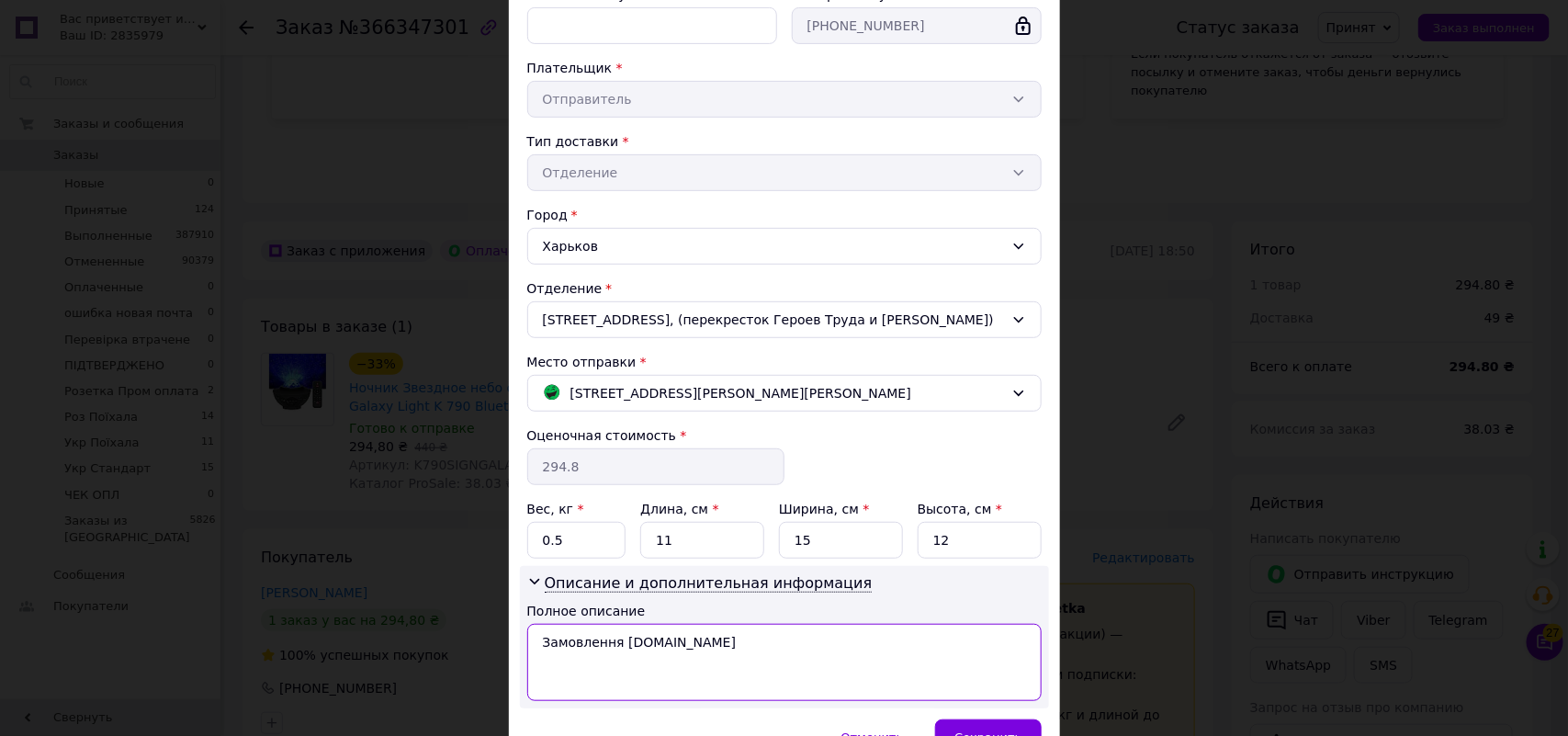
drag, startPoint x: 687, startPoint y: 666, endPoint x: 538, endPoint y: 664, distance: 149.0
click at [538, 664] on textarea "Замовлення [DOMAIN_NAME]" at bounding box center [784, 662] width 514 height 77
paste textarea "Ночник Звездное небо сфера Sign Galaxy Light"
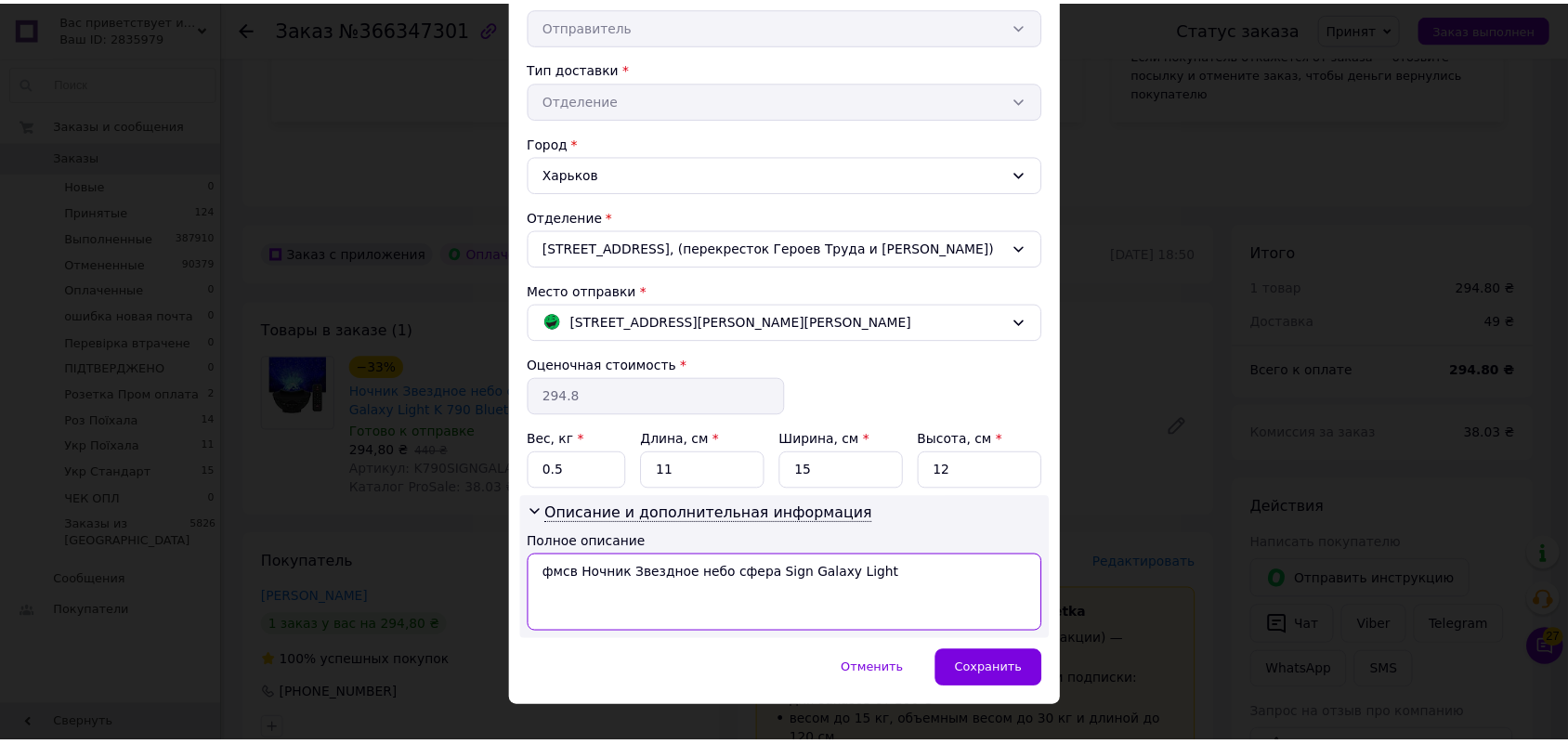
scroll to position [420, 0]
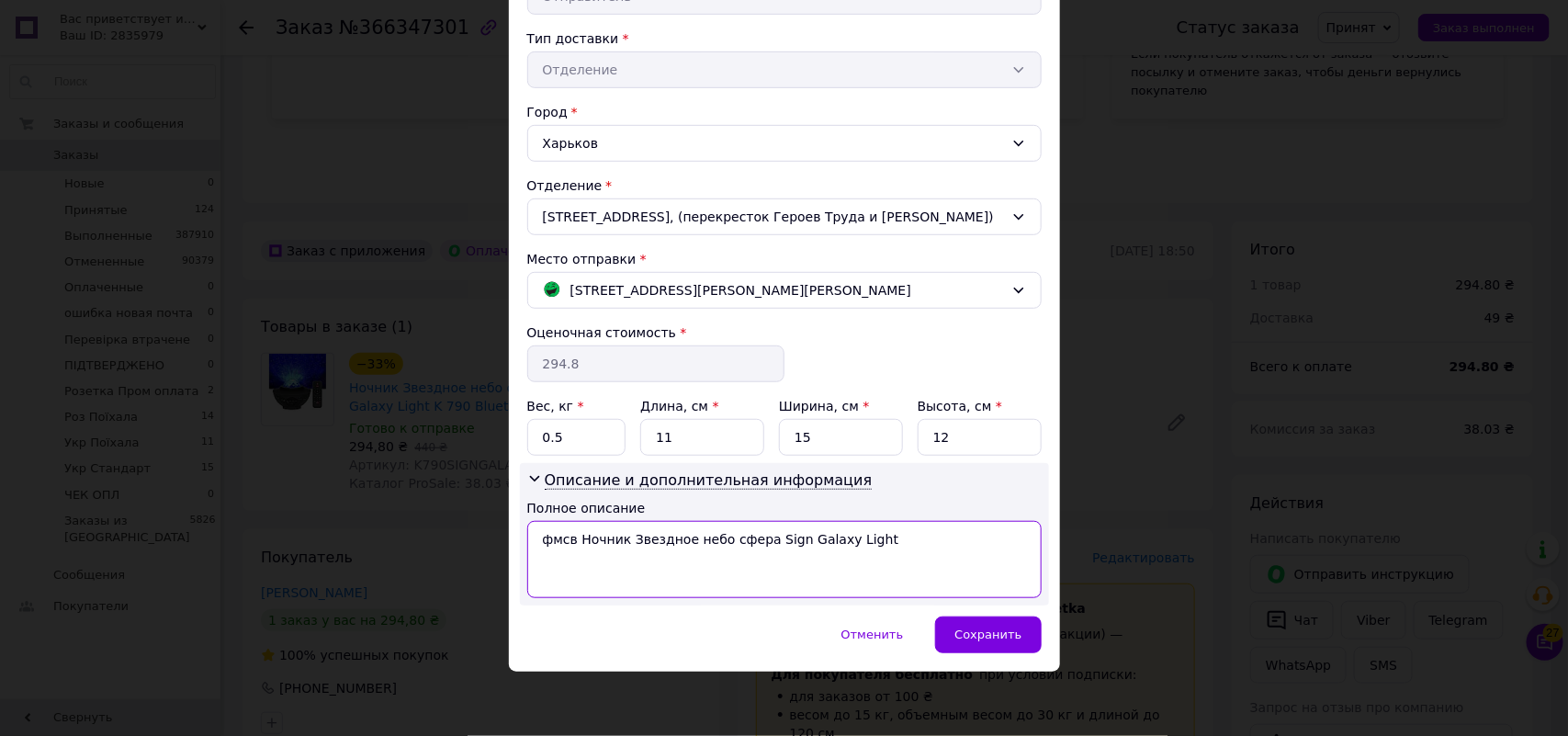
type textarea "фмсв Ночник Звездное небо сфера Sign Galaxy Light"
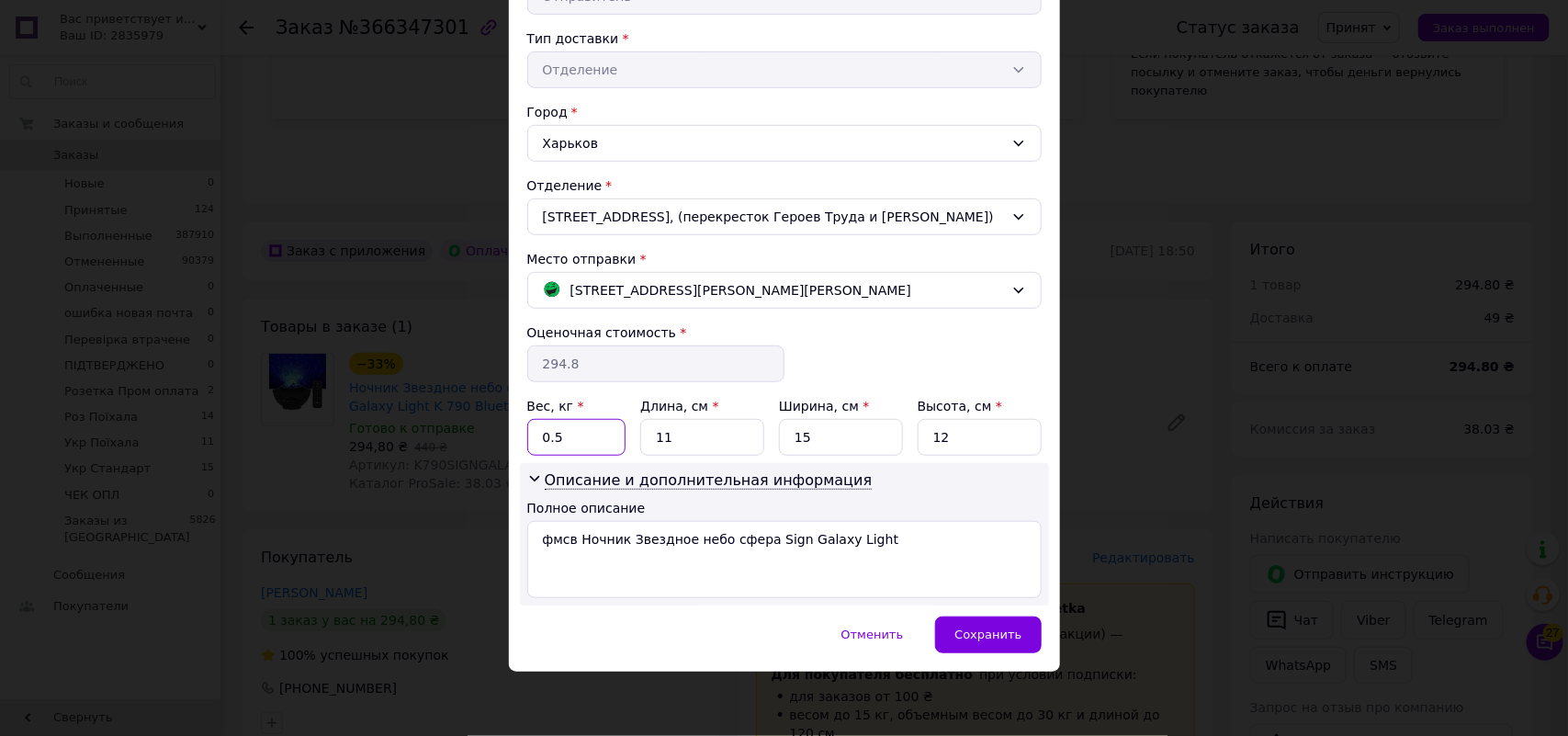
drag, startPoint x: 552, startPoint y: 447, endPoint x: 535, endPoint y: 450, distance: 17.3
click at [535, 450] on input "0.5" at bounding box center [576, 438] width 99 height 37
type input "1"
click at [995, 638] on span "Сохранить" at bounding box center [988, 634] width 67 height 14
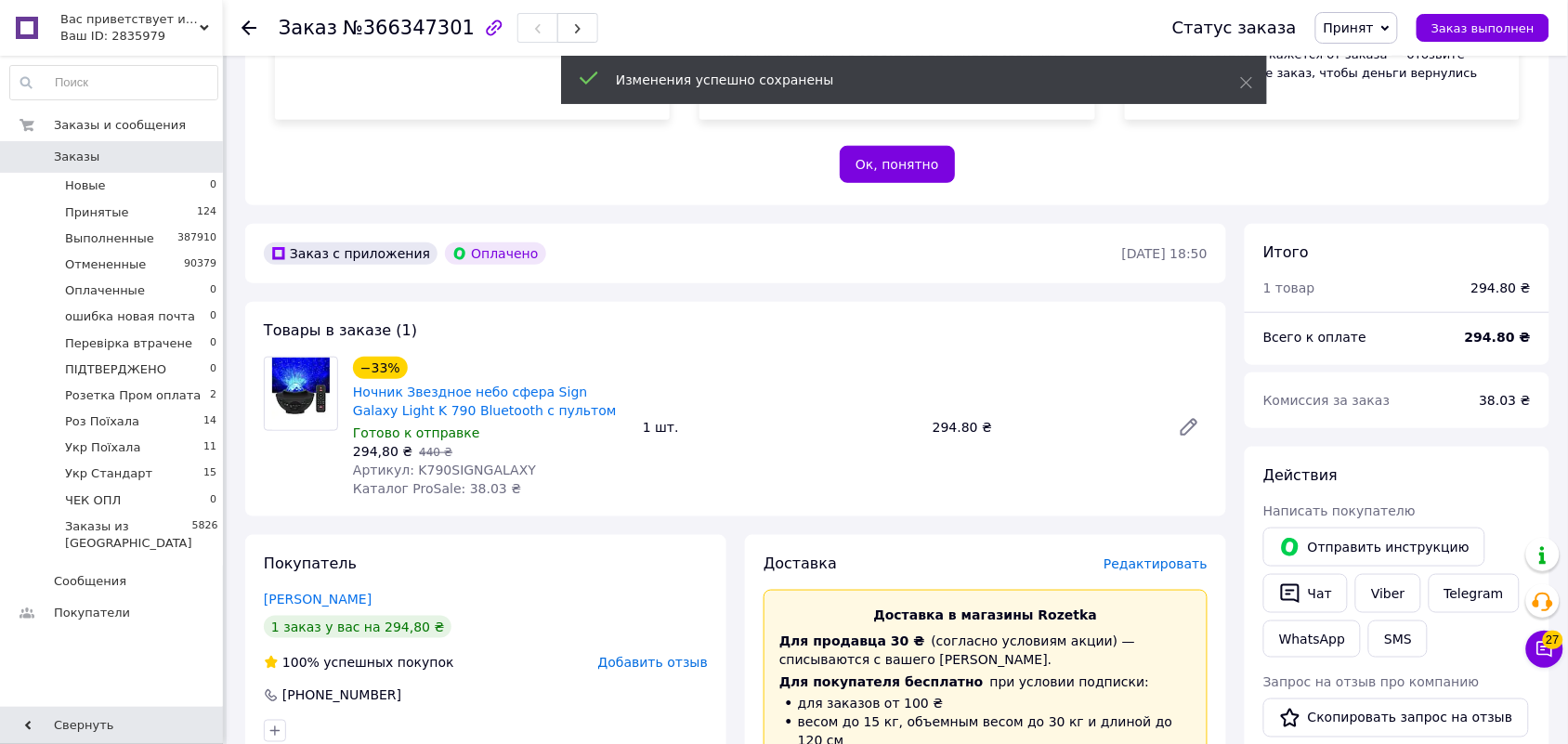
scroll to position [1045, 0]
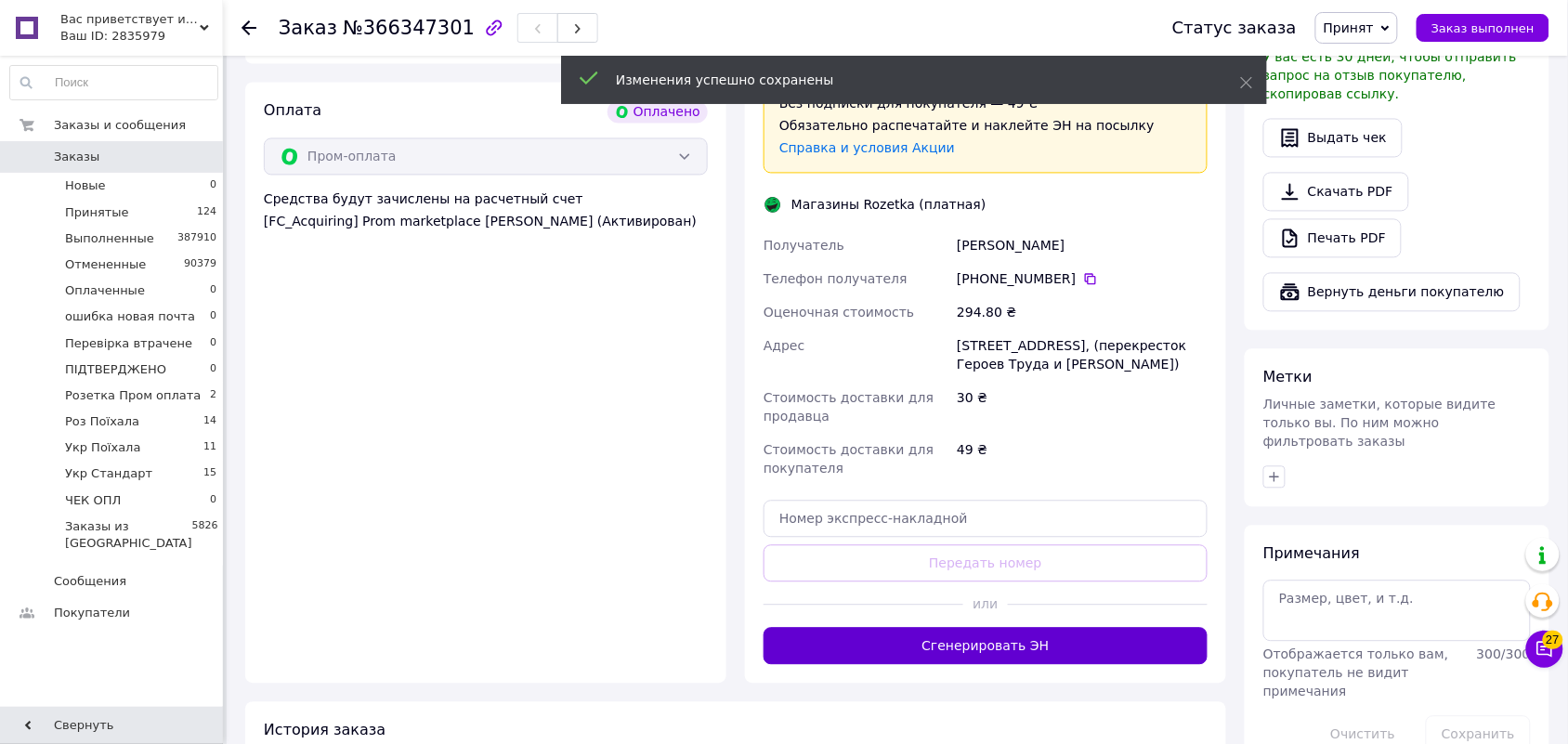
click at [1032, 628] on button "Сгенерировать ЭН" at bounding box center [985, 646] width 444 height 37
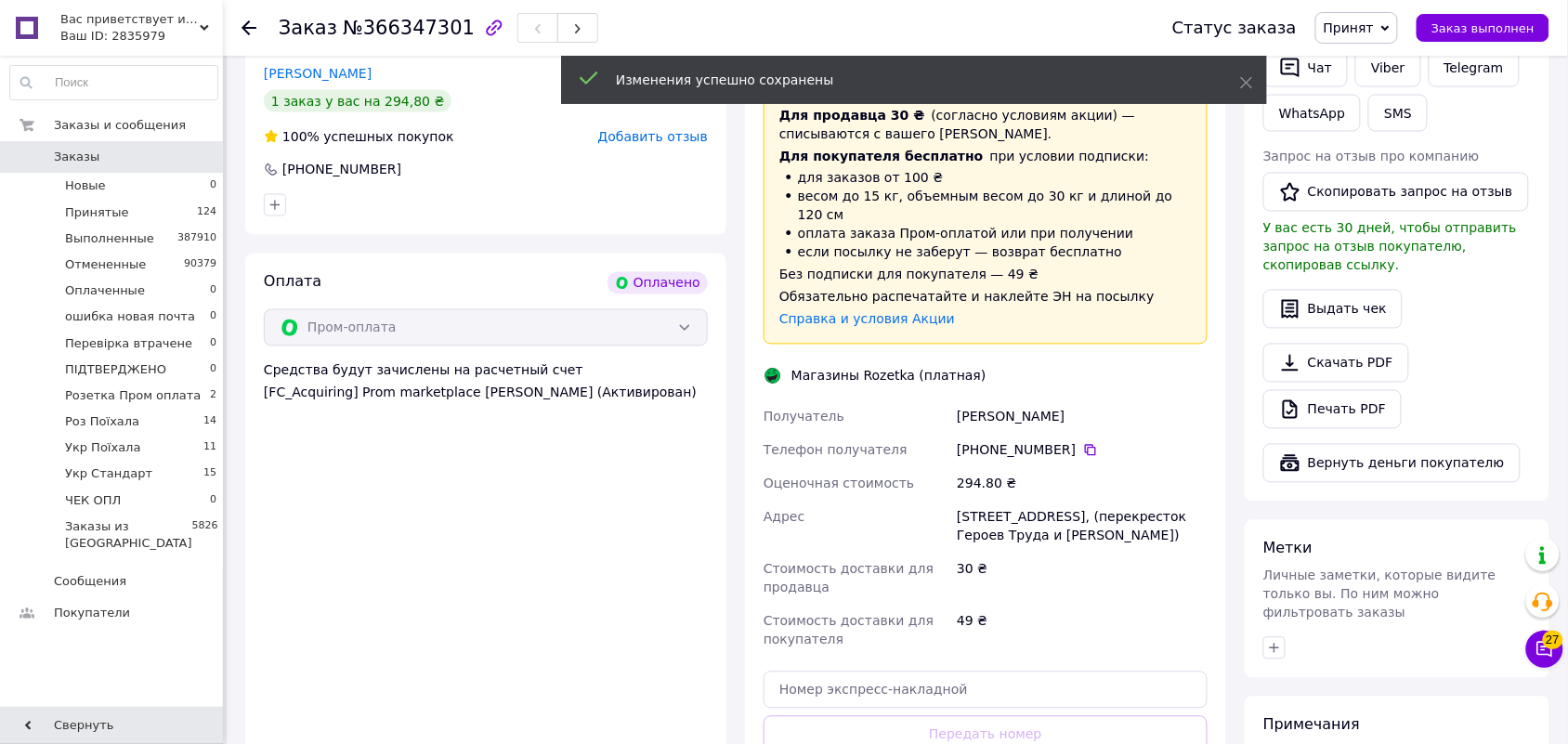
scroll to position [813, 0]
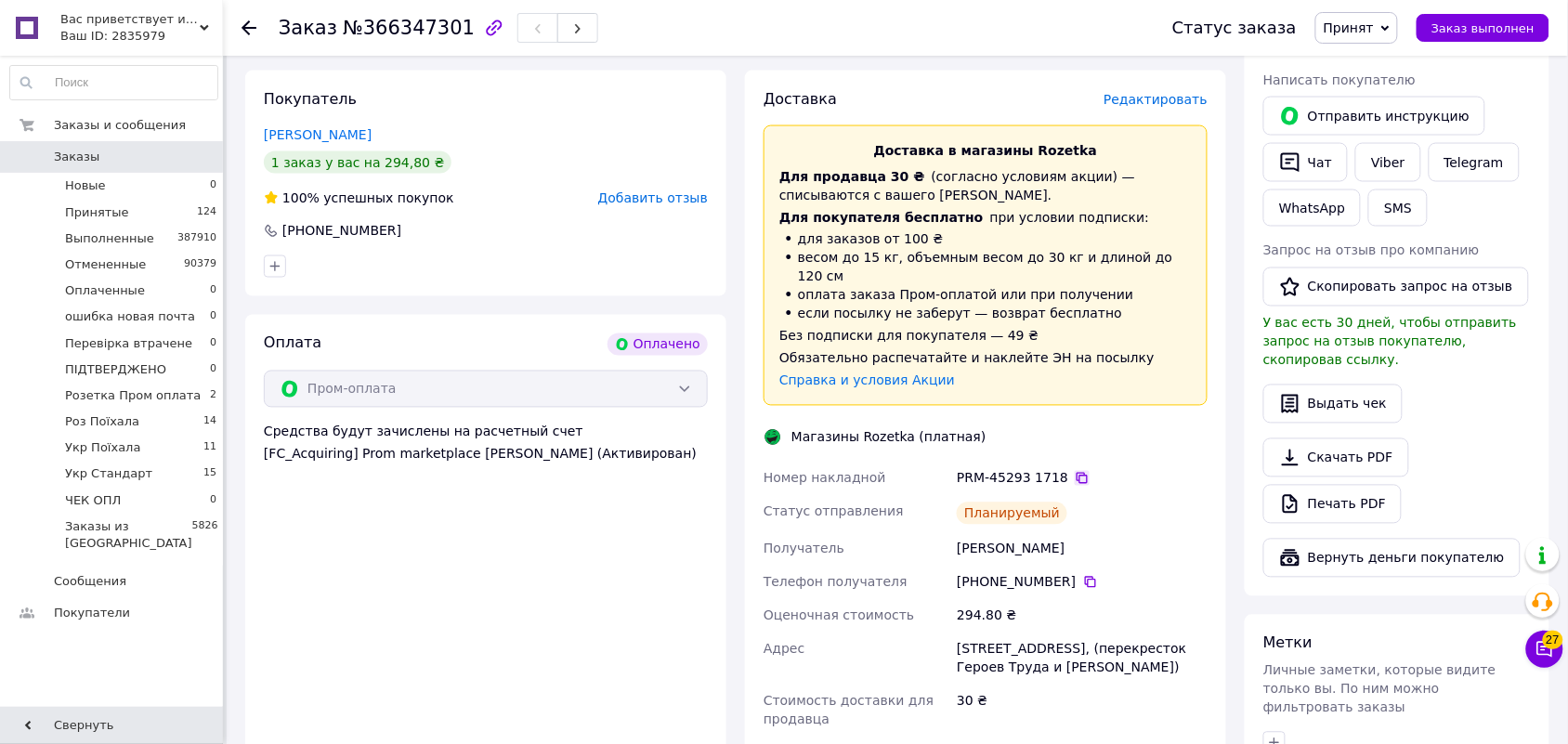
click at [1074, 471] on icon at bounding box center [1081, 478] width 15 height 15
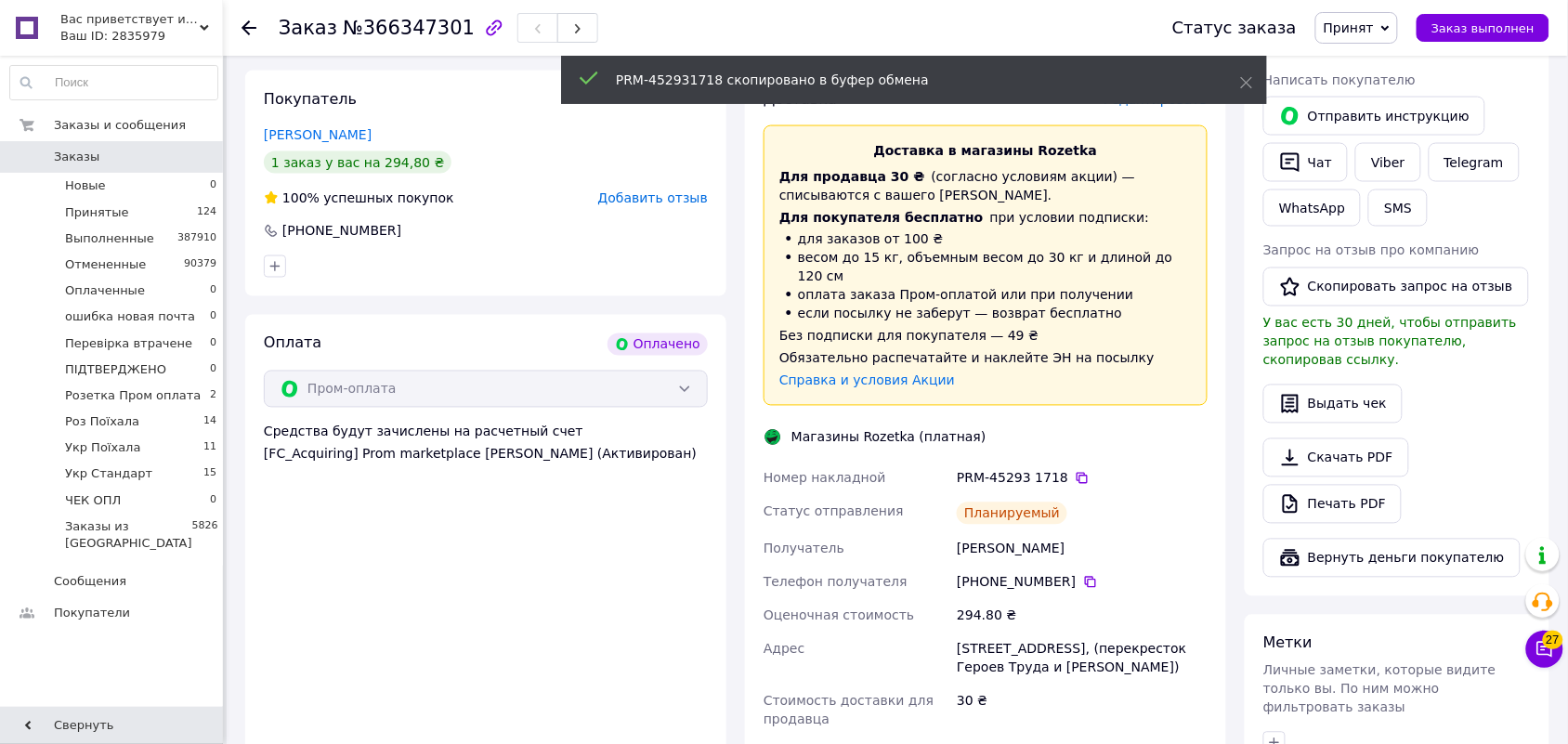
click at [1374, 25] on span "Принят" at bounding box center [1349, 27] width 50 height 15
click at [1422, 100] on li "Розетка Пром оплата" at bounding box center [1393, 100] width 154 height 27
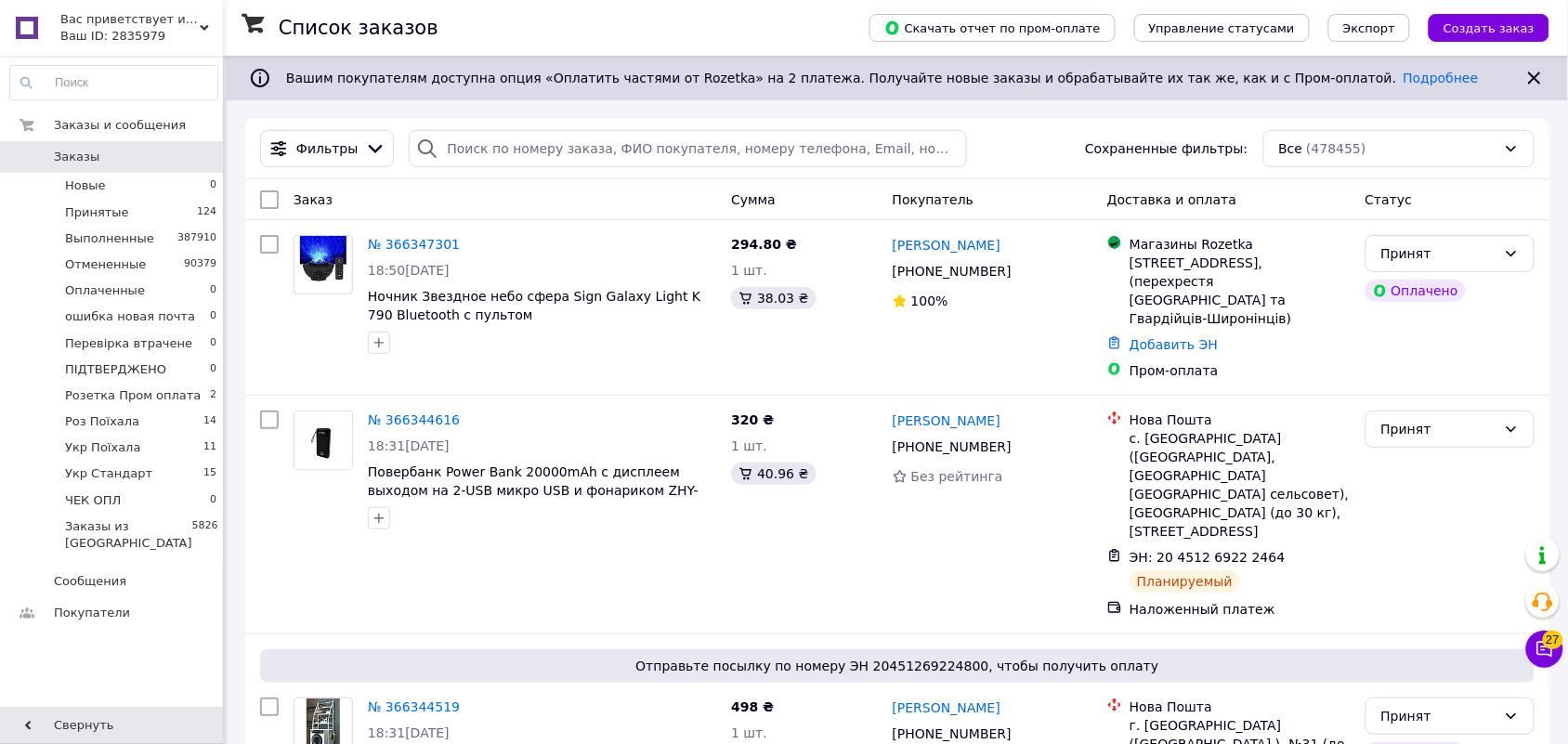
click at [202, 29] on icon at bounding box center [204, 27] width 9 height 9
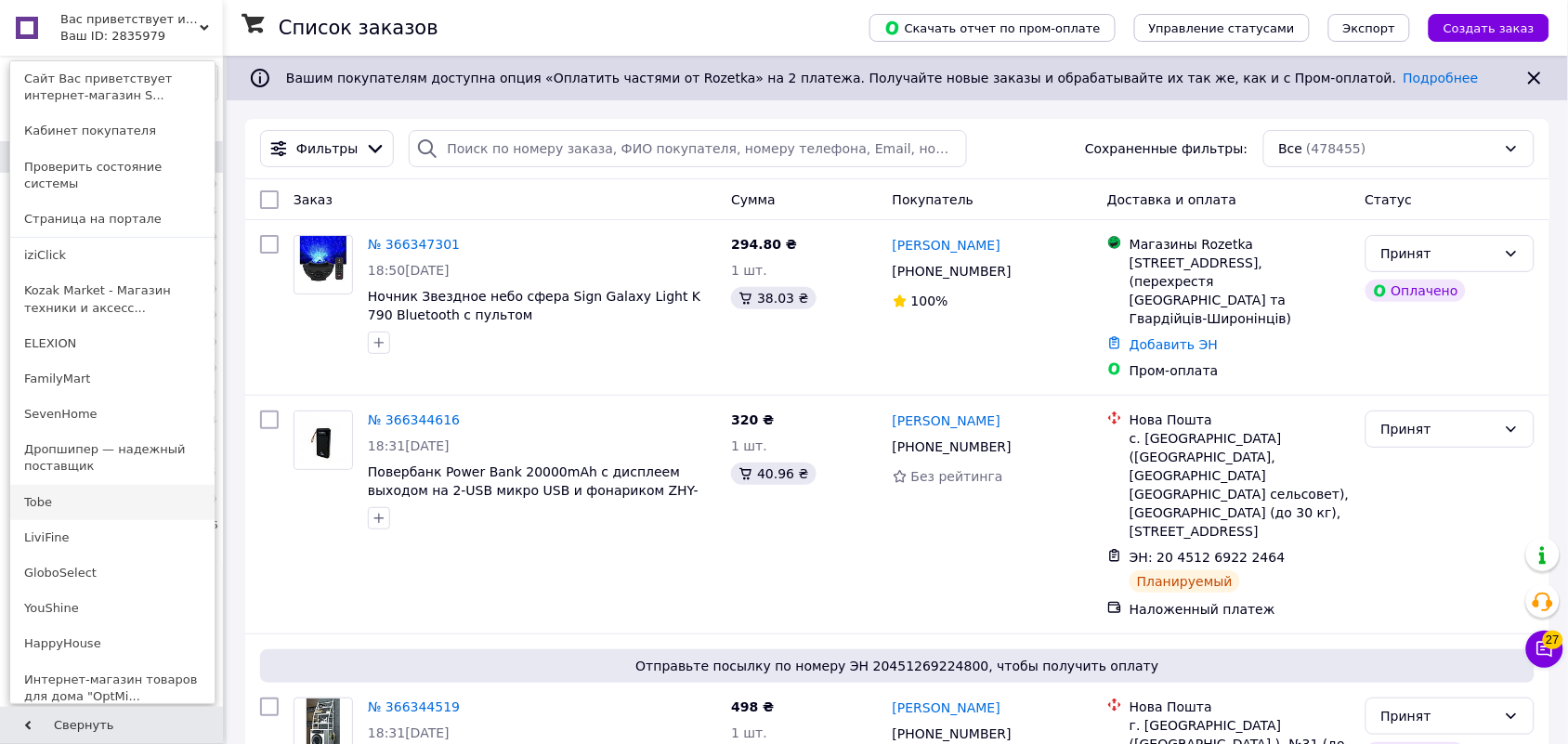
click at [91, 486] on link "Tobe" at bounding box center [112, 502] width 205 height 35
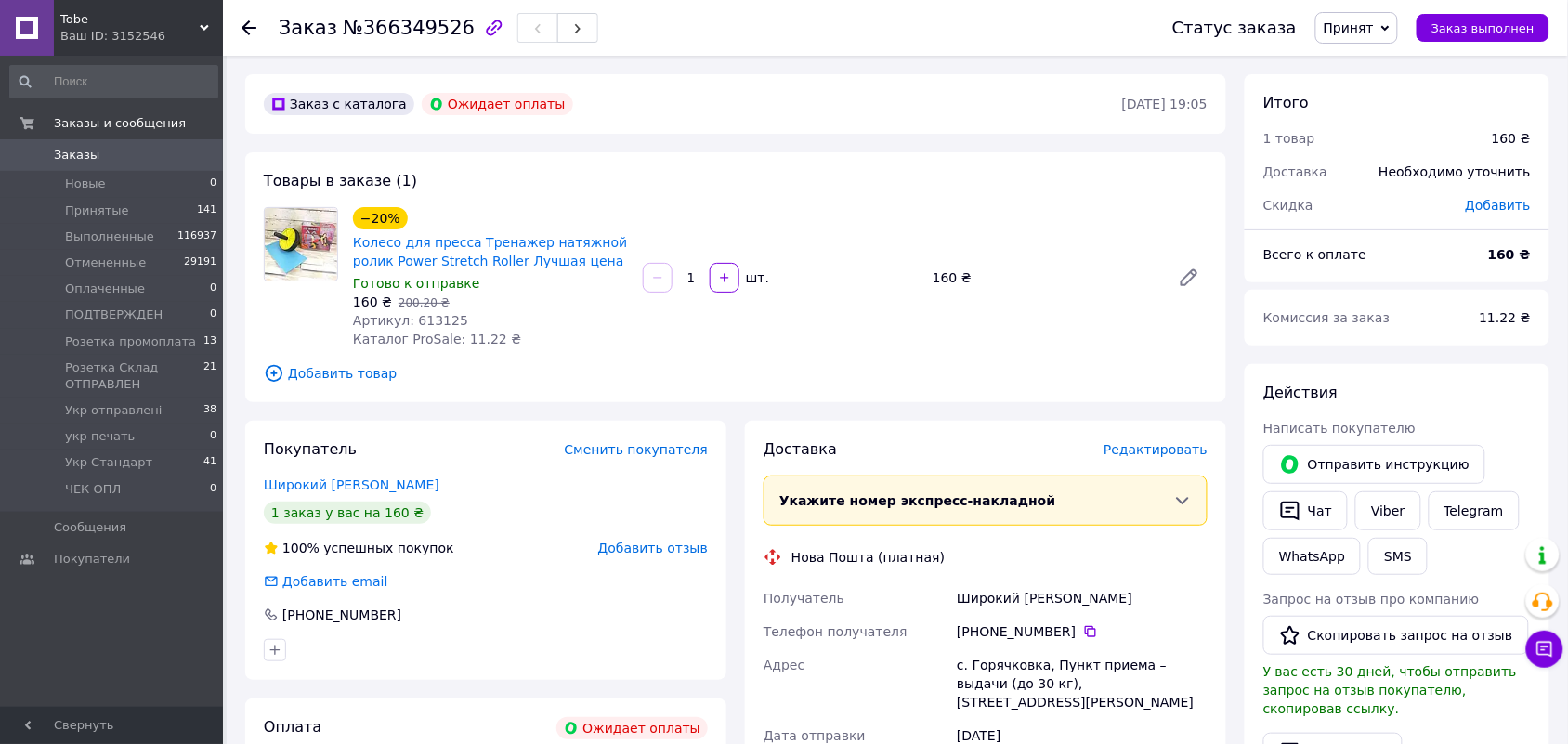
drag, startPoint x: 843, startPoint y: 384, endPoint x: 692, endPoint y: 369, distance: 151.7
click at [843, 384] on div "Товары в заказе (1) −20% Колесо для пресса Тренажер натяжной ролик Power Stretc…" at bounding box center [736, 277] width 981 height 250
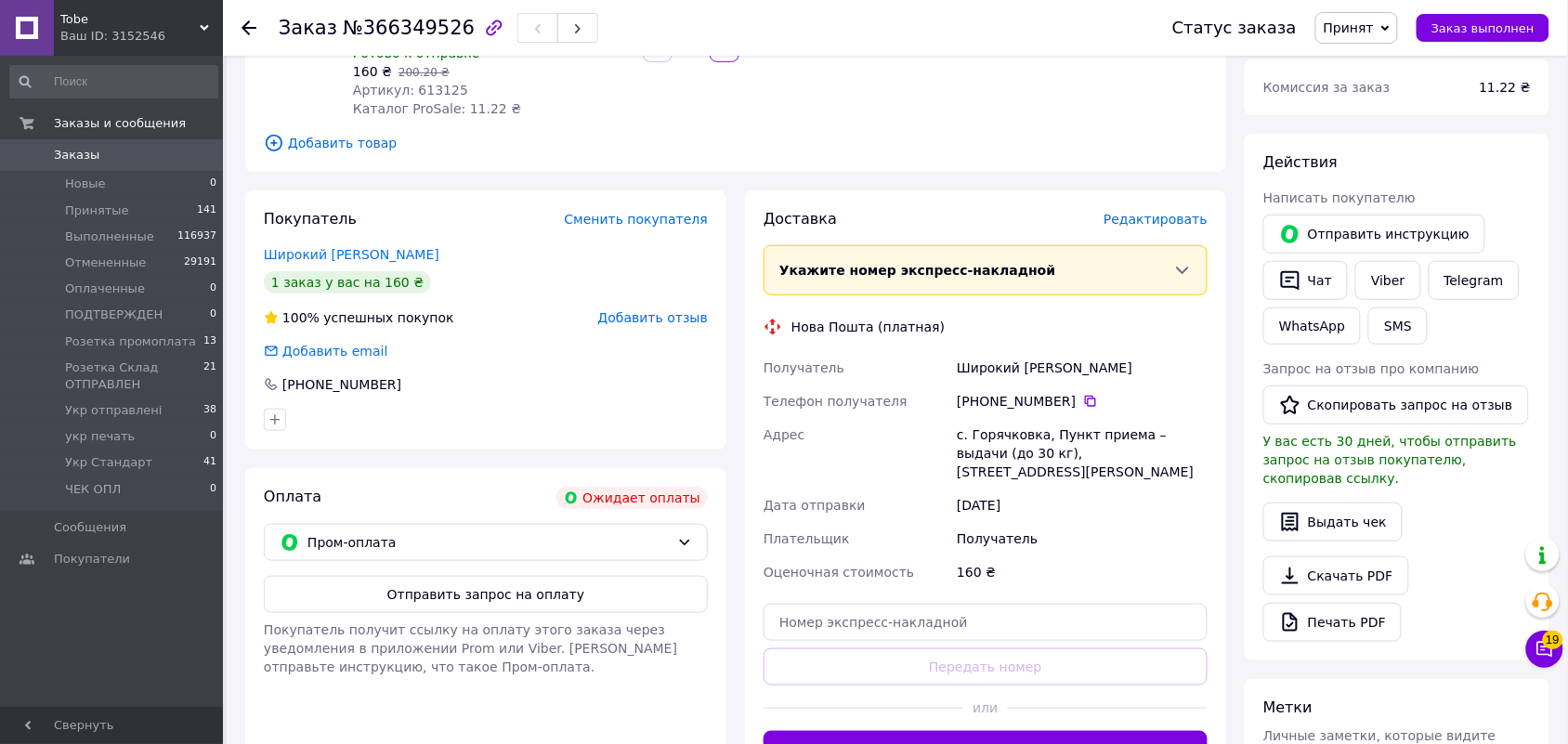
scroll to position [232, 0]
click at [684, 539] on icon at bounding box center [684, 539] width 15 height 15
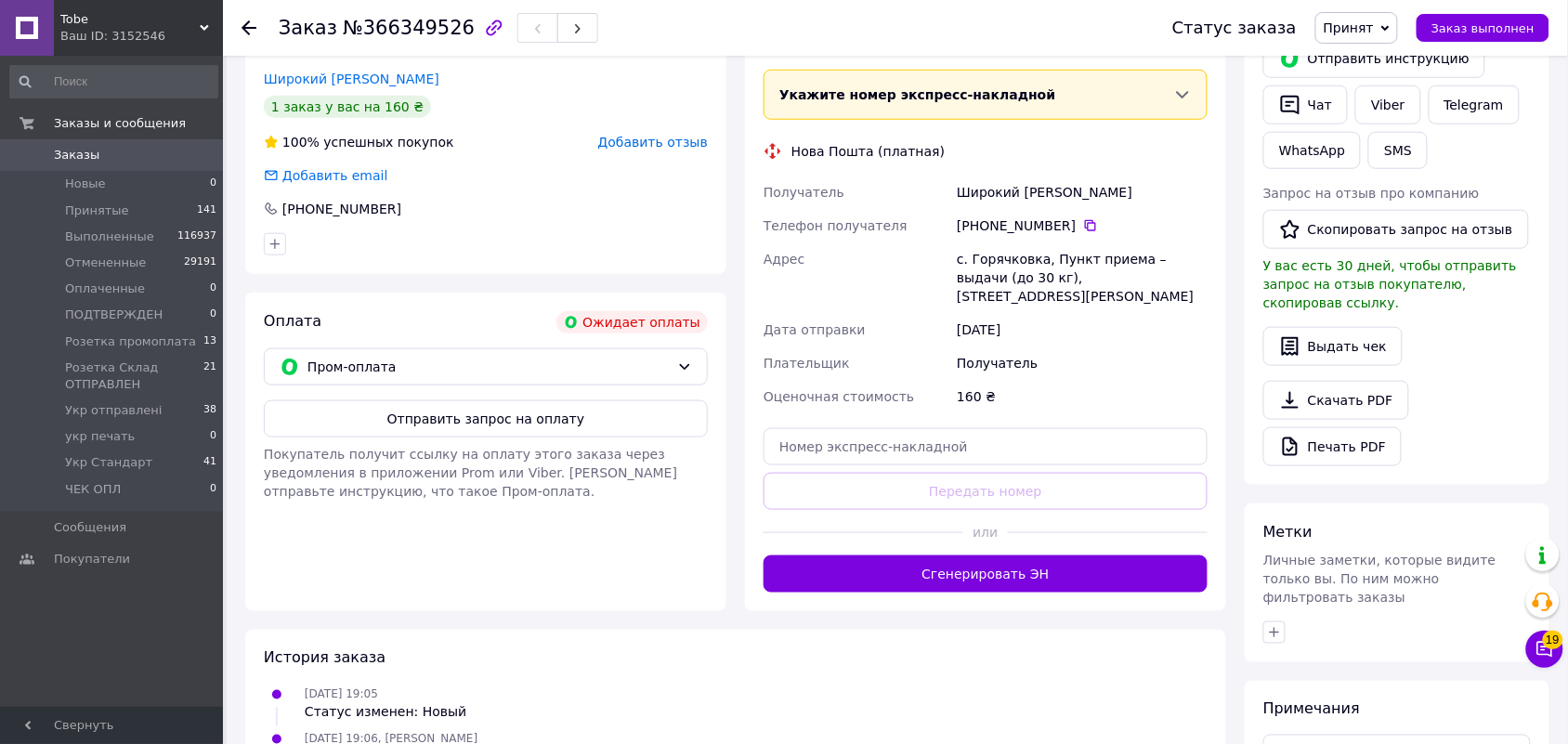
scroll to position [464, 0]
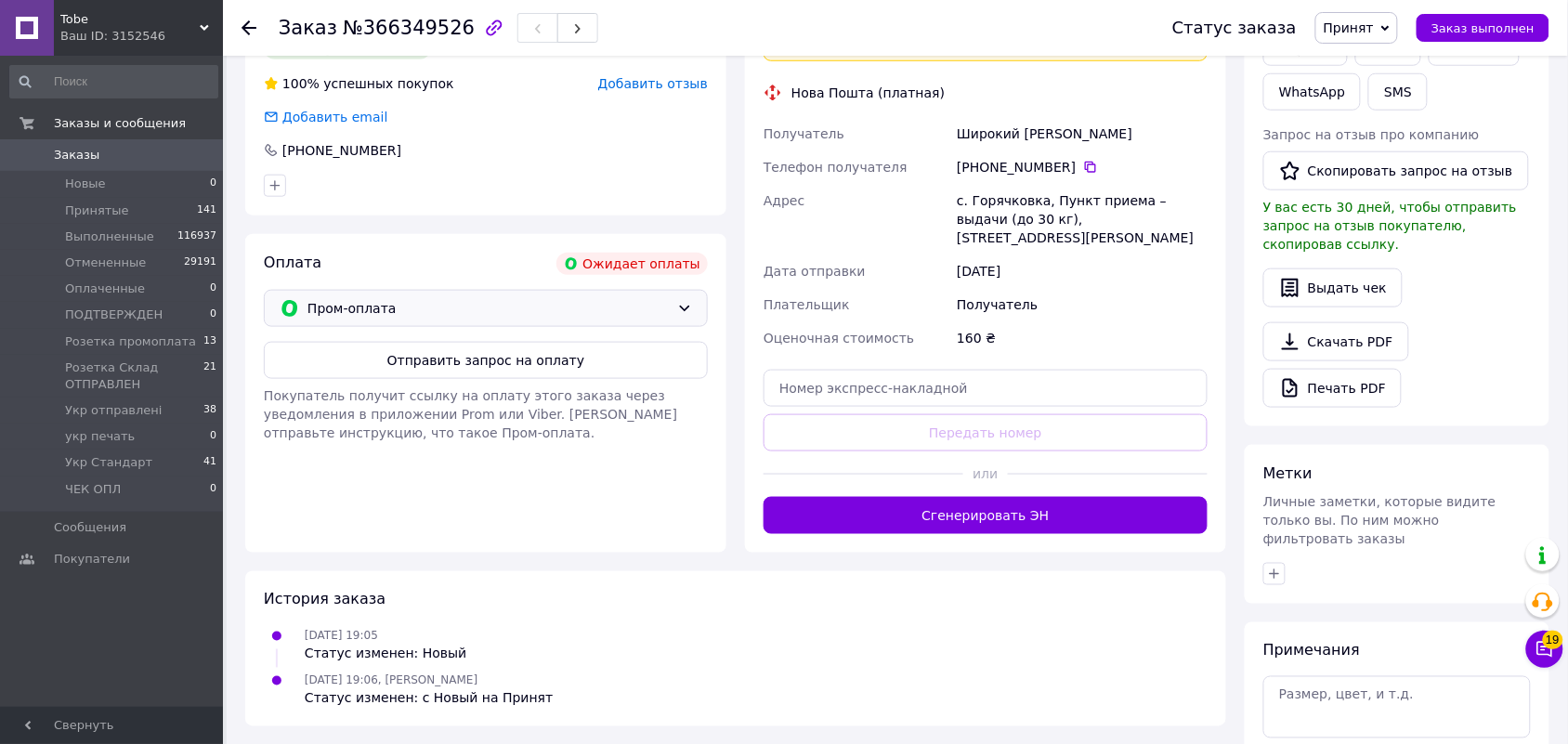
click at [690, 317] on div "Пром-оплата" at bounding box center [485, 308] width 444 height 37
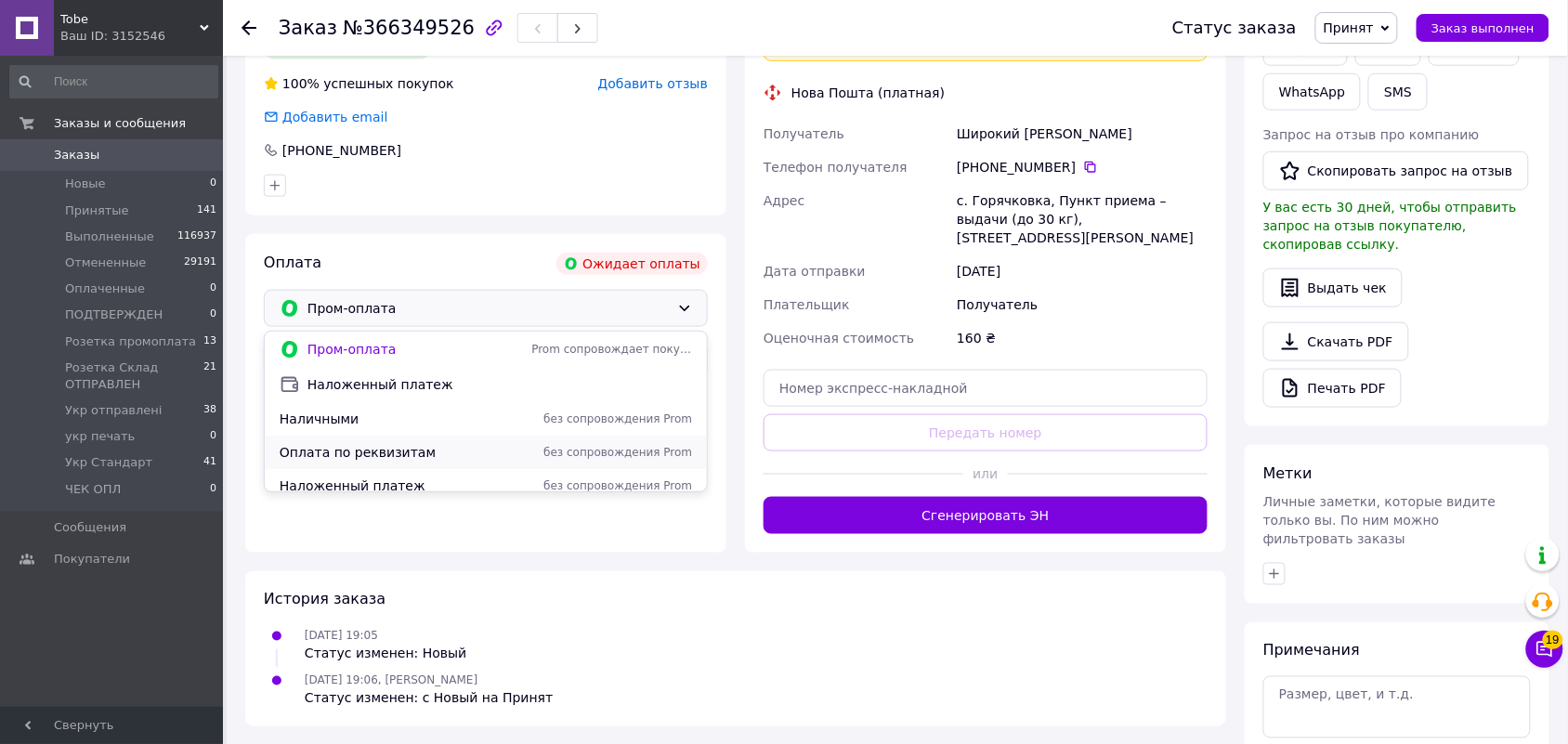
scroll to position [77, 0]
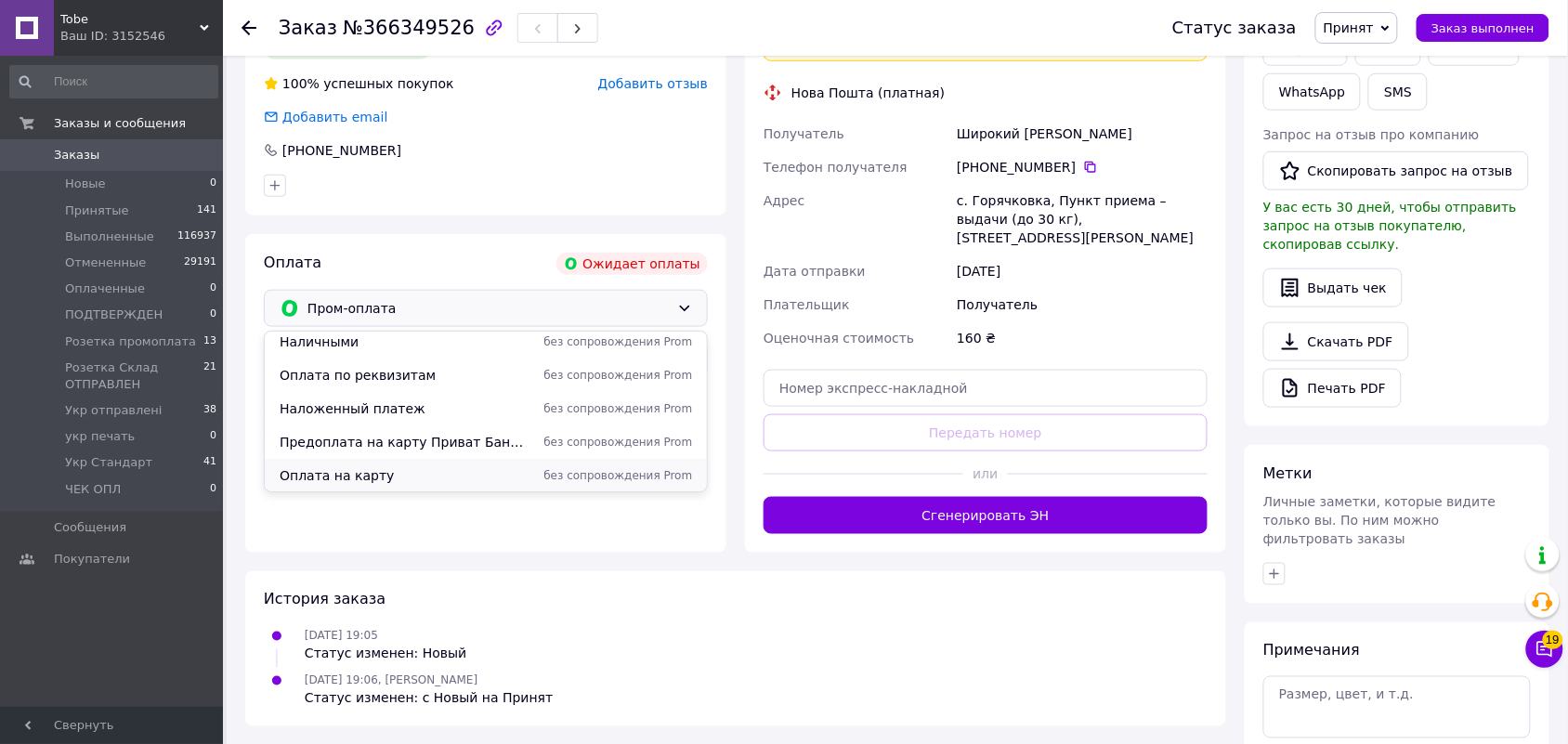
click at [387, 477] on span "Оплата на карту" at bounding box center [402, 475] width 244 height 19
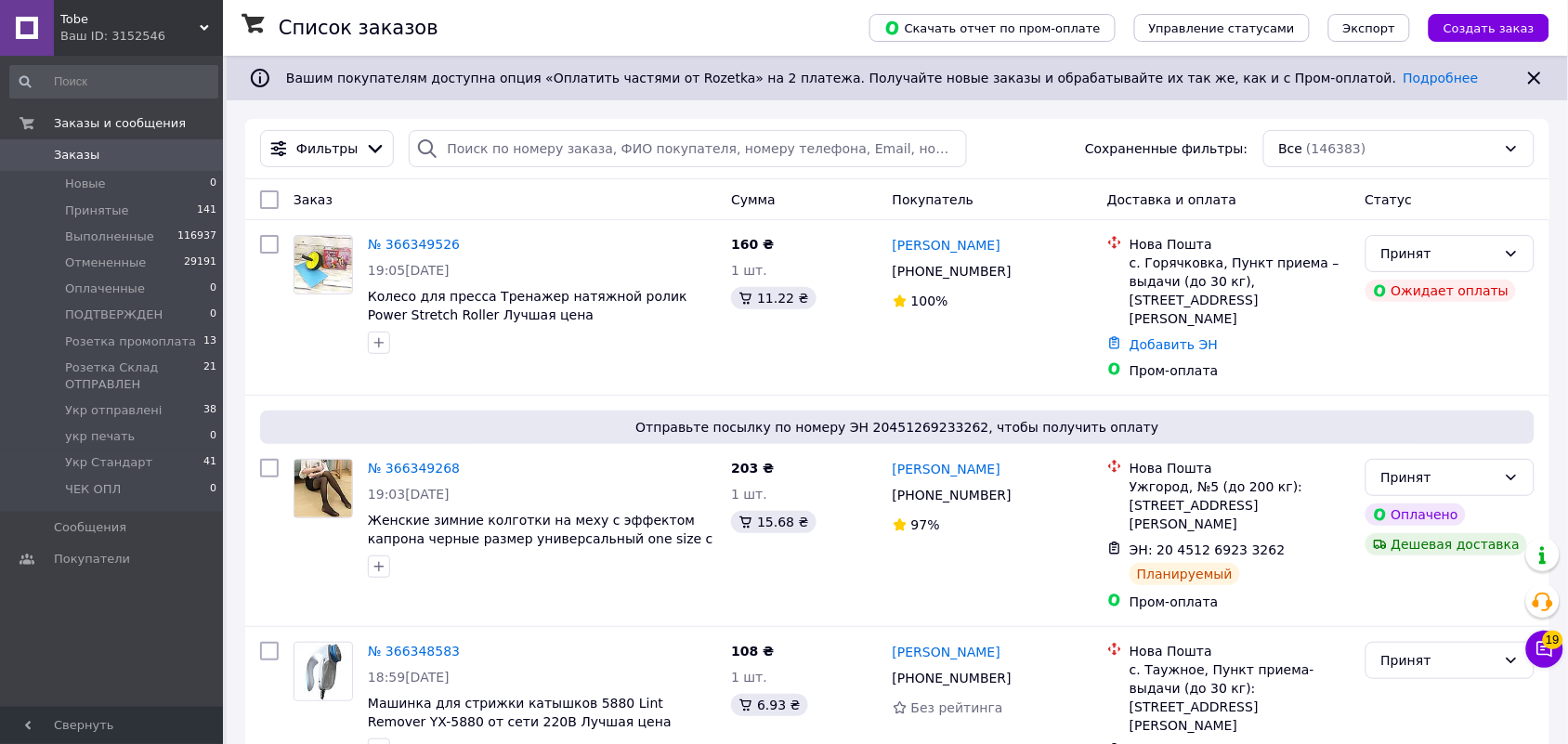
click at [187, 26] on span "Tobe" at bounding box center [130, 19] width 139 height 17
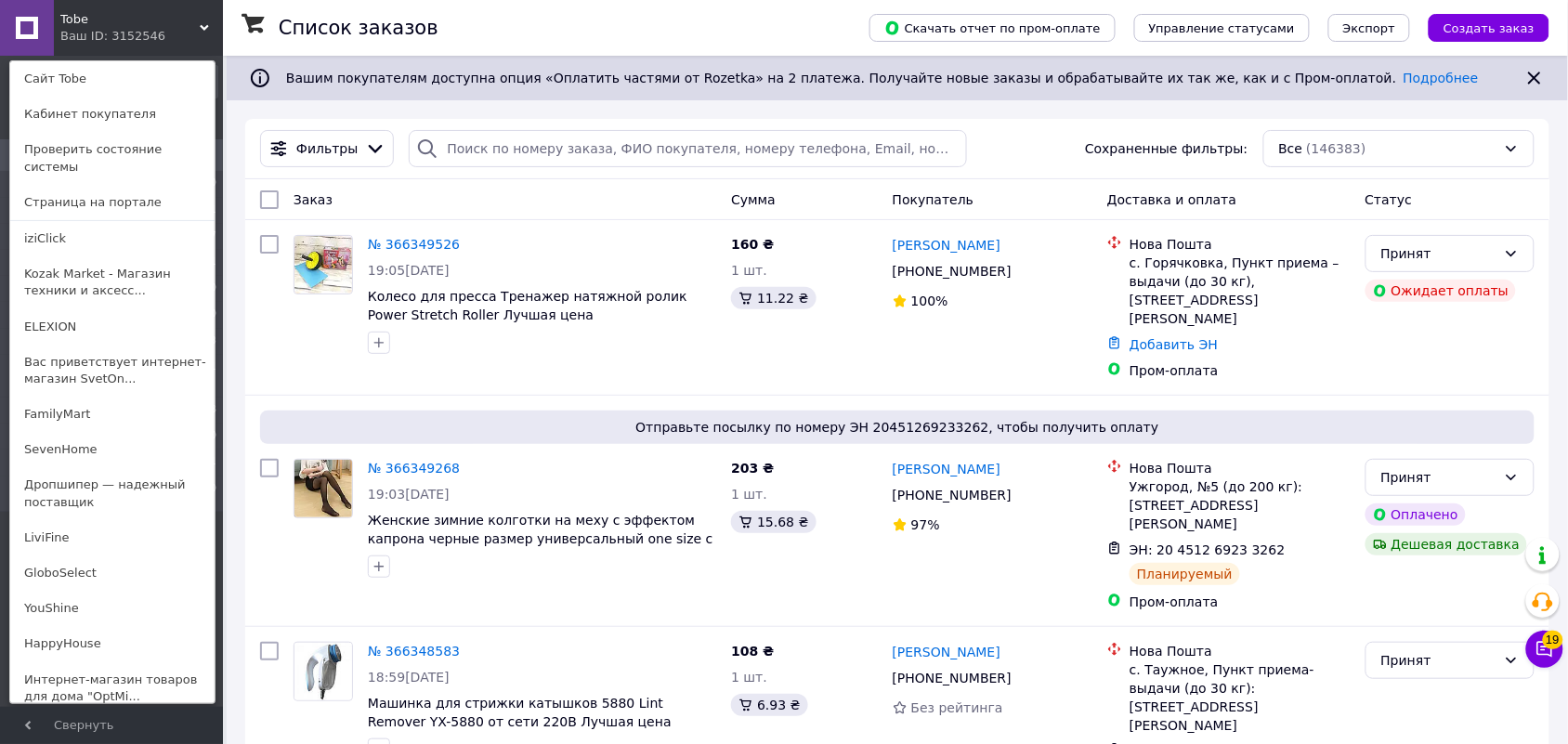
click at [71, 632] on link "HappyHouse" at bounding box center [112, 643] width 205 height 35
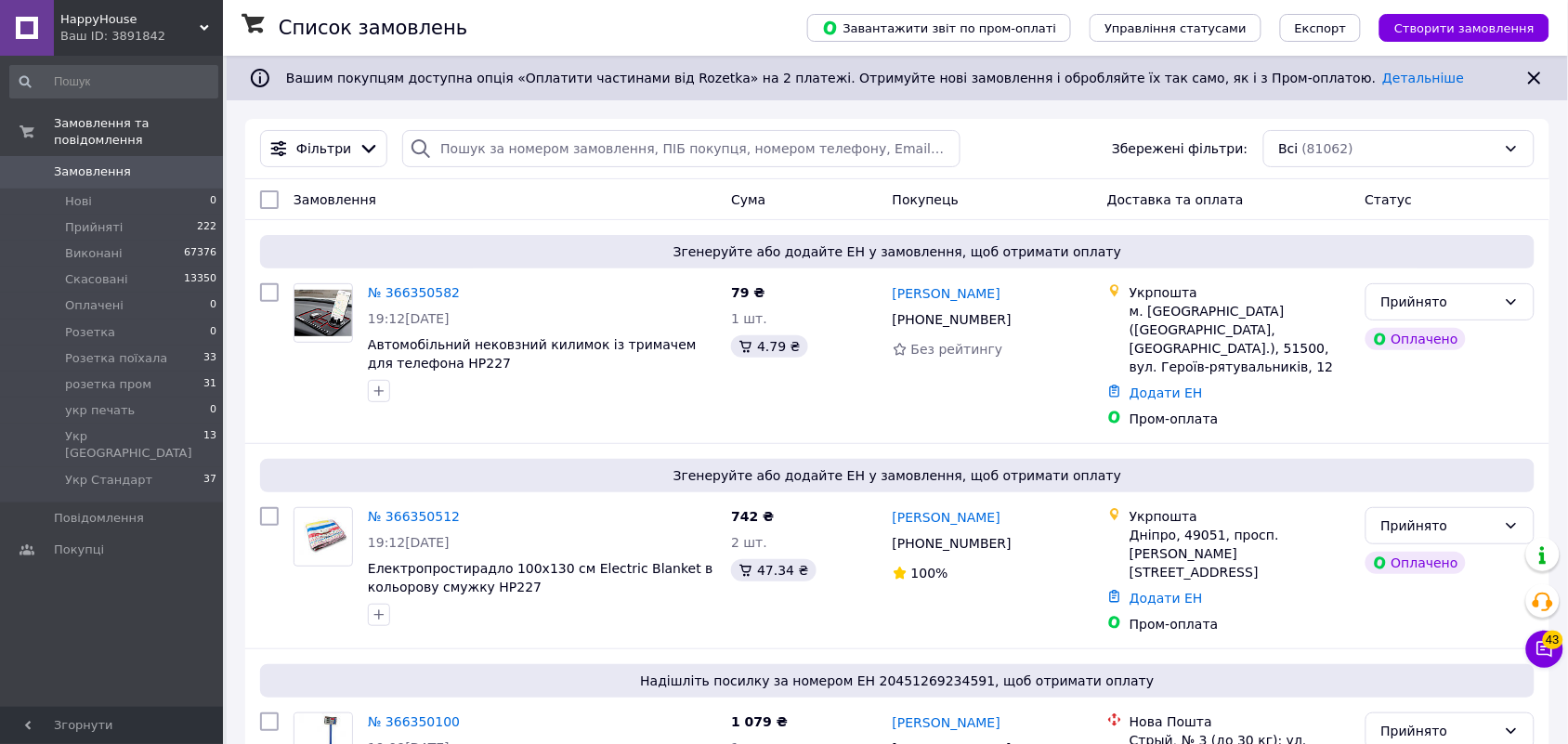
click at [189, 26] on span "HappyHouse" at bounding box center [130, 19] width 139 height 17
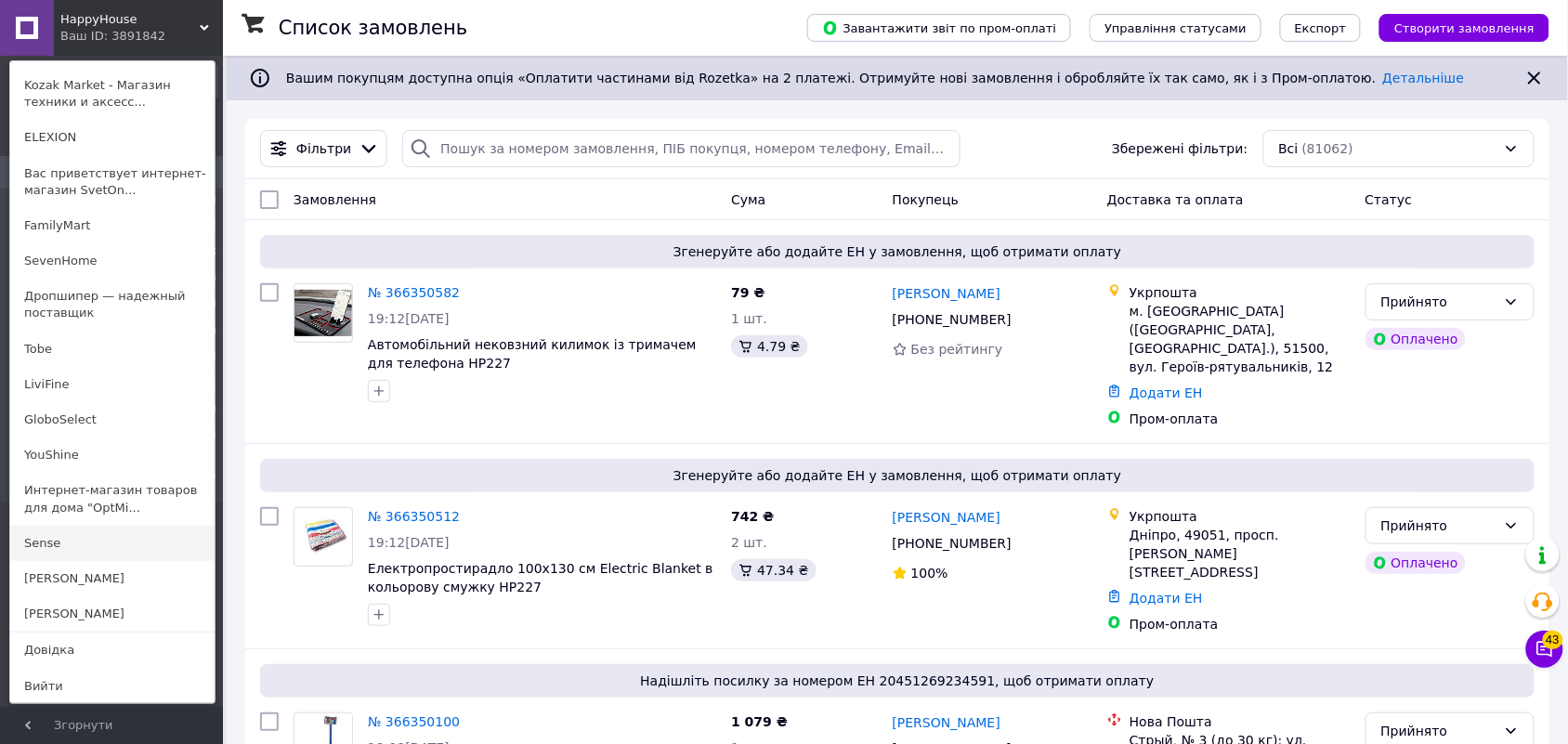
scroll to position [172, 0]
click at [83, 349] on link "Tobe" at bounding box center [112, 349] width 205 height 35
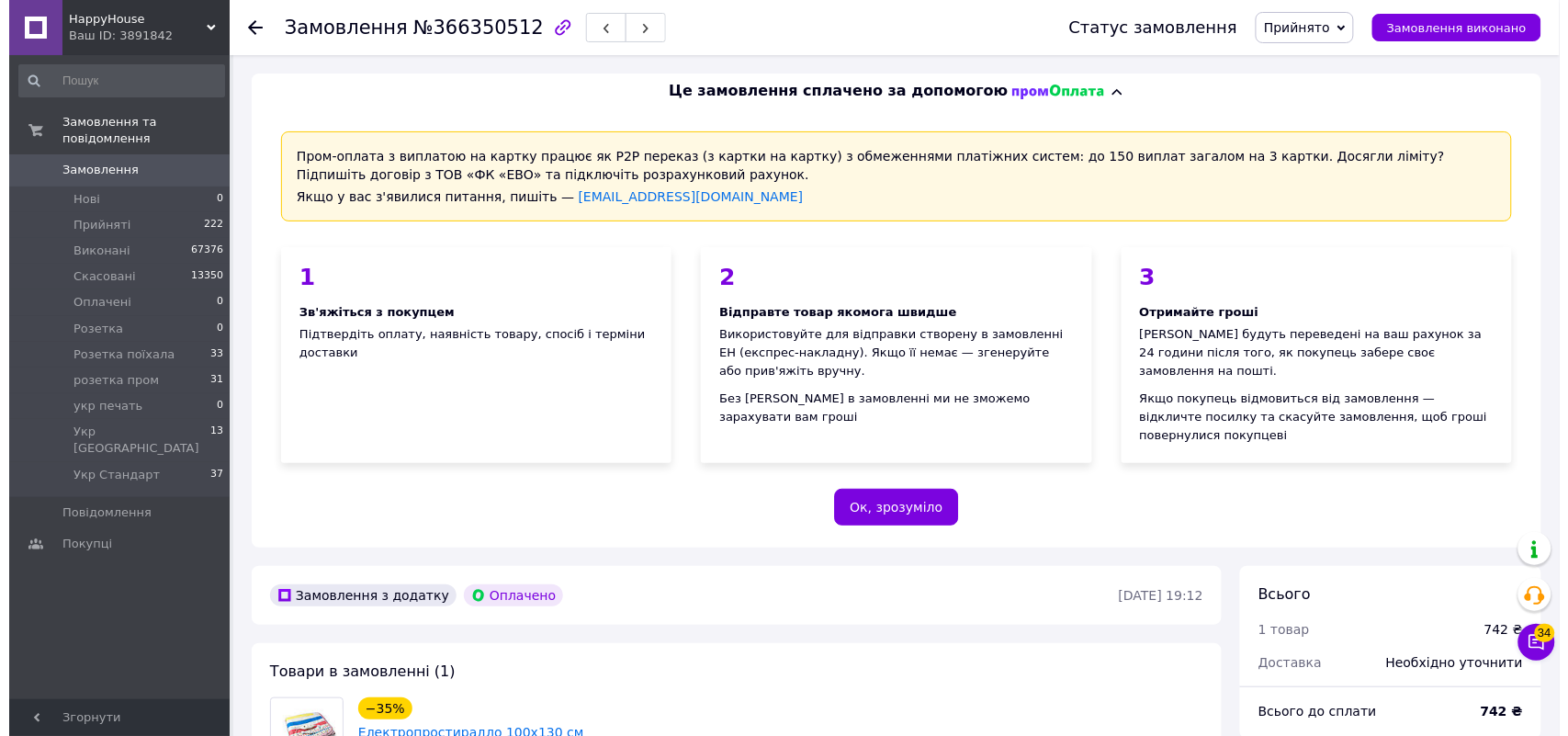
scroll to position [459, 0]
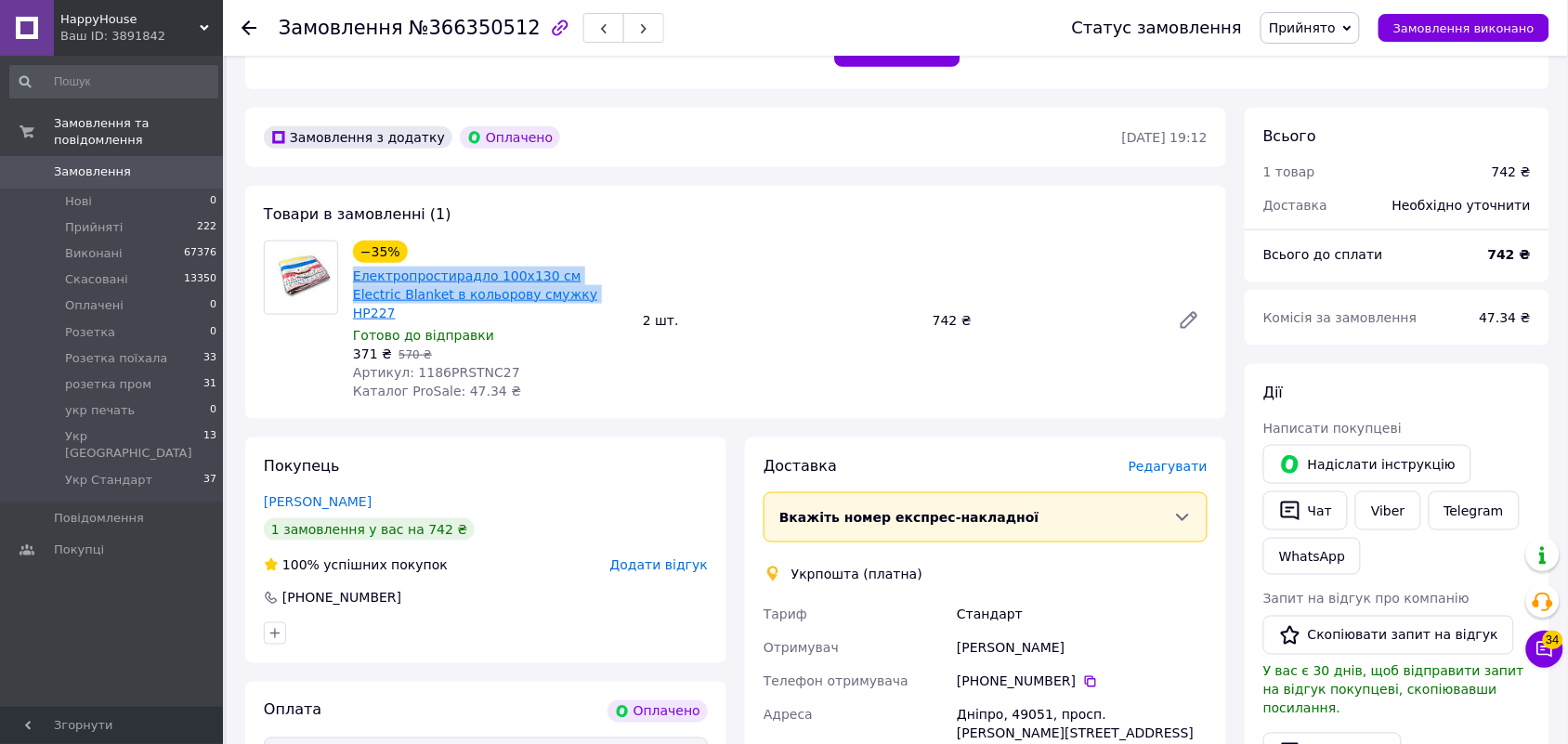
drag, startPoint x: 347, startPoint y: 253, endPoint x: 522, endPoint y: 279, distance: 176.9
click at [522, 279] on div "−35% Електропростирадло 100х130 см Electric Blanket в кольорову смужку HP227 Го…" at bounding box center [491, 320] width 290 height 167
copy link "Електропростирадло 100х130 см Electric Blanket в кольорову смужку"
click at [1180, 459] on span "Редагувати" at bounding box center [1167, 466] width 79 height 15
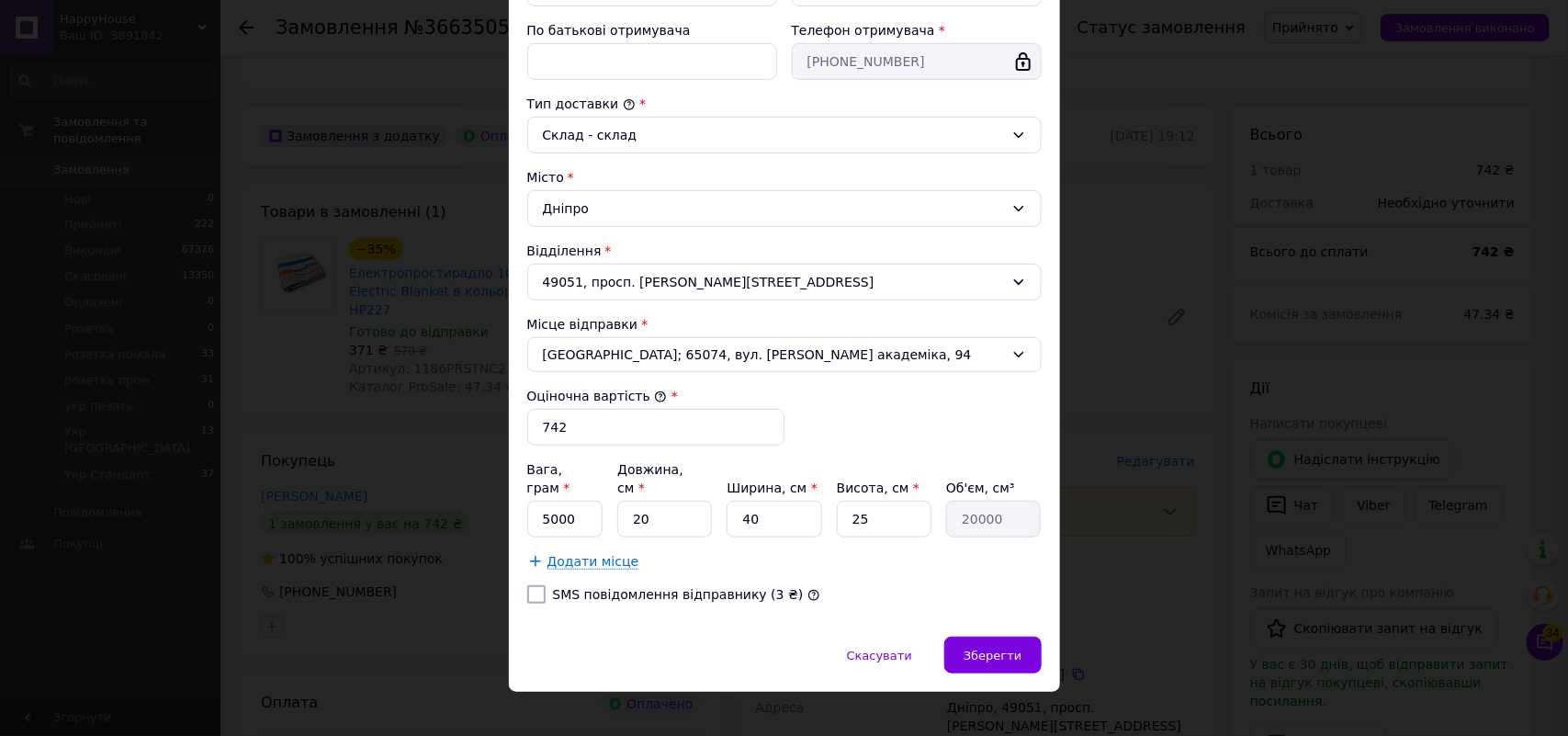
scroll to position [418, 0]
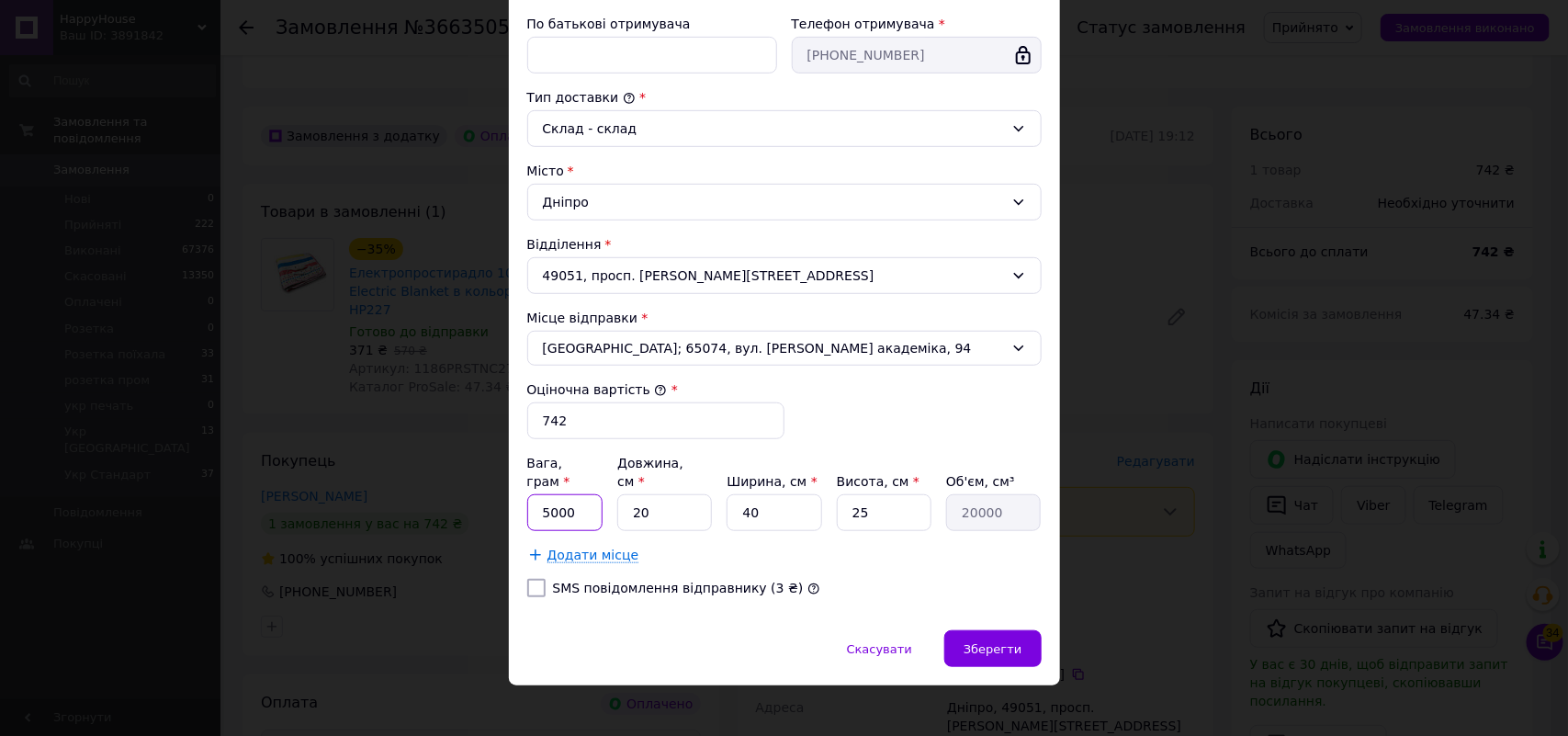
click at [546, 497] on input "5000" at bounding box center [565, 512] width 77 height 37
type input "3000"
click at [549, 64] on input "По батькові отримувача" at bounding box center [652, 55] width 250 height 37
paste input "Електропростирадло 100х130 см Electric Blanket в кольорову смужку"
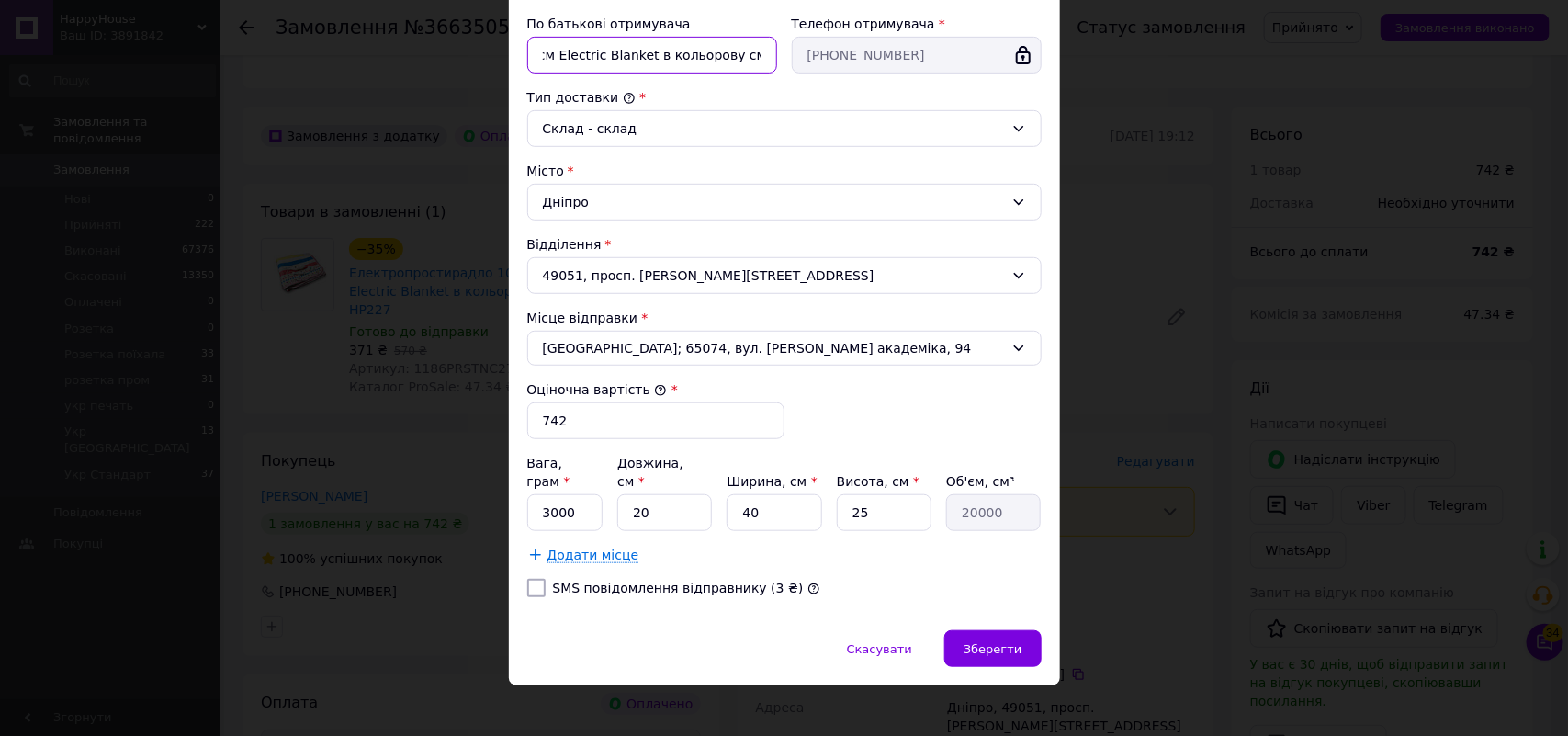
click at [613, 55] on input "фмхх--2--Електропростирадло 100х130 см Electric Blanket в кольорову смужку --2--" at bounding box center [652, 55] width 250 height 37
click at [681, 58] on input "фмхх--2--Електропростирадло 100х130 см Electric Blanket кольорову смужку --2--" at bounding box center [652, 55] width 250 height 37
click at [725, 56] on input "фмхх--2--Електропростирадло 100х130 см Electric Blanket коль смужку --2--" at bounding box center [652, 55] width 250 height 37
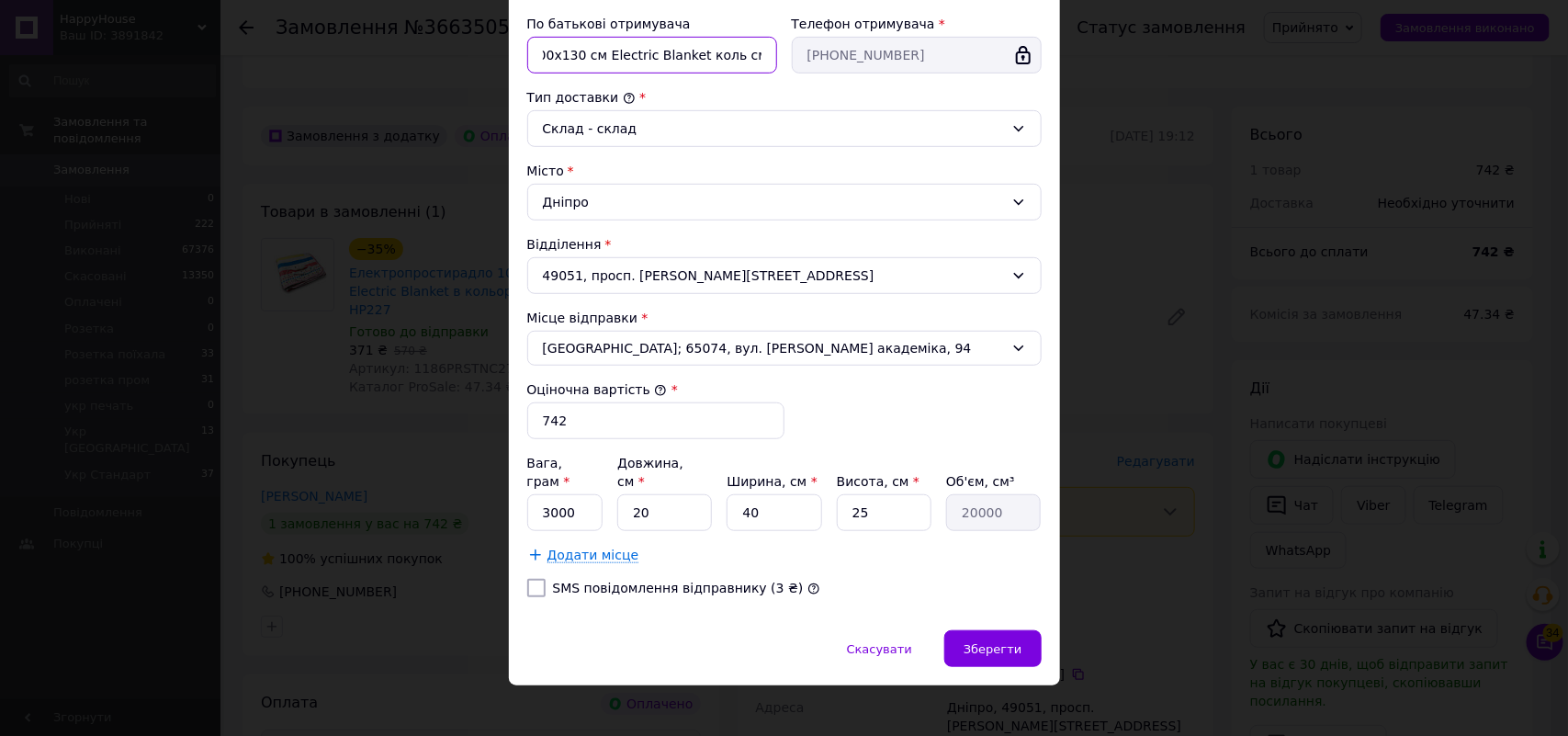
scroll to position [0, 219]
click at [569, 53] on input "фмхх--2--Електропростирадло 100х130 см Electric Blanket коль смужк--2--" at bounding box center [652, 55] width 250 height 37
drag, startPoint x: 700, startPoint y: 56, endPoint x: 668, endPoint y: 62, distance: 32.6
click at [668, 62] on input "фмхх--2--Електропростирадло 100х130 Electric Blanket коль смужк--2--" at bounding box center [652, 55] width 250 height 37
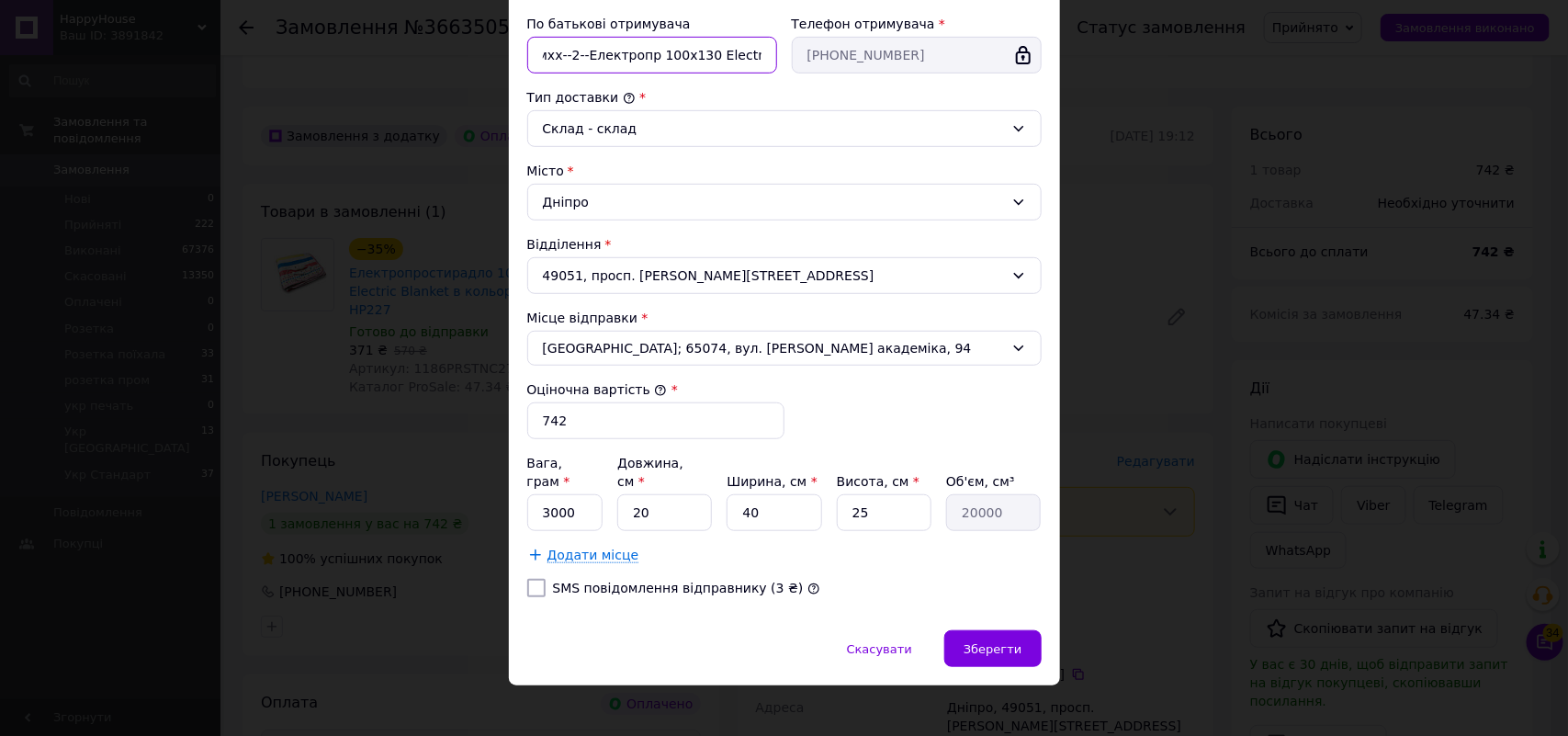
click at [581, 60] on input "фмхх--2--Електропр 100х130 Electric Blanket коль смужк--2--" at bounding box center [652, 55] width 250 height 37
type input "фмхх--2--кол смужка Електропр 100х130 Electric Blanket коль смужк--2--"
click at [990, 630] on div "Зберегти" at bounding box center [993, 649] width 97 height 37
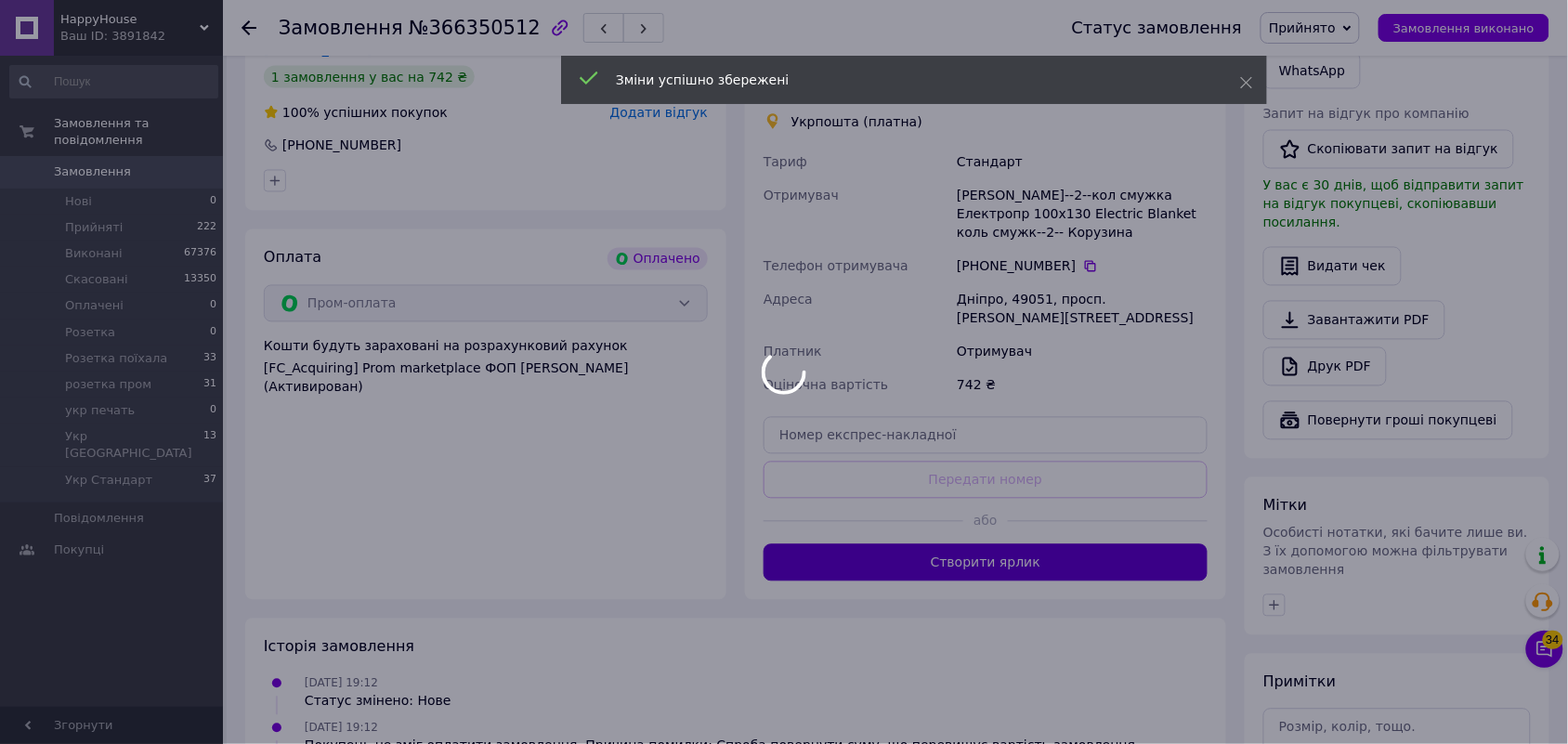
scroll to position [929, 0]
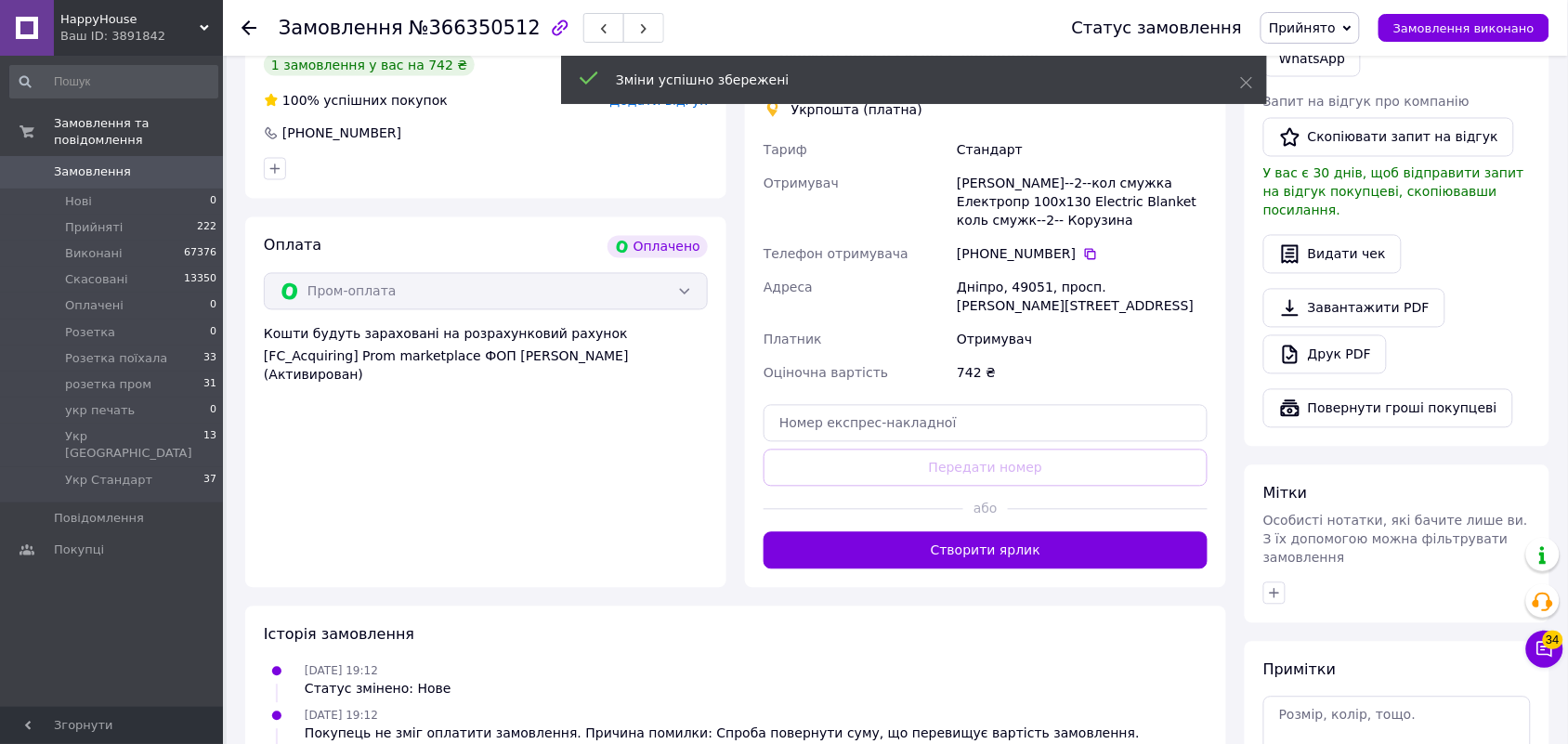
click at [1069, 532] on button "Створити ярлик" at bounding box center [985, 550] width 444 height 37
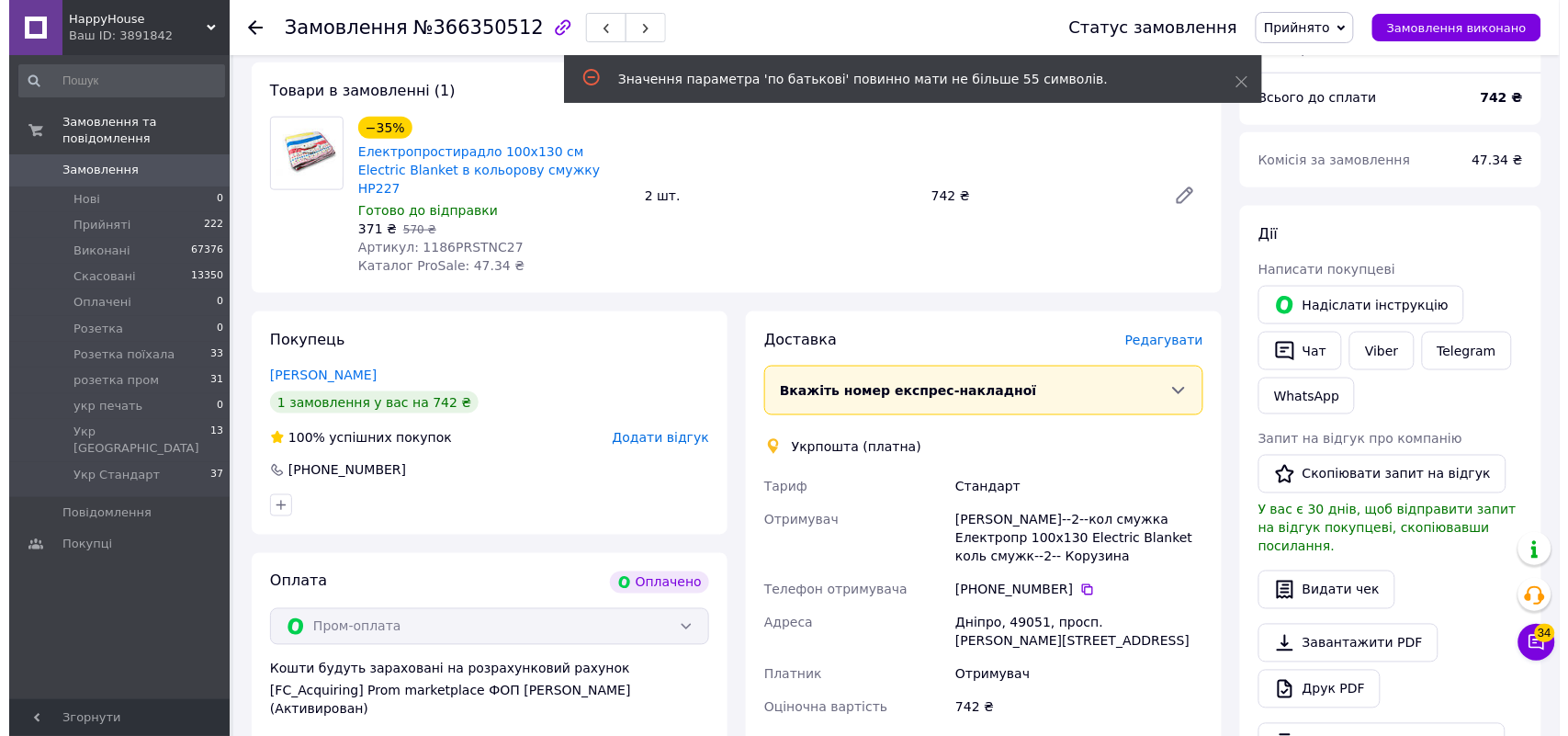
scroll to position [459, 0]
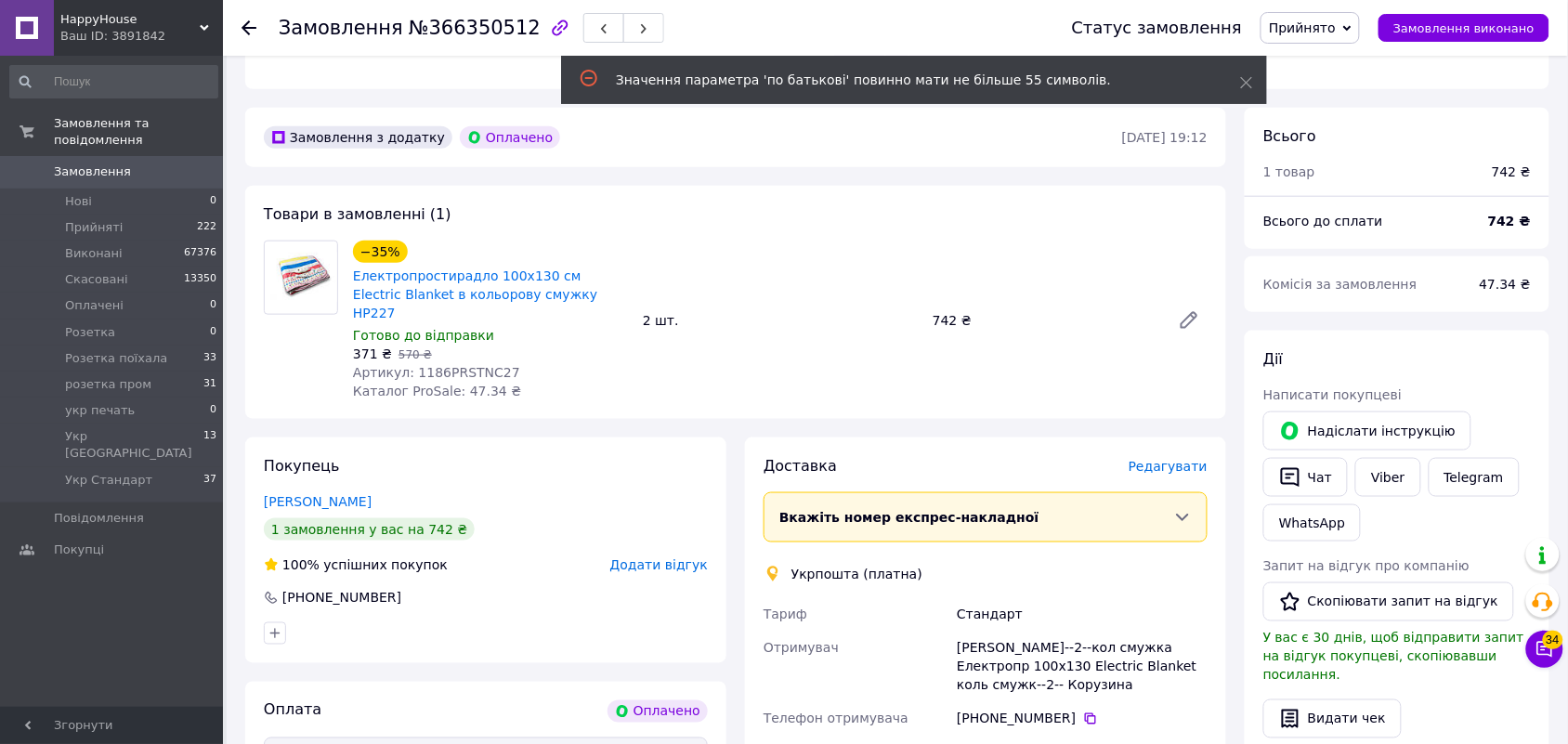
click at [1167, 459] on span "Редагувати" at bounding box center [1167, 466] width 79 height 15
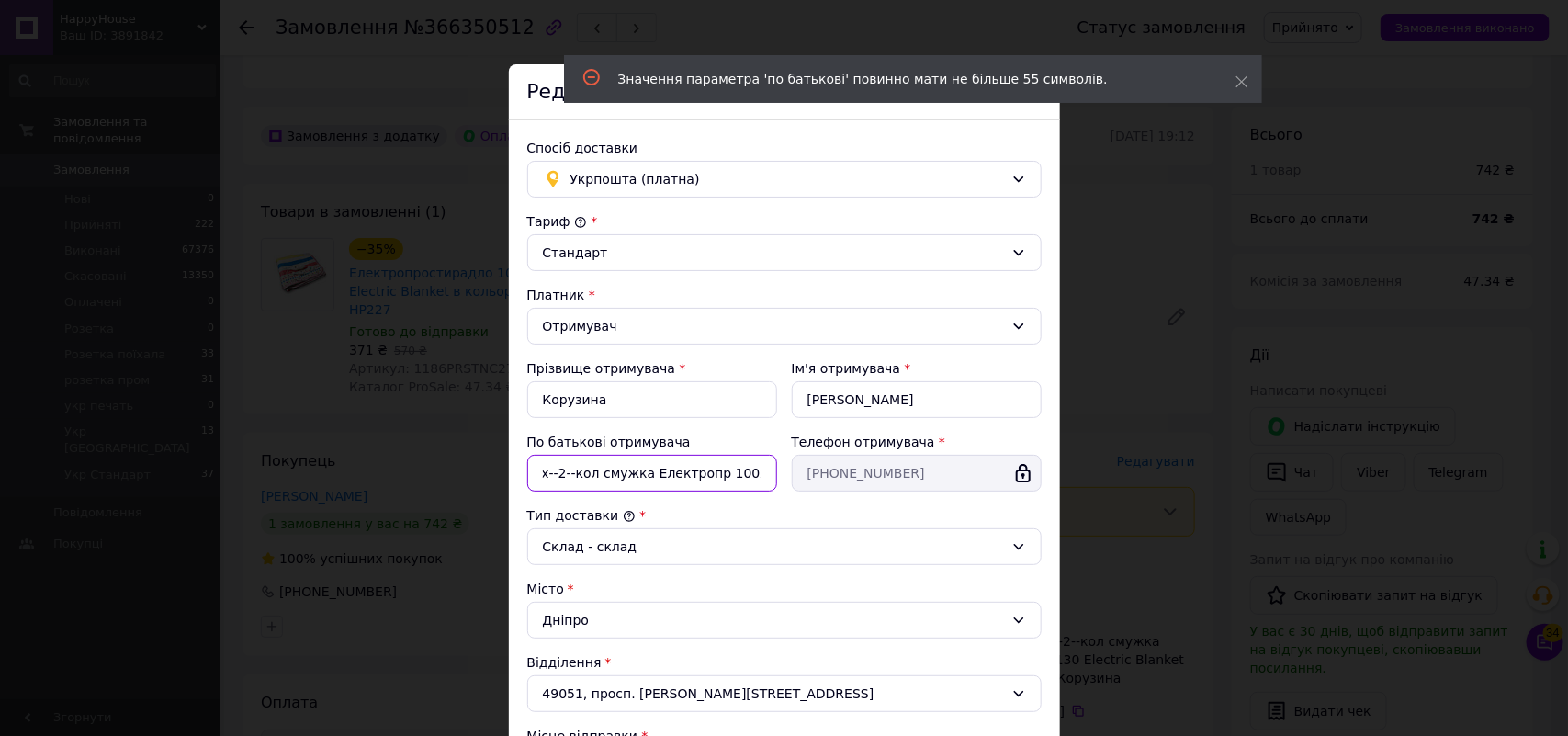
scroll to position [0, 44]
drag, startPoint x: 669, startPoint y: 475, endPoint x: 691, endPoint y: 477, distance: 22.1
click at [691, 477] on input "фмхх--2--кол смужка Електропр 100х130 Electric Blanket коль смужк--2--" at bounding box center [652, 474] width 250 height 37
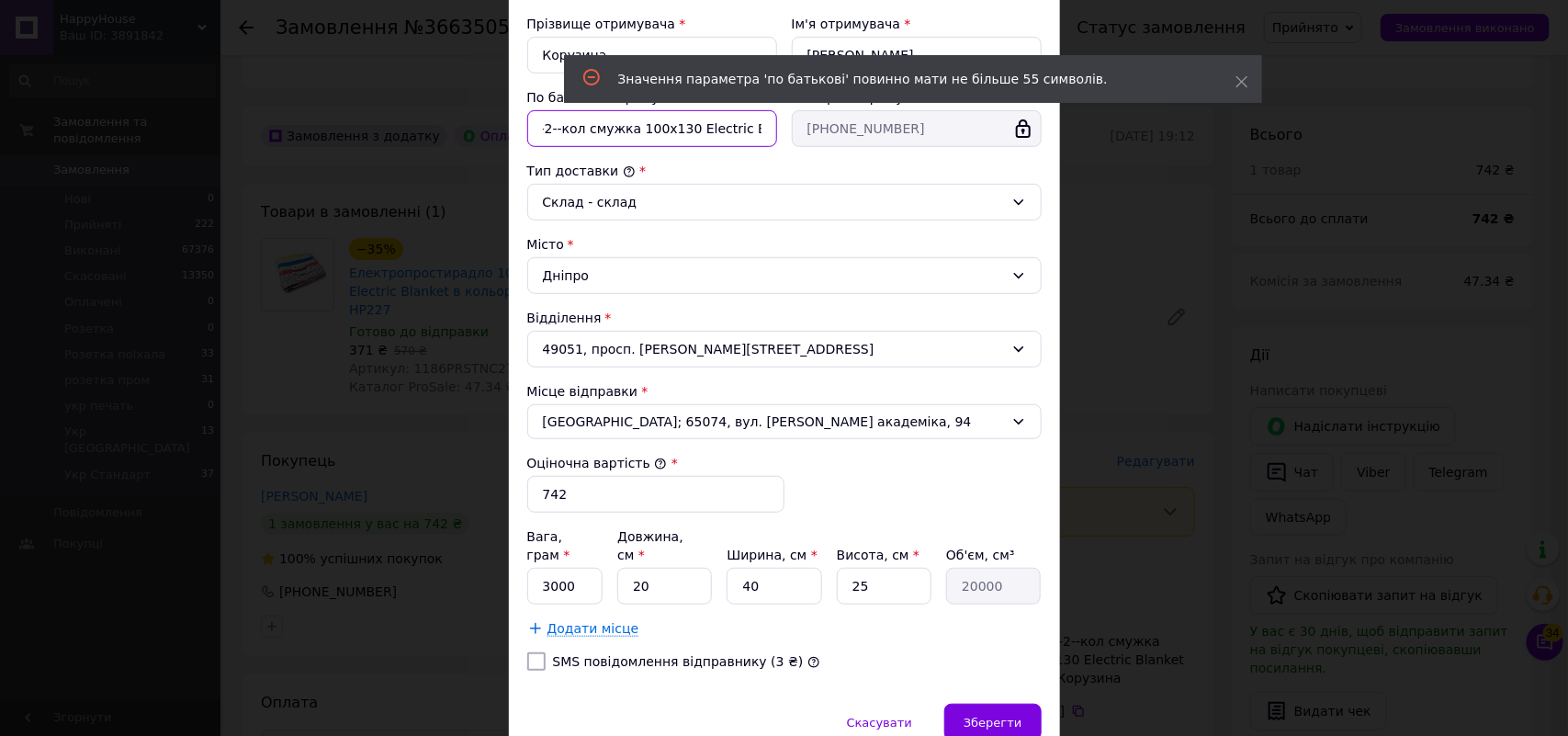
scroll to position [418, 0]
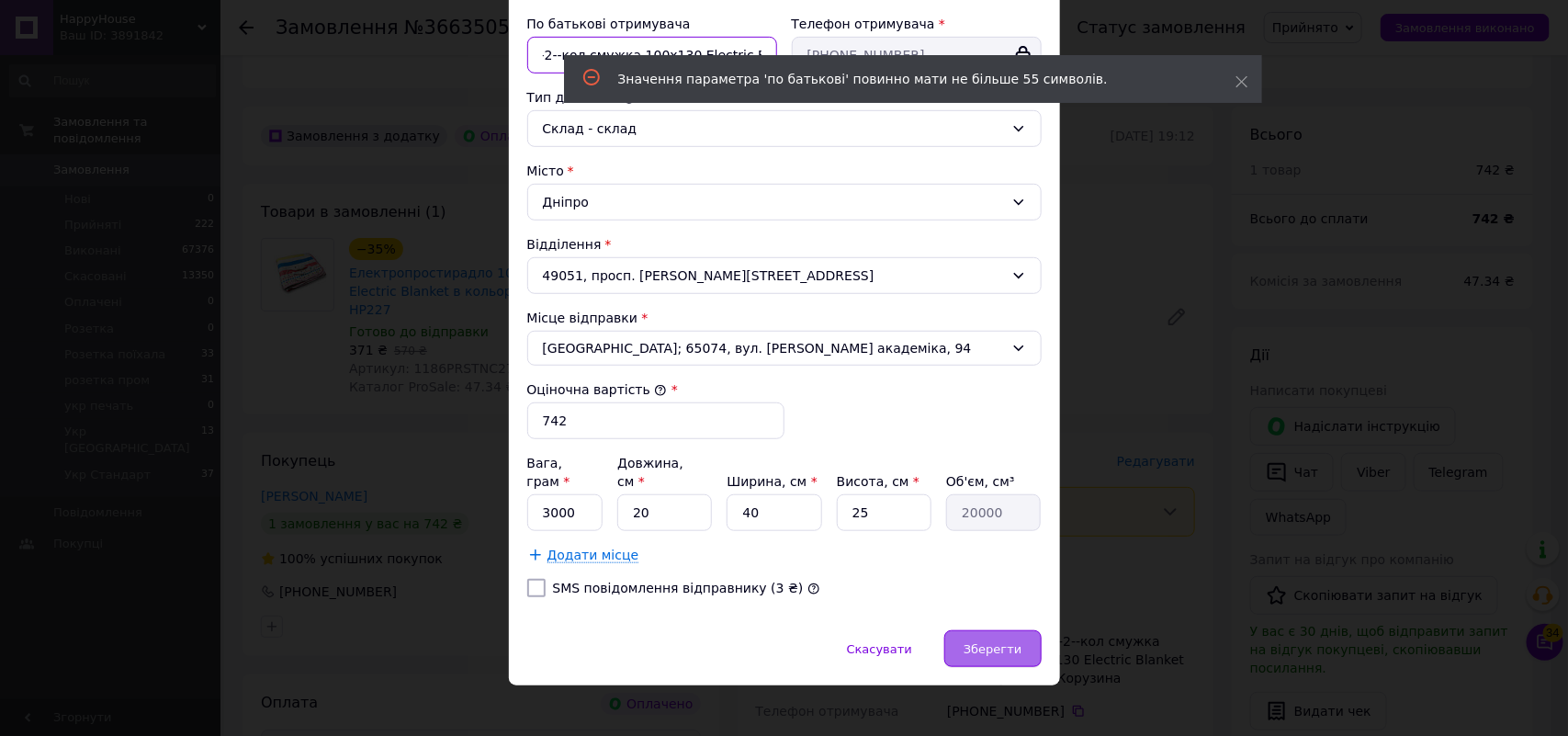
type input "фмхх--2--кол смужка 100х130 Electric Blanket коль смужк--2--"
click at [997, 642] on span "Зберегти" at bounding box center [993, 649] width 58 height 14
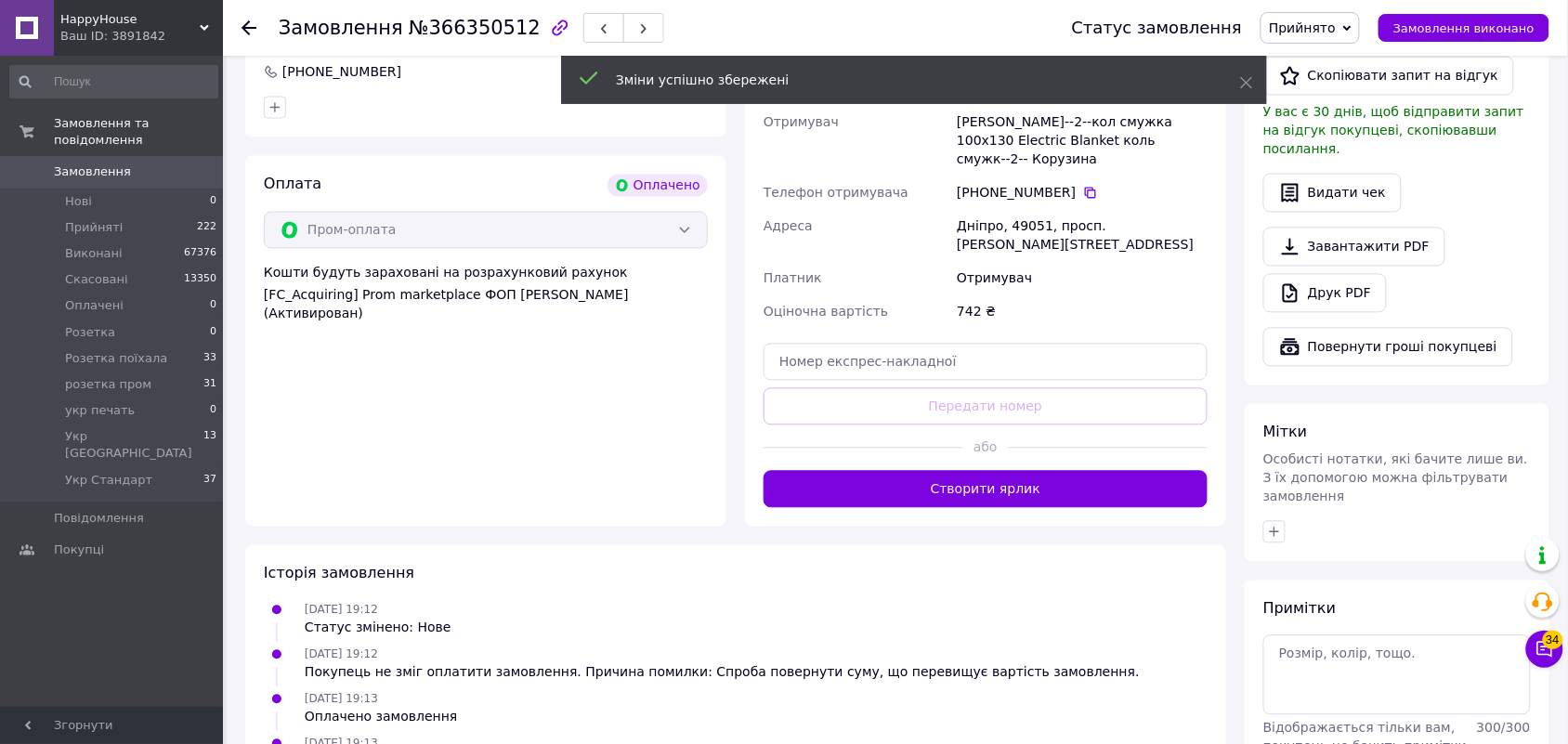
scroll to position [1126, 0]
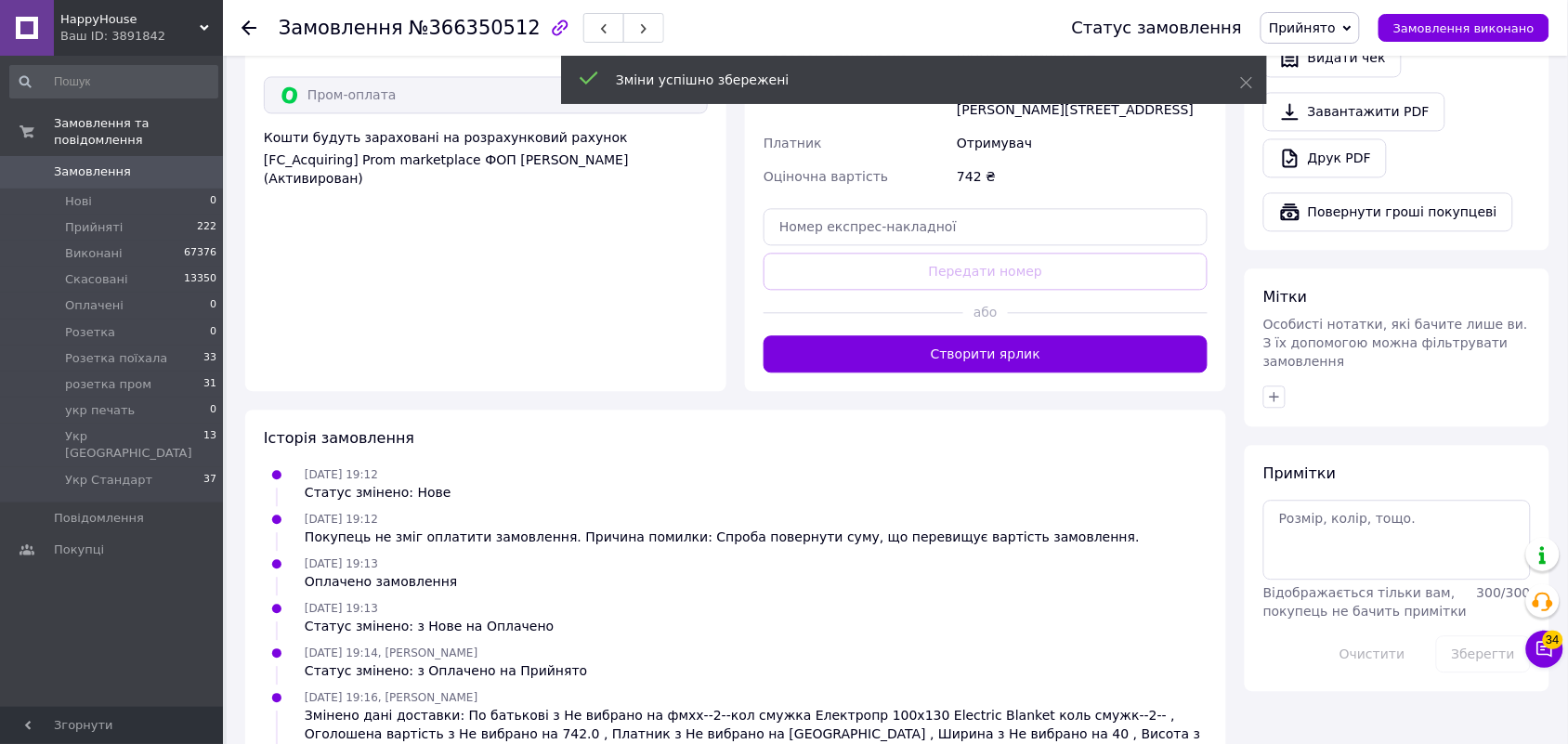
click at [1010, 335] on button "Створити ярлик" at bounding box center [985, 353] width 444 height 37
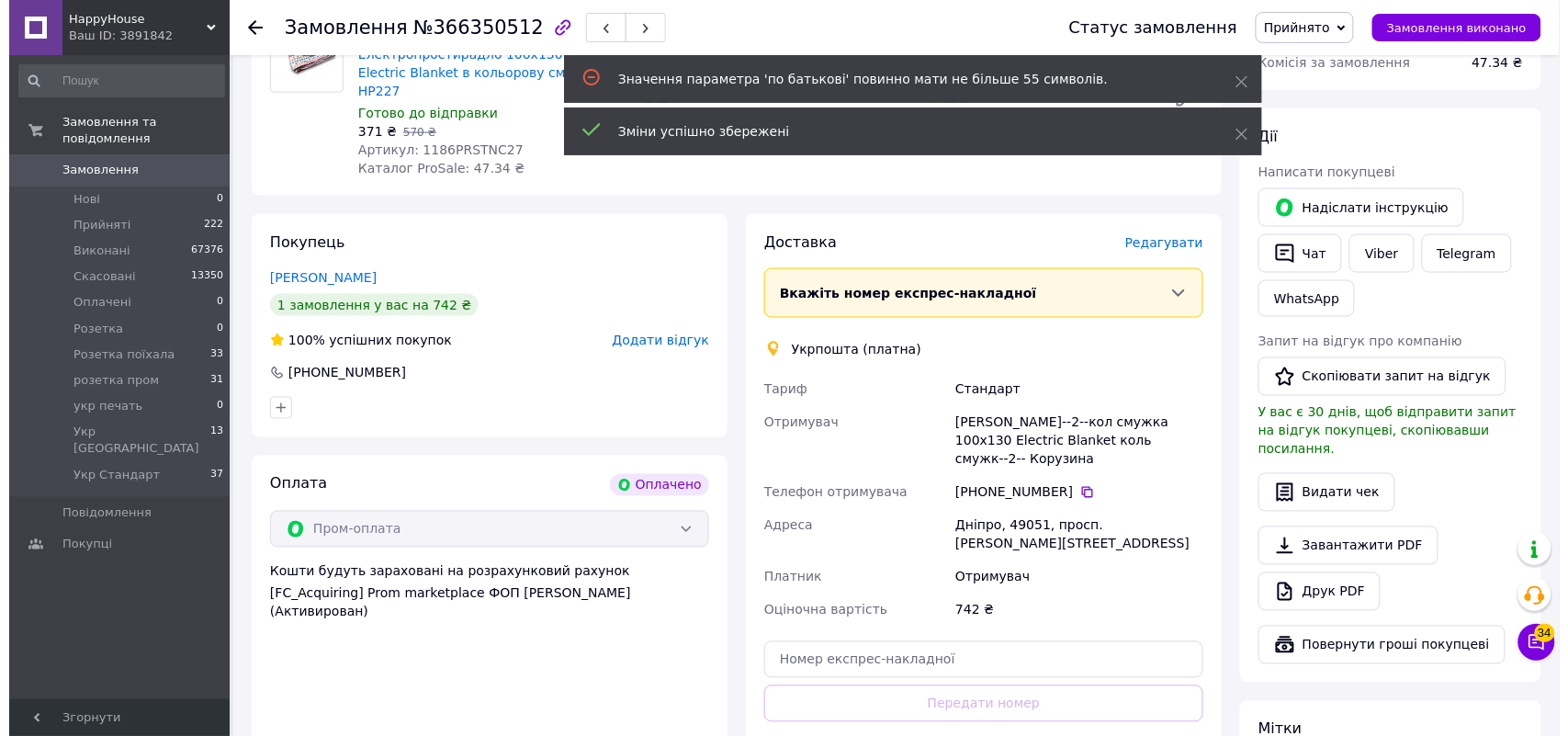
scroll to position [654, 0]
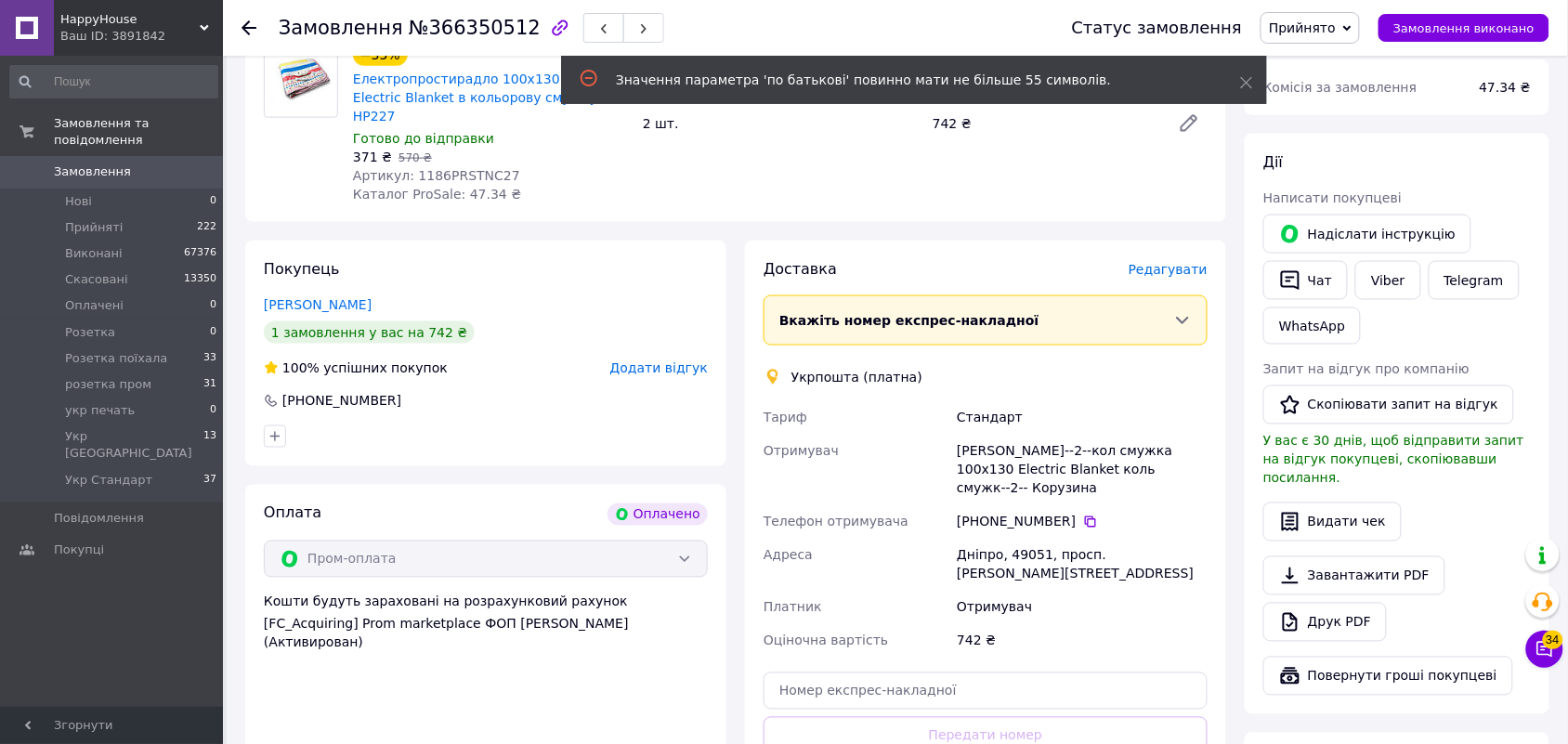
click at [1165, 261] on span "Редагувати" at bounding box center [1167, 268] width 79 height 15
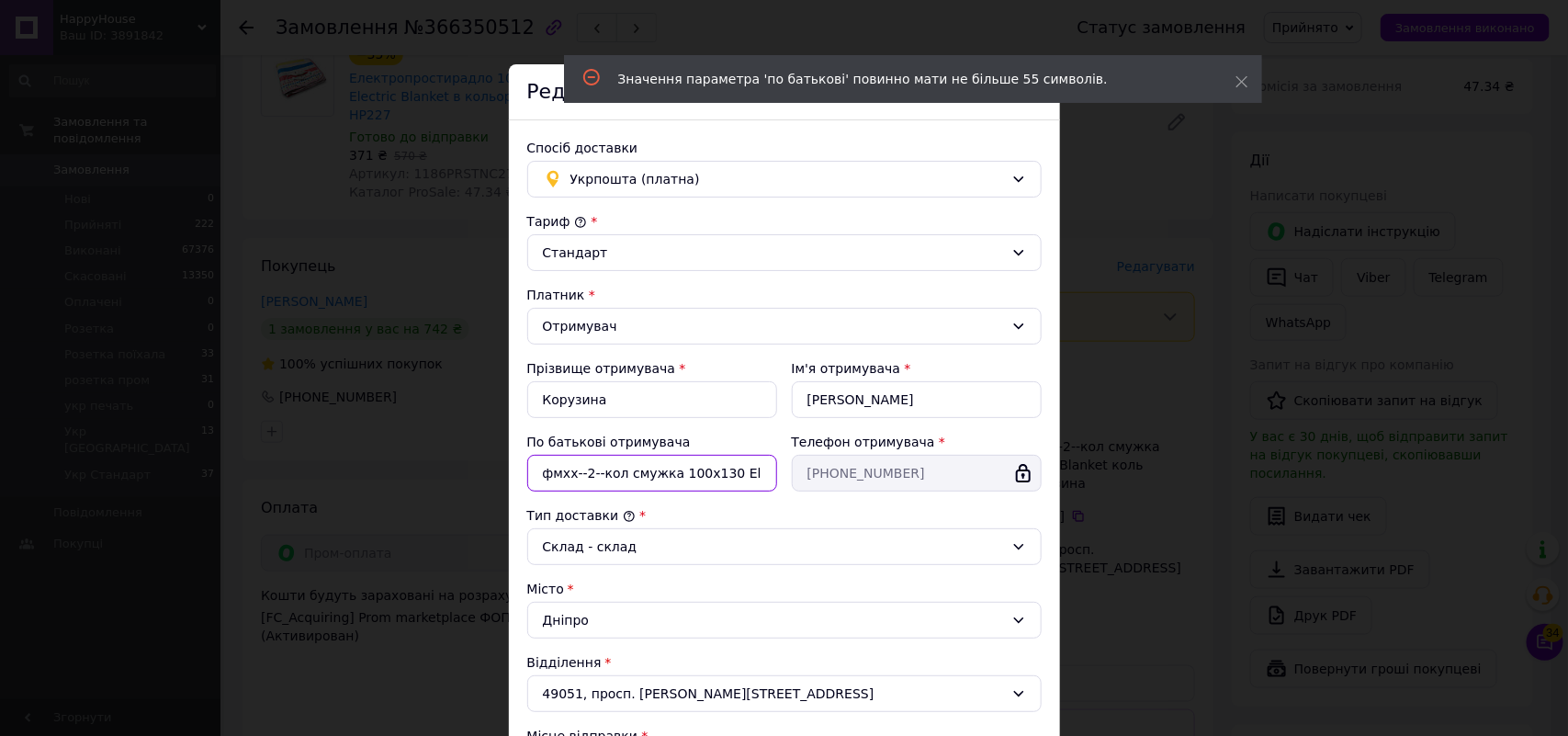
drag, startPoint x: 738, startPoint y: 483, endPoint x: 760, endPoint y: 482, distance: 22.0
click at [741, 482] on input "фмхх--2--кол смужка 100х130 Electric Blanket коль смужк--2--" at bounding box center [652, 474] width 250 height 37
drag, startPoint x: 732, startPoint y: 477, endPoint x: 693, endPoint y: 482, distance: 39.3
click at [661, 473] on input "фмхх--2--кол смужка 100х130 Electric Blanket коль смужк--2--" at bounding box center [652, 474] width 250 height 37
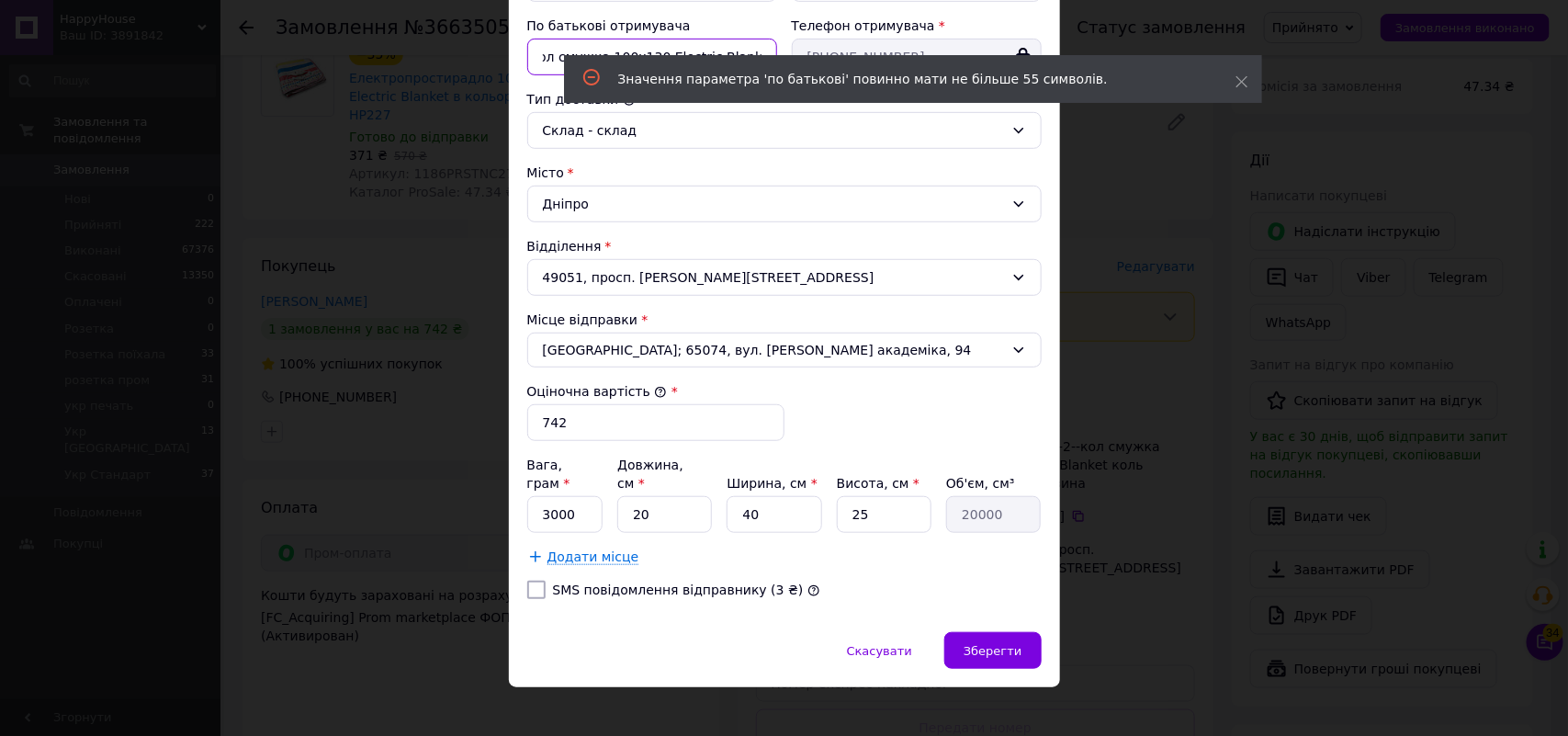
scroll to position [418, 0]
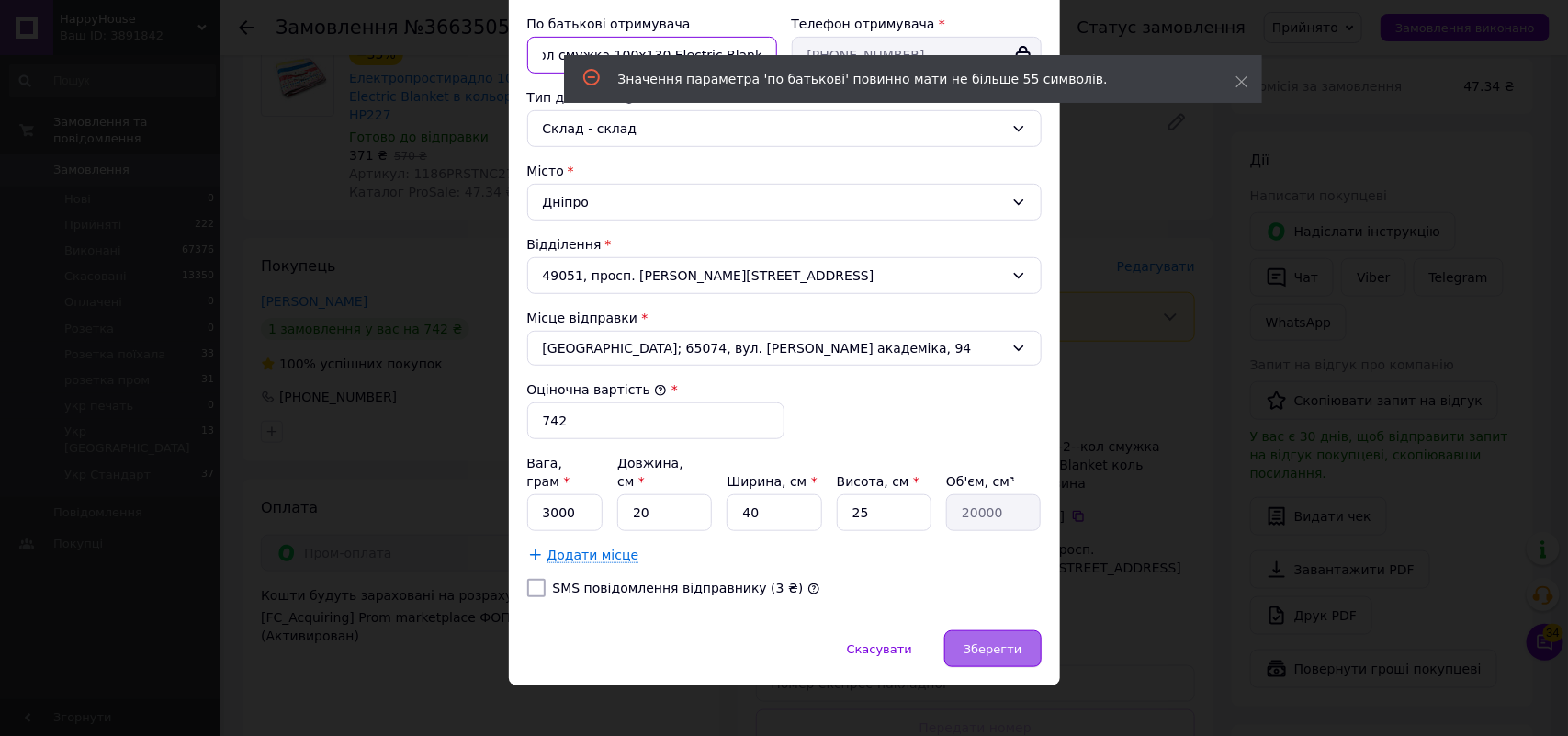
type input "фмхх--2--кол смужка 100х130 Electric Blanket--2--"
click at [993, 642] on span "Зберегти" at bounding box center [993, 649] width 58 height 14
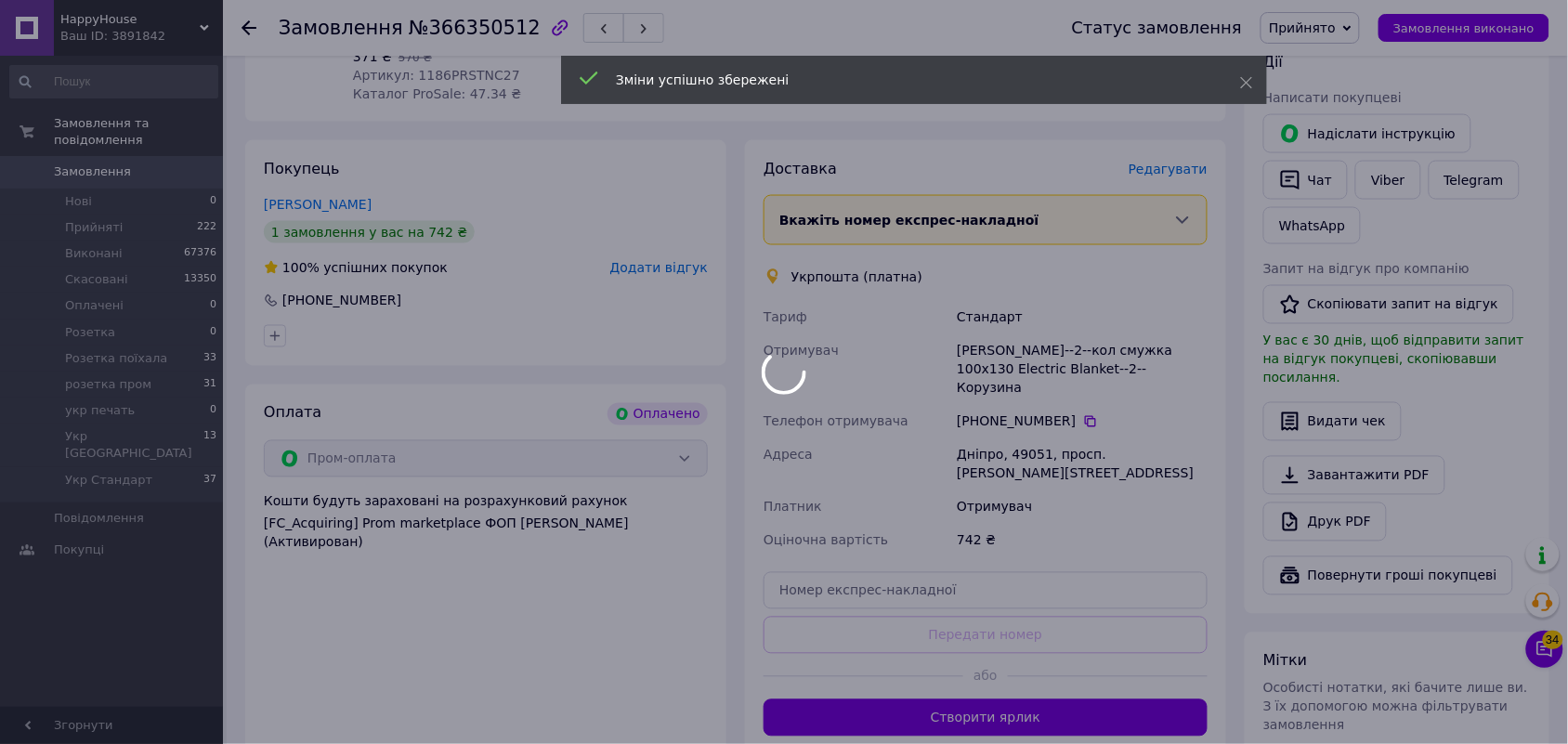
scroll to position [1189, 0]
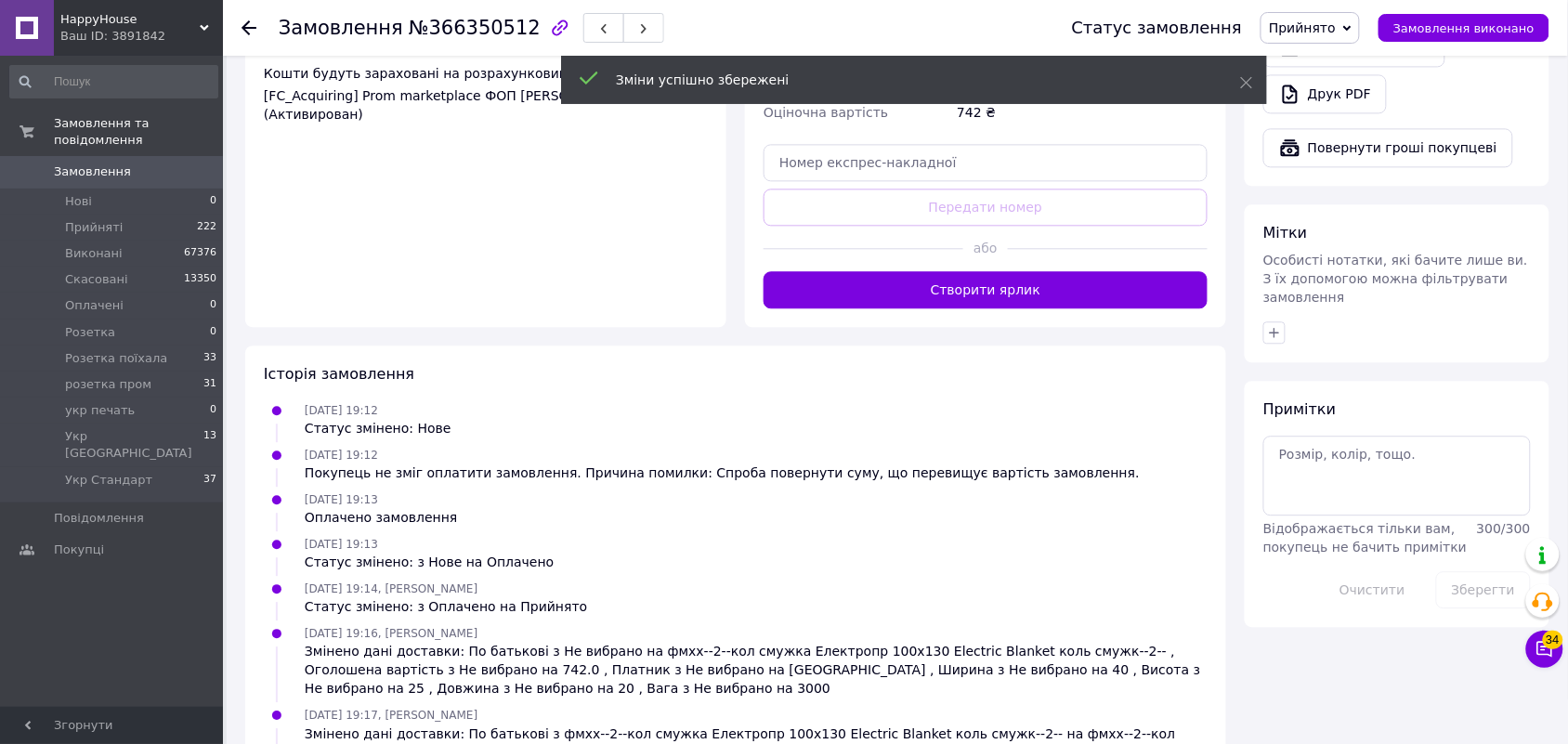
drag, startPoint x: 1133, startPoint y: 235, endPoint x: 1136, endPoint y: 405, distance: 170.0
click at [1133, 271] on button "Створити ярлик" at bounding box center [985, 290] width 444 height 37
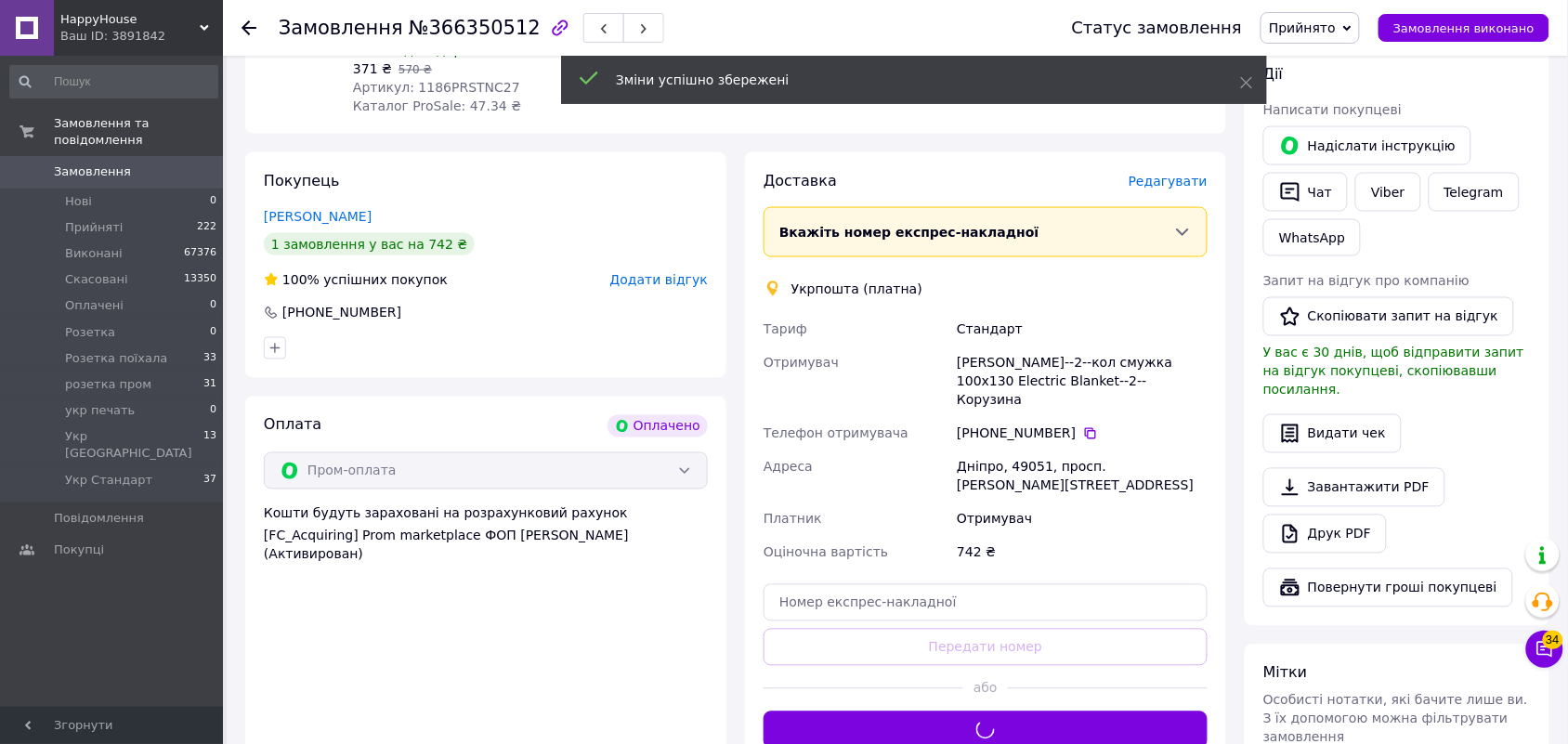
scroll to position [725, 0]
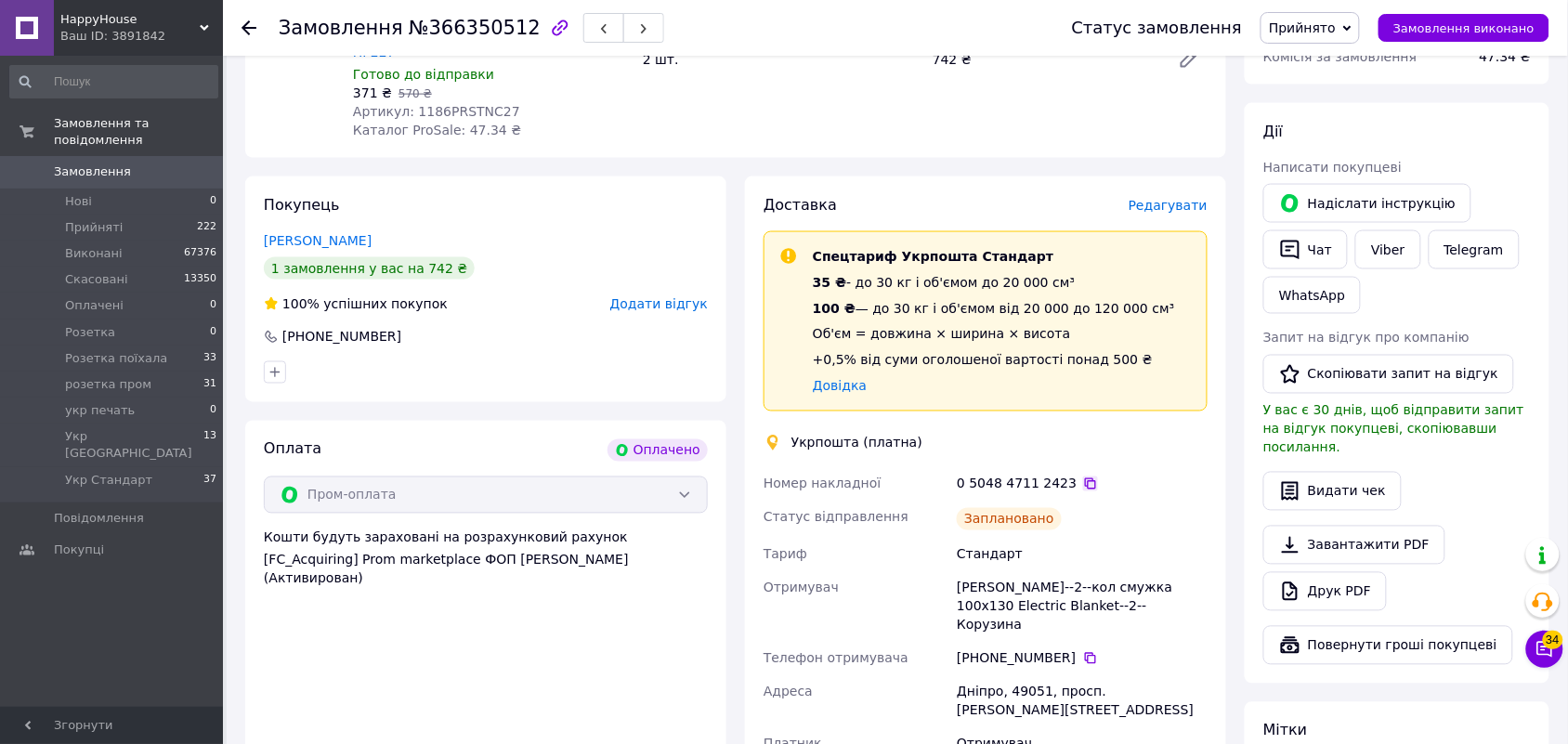
click at [1083, 477] on icon at bounding box center [1090, 484] width 15 height 15
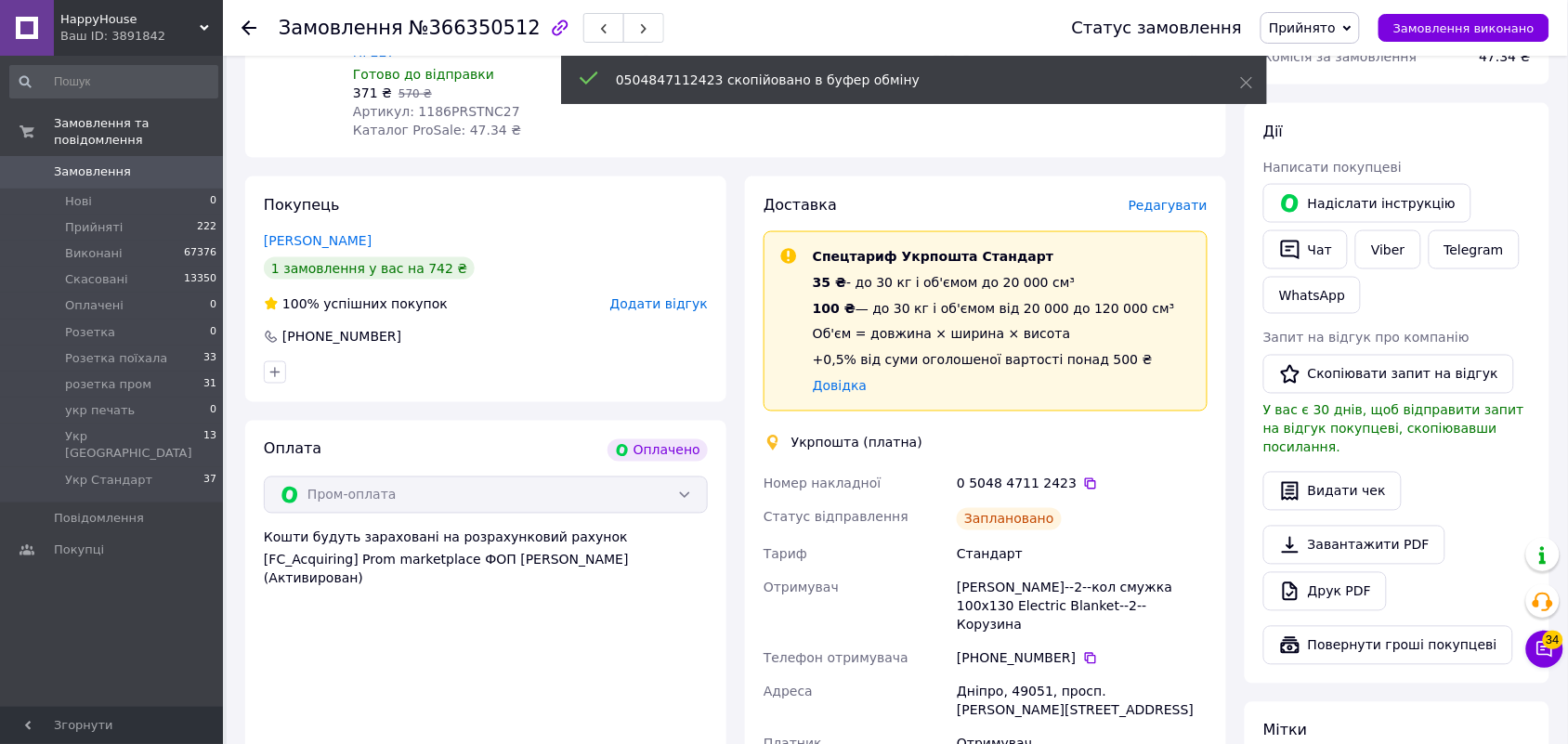
click at [1324, 27] on span "Прийнято" at bounding box center [1303, 27] width 67 height 15
click at [1352, 215] on li "Укр Стандарт" at bounding box center [1347, 211] width 171 height 27
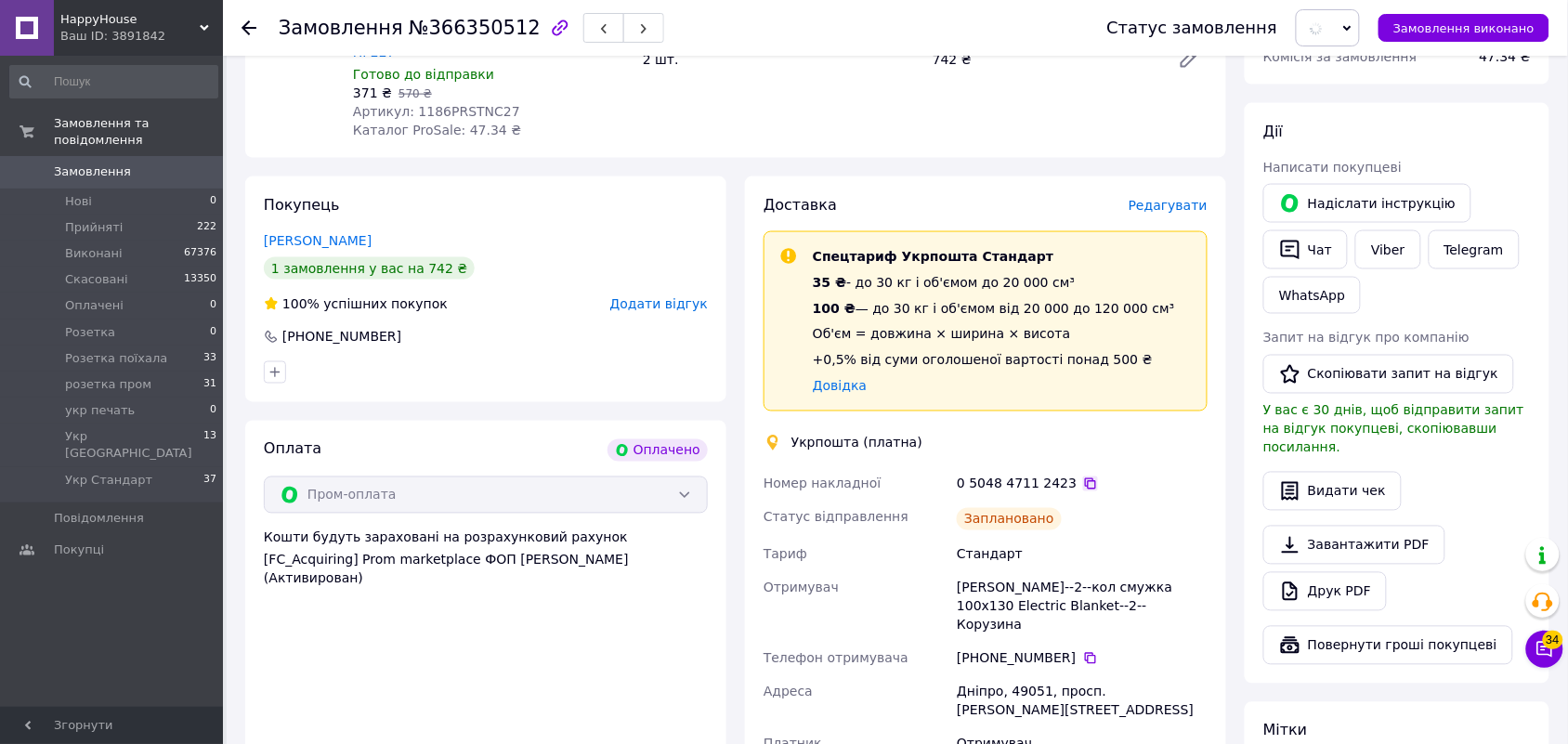
click at [1085, 478] on icon at bounding box center [1090, 483] width 11 height 11
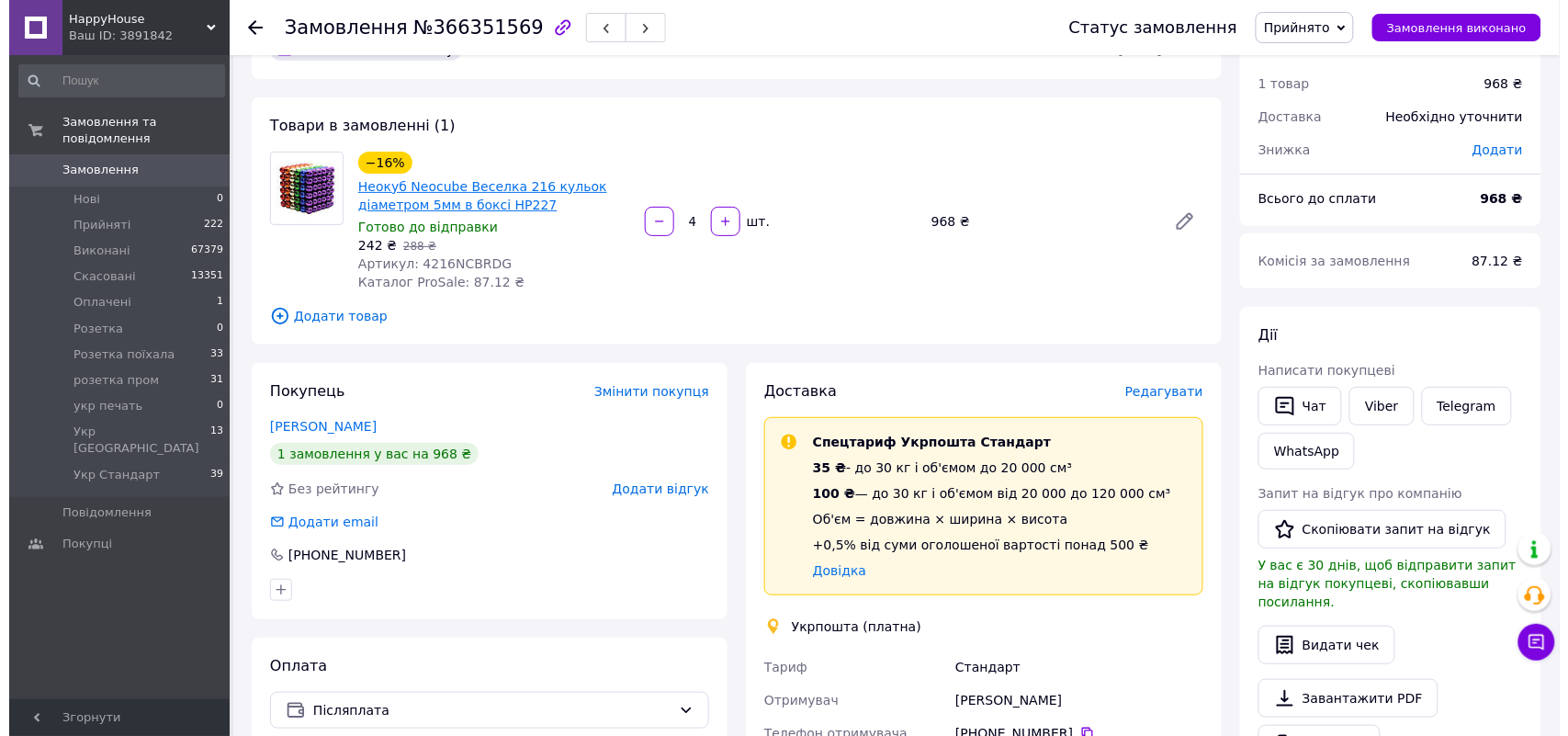
scroll to position [104, 0]
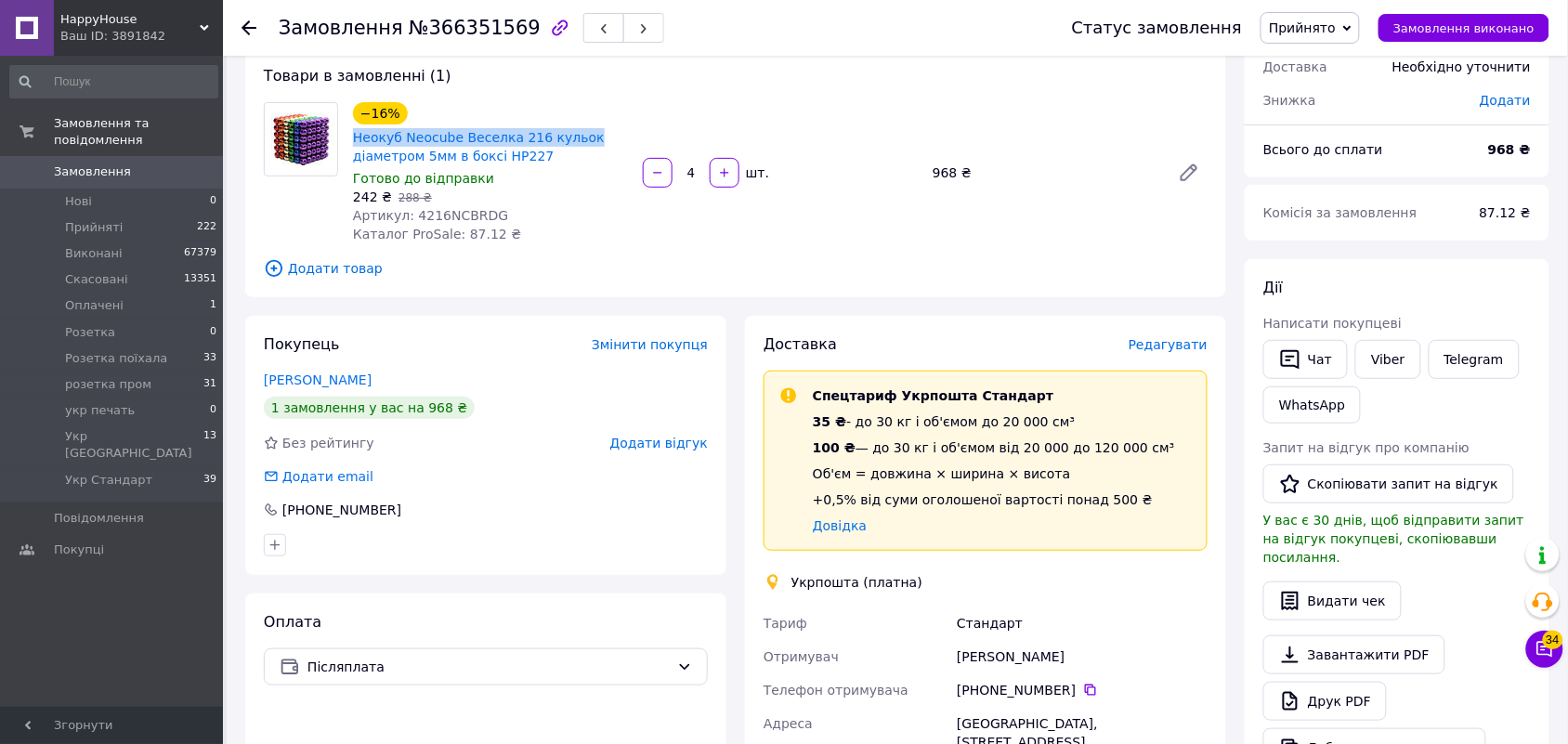
drag, startPoint x: 345, startPoint y: 135, endPoint x: 574, endPoint y: 135, distance: 229.0
click at [574, 135] on div "−16% Неокуб Neocube Веселка 216 кульок діаметром 5мм в боксі HP227 Готово до ві…" at bounding box center [491, 173] width 290 height 149
copy link "Неокуб Neocube Веселка 216 кульок"
click at [1189, 346] on span "Редагувати" at bounding box center [1167, 344] width 79 height 15
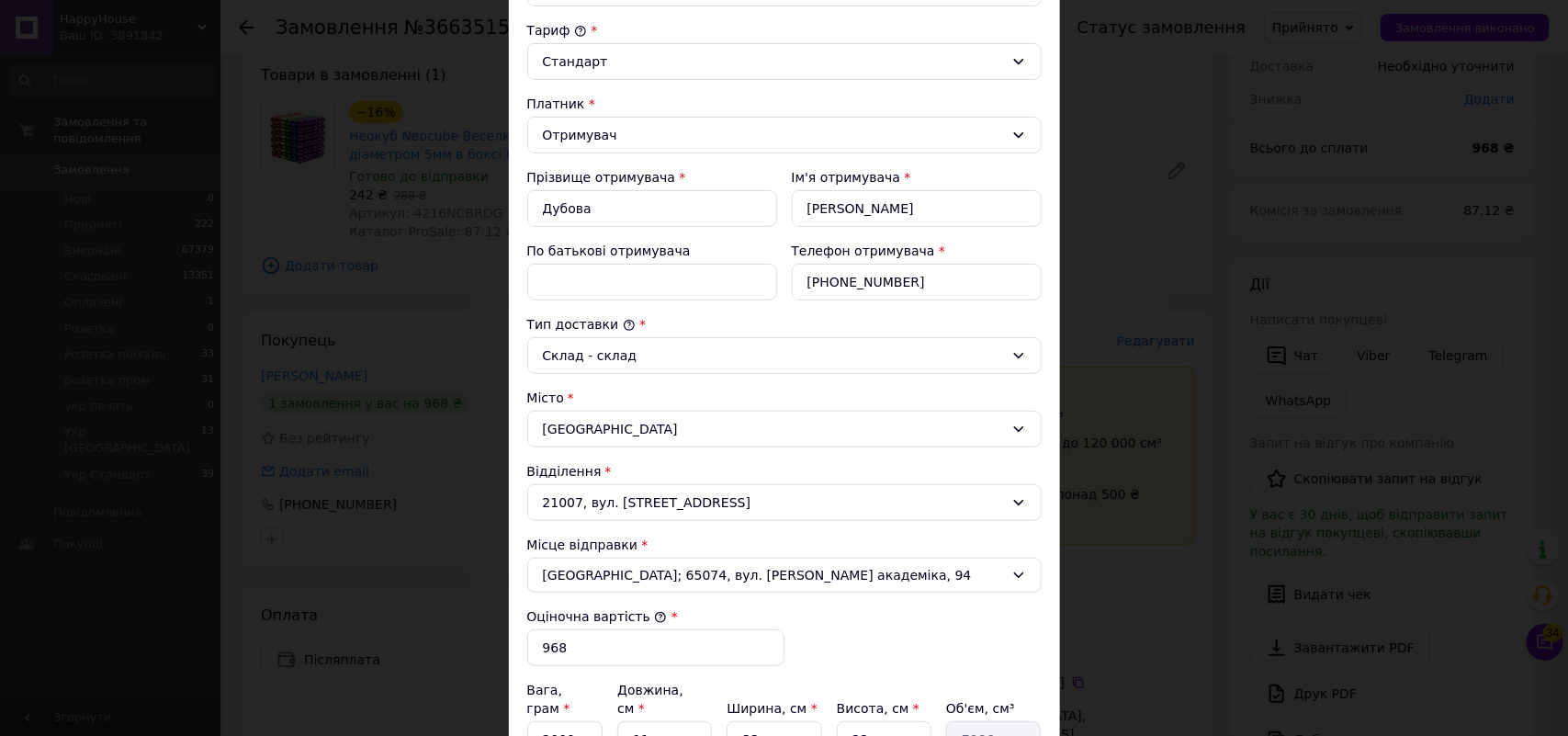
scroll to position [131, 0]
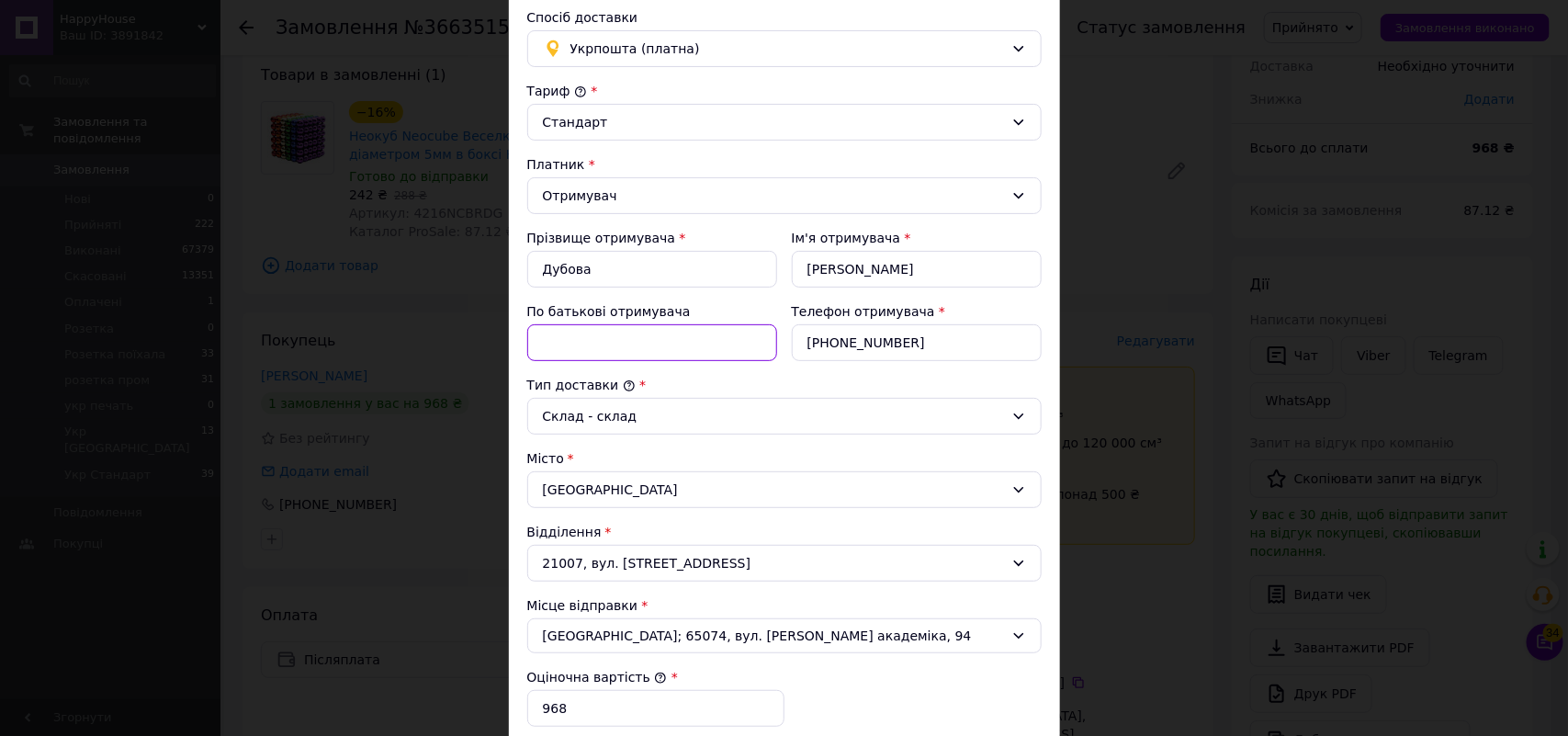
click at [584, 359] on input "По батькові отримувача" at bounding box center [652, 343] width 250 height 37
paste input "Неокуб Neocube Веселка 216 кульок"
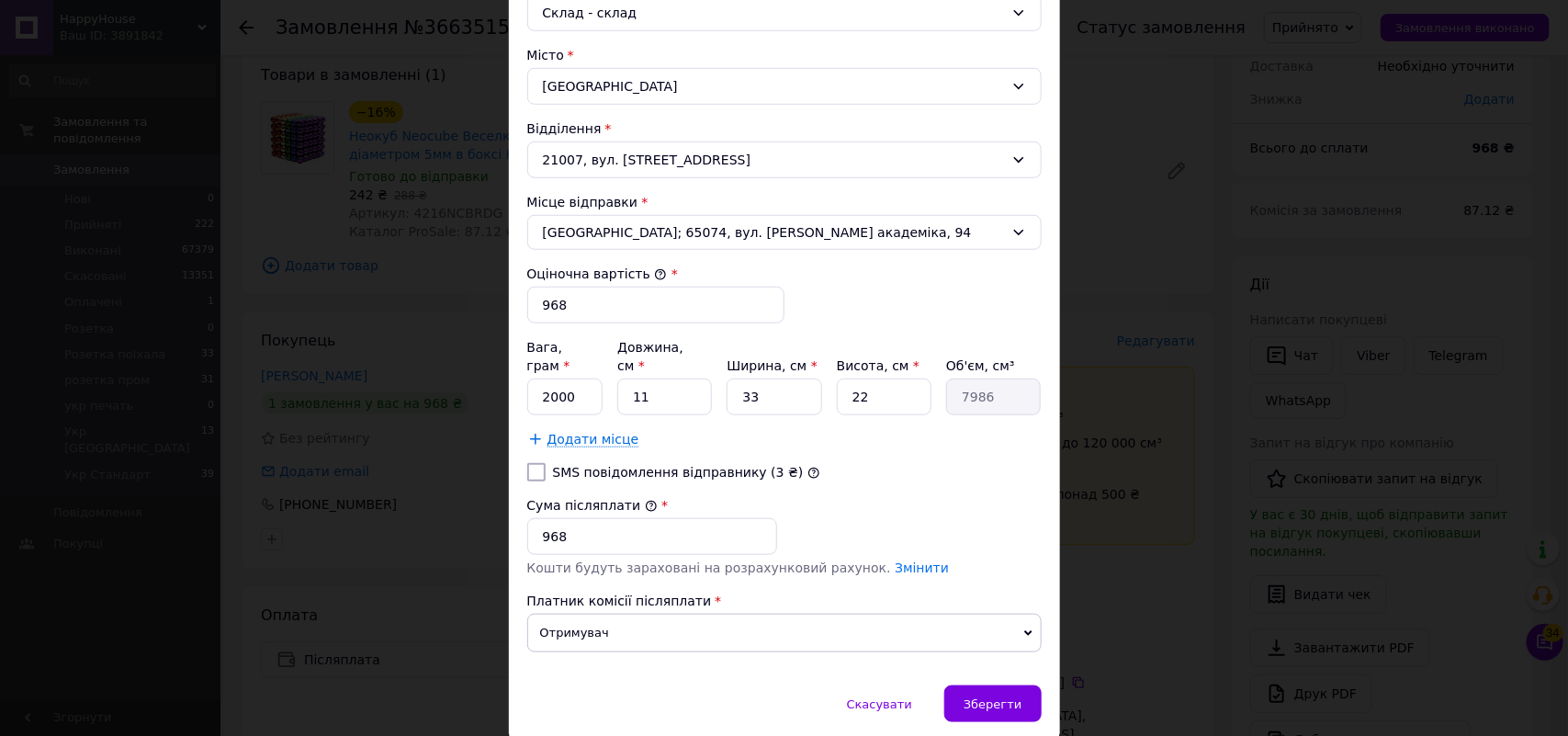
scroll to position [590, 0]
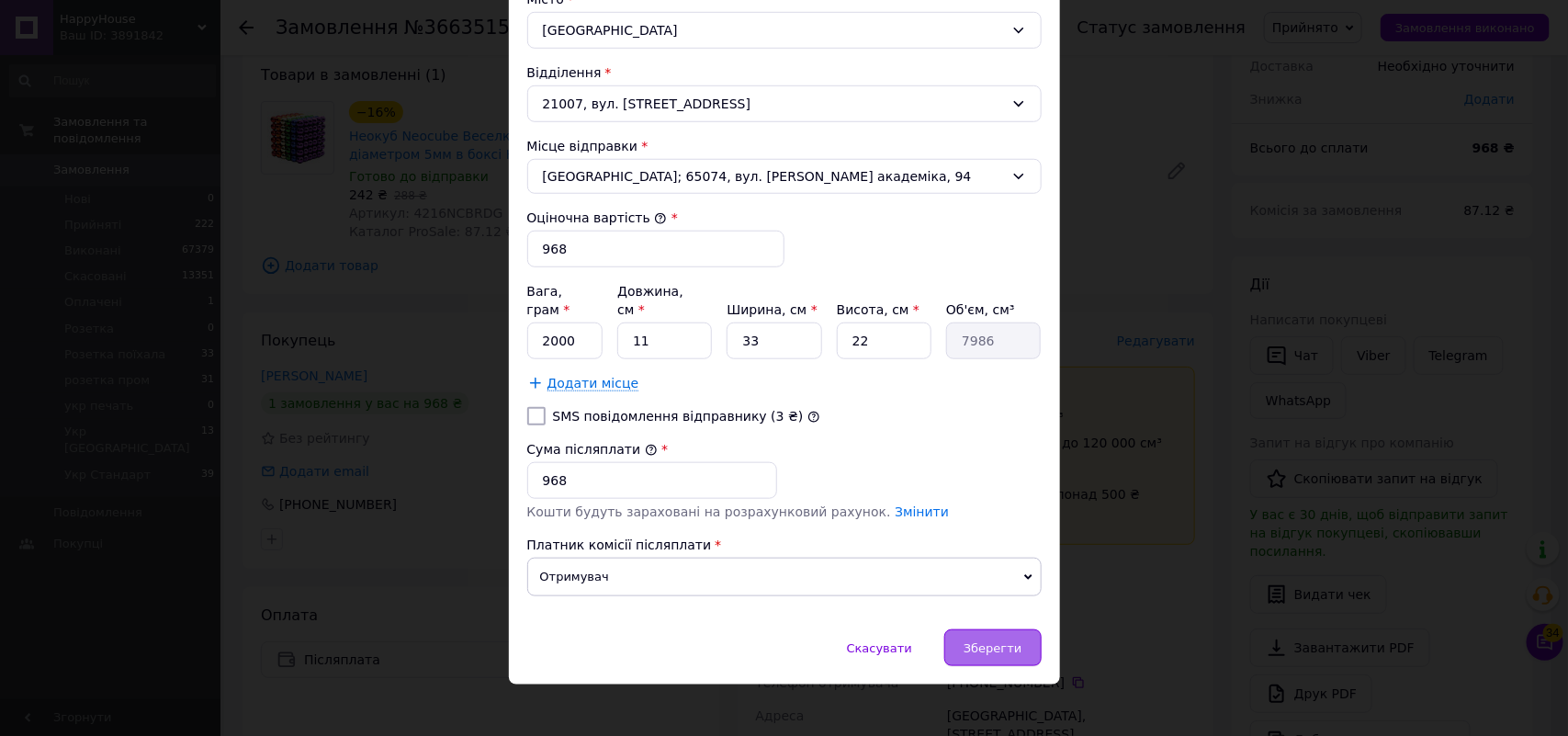
type input "фмхх Неокуб Neocube Веселка 216 кульок"
drag, startPoint x: 1008, startPoint y: 630, endPoint x: 986, endPoint y: 622, distance: 23.4
click at [1004, 641] on span "Зберегти" at bounding box center [993, 648] width 58 height 14
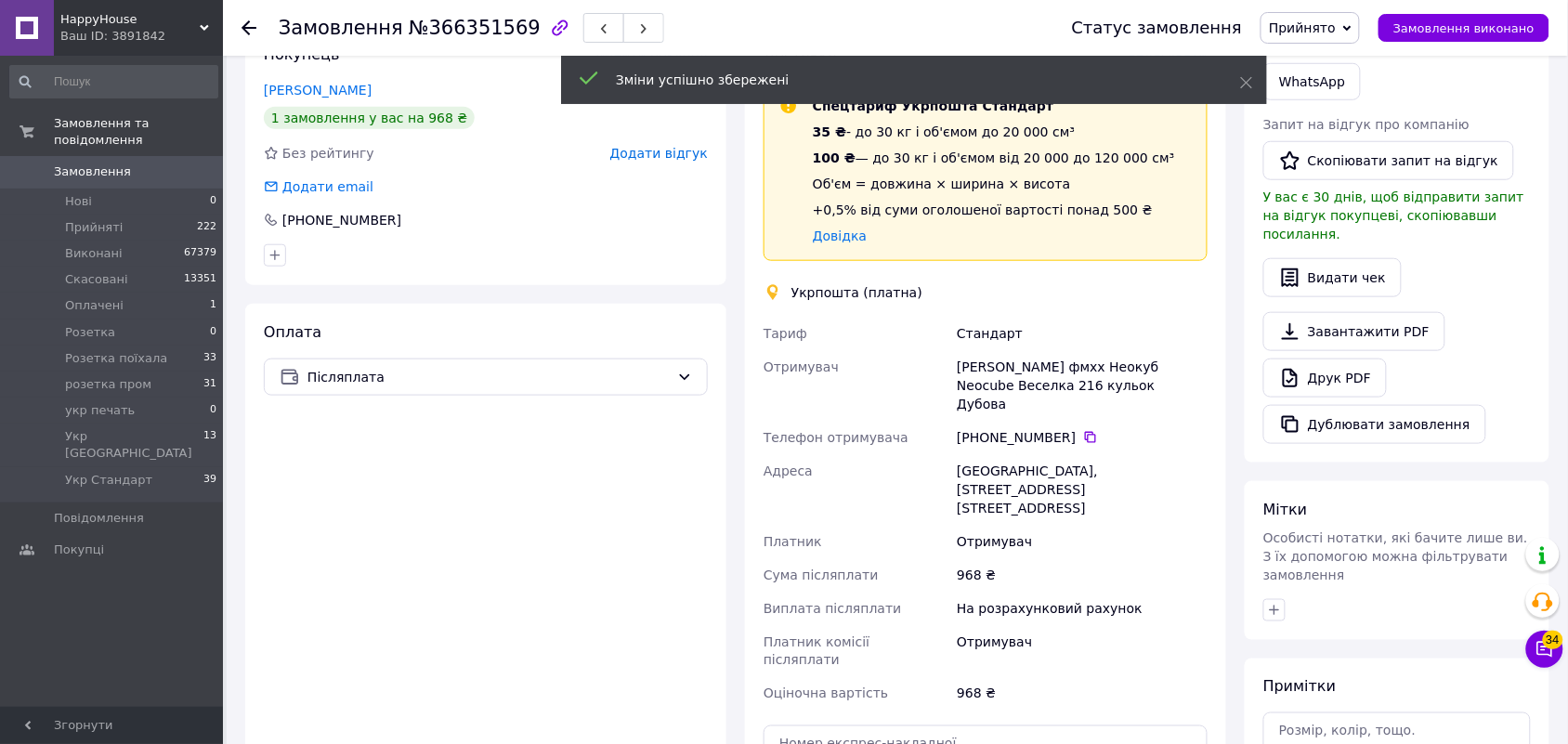
scroll to position [677, 0]
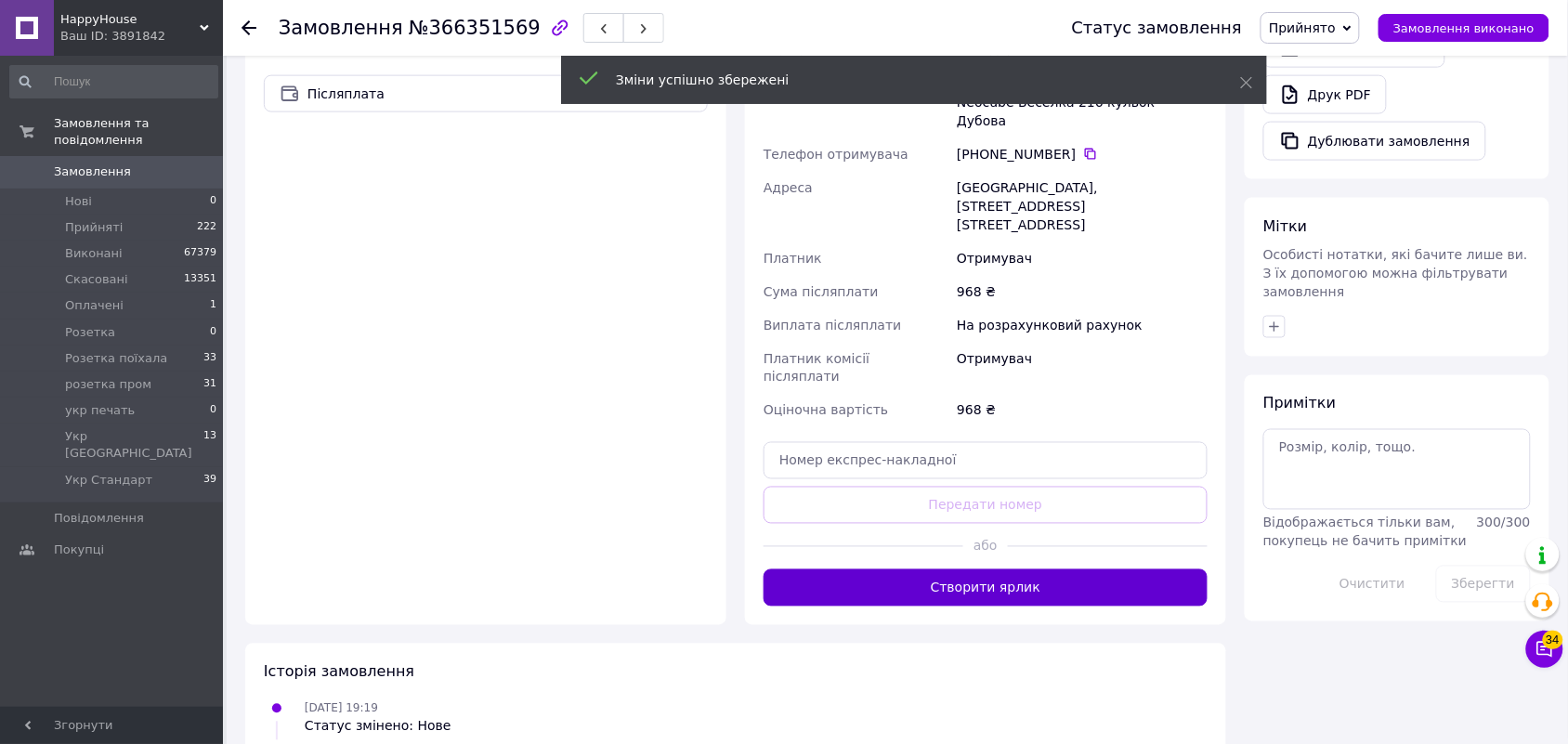
click at [1069, 569] on button "Створити ярлик" at bounding box center [985, 587] width 444 height 37
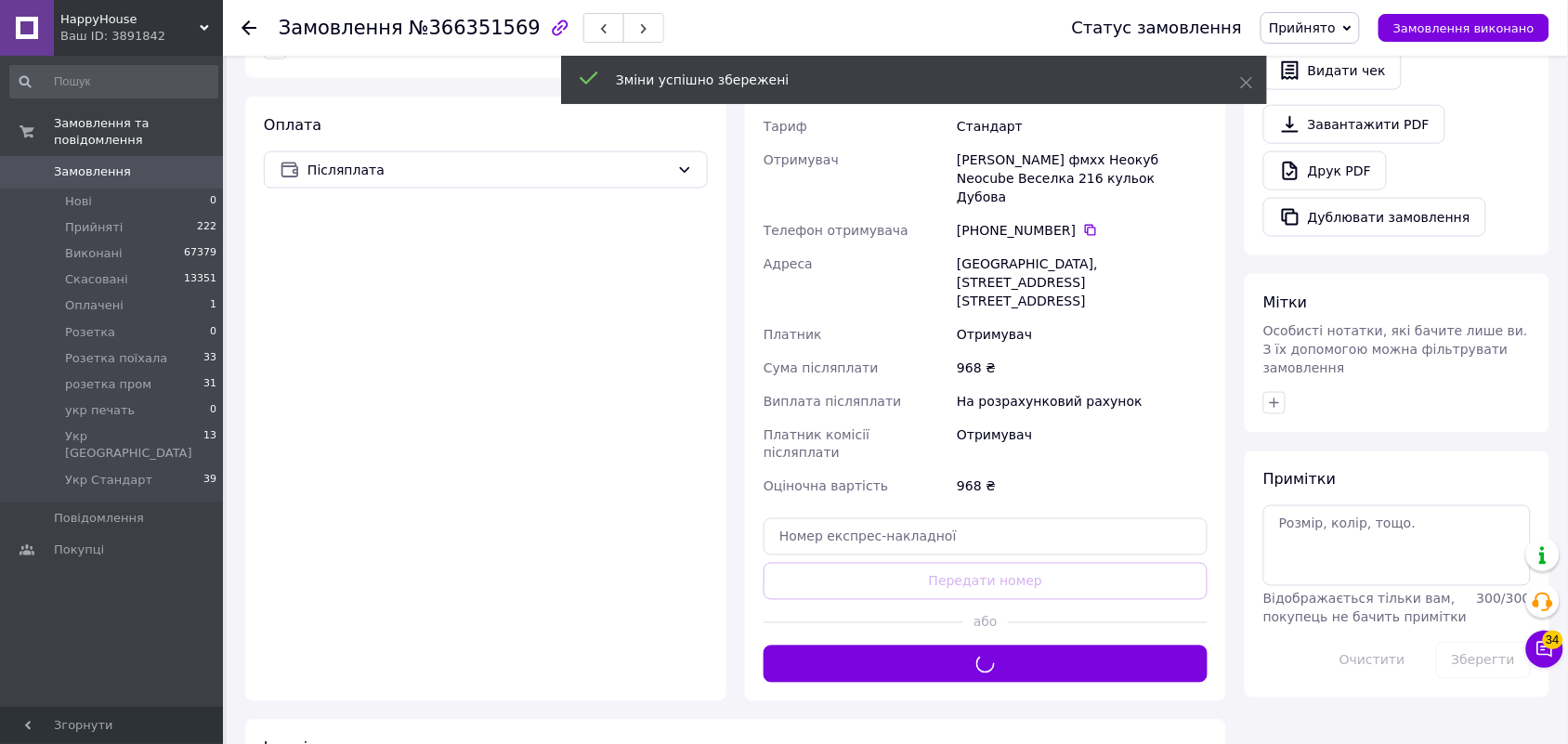
scroll to position [445, 0]
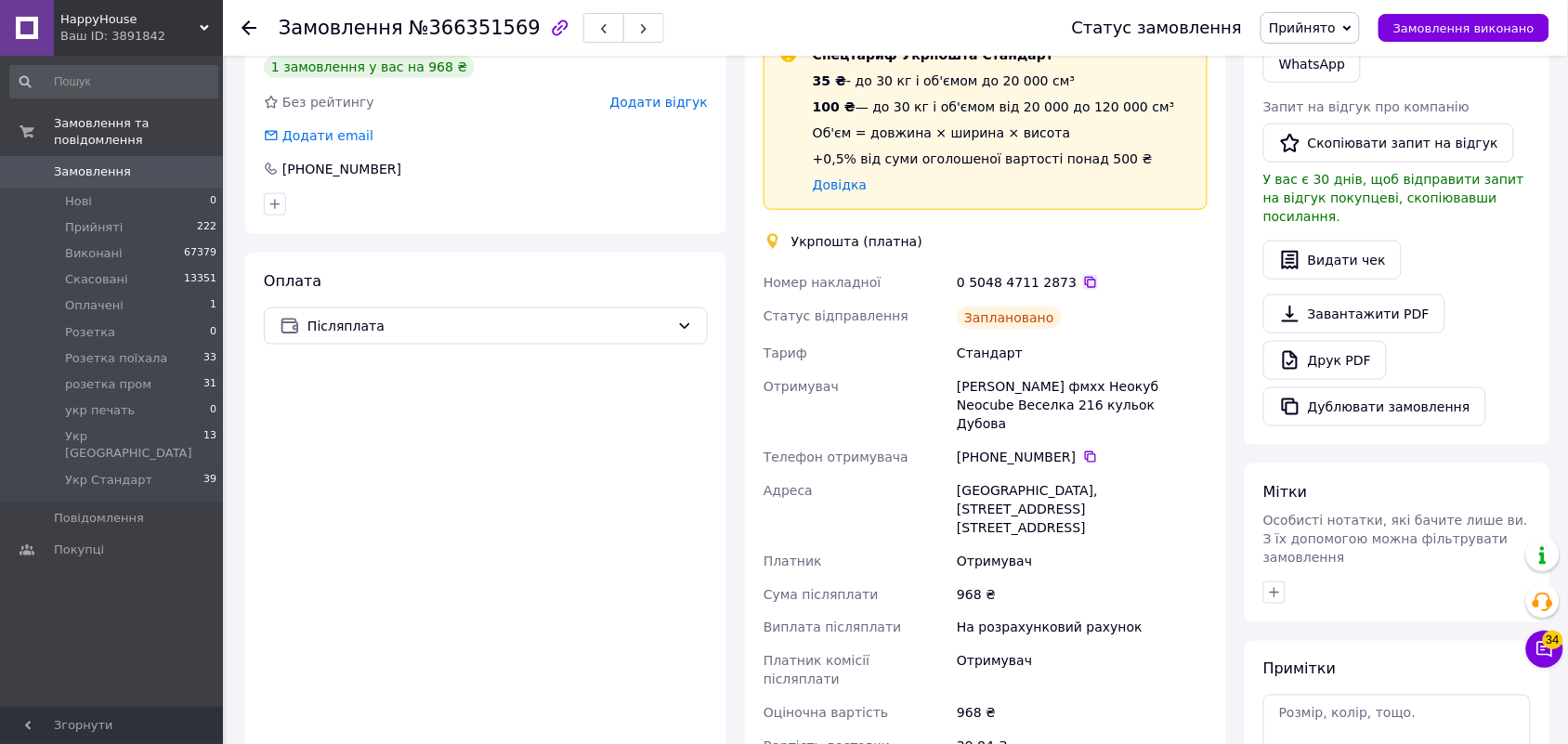
click at [1083, 284] on icon at bounding box center [1090, 282] width 15 height 15
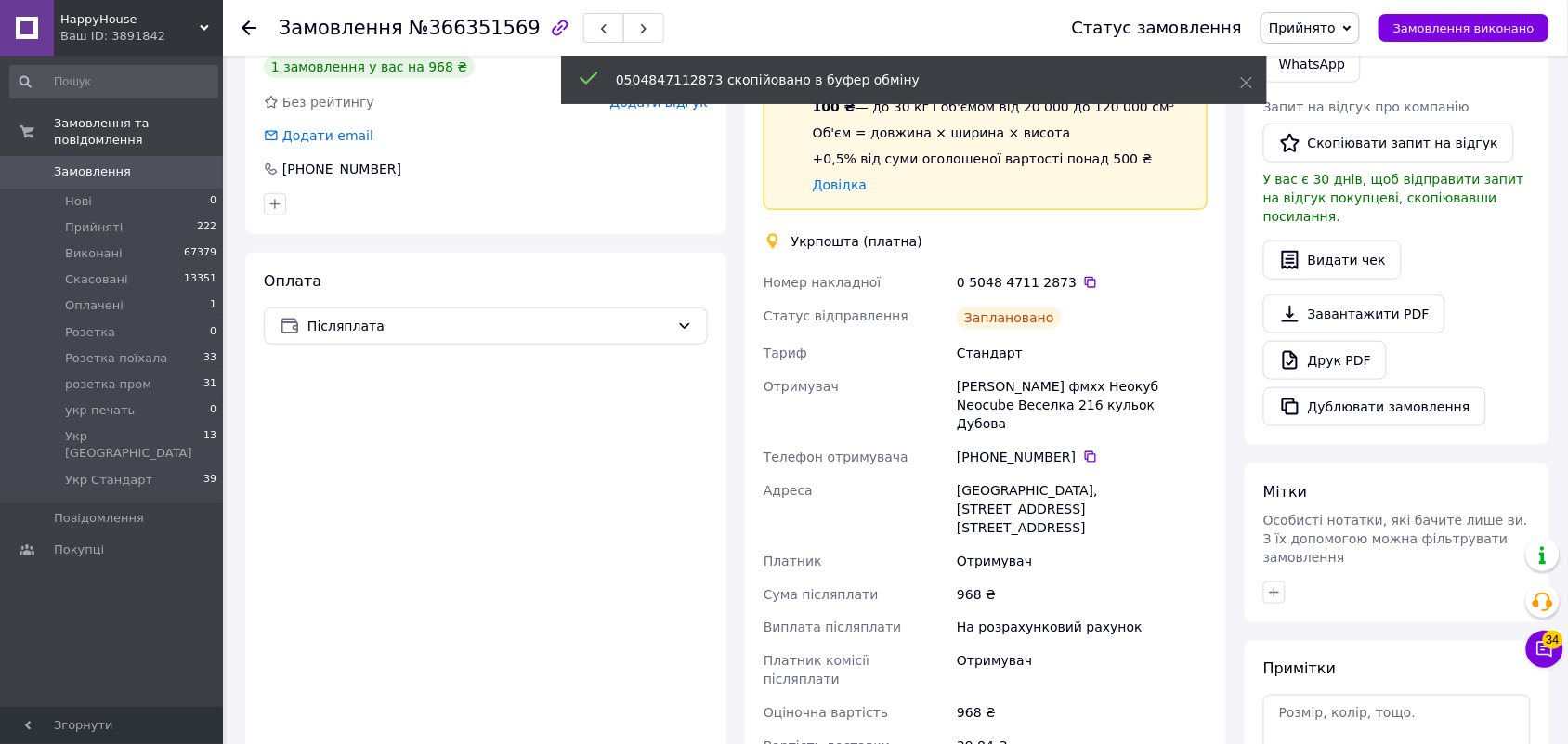
click at [1331, 24] on span "Прийнято" at bounding box center [1303, 27] width 67 height 15
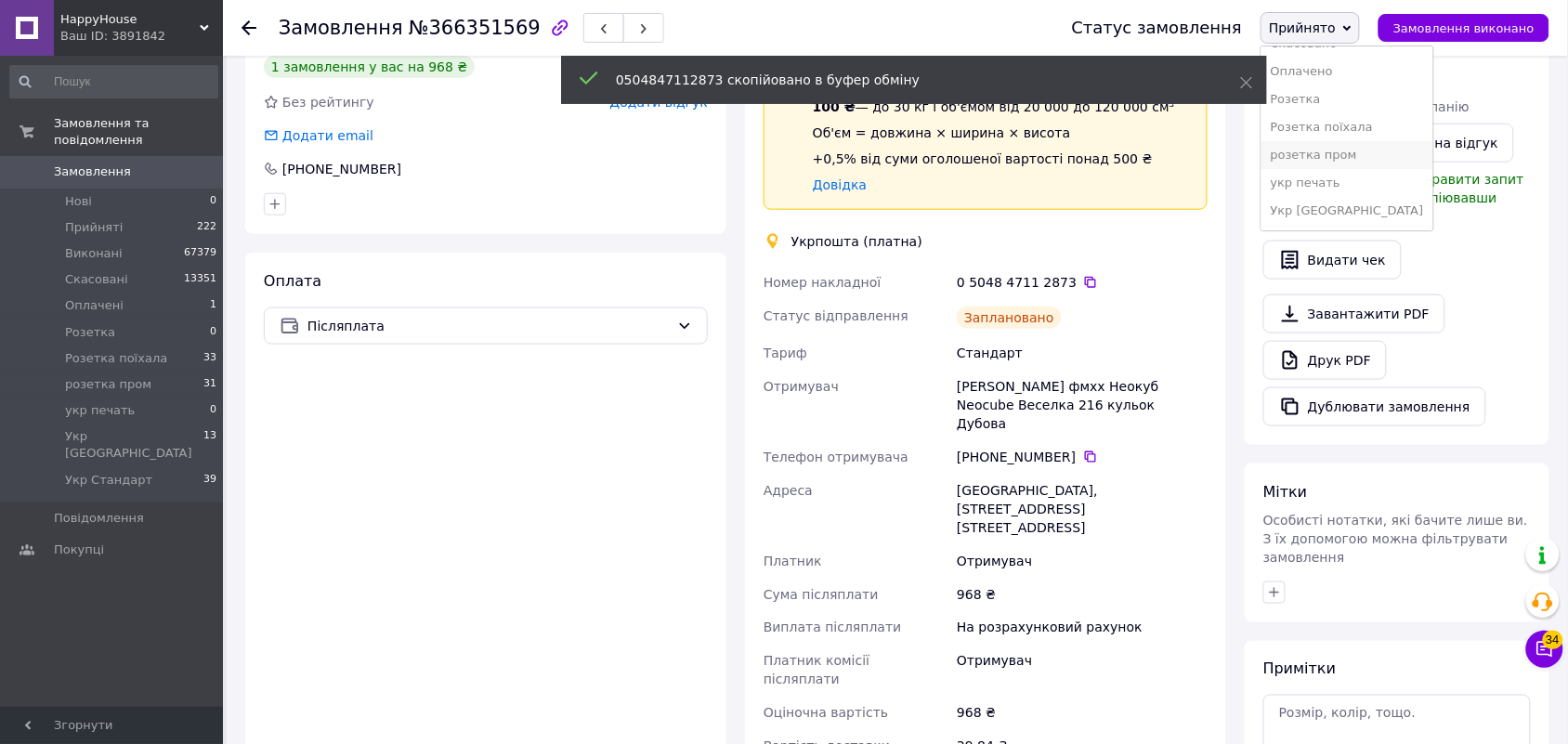
scroll to position [76, 0]
click at [1352, 215] on li "Укр Стандарт" at bounding box center [1347, 211] width 171 height 27
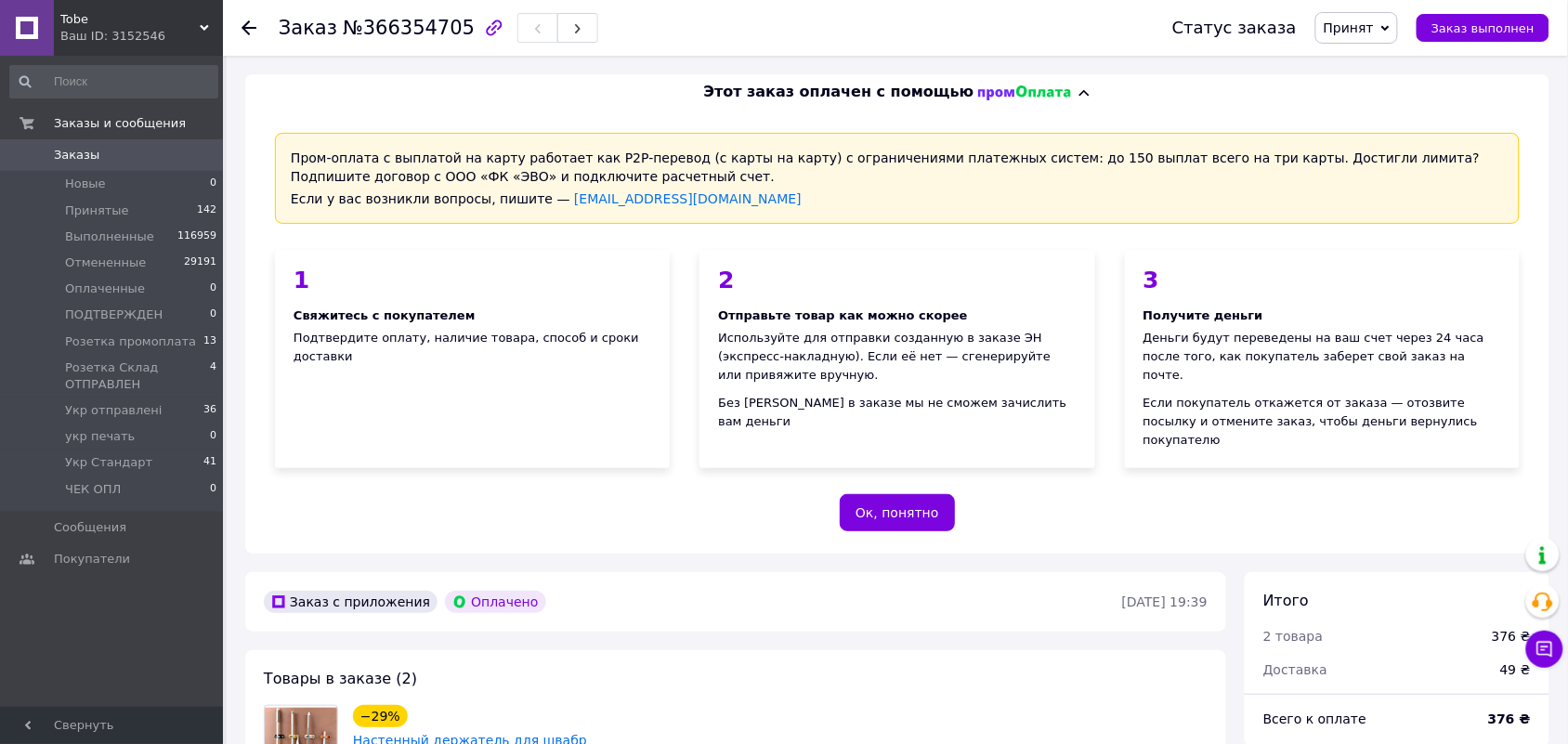
scroll to position [349, 0]
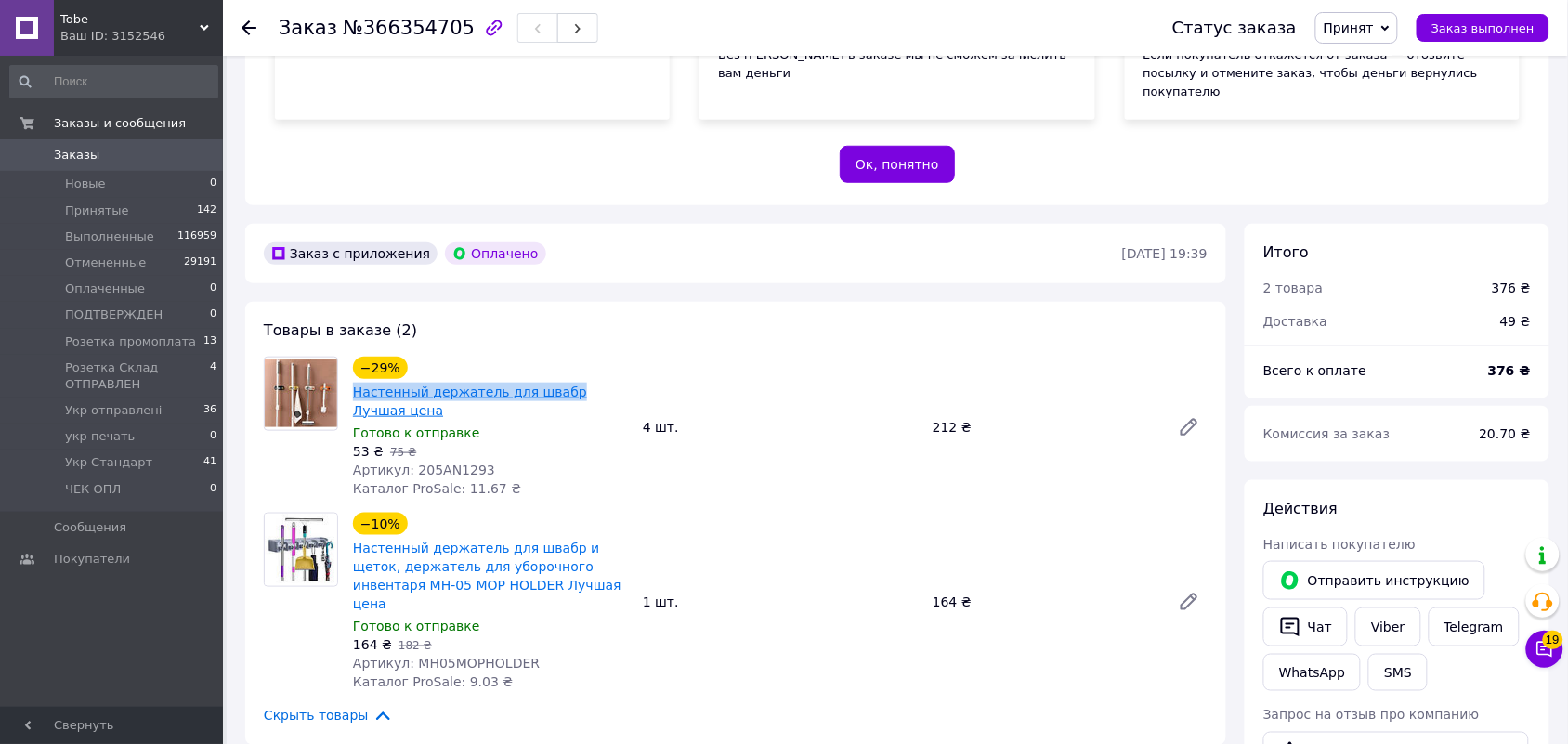
drag, startPoint x: 346, startPoint y: 353, endPoint x: 552, endPoint y: 358, distance: 206.1
click at [552, 358] on div "−29% Настенный держатель для швабр Лучшая цена Готово к отправке 53 ₴   75 ₴ Ар…" at bounding box center [491, 427] width 290 height 149
copy link "Настенный держатель для швабр"
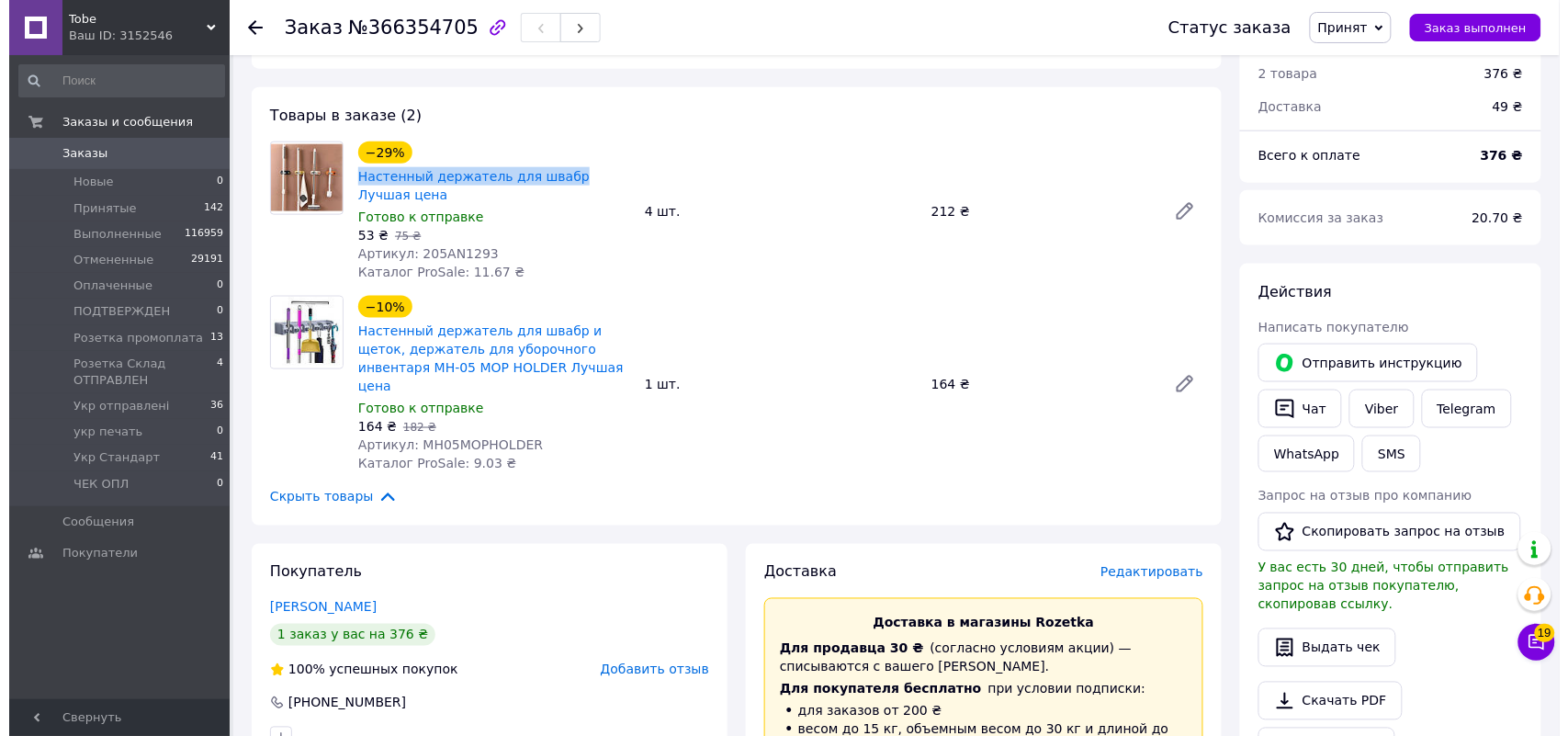
scroll to position [574, 0]
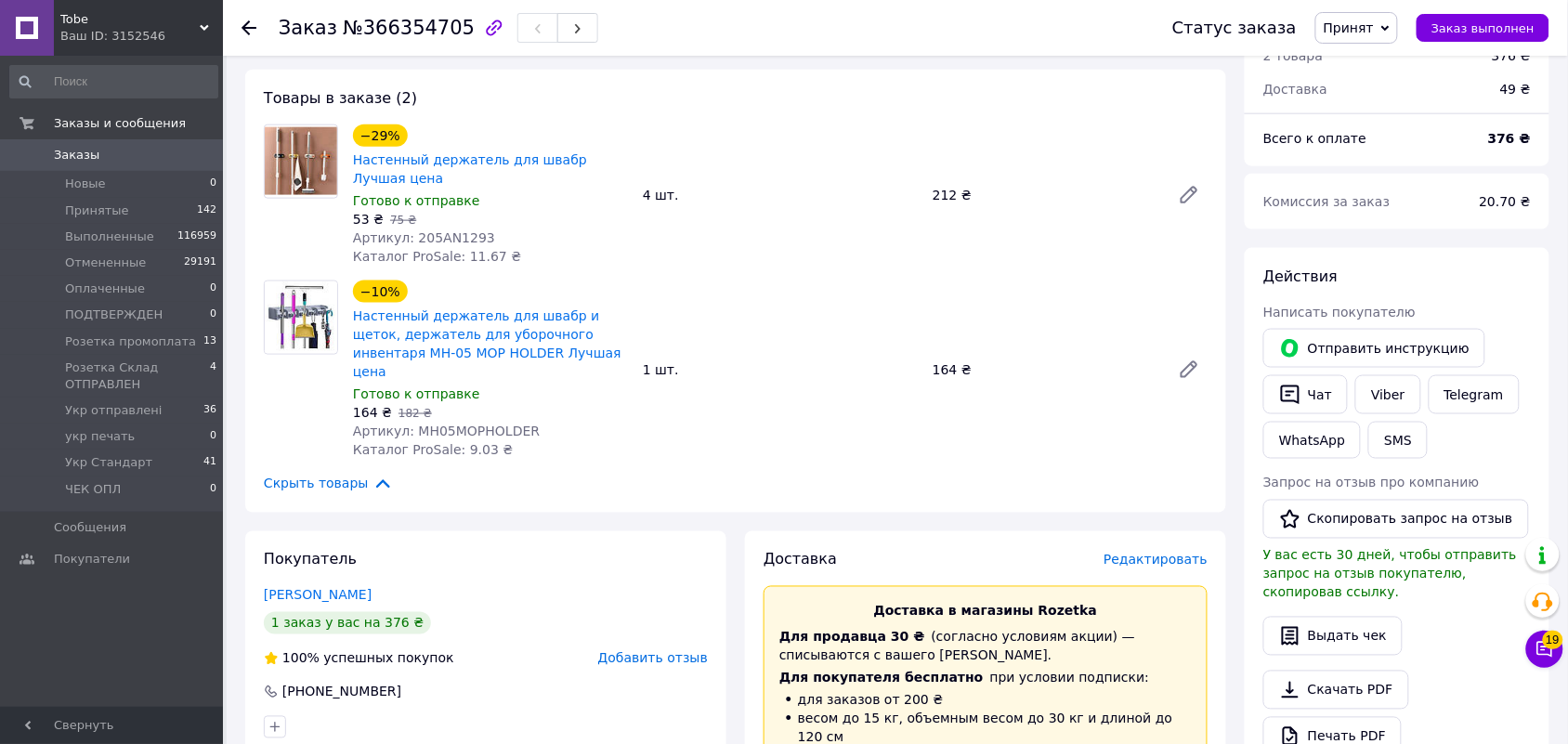
click at [1158, 552] on span "Редактировать" at bounding box center [1156, 559] width 104 height 15
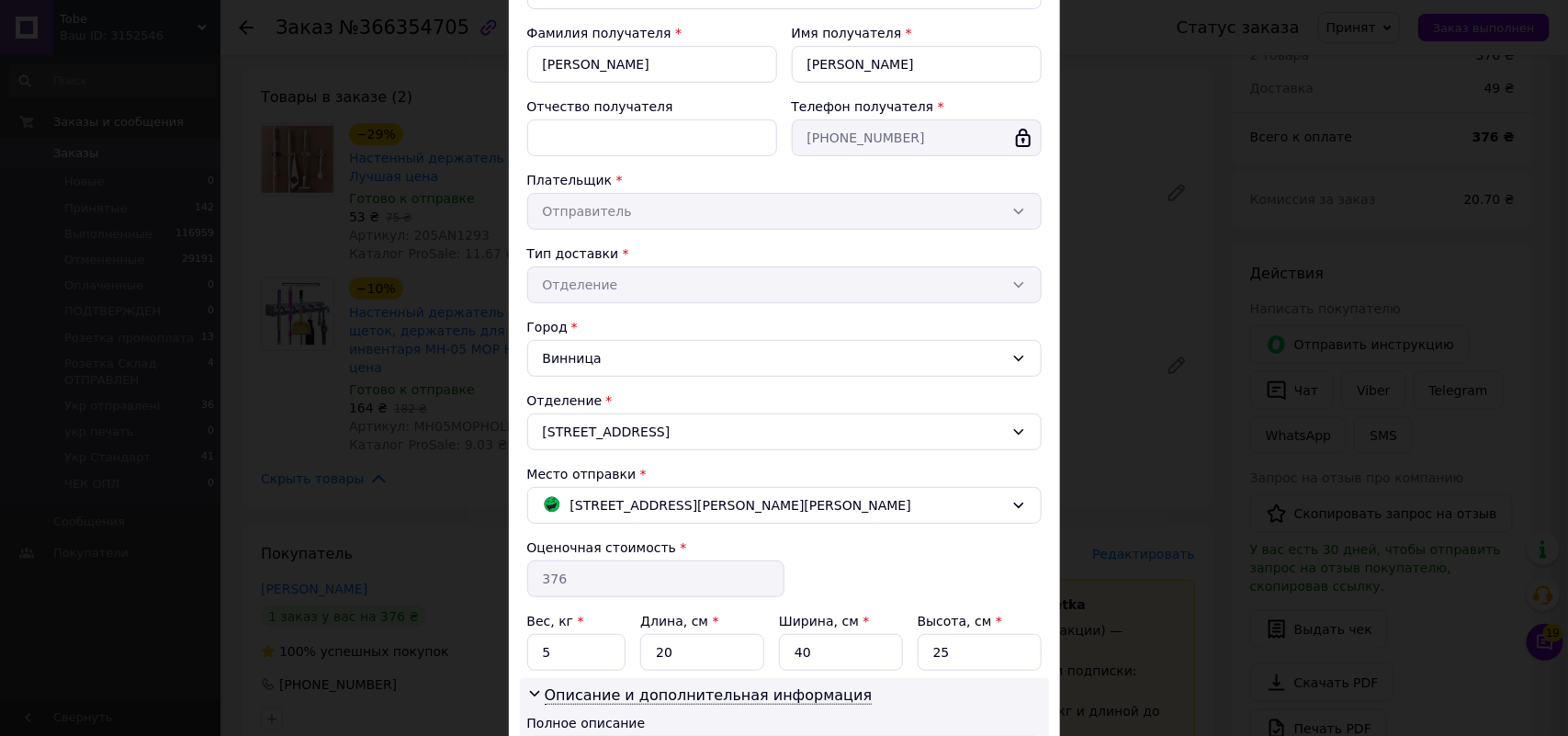
scroll to position [230, 0]
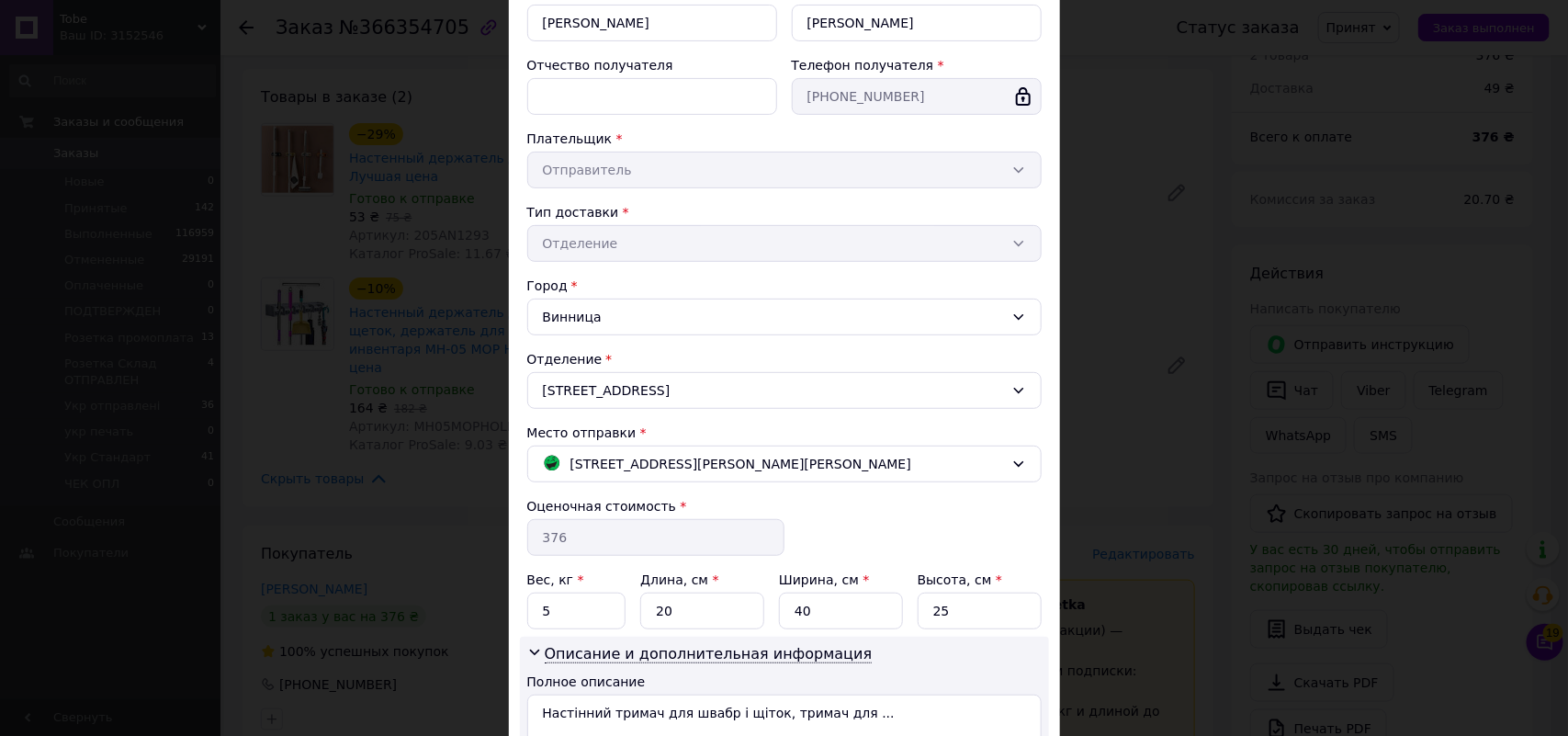
click at [424, 439] on div "× Редактирование доставки Способ доставки Магазины Rozetka (платная) Фамилия по…" at bounding box center [784, 368] width 1568 height 736
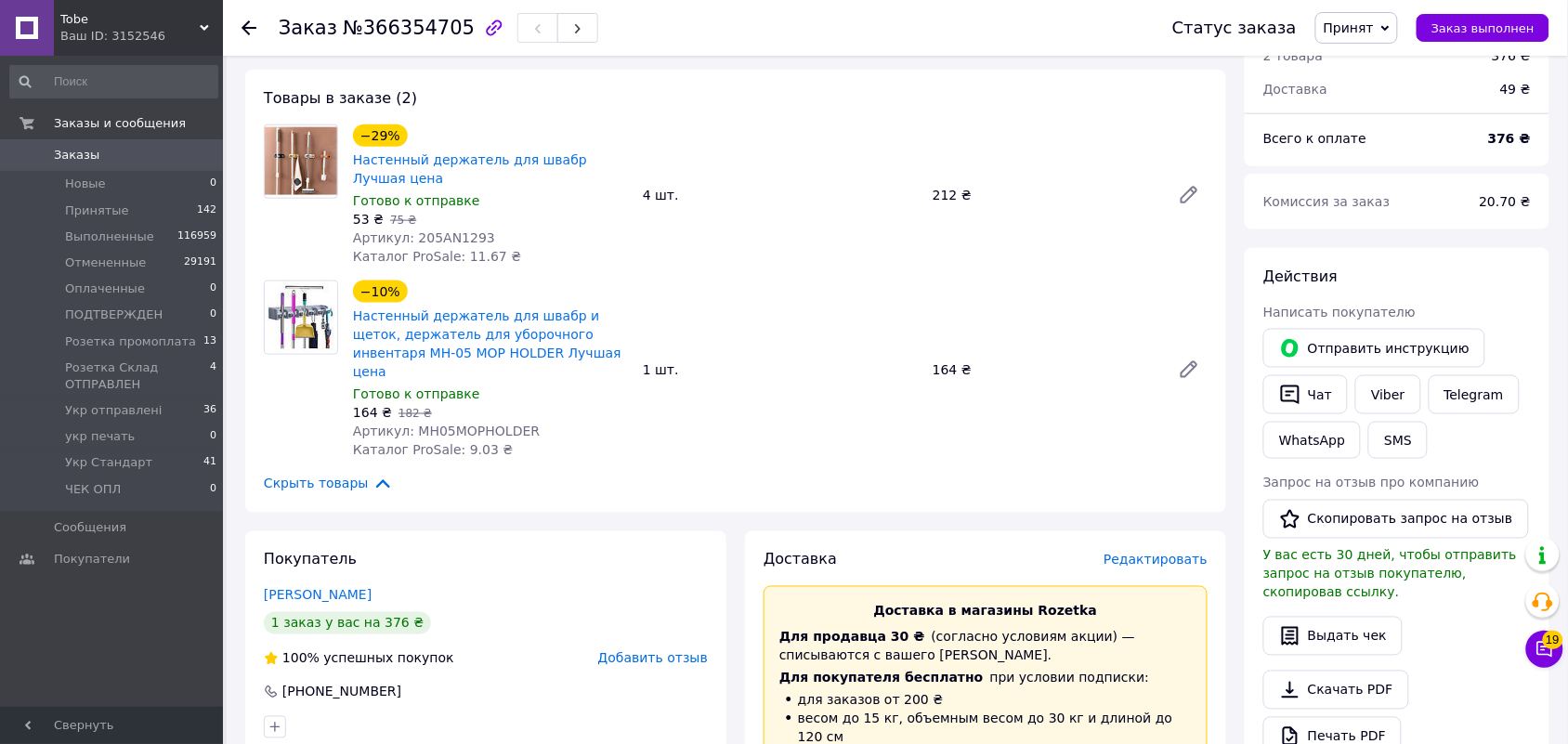
click at [1159, 552] on span "Редактировать" at bounding box center [1156, 559] width 104 height 15
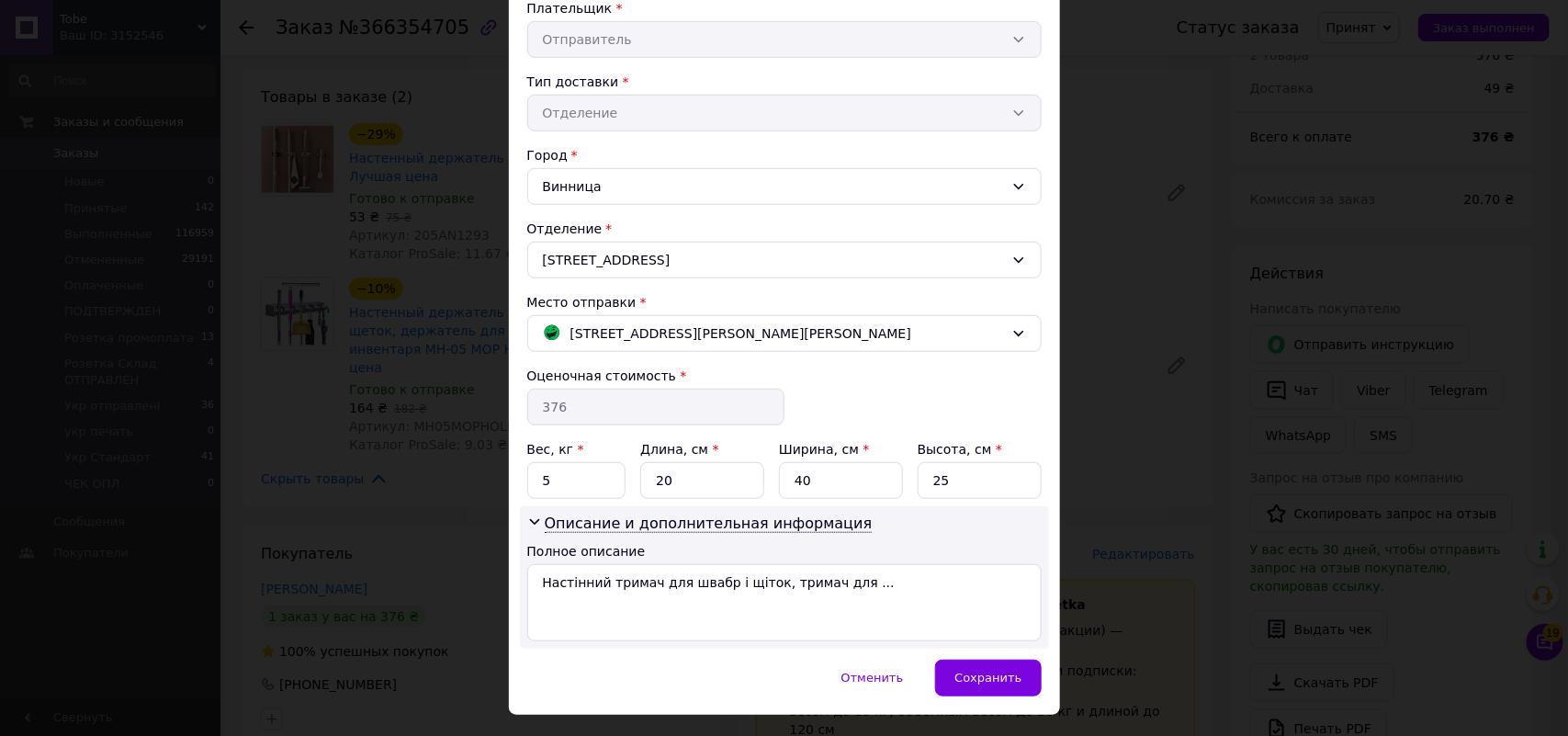
scroll to position [409, 0]
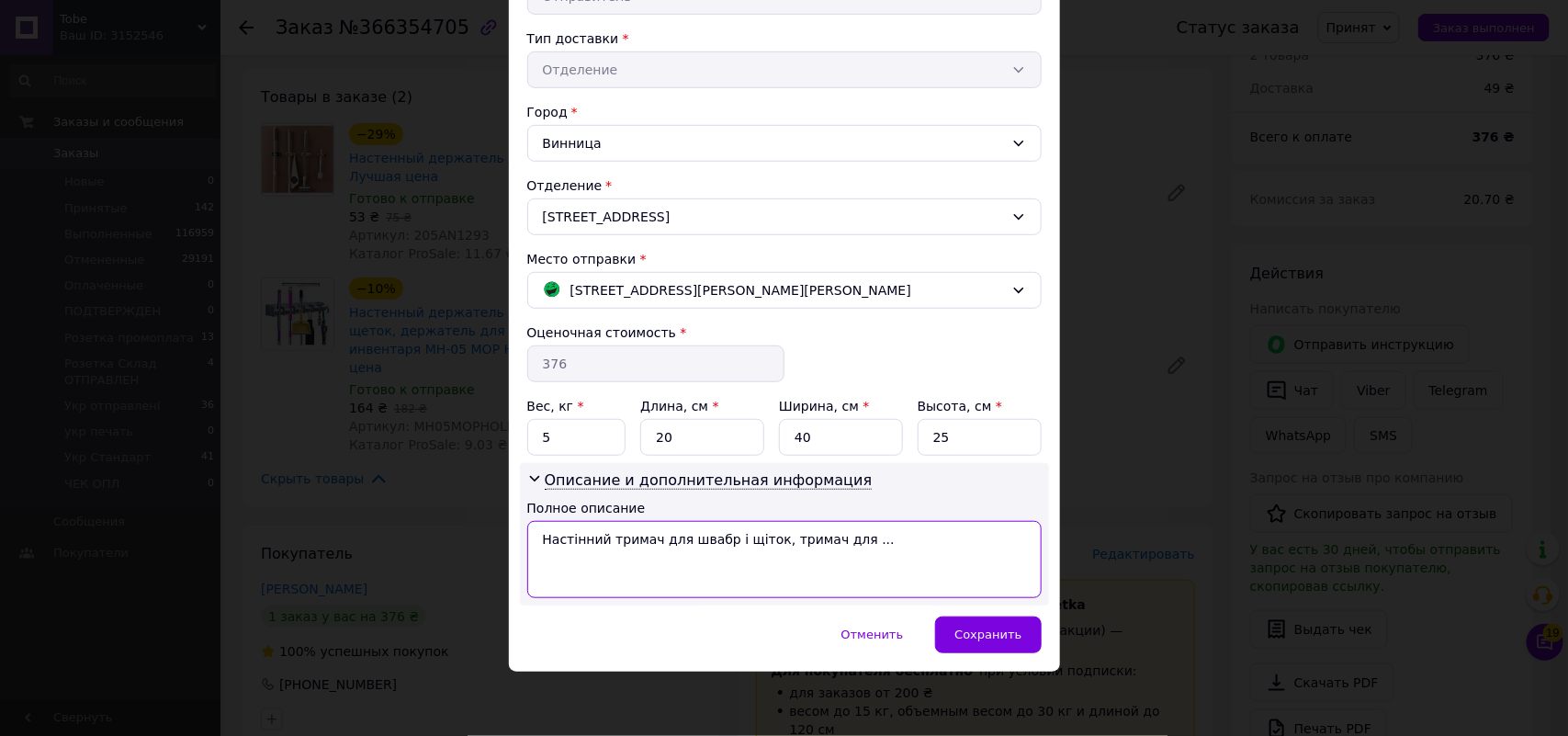
drag, startPoint x: 862, startPoint y: 540, endPoint x: 713, endPoint y: 537, distance: 149.0
click at [713, 537] on textarea "Настінний тримач для швабр і щіток, тримач для ..." at bounding box center [784, 560] width 514 height 77
click at [538, 539] on textarea "Настінний тримач для швабр--4--" at bounding box center [784, 560] width 514 height 77
click at [694, 540] on textarea "фмтв (2тов)--4--Настінний тримач для швабр--4--" at bounding box center [784, 560] width 514 height 77
drag, startPoint x: 718, startPoint y: 536, endPoint x: 732, endPoint y: 549, distance: 19.1
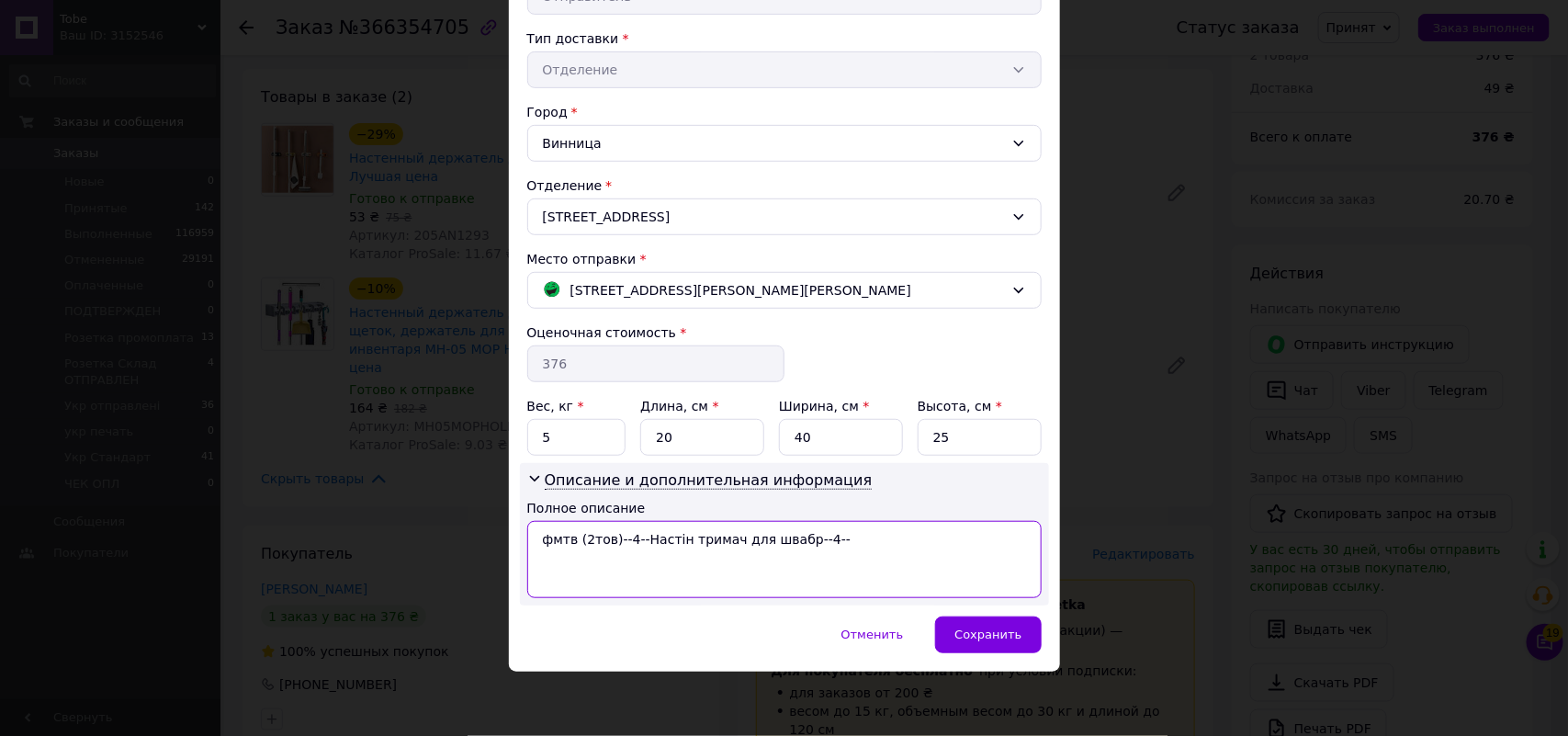
click at [719, 536] on textarea "фмтв (2тов)--4--Настін тримач для швабр--4--" at bounding box center [784, 560] width 514 height 77
click at [801, 540] on textarea "фмтв (2тов)--4--Настін трим швабр--4--" at bounding box center [784, 560] width 514 height 77
click at [604, 544] on textarea "фмтв (2тов)--4--Настін трим швабр--4--//" at bounding box center [784, 560] width 514 height 77
click at [653, 540] on textarea "фмтв (2тов) (--5шт--)--4--Настін трим швабр--4--//" at bounding box center [784, 560] width 514 height 77
click at [621, 538] on textarea "фмтв (2тов) (--5шт-)--4--Настін трим швабр--4--//" at bounding box center [784, 560] width 514 height 77
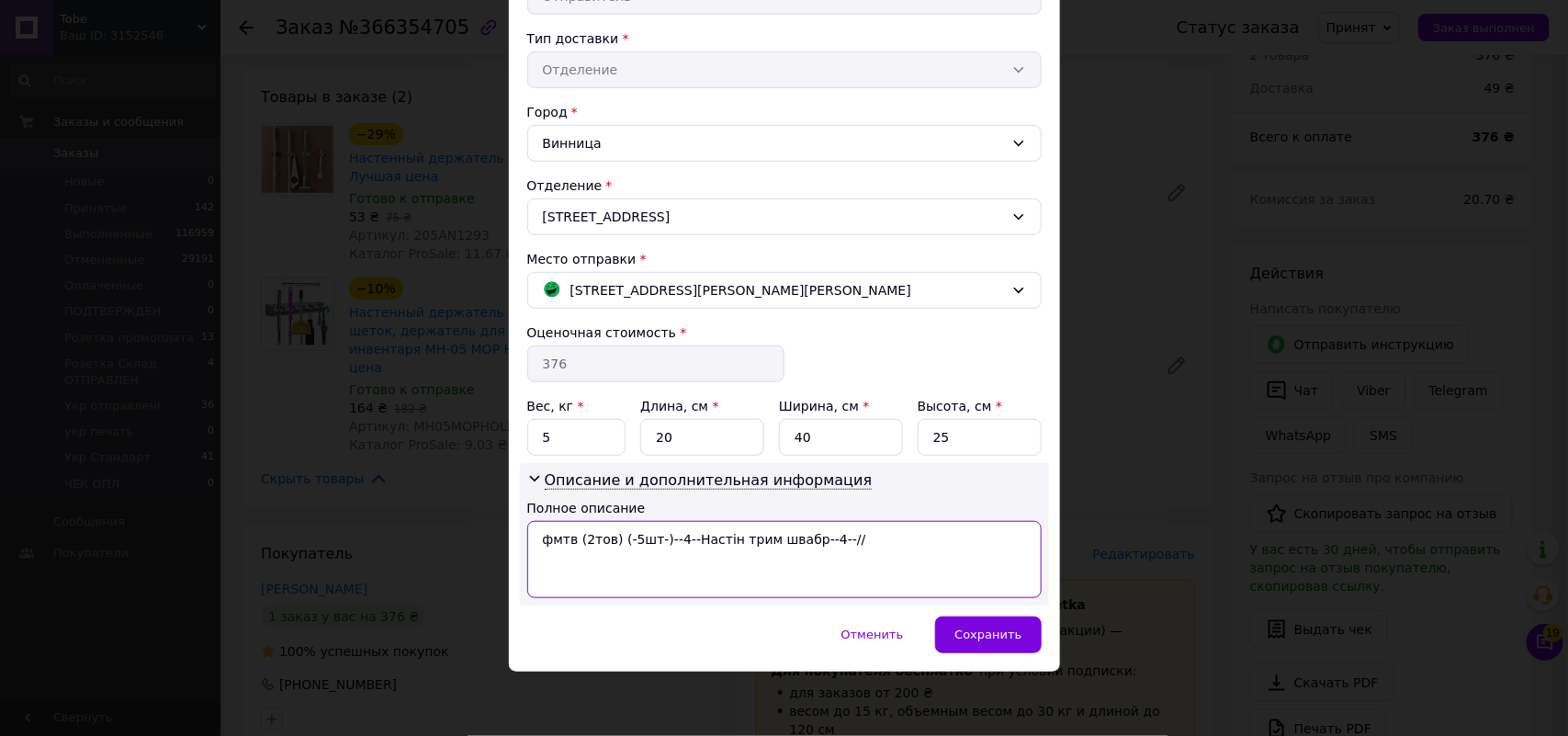
click at [818, 535] on textarea "фмтв (2тов) (-5шт-)--4--Настін трим швабр--4--//" at bounding box center [784, 560] width 514 height 77
type textarea "фмтв (2тов) (-5шт-)--4--Настін трим швабр//"
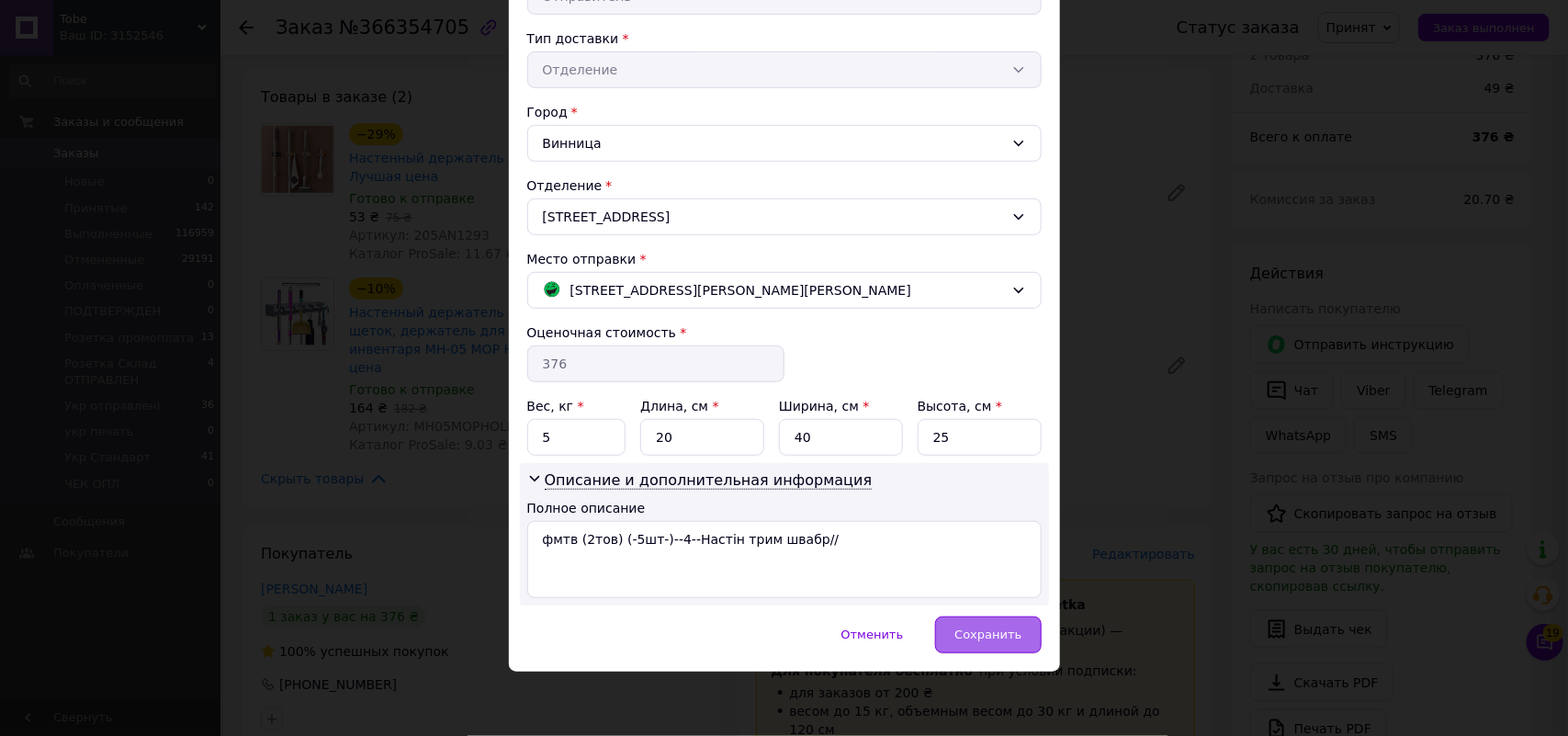
click at [972, 628] on span "Сохранить" at bounding box center [988, 634] width 67 height 14
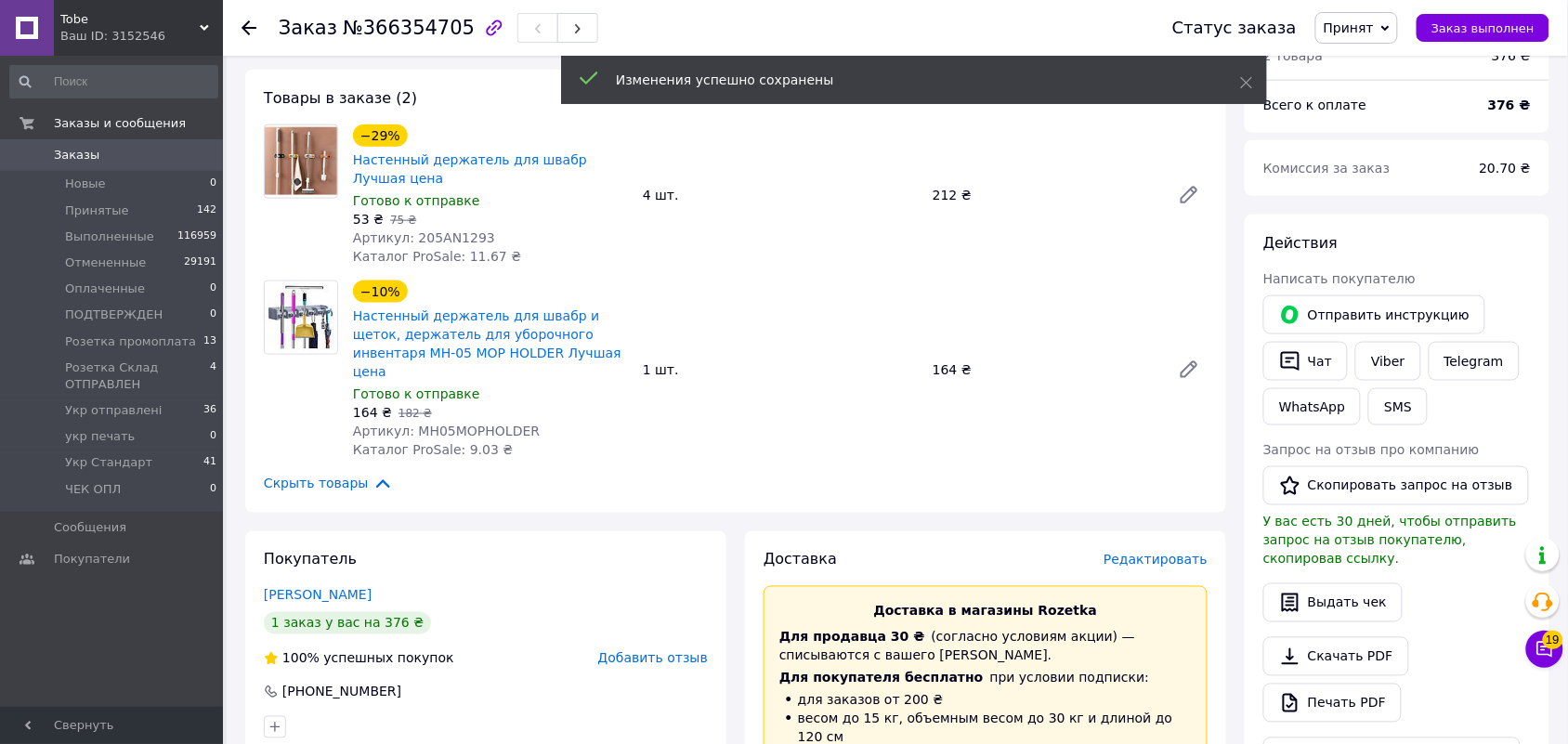
click at [1166, 552] on span "Редактировать" at bounding box center [1156, 559] width 104 height 15
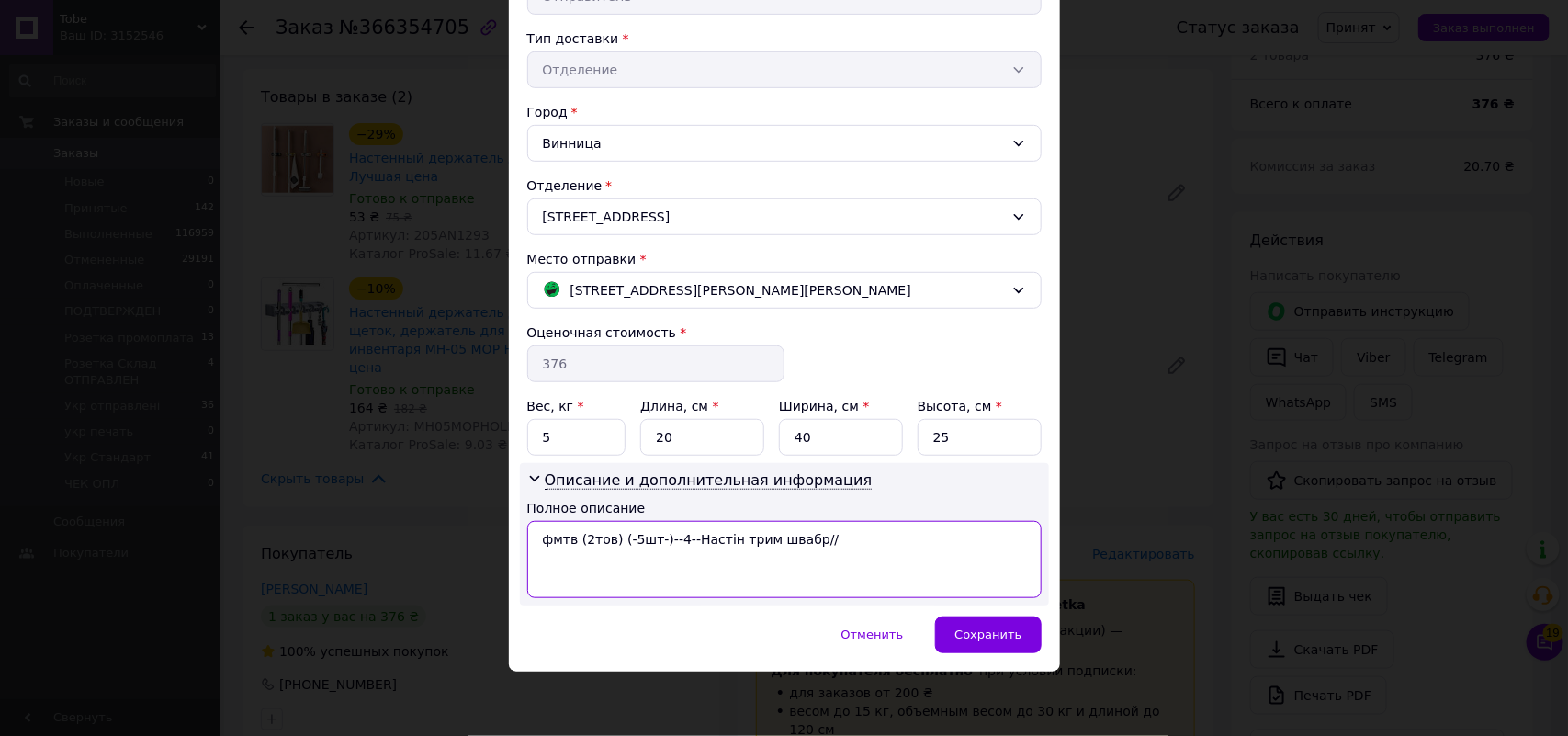
drag, startPoint x: 815, startPoint y: 548, endPoint x: 659, endPoint y: 542, distance: 156.1
click at [659, 542] on textarea "фмтв (2тов) (-5шт-)--4--Настін трим швабр//" at bounding box center [784, 560] width 514 height 77
type textarea "фмтв (2тов) (-5шт-)"
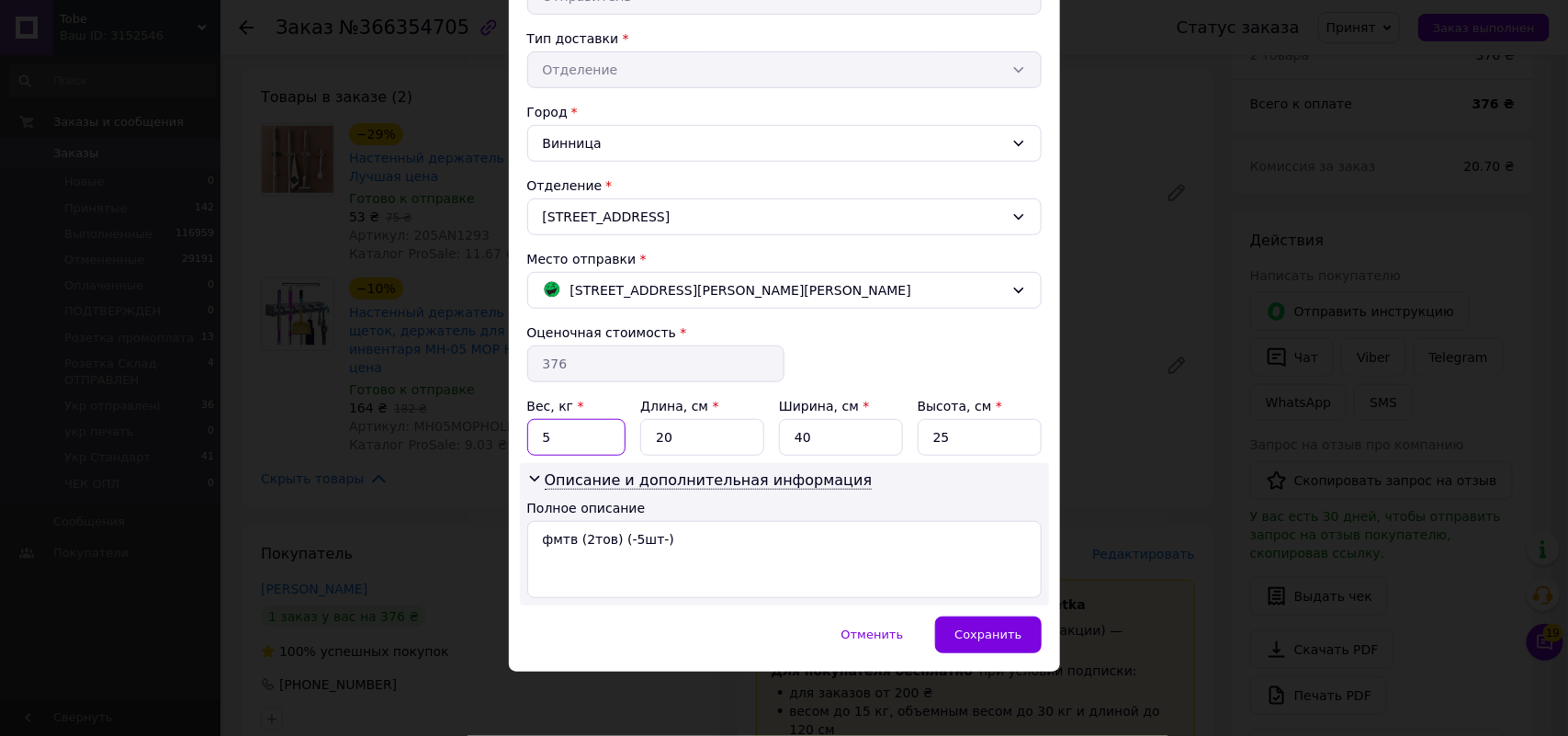
click at [575, 435] on input "5" at bounding box center [576, 438] width 99 height 37
type input "3"
drag, startPoint x: 955, startPoint y: 621, endPoint x: 967, endPoint y: 621, distance: 12.0
click at [960, 621] on div "Сохранить" at bounding box center [988, 634] width 106 height 37
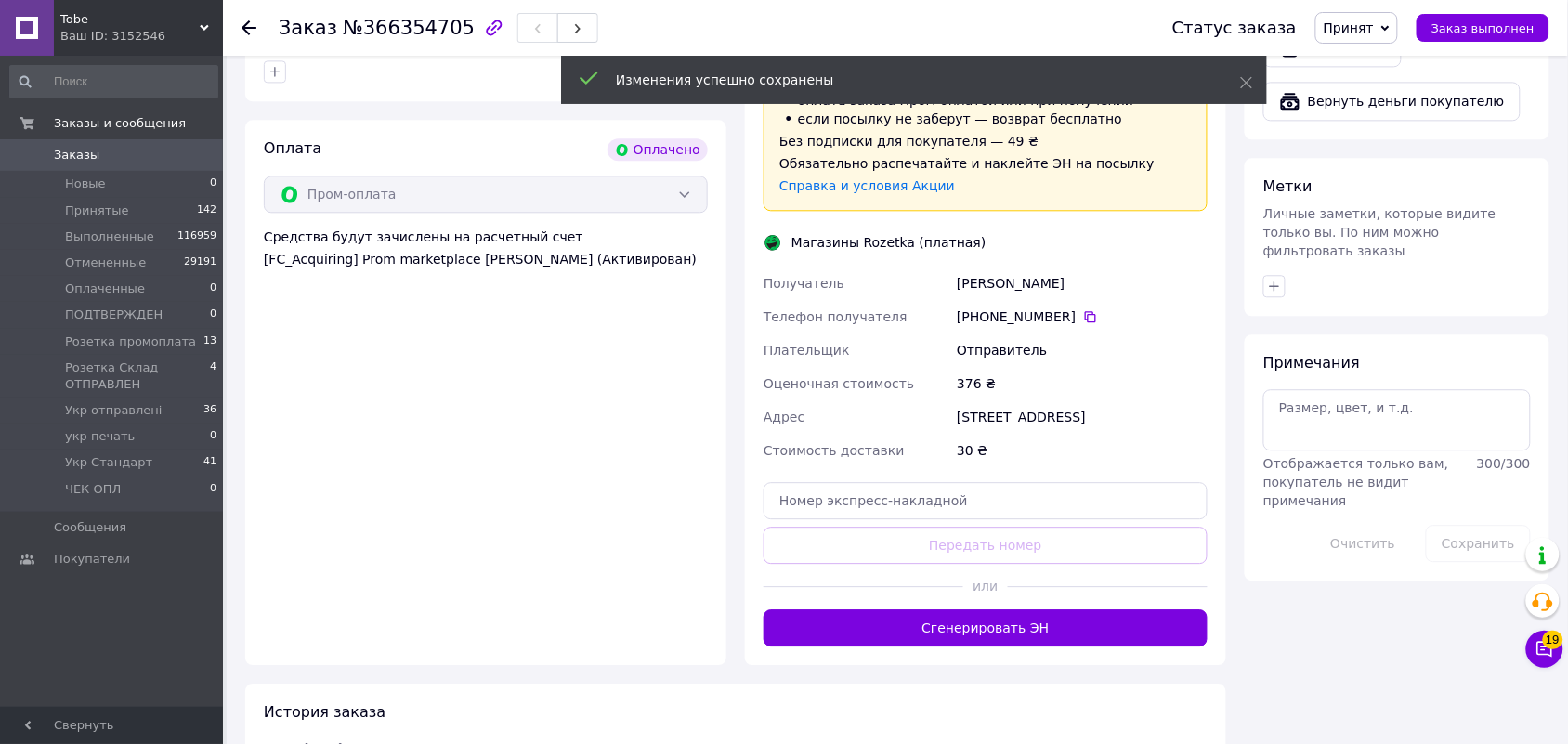
scroll to position [1277, 0]
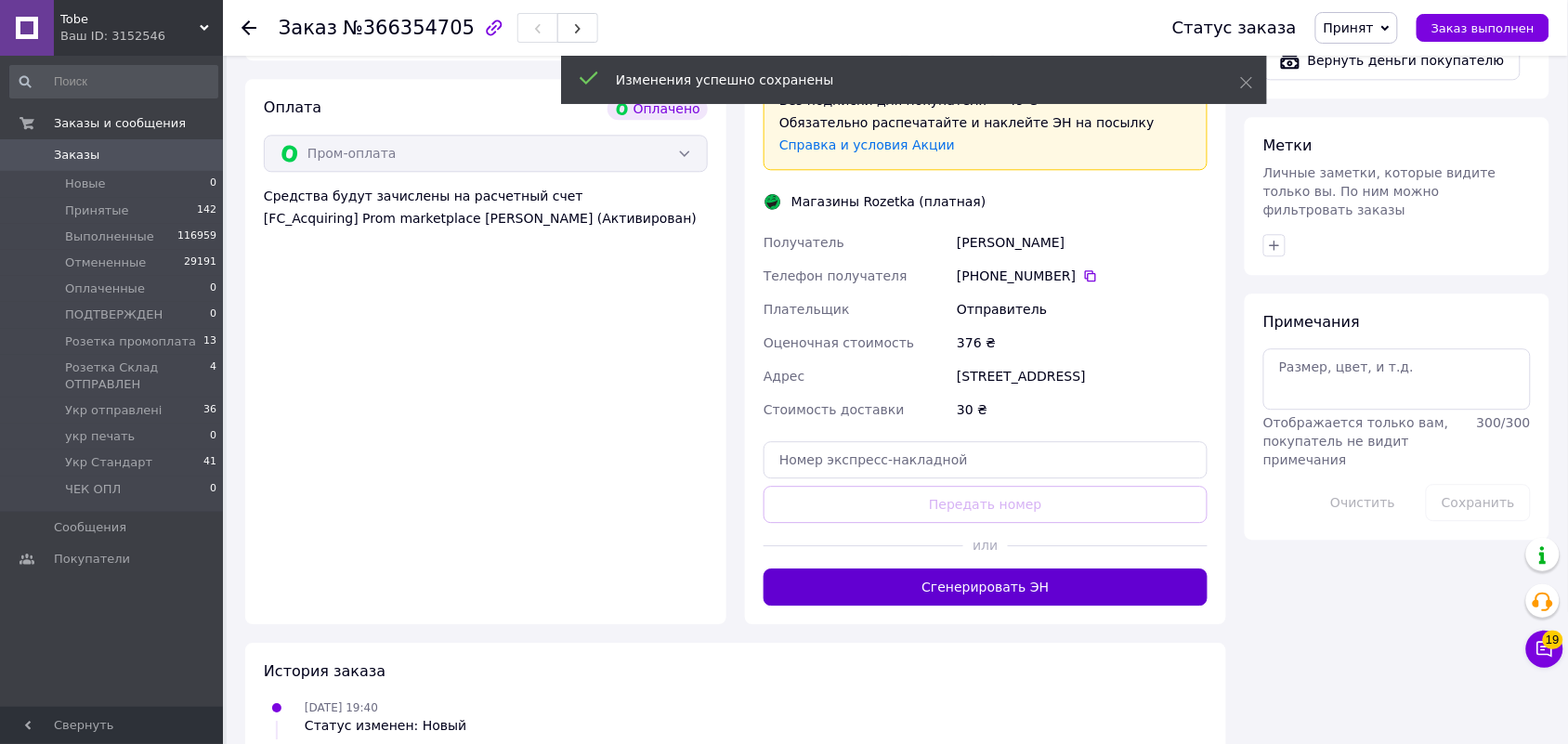
click at [1028, 568] on button "Сгенерировать ЭН" at bounding box center [985, 586] width 444 height 37
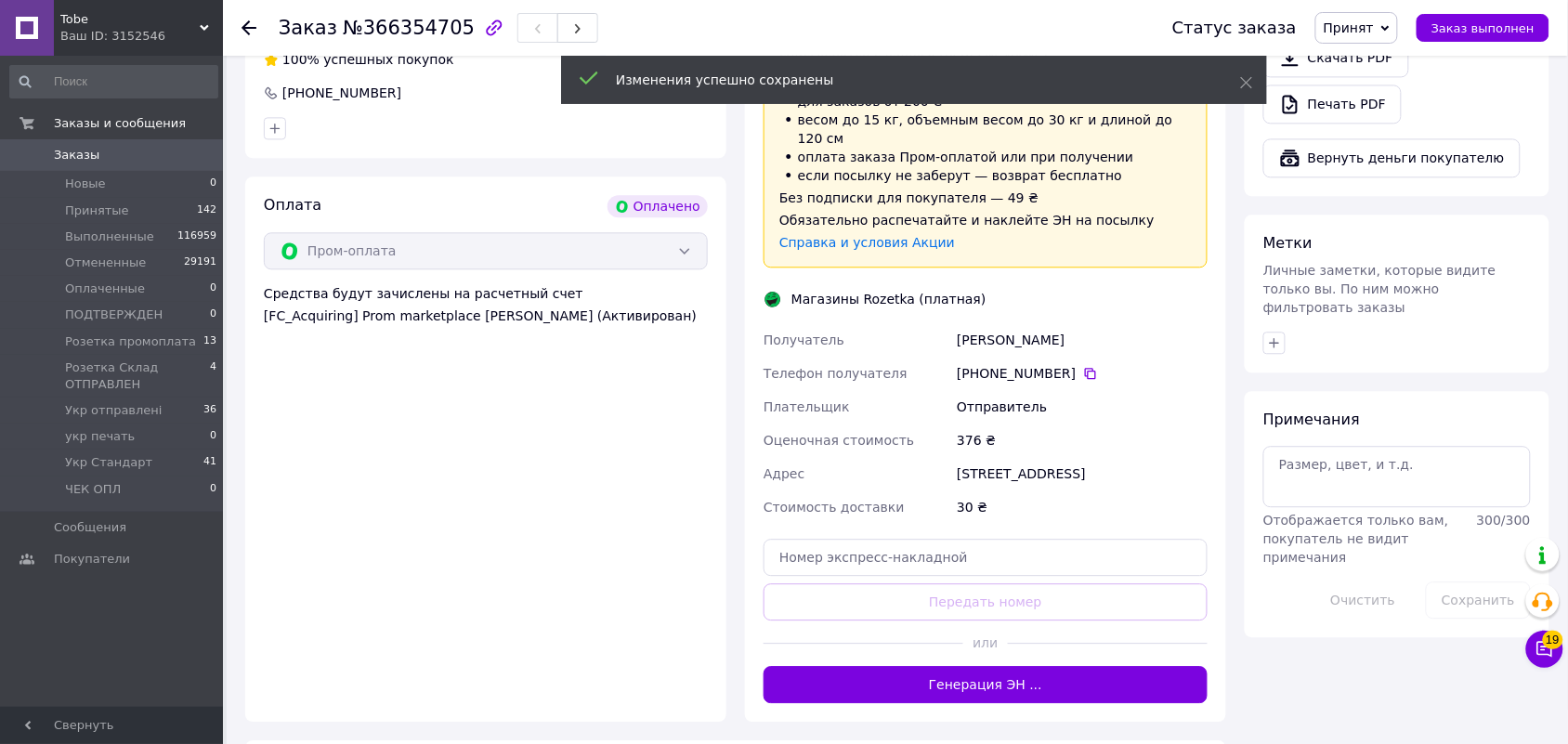
scroll to position [1045, 0]
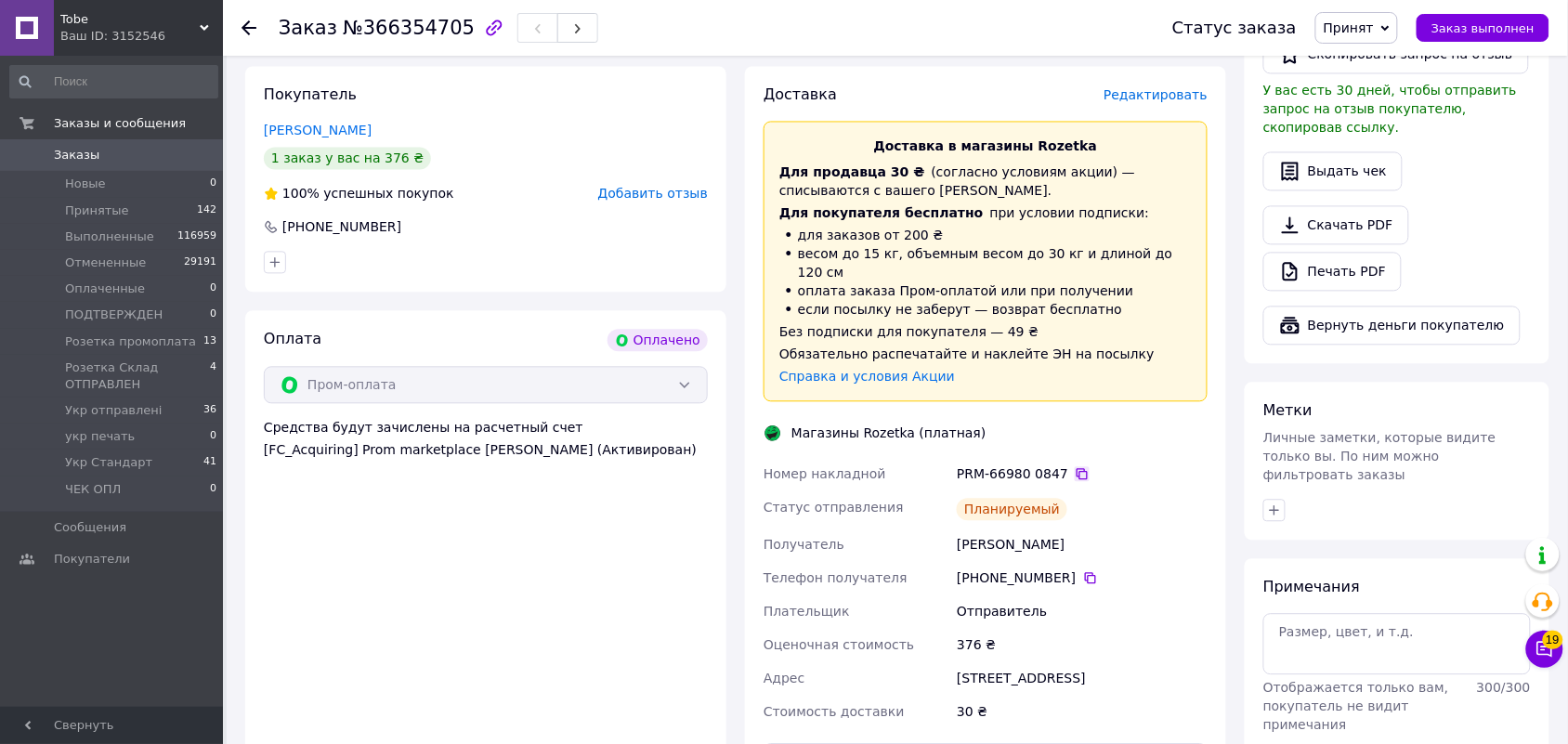
click at [1074, 467] on icon at bounding box center [1081, 474] width 15 height 15
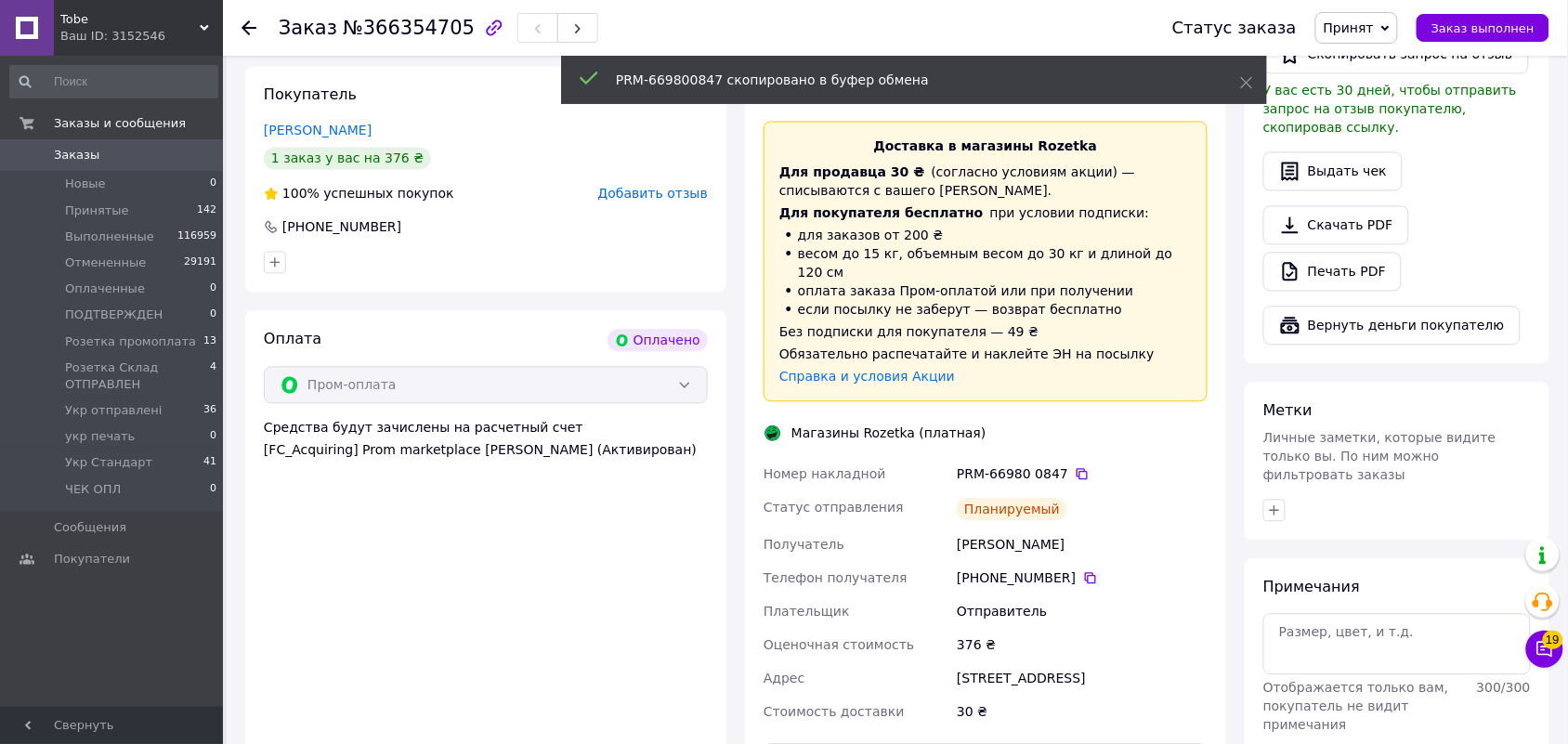
click at [1356, 22] on span "Принят" at bounding box center [1349, 27] width 50 height 15
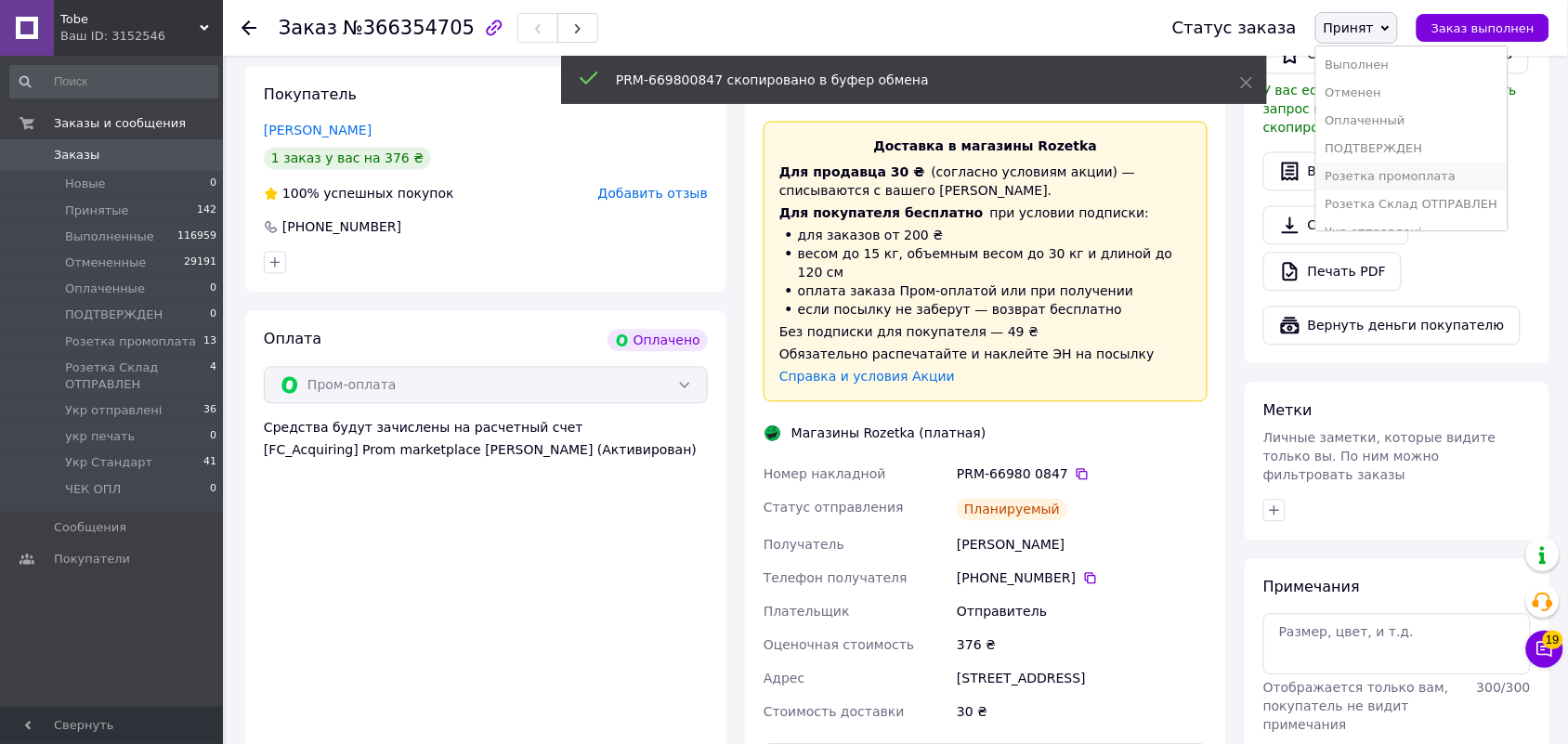
click at [1449, 177] on li "Розетка промоплата" at bounding box center [1411, 176] width 191 height 27
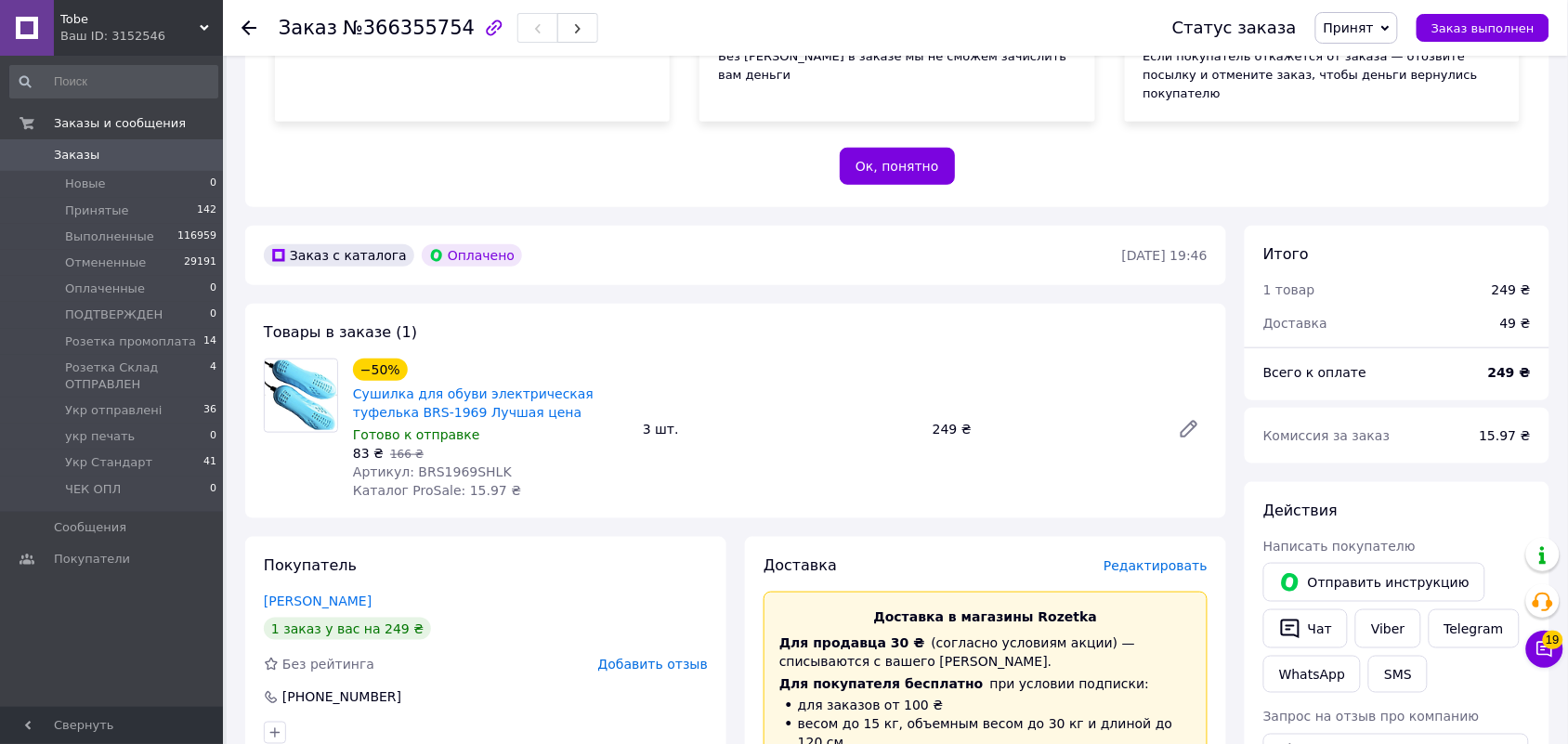
scroll to position [349, 0]
drag, startPoint x: 1001, startPoint y: 313, endPoint x: 832, endPoint y: 317, distance: 169.0
click at [1001, 313] on div "Товары в заказе (1) −50% Сушилка для обуви электрическая туфелька BRS-1969 Лучш…" at bounding box center [736, 408] width 981 height 214
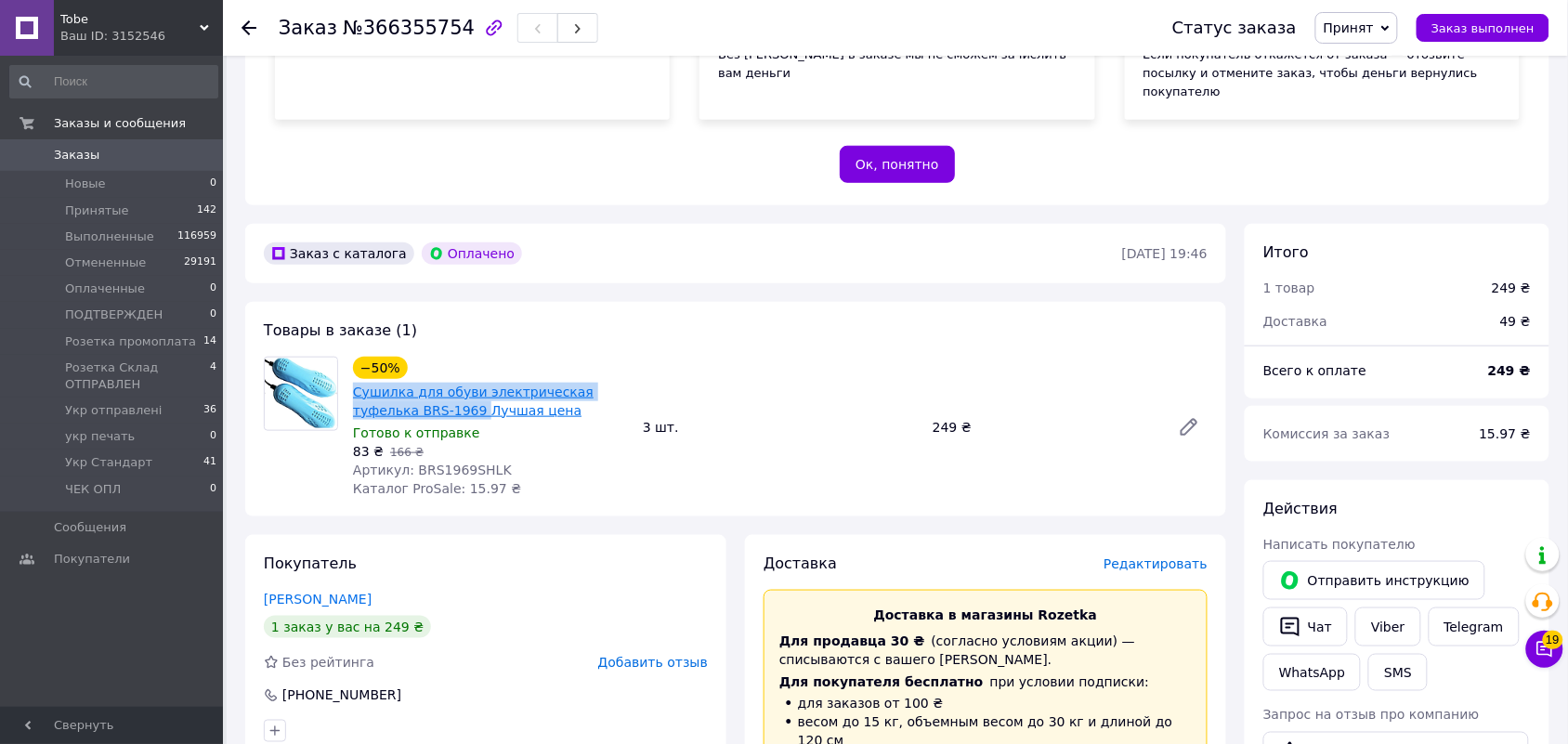
drag, startPoint x: 345, startPoint y: 353, endPoint x: 414, endPoint y: 373, distance: 71.8
click at [414, 373] on div "−50% Сушилка для обуви электрическая туфелька BRS-1969 Лучшая цена Готово к отп…" at bounding box center [491, 427] width 290 height 149
copy link "Сушилка для обуви электрическая туфелька BRS-1969"
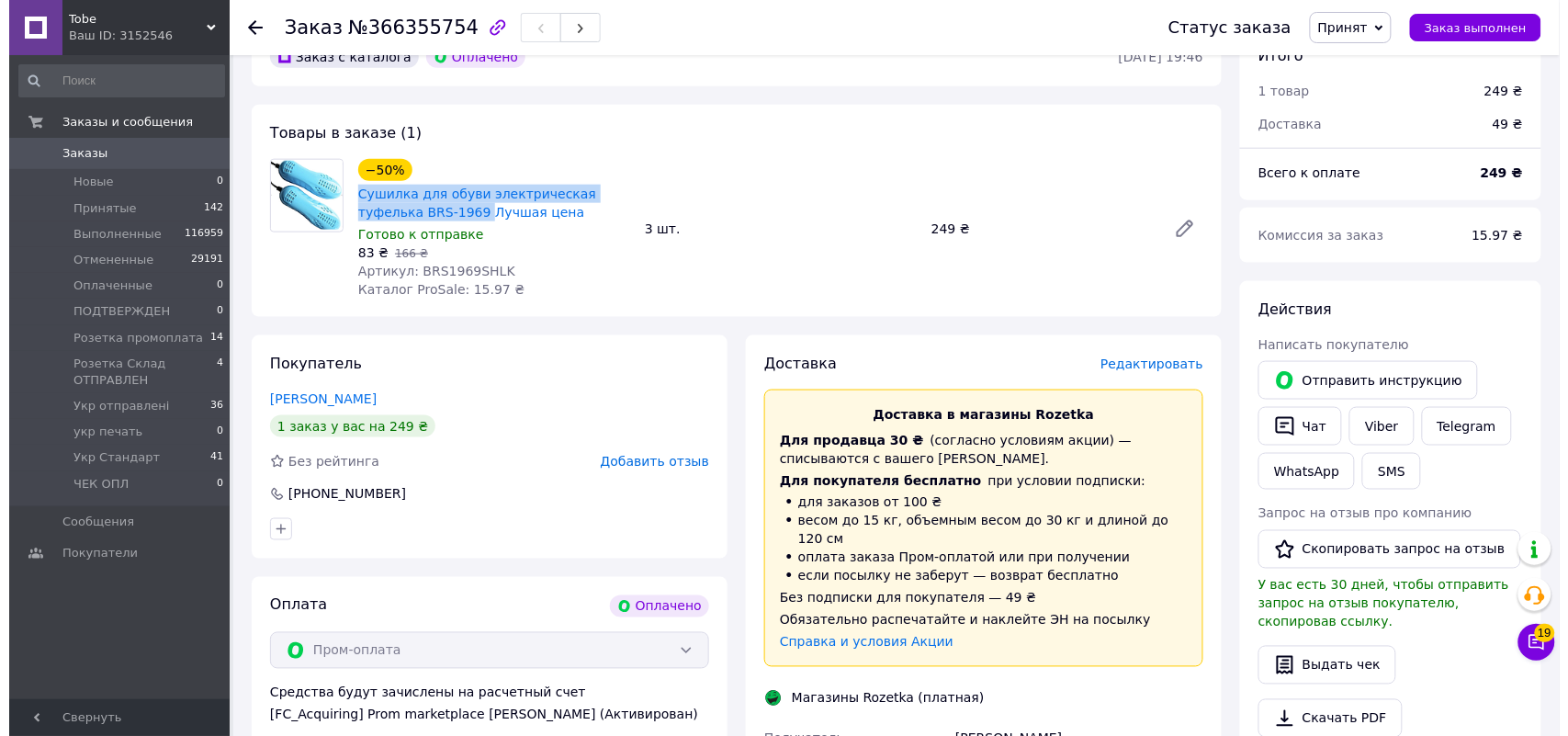
scroll to position [574, 0]
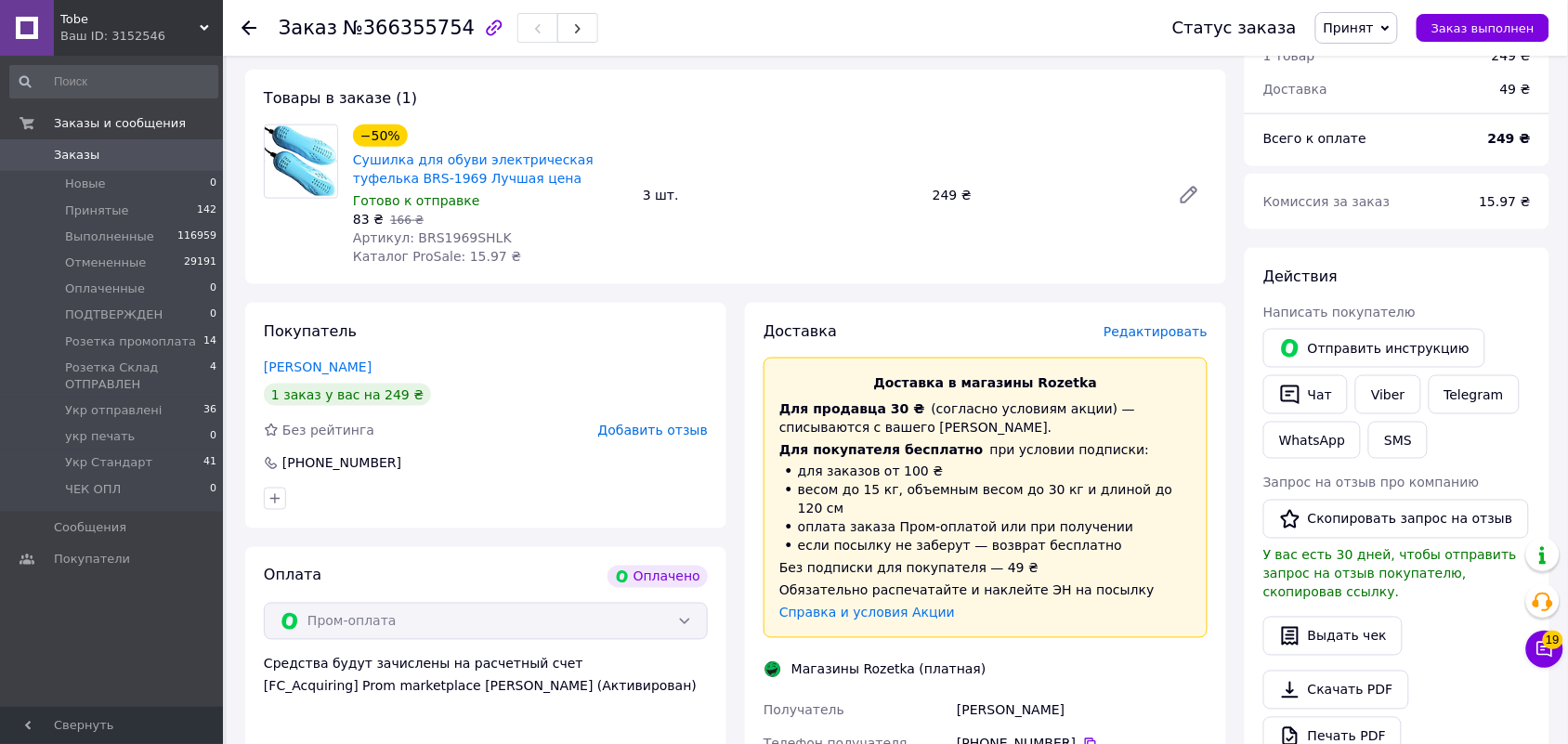
click at [1178, 324] on span "Редактировать" at bounding box center [1156, 331] width 104 height 15
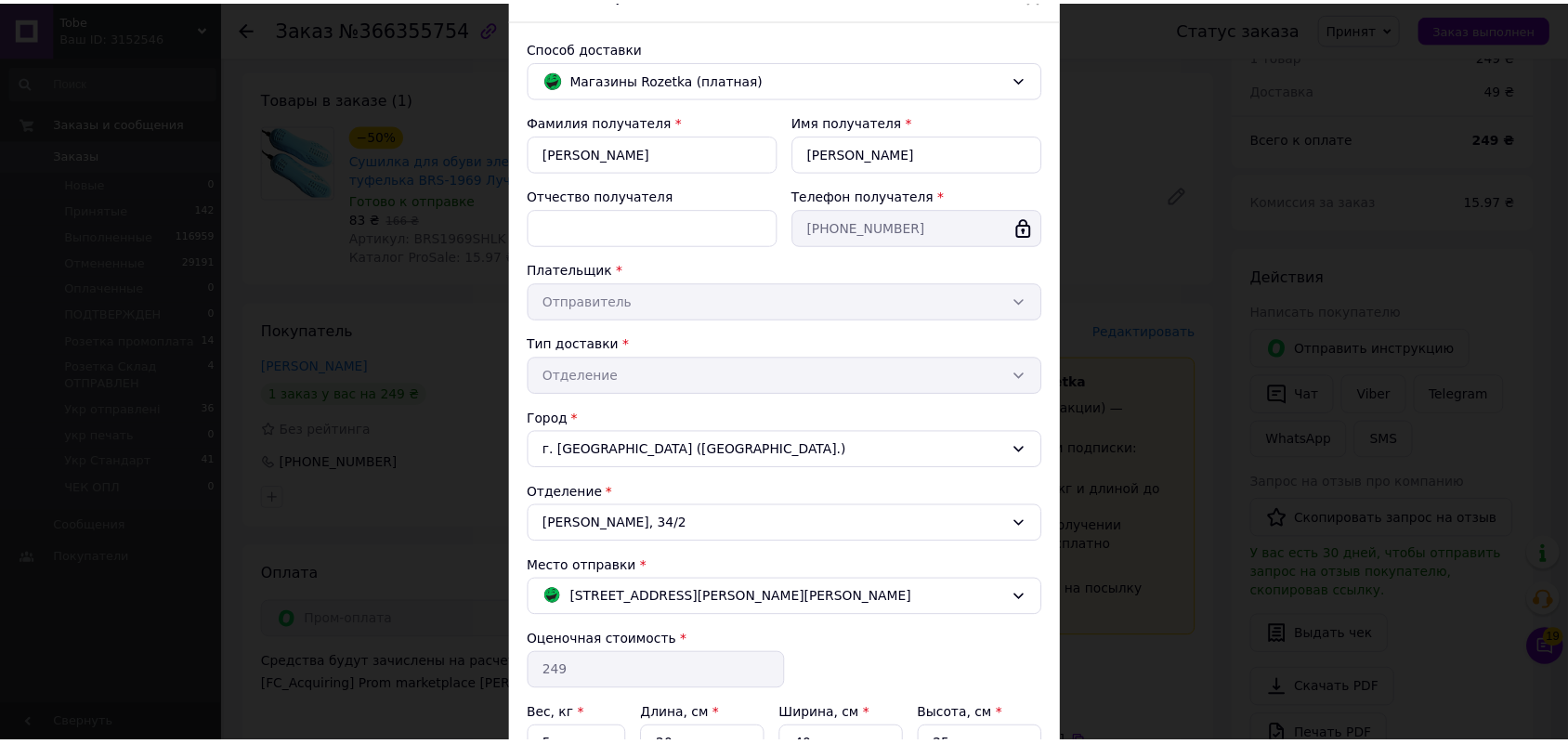
scroll to position [413, 0]
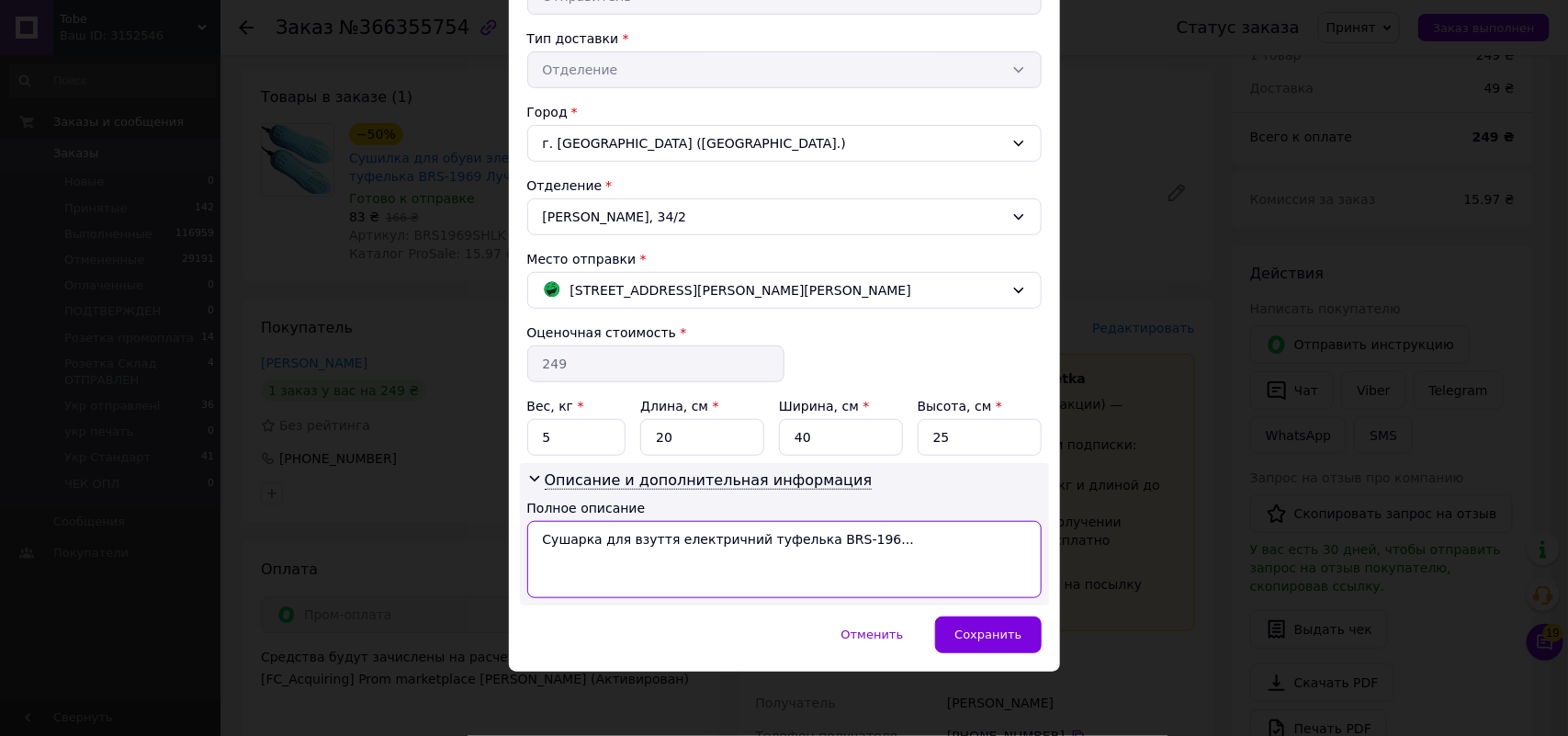
drag, startPoint x: 733, startPoint y: 542, endPoint x: 594, endPoint y: 540, distance: 139.0
click at [594, 540] on textarea "Сушарка для взуття електричний туфелька BRS-196..." at bounding box center [784, 560] width 514 height 77
click at [538, 539] on textarea "Сушарка туфелька BRS-196..." at bounding box center [784, 560] width 514 height 77
click at [817, 534] on textarea "фмтв--3--с17 Сушарка туфелька BRS-196..." at bounding box center [784, 560] width 514 height 77
type textarea "фмтв--3--с17 Сушарка туфелька BRS-196--3--"
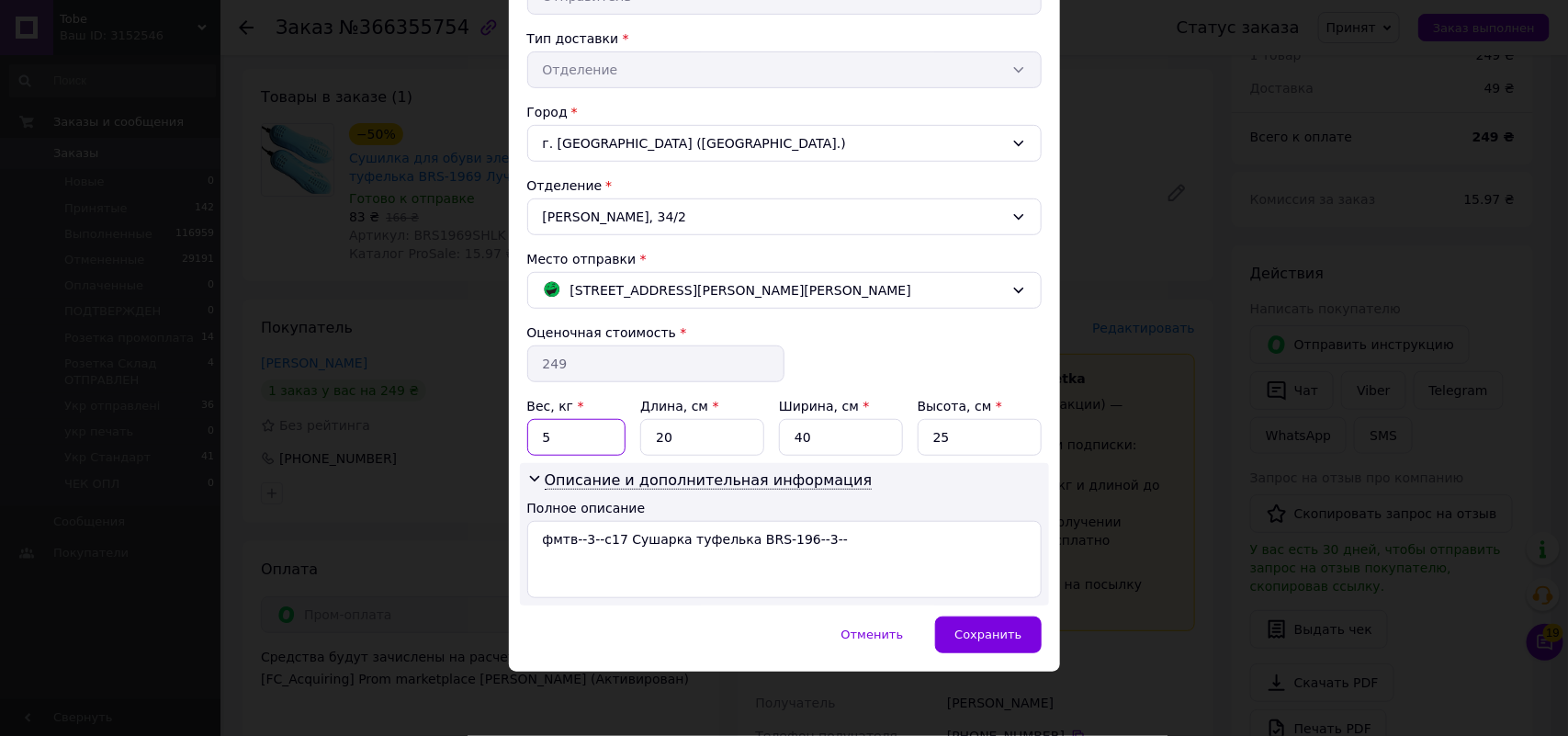
drag, startPoint x: 569, startPoint y: 439, endPoint x: 538, endPoint y: 443, distance: 31.3
click at [538, 443] on input "5" at bounding box center [576, 438] width 99 height 37
type input "3"
drag, startPoint x: 989, startPoint y: 628, endPoint x: 976, endPoint y: 621, distance: 14.8
click at [990, 629] on span "Сохранить" at bounding box center [988, 634] width 67 height 14
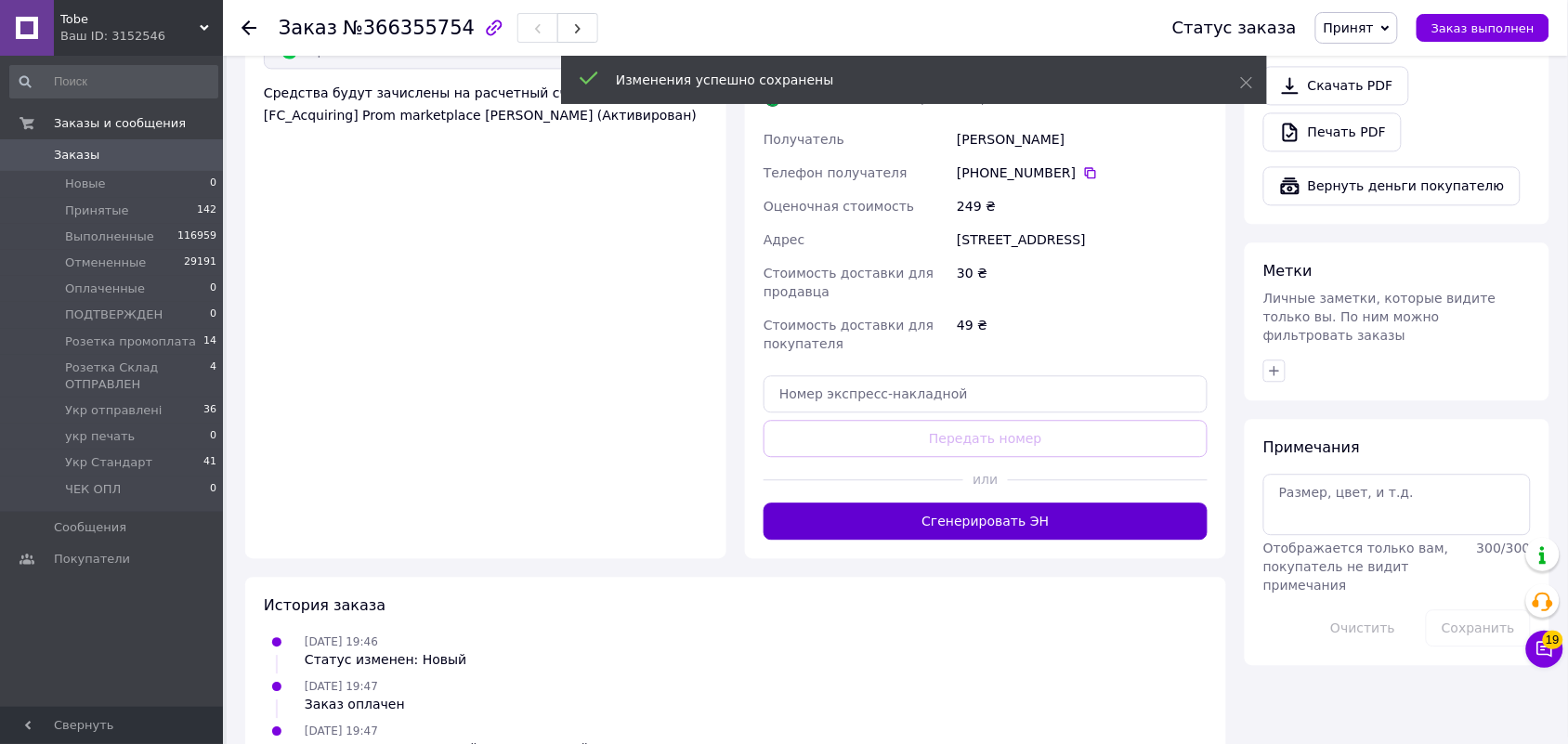
scroll to position [1161, 0]
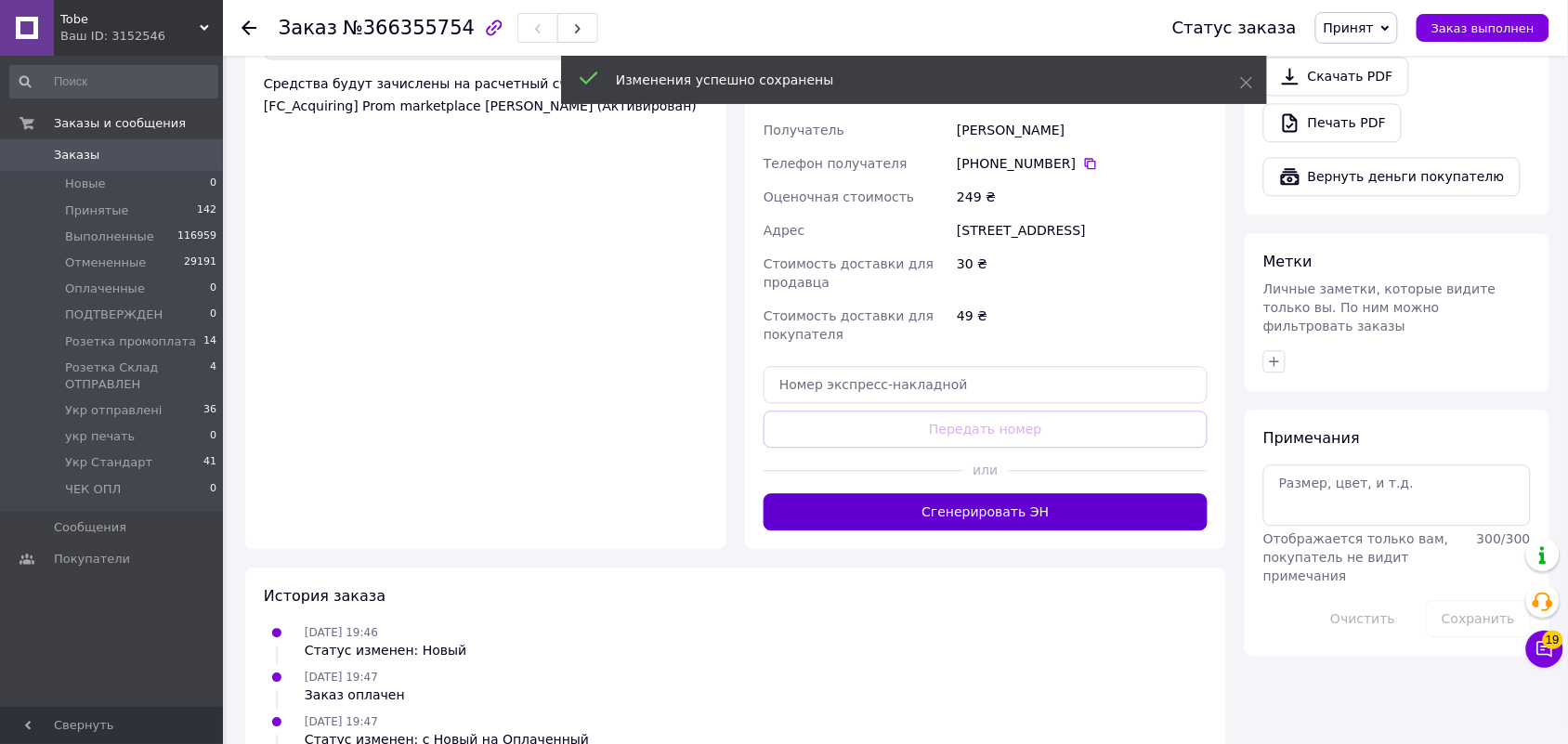
click at [1066, 493] on button "Сгенерировать ЭН" at bounding box center [985, 512] width 444 height 37
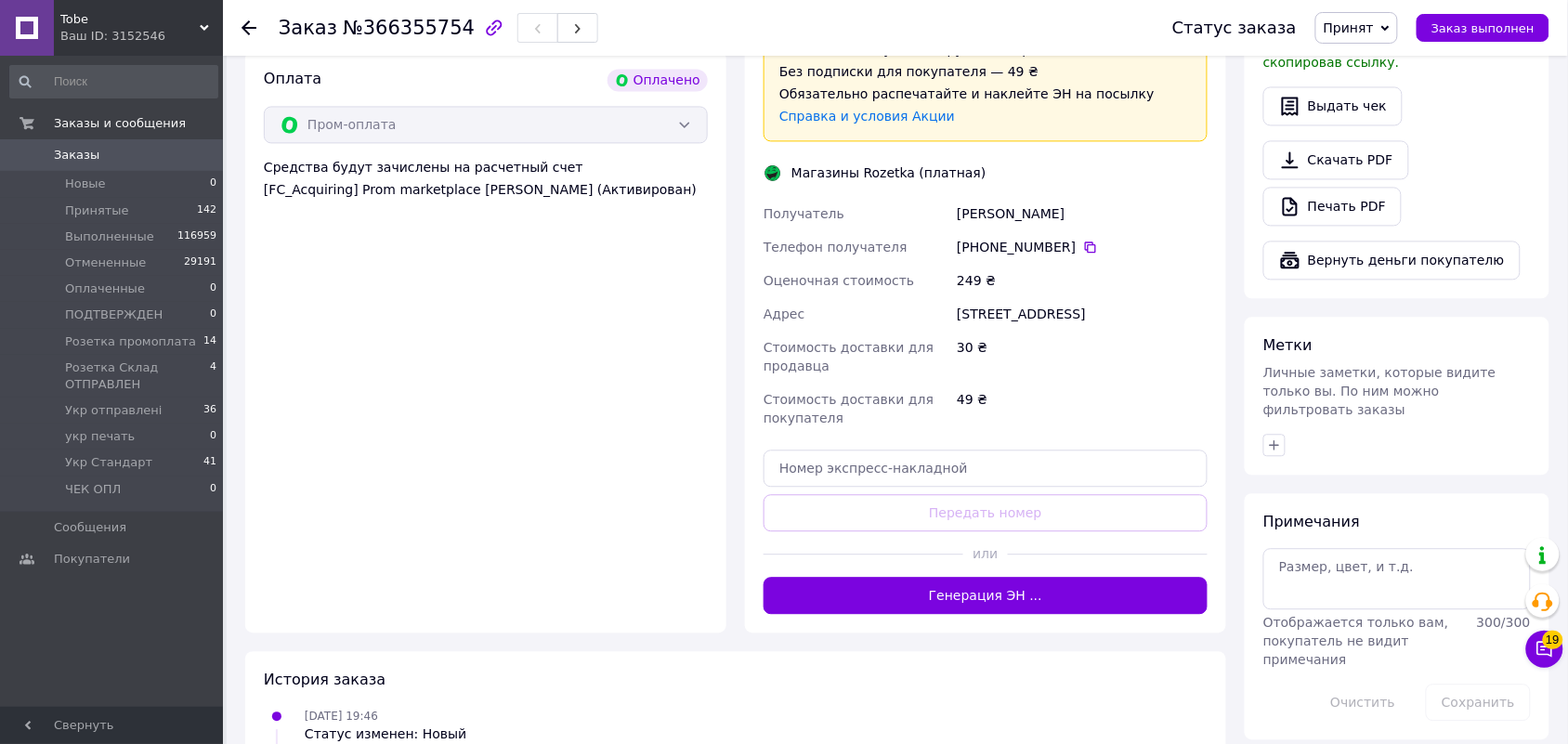
scroll to position [929, 0]
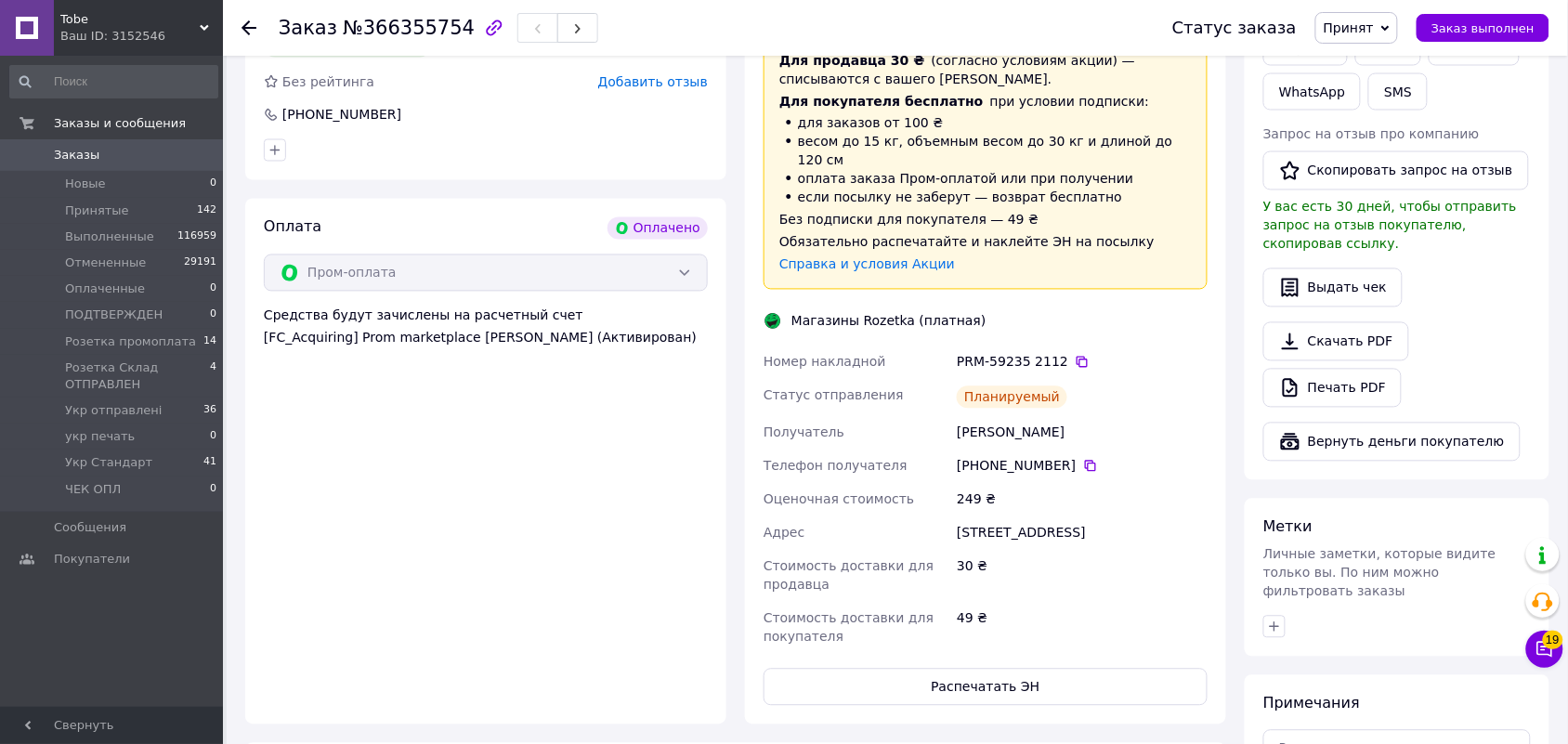
click at [1140, 379] on div "Планируемый" at bounding box center [1082, 397] width 259 height 37
click at [1076, 356] on icon at bounding box center [1081, 361] width 11 height 11
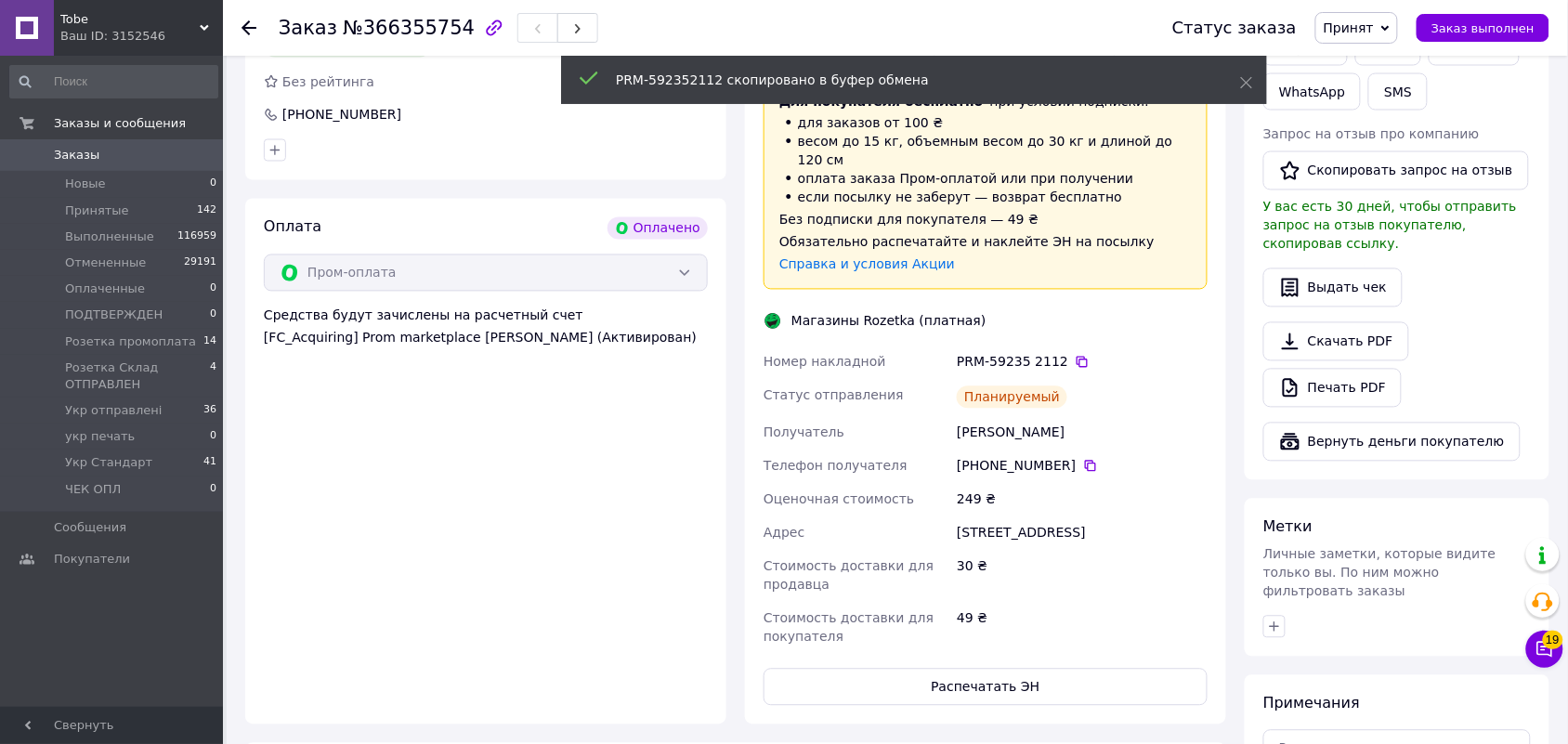
click at [1374, 32] on span "Принят" at bounding box center [1349, 27] width 50 height 15
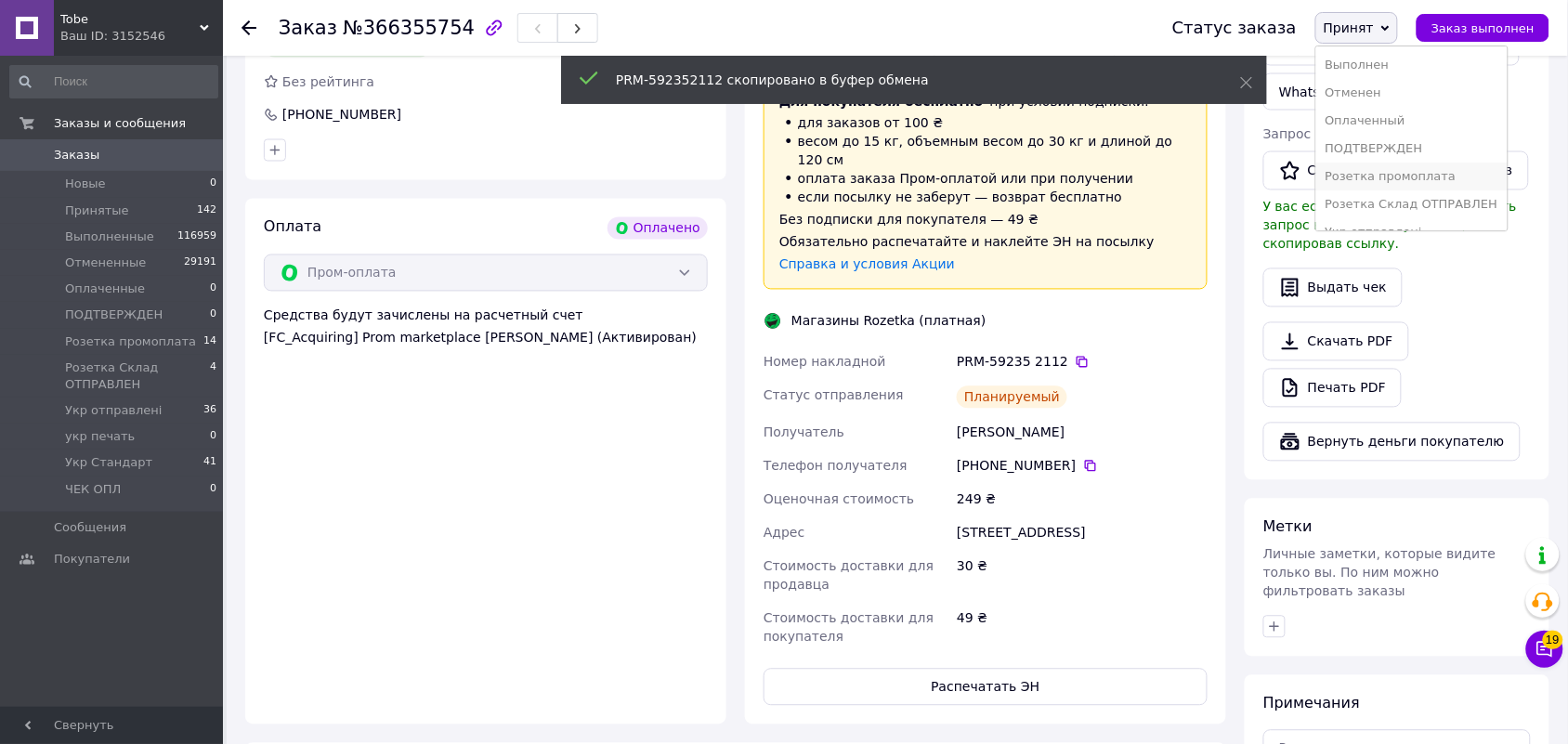
click at [1441, 176] on li "Розетка промоплата" at bounding box center [1411, 176] width 191 height 27
